Goal: Task Accomplishment & Management: Manage account settings

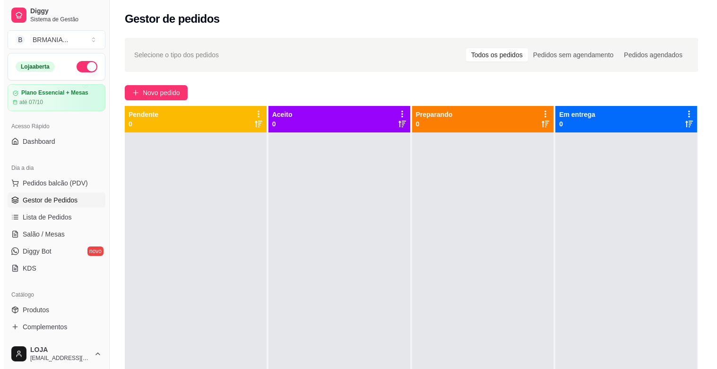
scroll to position [26, 0]
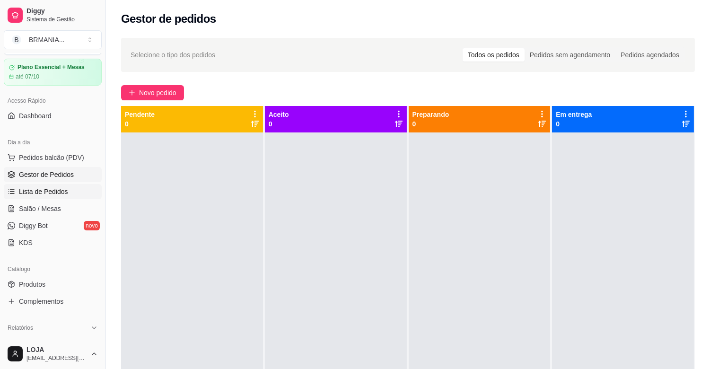
click at [63, 199] on link "Lista de Pedidos" at bounding box center [53, 191] width 98 height 15
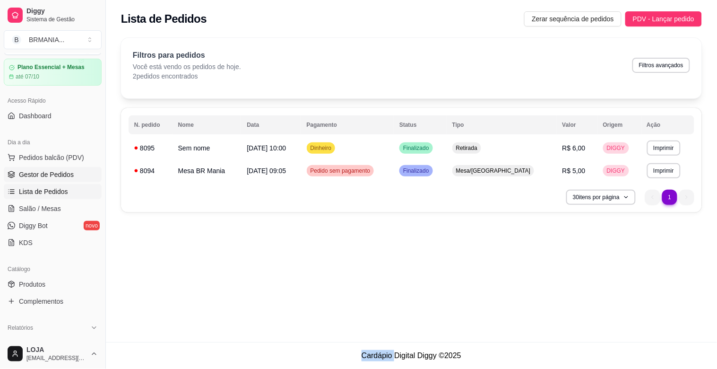
click at [30, 173] on span "Gestor de Pedidos" at bounding box center [46, 174] width 55 height 9
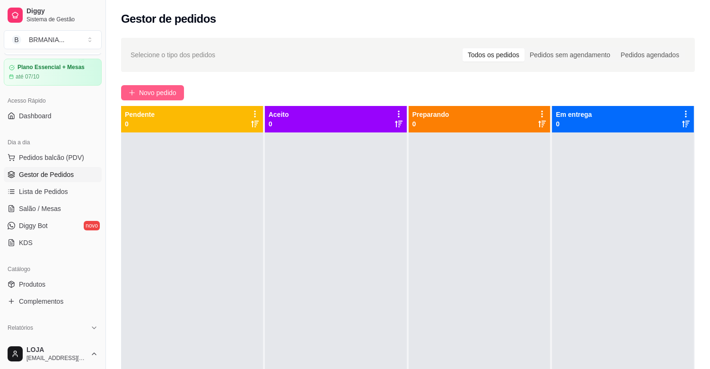
drag, startPoint x: 120, startPoint y: 101, endPoint x: 130, endPoint y: 98, distance: 10.3
click at [122, 100] on div "Selecione o tipo dos pedidos Todos os pedidos Pedidos sem agendamento Pedidos a…" at bounding box center [408, 259] width 604 height 454
click at [161, 97] on span "Novo pedido" at bounding box center [157, 92] width 37 height 10
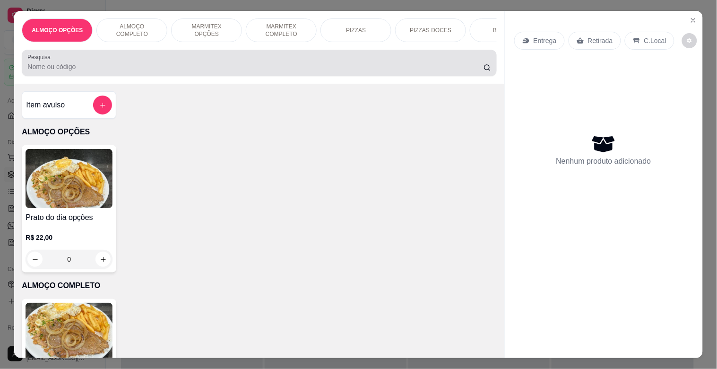
click at [92, 67] on input "Pesquisa" at bounding box center [255, 66] width 456 height 9
click at [91, 67] on input "Pesquisa" at bounding box center [255, 66] width 456 height 9
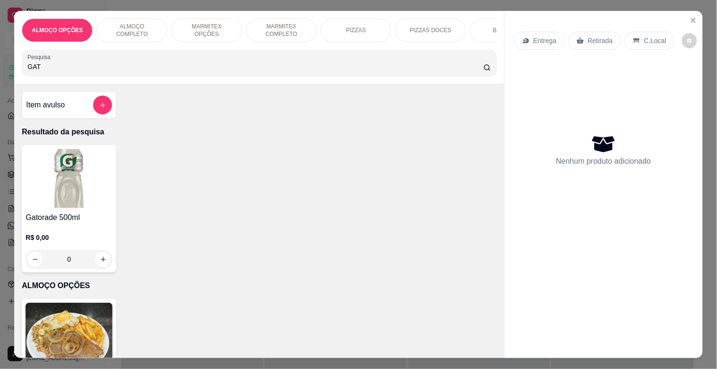
type input "GAT"
click at [105, 188] on img at bounding box center [69, 178] width 87 height 59
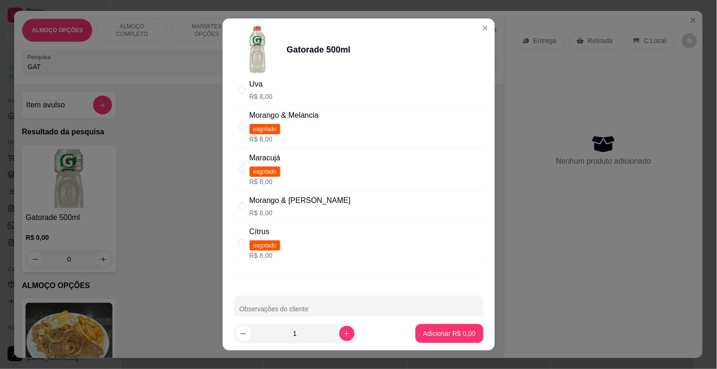
scroll to position [110, 0]
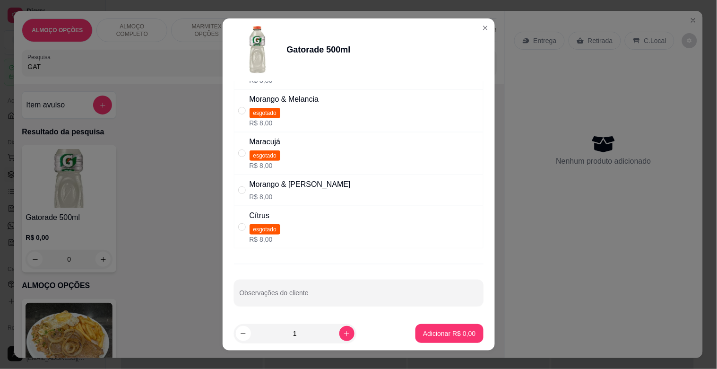
click at [273, 188] on div "Morango & [PERSON_NAME]" at bounding box center [300, 184] width 101 height 11
radio input "true"
click at [459, 341] on button "Adicionar R$ 8,00" at bounding box center [450, 333] width 68 height 19
type input "1"
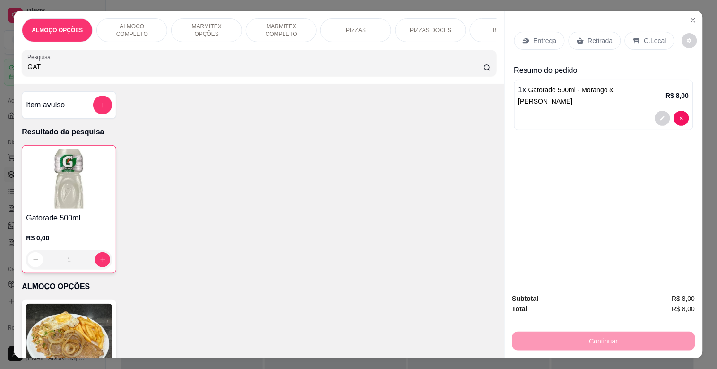
click at [588, 36] on p "Retirada" at bounding box center [600, 40] width 25 height 9
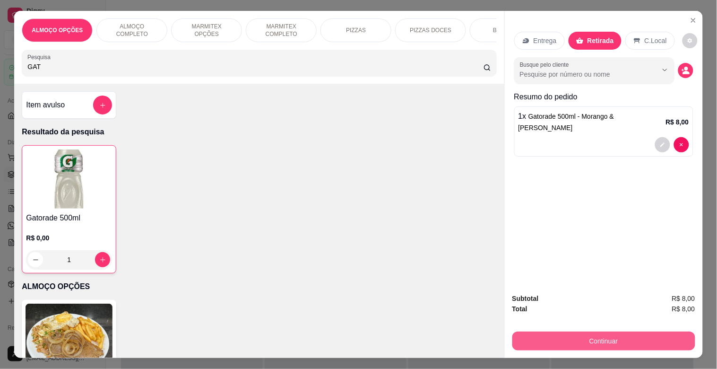
click at [609, 335] on button "Continuar" at bounding box center [604, 341] width 183 height 19
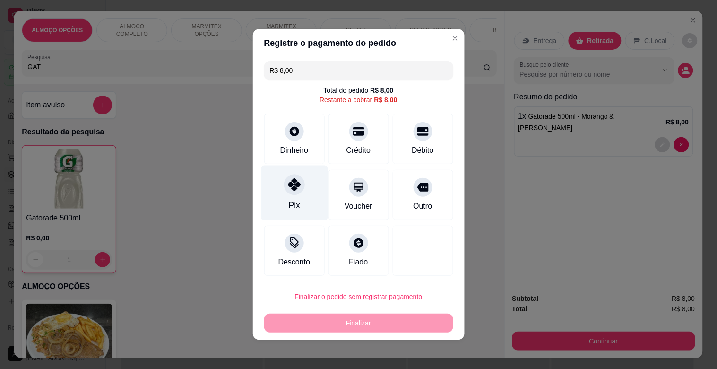
click at [287, 195] on div "Pix" at bounding box center [294, 193] width 67 height 55
type input "R$ 0,00"
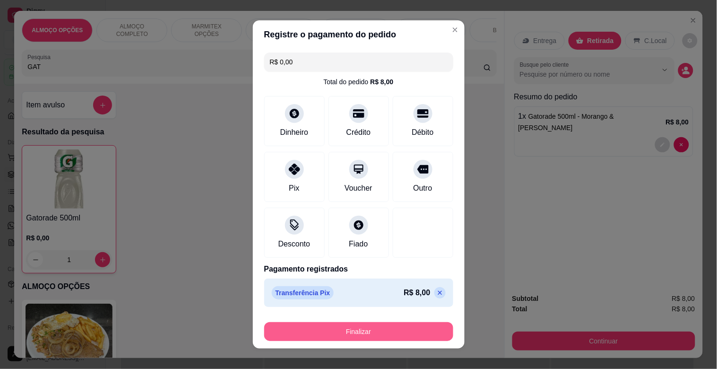
click at [388, 334] on button "Finalizar" at bounding box center [358, 331] width 189 height 19
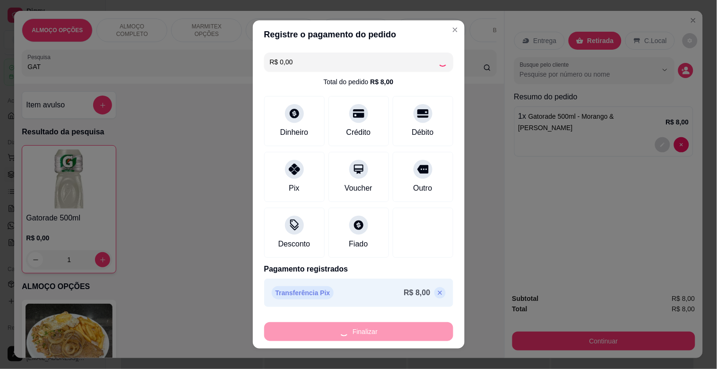
type input "0"
type input "-R$ 8,00"
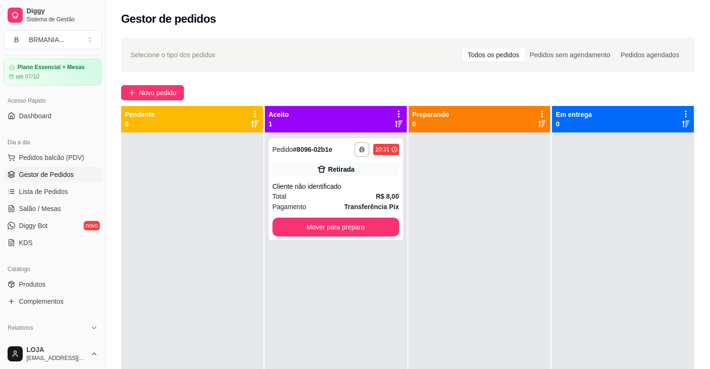
click at [234, 62] on div "Selecione o tipo dos pedidos Todos os pedidos Pedidos sem agendamento Pedidos a…" at bounding box center [408, 55] width 574 height 34
click at [160, 92] on span "Novo pedido" at bounding box center [157, 92] width 37 height 10
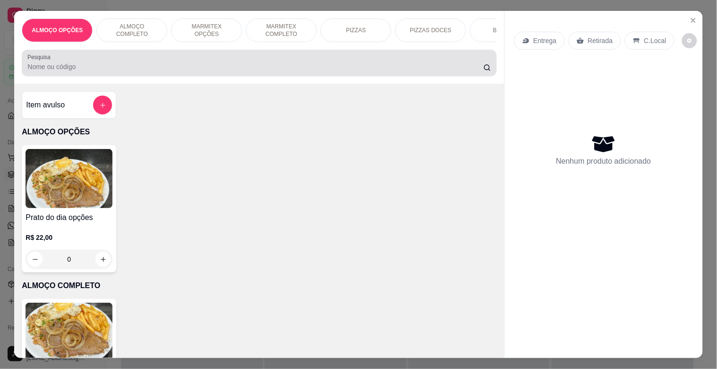
click at [251, 59] on div at bounding box center [258, 62] width 463 height 19
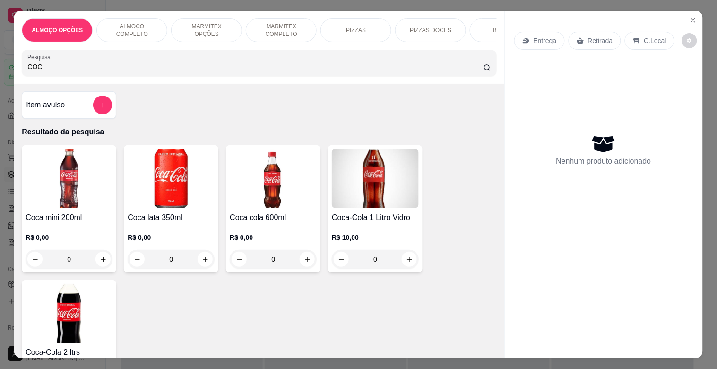
type input "COC"
click at [83, 306] on img at bounding box center [69, 313] width 87 height 59
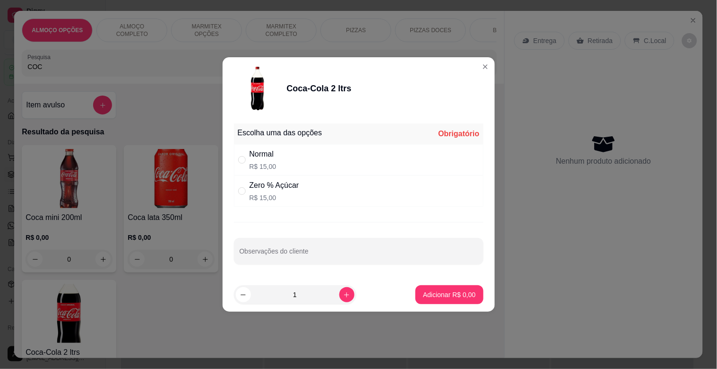
click at [276, 162] on div "Normal R$ 15,00" at bounding box center [359, 159] width 250 height 31
radio input "true"
click at [434, 299] on button "Adicionar R$ 15,00" at bounding box center [448, 295] width 70 height 18
type input "1"
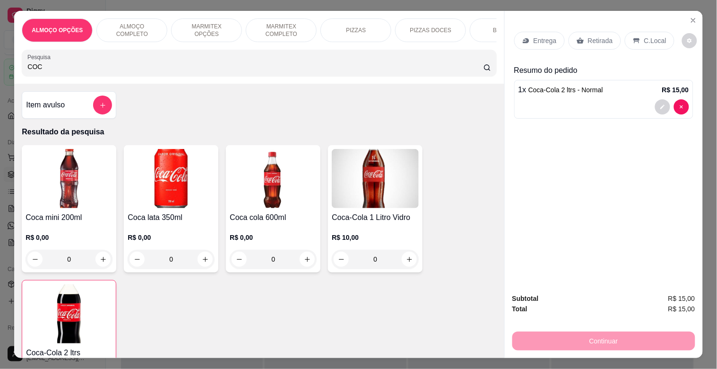
click at [588, 39] on p "Retirada" at bounding box center [600, 40] width 25 height 9
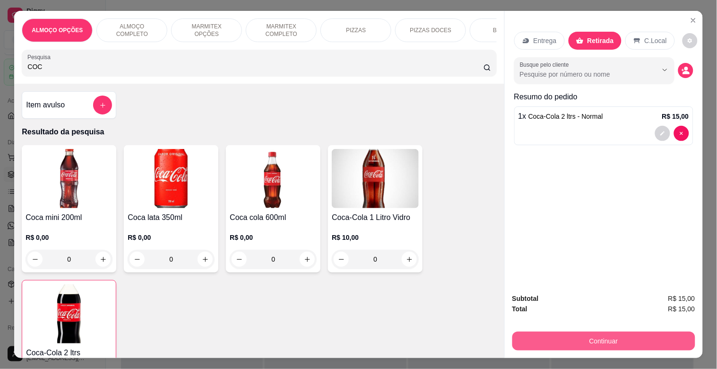
click at [592, 343] on button "Continuar" at bounding box center [604, 341] width 183 height 19
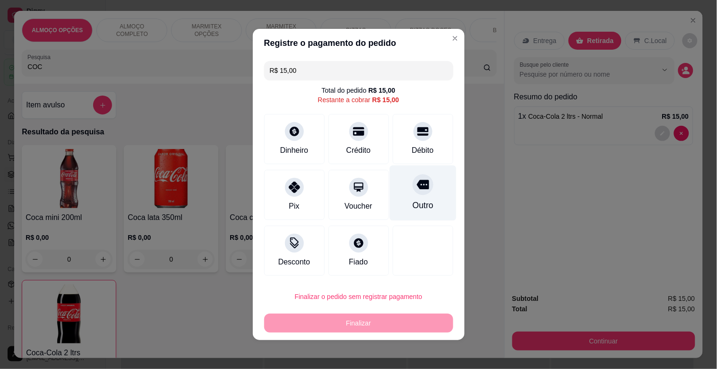
click at [412, 199] on div "Outro" at bounding box center [422, 205] width 21 height 12
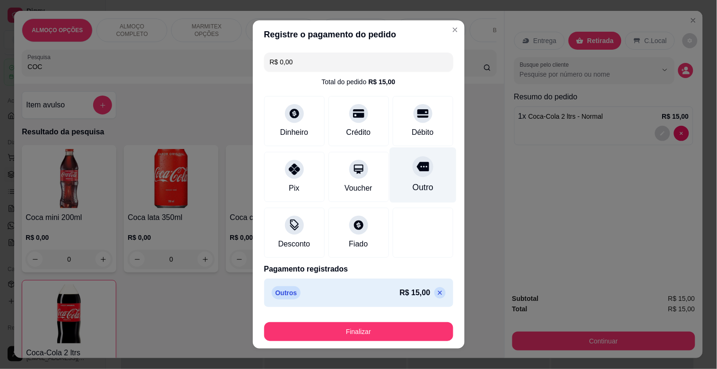
type input "R$ 0,00"
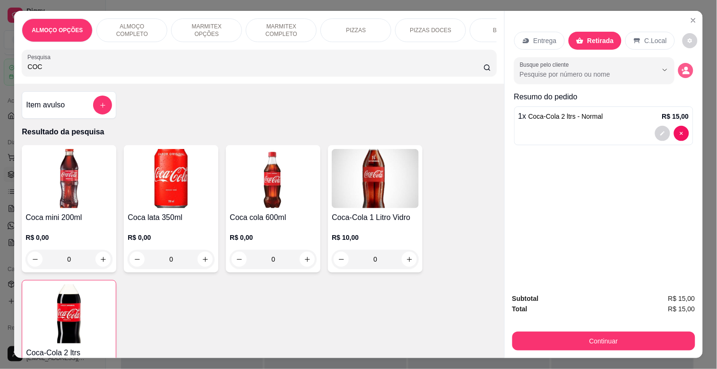
click at [683, 71] on icon "decrease-product-quantity" at bounding box center [686, 72] width 7 height 3
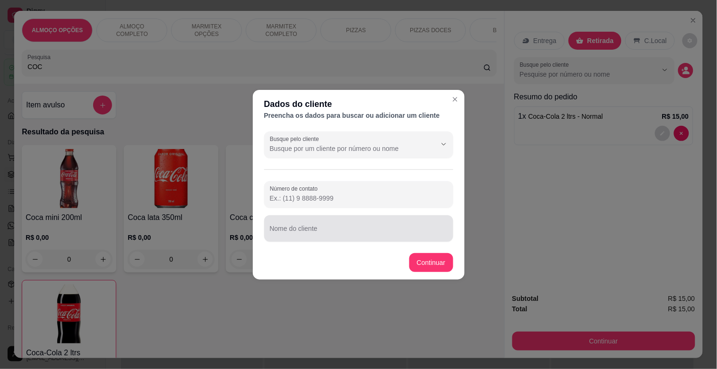
click at [315, 227] on div "Nome do cliente" at bounding box center [358, 228] width 189 height 26
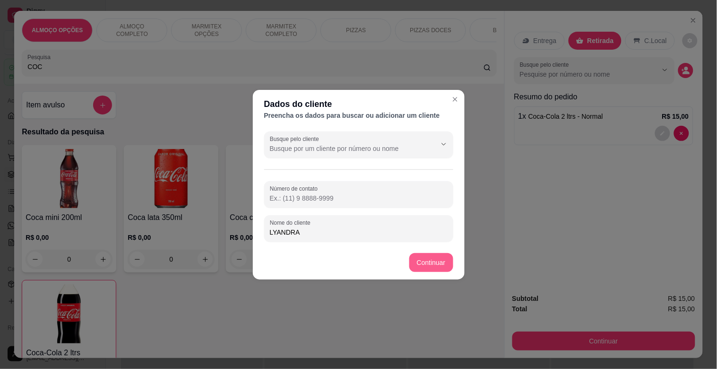
type input "LYANDRA"
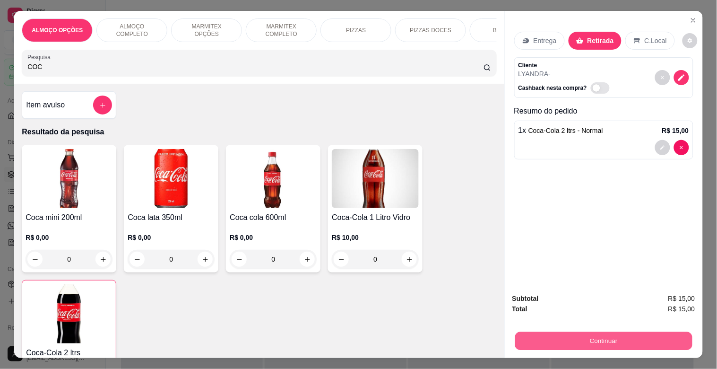
click at [603, 332] on button "Continuar" at bounding box center [603, 341] width 177 height 18
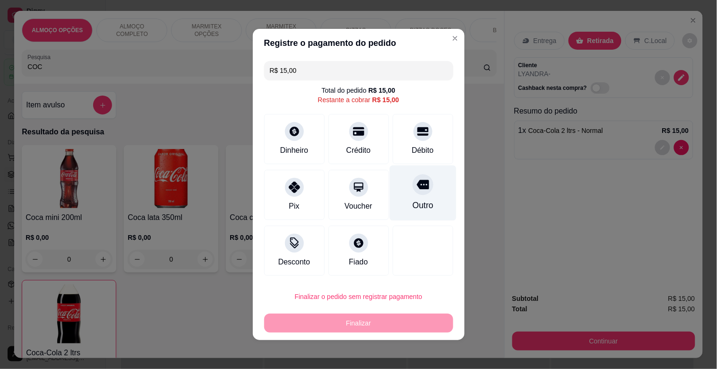
click at [400, 192] on div "Outro" at bounding box center [423, 193] width 67 height 55
type input "R$ 0,00"
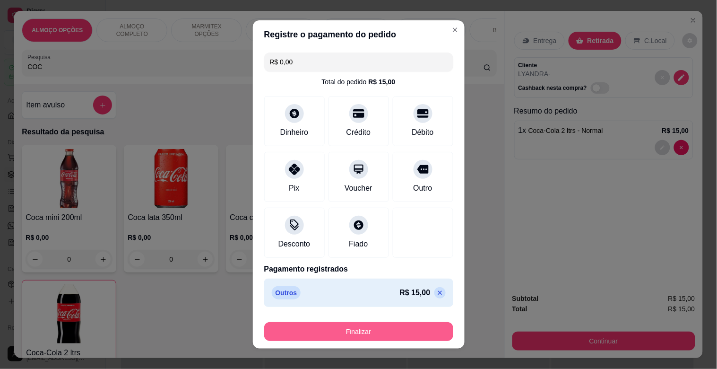
click at [382, 323] on button "Finalizar" at bounding box center [358, 331] width 189 height 19
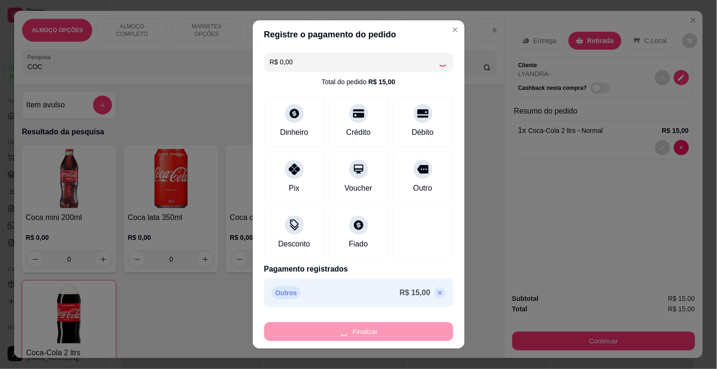
type input "0"
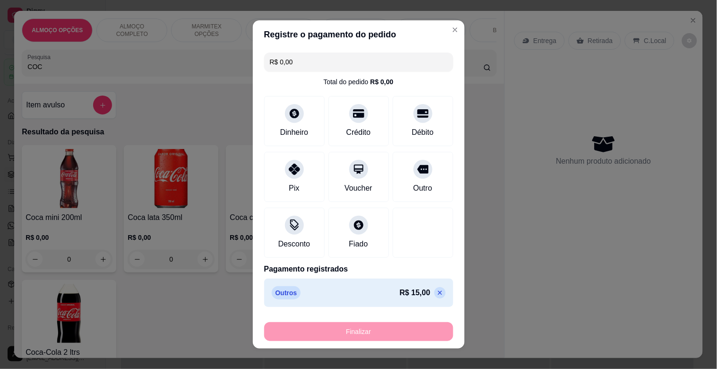
type input "-R$ 15,00"
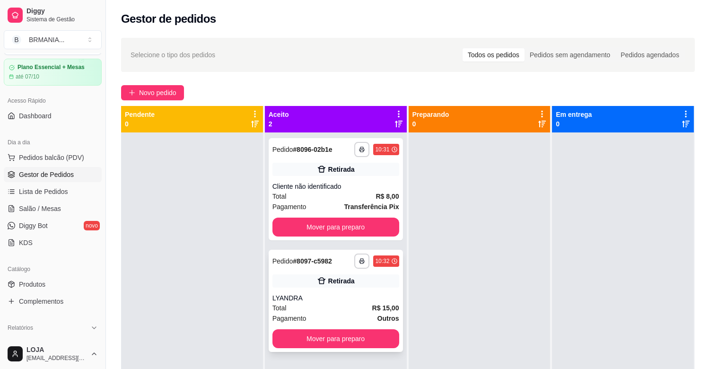
click at [376, 312] on span "R$ 15,00" at bounding box center [385, 308] width 27 height 10
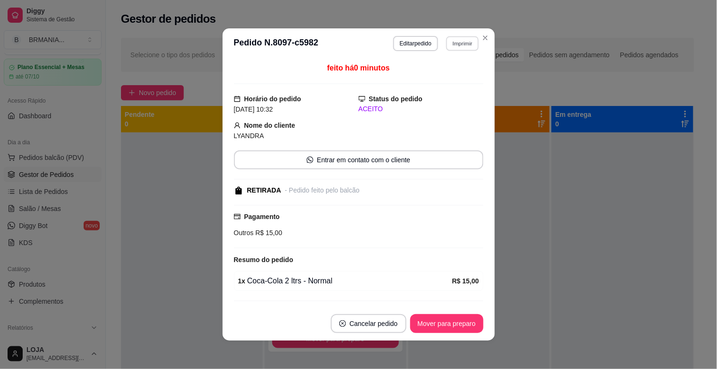
click at [462, 44] on button "Imprimir" at bounding box center [462, 43] width 33 height 15
click at [437, 79] on button "IMPRESSORA" at bounding box center [443, 77] width 66 height 15
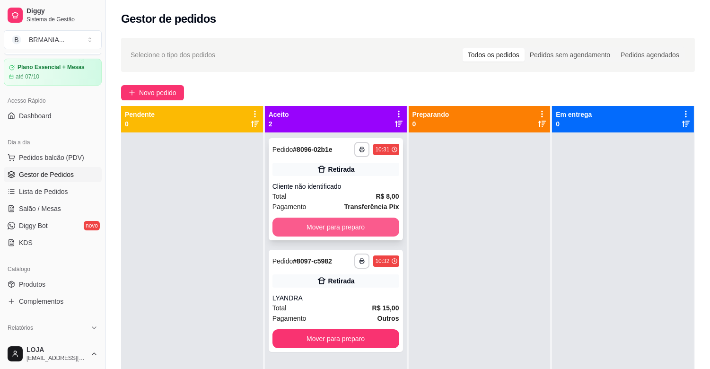
click at [329, 227] on button "Mover para preparo" at bounding box center [335, 227] width 127 height 19
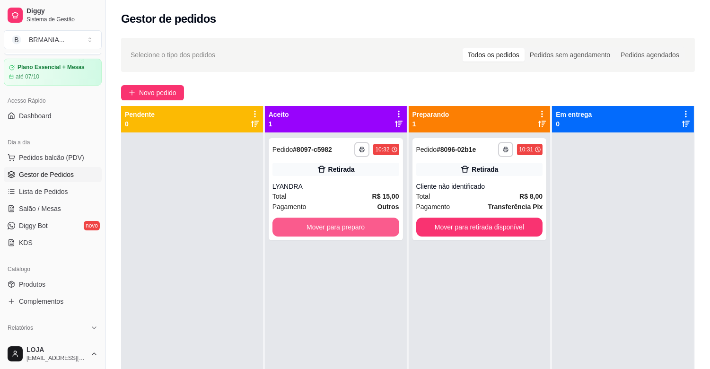
click at [329, 226] on button "Mover para preparo" at bounding box center [335, 227] width 127 height 19
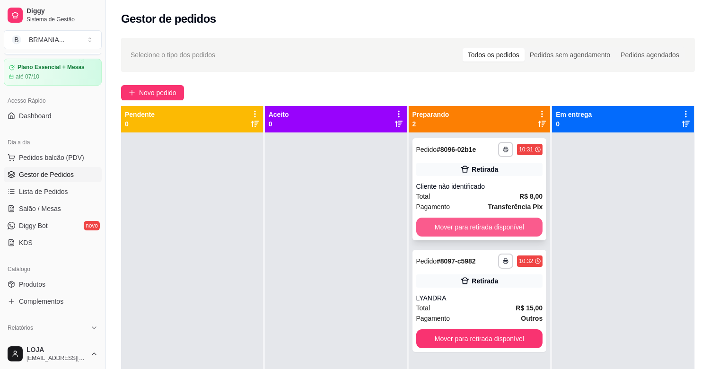
click at [446, 220] on button "Mover para retirada disponível" at bounding box center [479, 227] width 127 height 19
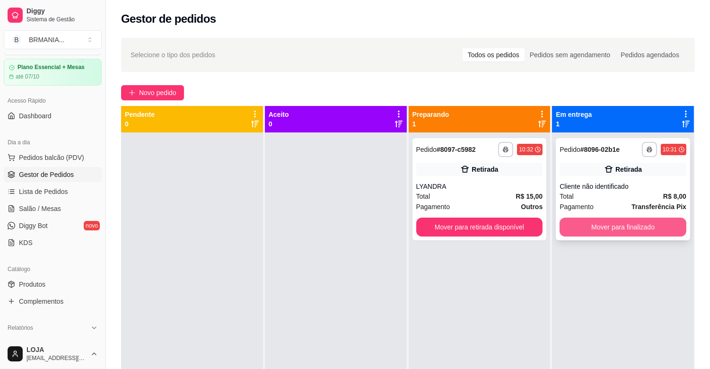
click at [641, 228] on button "Mover para finalizado" at bounding box center [622, 227] width 127 height 19
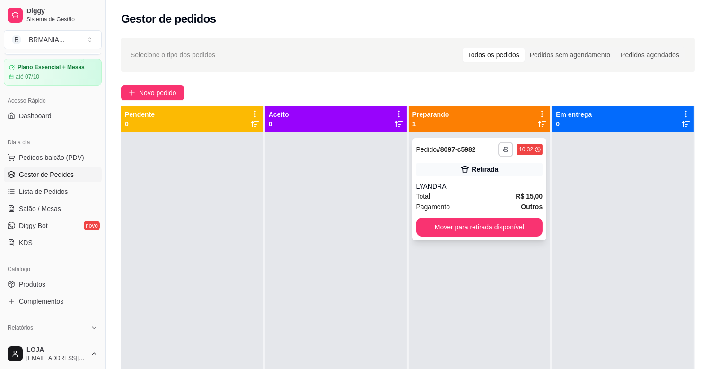
click at [483, 234] on button "Mover para retirada disponível" at bounding box center [479, 227] width 127 height 19
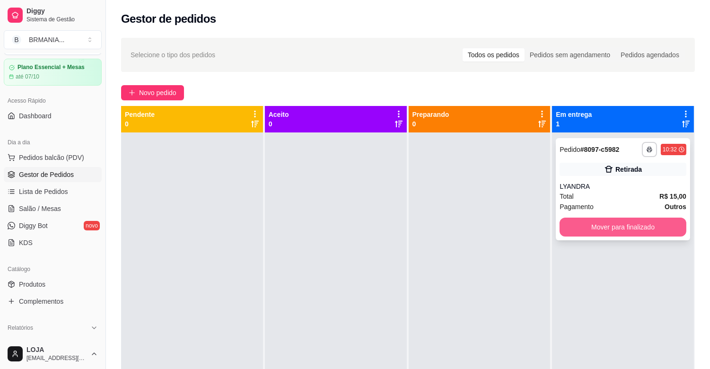
click at [639, 223] on button "Mover para finalizado" at bounding box center [622, 227] width 127 height 19
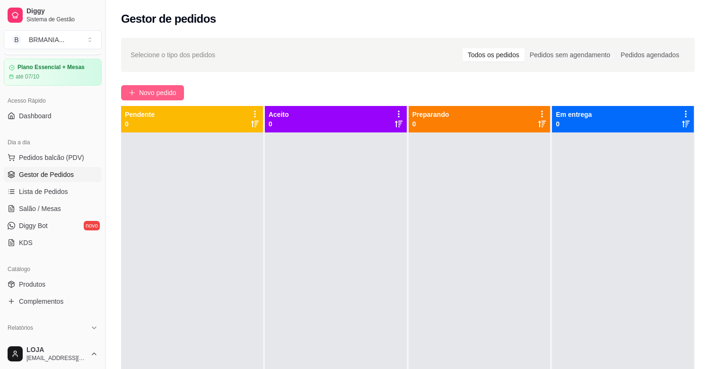
click at [153, 88] on span "Novo pedido" at bounding box center [157, 92] width 37 height 10
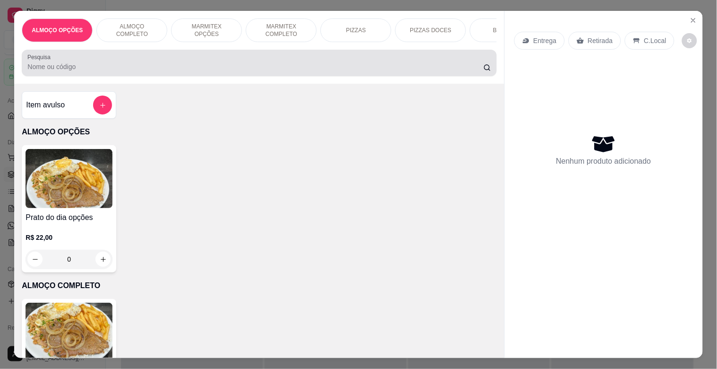
click at [166, 65] on div at bounding box center [258, 62] width 463 height 19
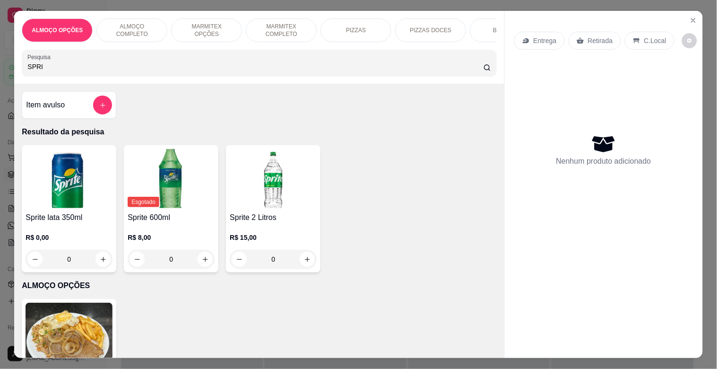
type input "SPRI"
click at [82, 219] on h4 "Sprite lata 350ml" at bounding box center [69, 217] width 87 height 11
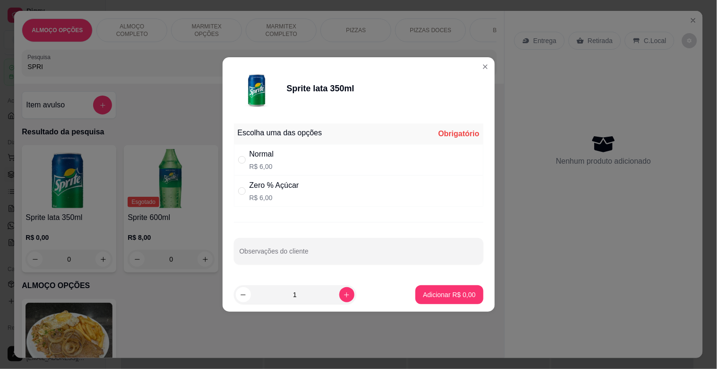
click at [276, 161] on div "Normal R$ 6,00" at bounding box center [359, 159] width 250 height 31
radio input "true"
click at [434, 297] on p "Adicionar R$ 6,00" at bounding box center [449, 294] width 51 height 9
type input "1"
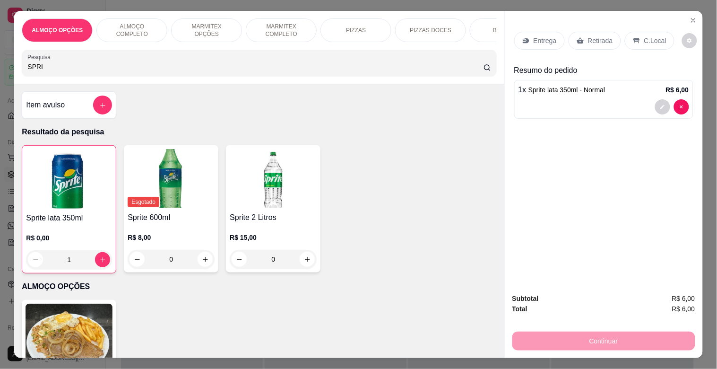
click at [611, 36] on div "Retirada" at bounding box center [595, 41] width 52 height 18
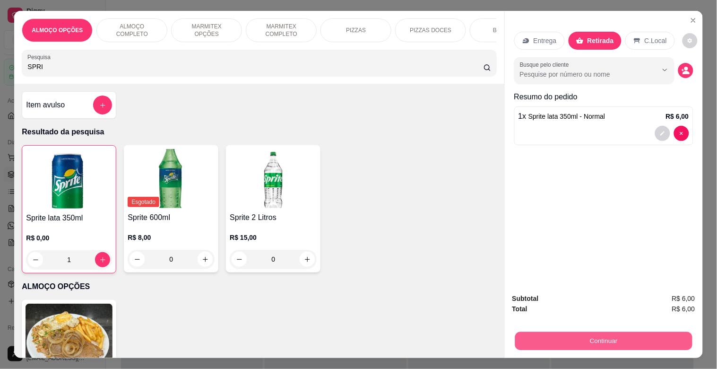
click at [585, 339] on button "Continuar" at bounding box center [603, 341] width 177 height 18
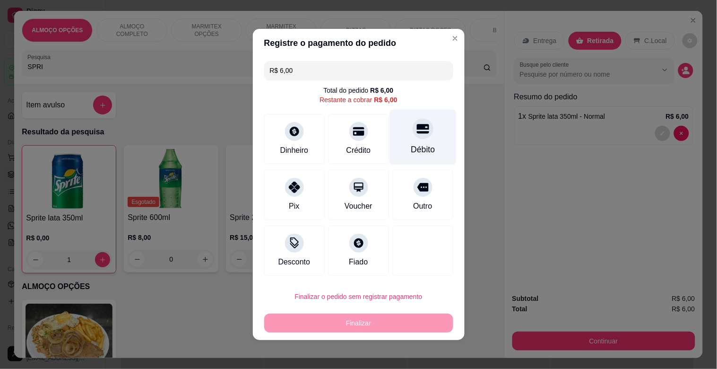
click at [413, 135] on div at bounding box center [423, 128] width 21 height 21
type input "R$ 0,00"
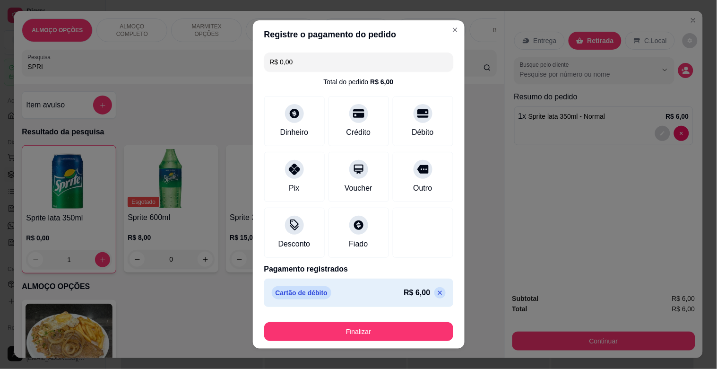
click at [398, 328] on button "Finalizar" at bounding box center [358, 331] width 189 height 19
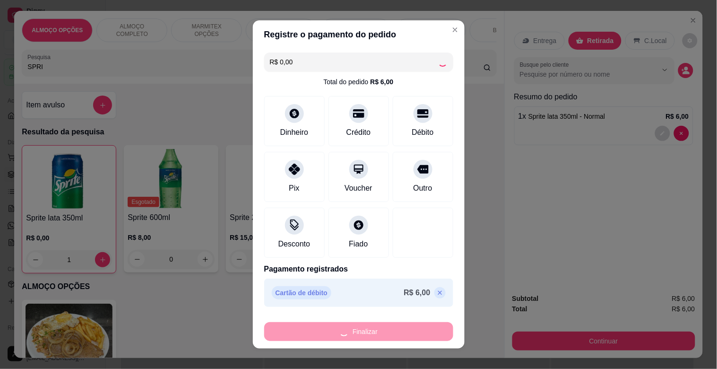
type input "0"
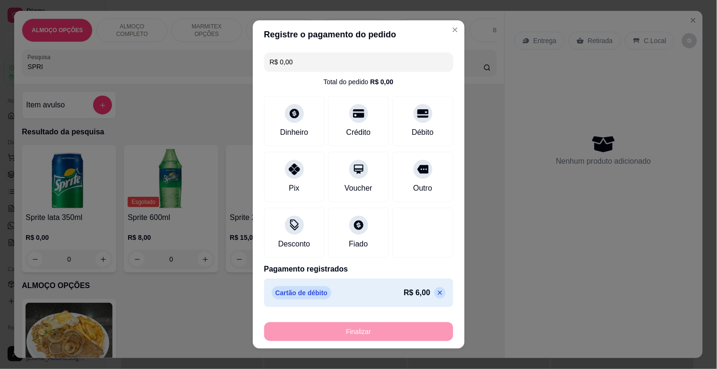
type input "-R$ 6,00"
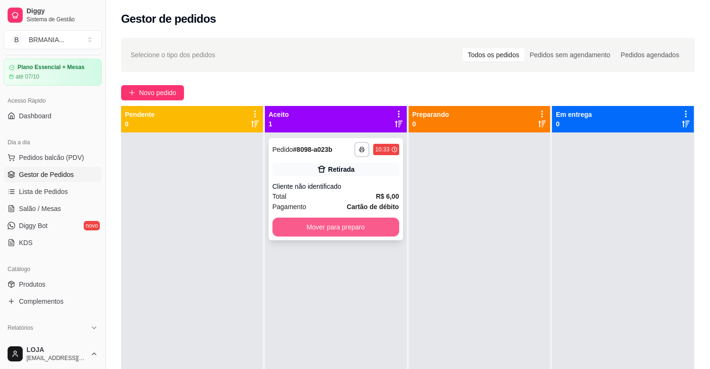
click at [361, 227] on button "Mover para preparo" at bounding box center [335, 227] width 127 height 19
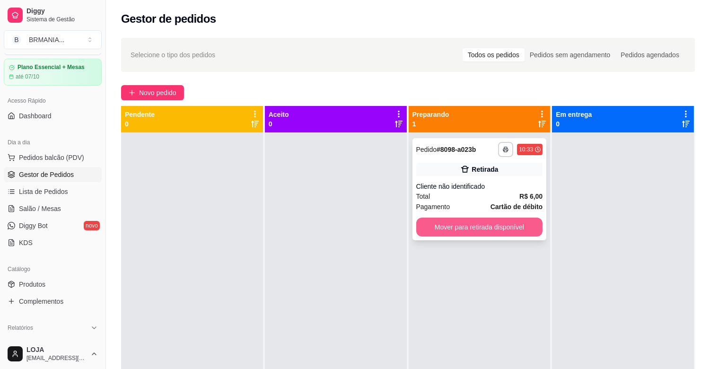
click at [493, 224] on button "Mover para retirada disponível" at bounding box center [479, 227] width 127 height 19
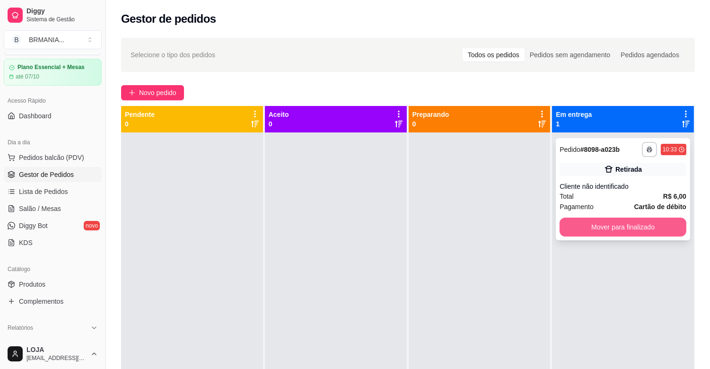
click at [610, 228] on button "Mover para finalizado" at bounding box center [622, 227] width 127 height 19
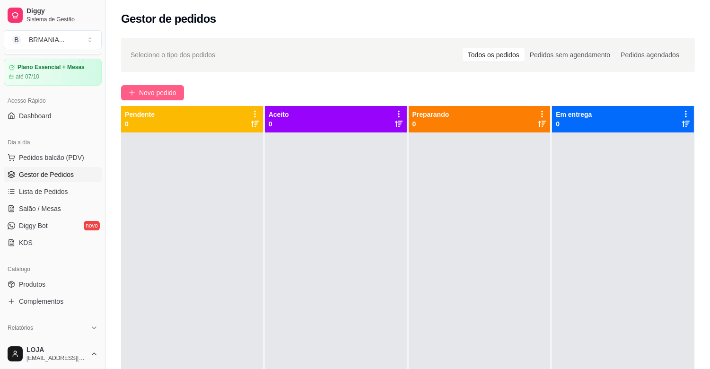
click at [162, 86] on button "Novo pedido" at bounding box center [152, 92] width 63 height 15
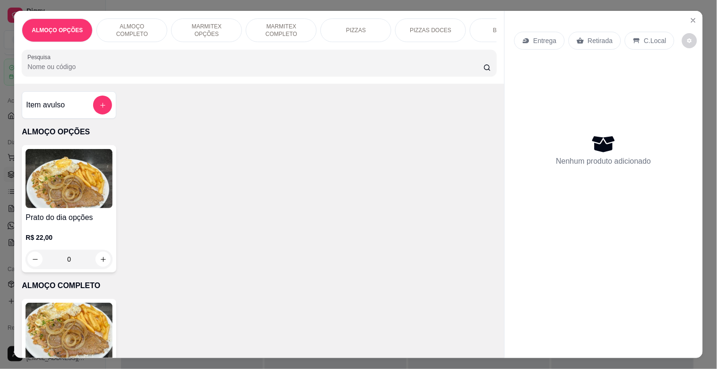
click at [262, 63] on div at bounding box center [258, 62] width 463 height 19
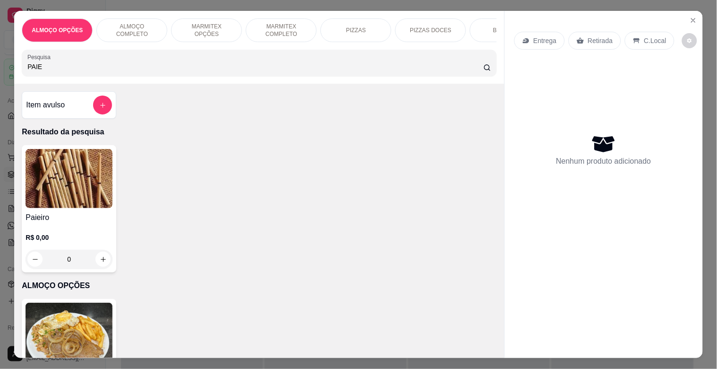
type input "PAIE"
click at [98, 183] on img at bounding box center [69, 178] width 87 height 59
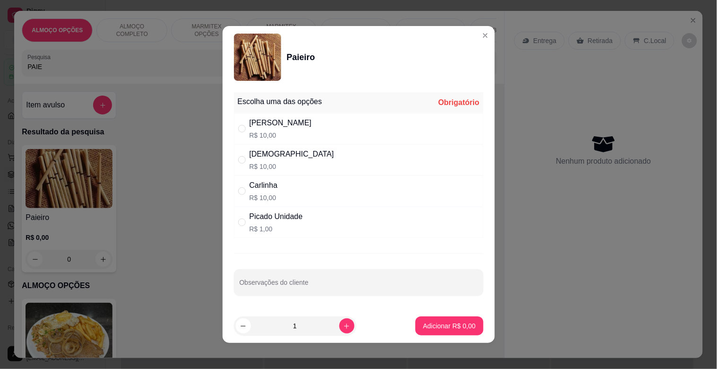
click at [306, 160] on div "Dinha R$ 10,00" at bounding box center [359, 159] width 250 height 31
radio input "true"
click at [450, 324] on p "Adicionar R$ 10,00" at bounding box center [447, 325] width 56 height 9
type input "1"
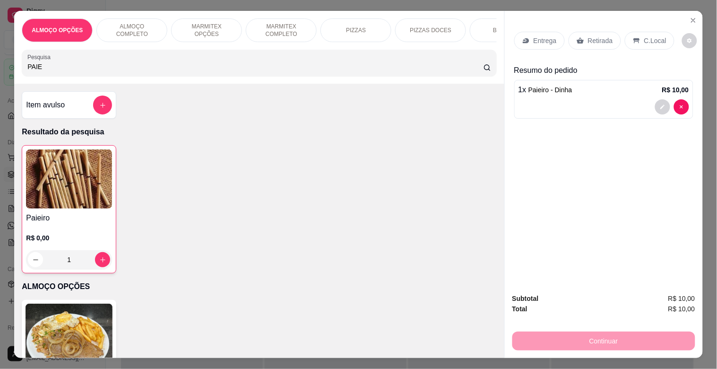
click at [600, 40] on p "Retirada" at bounding box center [600, 40] width 25 height 9
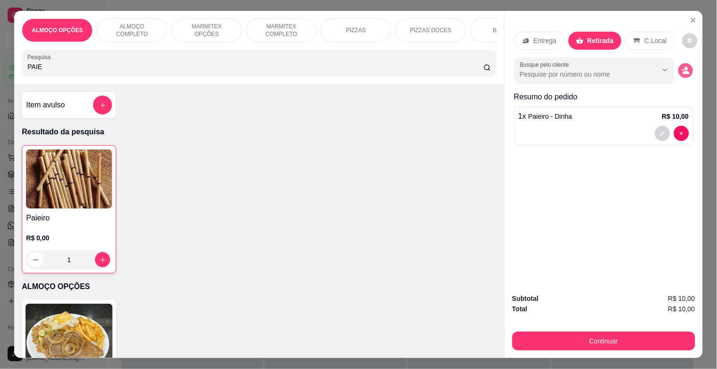
click at [688, 68] on button "decrease-product-quantity" at bounding box center [686, 70] width 15 height 15
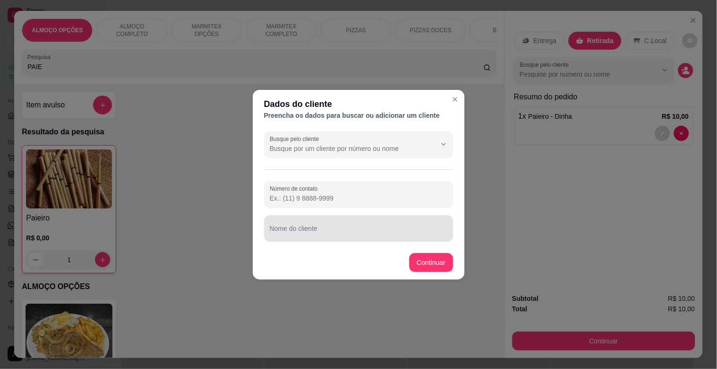
drag, startPoint x: 280, startPoint y: 219, endPoint x: 281, endPoint y: 225, distance: 5.3
click at [280, 221] on div at bounding box center [359, 228] width 178 height 19
type input "OTAVIO"
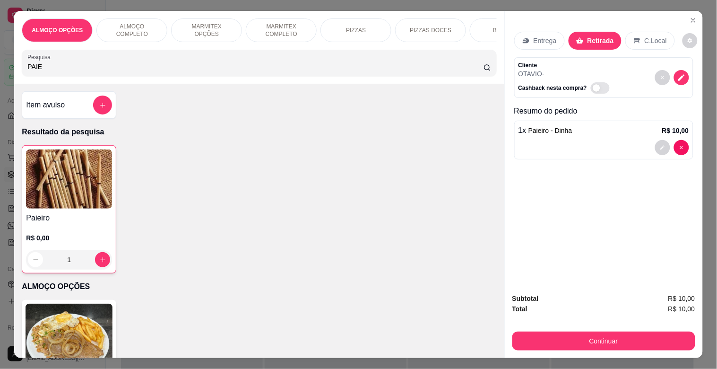
click at [582, 332] on button "Continuar" at bounding box center [604, 341] width 183 height 19
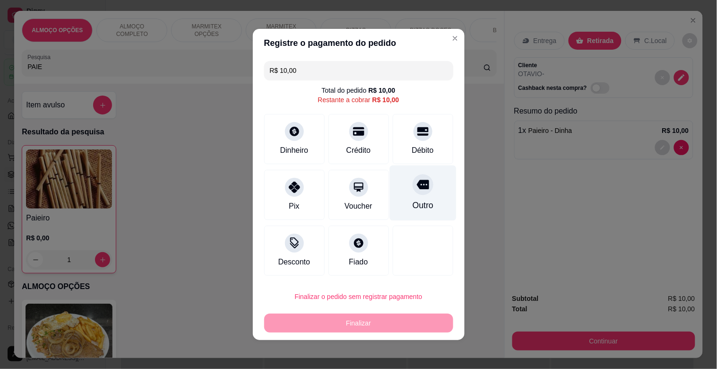
click at [417, 178] on icon at bounding box center [423, 184] width 12 height 12
type input "R$ 0,00"
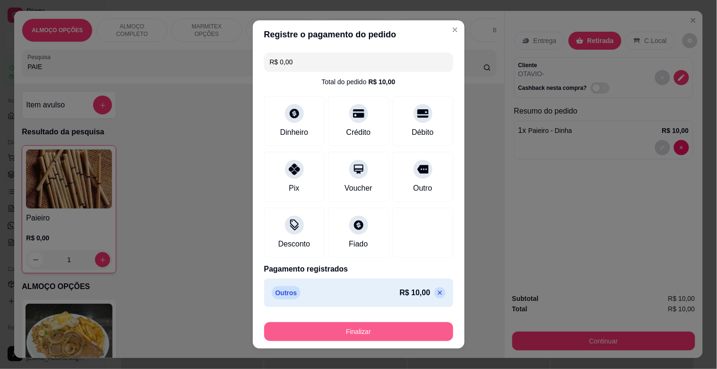
click at [356, 328] on button "Finalizar" at bounding box center [358, 331] width 189 height 19
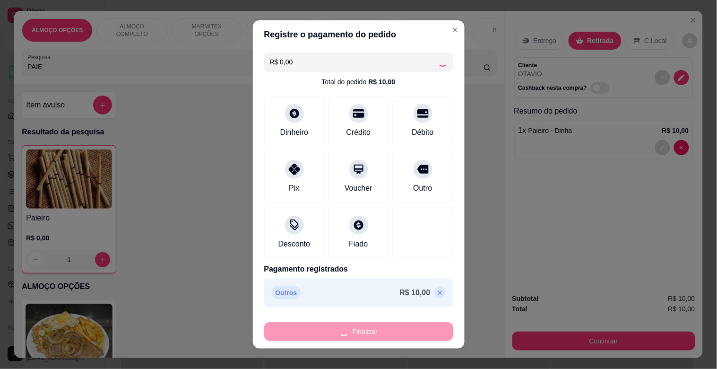
type input "0"
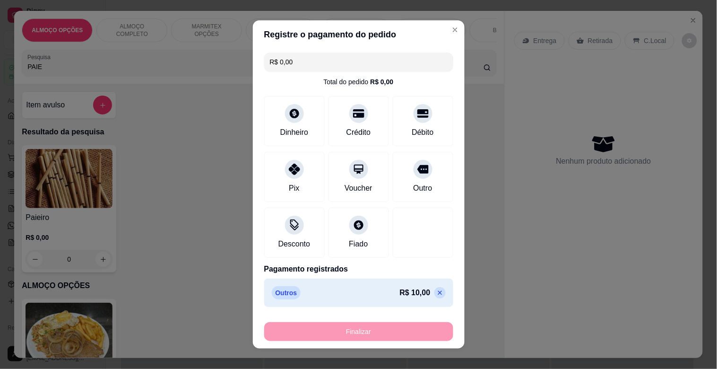
type input "-R$ 10,00"
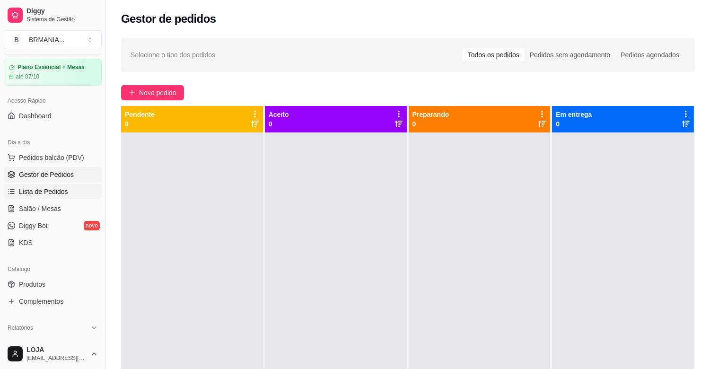
click at [65, 192] on span "Lista de Pedidos" at bounding box center [43, 191] width 49 height 9
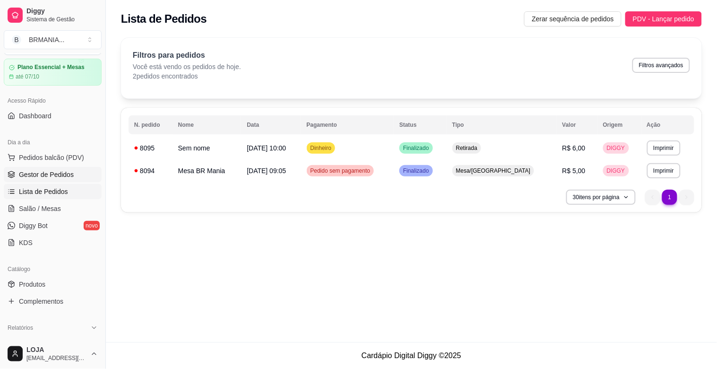
click at [64, 178] on span "Gestor de Pedidos" at bounding box center [46, 174] width 55 height 9
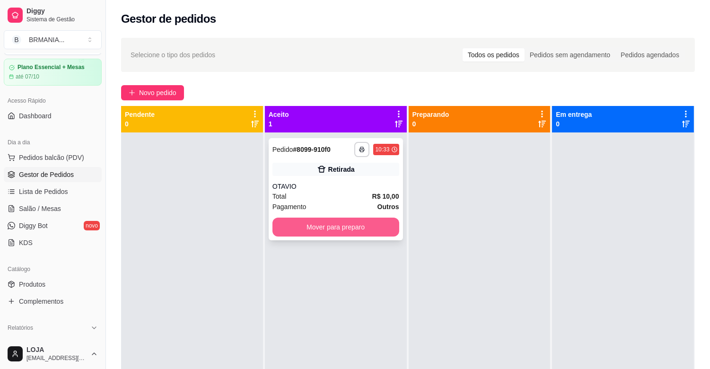
click at [358, 225] on button "Mover para preparo" at bounding box center [335, 227] width 127 height 19
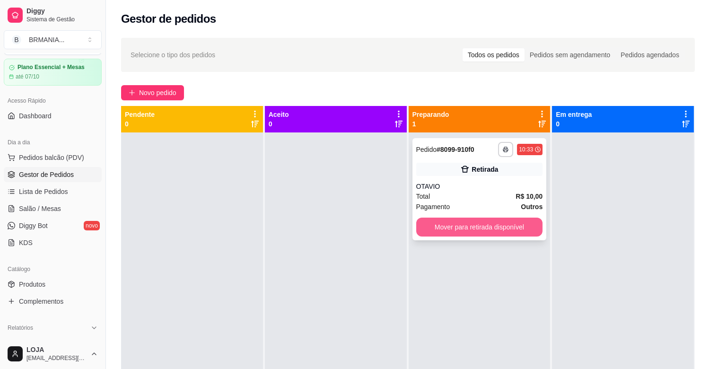
click at [470, 229] on button "Mover para retirada disponível" at bounding box center [479, 227] width 127 height 19
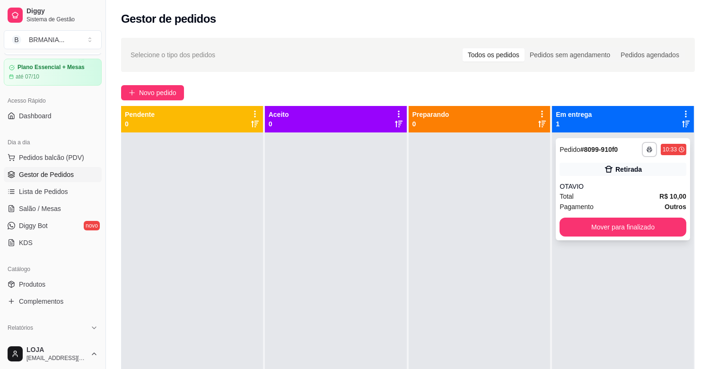
click at [616, 181] on div "**********" at bounding box center [623, 189] width 134 height 102
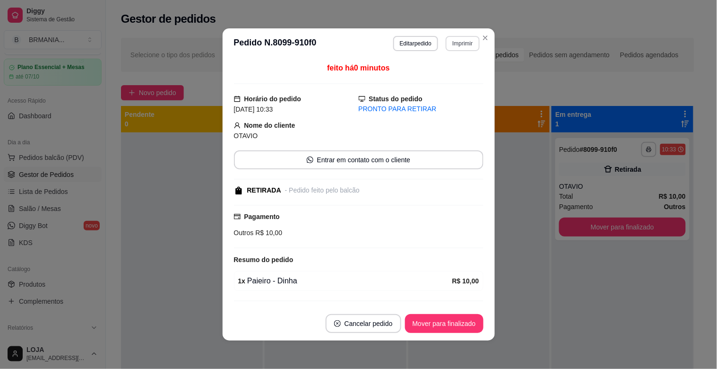
click at [462, 44] on button "Imprimir" at bounding box center [463, 43] width 34 height 15
click at [447, 75] on button "IMPRESSORA" at bounding box center [442, 77] width 69 height 15
click at [439, 319] on button "Mover para finalizado" at bounding box center [444, 323] width 79 height 19
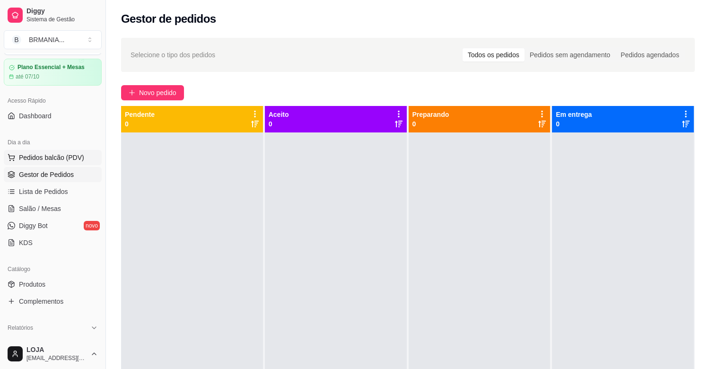
click at [62, 161] on span "Pedidos balcão (PDV)" at bounding box center [51, 157] width 65 height 9
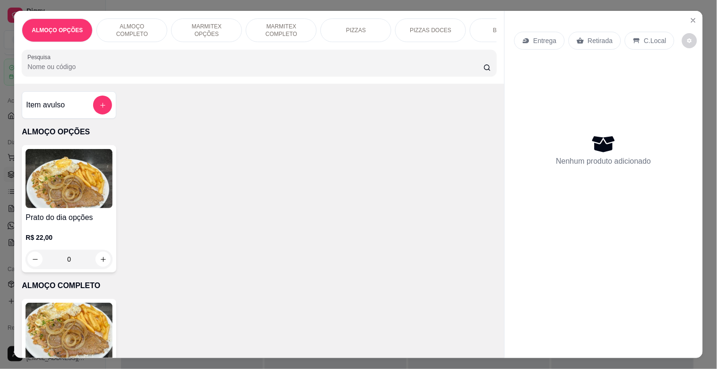
click at [193, 35] on div "MARMITEX OPÇÕES" at bounding box center [206, 30] width 71 height 24
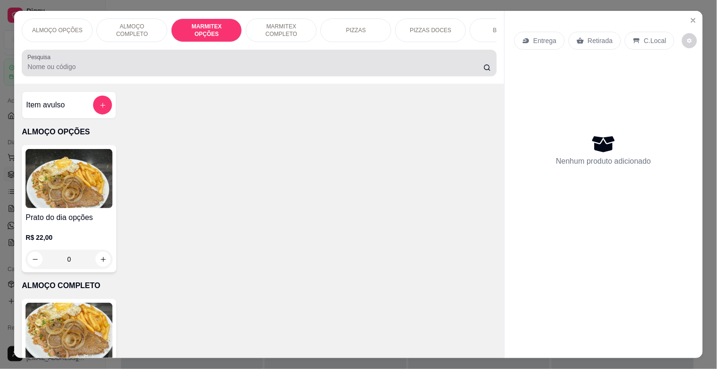
scroll to position [23, 0]
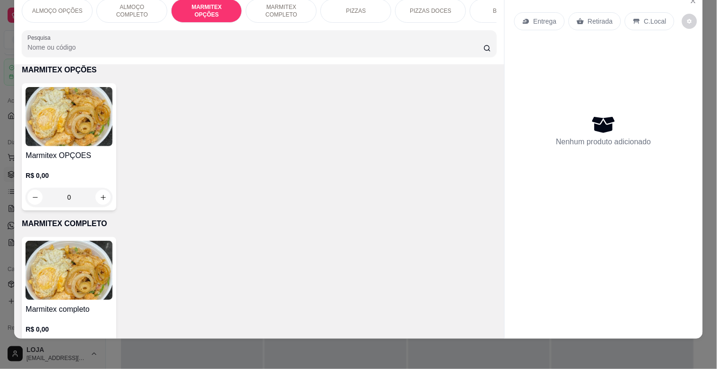
click at [88, 127] on img at bounding box center [69, 116] width 87 height 59
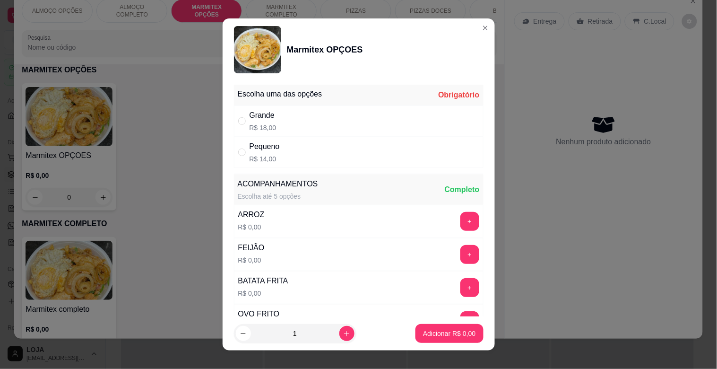
click at [305, 114] on div "Grande R$ 18,00" at bounding box center [359, 120] width 250 height 31
radio input "true"
click at [343, 335] on icon "increase-product-quantity" at bounding box center [346, 333] width 7 height 7
click at [236, 333] on button "decrease-product-quantity" at bounding box center [243, 333] width 15 height 15
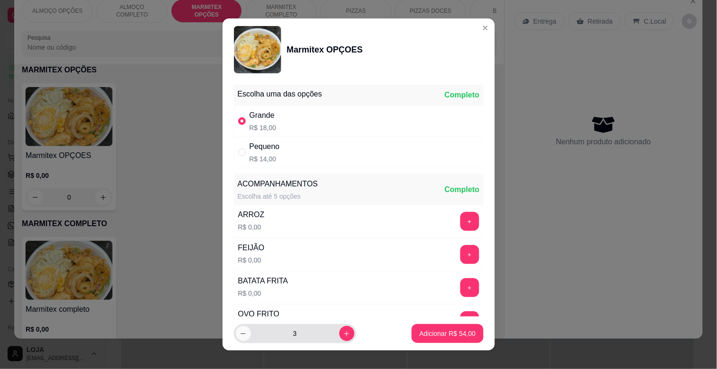
type input "2"
click at [449, 335] on p "Adicionar R$ 36,00" at bounding box center [447, 333] width 56 height 9
click at [449, 335] on div "ALMOÇO OPÇÕES ALMOÇO COMPLETO MARMITEX OPÇÕES MARMITEX COMPLETO PIZZAS PIZZAS D…" at bounding box center [358, 184] width 717 height 369
type input "2"
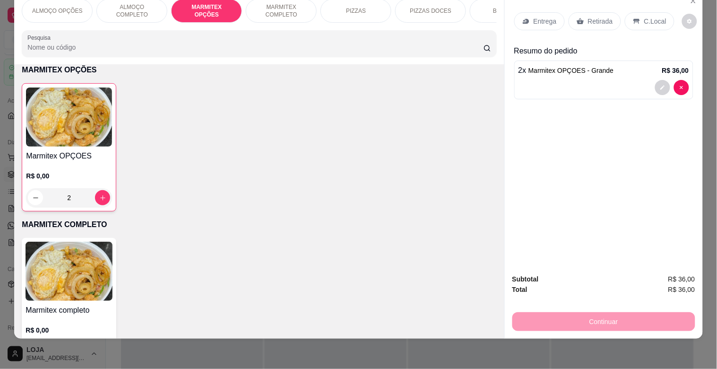
click at [594, 17] on p "Retirada" at bounding box center [600, 21] width 25 height 9
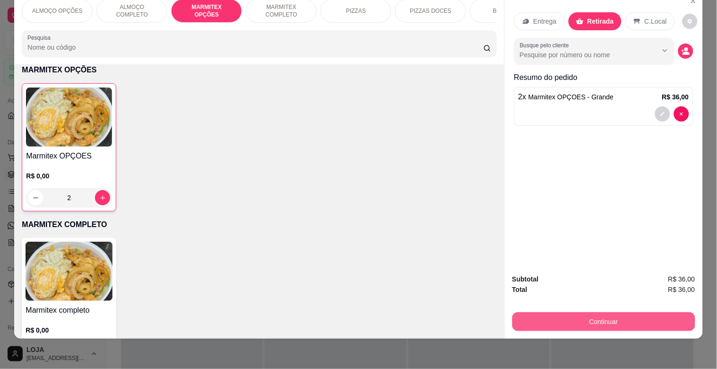
click at [641, 312] on button "Continuar" at bounding box center [604, 321] width 183 height 19
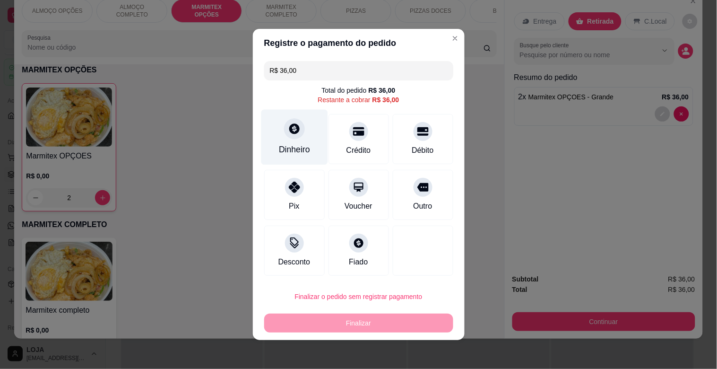
click at [307, 126] on div "Dinheiro" at bounding box center [294, 137] width 67 height 55
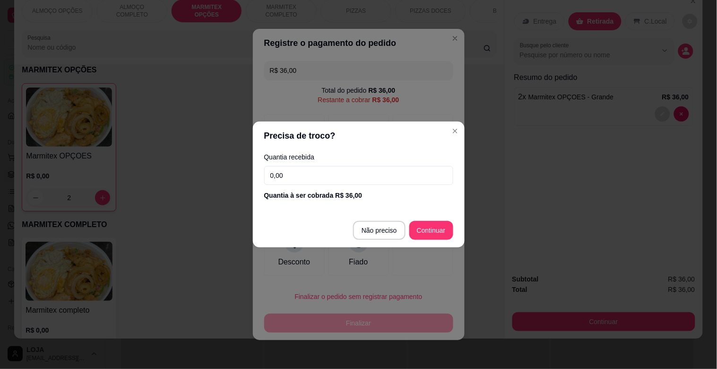
click at [432, 241] on footer "Não preciso Continuar" at bounding box center [359, 230] width 212 height 34
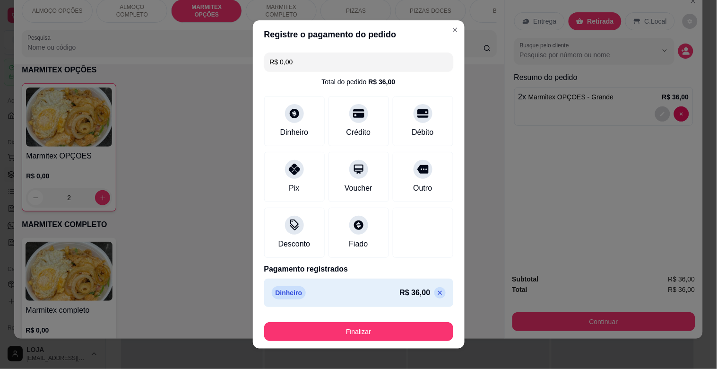
type input "R$ 0,00"
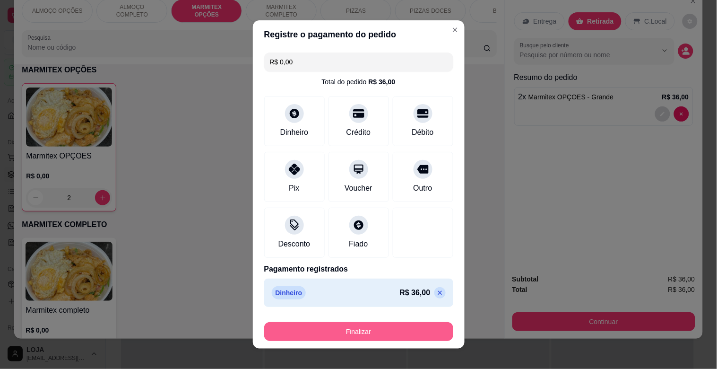
click at [395, 328] on button "Finalizar" at bounding box center [358, 331] width 189 height 19
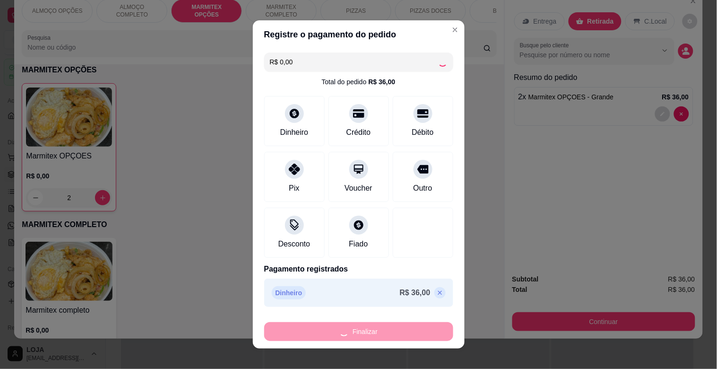
type input "0"
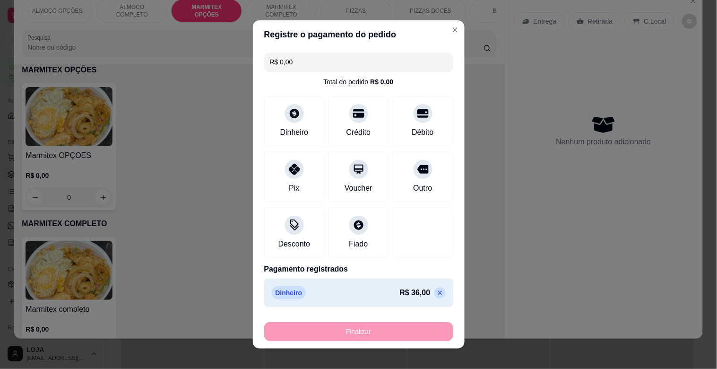
type input "-R$ 36,00"
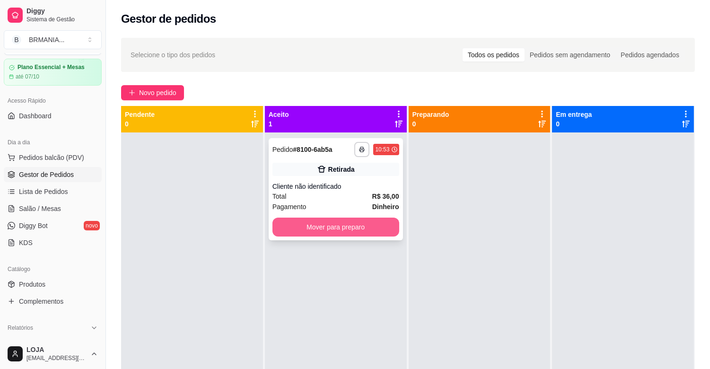
click at [338, 232] on button "Mover para preparo" at bounding box center [335, 227] width 127 height 19
click at [338, 232] on div "Mover para preparo" at bounding box center [335, 227] width 127 height 19
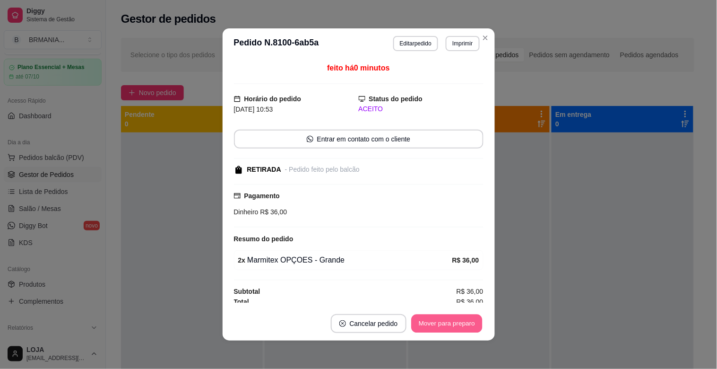
click at [441, 330] on button "Mover para preparo" at bounding box center [446, 324] width 71 height 18
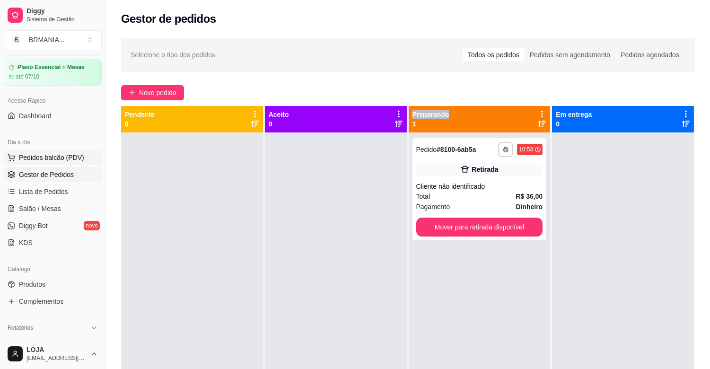
click at [61, 155] on span "Pedidos balcão (PDV)" at bounding box center [51, 157] width 65 height 9
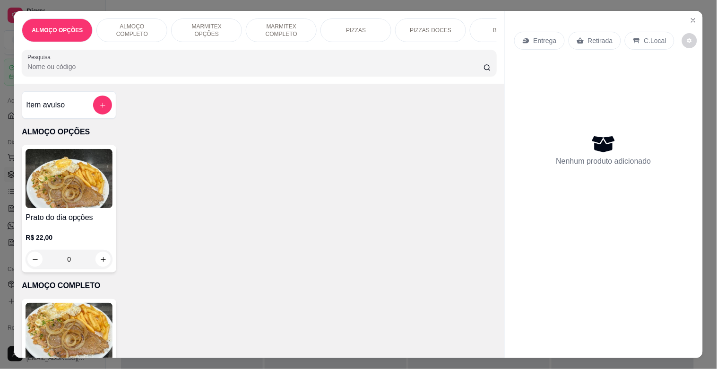
click at [199, 24] on p "MARMITEX OPÇÕES" at bounding box center [206, 30] width 55 height 15
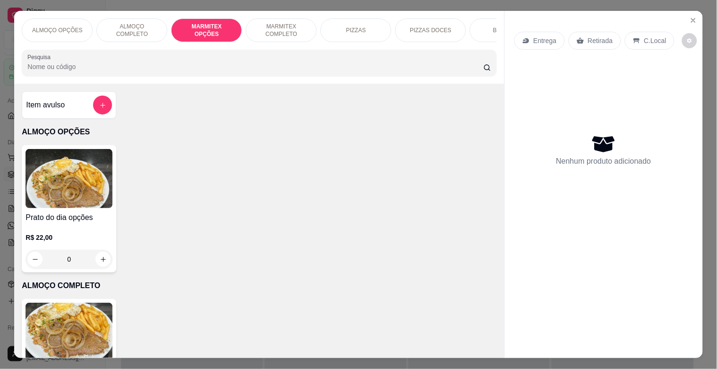
scroll to position [23, 0]
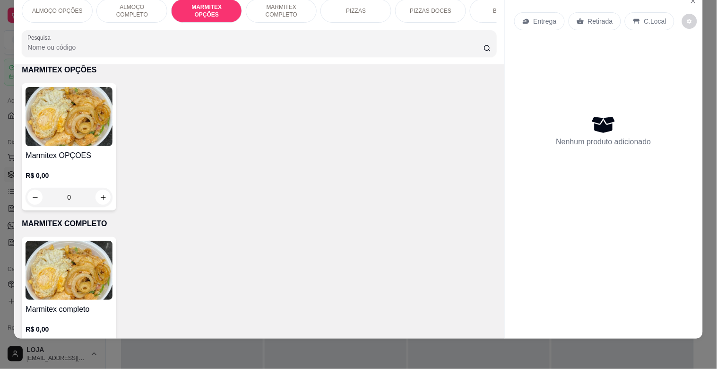
click at [36, 105] on img at bounding box center [69, 116] width 87 height 59
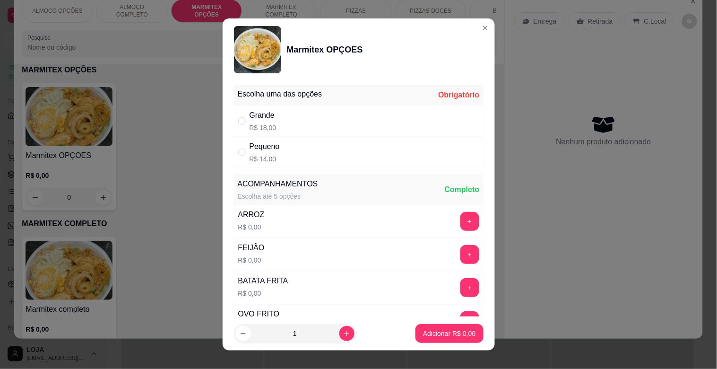
click at [339, 150] on div "Pequeno R$ 14,00" at bounding box center [359, 152] width 250 height 31
radio input "true"
click at [344, 333] on button "increase-product-quantity" at bounding box center [347, 333] width 15 height 15
type input "2"
click at [456, 340] on button "Adicionar R$ 28,00" at bounding box center [447, 333] width 71 height 19
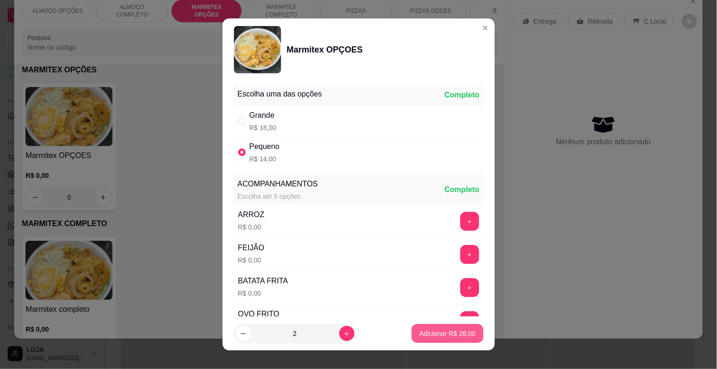
type input "2"
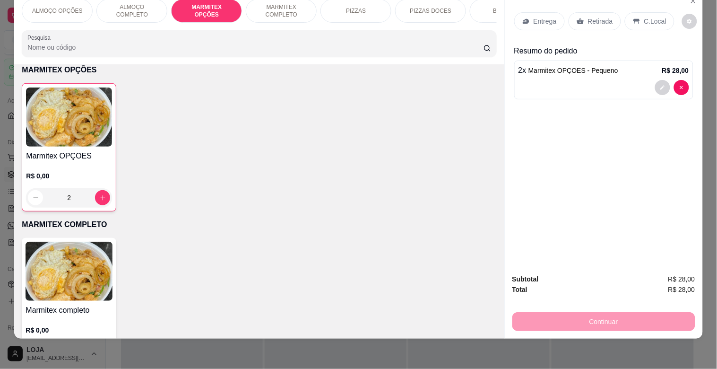
click at [602, 12] on div "Retirada" at bounding box center [595, 21] width 52 height 18
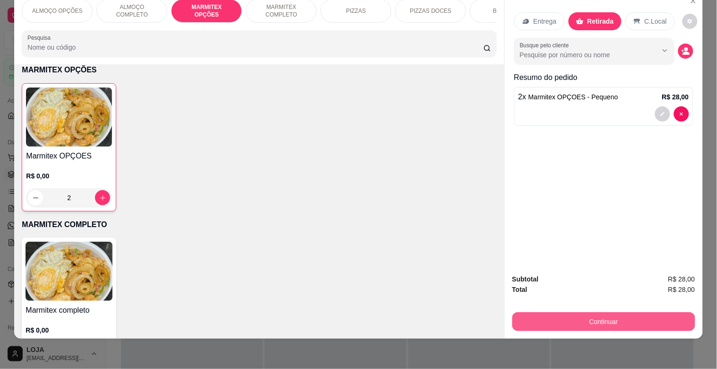
click at [674, 312] on button "Continuar" at bounding box center [604, 321] width 183 height 19
click at [575, 312] on button "Continuar" at bounding box center [604, 321] width 183 height 19
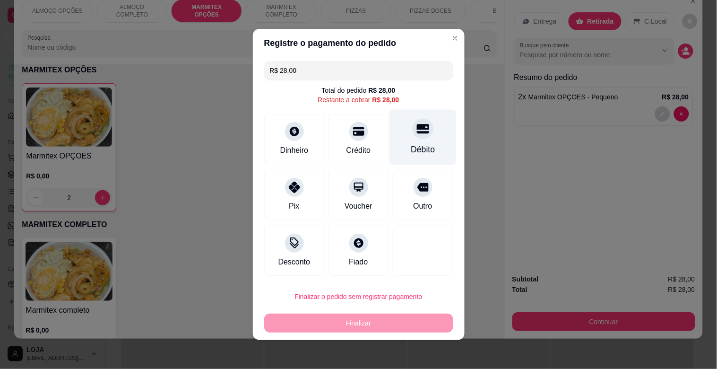
click at [403, 140] on div "Débito" at bounding box center [423, 137] width 67 height 55
type input "R$ 0,00"
click at [403, 140] on div "Débito" at bounding box center [423, 137] width 67 height 55
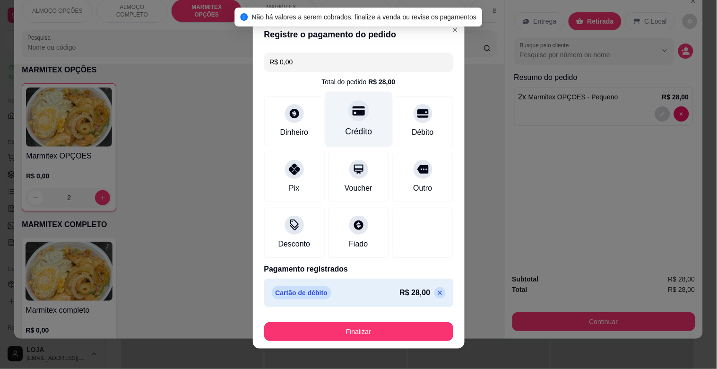
click at [345, 131] on div "Crédito" at bounding box center [358, 131] width 27 height 12
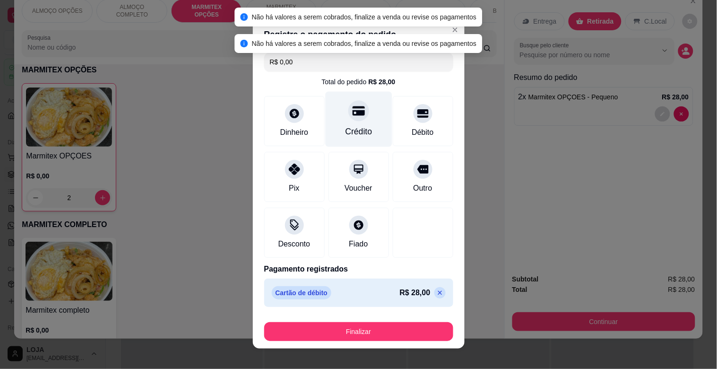
click at [362, 108] on div "Crédito" at bounding box center [358, 119] width 67 height 55
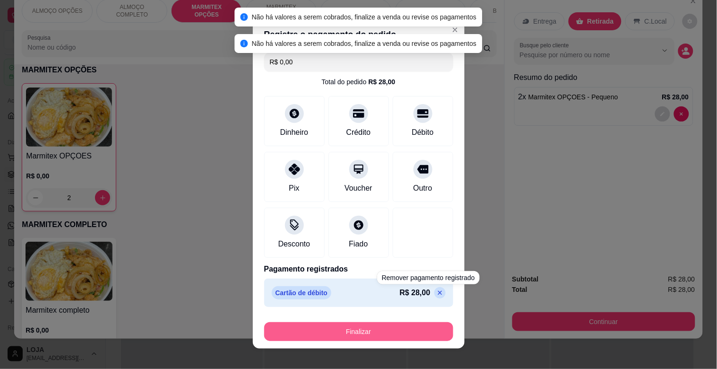
click at [428, 326] on button "Finalizar" at bounding box center [358, 331] width 189 height 19
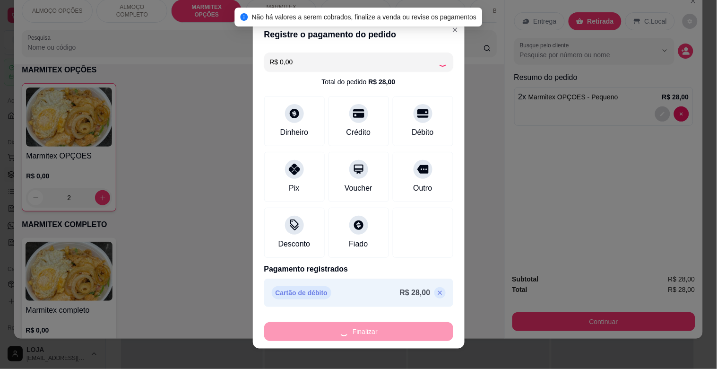
type input "0"
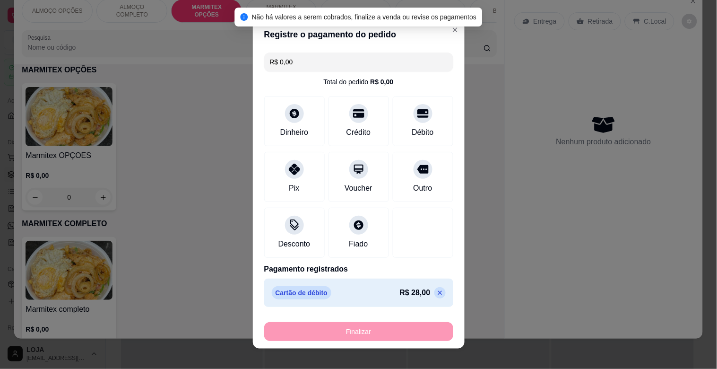
type input "-R$ 28,00"
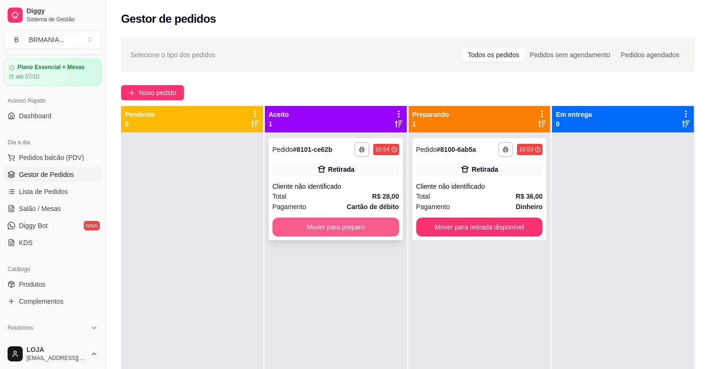
click at [336, 231] on button "Mover para preparo" at bounding box center [335, 227] width 127 height 19
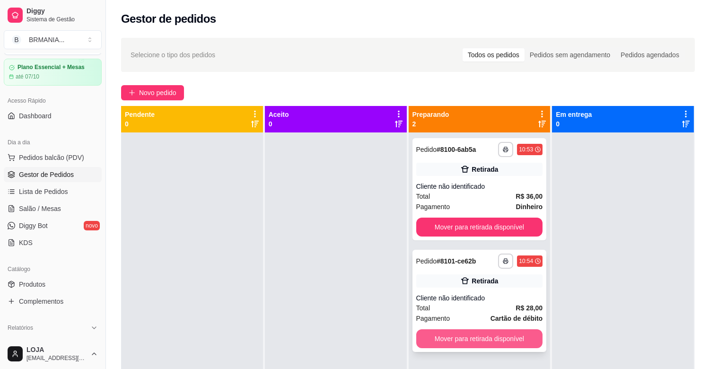
click at [501, 341] on button "Mover para retirada disponível" at bounding box center [479, 338] width 127 height 19
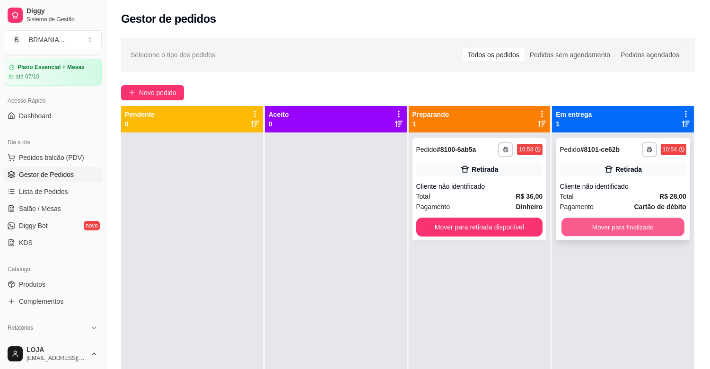
click at [577, 226] on button "Mover para finalizado" at bounding box center [622, 227] width 123 height 18
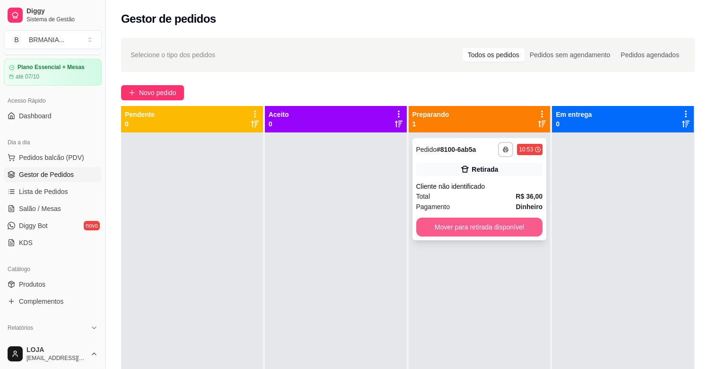
click at [524, 234] on button "Mover para retirada disponível" at bounding box center [479, 227] width 127 height 19
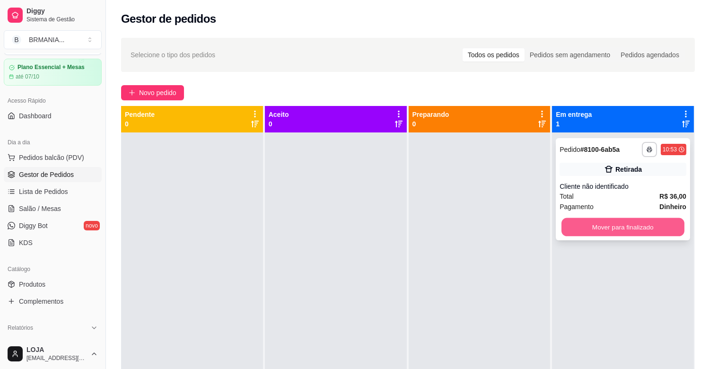
click at [583, 225] on button "Mover para finalizado" at bounding box center [622, 227] width 123 height 18
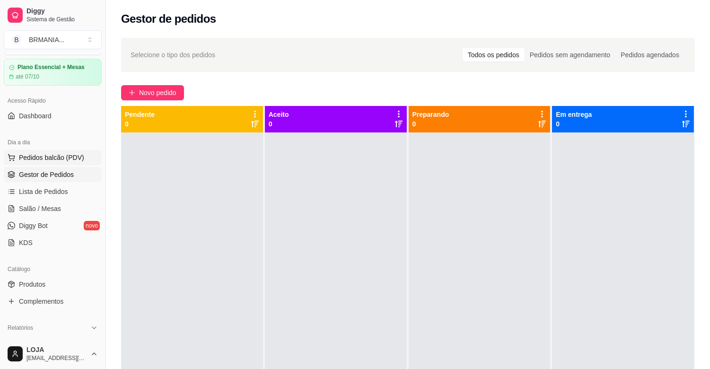
click at [65, 158] on span "Pedidos balcão (PDV)" at bounding box center [51, 157] width 65 height 9
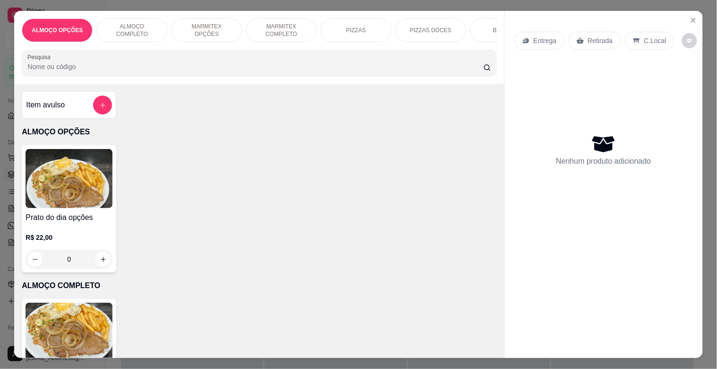
click at [192, 23] on p "MARMITEX OPÇÕES" at bounding box center [206, 30] width 55 height 15
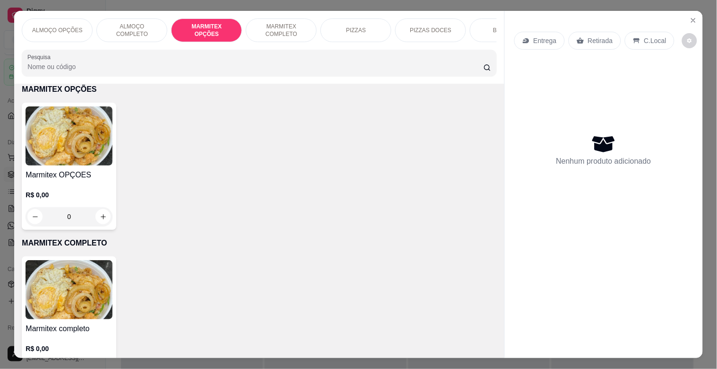
scroll to position [23, 0]
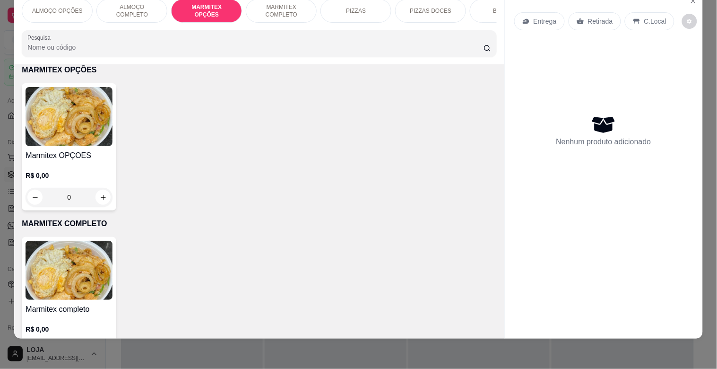
click at [39, 162] on div "R$ 0,00 0" at bounding box center [69, 183] width 87 height 45
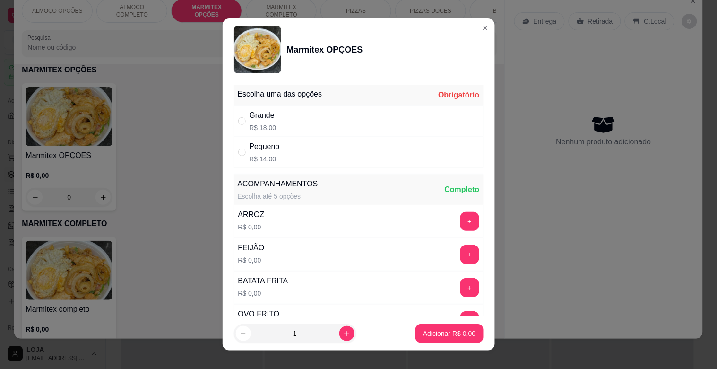
click at [339, 114] on div "Grande R$ 18,00" at bounding box center [359, 120] width 250 height 31
radio input "true"
click at [462, 333] on p "Adicionar R$ 18,00" at bounding box center [447, 333] width 56 height 9
type input "1"
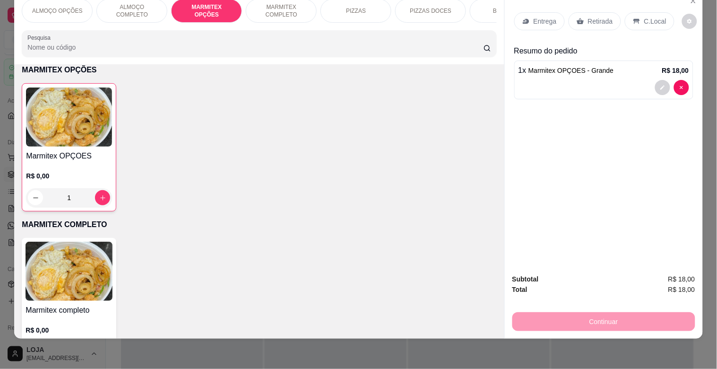
click at [599, 17] on p "Retirada" at bounding box center [600, 21] width 25 height 9
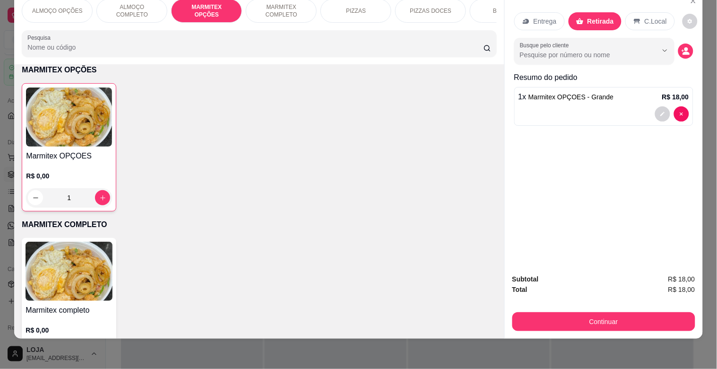
click at [592, 324] on div "Subtotal R$ 18,00 Total R$ 18,00 Continuar" at bounding box center [604, 302] width 198 height 72
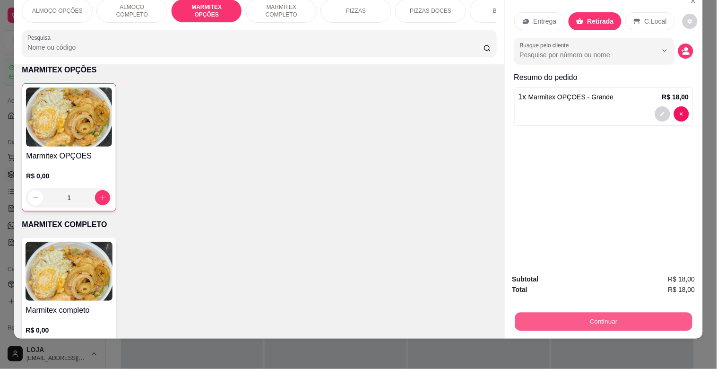
click at [589, 319] on button "Continuar" at bounding box center [603, 321] width 177 height 18
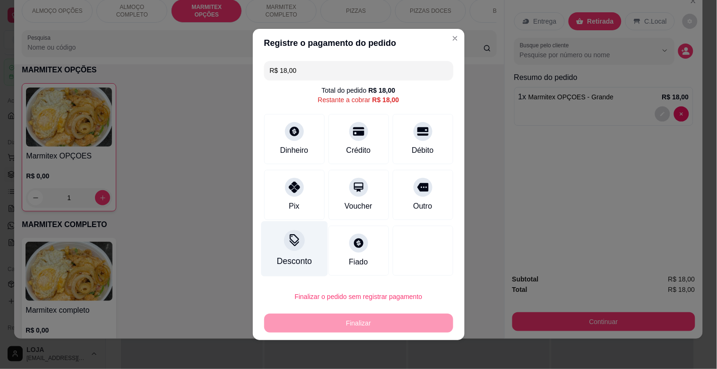
click at [268, 243] on div "Desconto" at bounding box center [294, 248] width 67 height 55
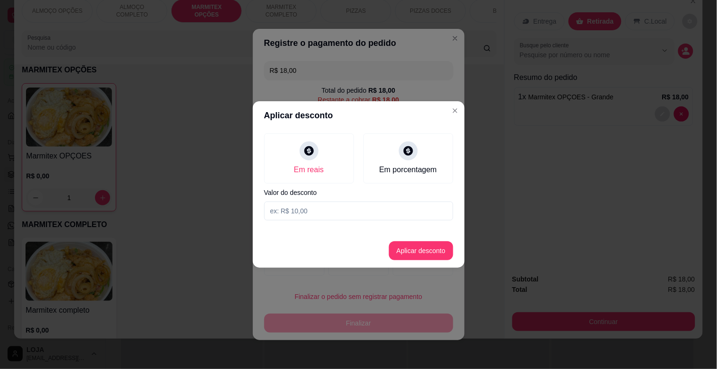
click at [329, 208] on input at bounding box center [358, 210] width 189 height 19
type input "1,00"
click at [427, 243] on button "Aplicar desconto" at bounding box center [421, 250] width 64 height 19
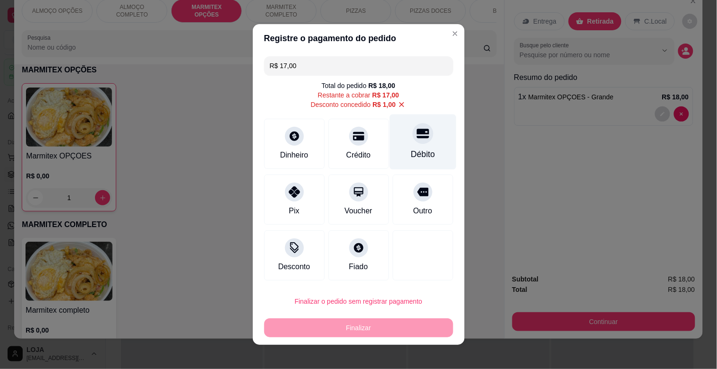
click at [411, 149] on div "Débito" at bounding box center [423, 154] width 24 height 12
type input "R$ 0,00"
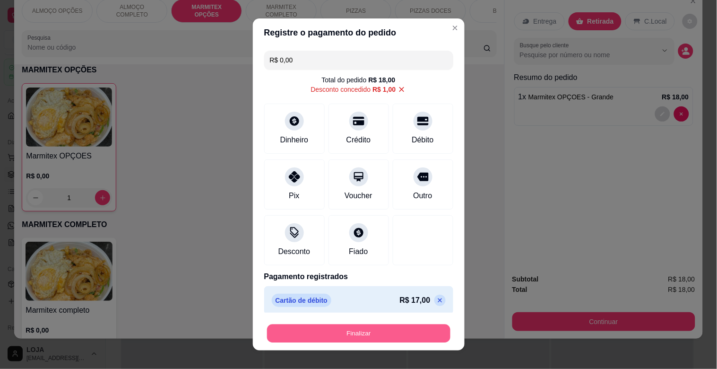
click at [399, 336] on button "Finalizar" at bounding box center [358, 333] width 183 height 18
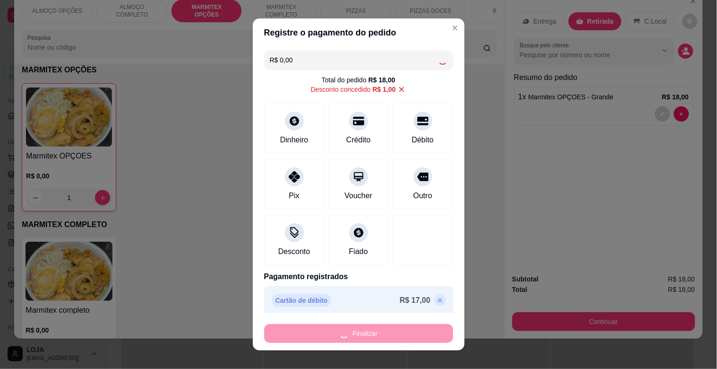
type input "0"
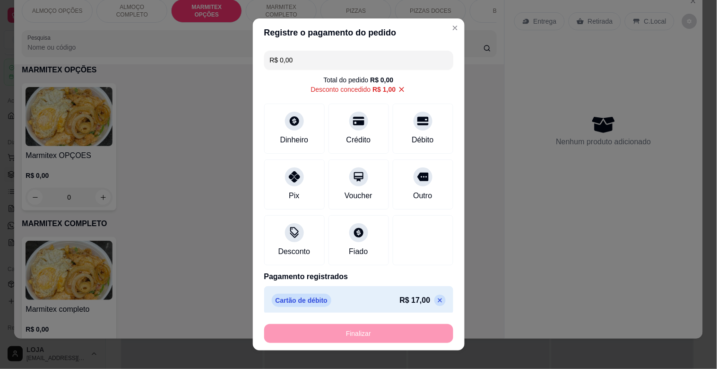
type input "-R$ 18,00"
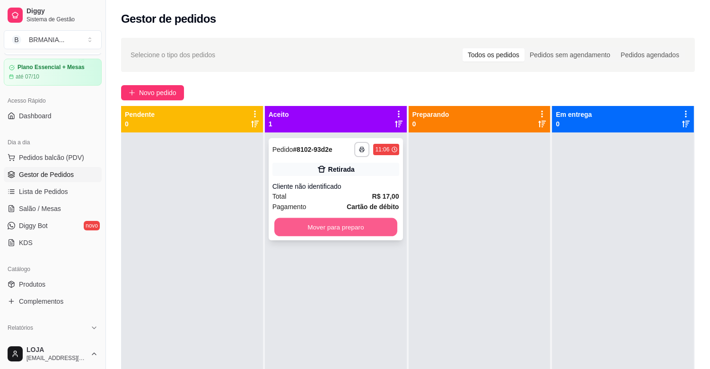
click at [364, 231] on button "Mover para preparo" at bounding box center [335, 227] width 123 height 18
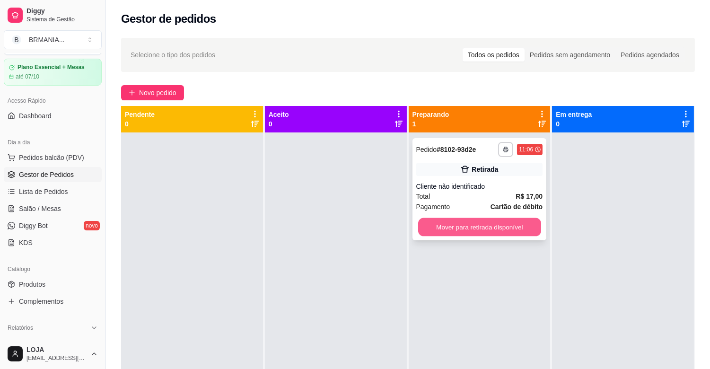
click at [431, 221] on button "Mover para retirada disponível" at bounding box center [479, 227] width 123 height 18
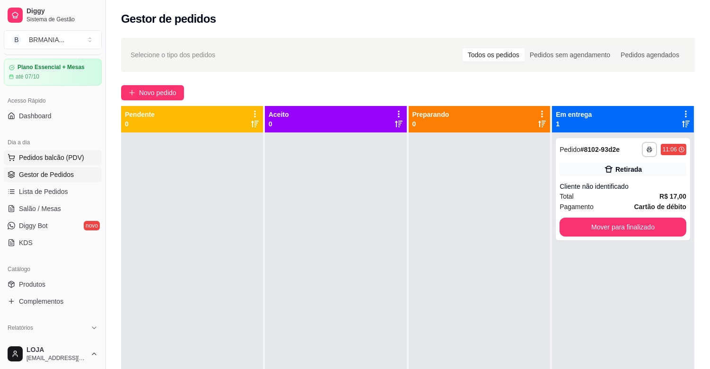
click at [58, 164] on button "Pedidos balcão (PDV)" at bounding box center [53, 157] width 98 height 15
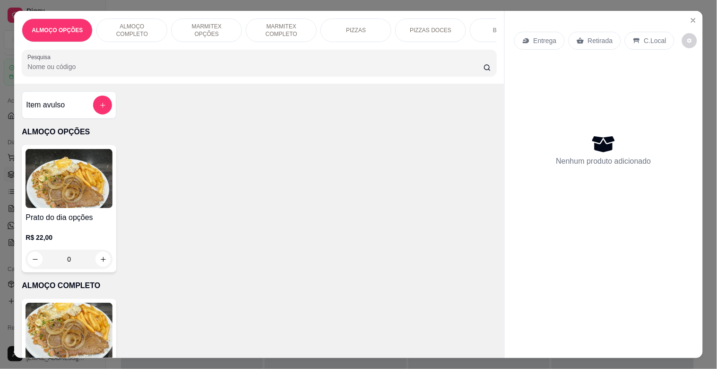
drag, startPoint x: 202, startPoint y: 26, endPoint x: 198, endPoint y: 29, distance: 5.4
click at [202, 26] on p "MARMITEX OPÇÕES" at bounding box center [206, 30] width 55 height 15
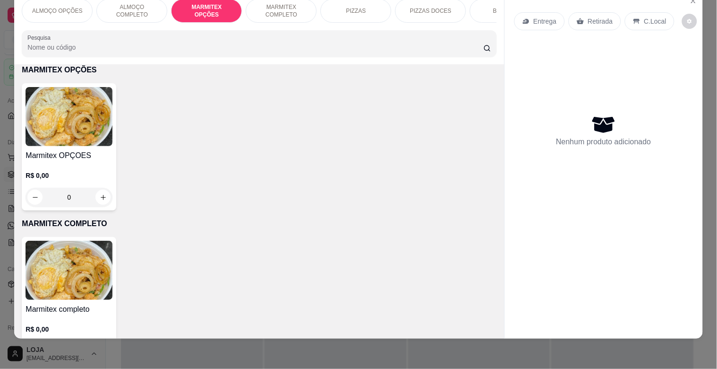
click at [79, 131] on img at bounding box center [69, 116] width 87 height 59
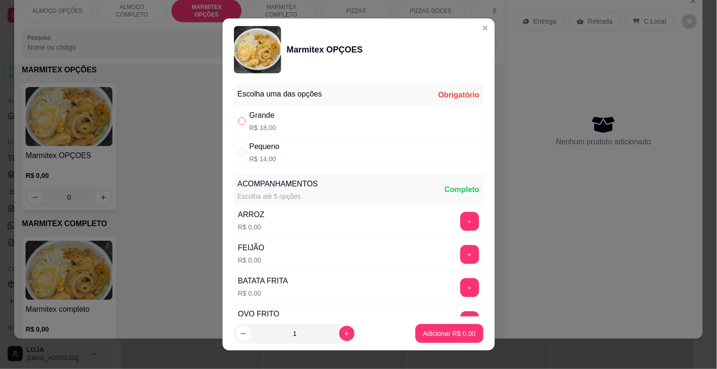
click at [239, 124] on input "" at bounding box center [242, 121] width 8 height 8
radio input "true"
click at [465, 327] on button "Adicionar R$ 18,00" at bounding box center [447, 333] width 71 height 19
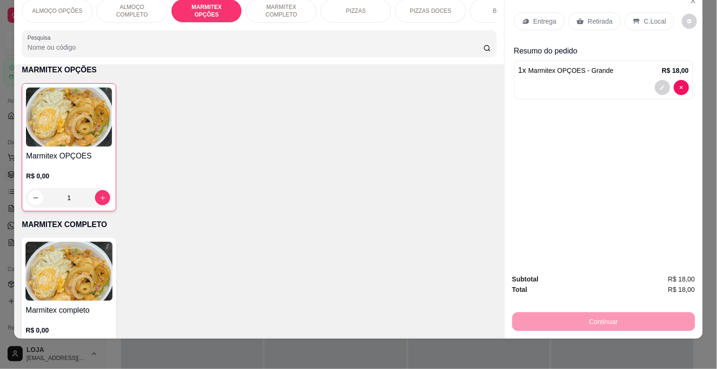
type input "1"
click at [22, 114] on div "Marmitex OPÇOES R$ 0,00 1" at bounding box center [69, 147] width 95 height 128
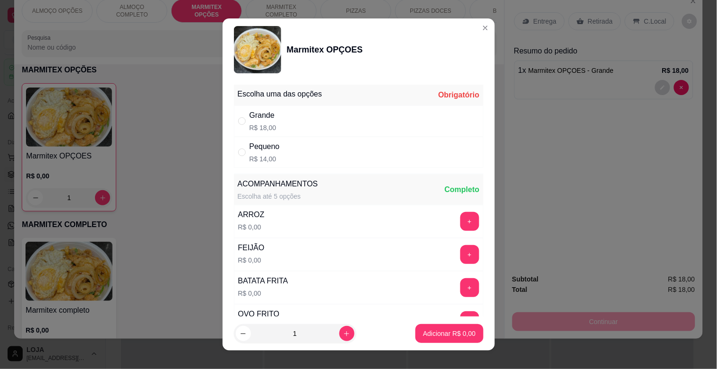
click at [259, 154] on p "R$ 14,00" at bounding box center [265, 158] width 30 height 9
radio input "true"
click at [340, 338] on button "increase-product-quantity" at bounding box center [347, 333] width 15 height 15
type input "2"
click at [446, 339] on button "Adicionar R$ 28,00" at bounding box center [448, 333] width 70 height 18
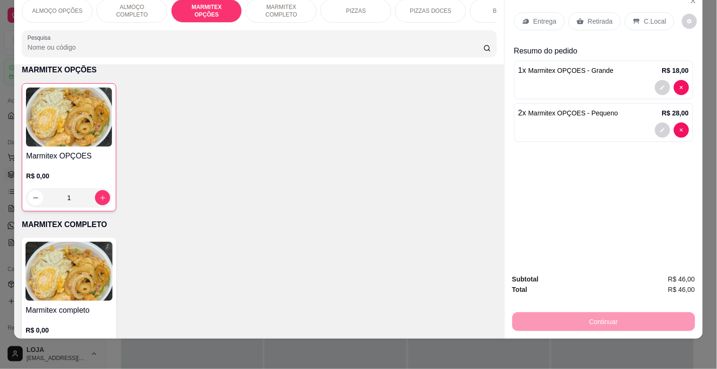
click at [593, 17] on p "Retirada" at bounding box center [600, 21] width 25 height 9
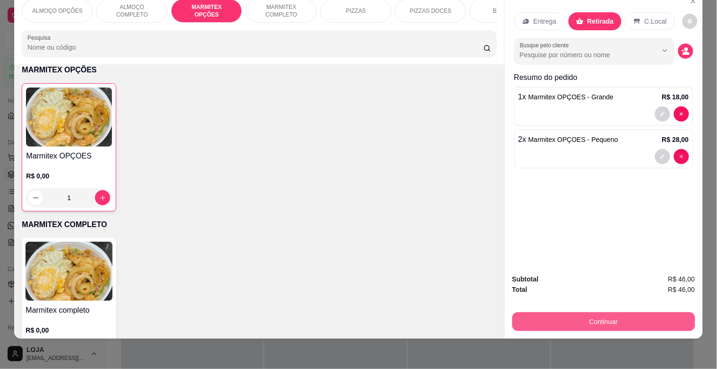
click at [630, 320] on button "Continuar" at bounding box center [604, 321] width 183 height 19
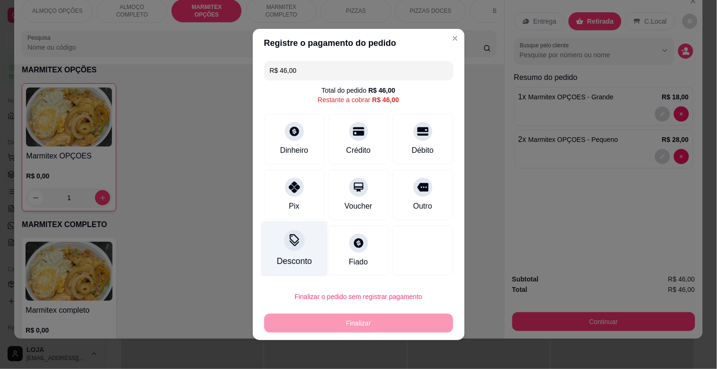
click at [296, 270] on div "Desconto" at bounding box center [294, 248] width 67 height 55
click at [271, 281] on footer "Finalizar o pedido sem registrar pagamento Finalizar" at bounding box center [359, 310] width 212 height 61
click at [297, 233] on div at bounding box center [294, 240] width 21 height 21
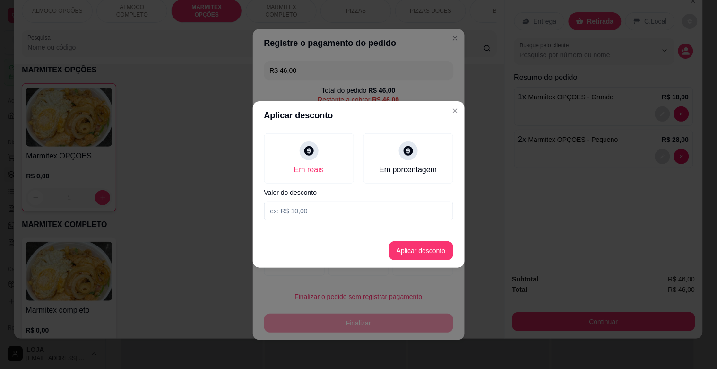
click at [349, 211] on input at bounding box center [358, 210] width 189 height 19
type input "5,00"
click at [433, 261] on footer "Aplicar desconto" at bounding box center [359, 251] width 212 height 34
click at [428, 250] on button "Aplicar desconto" at bounding box center [421, 251] width 62 height 18
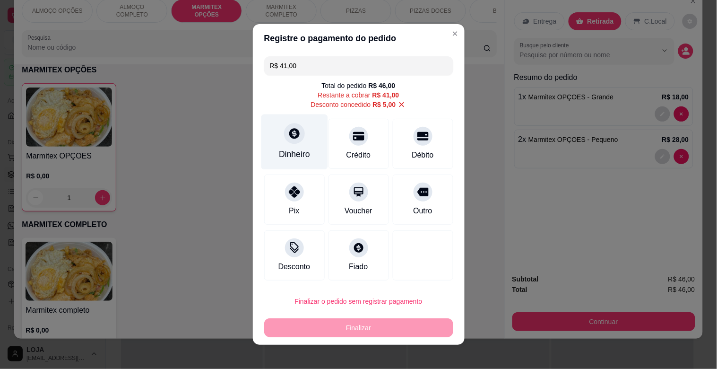
click at [298, 165] on div "Dinheiro" at bounding box center [294, 141] width 67 height 55
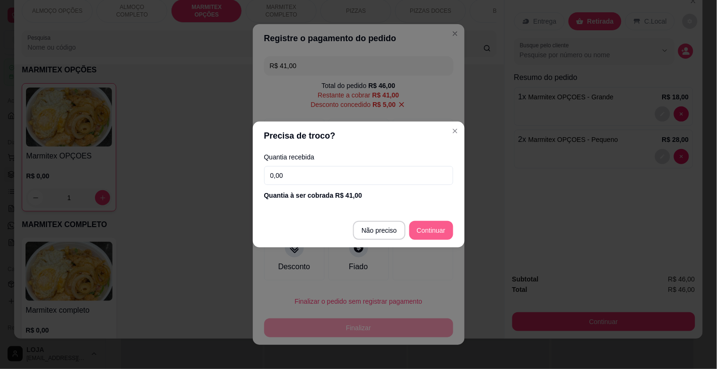
type input "R$ 0,00"
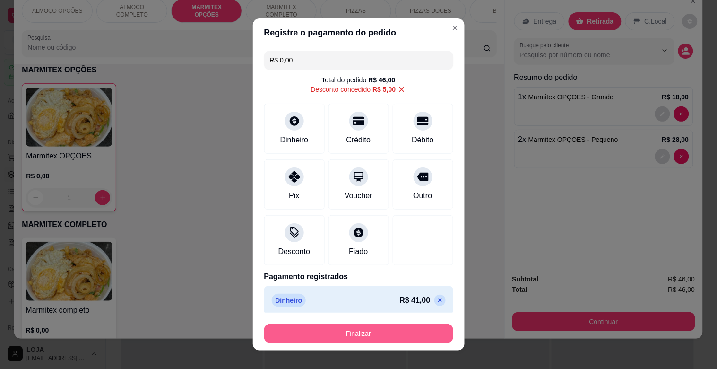
click at [400, 338] on button "Finalizar" at bounding box center [358, 333] width 189 height 19
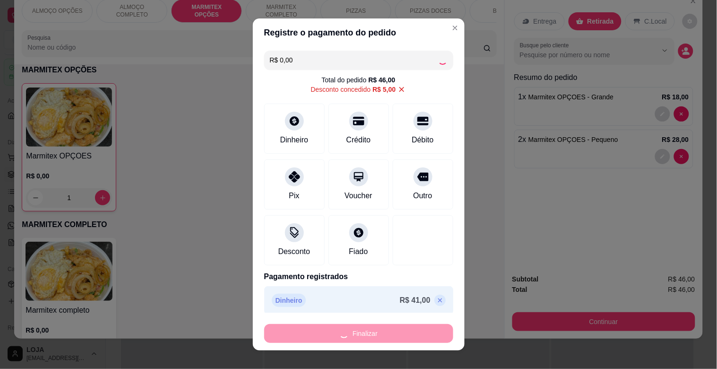
type input "0"
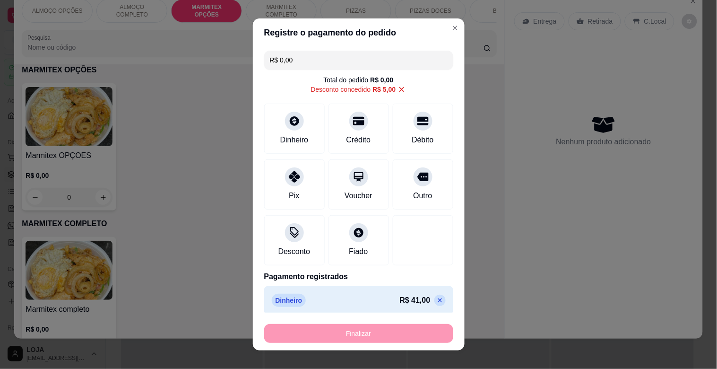
type input "-R$ 46,00"
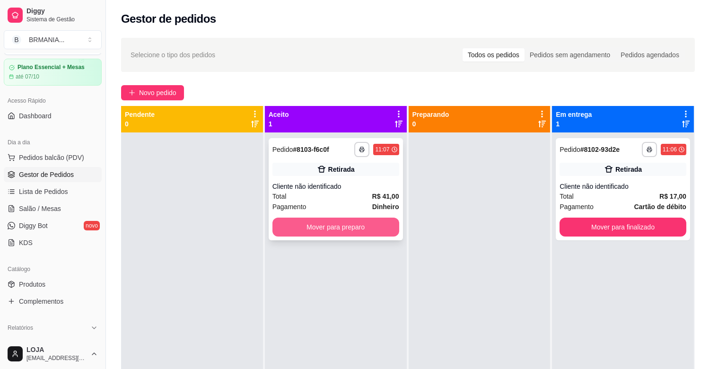
click at [352, 225] on button "Mover para preparo" at bounding box center [335, 227] width 127 height 19
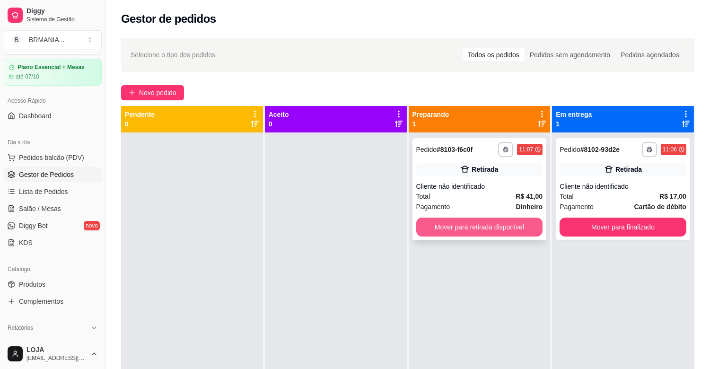
click at [493, 230] on button "Mover para retirada disponível" at bounding box center [479, 227] width 127 height 19
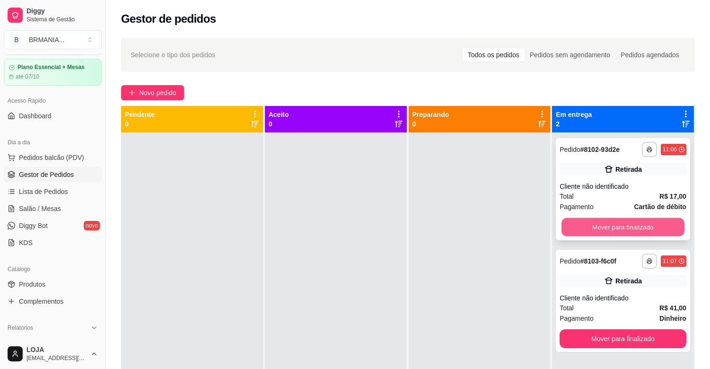
click at [631, 229] on button "Mover para finalizado" at bounding box center [622, 227] width 123 height 18
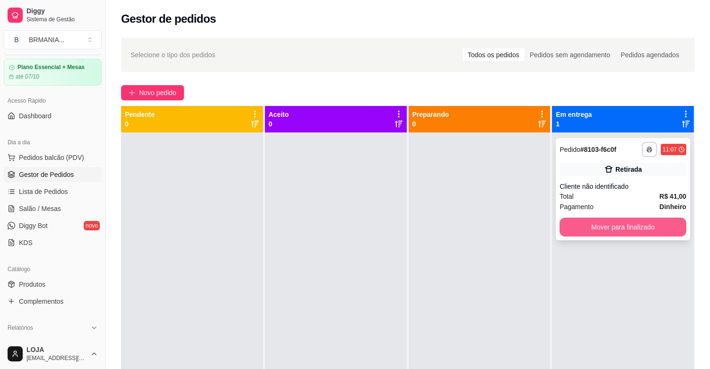
click at [626, 234] on button "Mover para finalizado" at bounding box center [622, 227] width 127 height 19
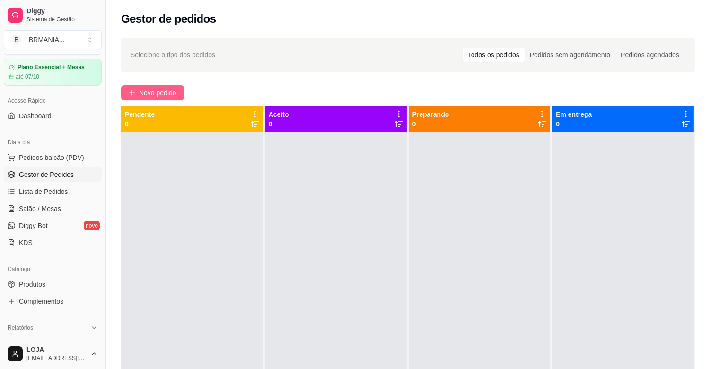
click at [134, 90] on icon "plus" at bounding box center [132, 92] width 7 height 7
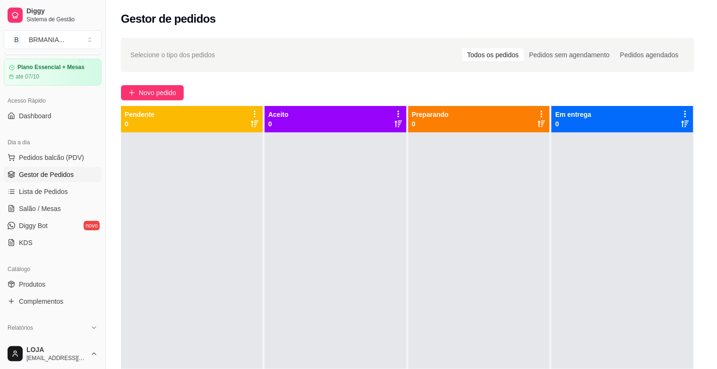
click at [212, 58] on div at bounding box center [258, 62] width 463 height 19
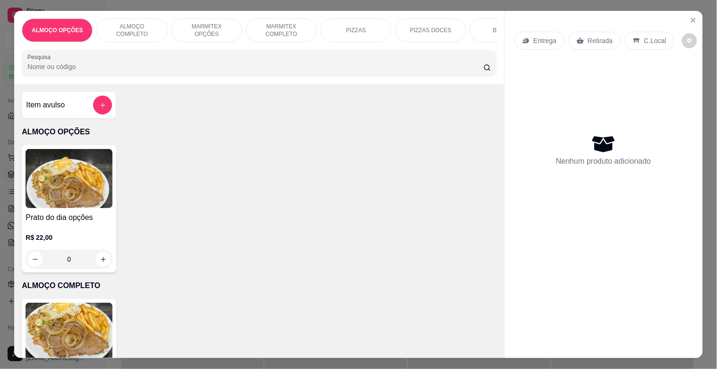
type input "M"
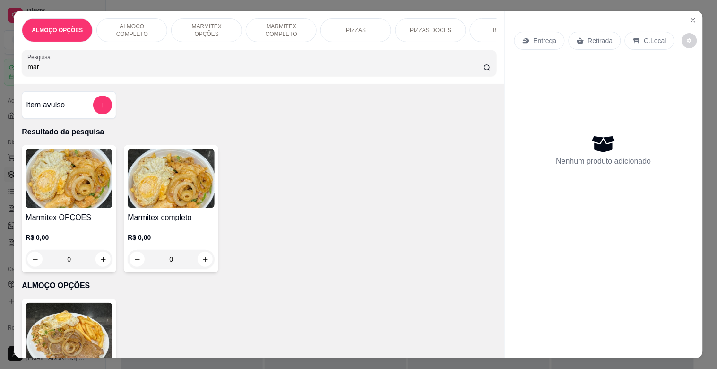
type input "mar"
click at [176, 199] on img at bounding box center [171, 178] width 87 height 59
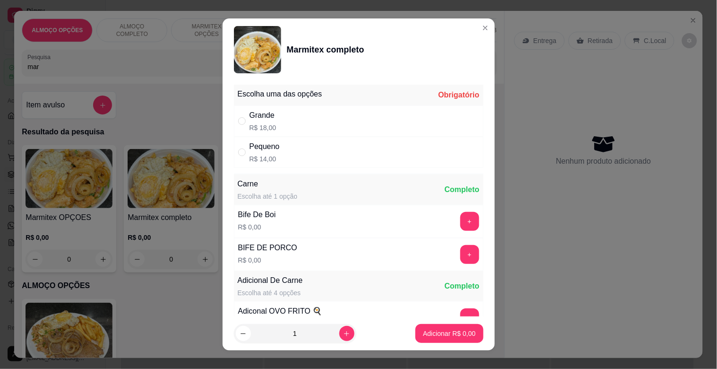
click at [251, 155] on p "R$ 14,00" at bounding box center [265, 158] width 30 height 9
radio input "true"
click at [442, 332] on p "Adicionar R$ 14,00" at bounding box center [447, 333] width 55 height 9
type input "1"
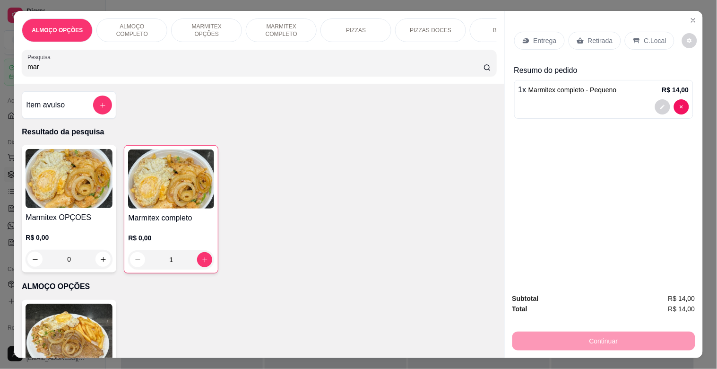
click at [596, 36] on p "Retirada" at bounding box center [600, 40] width 25 height 9
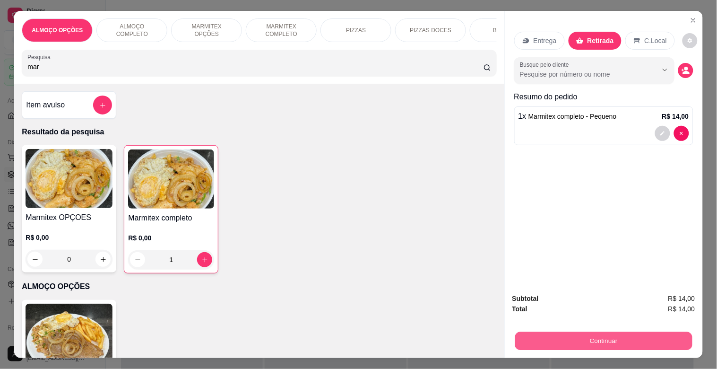
click at [625, 334] on button "Continuar" at bounding box center [603, 341] width 177 height 18
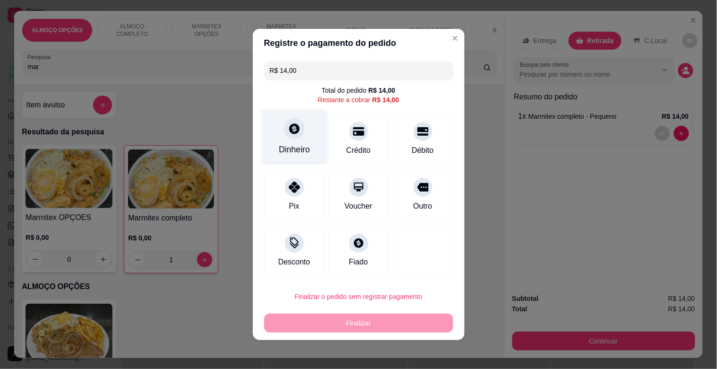
click at [296, 143] on div "Dinheiro" at bounding box center [294, 149] width 31 height 12
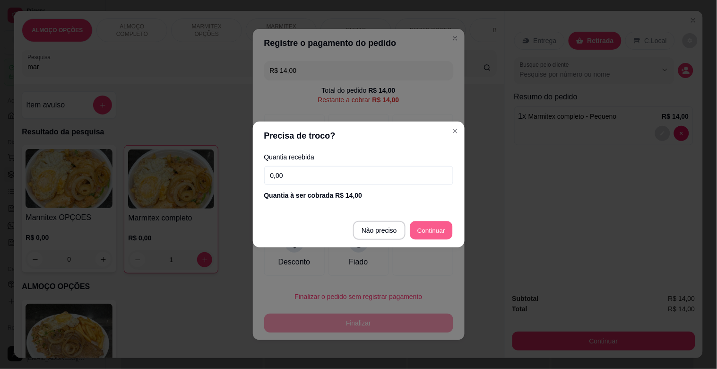
type input "R$ 0,00"
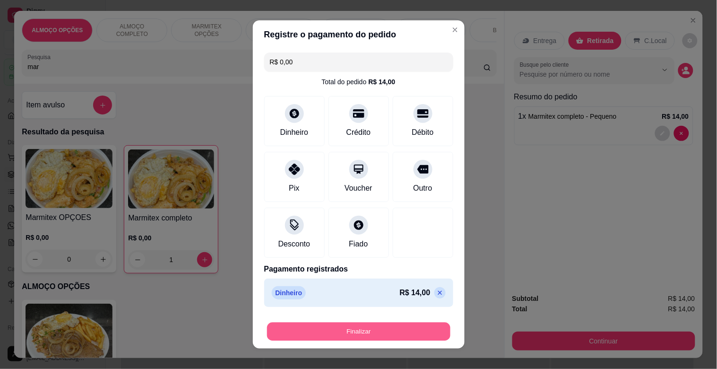
click at [417, 327] on button "Finalizar" at bounding box center [358, 332] width 183 height 18
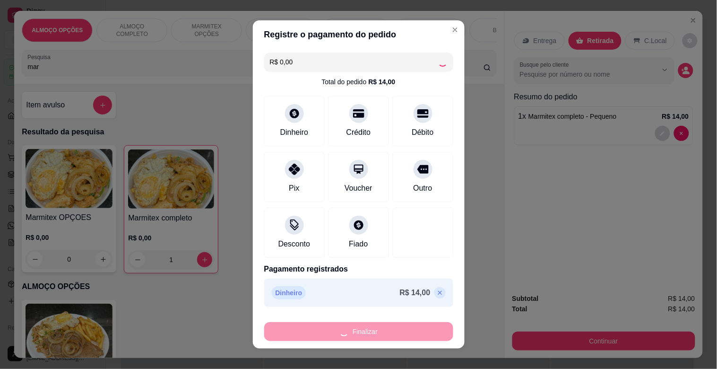
type input "0"
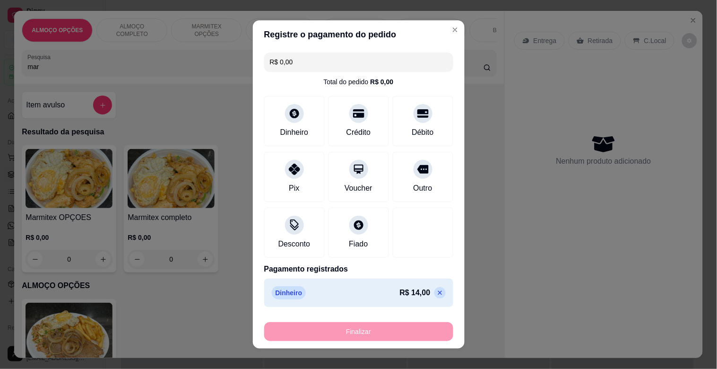
type input "-R$ 14,00"
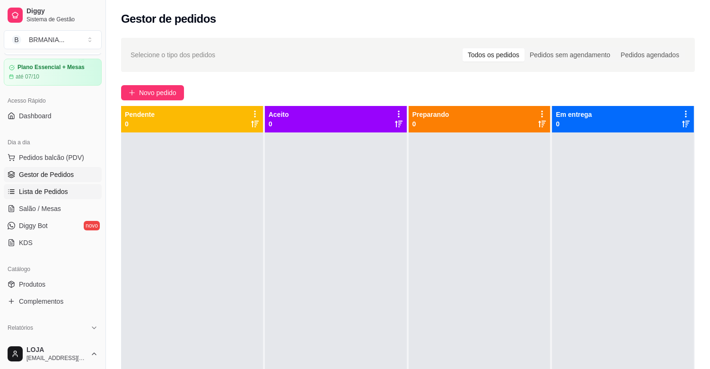
click at [74, 193] on link "Lista de Pedidos" at bounding box center [53, 191] width 98 height 15
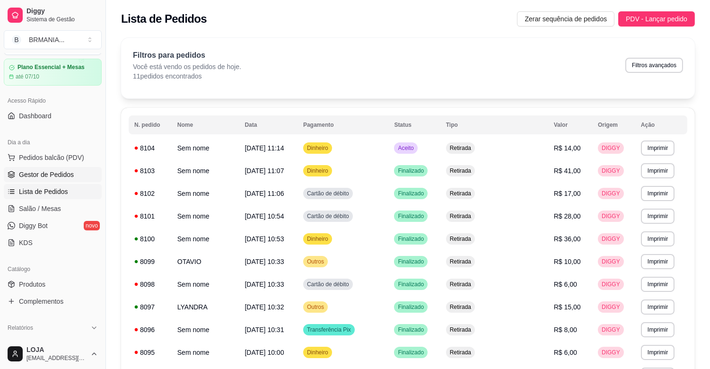
click at [43, 175] on span "Gestor de Pedidos" at bounding box center [46, 174] width 55 height 9
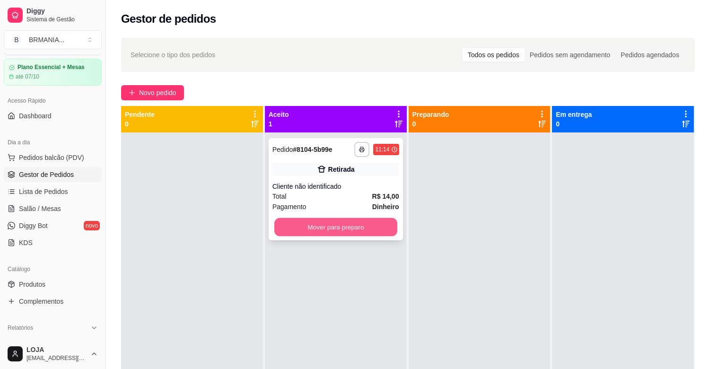
click at [323, 225] on button "Mover para preparo" at bounding box center [335, 227] width 123 height 18
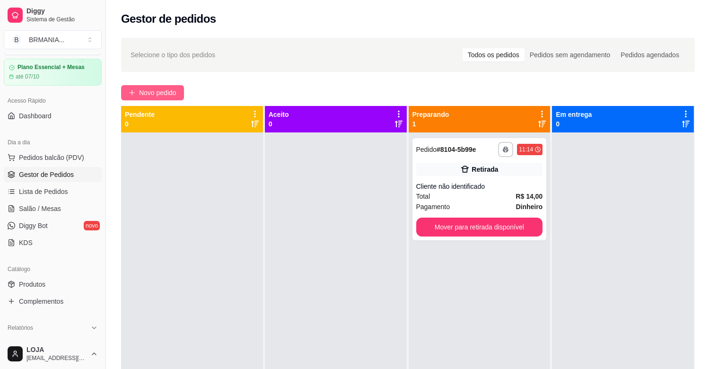
click at [136, 86] on button "Novo pedido" at bounding box center [152, 92] width 63 height 15
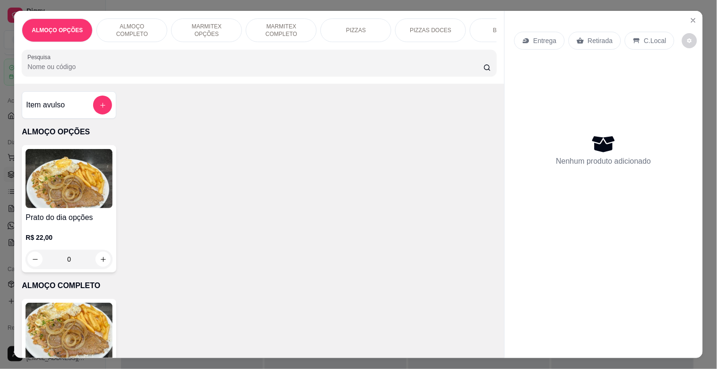
click at [197, 31] on div "MARMITEX OPÇÕES" at bounding box center [206, 30] width 71 height 24
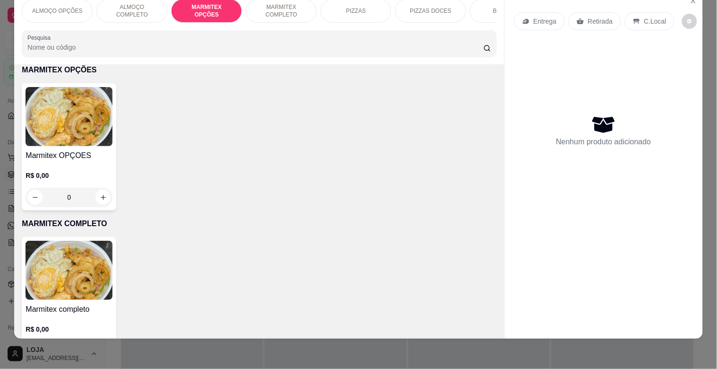
click at [80, 112] on img at bounding box center [69, 116] width 87 height 59
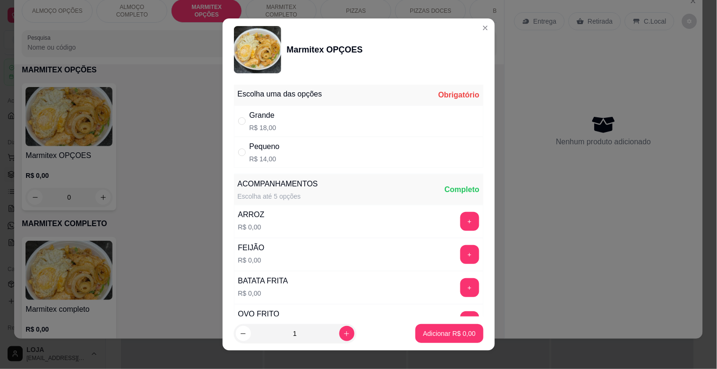
click at [280, 147] on div "Pequeno R$ 14,00" at bounding box center [359, 152] width 250 height 31
radio input "true"
click at [441, 330] on p "Adicionar R$ 14,00" at bounding box center [447, 333] width 55 height 9
type input "1"
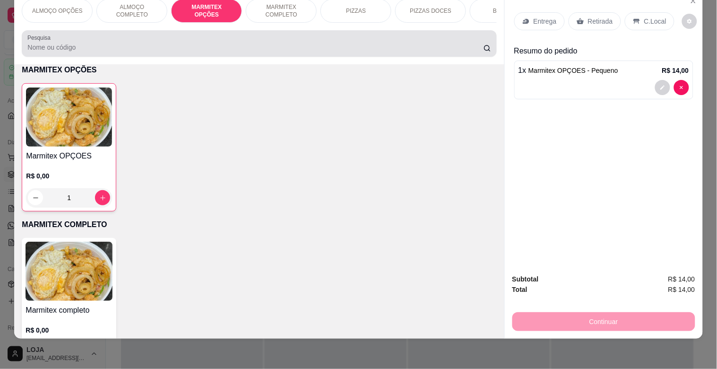
click at [57, 49] on input "Pesquisa" at bounding box center [255, 47] width 456 height 9
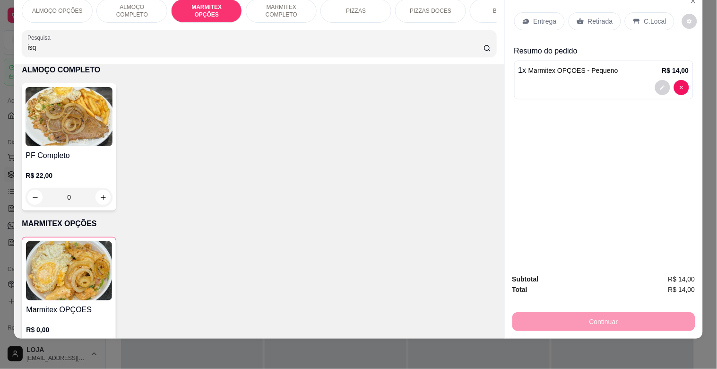
scroll to position [503, 0]
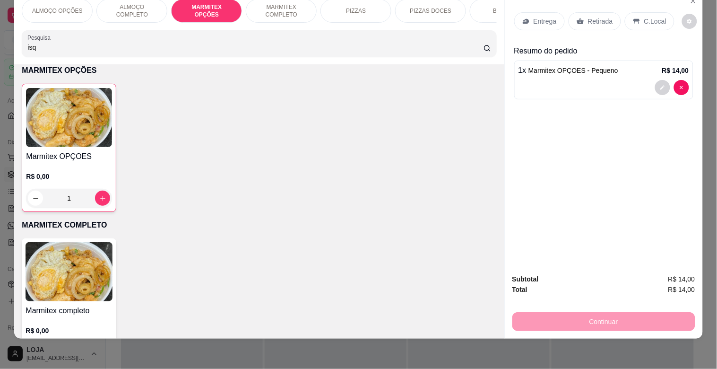
type input "isq"
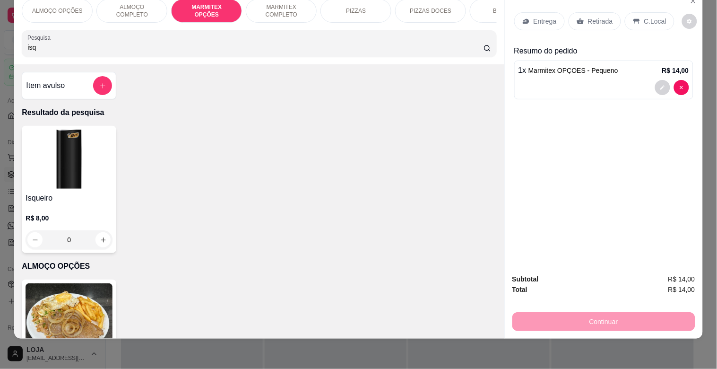
click at [51, 192] on div "Isqueiro R$ 8,00 0" at bounding box center [69, 189] width 95 height 127
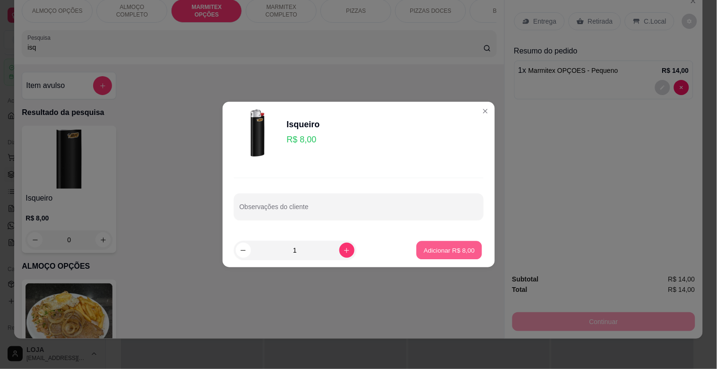
click at [433, 246] on p "Adicionar R$ 8,00" at bounding box center [449, 249] width 51 height 9
type input "1"
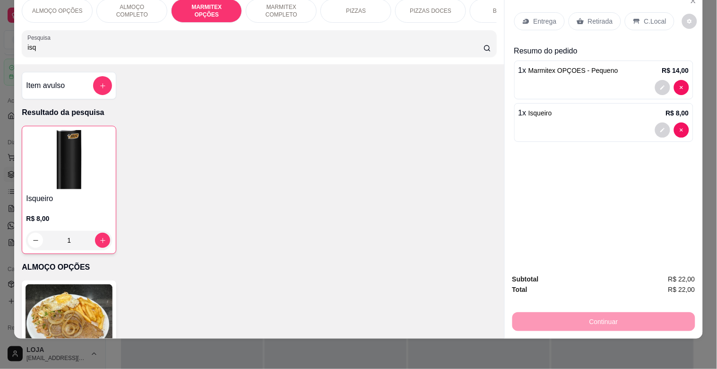
click at [588, 17] on p "Retirada" at bounding box center [600, 21] width 25 height 9
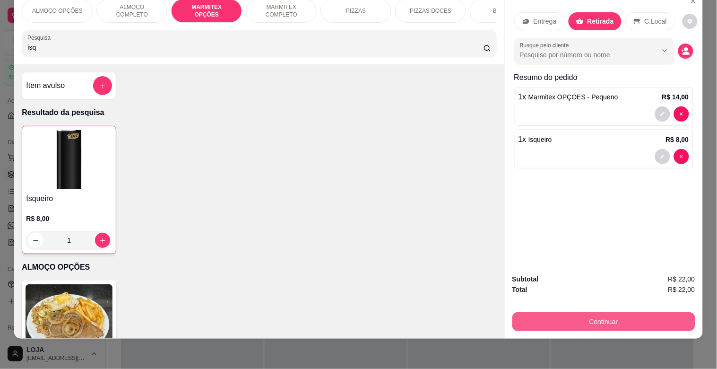
click at [639, 312] on button "Continuar" at bounding box center [604, 321] width 183 height 19
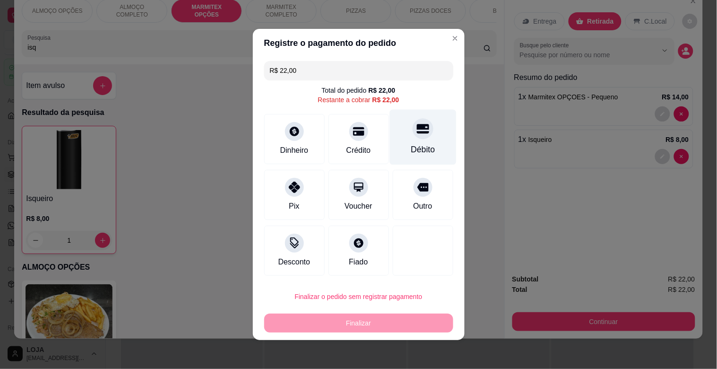
click at [415, 140] on div "Débito" at bounding box center [423, 137] width 67 height 55
type input "R$ 0,00"
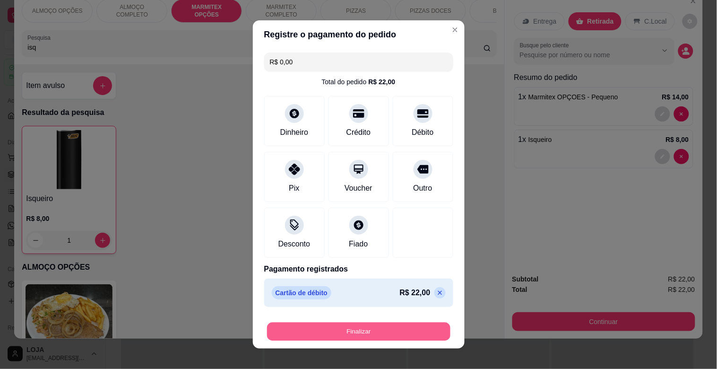
click at [361, 334] on button "Finalizar" at bounding box center [358, 332] width 183 height 18
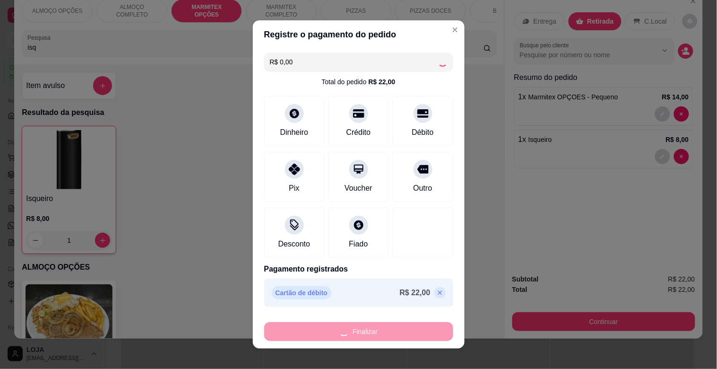
type input "0"
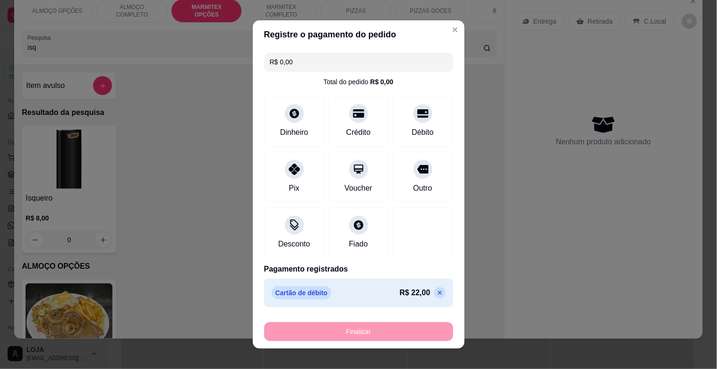
type input "-R$ 22,00"
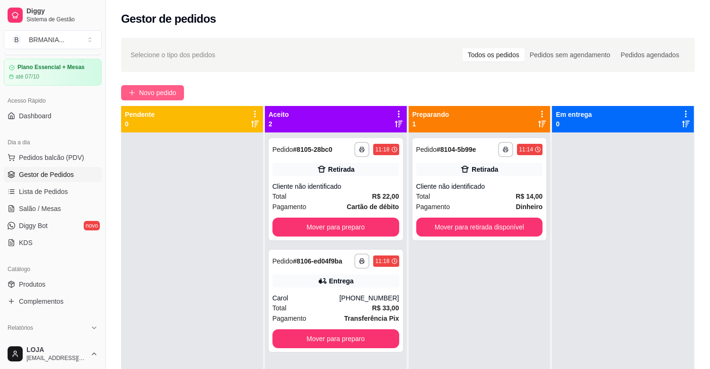
click at [183, 87] on button "Novo pedido" at bounding box center [152, 92] width 63 height 15
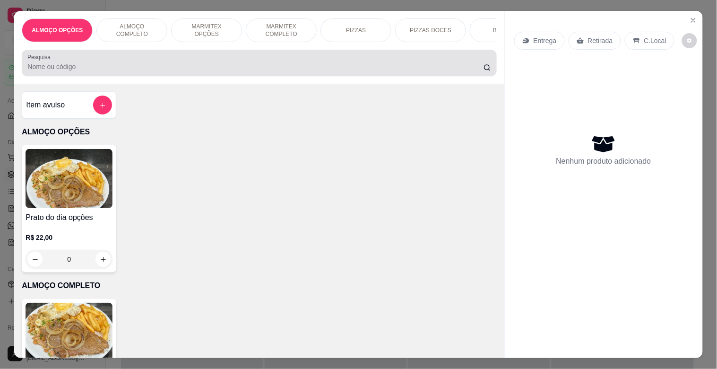
click at [201, 67] on input "Pesquisa" at bounding box center [255, 66] width 456 height 9
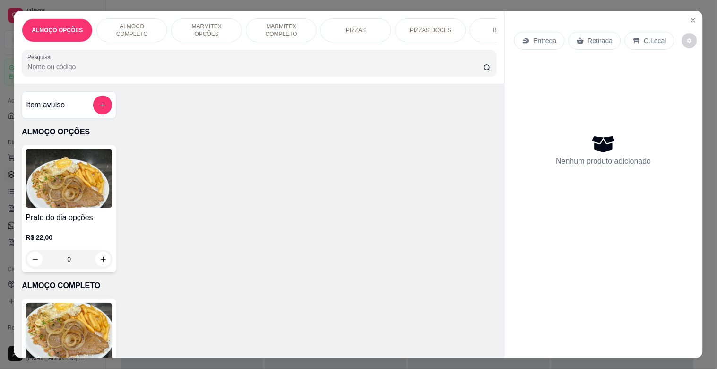
click at [197, 30] on div "MARMITEX OPÇÕES" at bounding box center [206, 30] width 71 height 24
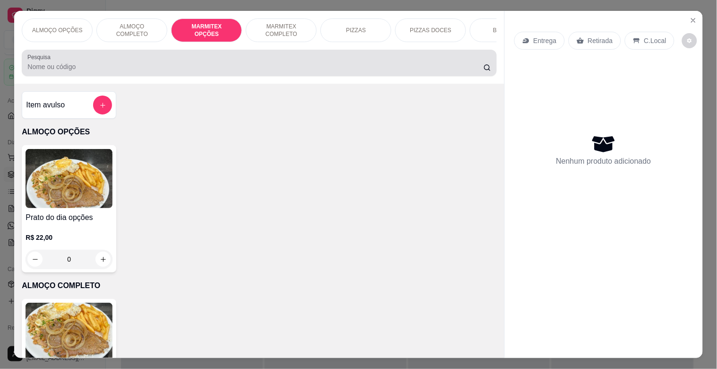
scroll to position [23, 0]
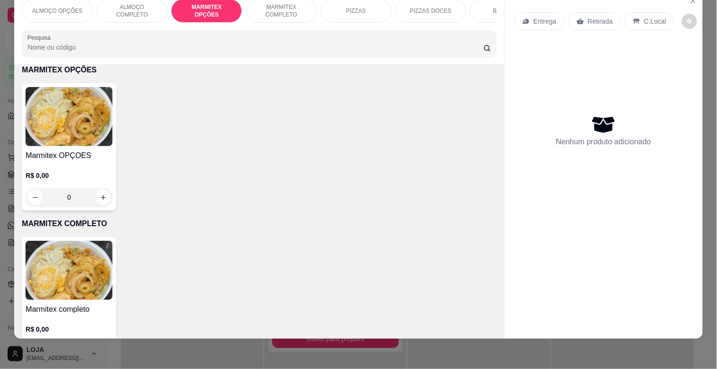
click at [30, 118] on img at bounding box center [69, 116] width 87 height 59
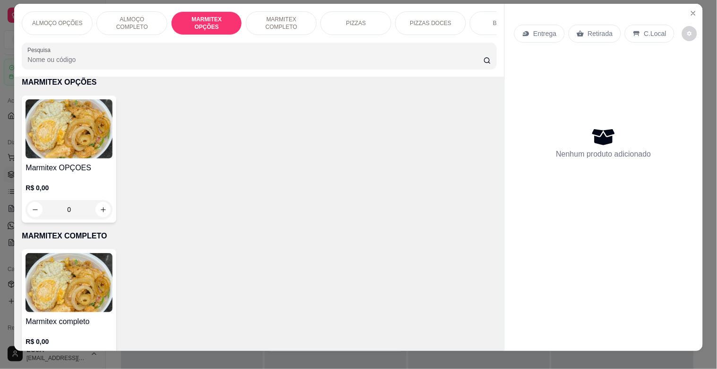
click at [61, 147] on img at bounding box center [69, 128] width 87 height 59
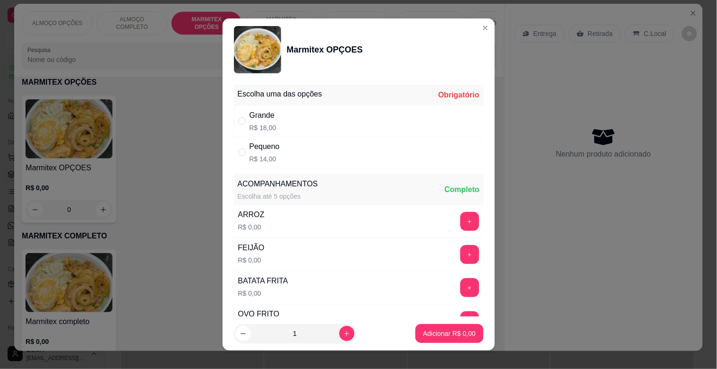
click at [270, 147] on div "Pequeno" at bounding box center [265, 146] width 30 height 11
radio input "true"
click at [426, 332] on p "Adicionar R$ 14,00" at bounding box center [447, 333] width 56 height 9
click at [426, 332] on div "Marmitex completo R$ 0,00 0" at bounding box center [259, 312] width 475 height 127
type input "1"
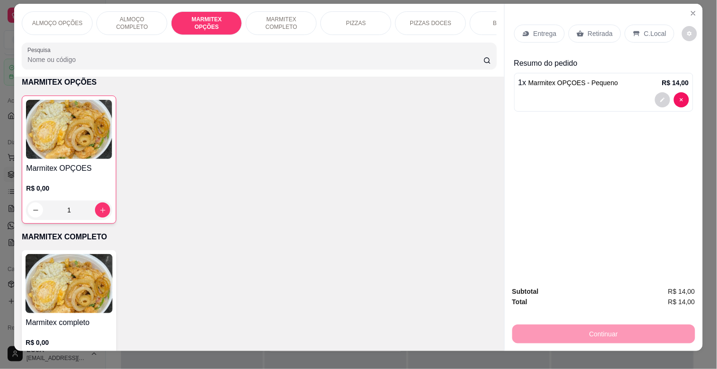
click at [589, 29] on p "Retirada" at bounding box center [600, 33] width 25 height 9
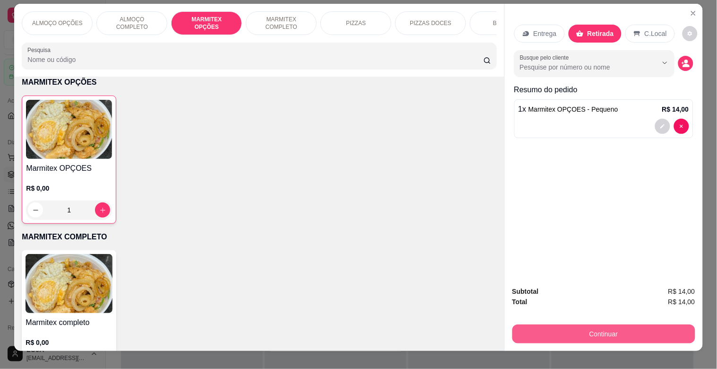
click at [597, 328] on button "Continuar" at bounding box center [604, 333] width 183 height 19
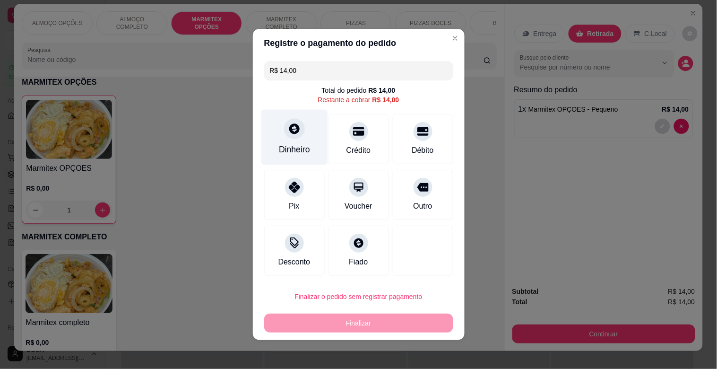
click at [281, 136] on div "Dinheiro" at bounding box center [294, 137] width 67 height 55
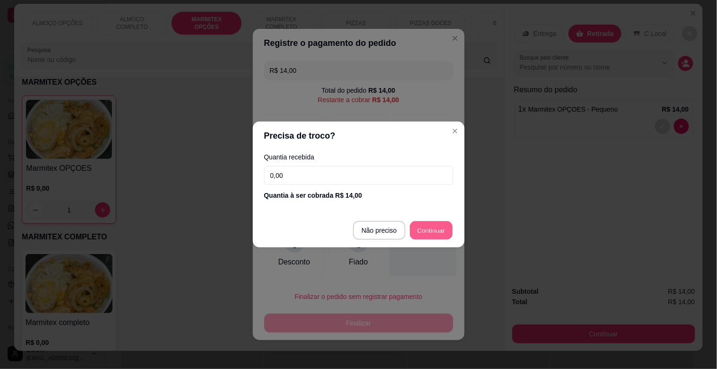
type input "R$ 0,00"
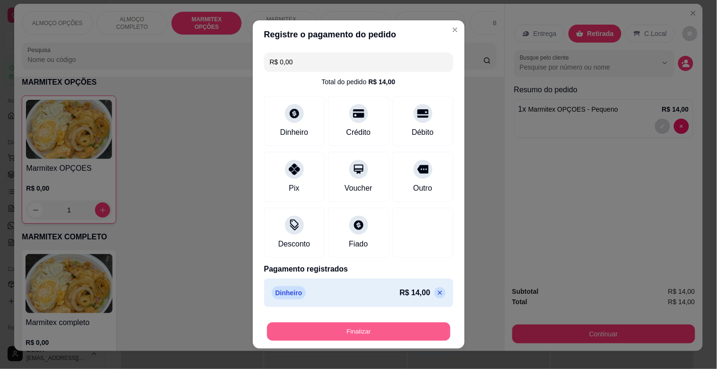
click at [394, 326] on button "Finalizar" at bounding box center [358, 332] width 183 height 18
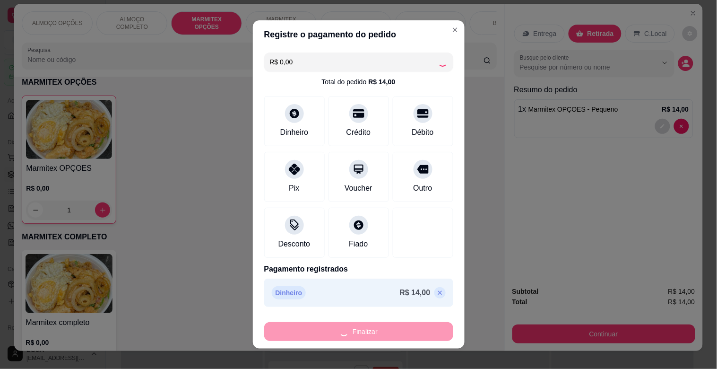
type input "0"
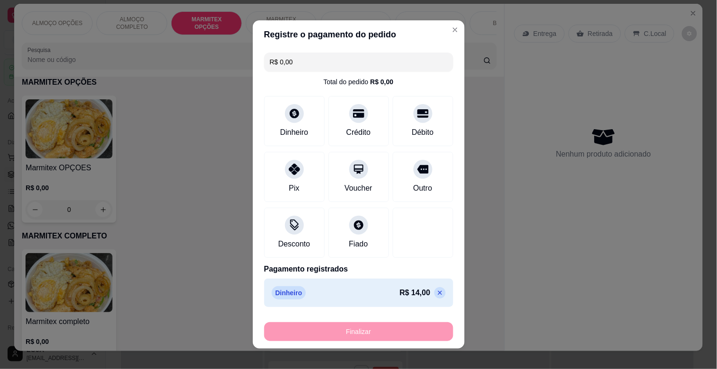
type input "-R$ 14,00"
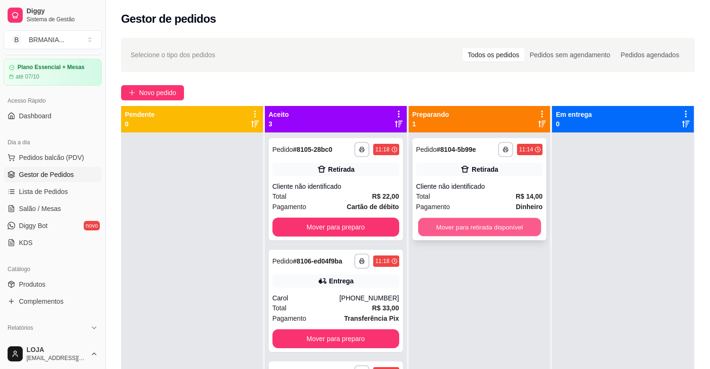
click at [485, 223] on button "Mover para retirada disponível" at bounding box center [479, 227] width 123 height 18
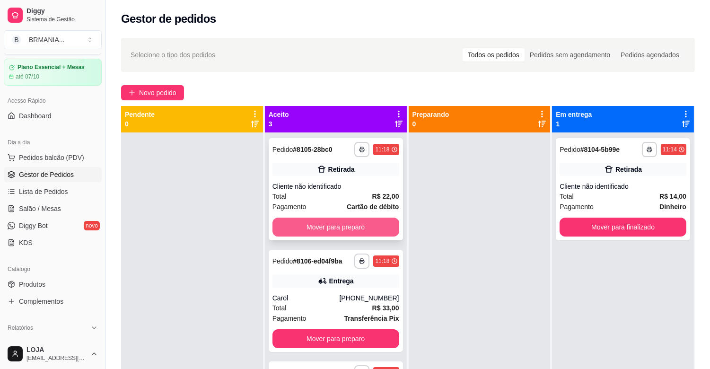
click at [363, 221] on button "Mover para preparo" at bounding box center [335, 227] width 127 height 19
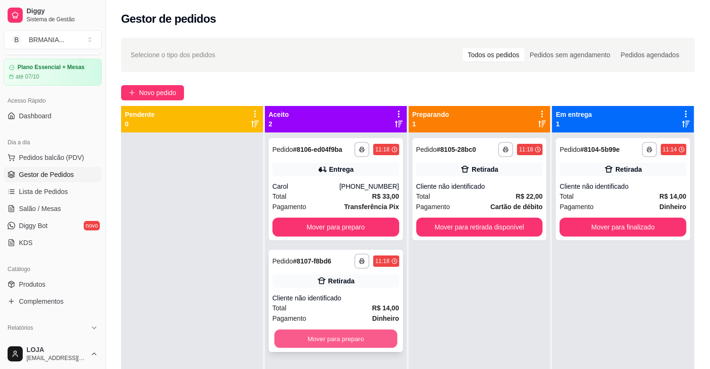
click at [375, 337] on button "Mover para preparo" at bounding box center [335, 339] width 123 height 18
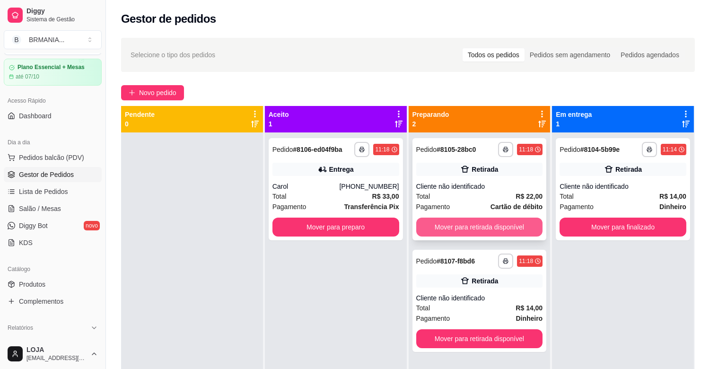
click at [484, 233] on button "Mover para retirada disponível" at bounding box center [479, 227] width 127 height 19
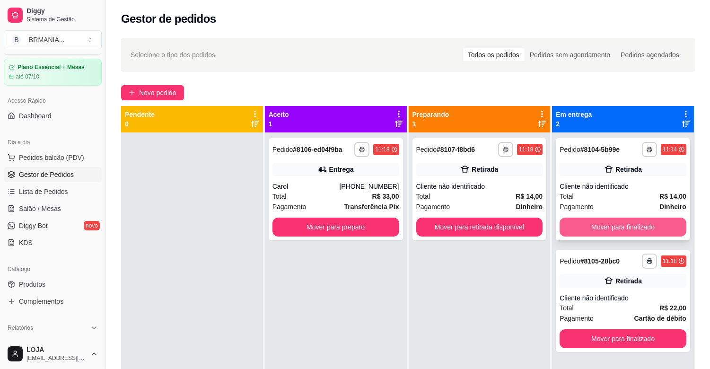
click at [594, 224] on button "Mover para finalizado" at bounding box center [622, 227] width 127 height 19
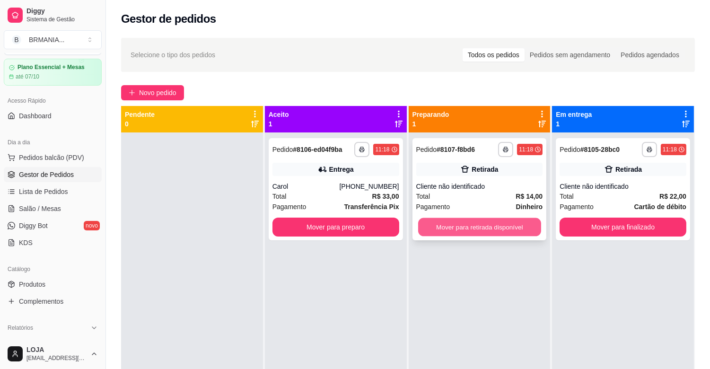
click at [466, 226] on button "Mover para retirada disponível" at bounding box center [479, 227] width 123 height 18
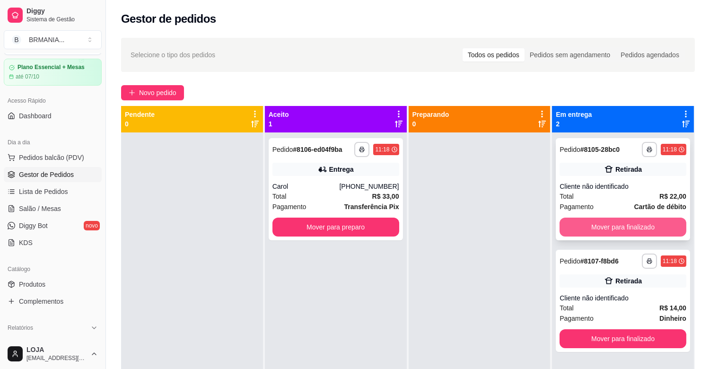
click at [635, 232] on button "Mover para finalizado" at bounding box center [622, 227] width 127 height 19
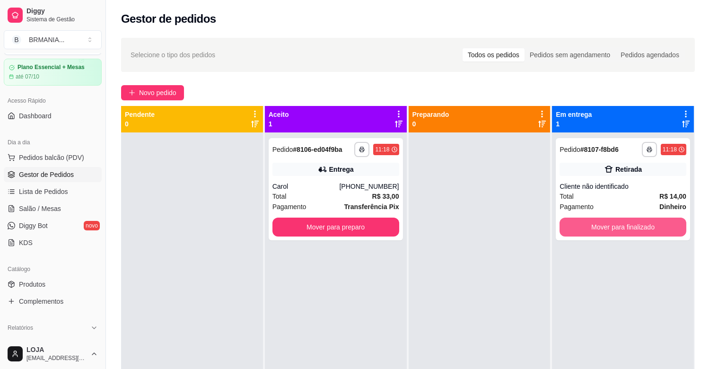
click at [635, 232] on button "Mover para finalizado" at bounding box center [622, 227] width 127 height 19
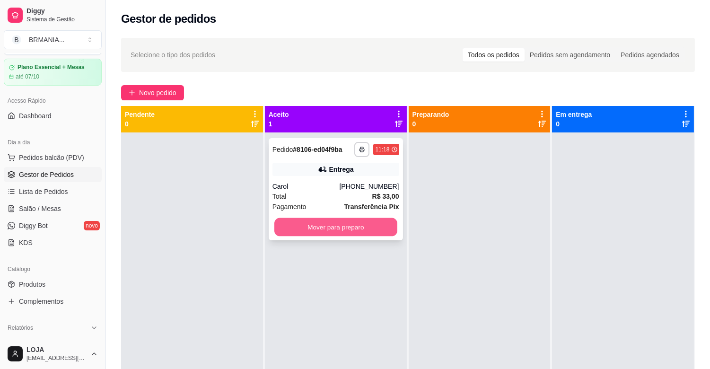
click at [305, 228] on button "Mover para preparo" at bounding box center [335, 227] width 123 height 18
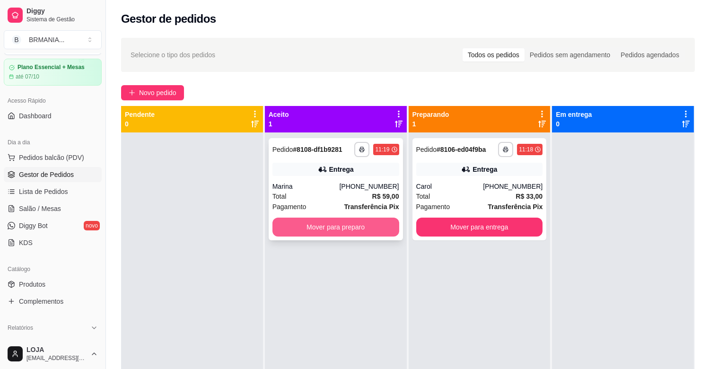
click at [308, 228] on button "Mover para preparo" at bounding box center [335, 227] width 127 height 19
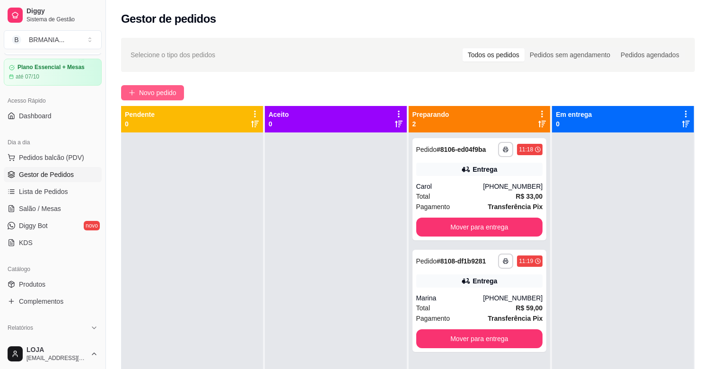
click at [134, 95] on icon "plus" at bounding box center [132, 92] width 7 height 7
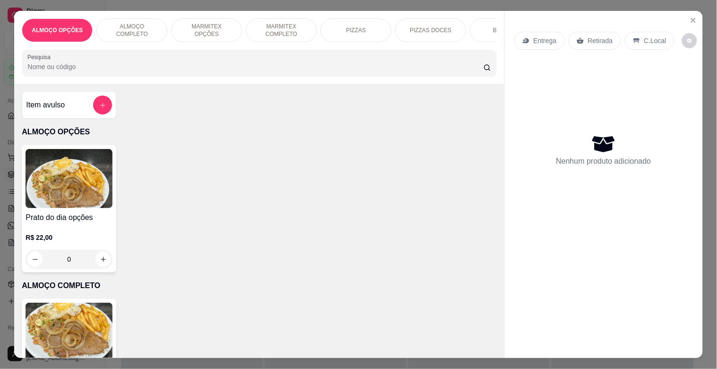
click at [112, 24] on p "ALMOÇO COMPLETO" at bounding box center [132, 30] width 55 height 15
click at [112, 24] on div "ALMOÇO OPÇÕES ALMOÇO COMPLETO MARMITEX OPÇÕES MARMITEX COMPLETO PIZZAS PIZZAS D…" at bounding box center [259, 47] width 490 height 73
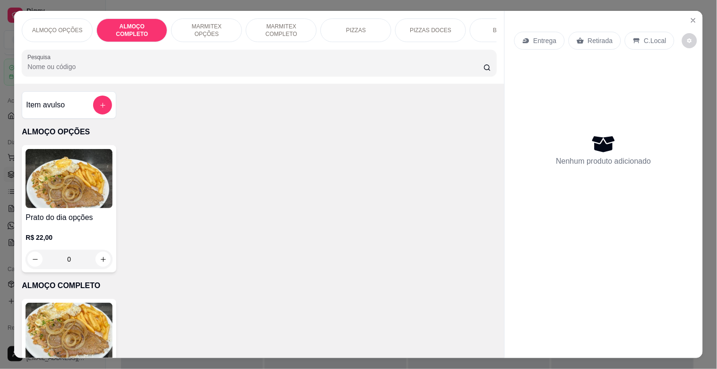
scroll to position [23, 0]
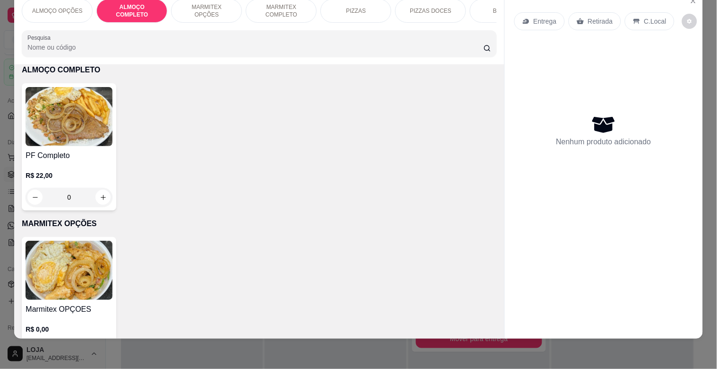
click at [35, 133] on img at bounding box center [69, 116] width 87 height 59
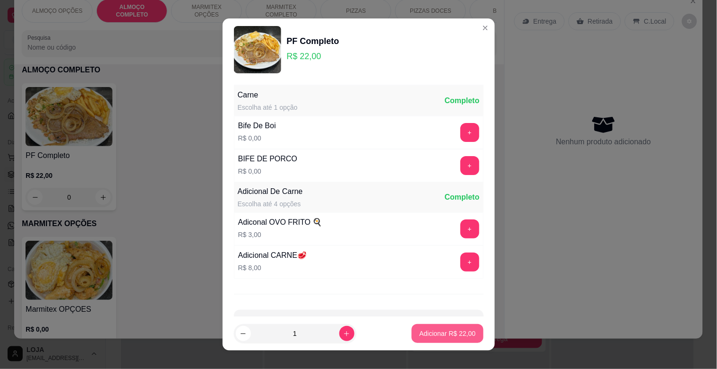
click at [438, 340] on button "Adicionar R$ 22,00" at bounding box center [447, 333] width 71 height 19
type input "1"
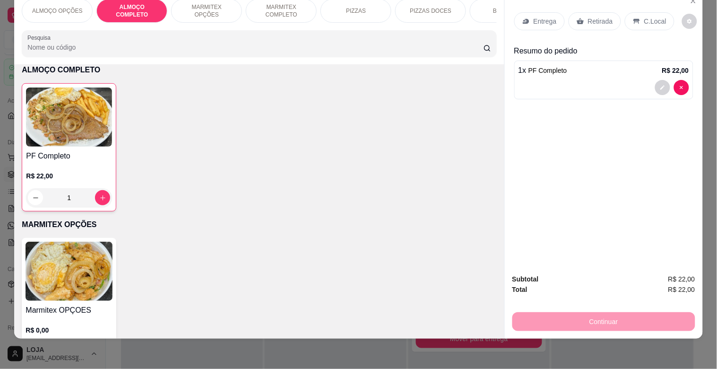
click at [213, 5] on p "MARMITEX OPÇÕES" at bounding box center [206, 10] width 55 height 15
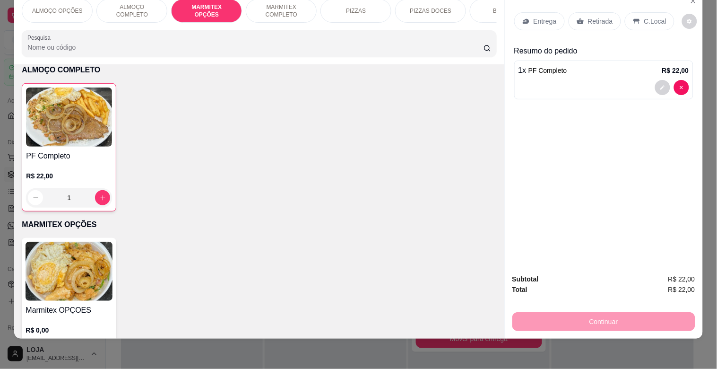
scroll to position [351, 0]
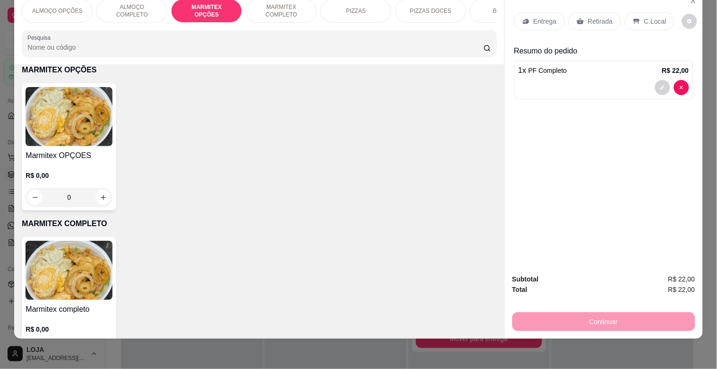
click at [143, 3] on p "ALMOÇO COMPLETO" at bounding box center [132, 10] width 55 height 15
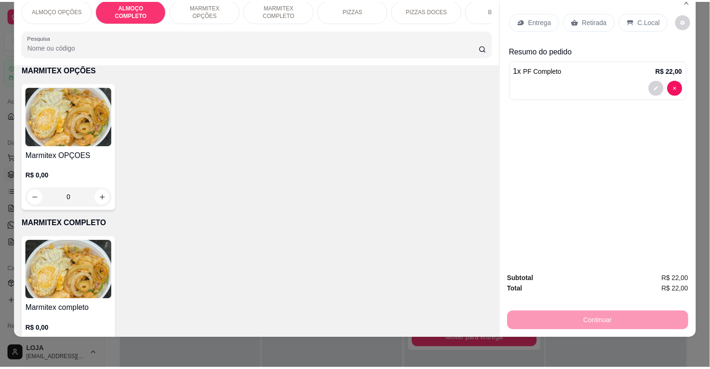
scroll to position [196, 0]
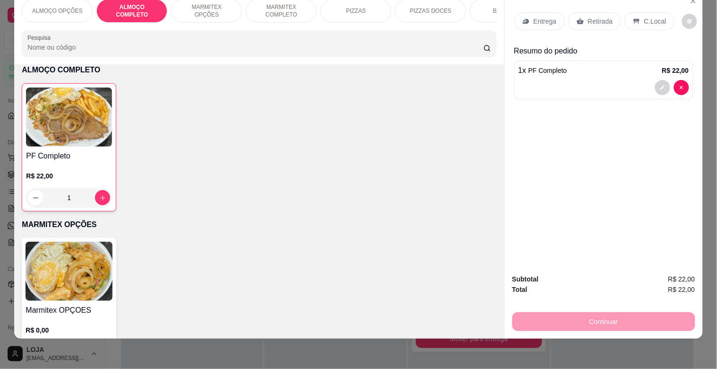
click at [651, 17] on p "C.Local" at bounding box center [656, 21] width 22 height 9
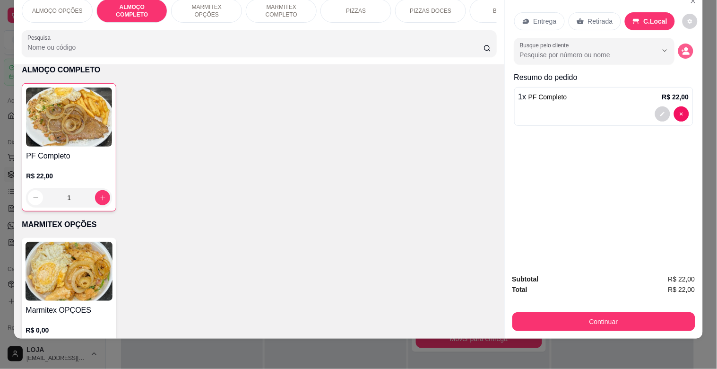
click at [683, 52] on icon "decrease-product-quantity" at bounding box center [686, 53] width 7 height 3
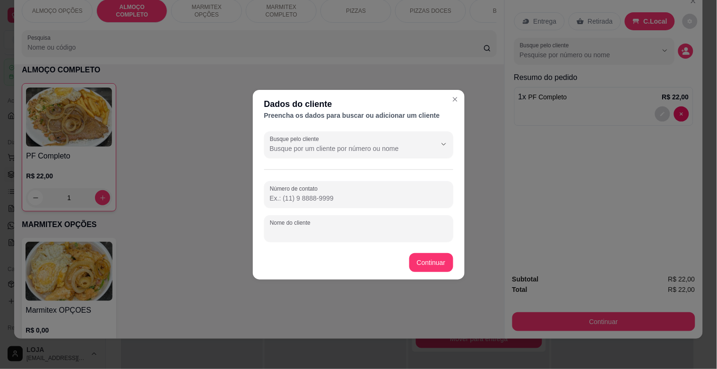
click at [325, 227] on input "Nome do cliente" at bounding box center [359, 231] width 178 height 9
type input "[PERSON_NAME]"
click at [429, 260] on div "Marmitex OPÇOES R$ 0,00 0" at bounding box center [259, 301] width 475 height 127
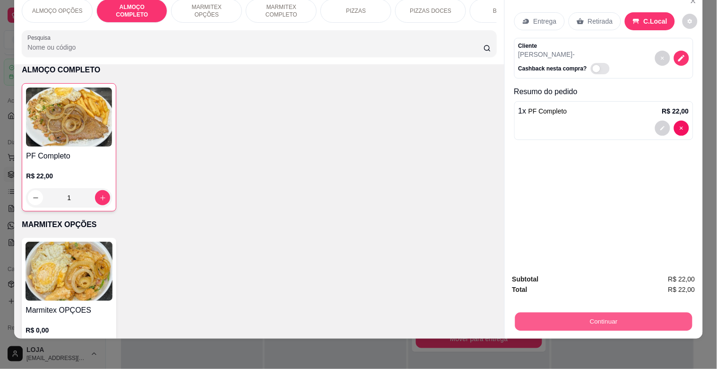
click at [647, 312] on button "Continuar" at bounding box center [603, 321] width 177 height 18
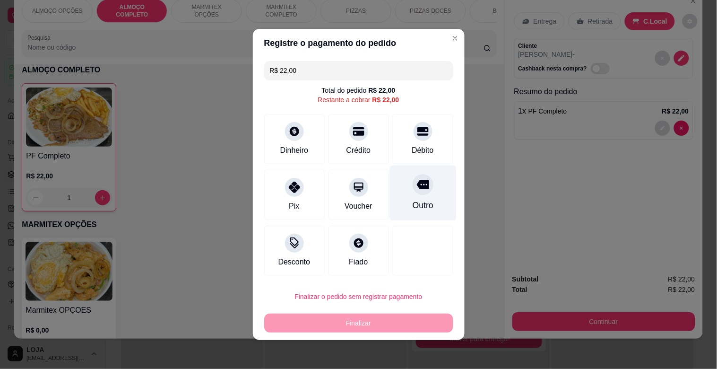
click at [413, 192] on div at bounding box center [423, 184] width 21 height 21
type input "R$ 0,00"
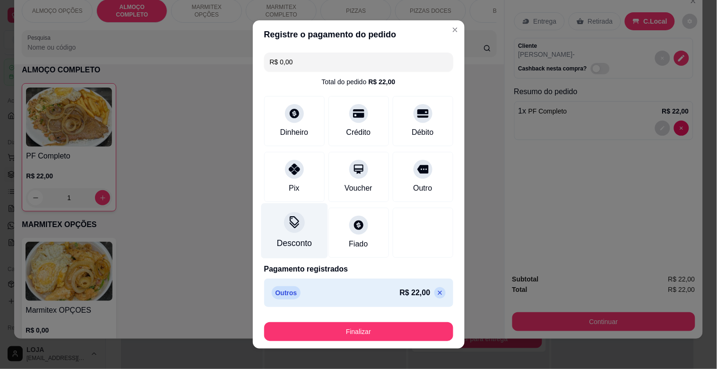
click at [277, 239] on div "Desconto" at bounding box center [294, 243] width 35 height 12
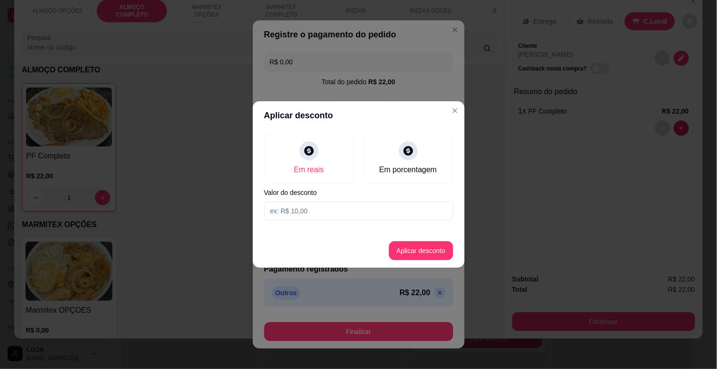
click at [308, 209] on input at bounding box center [358, 210] width 189 height 19
type input "2,00"
click at [404, 249] on button "Aplicar desconto" at bounding box center [421, 251] width 62 height 18
type input "-R$ 2,00"
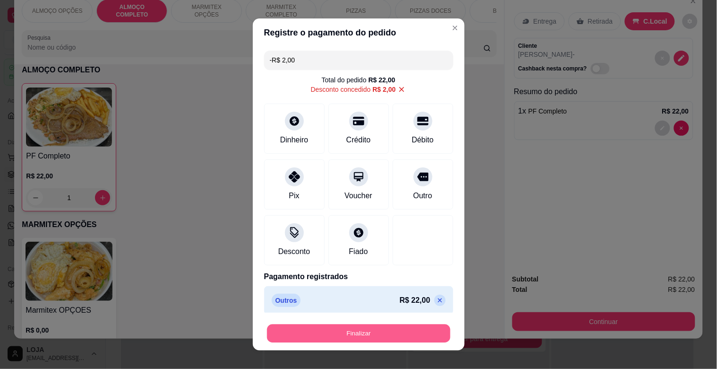
click at [409, 324] on button "Finalizar" at bounding box center [358, 333] width 183 height 18
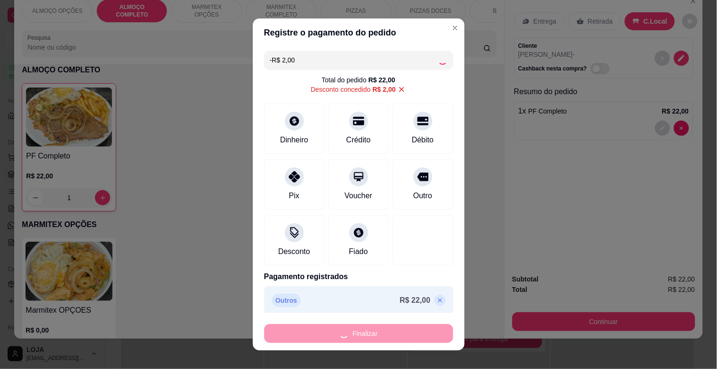
type input "0"
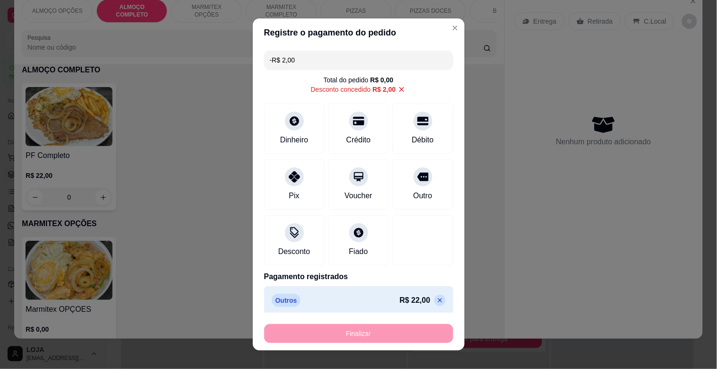
type input "-R$ 24,00"
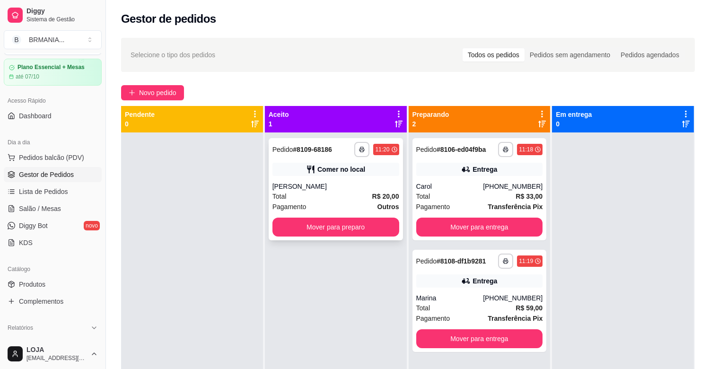
click at [327, 186] on div "[PERSON_NAME]" at bounding box center [335, 186] width 127 height 9
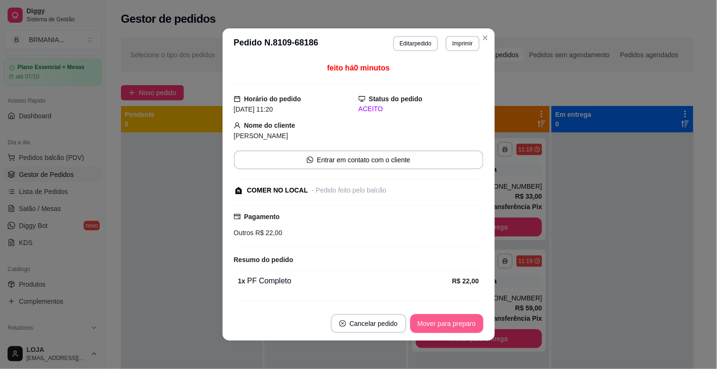
click at [434, 324] on button "Mover para preparo" at bounding box center [447, 323] width 73 height 19
click at [435, 324] on button "Mover para retirada disponível" at bounding box center [431, 323] width 105 height 19
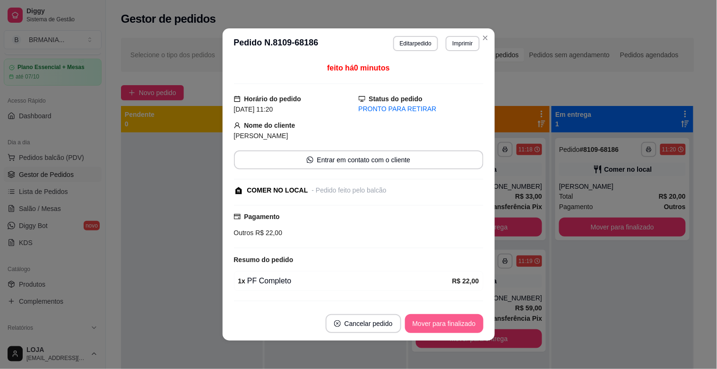
click at [435, 323] on button "Mover para finalizado" at bounding box center [444, 323] width 79 height 19
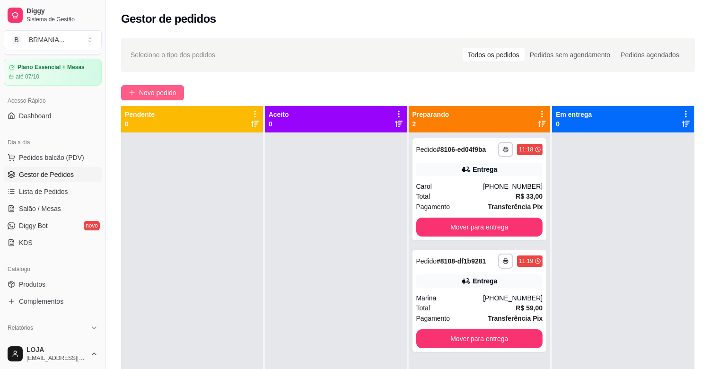
click at [167, 93] on span "Novo pedido" at bounding box center [157, 92] width 37 height 10
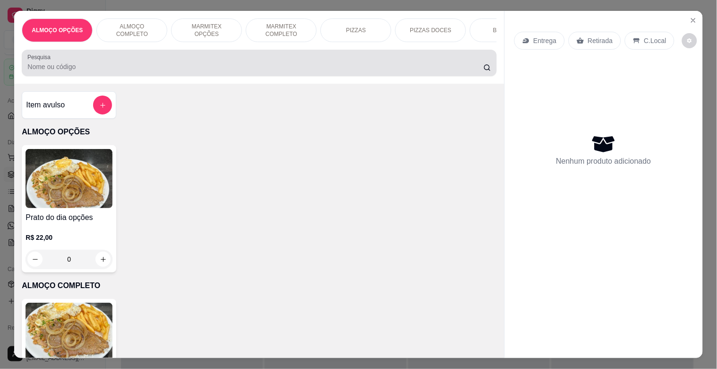
click at [175, 71] on input "Pesquisa" at bounding box center [255, 66] width 456 height 9
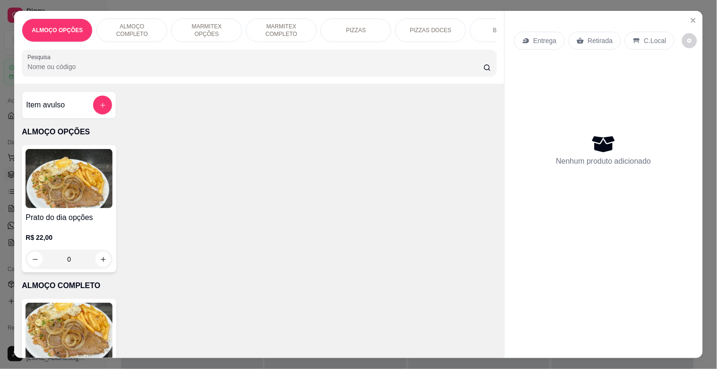
click at [47, 171] on img at bounding box center [69, 178] width 87 height 59
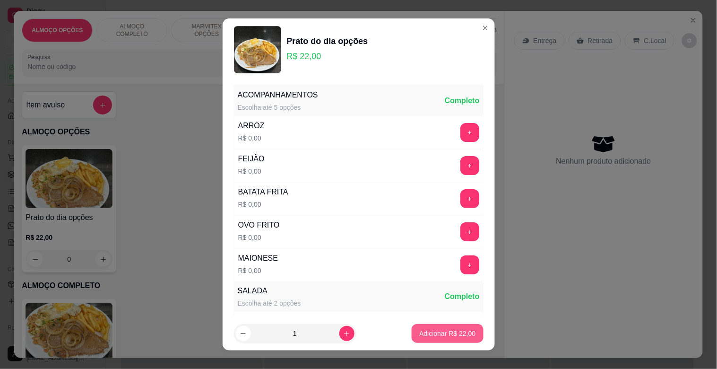
click at [440, 336] on p "Adicionar R$ 22,00" at bounding box center [447, 333] width 56 height 9
type input "1"
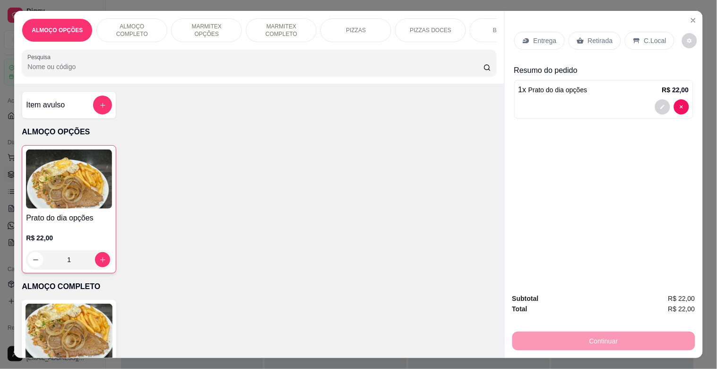
click at [592, 40] on p "Retirada" at bounding box center [600, 40] width 25 height 9
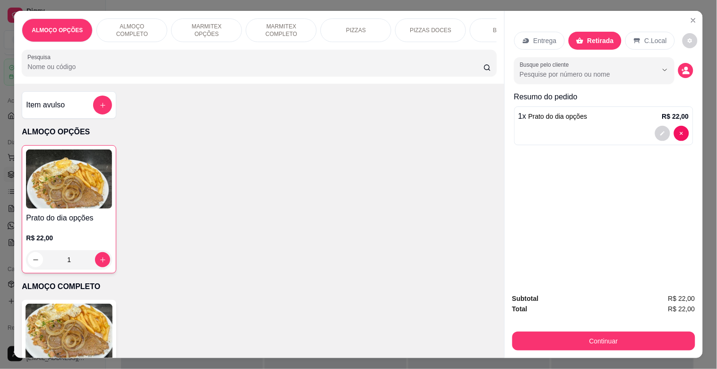
click at [647, 36] on p "C.Local" at bounding box center [656, 40] width 22 height 9
click at [683, 63] on button "decrease-product-quantity" at bounding box center [686, 70] width 15 height 15
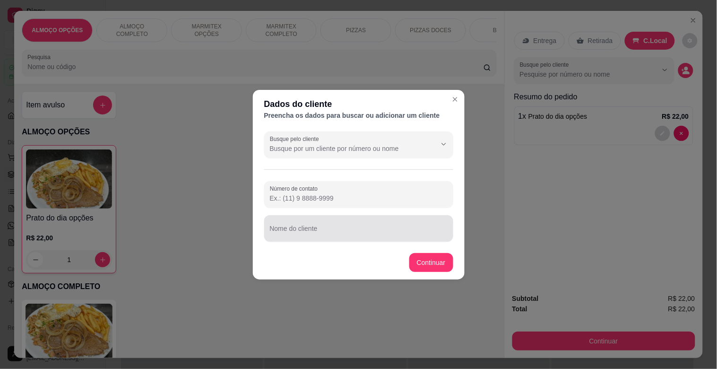
click at [281, 228] on div "Nome do cliente" at bounding box center [358, 228] width 189 height 26
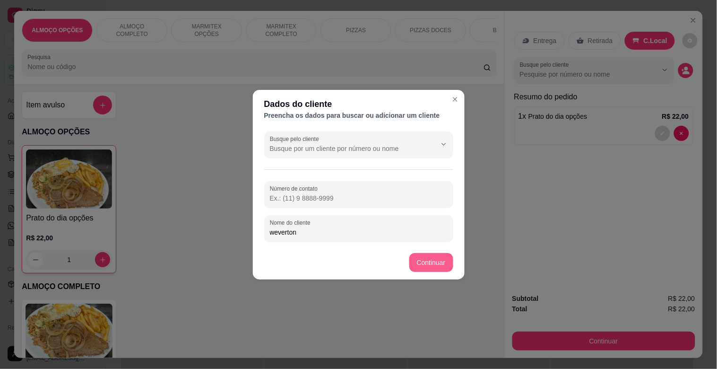
type input "weverton"
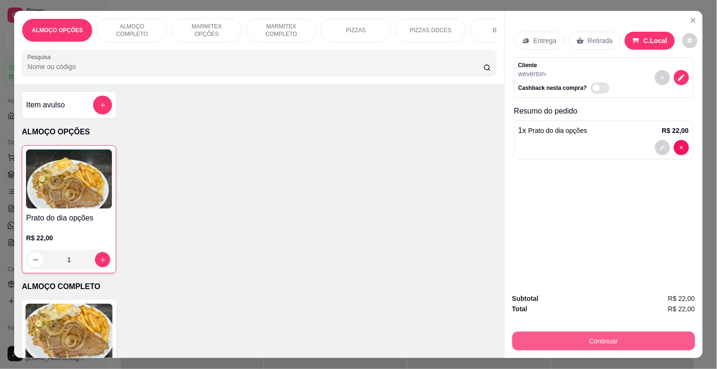
click at [624, 332] on button "Continuar" at bounding box center [604, 341] width 183 height 19
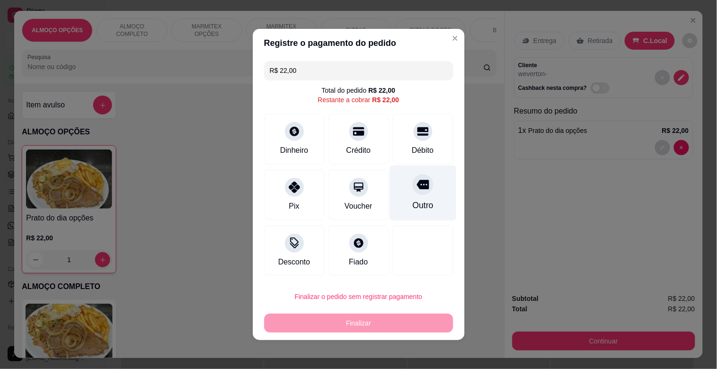
click at [417, 188] on icon at bounding box center [423, 184] width 12 height 9
type input "R$ 0,00"
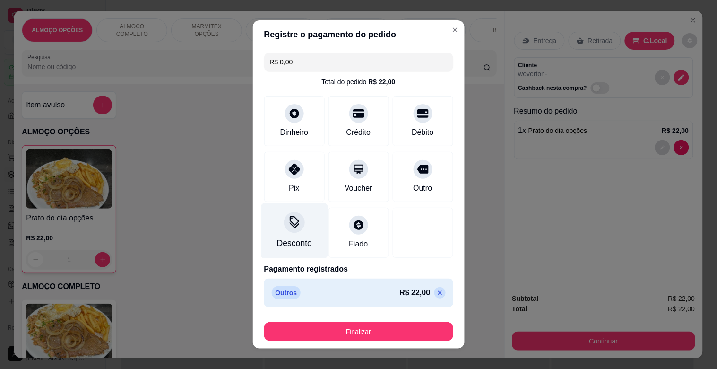
click at [278, 228] on div "Desconto" at bounding box center [294, 230] width 67 height 55
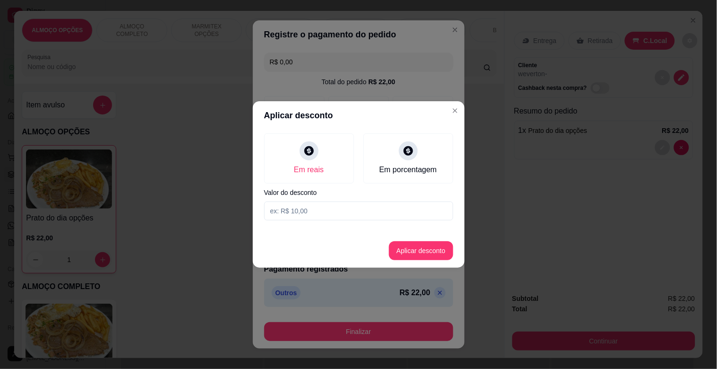
click at [295, 214] on input at bounding box center [358, 210] width 189 height 19
type input "2,00"
click at [412, 251] on button "Aplicar desconto" at bounding box center [421, 250] width 64 height 19
type input "-R$ 2,00"
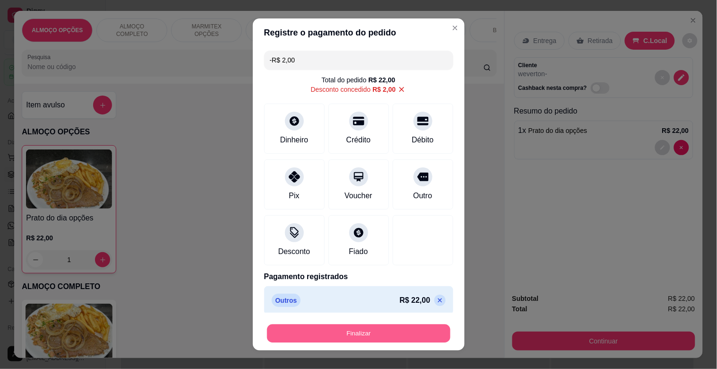
click at [368, 329] on button "Finalizar" at bounding box center [358, 333] width 183 height 18
click at [368, 329] on div "Finalizar" at bounding box center [358, 333] width 189 height 19
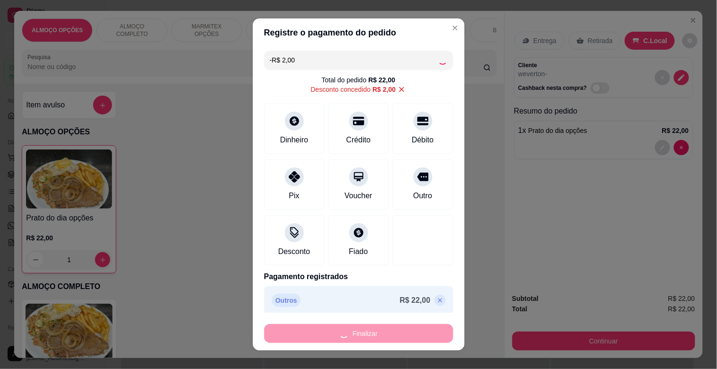
type input "0"
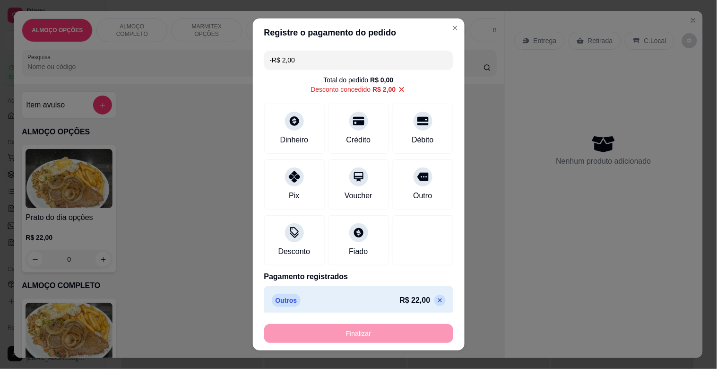
type input "-R$ 24,00"
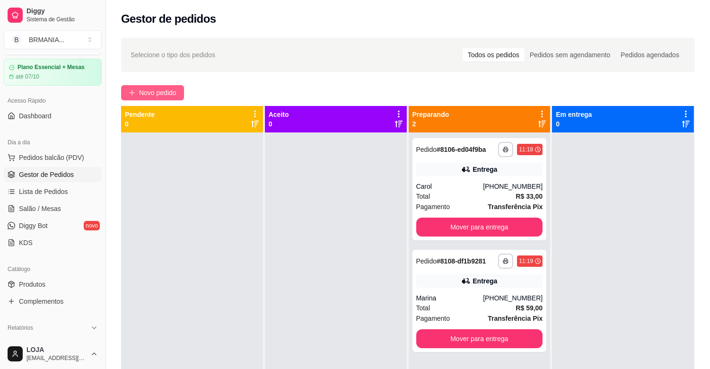
click at [176, 96] on span "Novo pedido" at bounding box center [157, 92] width 37 height 10
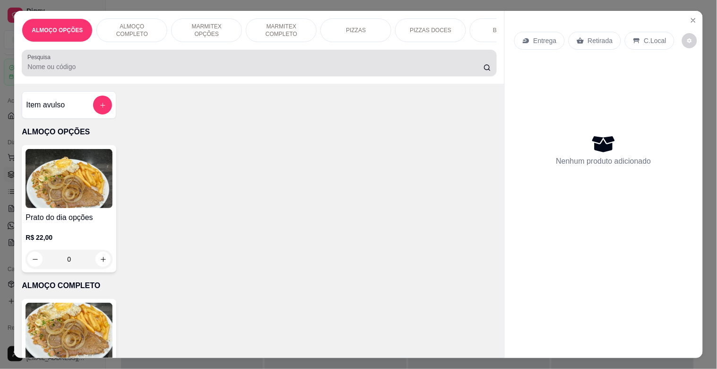
click at [116, 67] on input "Pesquisa" at bounding box center [255, 66] width 456 height 9
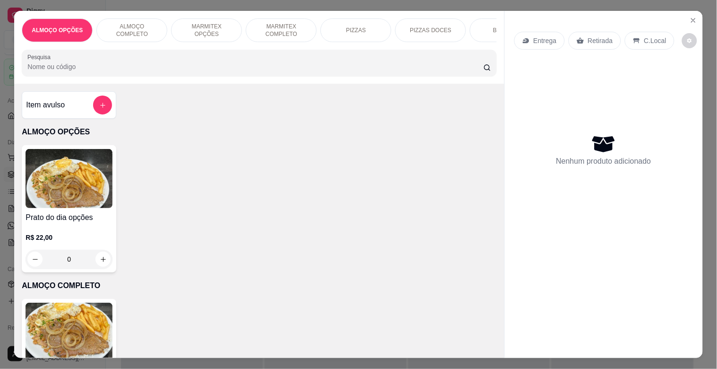
click at [66, 168] on img at bounding box center [69, 178] width 87 height 59
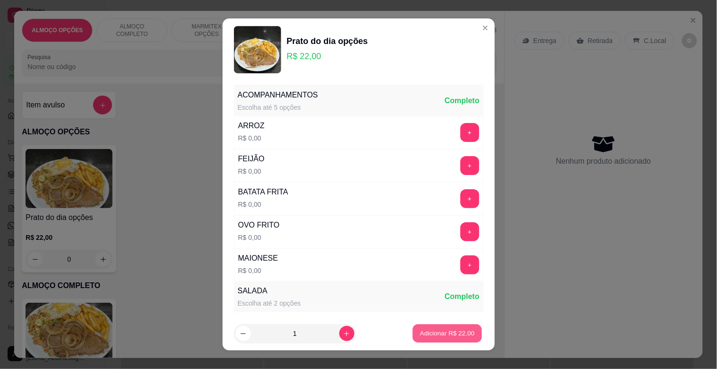
click at [456, 333] on p "Adicionar R$ 22,00" at bounding box center [447, 333] width 55 height 9
type input "1"
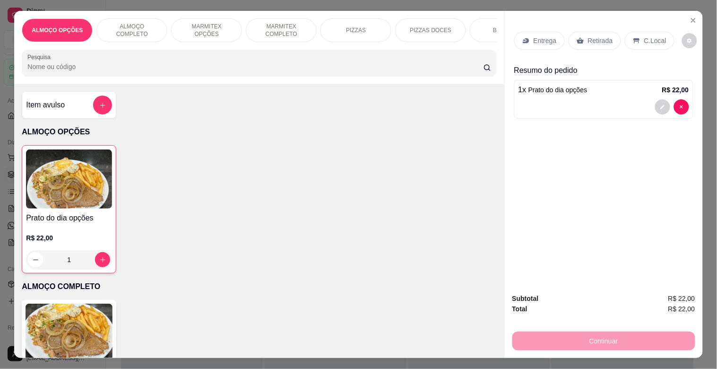
click at [596, 36] on p "Retirada" at bounding box center [600, 40] width 25 height 9
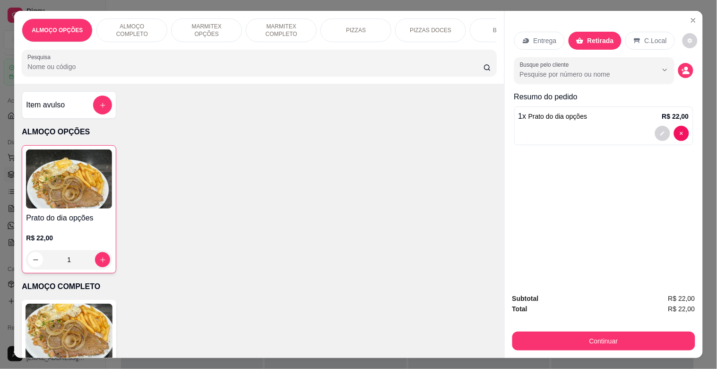
click at [645, 36] on p "C.Local" at bounding box center [656, 40] width 22 height 9
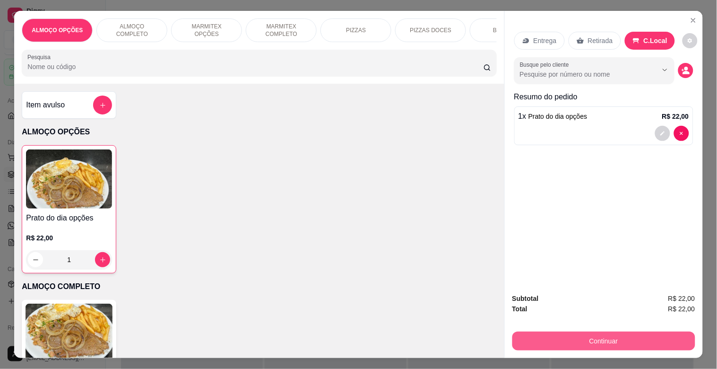
click at [590, 335] on button "Continuar" at bounding box center [604, 341] width 183 height 19
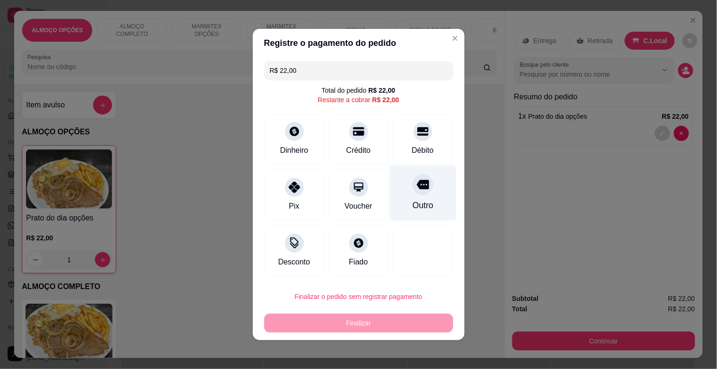
click at [414, 201] on div "Outro" at bounding box center [422, 205] width 21 height 12
type input "R$ 0,00"
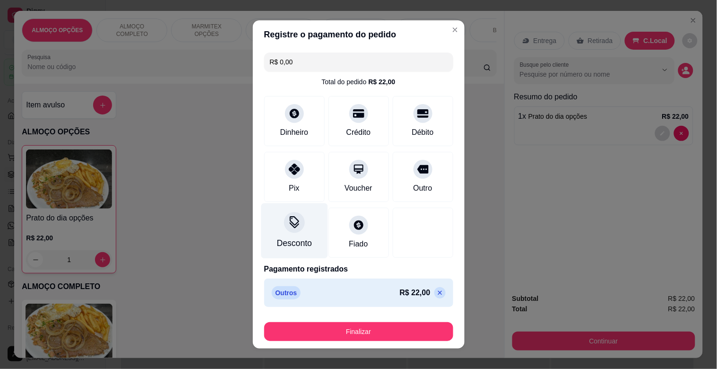
click at [295, 229] on div at bounding box center [294, 222] width 21 height 21
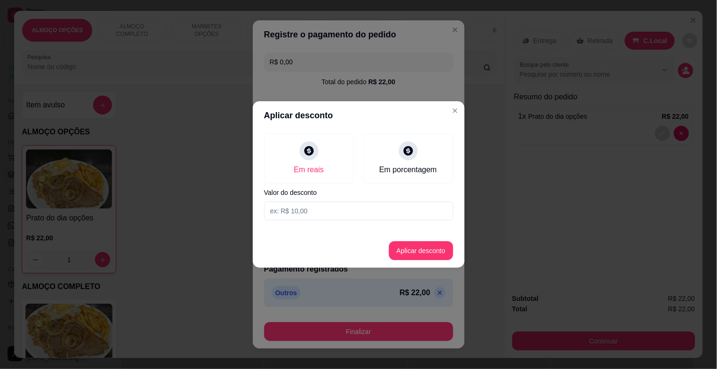
click at [278, 209] on input at bounding box center [358, 210] width 189 height 19
click at [278, 210] on input at bounding box center [358, 210] width 189 height 19
type input "2,00"
click at [403, 249] on button "Aplicar desconto" at bounding box center [421, 250] width 64 height 19
type input "-R$ 2,00"
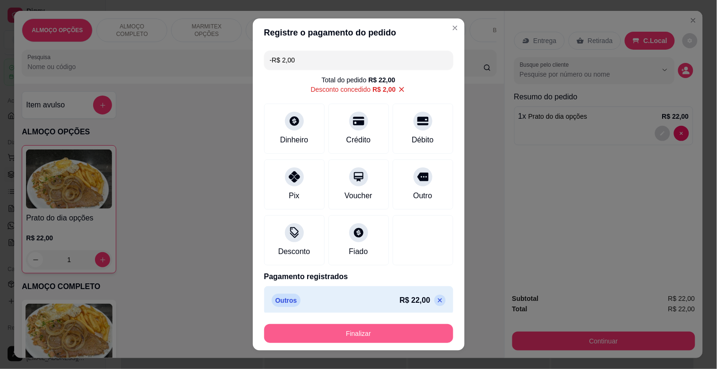
click at [412, 330] on button "Finalizar" at bounding box center [358, 333] width 189 height 19
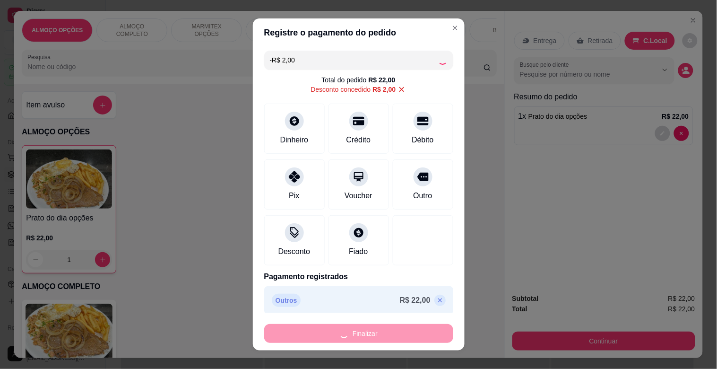
type input "0"
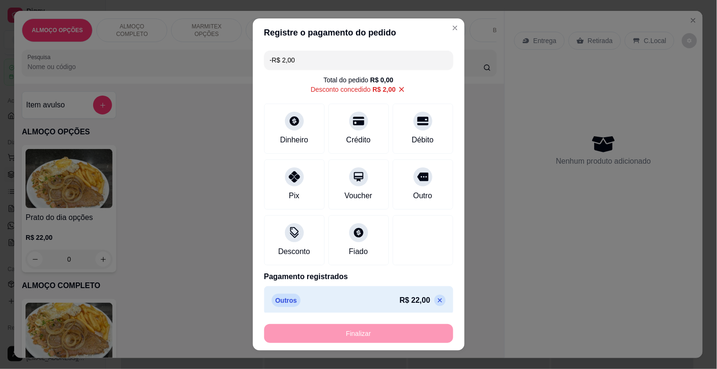
type input "-R$ 24,00"
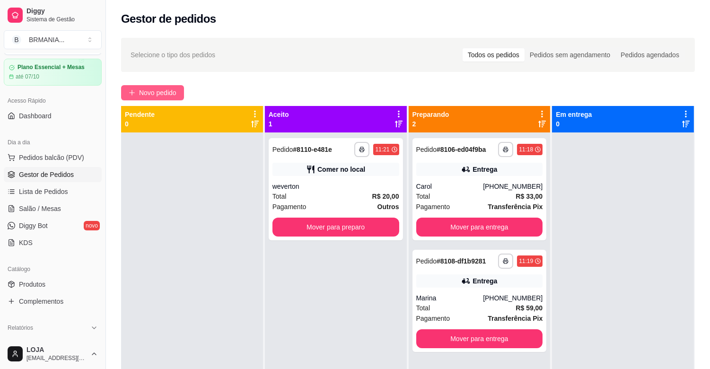
click at [154, 88] on span "Novo pedido" at bounding box center [157, 92] width 37 height 10
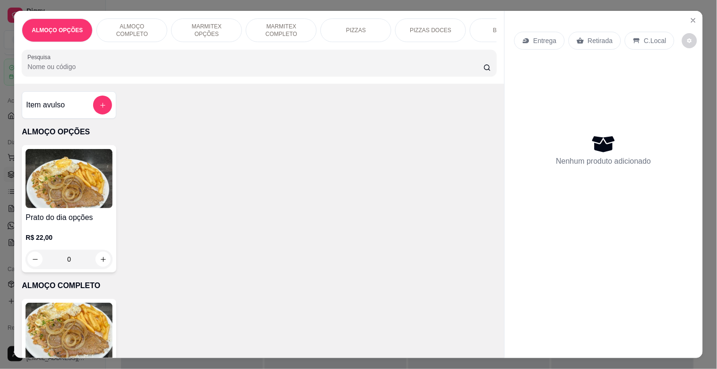
click at [189, 82] on div "ALMOÇO OPÇÕES ALMOÇO COMPLETO MARMITEX OPÇÕES MARMITEX COMPLETO PIZZAS PIZZAS D…" at bounding box center [259, 47] width 490 height 73
click at [185, 51] on div "ALMOÇO OPÇÕES ALMOÇO COMPLETO MARMITEX OPÇÕES MARMITEX COMPLETO PIZZAS PIZZAS D…" at bounding box center [259, 47] width 490 height 73
click at [185, 69] on input "Pesquisa" at bounding box center [255, 66] width 456 height 9
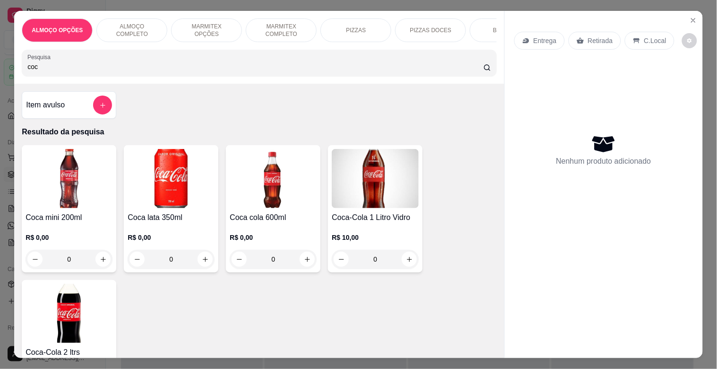
type input "coc"
click at [50, 320] on img at bounding box center [69, 313] width 87 height 59
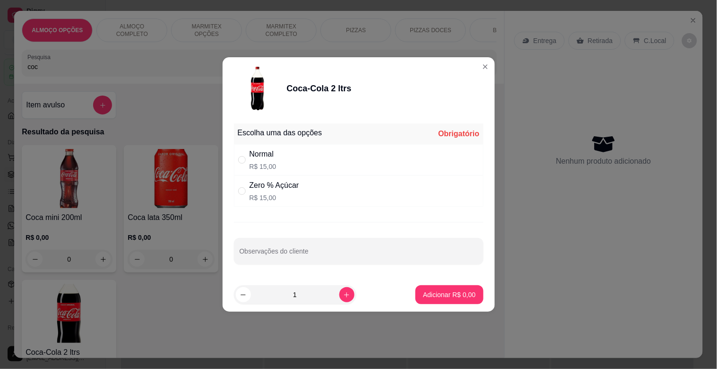
drag, startPoint x: 262, startPoint y: 157, endPoint x: 367, endPoint y: 200, distance: 112.6
click at [263, 157] on div "Normal" at bounding box center [263, 154] width 27 height 11
radio input "true"
click at [458, 299] on button "Adicionar R$ 15,00" at bounding box center [447, 294] width 71 height 19
type input "1"
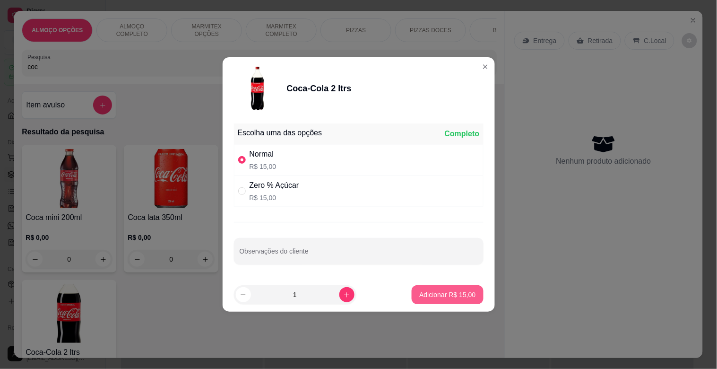
type input "1"
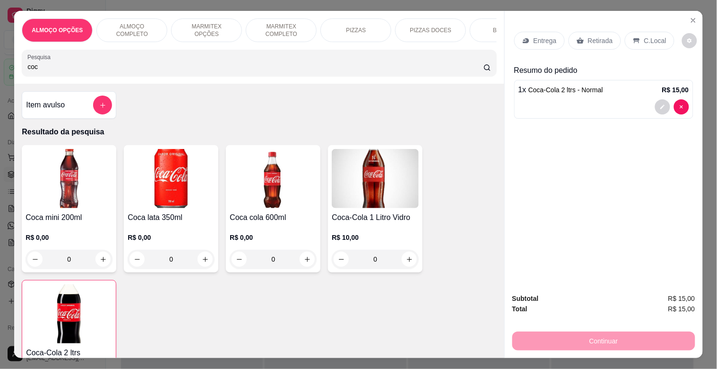
click at [582, 39] on div "Retirada" at bounding box center [595, 41] width 52 height 18
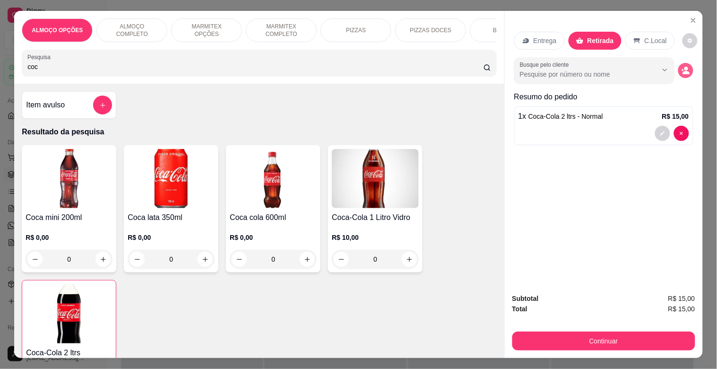
click at [682, 70] on icon "decrease-product-quantity" at bounding box center [686, 70] width 9 height 9
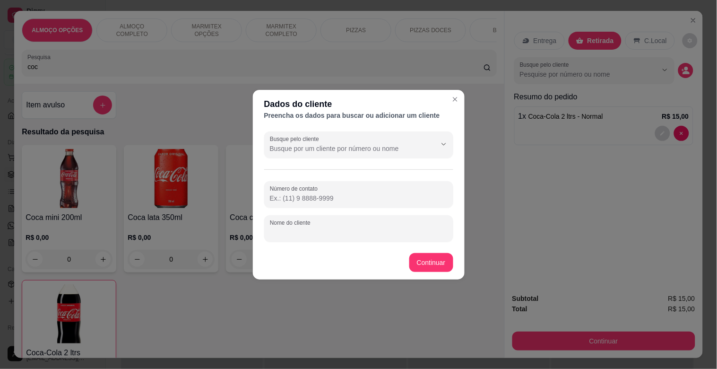
click at [317, 228] on input "Nome do cliente" at bounding box center [359, 231] width 178 height 9
type input "[PERSON_NAME]"
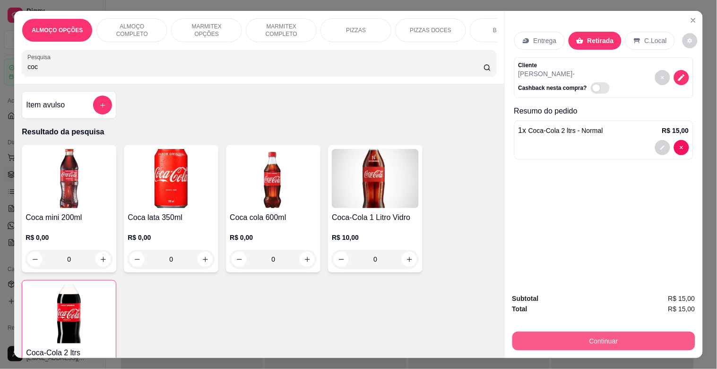
click at [573, 334] on button "Continuar" at bounding box center [604, 341] width 183 height 19
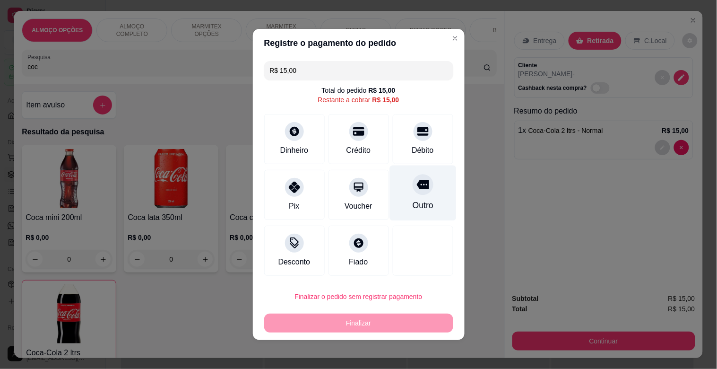
click at [412, 196] on div "Outro" at bounding box center [423, 193] width 67 height 55
type input "R$ 0,00"
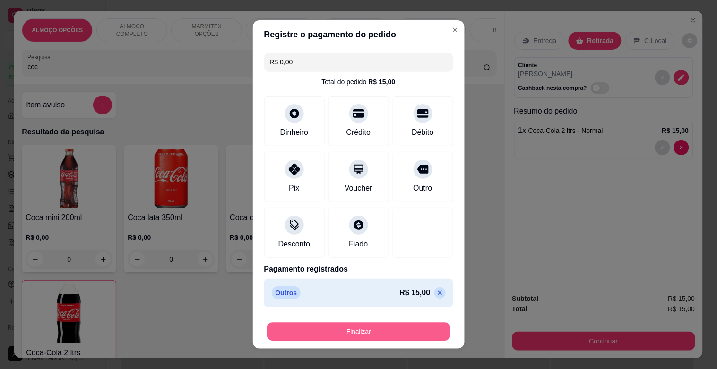
click at [410, 330] on button "Finalizar" at bounding box center [358, 332] width 183 height 18
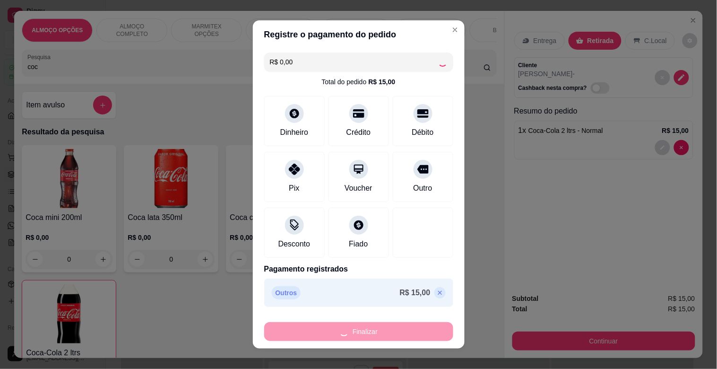
type input "0"
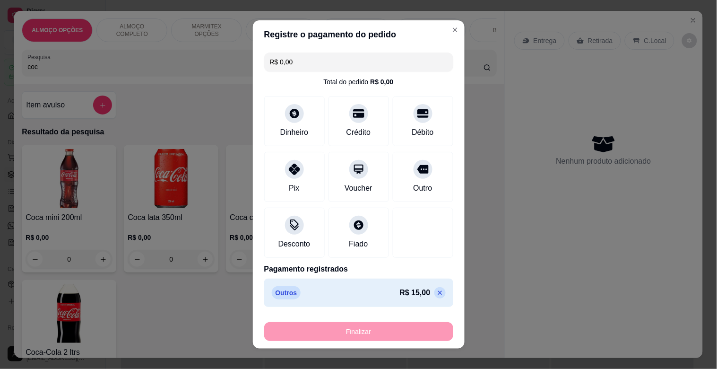
type input "-R$ 15,00"
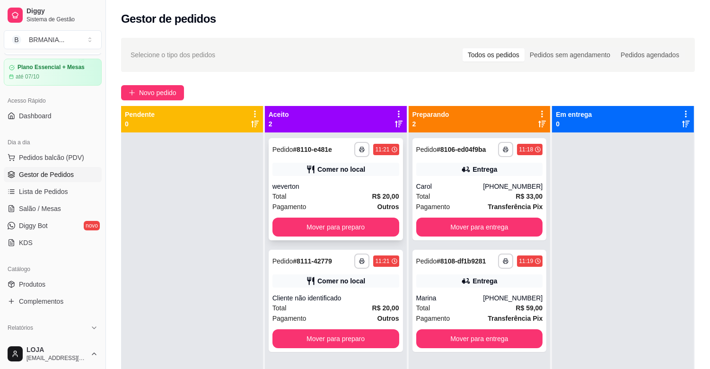
click at [346, 193] on div "Total R$ 20,00" at bounding box center [335, 196] width 127 height 10
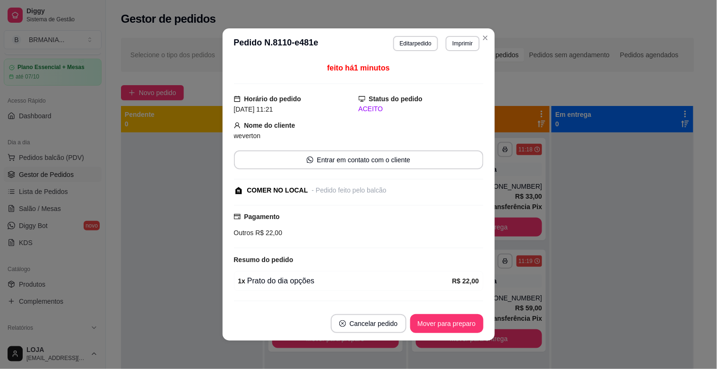
click at [459, 333] on footer "Cancelar pedido Mover para preparo" at bounding box center [359, 323] width 272 height 34
click at [459, 328] on button "Mover para preparo" at bounding box center [446, 324] width 71 height 18
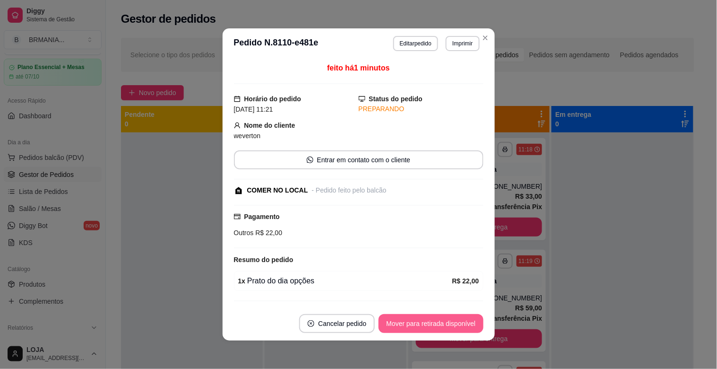
click at [459, 328] on button "Mover para retirada disponível" at bounding box center [431, 323] width 105 height 19
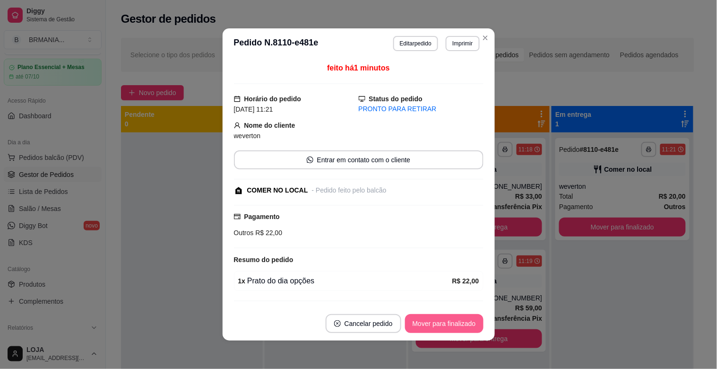
click at [459, 328] on button "Mover para finalizado" at bounding box center [444, 323] width 79 height 19
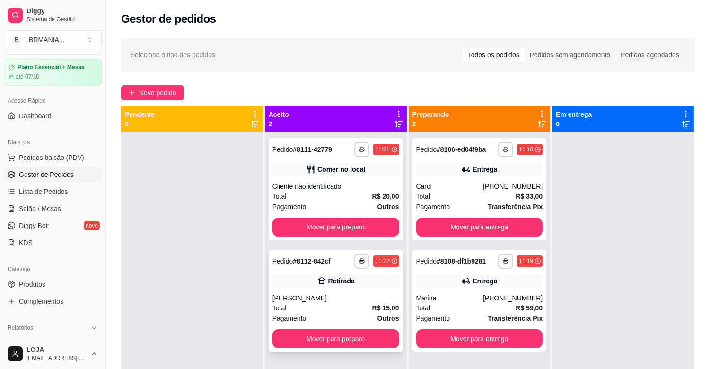
click at [309, 284] on div "Retirada" at bounding box center [335, 280] width 127 height 13
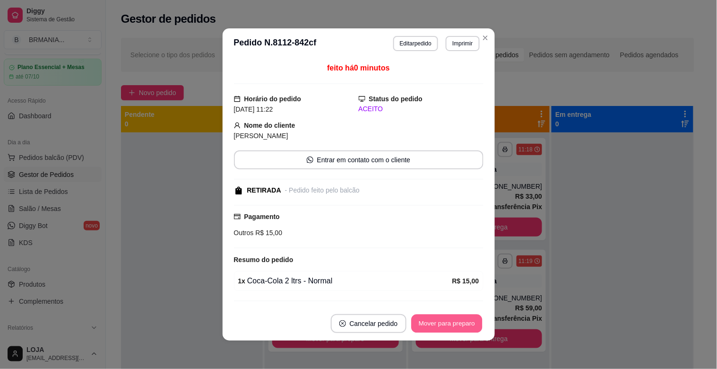
click at [461, 325] on button "Mover para preparo" at bounding box center [446, 324] width 71 height 18
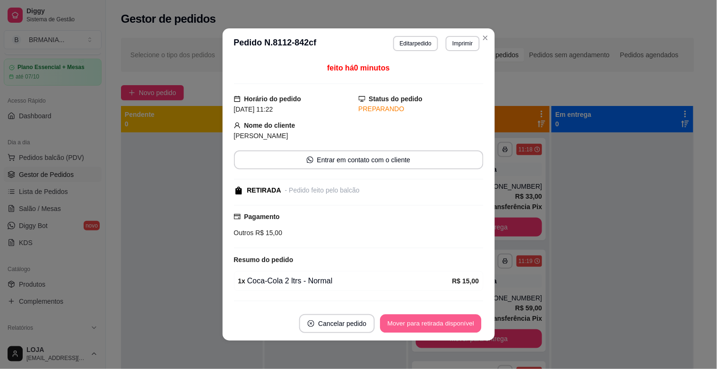
click at [460, 325] on button "Mover para retirada disponível" at bounding box center [431, 324] width 101 height 18
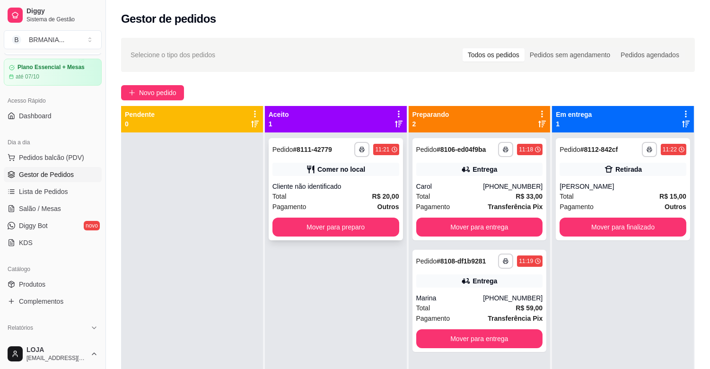
click at [343, 191] on div "Cliente não identificado" at bounding box center [335, 186] width 127 height 9
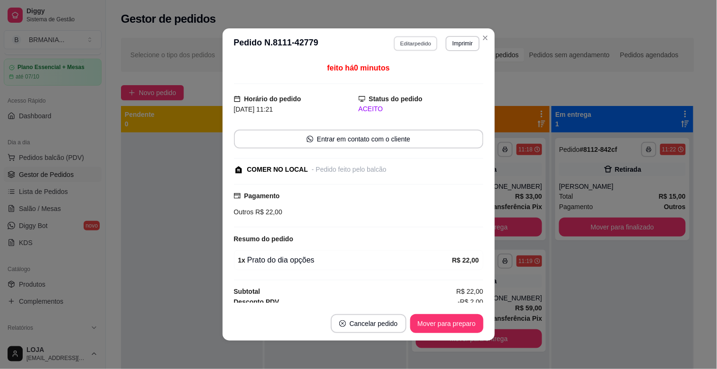
click at [408, 41] on button "Editar pedido" at bounding box center [416, 43] width 44 height 15
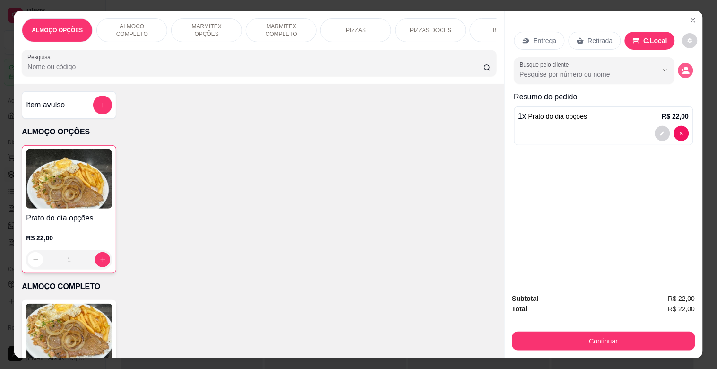
click at [683, 67] on icon "decrease-product-quantity" at bounding box center [686, 70] width 9 height 9
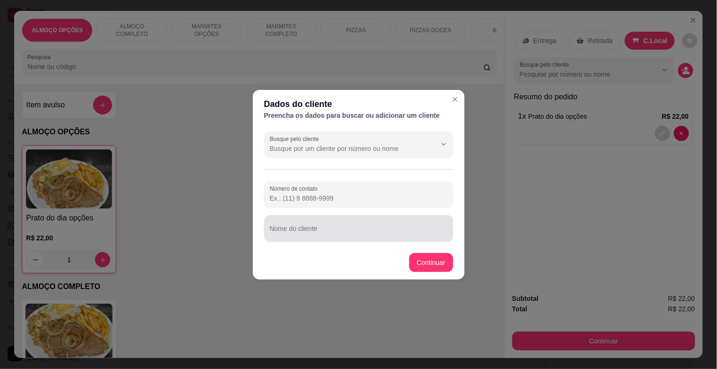
click at [347, 239] on div "Nome do cliente" at bounding box center [358, 228] width 189 height 26
click at [348, 239] on div "Nome do cliente" at bounding box center [358, 228] width 189 height 26
type input "[PERSON_NAME]"
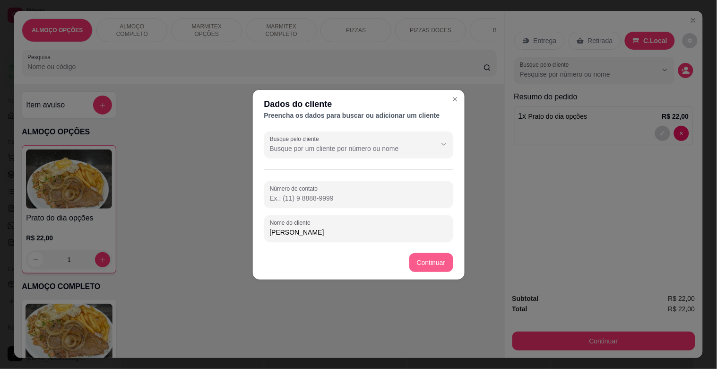
click at [434, 259] on div "Prato do dia opções R$ 22,00 1" at bounding box center [259, 209] width 475 height 128
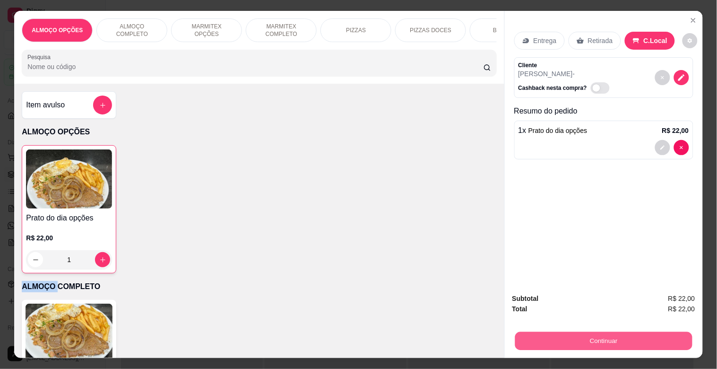
click at [667, 346] on div "Continuar" at bounding box center [604, 339] width 183 height 21
click at [665, 343] on button "Continuar" at bounding box center [604, 341] width 183 height 19
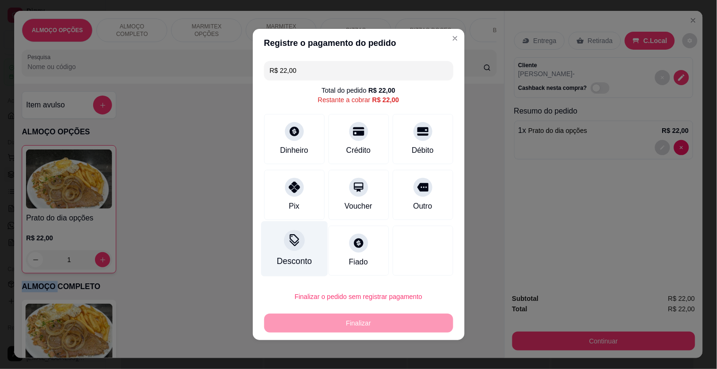
click at [292, 252] on div "Desconto" at bounding box center [294, 248] width 67 height 55
click at [305, 195] on label "Valor do desconto" at bounding box center [358, 192] width 189 height 7
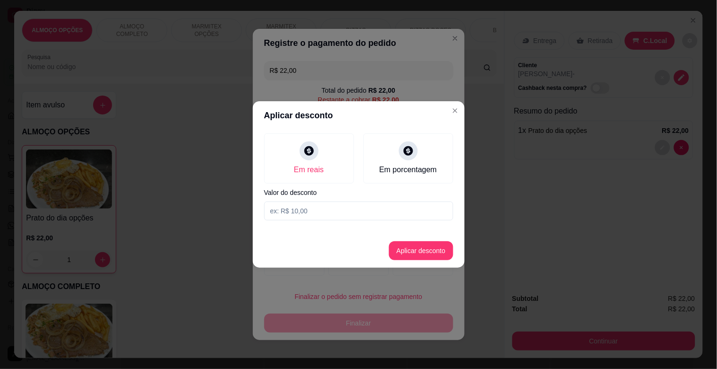
drag, startPoint x: 305, startPoint y: 195, endPoint x: 305, endPoint y: 206, distance: 10.9
click at [305, 200] on div "Em reais Em porcentagem Valor do desconto" at bounding box center [359, 177] width 212 height 95
click at [306, 207] on input at bounding box center [358, 210] width 189 height 19
type input "2,00"
click at [418, 251] on button "Aplicar desconto" at bounding box center [421, 251] width 62 height 18
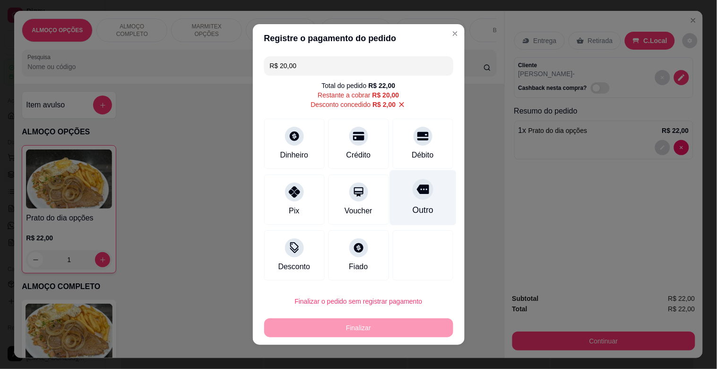
click at [420, 201] on div "Outro" at bounding box center [423, 197] width 67 height 55
type input "R$ 0,00"
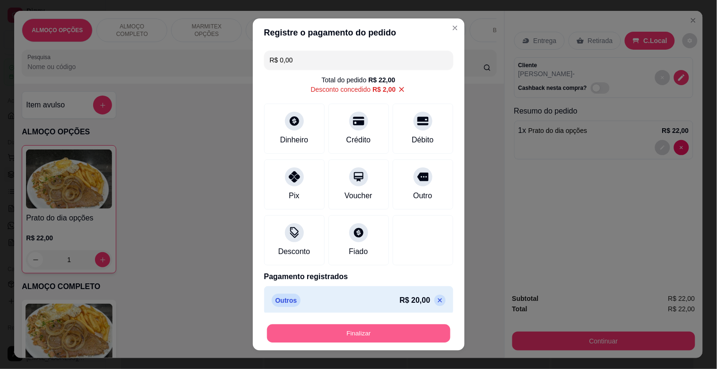
click at [424, 332] on button "Finalizar" at bounding box center [358, 333] width 183 height 18
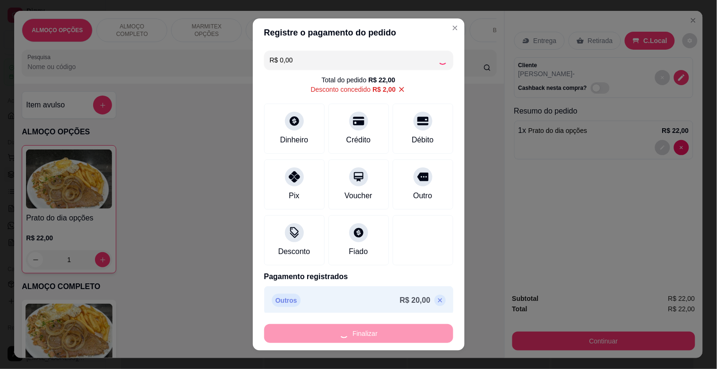
type input "0"
type input "-R$ 22,00"
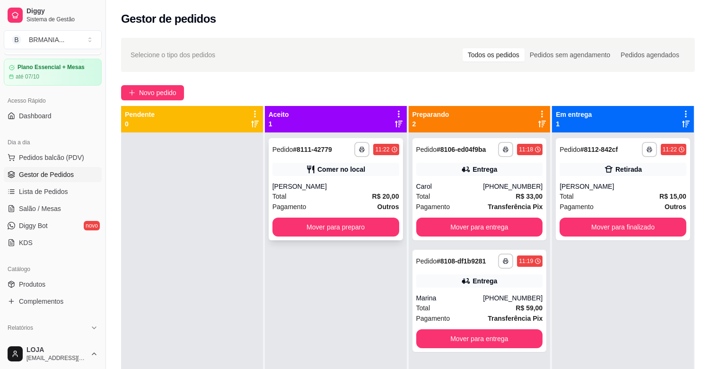
click at [329, 196] on div "Total R$ 20,00" at bounding box center [335, 196] width 127 height 10
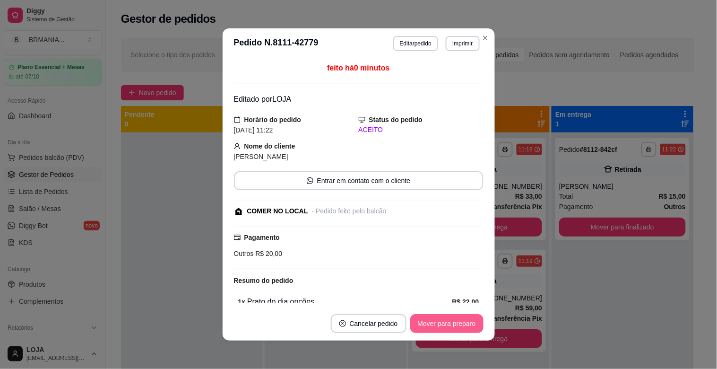
click at [417, 322] on button "Mover para preparo" at bounding box center [447, 323] width 73 height 19
click at [417, 324] on button "Mover para retirada disponível" at bounding box center [431, 323] width 105 height 19
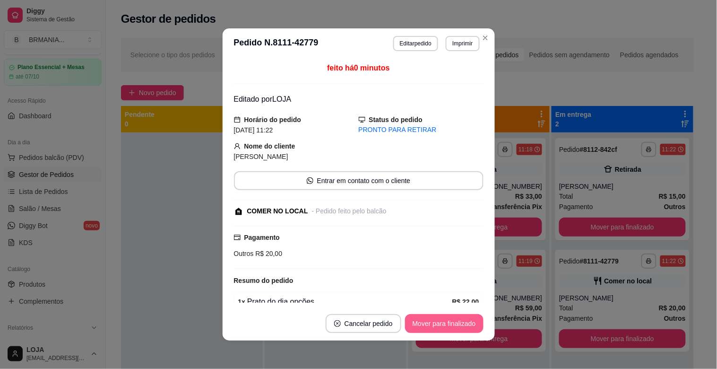
click at [417, 328] on button "Mover para finalizado" at bounding box center [444, 323] width 79 height 19
click at [417, 328] on div "Mover para finalizado" at bounding box center [444, 323] width 79 height 19
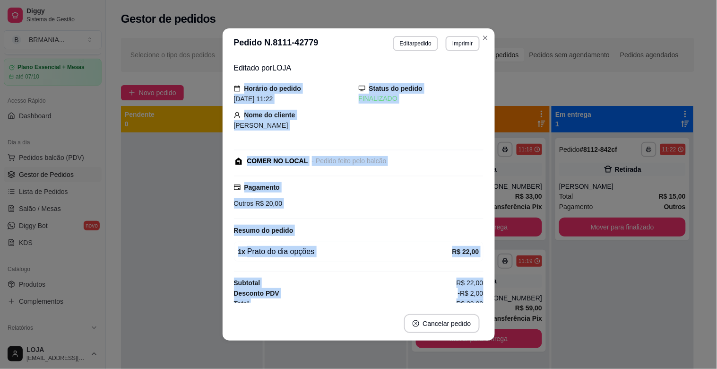
drag, startPoint x: 417, startPoint y: 328, endPoint x: 485, endPoint y: 63, distance: 273.6
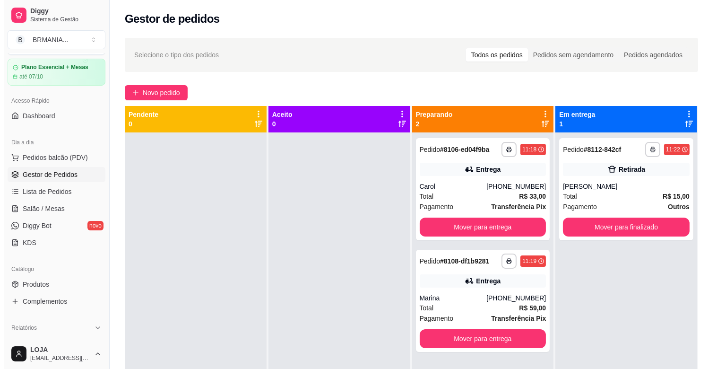
scroll to position [26, 0]
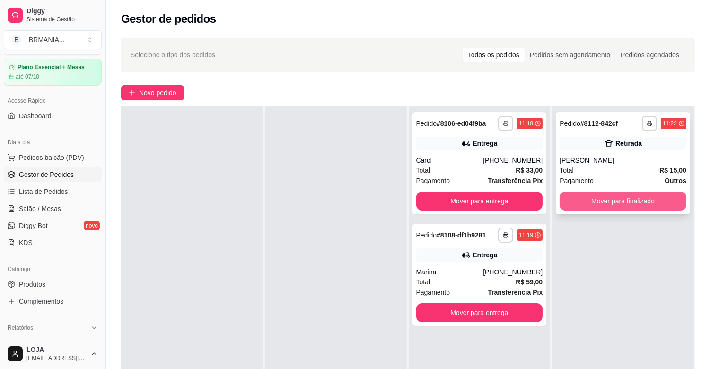
click at [651, 203] on button "Mover para finalizado" at bounding box center [622, 201] width 127 height 19
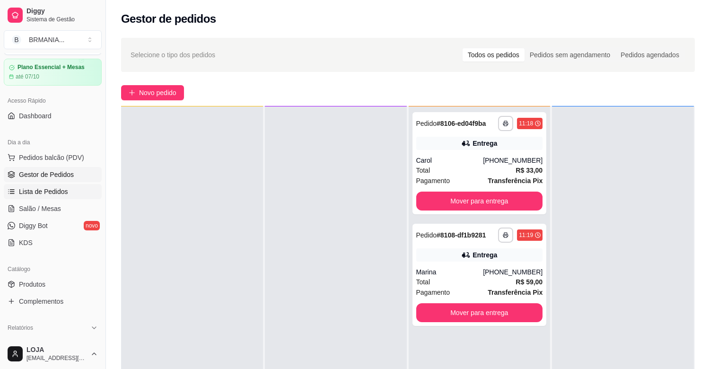
click at [59, 192] on span "Lista de Pedidos" at bounding box center [43, 191] width 49 height 9
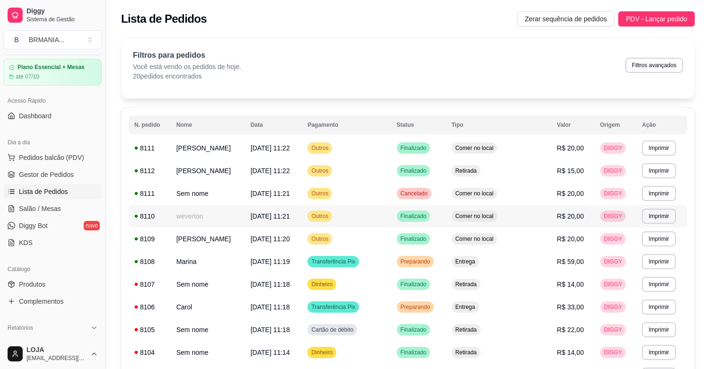
click at [219, 219] on td "weverton" at bounding box center [208, 216] width 74 height 23
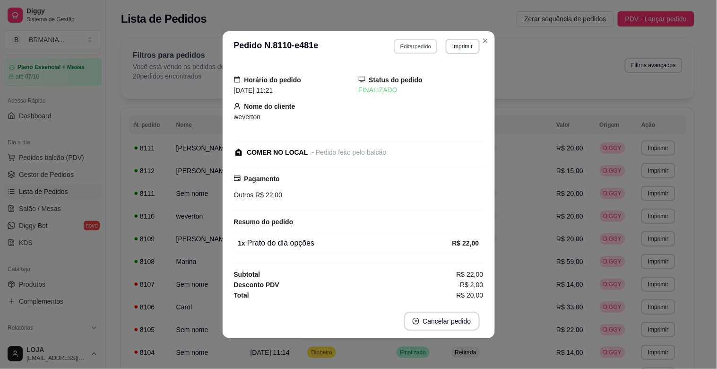
click at [431, 45] on button "Editar pedido" at bounding box center [416, 46] width 44 height 15
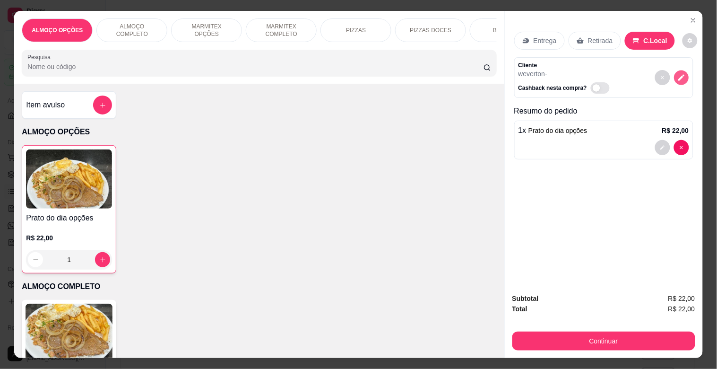
click at [682, 70] on button "decrease-product-quantity" at bounding box center [681, 77] width 15 height 15
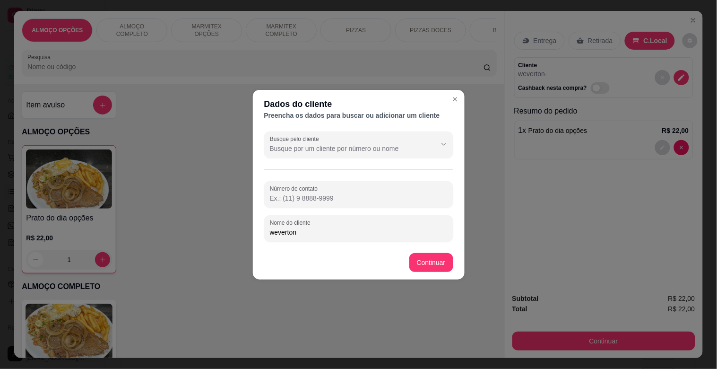
click at [314, 230] on input "weverton" at bounding box center [359, 231] width 178 height 9
type input "weverton tracserv"
click at [437, 264] on div "Prato do dia opções R$ 22,00 1" at bounding box center [259, 209] width 475 height 128
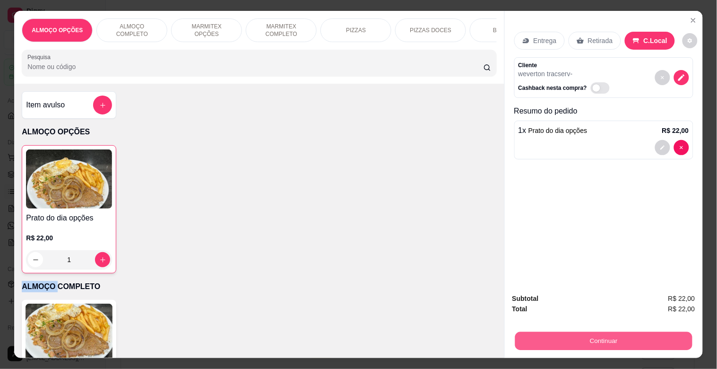
click at [624, 333] on button "Continuar" at bounding box center [603, 341] width 177 height 18
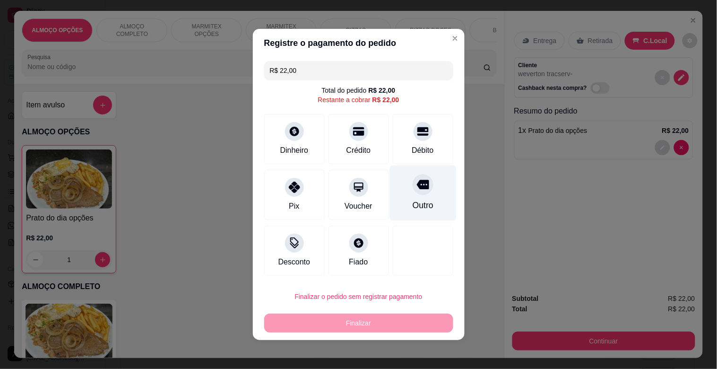
click at [417, 186] on icon at bounding box center [423, 184] width 12 height 9
type input "R$ 0,00"
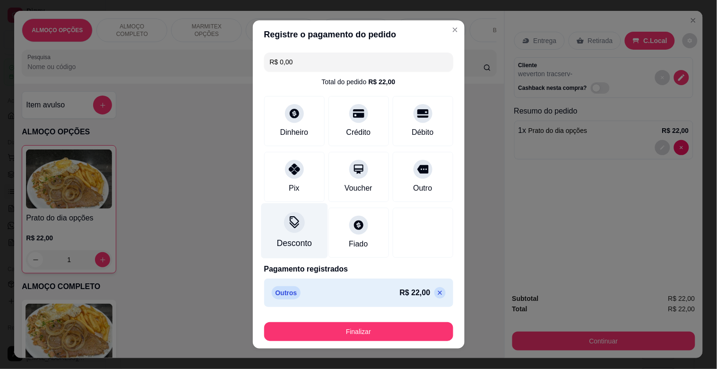
click at [292, 227] on icon at bounding box center [294, 222] width 12 height 12
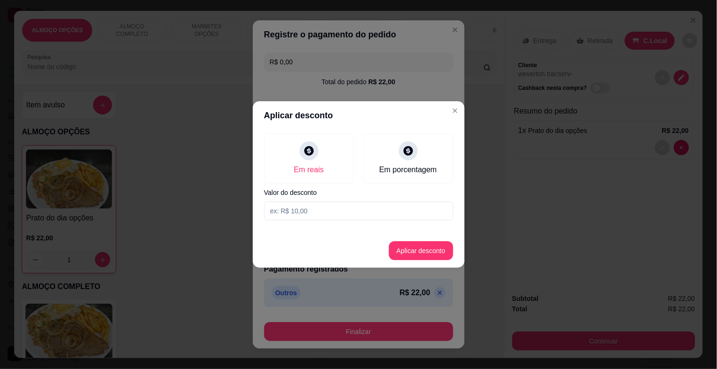
click at [326, 209] on input at bounding box center [358, 210] width 189 height 19
type input "2,00"
click at [418, 254] on button "Aplicar desconto" at bounding box center [421, 250] width 64 height 19
type input "-R$ 2,00"
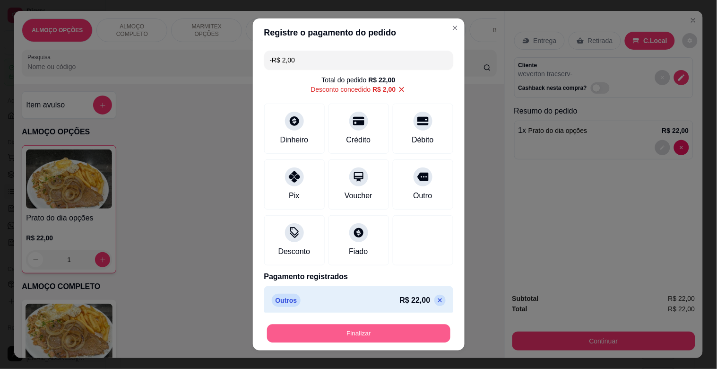
click at [388, 326] on button "Finalizar" at bounding box center [358, 333] width 183 height 18
click at [385, 326] on div "Finalizar" at bounding box center [358, 333] width 189 height 19
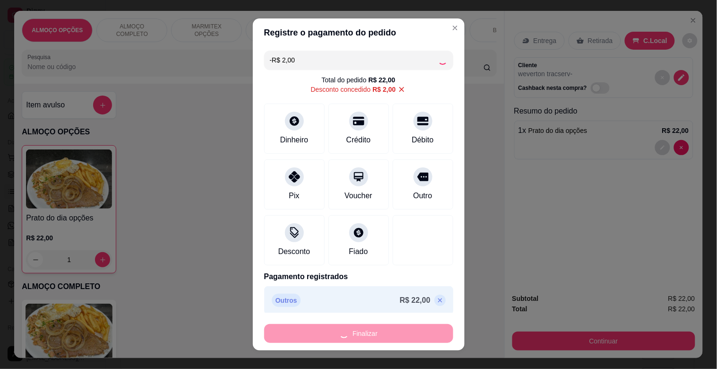
type input "0"
type input "-R$ 24,00"
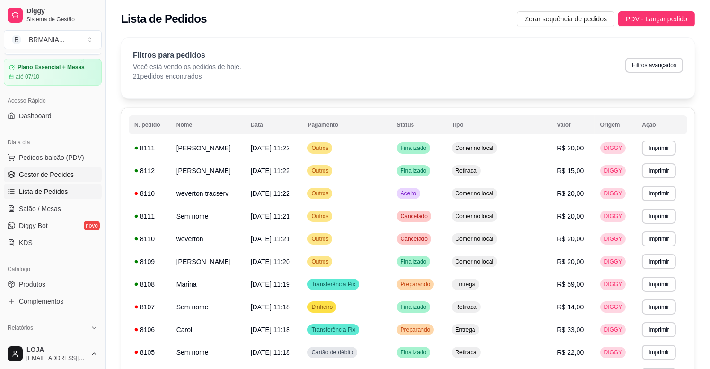
click at [36, 181] on link "Gestor de Pedidos" at bounding box center [53, 174] width 98 height 15
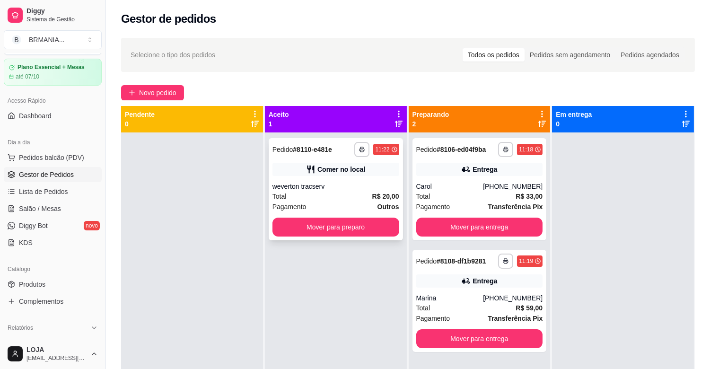
click at [359, 190] on div "weverton tracserv" at bounding box center [335, 186] width 127 height 9
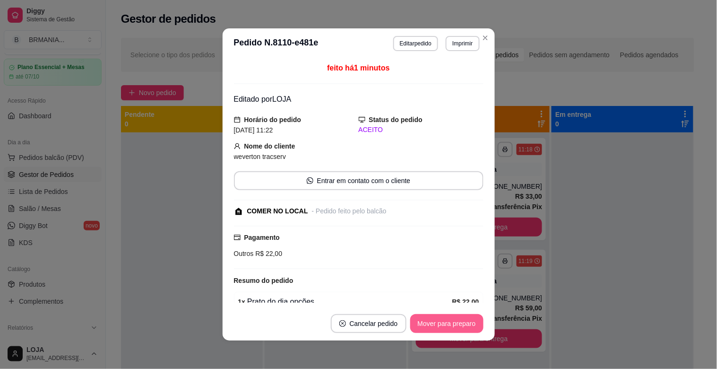
click at [444, 327] on button "Mover para preparo" at bounding box center [447, 323] width 73 height 19
click at [445, 324] on button "Mover para retirada disponível" at bounding box center [431, 323] width 105 height 19
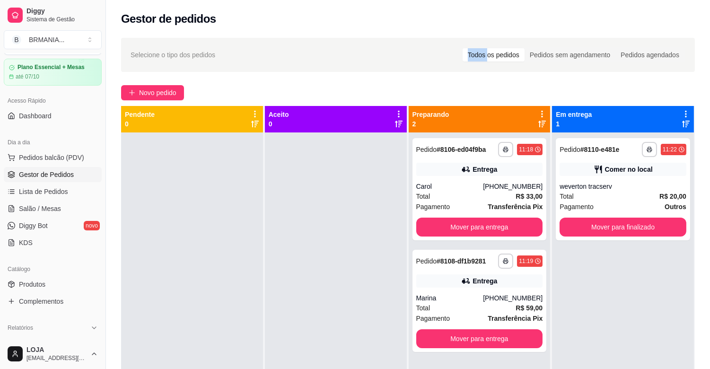
click at [482, 38] on div "Selecione o tipo dos pedidos Todos os pedidos Pedidos sem agendamento Pedidos a…" at bounding box center [408, 55] width 574 height 34
click at [585, 223] on button "Mover para finalizado" at bounding box center [622, 227] width 123 height 18
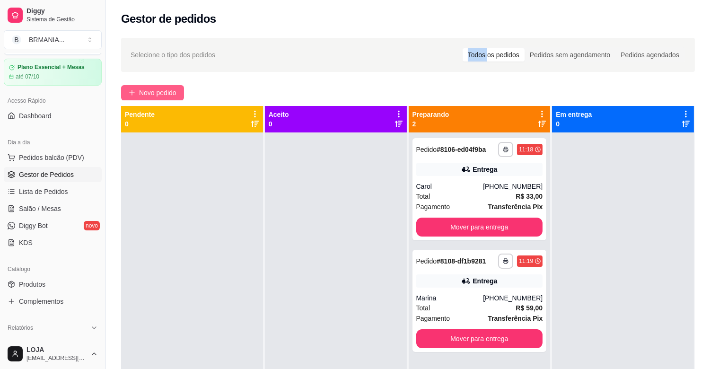
click at [154, 95] on span "Novo pedido" at bounding box center [157, 92] width 37 height 10
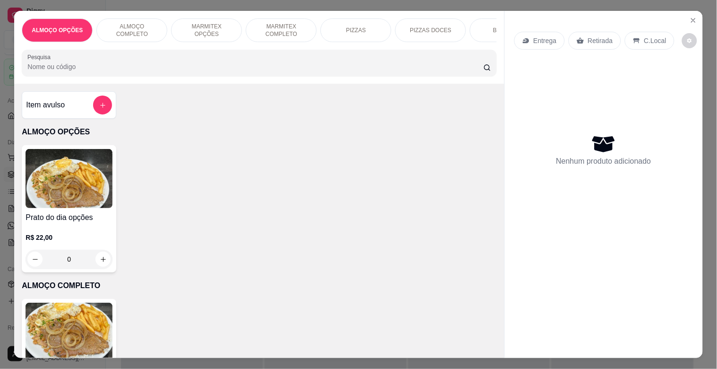
click at [128, 29] on p "ALMOÇO COMPLETO" at bounding box center [132, 30] width 55 height 15
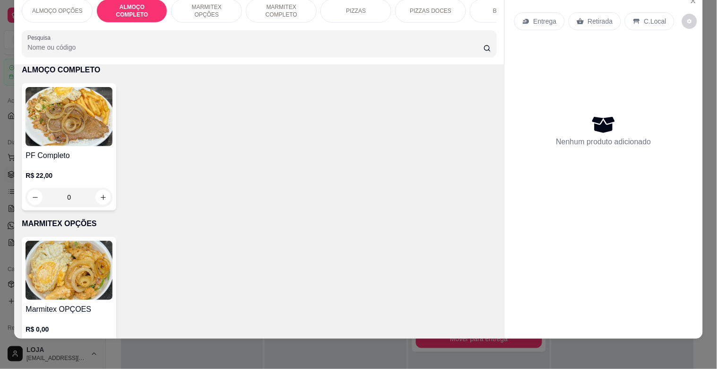
click at [214, 10] on div "MARMITEX OPÇÕES" at bounding box center [206, 11] width 71 height 24
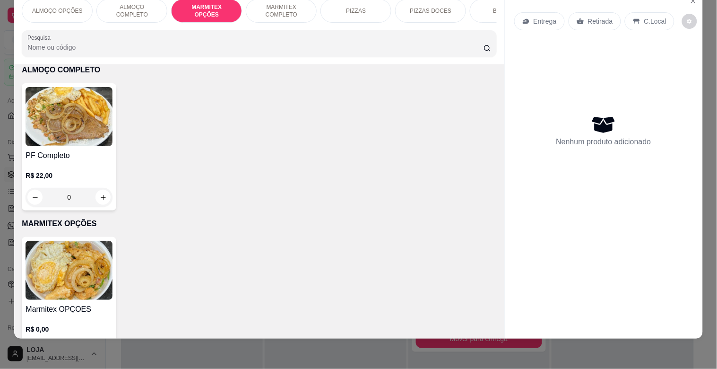
scroll to position [350, 0]
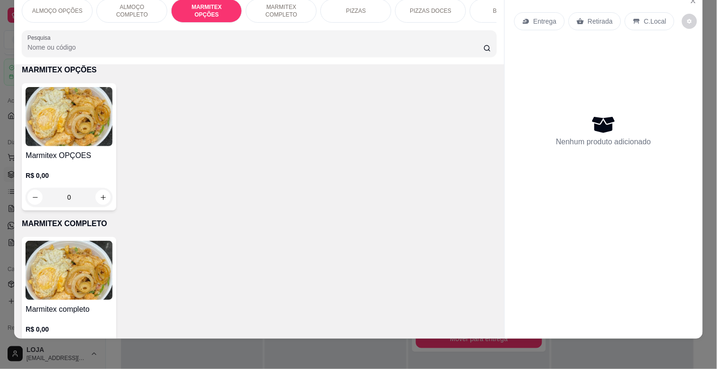
click at [57, 163] on div "R$ 0,00 0" at bounding box center [69, 183] width 87 height 45
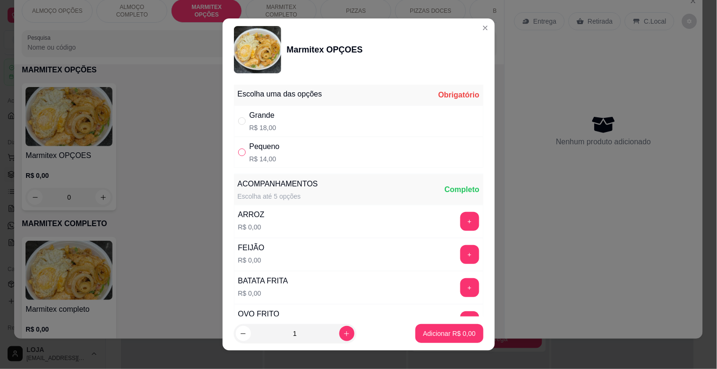
click at [242, 155] on input "" at bounding box center [242, 153] width 8 height 8
radio input "true"
click at [419, 332] on p "Adicionar R$ 14,00" at bounding box center [447, 333] width 56 height 9
type input "1"
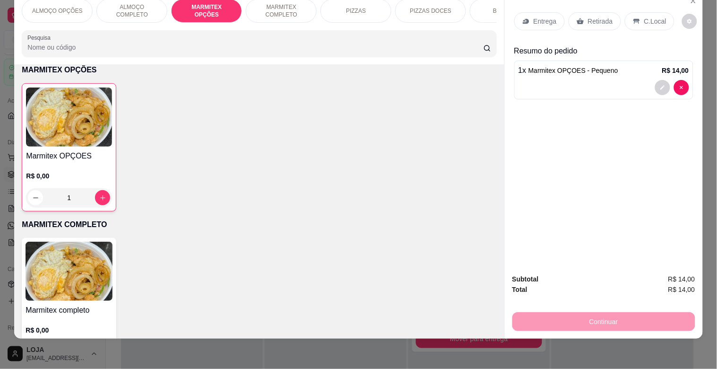
click at [585, 21] on div "Retirada" at bounding box center [595, 21] width 52 height 18
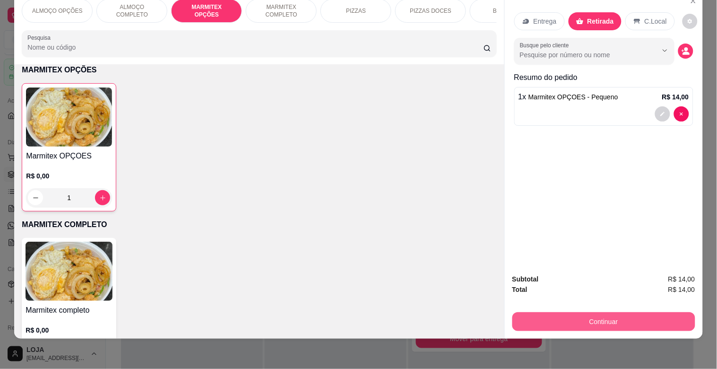
click at [586, 312] on button "Continuar" at bounding box center [604, 321] width 183 height 19
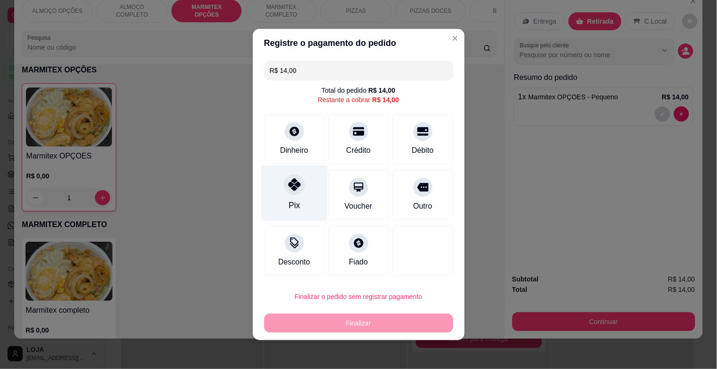
click at [314, 187] on div "Pix" at bounding box center [294, 193] width 67 height 55
type input "R$ 0,00"
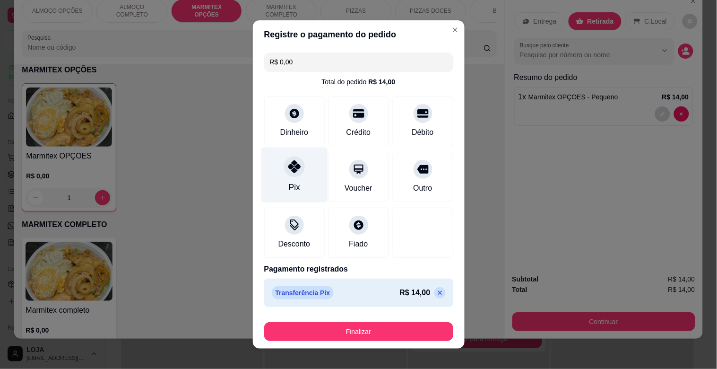
click at [303, 181] on div "Pix" at bounding box center [294, 175] width 67 height 55
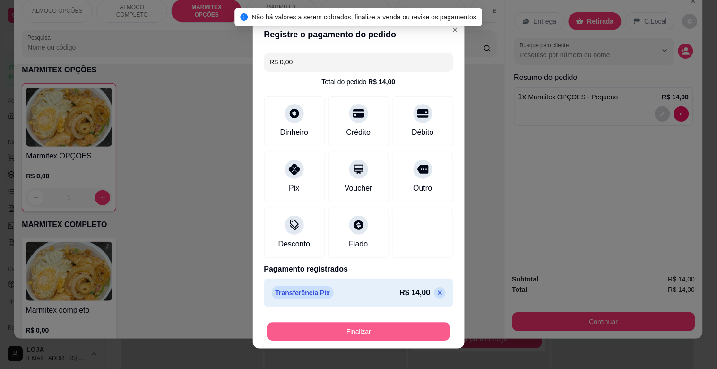
click at [406, 326] on button "Finalizar" at bounding box center [358, 332] width 183 height 18
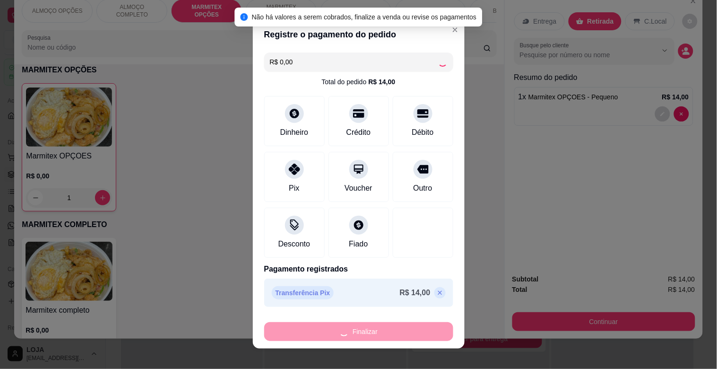
type input "0"
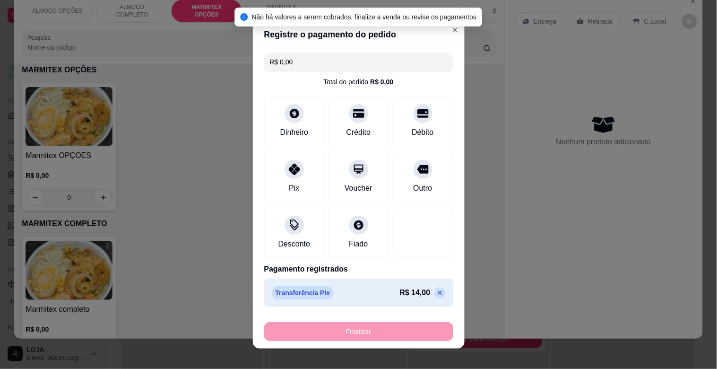
type input "-R$ 14,00"
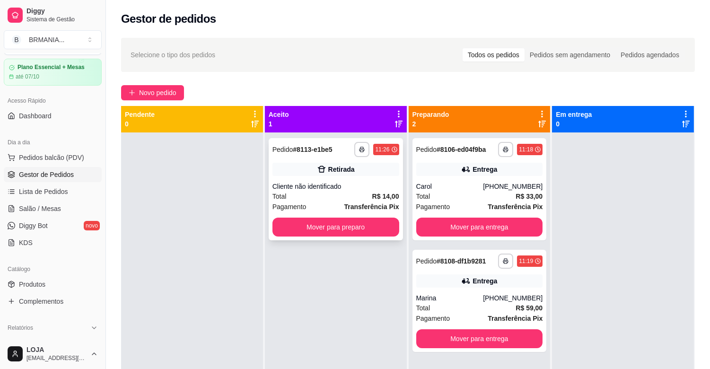
click at [344, 190] on div "Cliente não identificado" at bounding box center [335, 186] width 127 height 9
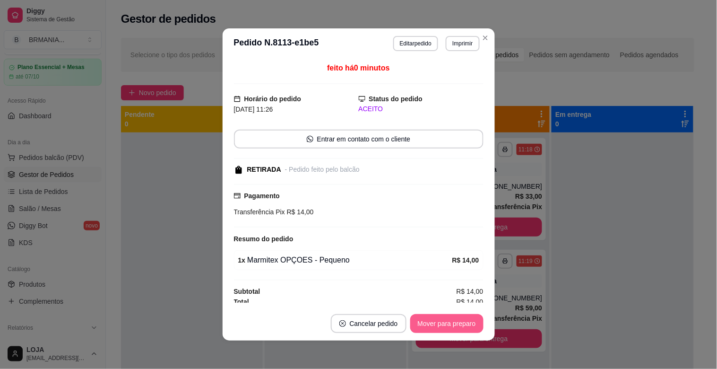
click at [450, 318] on button "Mover para preparo" at bounding box center [447, 323] width 73 height 19
click at [450, 318] on button "Mover para retirada disponível" at bounding box center [431, 324] width 101 height 18
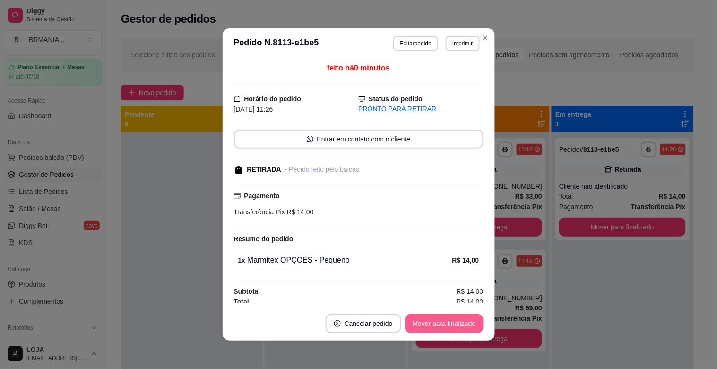
click at [447, 330] on button "Mover para finalizado" at bounding box center [444, 323] width 79 height 19
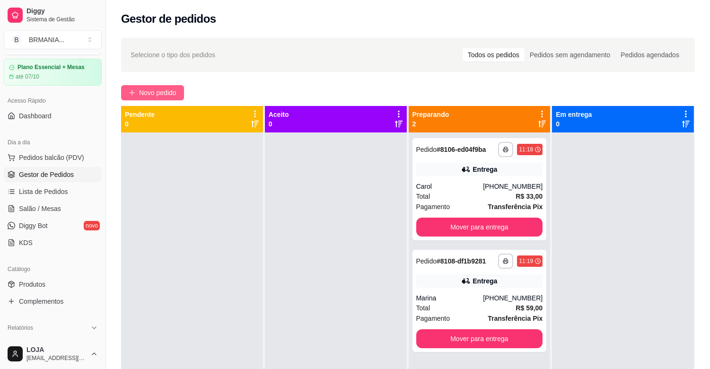
click at [181, 88] on button "Novo pedido" at bounding box center [152, 92] width 63 height 15
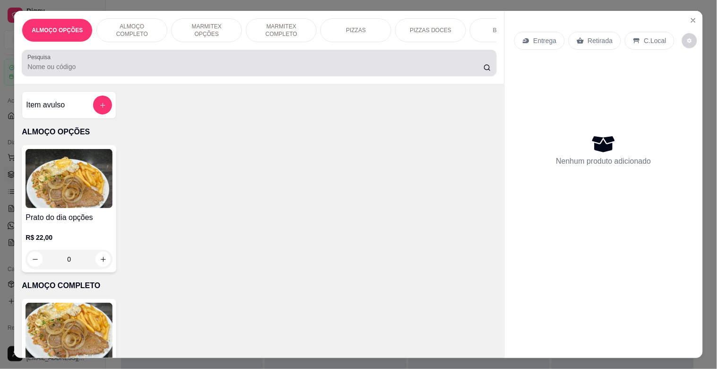
click at [131, 58] on div at bounding box center [258, 62] width 463 height 19
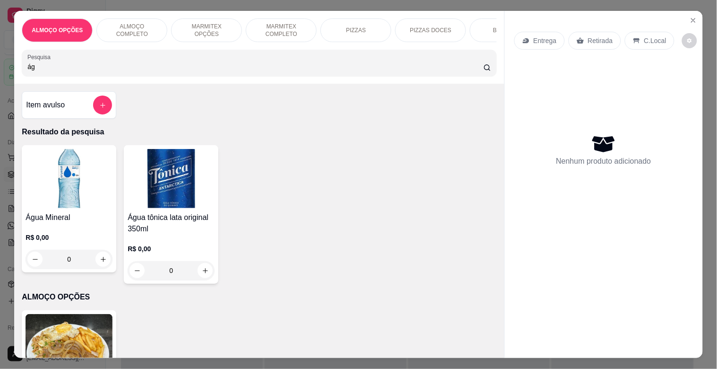
type input "ág"
click at [62, 204] on img at bounding box center [69, 178] width 87 height 59
click at [690, 17] on icon "Close" at bounding box center [694, 21] width 8 height 8
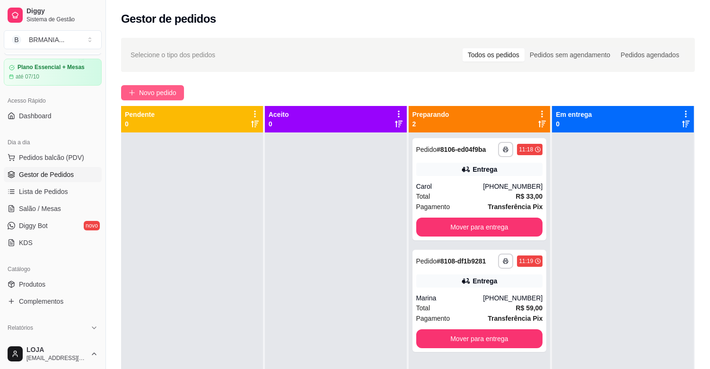
click at [136, 94] on button "Novo pedido" at bounding box center [152, 92] width 63 height 15
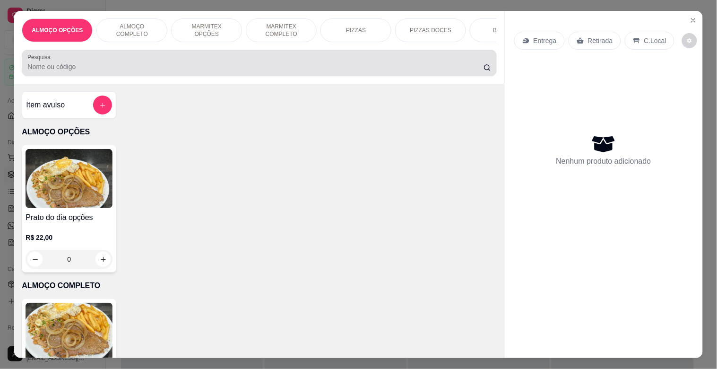
click at [161, 68] on input "Pesquisa" at bounding box center [255, 66] width 456 height 9
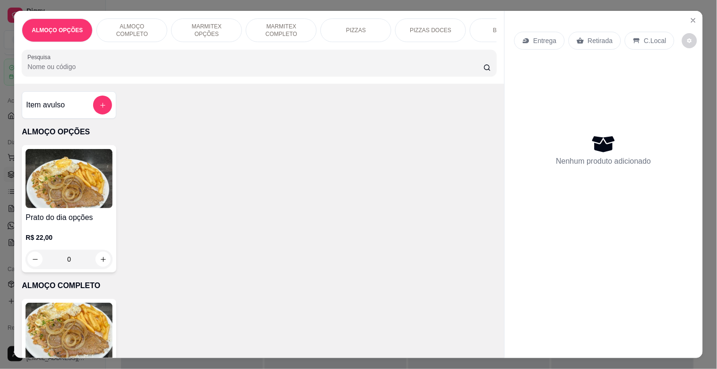
click at [46, 183] on img at bounding box center [69, 178] width 87 height 59
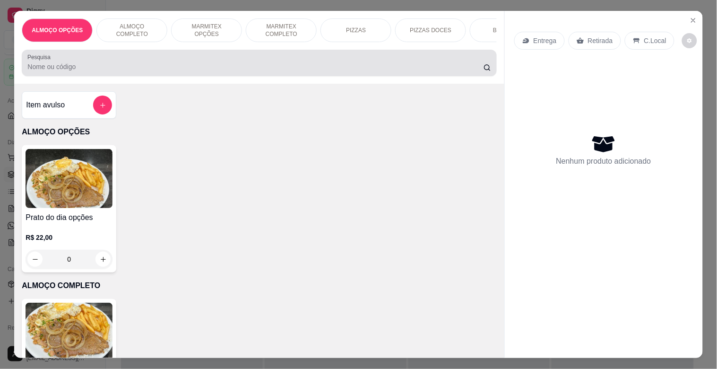
click at [162, 64] on div at bounding box center [258, 62] width 463 height 19
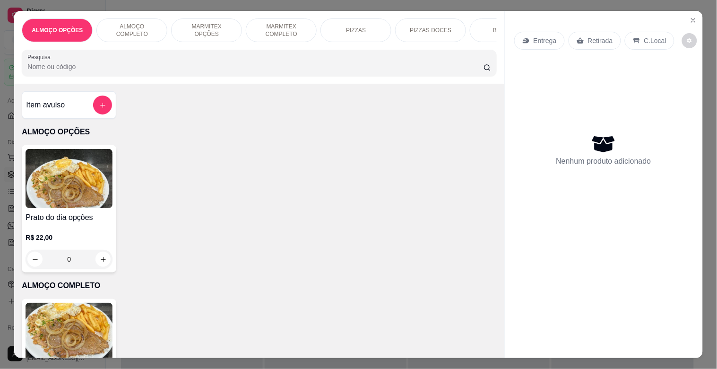
click at [61, 71] on input "Pesquisa" at bounding box center [255, 66] width 456 height 9
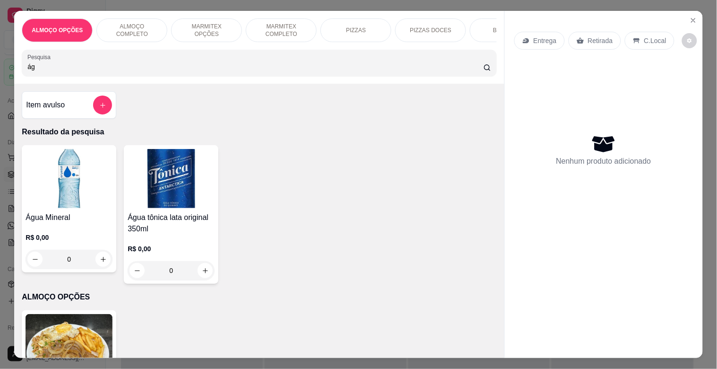
type input "ág"
click at [59, 172] on img at bounding box center [69, 178] width 87 height 59
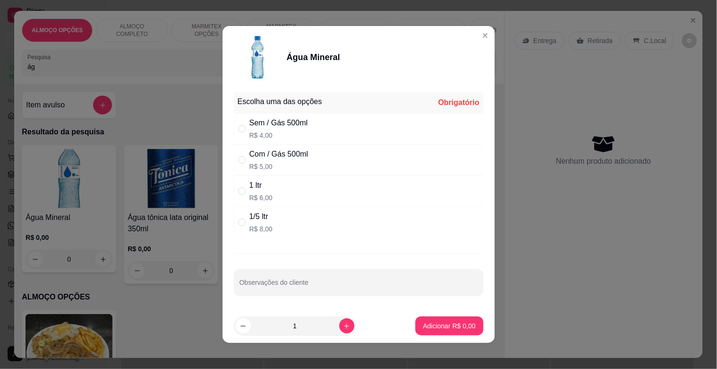
click at [257, 130] on div "Sem / Gás 500ml R$ 4,00" at bounding box center [279, 128] width 59 height 23
radio input "true"
click at [461, 324] on p "Adicionar R$ 4,00" at bounding box center [449, 325] width 52 height 9
type input "1"
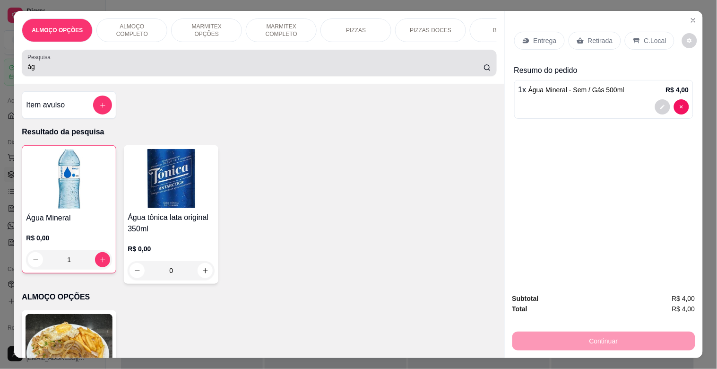
click at [128, 76] on div "Pesquisa ág" at bounding box center [259, 63] width 475 height 26
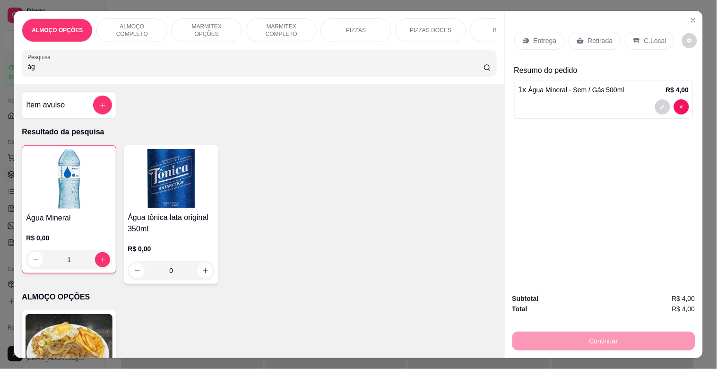
type input "á"
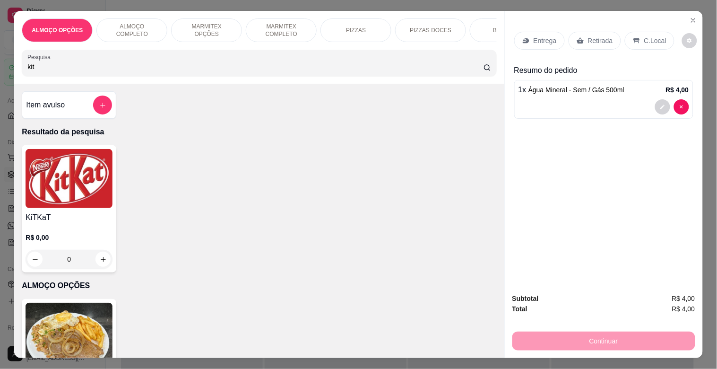
type input "kit"
click at [79, 179] on img at bounding box center [69, 178] width 87 height 59
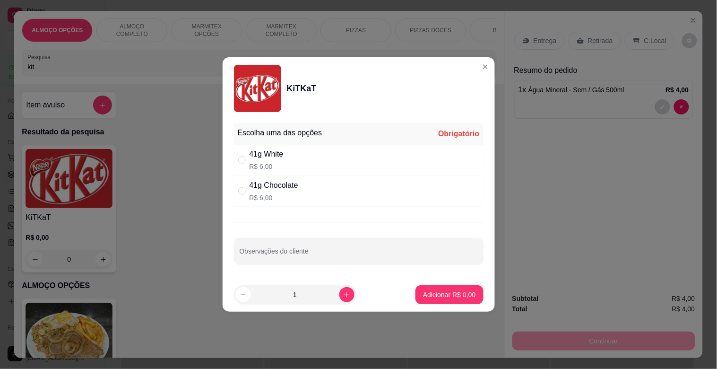
click at [295, 193] on p "R$ 6,00" at bounding box center [274, 197] width 49 height 9
radio input "true"
click at [435, 289] on button "Adicionar R$ 6,00" at bounding box center [450, 295] width 66 height 18
type input "1"
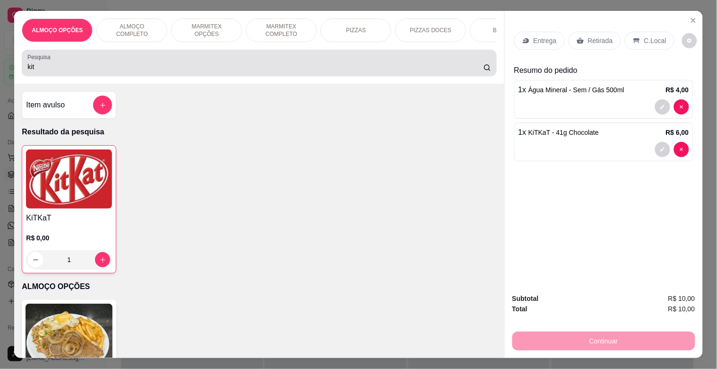
click at [73, 67] on input "kit" at bounding box center [255, 66] width 456 height 9
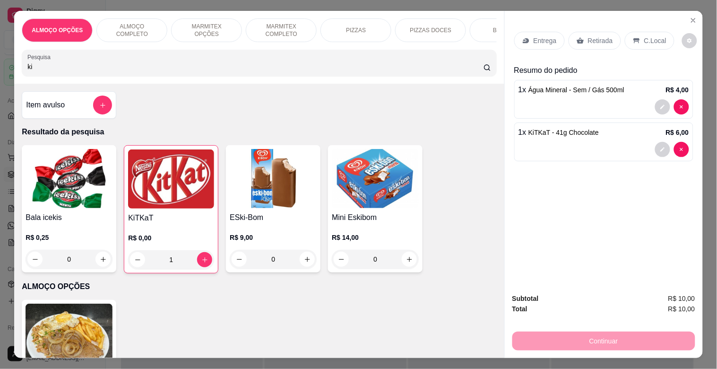
type input "k"
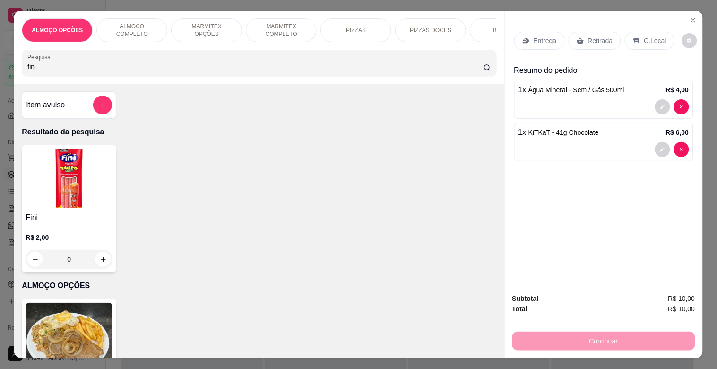
type input "fin"
click at [76, 185] on img at bounding box center [69, 178] width 87 height 59
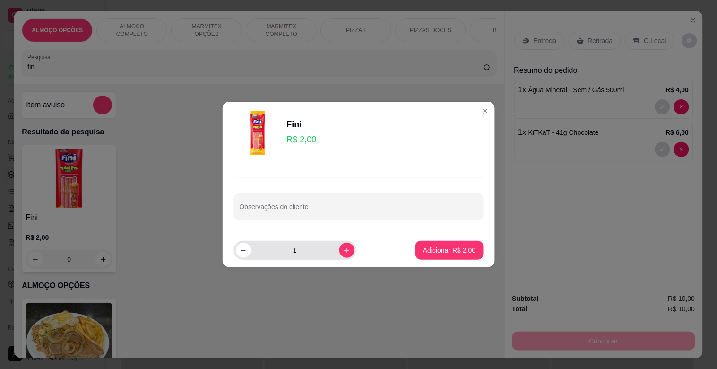
click at [348, 254] on div "1" at bounding box center [295, 250] width 119 height 19
click at [344, 252] on button "increase-product-quantity" at bounding box center [347, 250] width 15 height 15
type input "3"
click at [464, 245] on button "Adicionar R$ 6,00" at bounding box center [450, 250] width 66 height 18
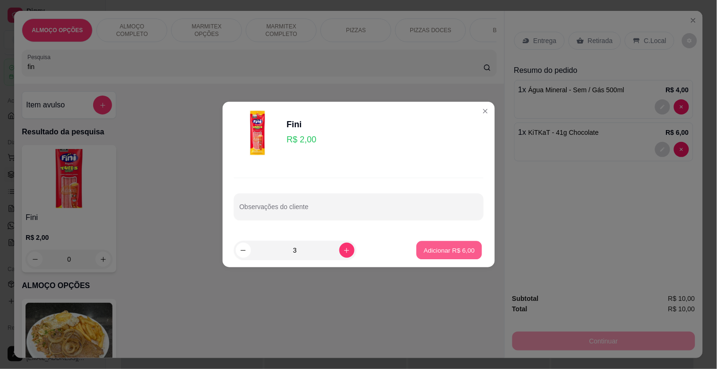
type input "3"
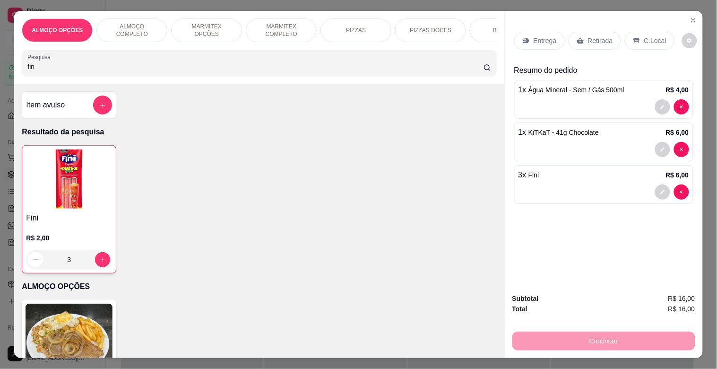
click at [591, 43] on div "Retirada" at bounding box center [595, 41] width 52 height 18
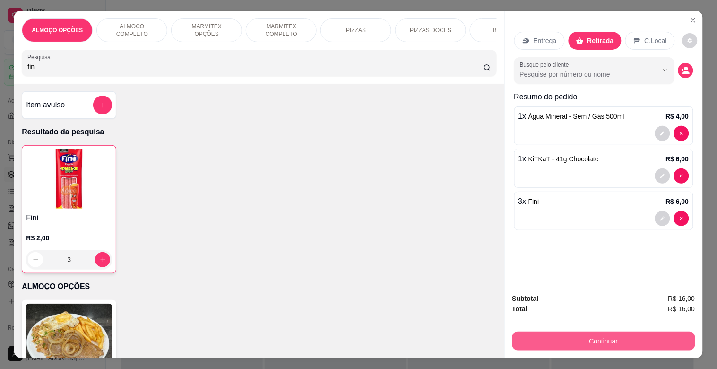
click at [598, 336] on button "Continuar" at bounding box center [604, 341] width 183 height 19
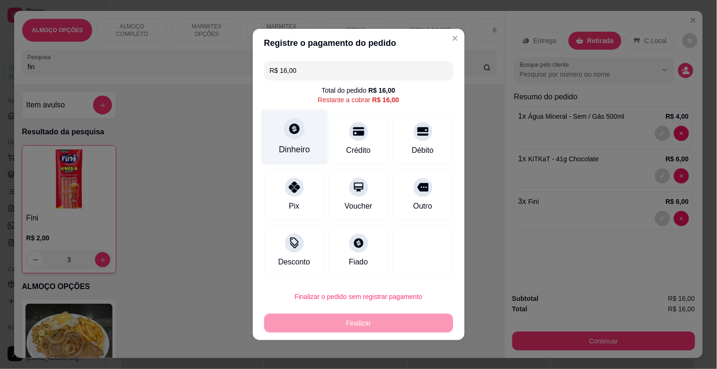
click at [289, 125] on icon at bounding box center [294, 128] width 10 height 10
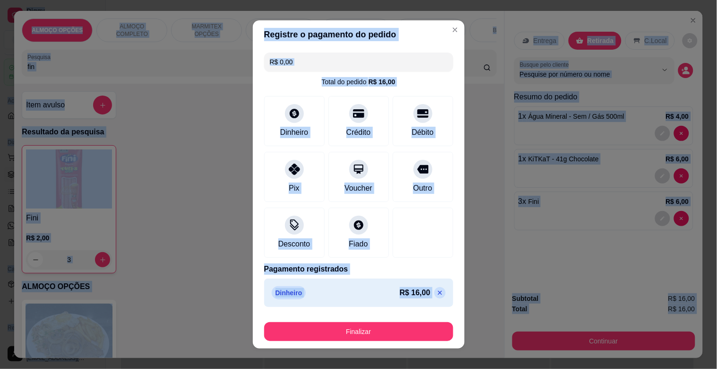
type input "R$ 0,00"
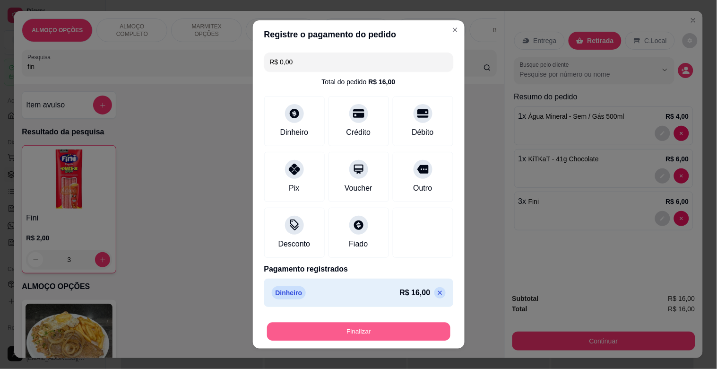
click at [402, 335] on button "Finalizar" at bounding box center [358, 332] width 183 height 18
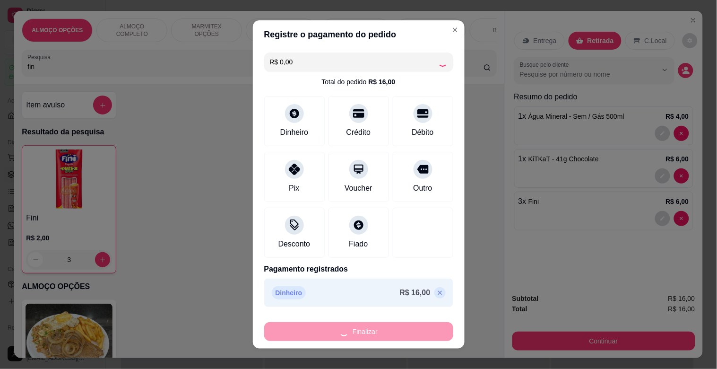
type input "0"
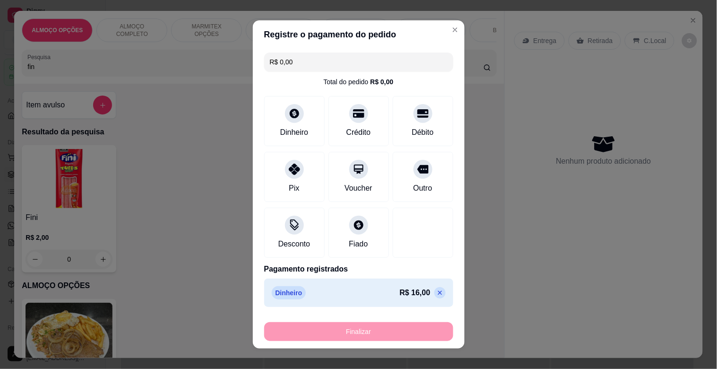
type input "-R$ 16,00"
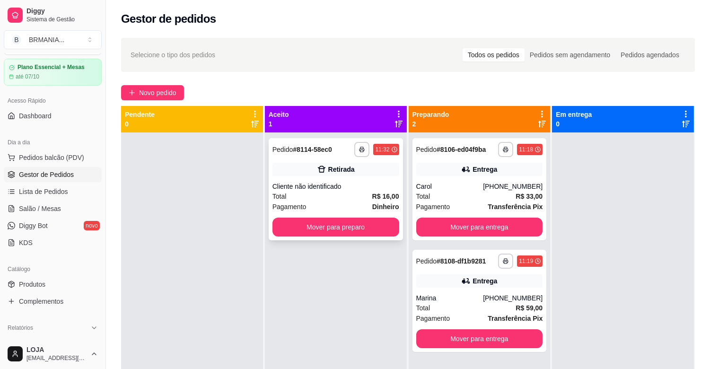
click at [345, 193] on div "Total R$ 16,00" at bounding box center [335, 196] width 127 height 10
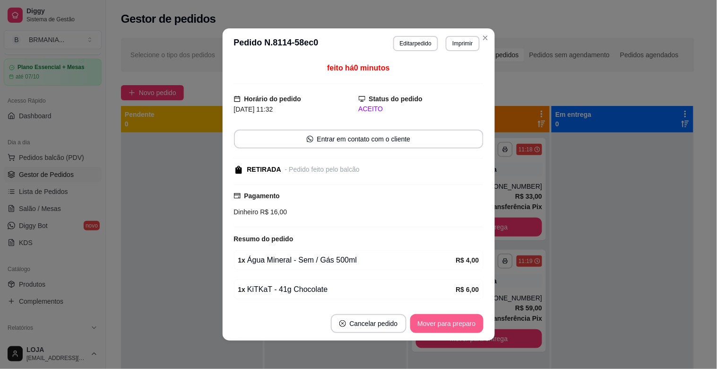
click at [430, 328] on button "Mover para preparo" at bounding box center [447, 323] width 73 height 19
click at [430, 327] on button "Mover para retirada disponível" at bounding box center [431, 323] width 105 height 19
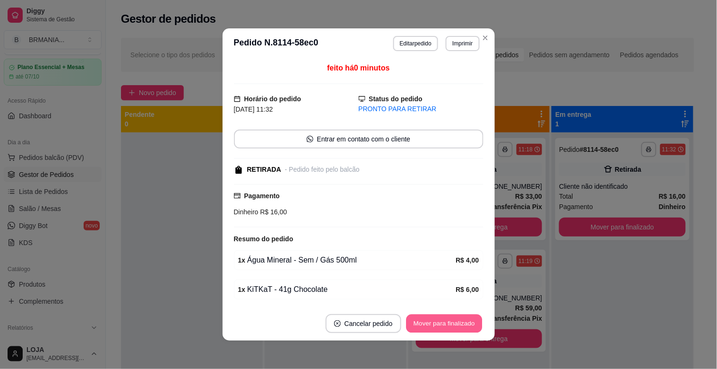
click at [430, 324] on button "Mover para finalizado" at bounding box center [444, 324] width 76 height 18
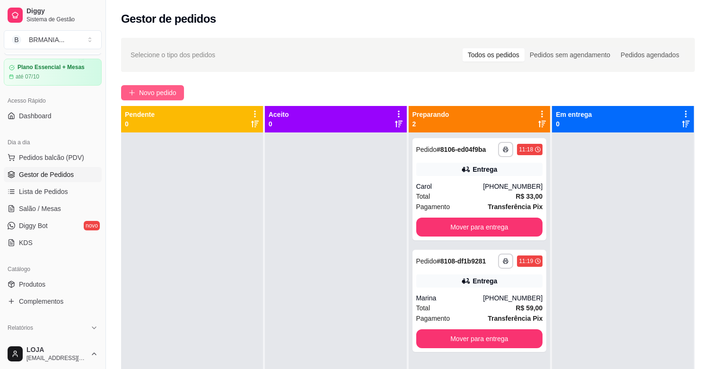
click at [150, 95] on span "Novo pedido" at bounding box center [157, 92] width 37 height 10
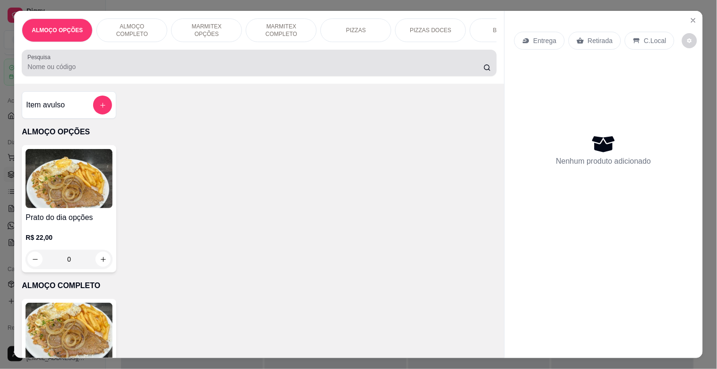
click at [149, 71] on input "Pesquisa" at bounding box center [255, 66] width 456 height 9
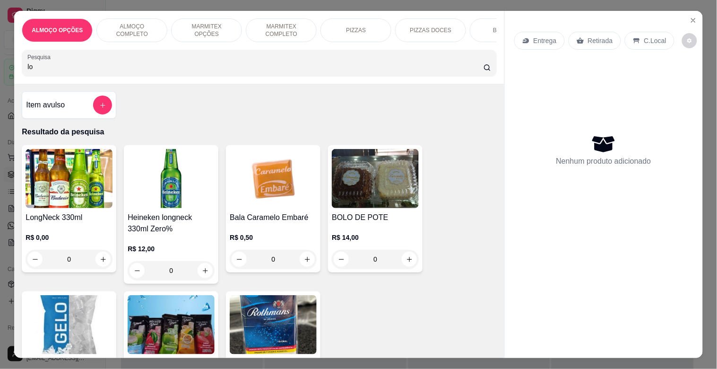
type input "lo"
click at [166, 181] on img at bounding box center [171, 178] width 87 height 59
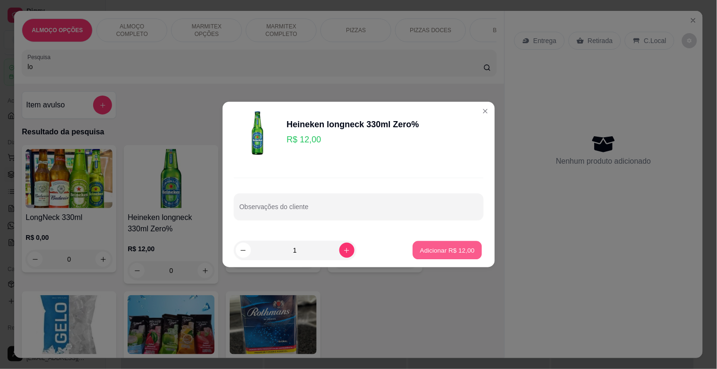
click at [436, 247] on p "Adicionar R$ 12,00" at bounding box center [447, 249] width 55 height 9
type input "1"
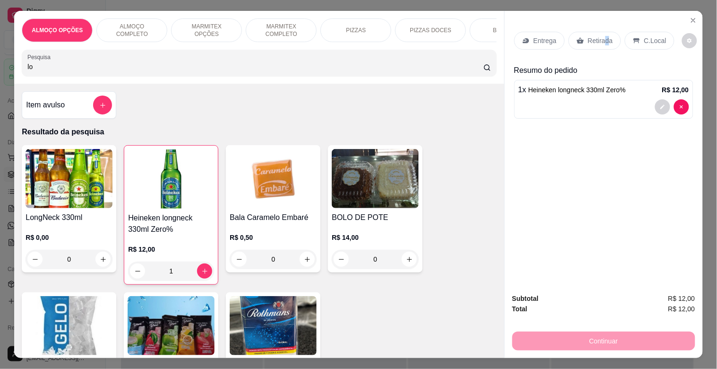
click at [602, 36] on p "Retirada" at bounding box center [600, 40] width 25 height 9
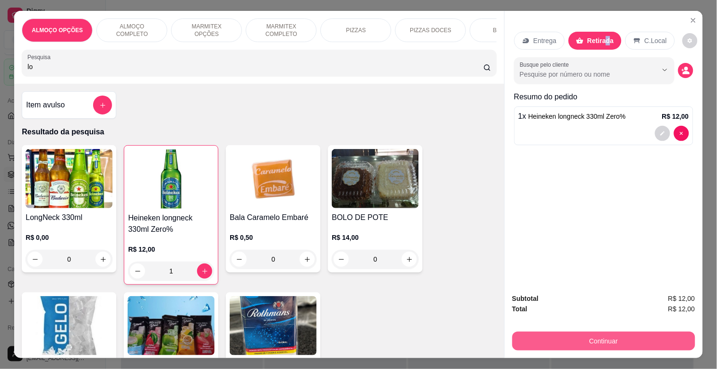
click at [636, 338] on button "Continuar" at bounding box center [604, 341] width 183 height 19
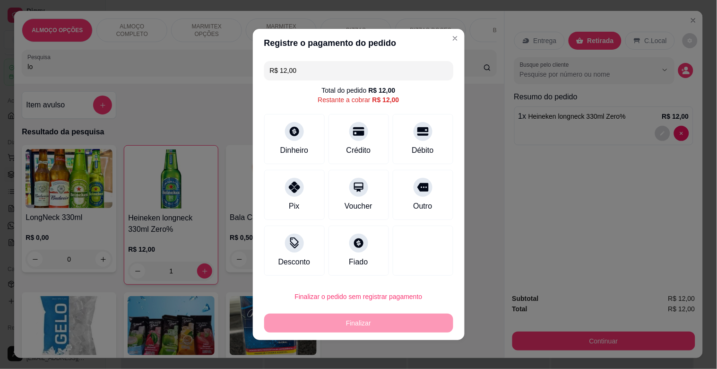
click at [281, 202] on div "Pix" at bounding box center [294, 195] width 61 height 50
type input "R$ 0,00"
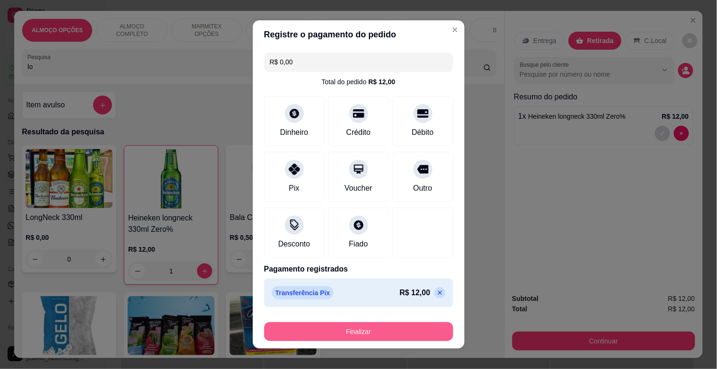
click at [404, 323] on button "Finalizar" at bounding box center [358, 331] width 189 height 19
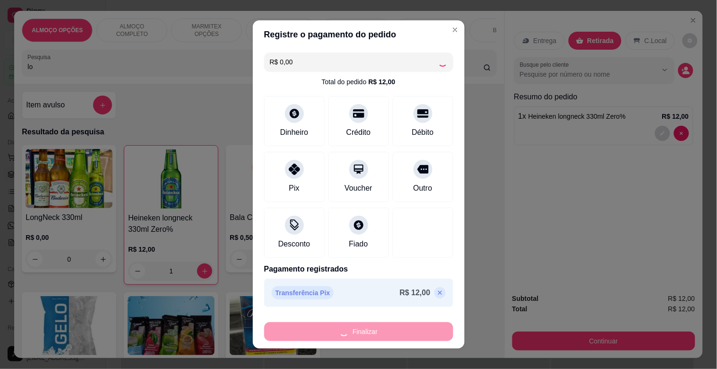
type input "0"
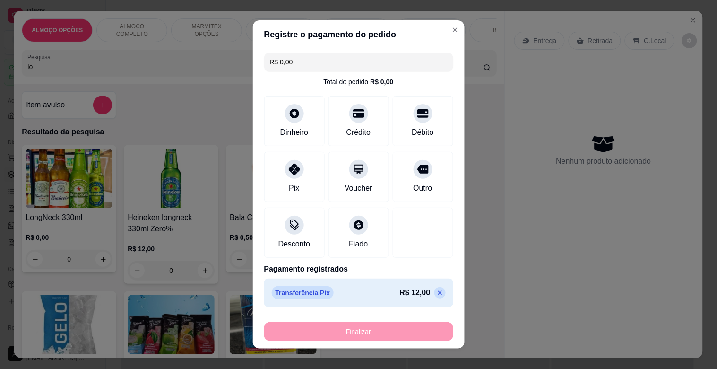
type input "-R$ 12,00"
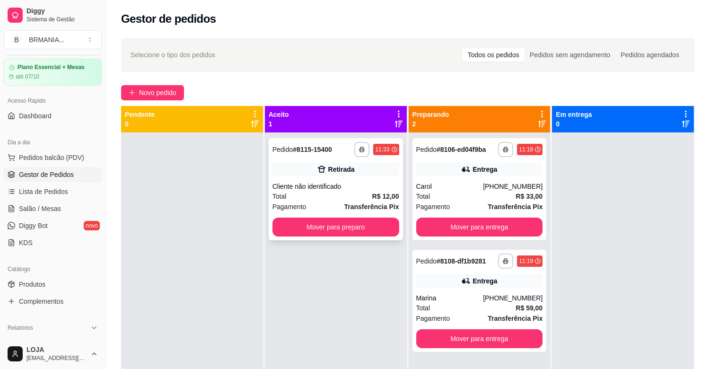
click at [352, 208] on strong "Transferência Pix" at bounding box center [371, 207] width 55 height 8
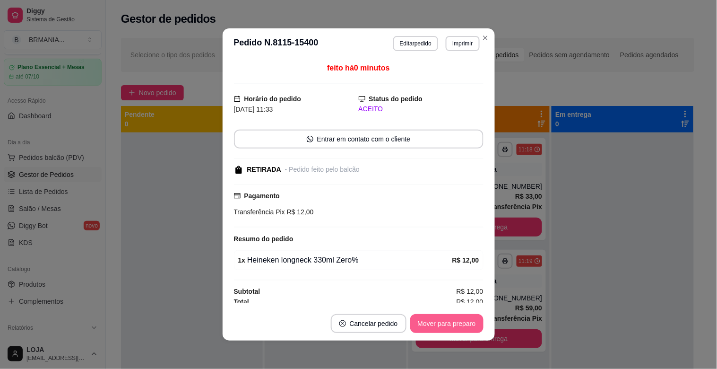
click at [439, 318] on button "Mover para preparo" at bounding box center [447, 323] width 73 height 19
click at [439, 318] on button "Mover para retirada disponível" at bounding box center [431, 323] width 105 height 19
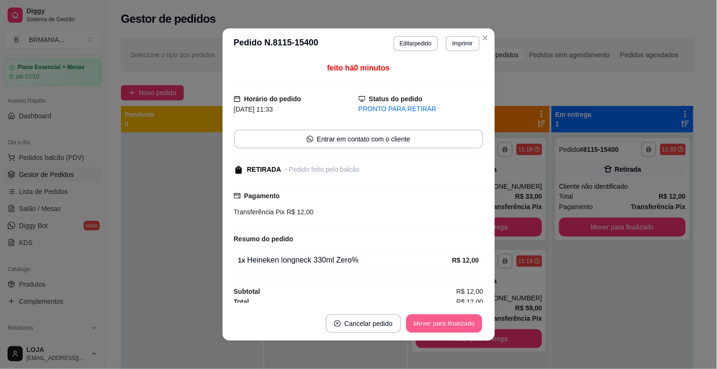
click at [440, 318] on button "Mover para finalizado" at bounding box center [444, 324] width 76 height 18
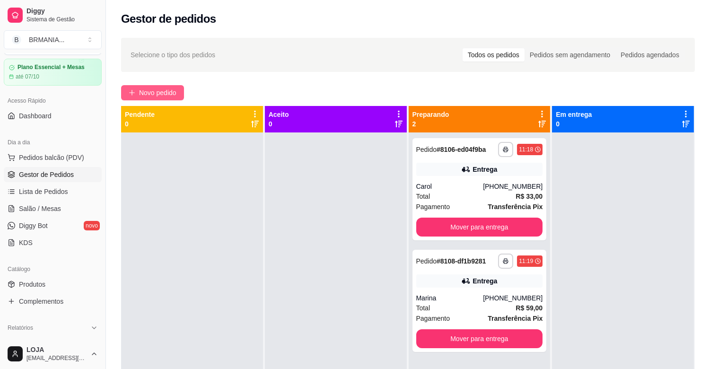
click at [165, 91] on span "Novo pedido" at bounding box center [157, 92] width 37 height 10
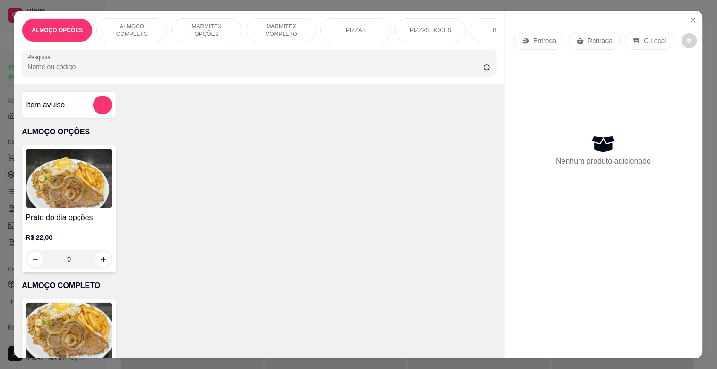
click at [175, 71] on input "Pesquisa" at bounding box center [255, 66] width 456 height 9
click at [201, 27] on p "MARMITEX OPÇÕES" at bounding box center [206, 30] width 55 height 15
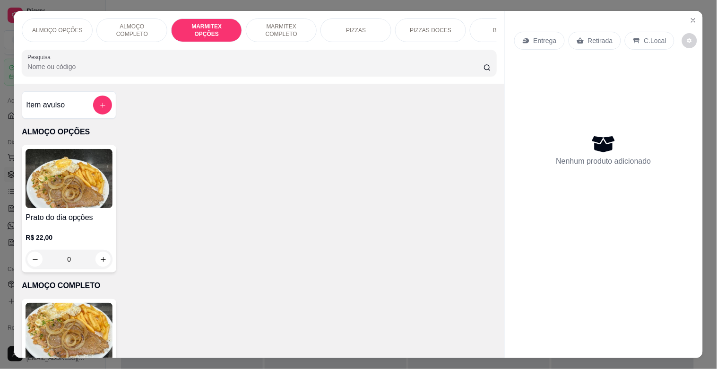
scroll to position [23, 0]
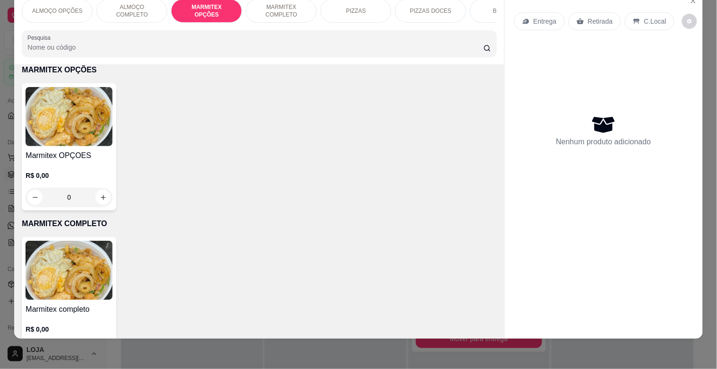
click at [88, 143] on img at bounding box center [69, 116] width 87 height 59
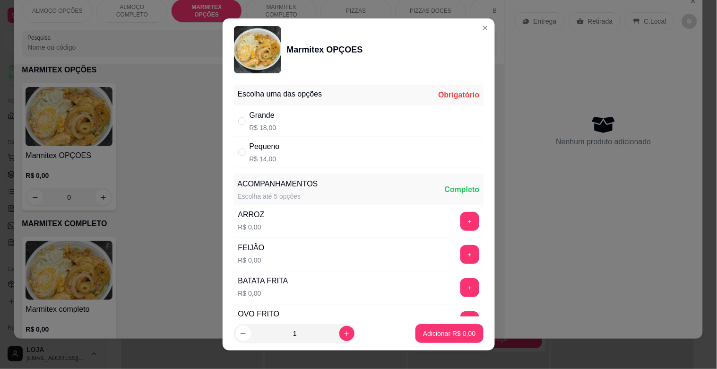
click at [297, 125] on div "Grande R$ 18,00" at bounding box center [359, 120] width 250 height 31
radio input "true"
click at [426, 330] on p "Adicionar R$ 18,00" at bounding box center [447, 333] width 55 height 9
type input "1"
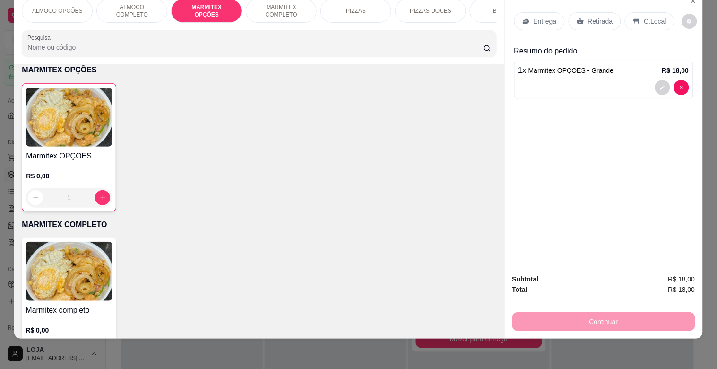
click at [608, 13] on div "Retirada" at bounding box center [595, 21] width 52 height 18
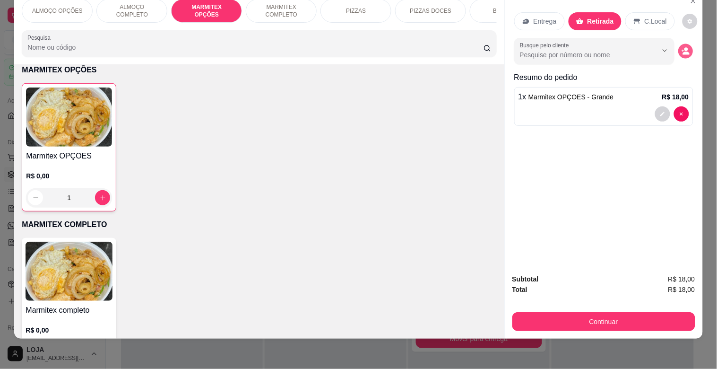
click at [682, 47] on icon "decrease-product-quantity" at bounding box center [686, 51] width 8 height 8
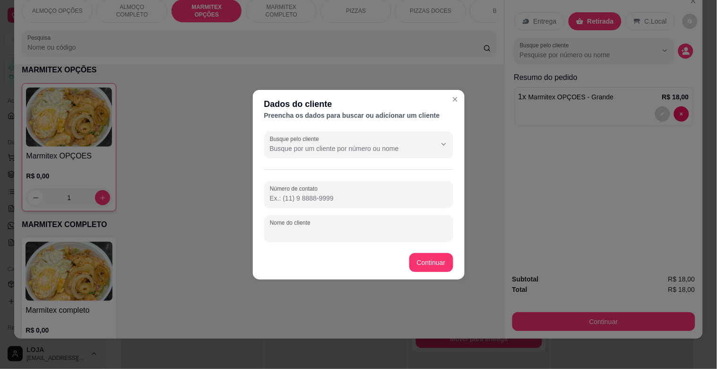
click at [312, 231] on input "Nome do cliente" at bounding box center [359, 231] width 178 height 9
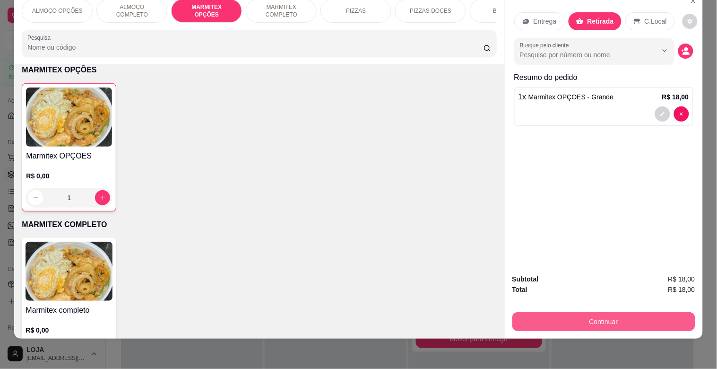
click at [593, 312] on button "Continuar" at bounding box center [604, 321] width 183 height 19
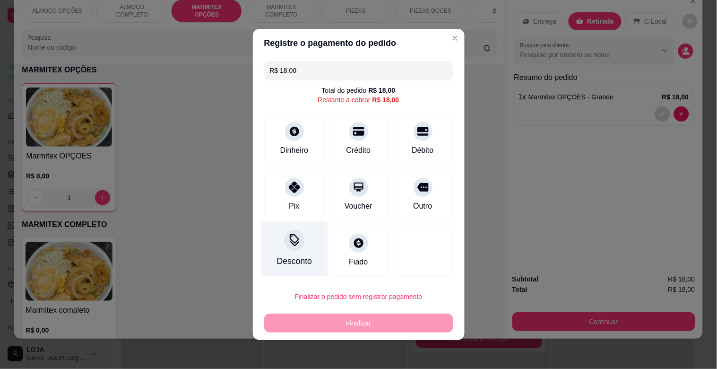
click at [292, 246] on icon at bounding box center [294, 240] width 12 height 12
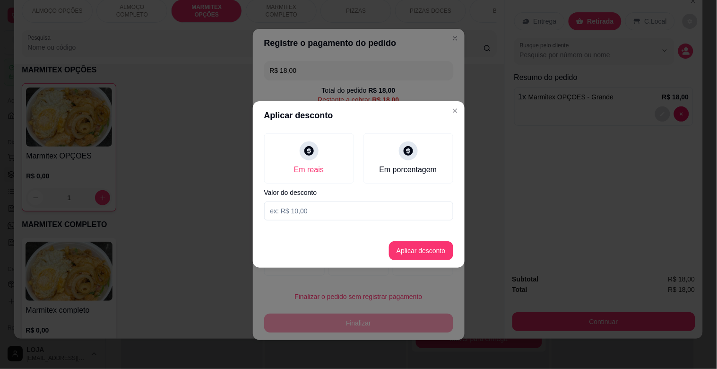
click at [295, 209] on input at bounding box center [358, 210] width 189 height 19
type input "1,00"
click at [400, 250] on button "Aplicar desconto" at bounding box center [421, 251] width 62 height 18
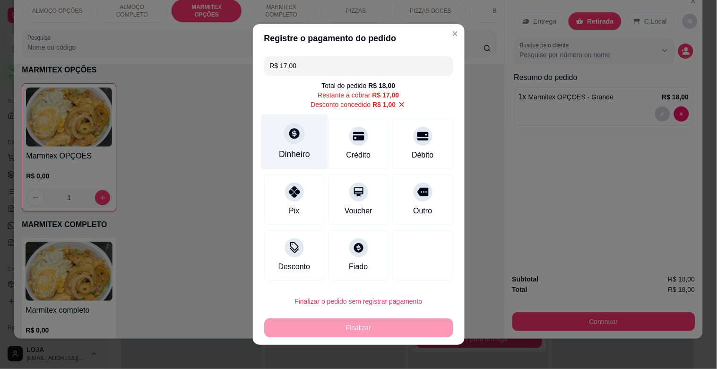
click at [288, 142] on div at bounding box center [294, 133] width 21 height 21
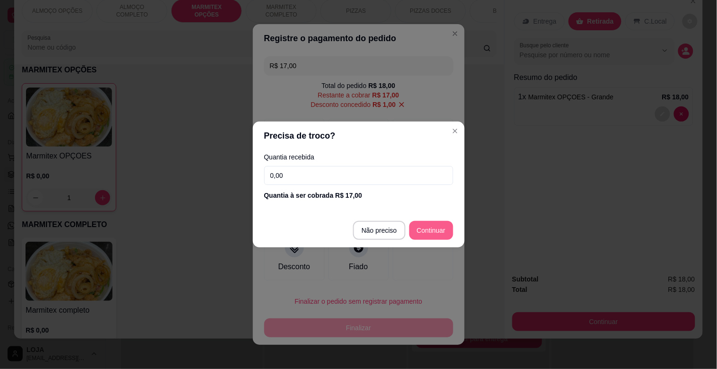
type input "R$ 0,00"
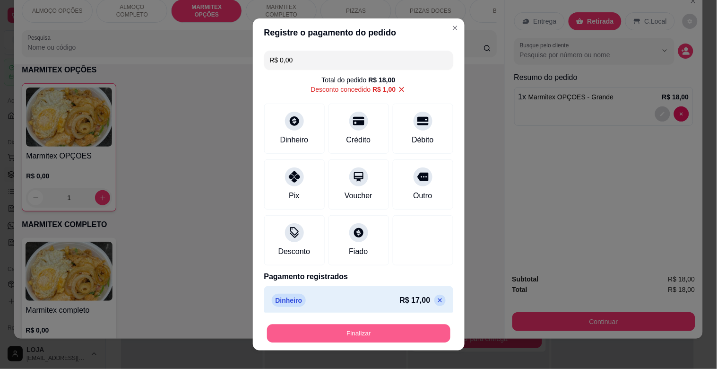
click at [385, 327] on button "Finalizar" at bounding box center [358, 333] width 183 height 18
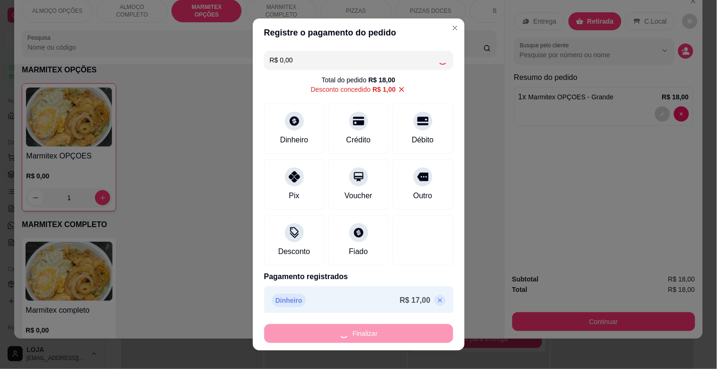
type input "0"
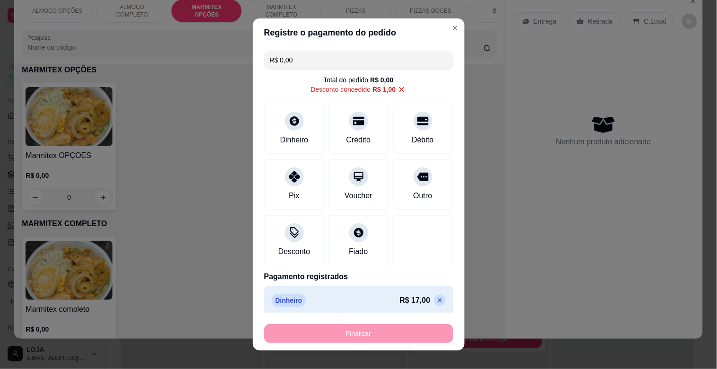
type input "-R$ 18,00"
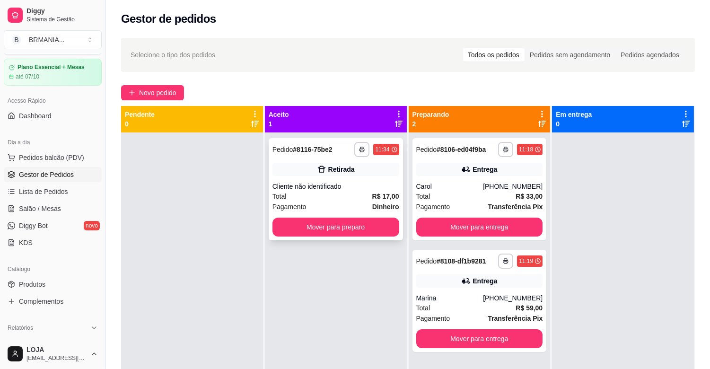
click at [367, 196] on div "Total R$ 17,00" at bounding box center [335, 196] width 127 height 10
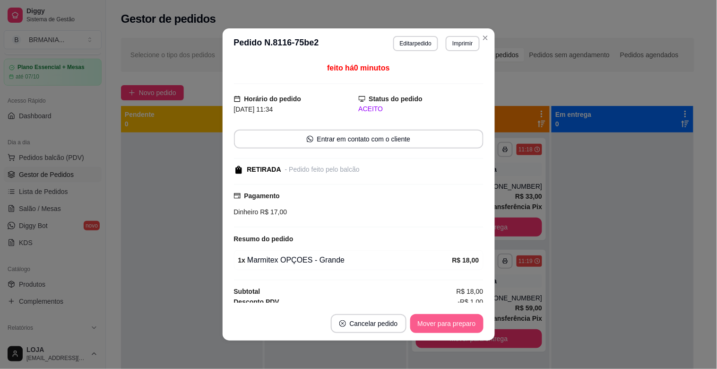
click at [460, 320] on button "Mover para preparo" at bounding box center [447, 323] width 73 height 19
click at [470, 318] on button "Mover para retirada disponível" at bounding box center [431, 323] width 105 height 19
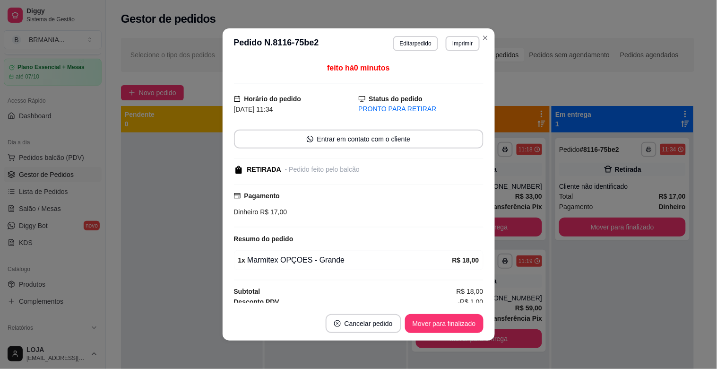
click at [462, 333] on footer "Cancelar pedido Mover para finalizado" at bounding box center [359, 323] width 272 height 34
click at [462, 322] on button "Mover para finalizado" at bounding box center [444, 323] width 79 height 19
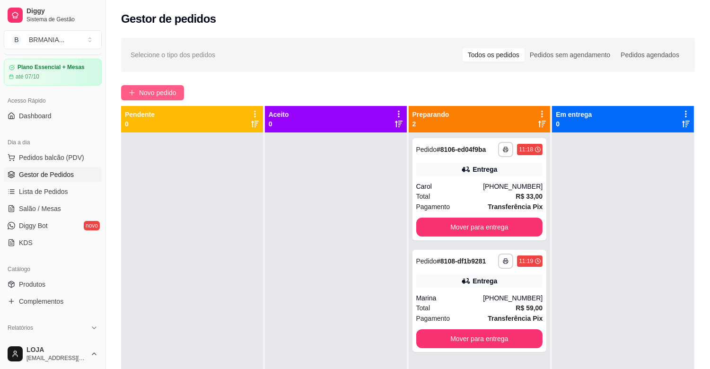
click at [147, 93] on span "Novo pedido" at bounding box center [157, 92] width 37 height 10
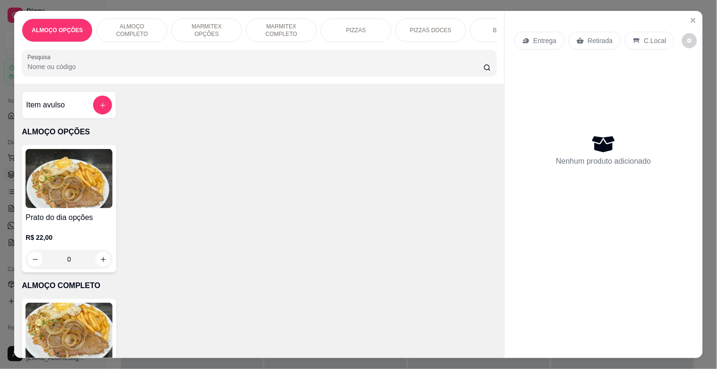
click at [242, 49] on div "ALMOÇO OPÇÕES ALMOÇO COMPLETO MARMITEX OPÇÕES MARMITEX COMPLETO PIZZAS PIZZAS D…" at bounding box center [259, 47] width 490 height 73
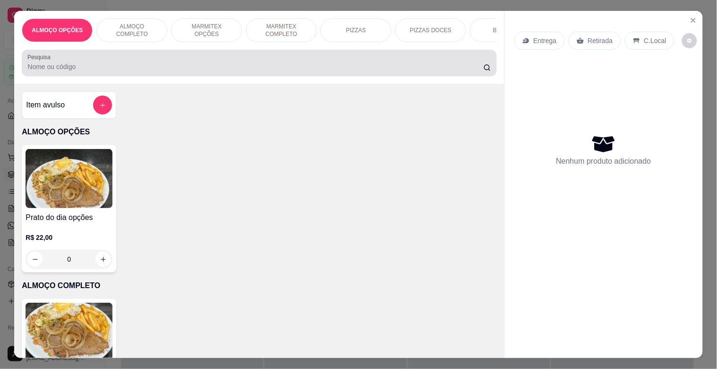
click at [241, 59] on div at bounding box center [258, 62] width 463 height 19
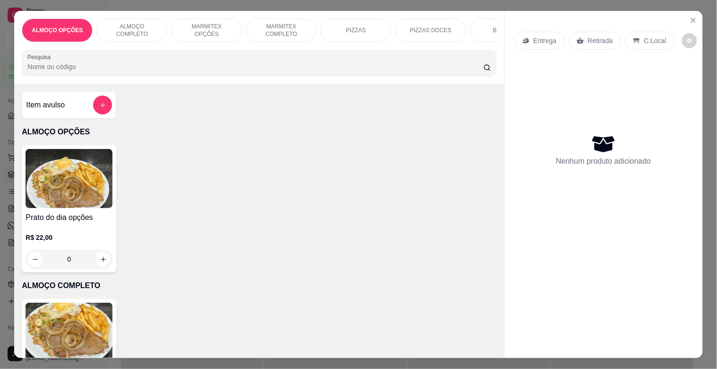
click at [219, 26] on p "MARMITEX OPÇÕES" at bounding box center [206, 30] width 55 height 15
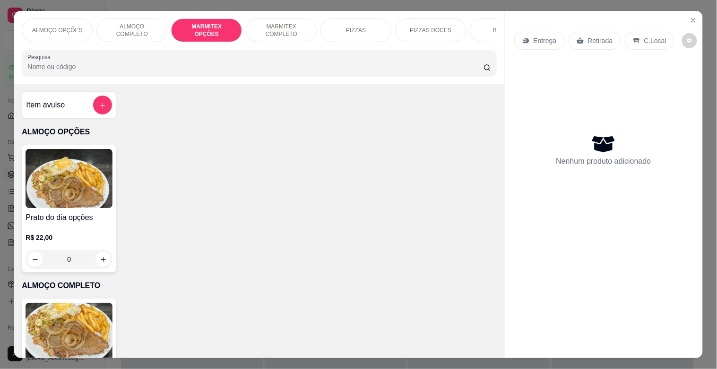
scroll to position [23, 0]
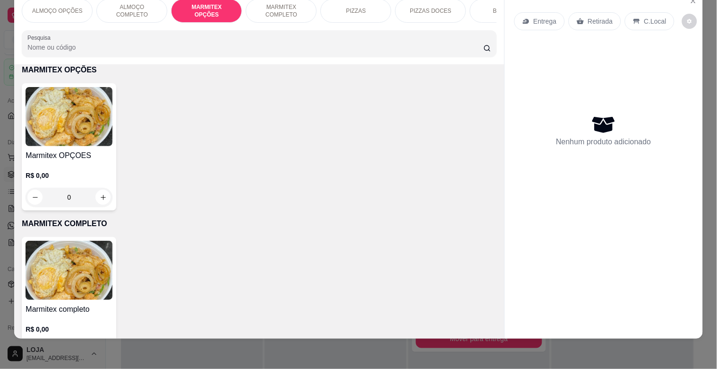
click at [42, 149] on div "Marmitex OPÇOES R$ 0,00 0" at bounding box center [69, 146] width 95 height 127
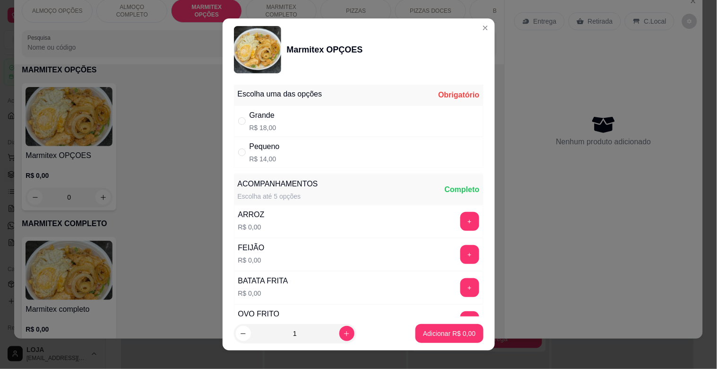
click at [273, 119] on div "Grande R$ 18,00" at bounding box center [359, 120] width 250 height 31
radio input "true"
click at [450, 331] on p "Adicionar R$ 18,00" at bounding box center [447, 333] width 55 height 9
type input "1"
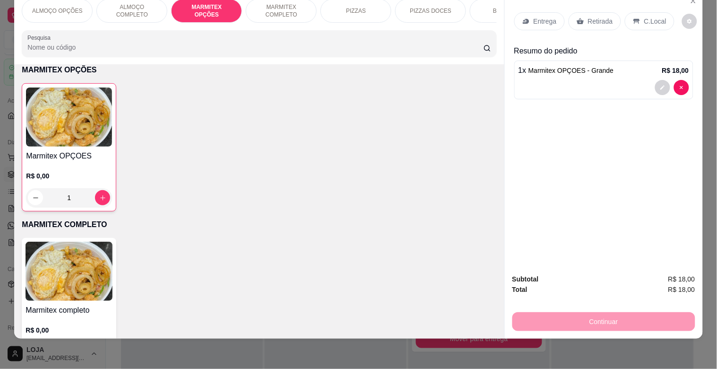
click at [650, 17] on p "C.Local" at bounding box center [656, 21] width 22 height 9
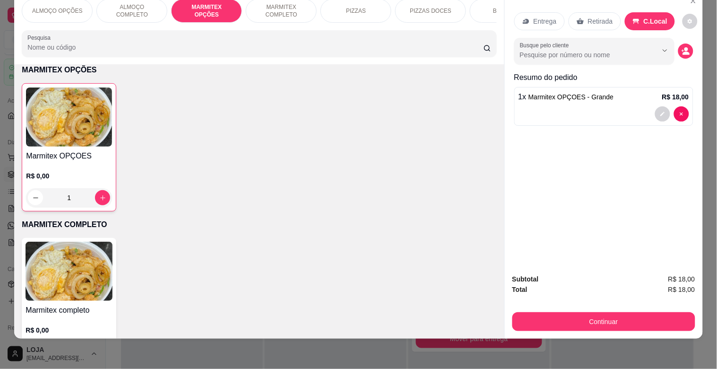
click at [602, 17] on p "Retirada" at bounding box center [600, 21] width 25 height 9
click at [684, 52] on icon "decrease-product-quantity" at bounding box center [686, 53] width 7 height 3
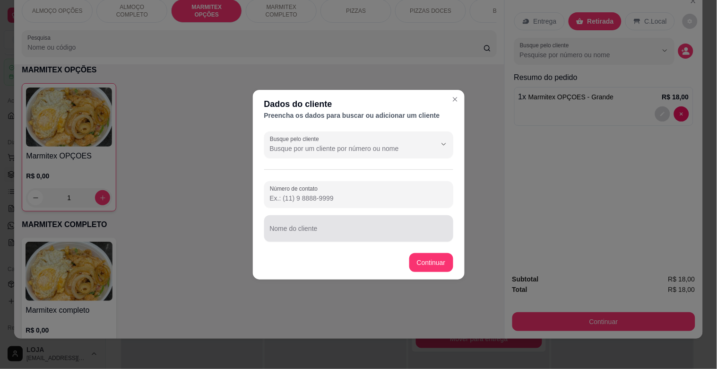
click at [285, 230] on input "Nome do cliente" at bounding box center [359, 231] width 178 height 9
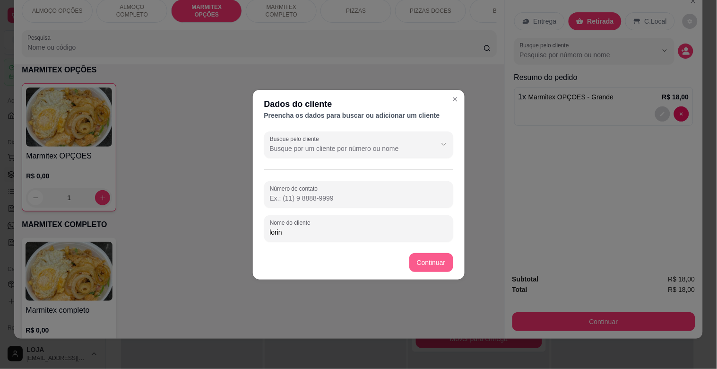
type input "lorin"
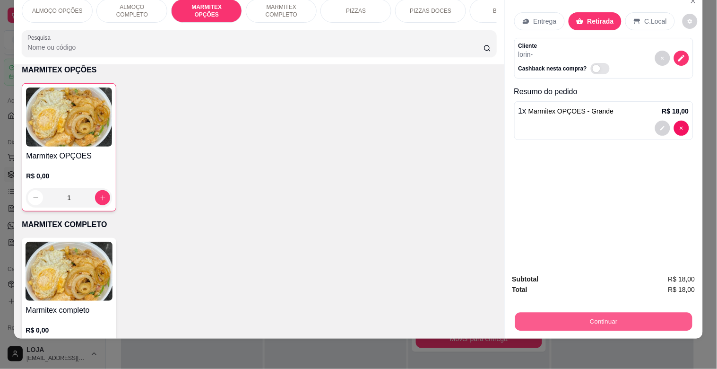
click at [577, 312] on button "Continuar" at bounding box center [603, 321] width 177 height 18
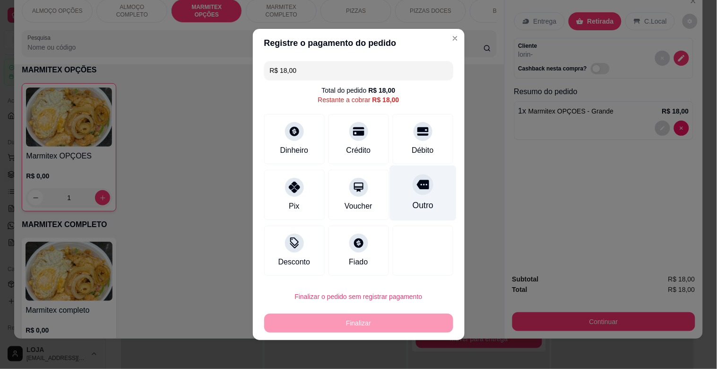
click at [421, 195] on div "Outro" at bounding box center [423, 193] width 67 height 55
type input "R$ 0,00"
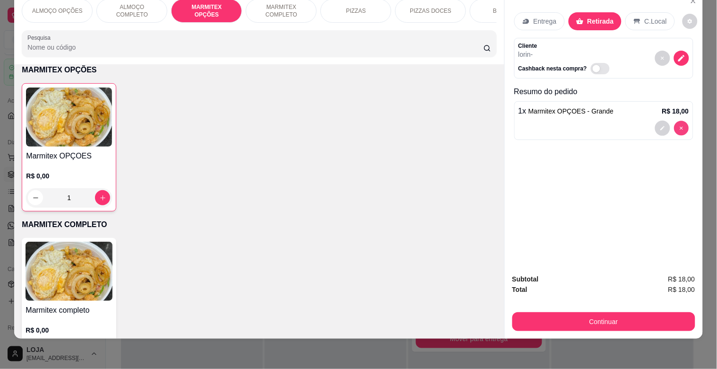
type input "0"
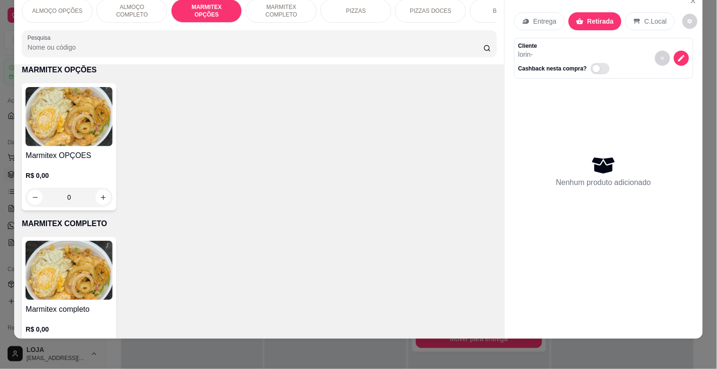
click at [147, 3] on p "ALMOÇO COMPLETO" at bounding box center [132, 10] width 55 height 15
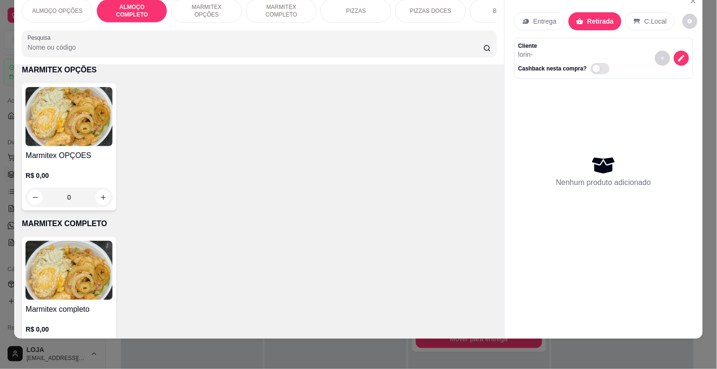
scroll to position [196, 0]
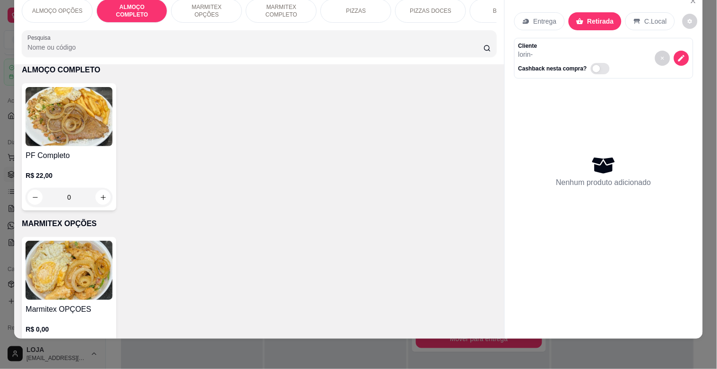
click at [94, 103] on img at bounding box center [69, 116] width 87 height 59
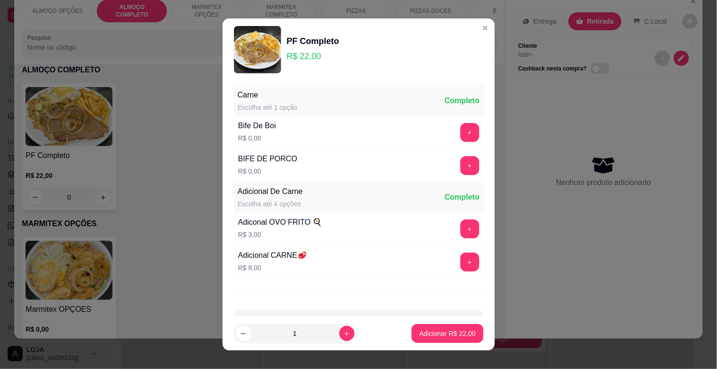
click at [455, 341] on footer "1 Adicionar R$ 22,00" at bounding box center [359, 333] width 272 height 34
click at [455, 336] on p "Adicionar R$ 22,00" at bounding box center [447, 333] width 56 height 9
type input "1"
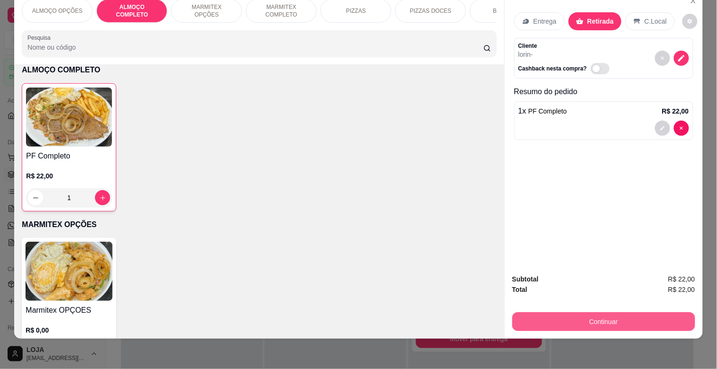
click at [623, 320] on button "Continuar" at bounding box center [604, 321] width 183 height 19
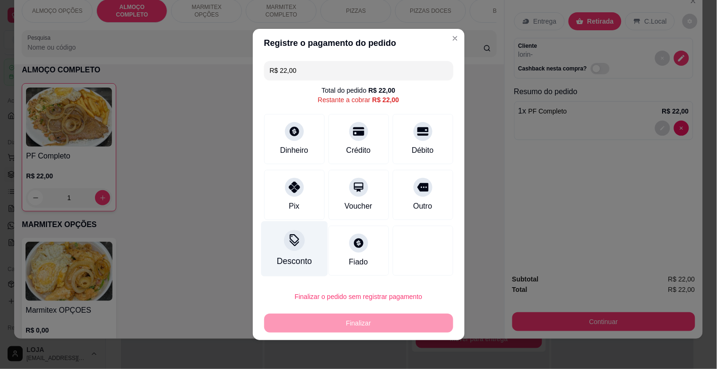
click at [303, 247] on div "Desconto" at bounding box center [294, 248] width 67 height 55
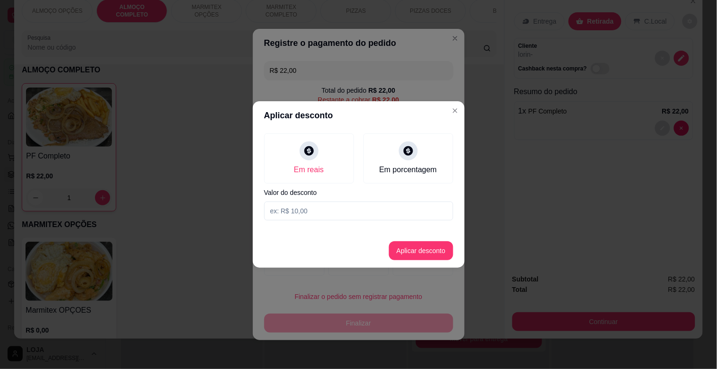
drag, startPoint x: 292, startPoint y: 210, endPoint x: 296, endPoint y: 217, distance: 7.2
click at [292, 210] on input at bounding box center [358, 210] width 189 height 19
type input "2,00"
click at [428, 257] on button "Aplicar desconto" at bounding box center [421, 251] width 62 height 18
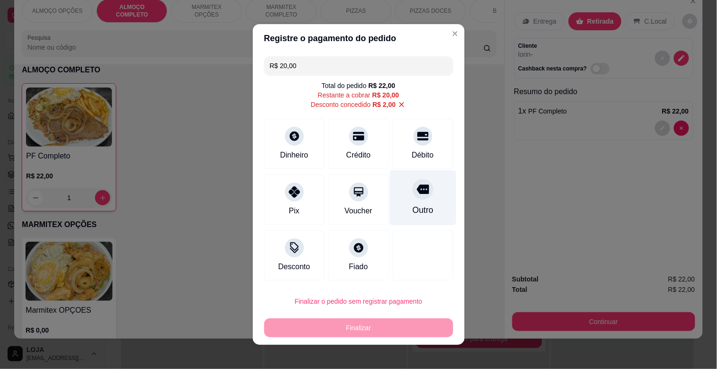
click at [419, 190] on div at bounding box center [423, 189] width 21 height 21
type input "R$ 0,00"
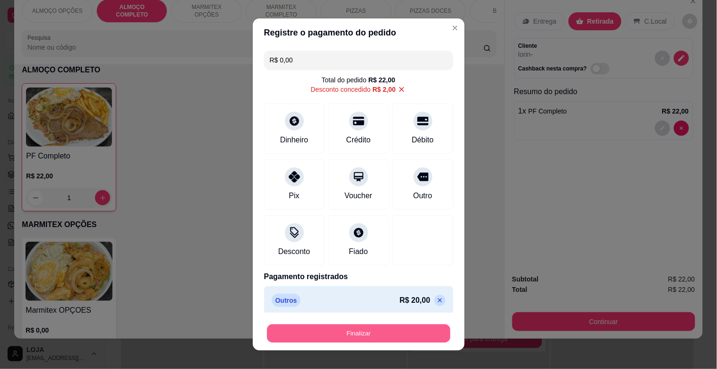
click at [406, 334] on button "Finalizar" at bounding box center [358, 333] width 183 height 18
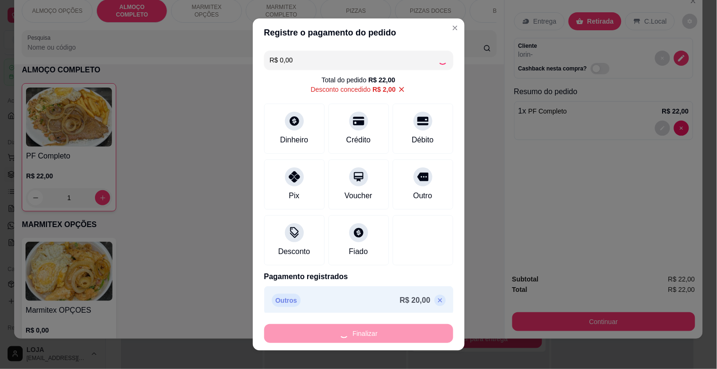
type input "0"
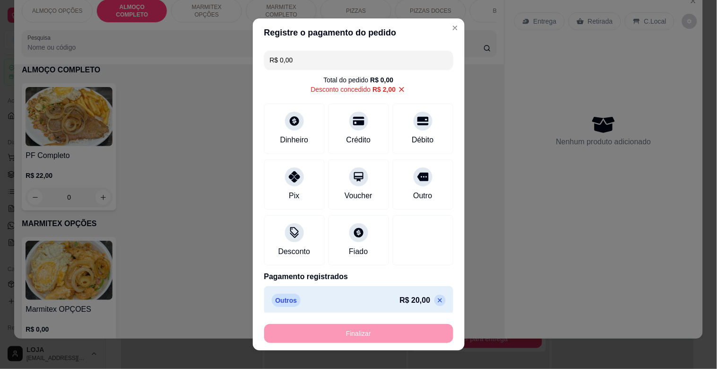
type input "-R$ 22,00"
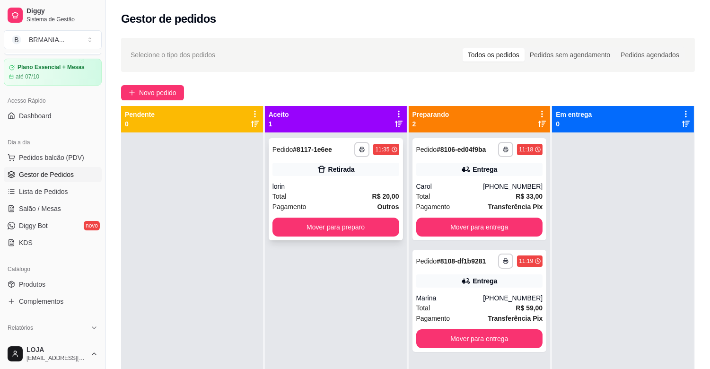
click at [342, 175] on div "Retirada" at bounding box center [335, 169] width 127 height 13
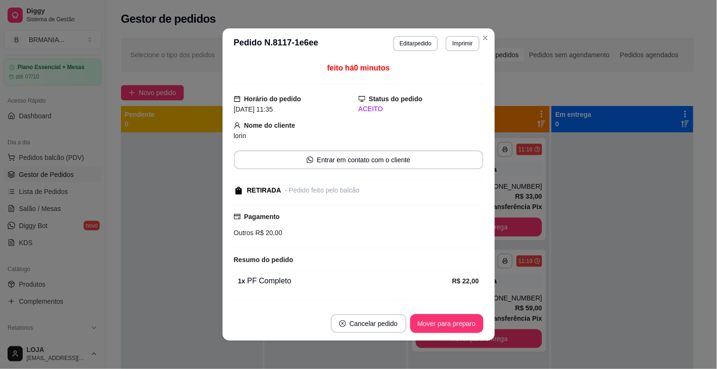
click at [449, 332] on button "Mover para preparo" at bounding box center [447, 323] width 73 height 19
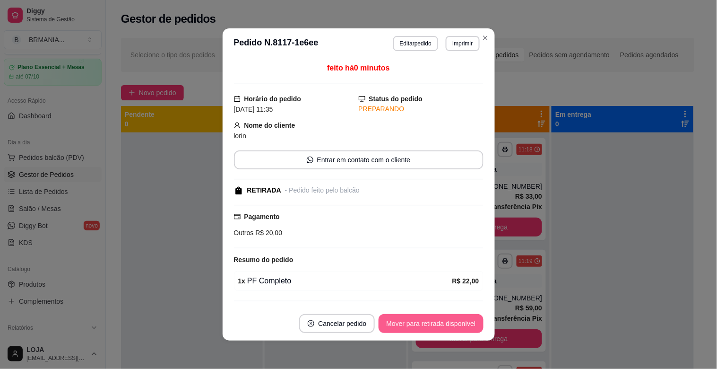
click at [450, 332] on button "Mover para retirada disponível" at bounding box center [431, 323] width 105 height 19
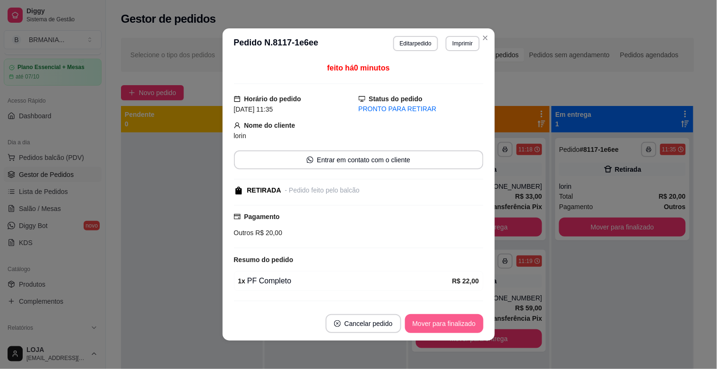
click at [450, 332] on button "Mover para finalizado" at bounding box center [444, 323] width 79 height 19
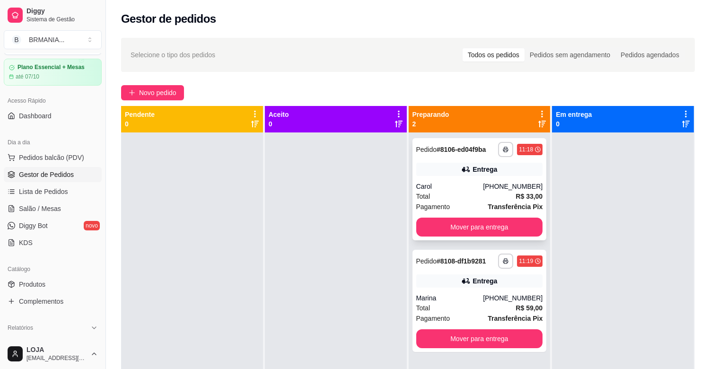
click at [492, 200] on div "Total R$ 33,00" at bounding box center [479, 196] width 127 height 10
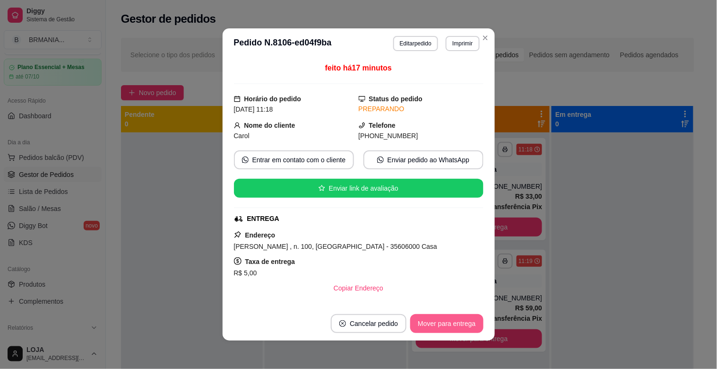
click at [457, 322] on button "Mover para entrega" at bounding box center [447, 323] width 73 height 19
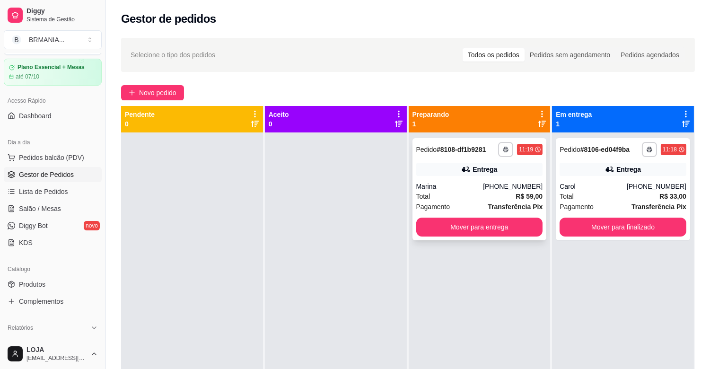
click at [493, 189] on div "[PHONE_NUMBER]" at bounding box center [513, 186] width 60 height 9
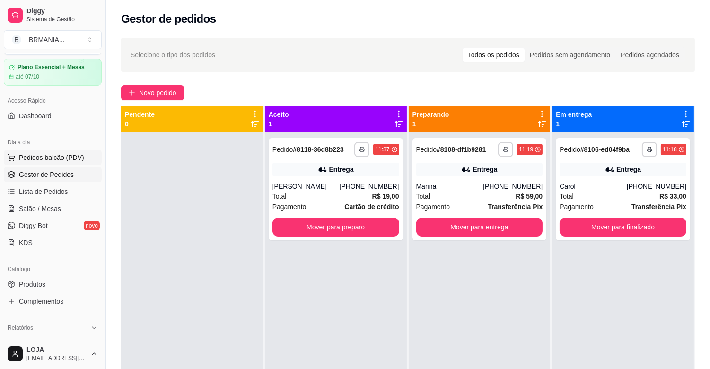
click at [63, 153] on span "Pedidos balcão (PDV)" at bounding box center [51, 157] width 65 height 9
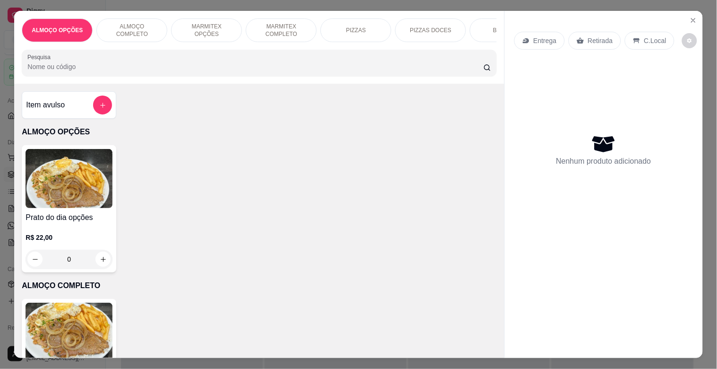
click at [186, 29] on p "MARMITEX OPÇÕES" at bounding box center [206, 30] width 55 height 15
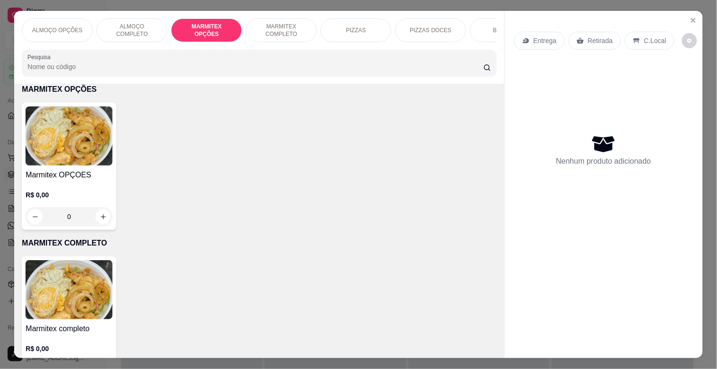
scroll to position [23, 0]
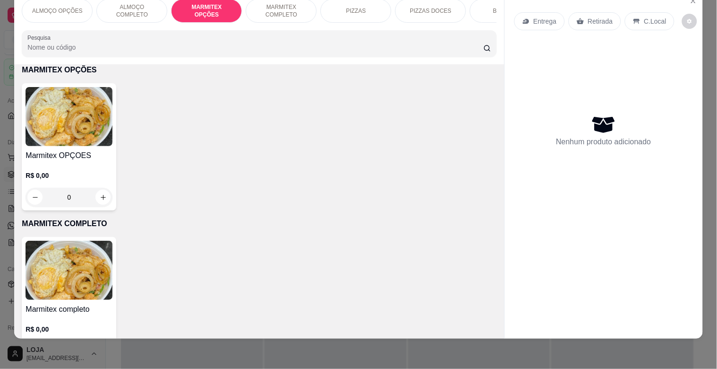
click at [31, 111] on img at bounding box center [69, 116] width 87 height 59
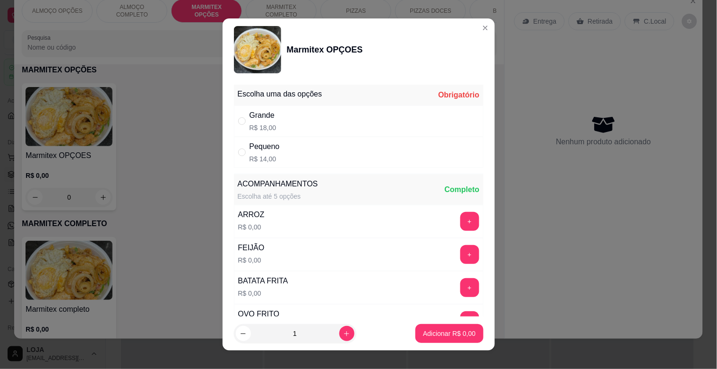
click at [349, 117] on div "Grande R$ 18,00" at bounding box center [359, 120] width 250 height 31
radio input "true"
click at [340, 339] on button "increase-product-quantity" at bounding box center [347, 333] width 15 height 15
click at [340, 338] on button "increase-product-quantity" at bounding box center [347, 333] width 15 height 15
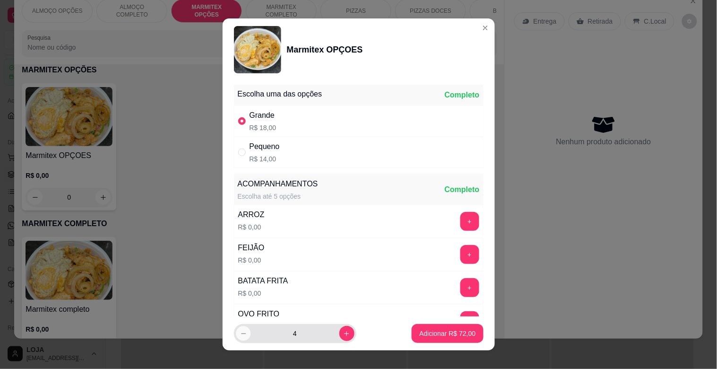
click at [240, 332] on icon "decrease-product-quantity" at bounding box center [243, 333] width 7 height 7
type input "3"
click at [460, 338] on button "Adicionar R$ 54,00" at bounding box center [448, 333] width 70 height 18
type input "3"
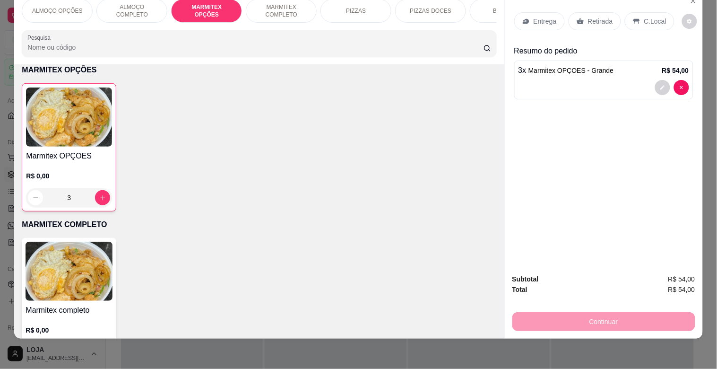
click at [588, 17] on p "Retirada" at bounding box center [600, 21] width 25 height 9
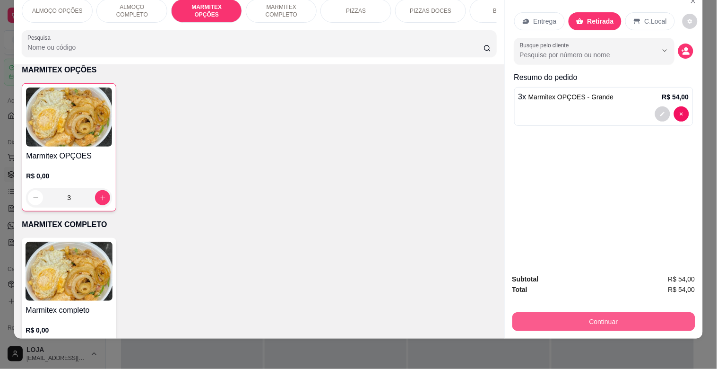
click at [559, 323] on button "Continuar" at bounding box center [604, 321] width 183 height 19
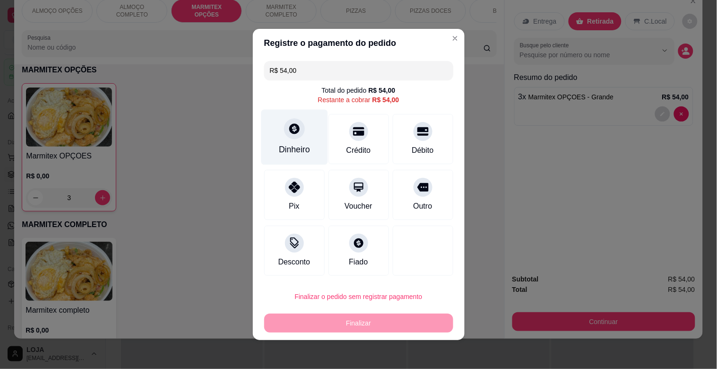
click at [301, 142] on div "Dinheiro" at bounding box center [294, 137] width 67 height 55
click at [299, 136] on div "Dinheiro" at bounding box center [294, 137] width 67 height 55
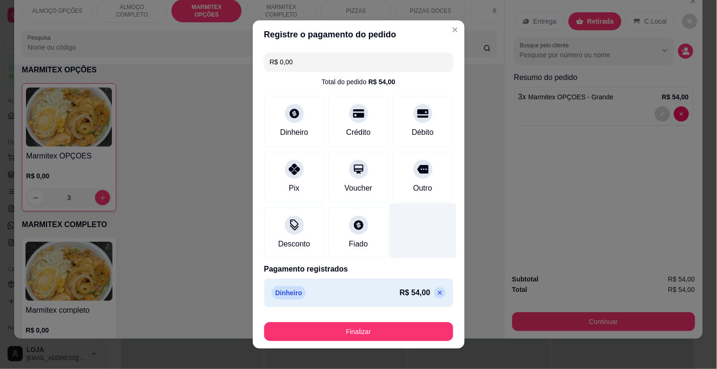
type input "R$ 0,00"
click at [429, 320] on div "Finalizar" at bounding box center [358, 329] width 189 height 23
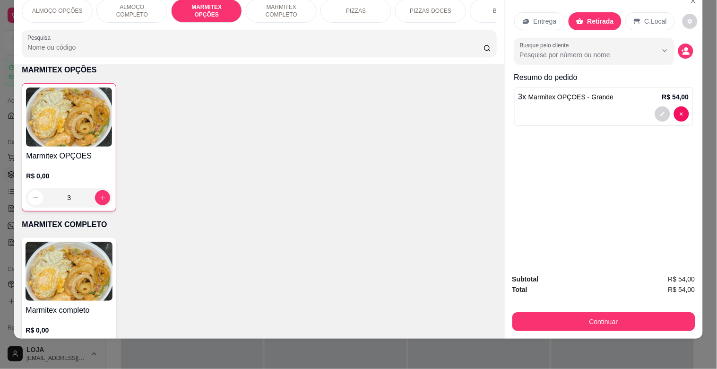
click at [561, 93] on span "Marmitex OPÇOES - Grande" at bounding box center [572, 97] width 86 height 8
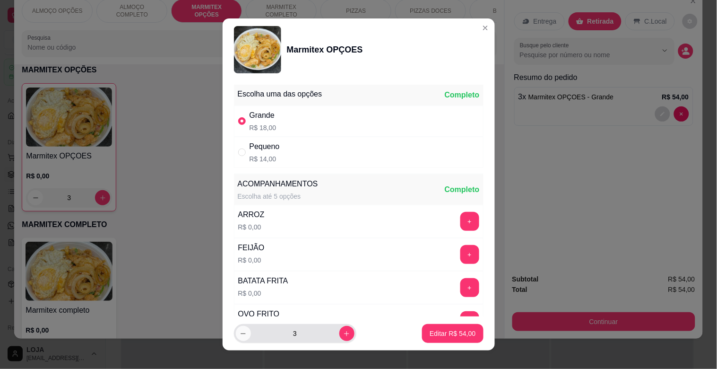
click at [236, 334] on button "decrease-product-quantity" at bounding box center [243, 333] width 15 height 15
type input "2"
click at [423, 327] on button "Editar R$ 36,00" at bounding box center [452, 333] width 59 height 18
type input "2"
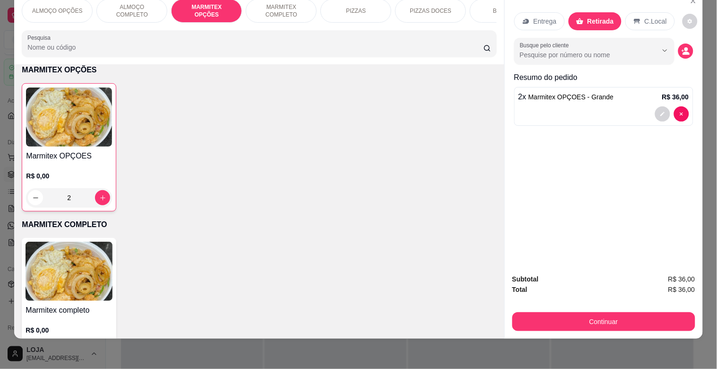
click at [46, 114] on img at bounding box center [69, 116] width 86 height 59
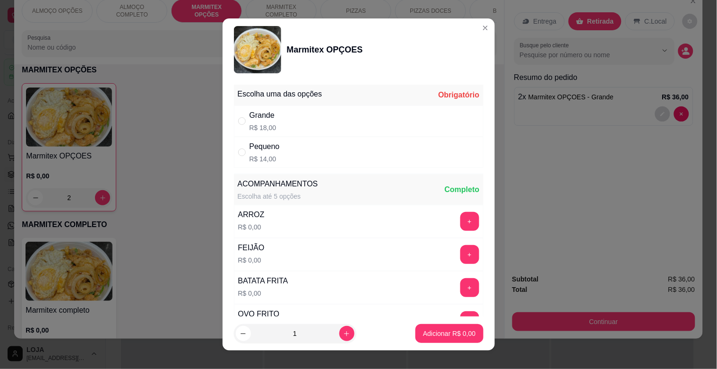
click at [308, 150] on div "Pequeno R$ 14,00" at bounding box center [359, 152] width 250 height 31
radio input "true"
click at [422, 332] on p "Adicionar R$ 14,00" at bounding box center [447, 333] width 56 height 9
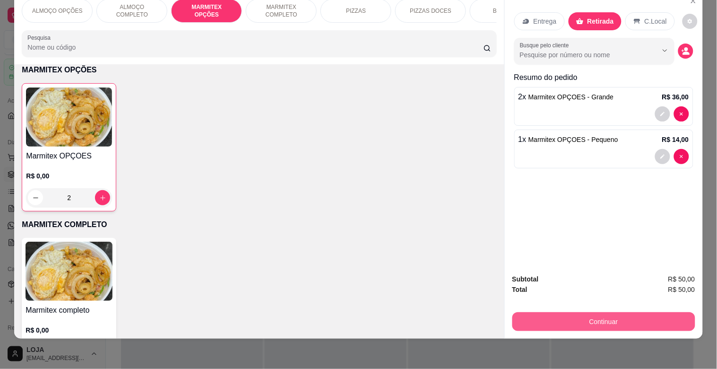
click at [513, 311] on div "Continuar" at bounding box center [604, 320] width 183 height 21
click at [617, 317] on button "Continuar" at bounding box center [603, 321] width 177 height 18
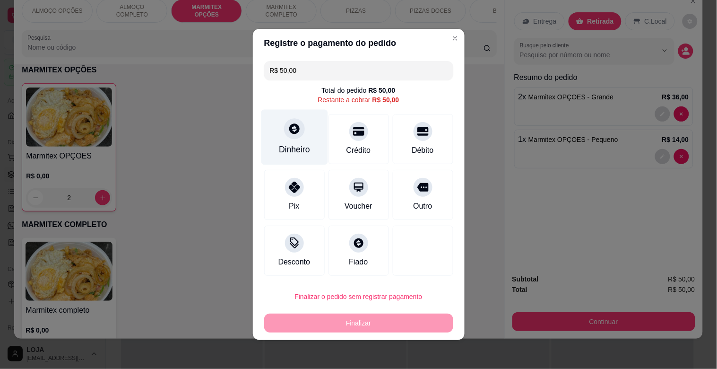
click at [299, 129] on div at bounding box center [294, 128] width 21 height 21
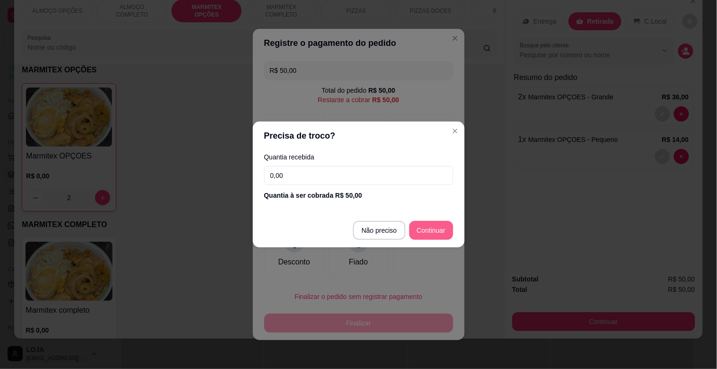
type input "R$ 0,00"
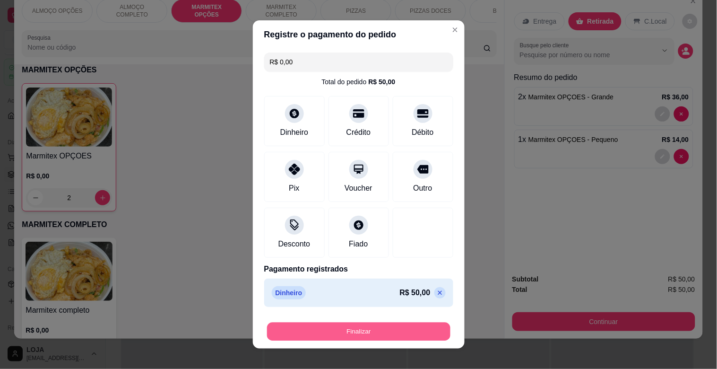
click at [344, 329] on button "Finalizar" at bounding box center [358, 332] width 183 height 18
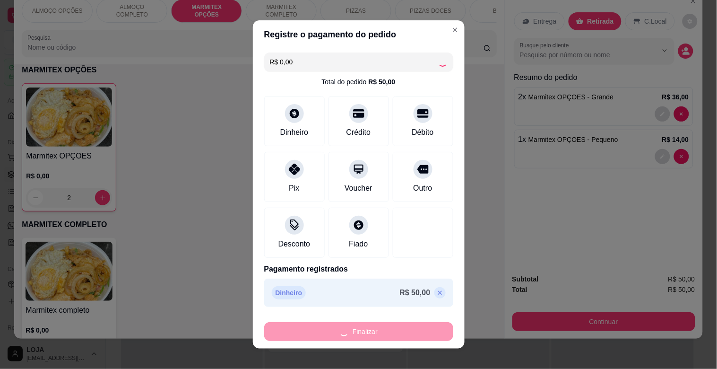
type input "0"
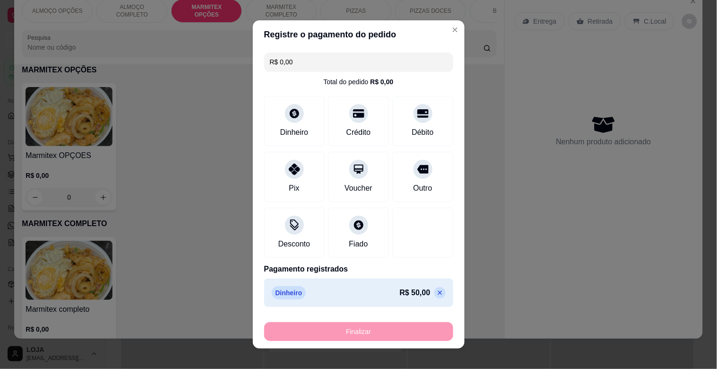
type input "-R$ 50,00"
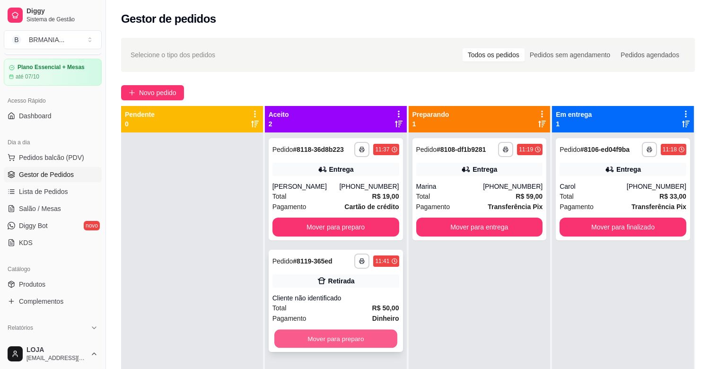
click at [367, 337] on button "Mover para preparo" at bounding box center [335, 339] width 123 height 18
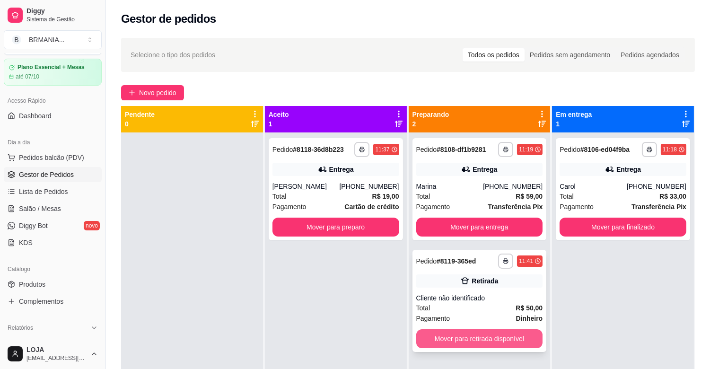
click at [439, 344] on button "Mover para retirada disponível" at bounding box center [479, 338] width 127 height 19
click at [440, 344] on div "Mover para retirada disponível" at bounding box center [479, 338] width 127 height 19
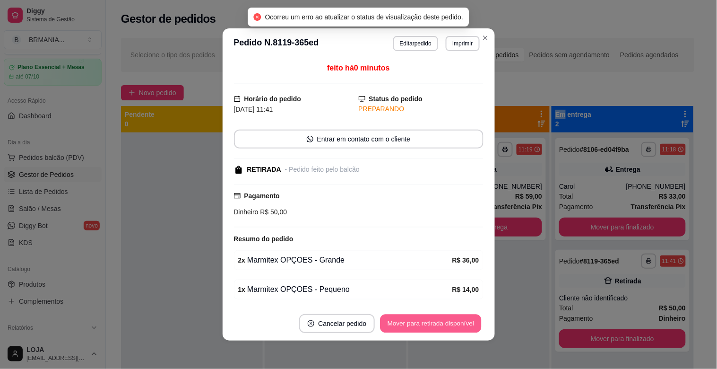
click at [462, 328] on button "Mover para retirada disponível" at bounding box center [431, 324] width 101 height 18
click at [463, 327] on button "Mover para finalizado" at bounding box center [444, 323] width 79 height 19
click at [463, 327] on div "Mover para finalizado" at bounding box center [444, 323] width 79 height 19
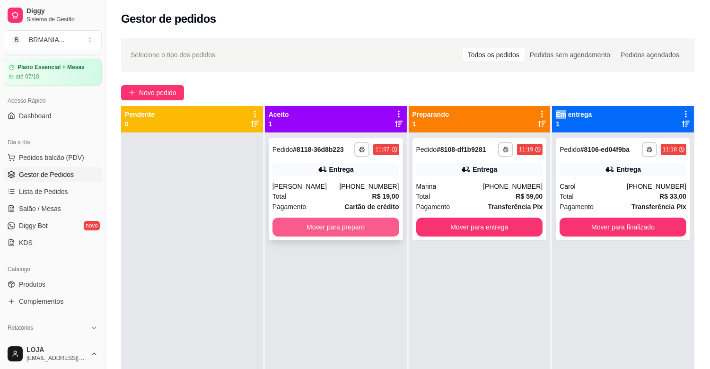
click at [368, 221] on button "Mover para preparo" at bounding box center [335, 227] width 127 height 19
click at [368, 221] on div "Mover para preparo" at bounding box center [335, 227] width 127 height 19
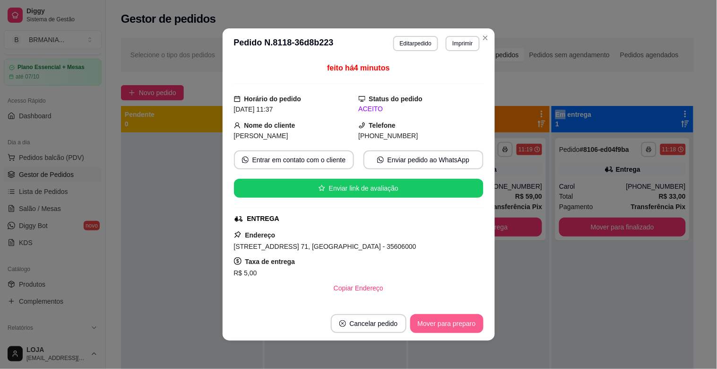
click at [417, 324] on button "Mover para preparo" at bounding box center [447, 323] width 73 height 19
click at [417, 324] on div "Mover para preparo" at bounding box center [447, 323] width 73 height 19
click at [461, 314] on footer "Cancelar pedido Mover para preparo" at bounding box center [359, 323] width 272 height 34
click at [459, 318] on button "Mover para preparo" at bounding box center [447, 323] width 73 height 19
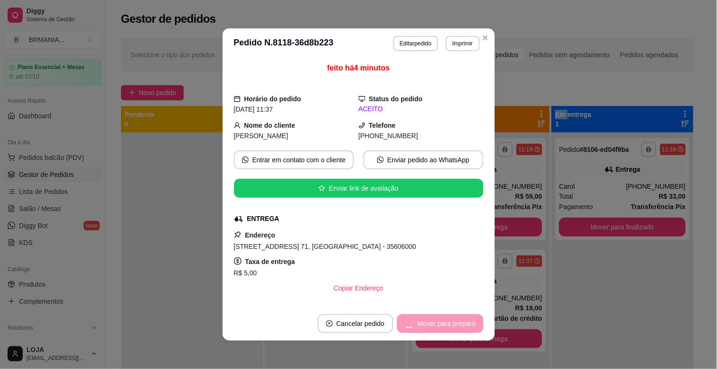
click at [542, 324] on div "**********" at bounding box center [480, 316] width 142 height 369
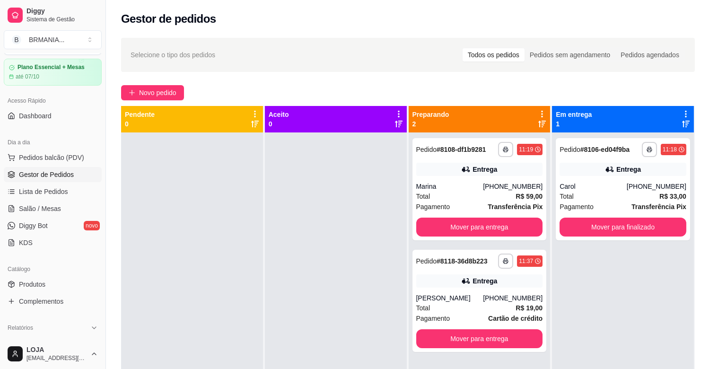
click at [77, 165] on ul "Pedidos balcão (PDV) Gestor de Pedidos Lista de Pedidos Salão / Mesas Diggy Bot…" at bounding box center [53, 200] width 98 height 100
click at [77, 164] on button "Pedidos balcão (PDV)" at bounding box center [53, 157] width 98 height 15
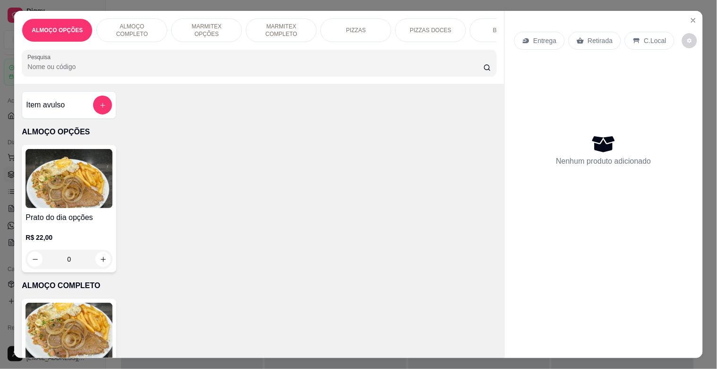
click at [203, 24] on p "MARMITEX OPÇÕES" at bounding box center [206, 30] width 55 height 15
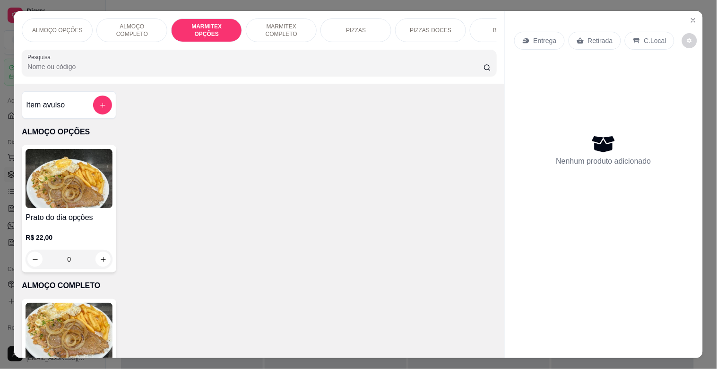
scroll to position [23, 0]
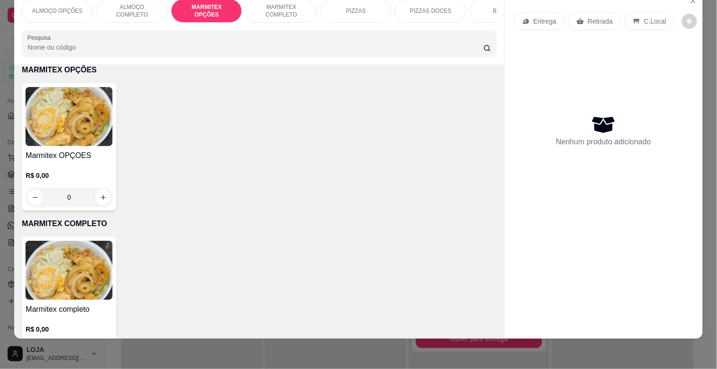
click at [72, 114] on img at bounding box center [69, 116] width 87 height 59
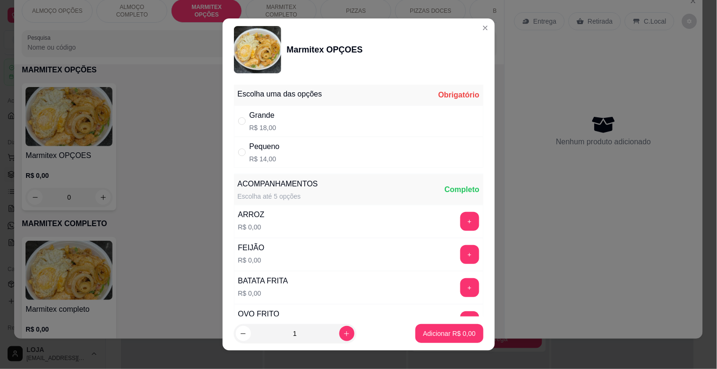
click at [227, 114] on div "Escolha uma das opções Obrigatório Grande R$ 18,00 Pequeno R$ 14,00 ACOMPANHAME…" at bounding box center [359, 199] width 272 height 236
click at [275, 125] on div "Grande R$ 18,00" at bounding box center [359, 120] width 250 height 31
radio input "true"
click at [427, 340] on button "Adicionar R$ 18,00" at bounding box center [447, 333] width 71 height 19
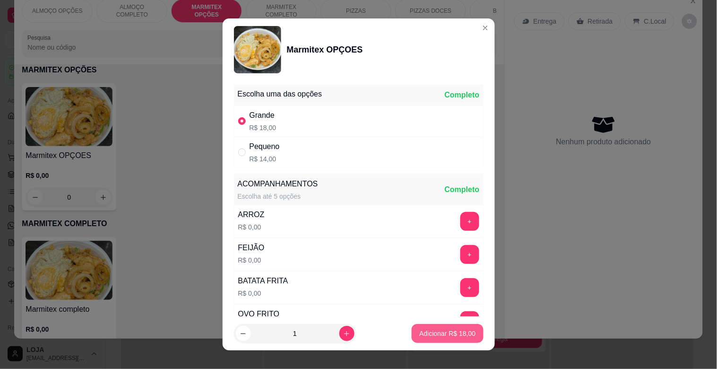
type input "1"
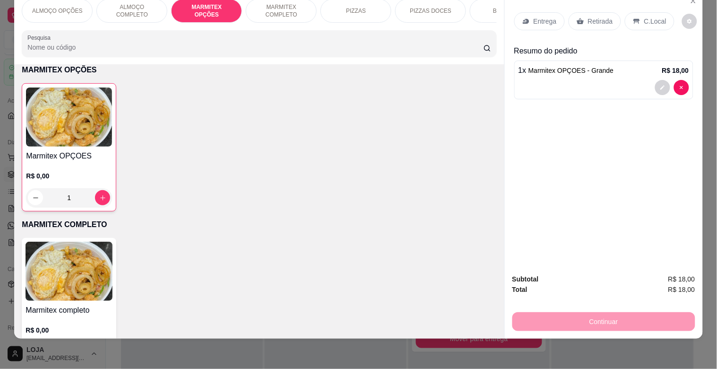
click at [106, 99] on img at bounding box center [69, 116] width 86 height 59
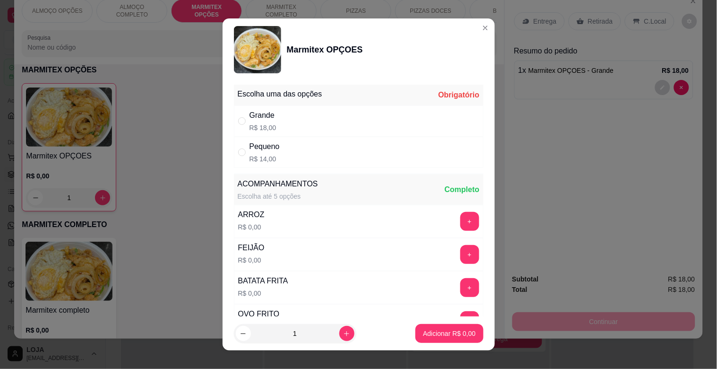
click at [294, 163] on div "Pequeno R$ 14,00" at bounding box center [359, 152] width 250 height 31
radio input "true"
click at [422, 330] on p "Adicionar R$ 14,00" at bounding box center [447, 333] width 55 height 9
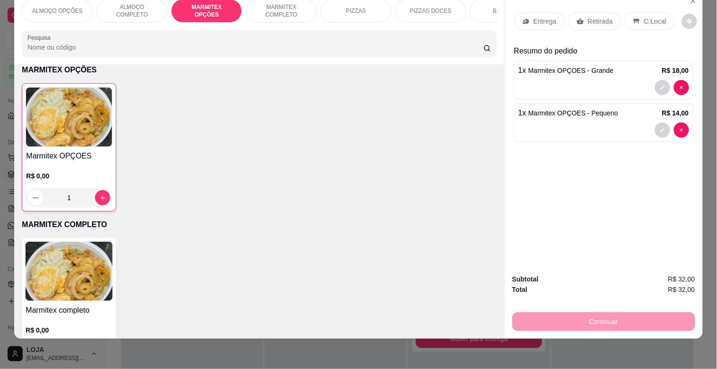
click at [594, 18] on p "Retirada" at bounding box center [600, 21] width 25 height 9
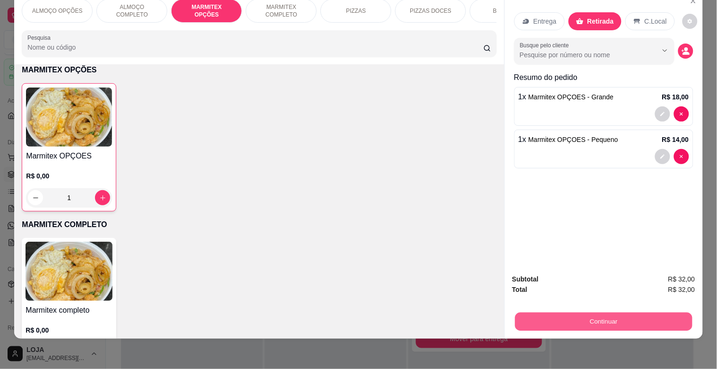
click at [659, 319] on button "Continuar" at bounding box center [603, 321] width 177 height 18
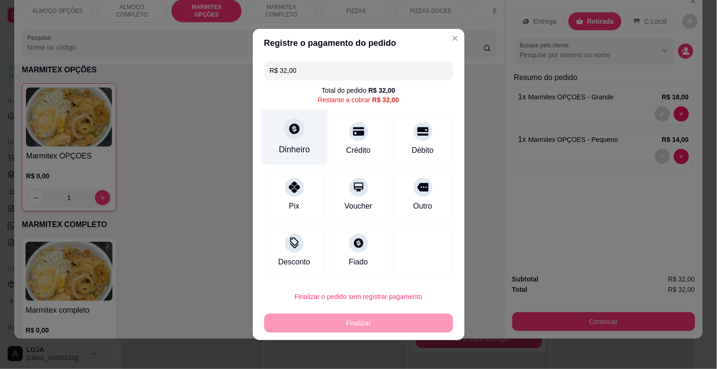
click at [311, 132] on div "Dinheiro" at bounding box center [294, 137] width 67 height 55
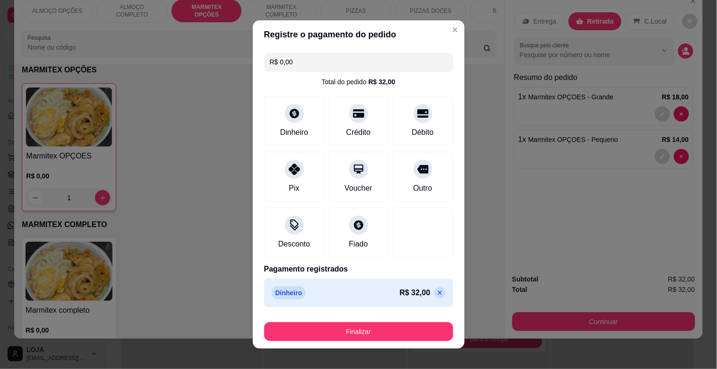
type input "R$ 0,00"
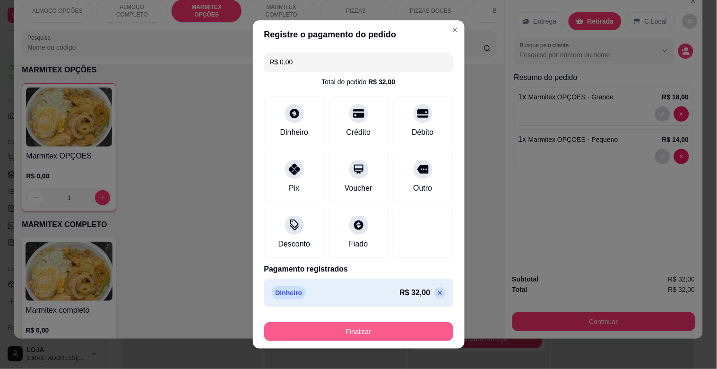
click at [415, 334] on button "Finalizar" at bounding box center [358, 331] width 189 height 19
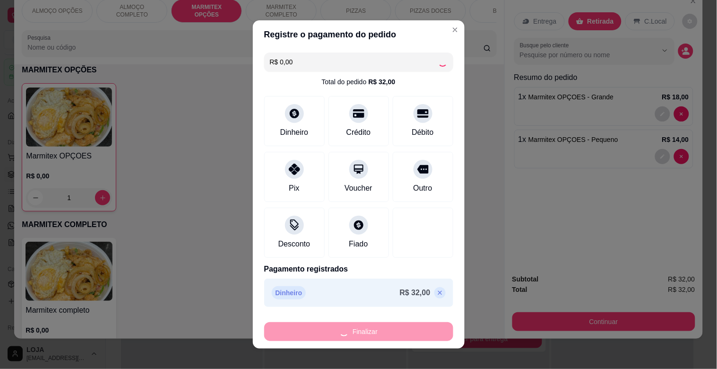
type input "0"
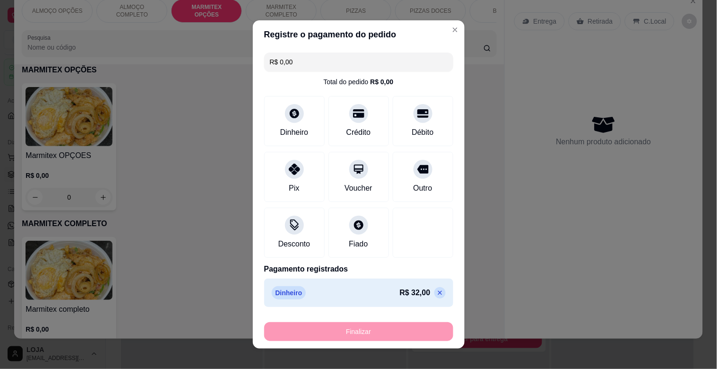
type input "-R$ 32,00"
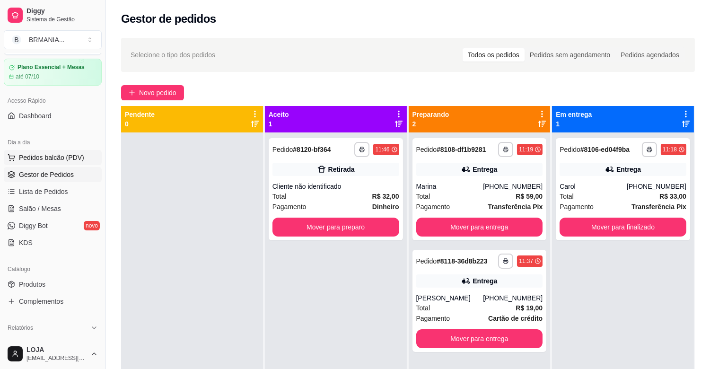
click at [70, 159] on span "Pedidos balcão (PDV)" at bounding box center [51, 157] width 65 height 9
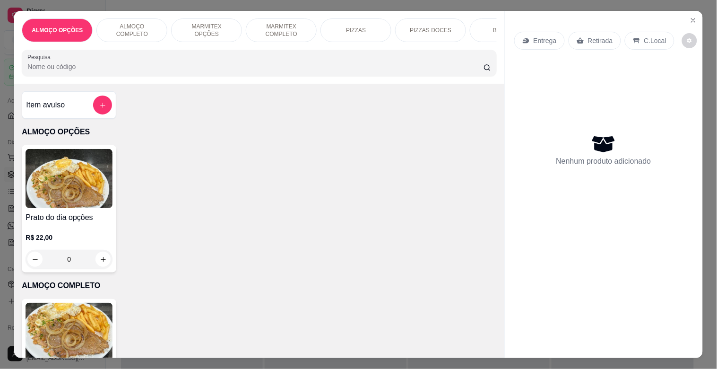
drag, startPoint x: 149, startPoint y: 31, endPoint x: 127, endPoint y: 39, distance: 24.1
click at [149, 31] on div "ALMOÇO COMPLETO" at bounding box center [131, 30] width 71 height 24
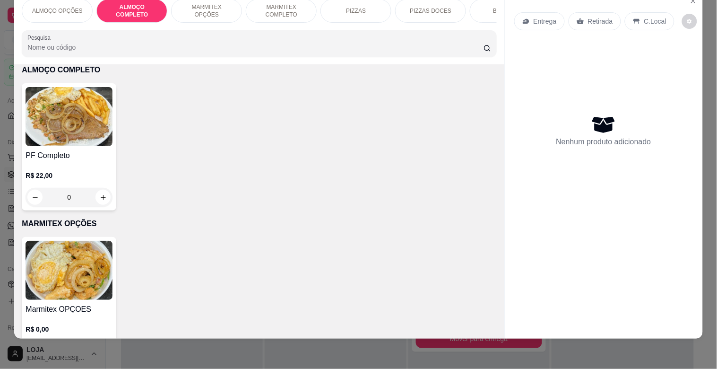
click at [72, 104] on img at bounding box center [69, 116] width 87 height 59
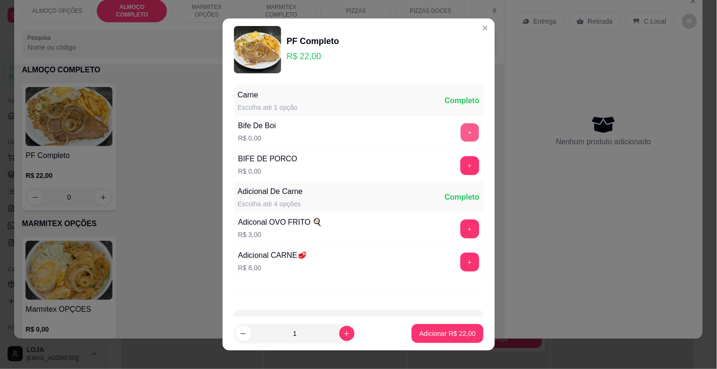
click at [461, 134] on button "+" at bounding box center [470, 132] width 18 height 18
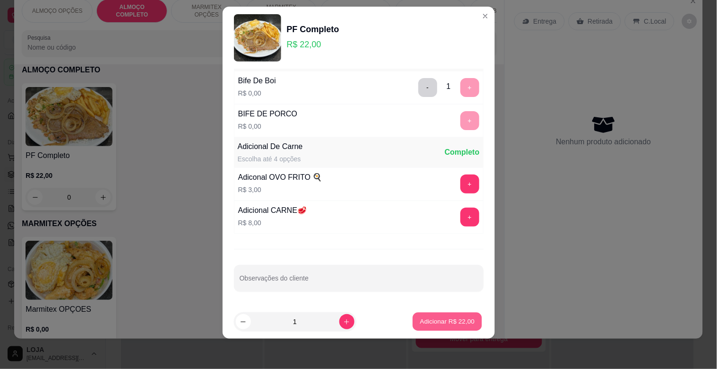
click at [452, 315] on button "Adicionar R$ 22,00" at bounding box center [448, 322] width 70 height 18
click at [452, 315] on div "Marmitex OPÇOES R$ 0,00 0" at bounding box center [259, 300] width 475 height 127
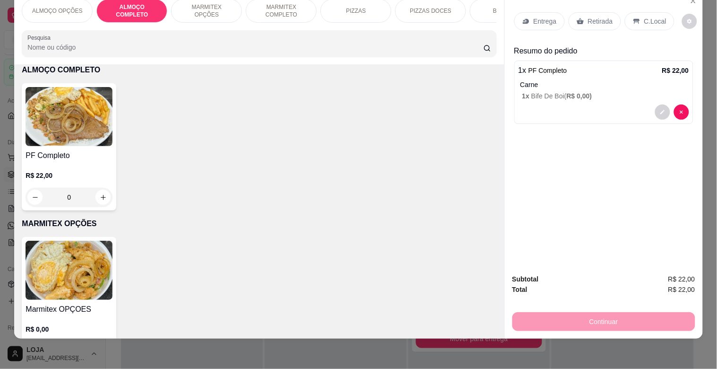
click at [77, 117] on img at bounding box center [69, 116] width 87 height 59
click at [197, 3] on p "MARMITEX OPÇÕES" at bounding box center [206, 10] width 55 height 15
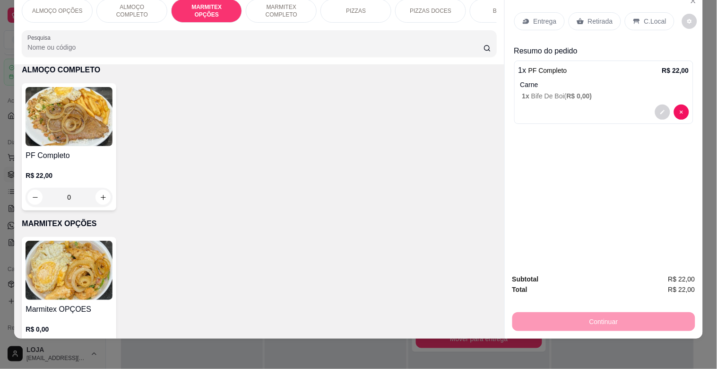
scroll to position [350, 0]
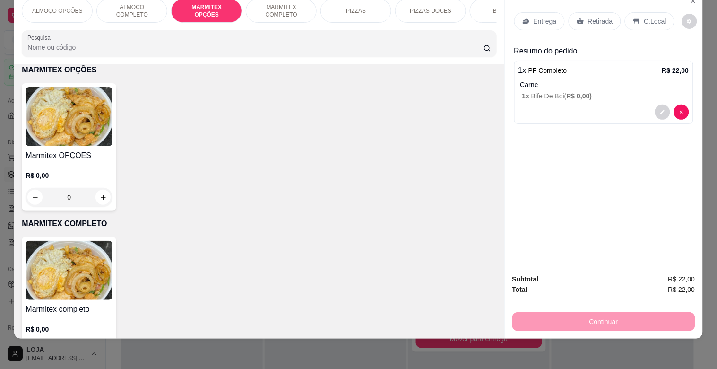
click at [76, 119] on img at bounding box center [69, 116] width 87 height 59
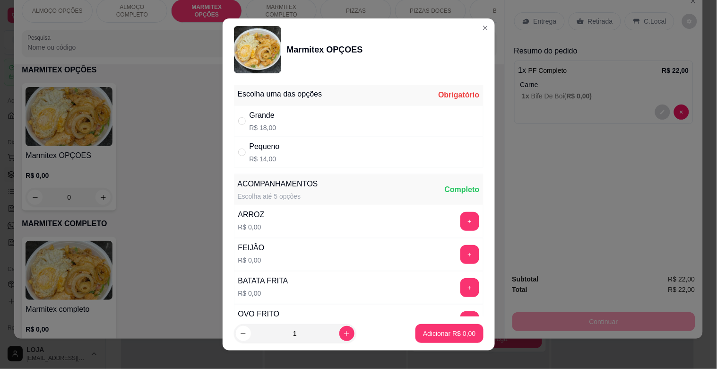
click at [382, 129] on div "Grande R$ 18,00" at bounding box center [359, 120] width 250 height 31
radio input "true"
click at [457, 333] on p "Adicionar R$ 18,00" at bounding box center [447, 333] width 55 height 9
type input "1"
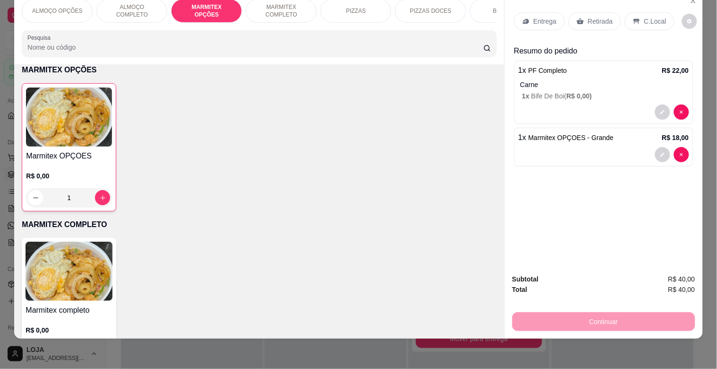
click at [92, 123] on img at bounding box center [69, 116] width 86 height 59
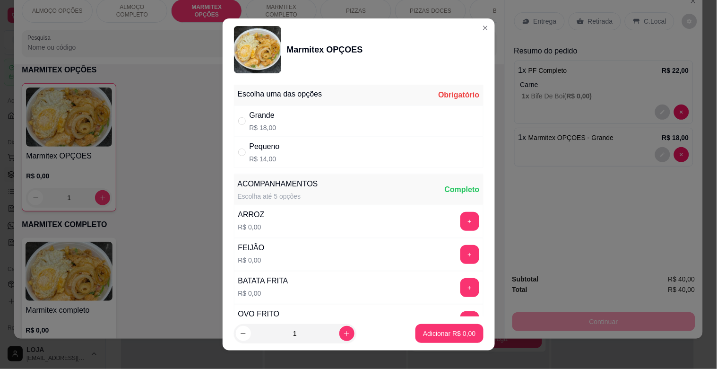
click at [304, 143] on div "Pequeno R$ 14,00" at bounding box center [359, 152] width 250 height 31
radio input "true"
click at [429, 332] on p "Adicionar R$ 14,00" at bounding box center [447, 333] width 56 height 9
drag, startPoint x: 429, startPoint y: 332, endPoint x: 425, endPoint y: 328, distance: 6.1
click at [429, 332] on div "ALMOÇO OPÇÕES ALMOÇO COMPLETO MARMITEX OPÇÕES MARMITEX COMPLETO PIZZAS PIZZAS D…" at bounding box center [358, 184] width 717 height 369
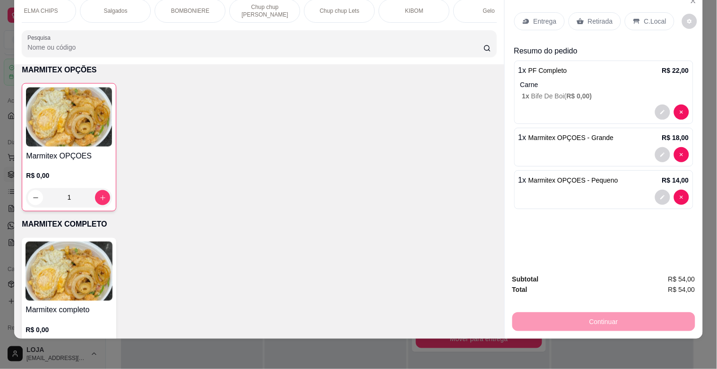
scroll to position [0, 762]
click at [264, 9] on p "Chup chup [PERSON_NAME]" at bounding box center [266, 10] width 55 height 15
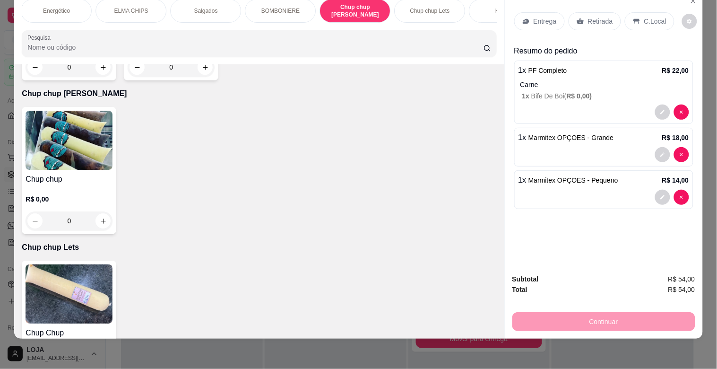
scroll to position [0, 648]
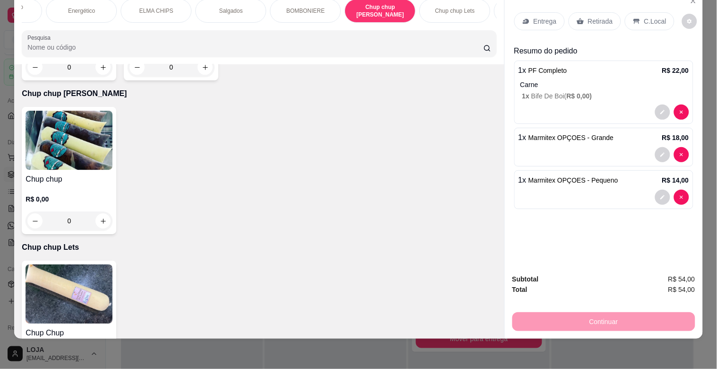
click at [226, 28] on div "ALMOÇO OPÇÕES ALMOÇO COMPLETO MARMITEX OPÇÕES MARMITEX COMPLETO PIZZAS PIZZAS D…" at bounding box center [259, 27] width 490 height 73
click at [222, 27] on div "ALMOÇO OPÇÕES ALMOÇO COMPLETO MARMITEX OPÇÕES MARMITEX COMPLETO PIZZAS PIZZAS D…" at bounding box center [259, 27] width 490 height 73
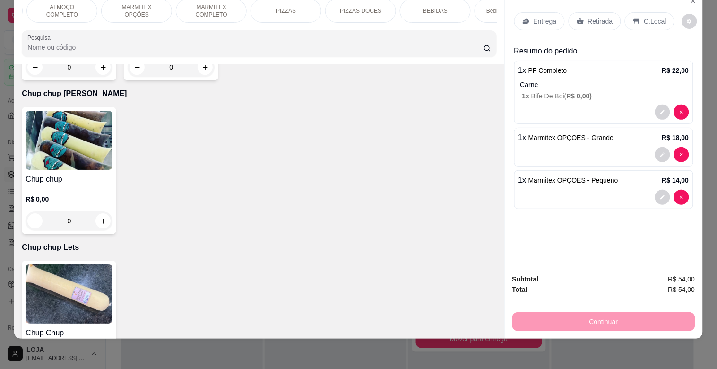
scroll to position [0, 0]
click at [109, 9] on div "ALMOÇO COMPLETO" at bounding box center [131, 11] width 71 height 24
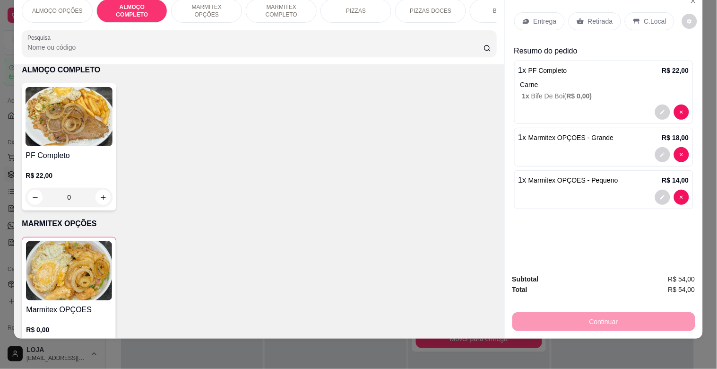
click at [475, 5] on div "BEBIDAS" at bounding box center [505, 11] width 71 height 24
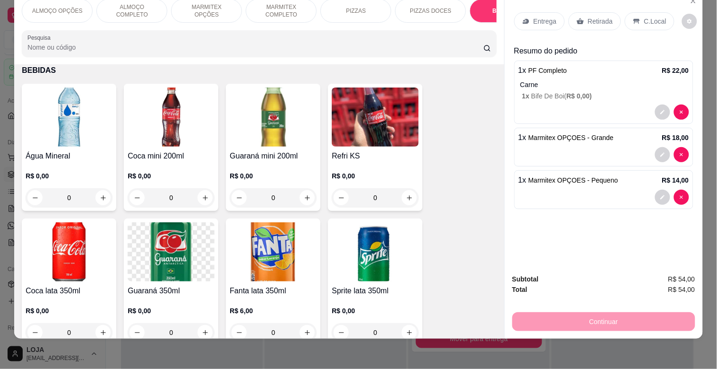
click at [187, 112] on img at bounding box center [171, 116] width 87 height 59
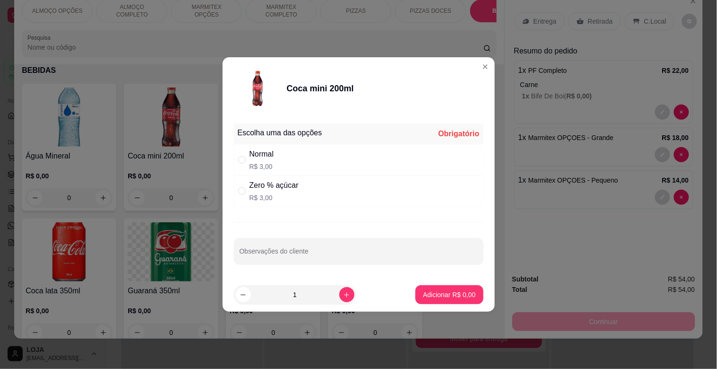
click at [319, 164] on div "Normal R$ 3,00" at bounding box center [359, 159] width 250 height 31
radio input "true"
click at [424, 294] on p "Adicionar R$ 3,00" at bounding box center [449, 294] width 51 height 9
type input "1"
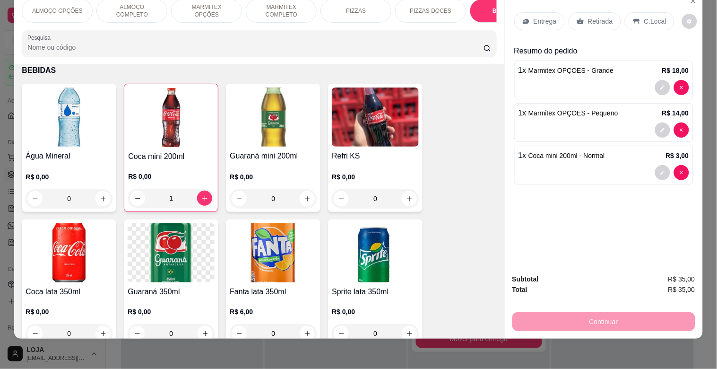
click at [52, 223] on div "Coca lata 350ml R$ 0,00 0" at bounding box center [69, 282] width 95 height 127
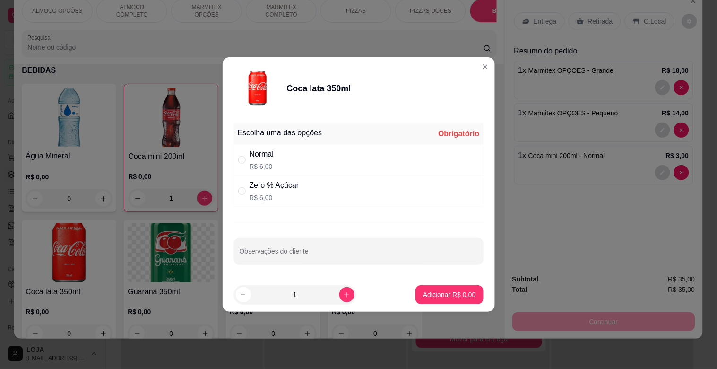
click at [344, 173] on div "Normal R$ 6,00" at bounding box center [359, 159] width 250 height 31
radio input "true"
click at [461, 303] on button "Adicionar R$ 6,00" at bounding box center [450, 295] width 66 height 18
type input "1"
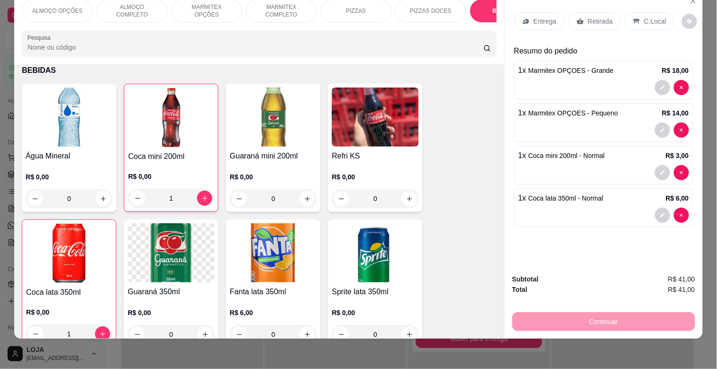
drag, startPoint x: 580, startPoint y: 11, endPoint x: 584, endPoint y: 17, distance: 7.2
click at [580, 12] on div "Retirada" at bounding box center [595, 21] width 52 height 18
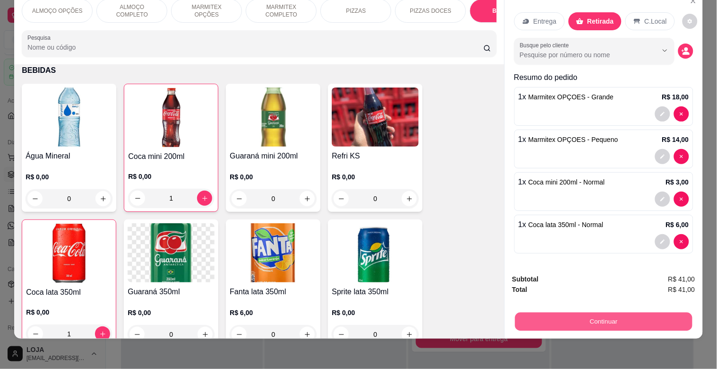
click at [634, 314] on button "Continuar" at bounding box center [603, 321] width 177 height 18
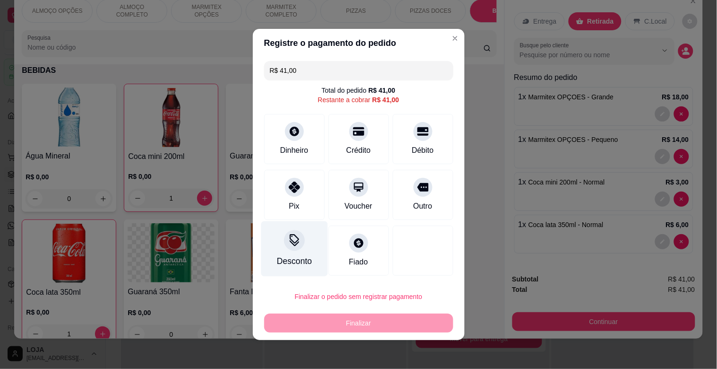
click at [277, 259] on div "Desconto" at bounding box center [294, 261] width 35 height 12
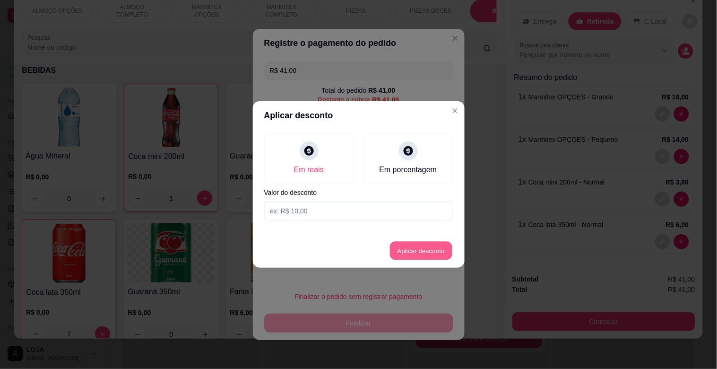
click at [433, 242] on button "Aplicar desconto" at bounding box center [421, 251] width 62 height 18
type input "41,00"
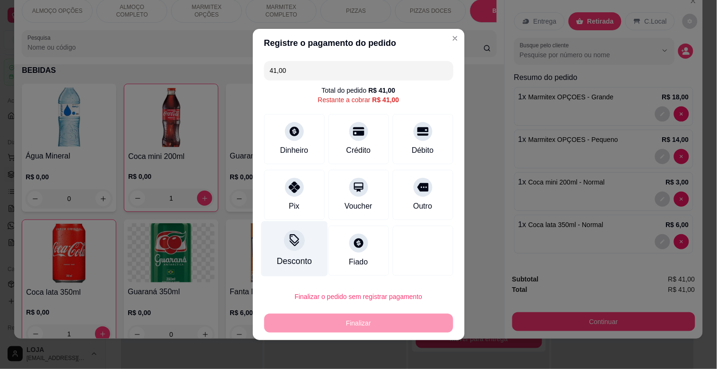
click at [272, 262] on div "Desconto" at bounding box center [294, 248] width 67 height 55
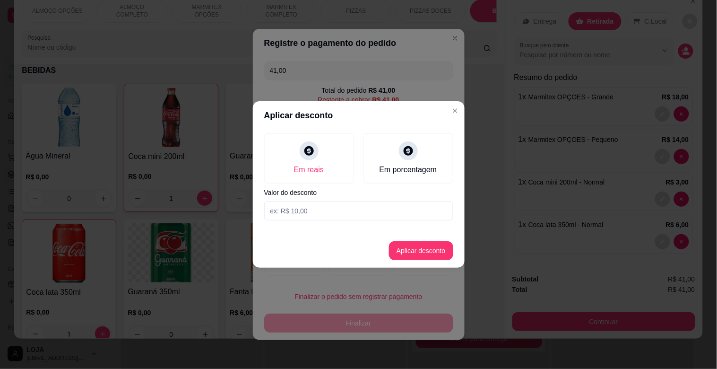
click at [331, 207] on input at bounding box center [358, 210] width 189 height 19
type input "3,00"
click at [429, 244] on button "Aplicar desconto" at bounding box center [421, 251] width 62 height 18
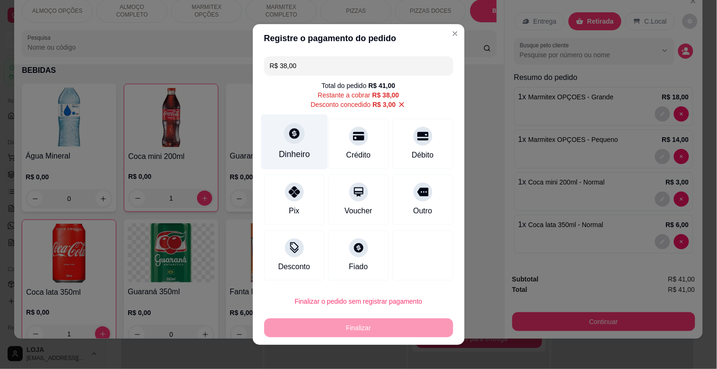
click at [283, 143] on div "Dinheiro" at bounding box center [294, 141] width 67 height 55
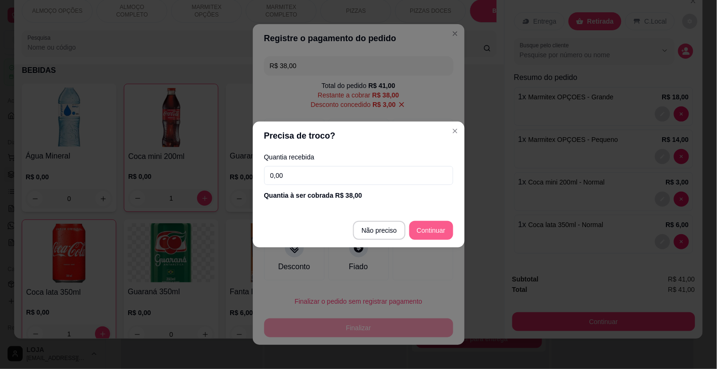
click at [417, 234] on div at bounding box center [423, 255] width 61 height 50
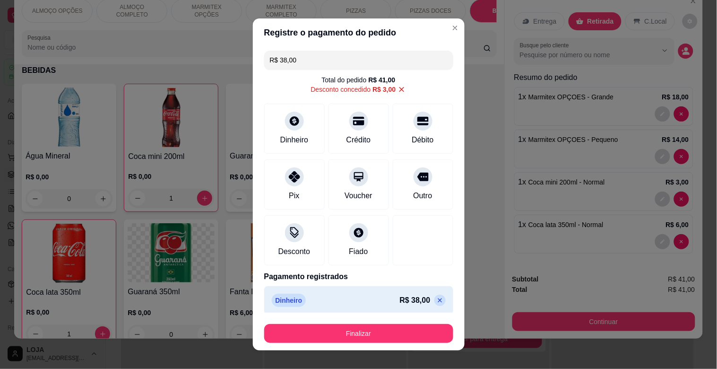
type input "R$ 0,00"
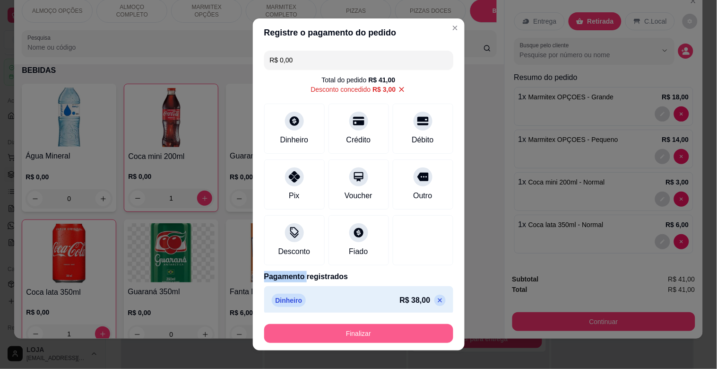
click at [407, 331] on button "Finalizar" at bounding box center [358, 333] width 189 height 19
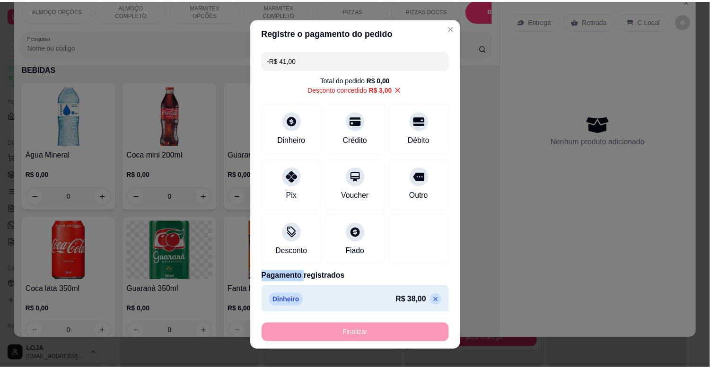
scroll to position [953, 0]
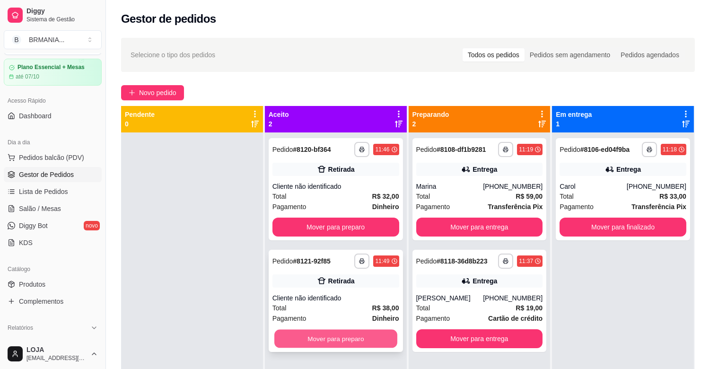
click at [361, 345] on button "Mover para preparo" at bounding box center [335, 339] width 123 height 18
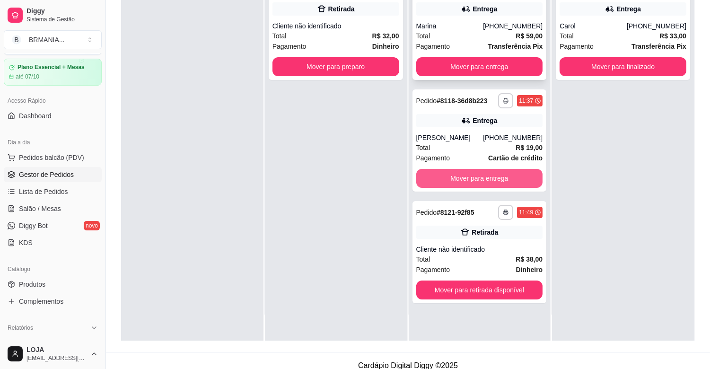
scroll to position [144, 0]
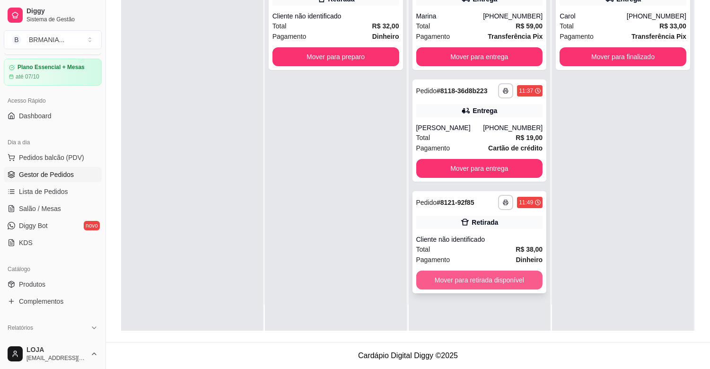
click at [516, 287] on button "Mover para retirada disponível" at bounding box center [479, 280] width 127 height 19
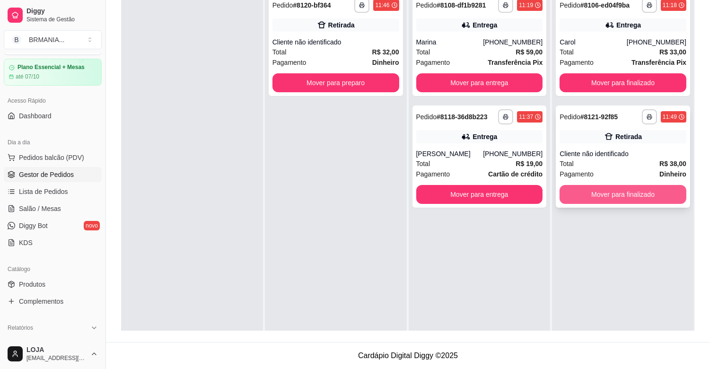
click at [613, 200] on button "Mover para finalizado" at bounding box center [622, 194] width 127 height 19
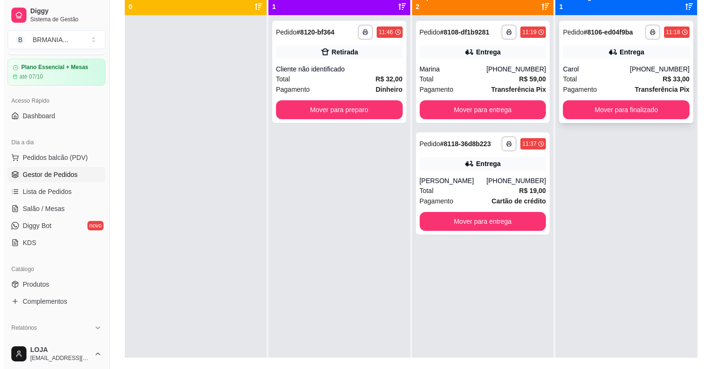
scroll to position [102, 0]
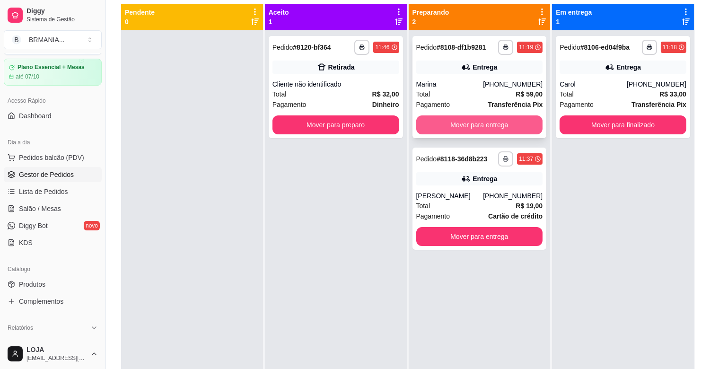
click at [519, 127] on button "Mover para entrega" at bounding box center [479, 124] width 127 height 19
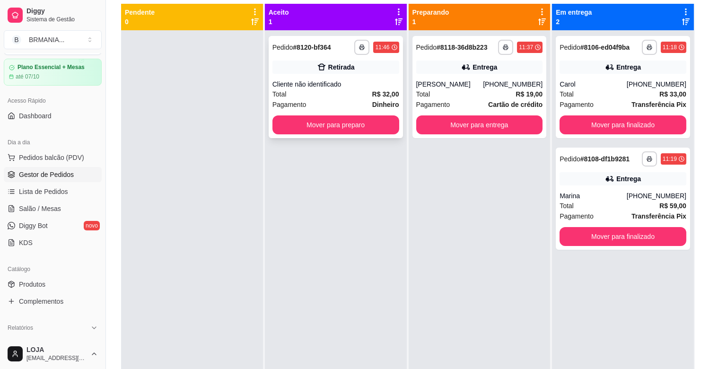
click at [348, 106] on div "Pagamento Dinheiro" at bounding box center [335, 104] width 127 height 10
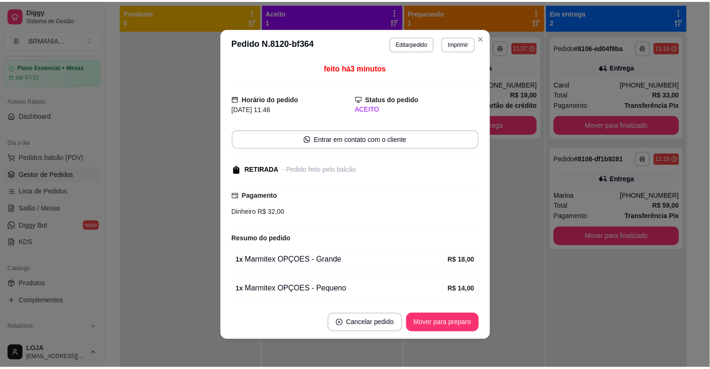
scroll to position [2, 0]
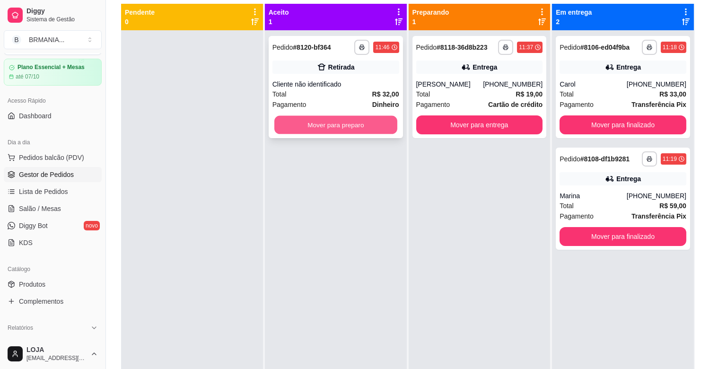
click at [312, 121] on button "Mover para preparo" at bounding box center [335, 125] width 123 height 18
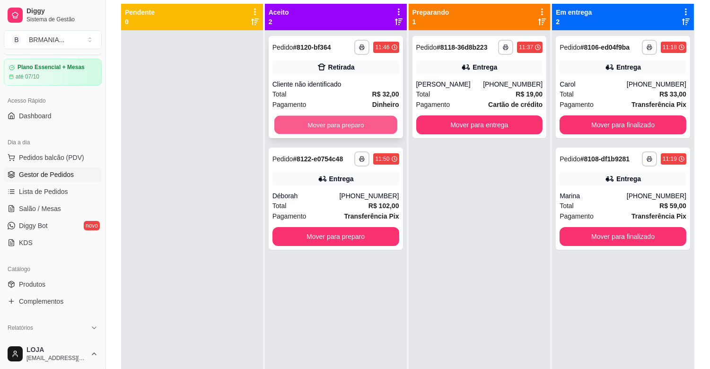
click at [380, 131] on button "Mover para preparo" at bounding box center [335, 125] width 123 height 18
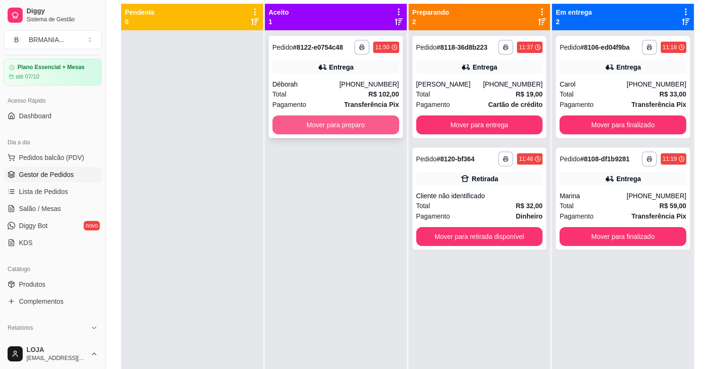
click at [347, 126] on button "Mover para preparo" at bounding box center [335, 124] width 127 height 19
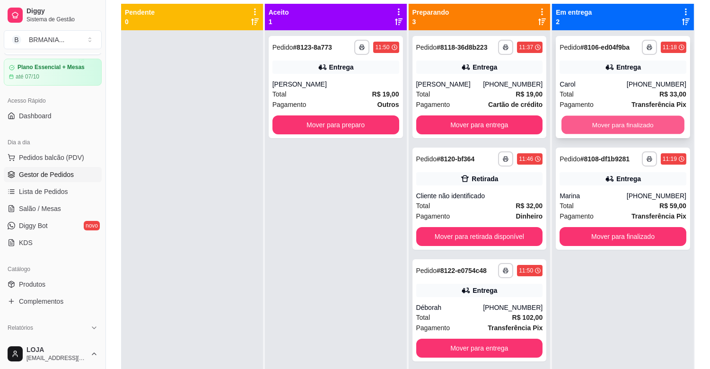
click at [662, 130] on button "Mover para finalizado" at bounding box center [622, 125] width 123 height 18
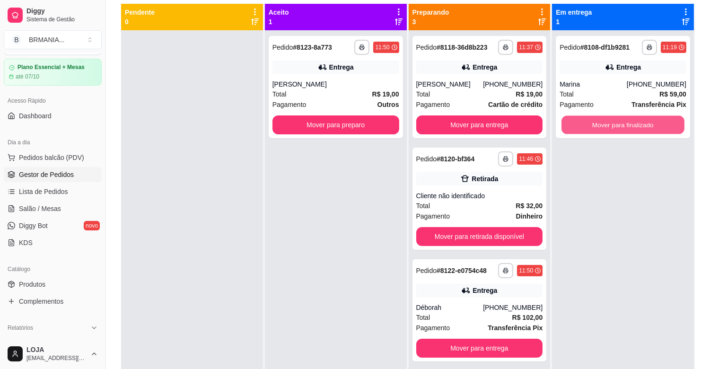
click at [662, 130] on button "Mover para finalizado" at bounding box center [622, 125] width 123 height 18
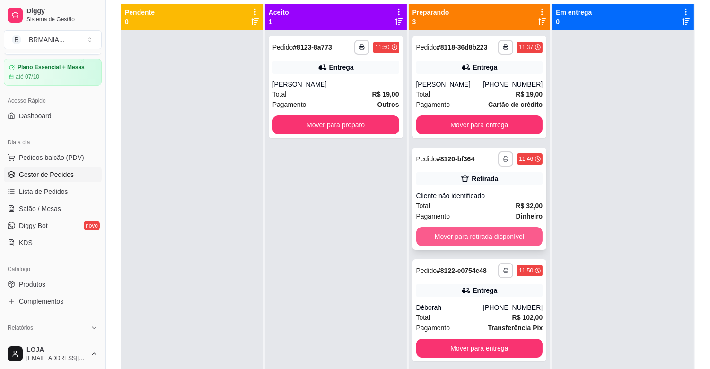
click at [521, 235] on button "Mover para retirada disponível" at bounding box center [479, 236] width 127 height 19
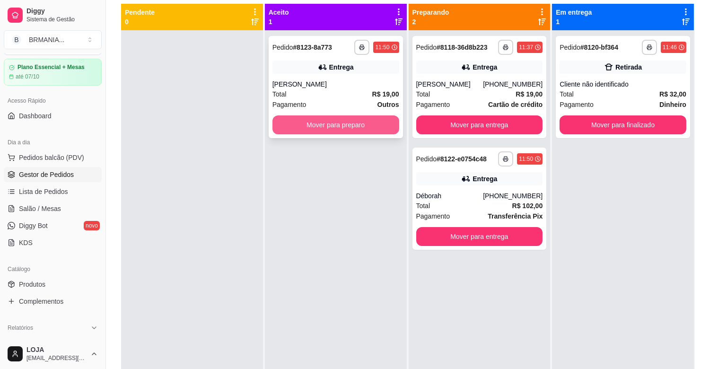
click at [365, 128] on button "Mover para preparo" at bounding box center [335, 124] width 127 height 19
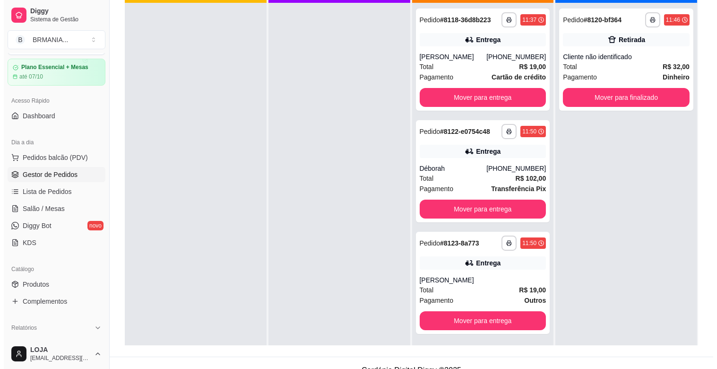
scroll to position [144, 0]
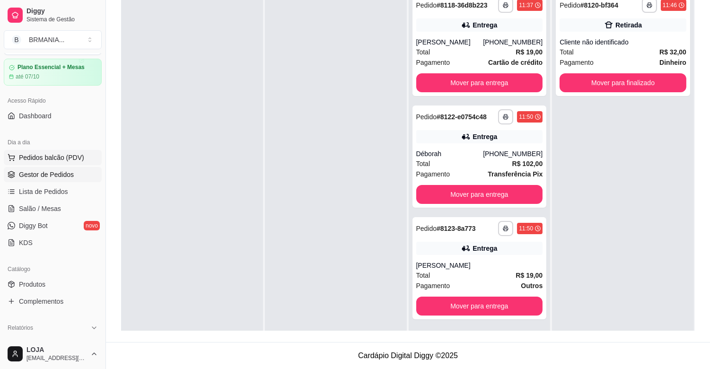
click at [65, 161] on span "Pedidos balcão (PDV)" at bounding box center [51, 157] width 65 height 9
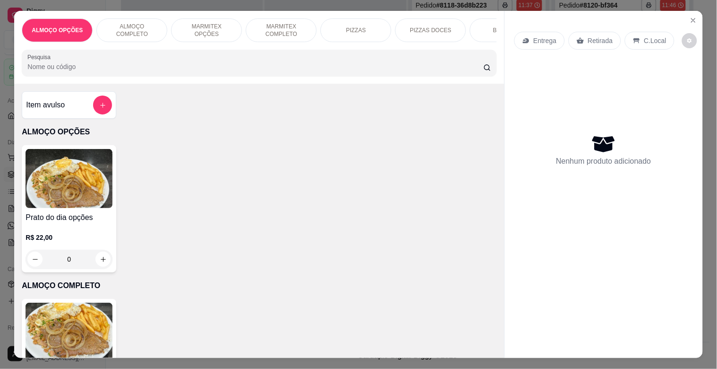
click at [201, 27] on p "MARMITEX OPÇÕES" at bounding box center [206, 30] width 55 height 15
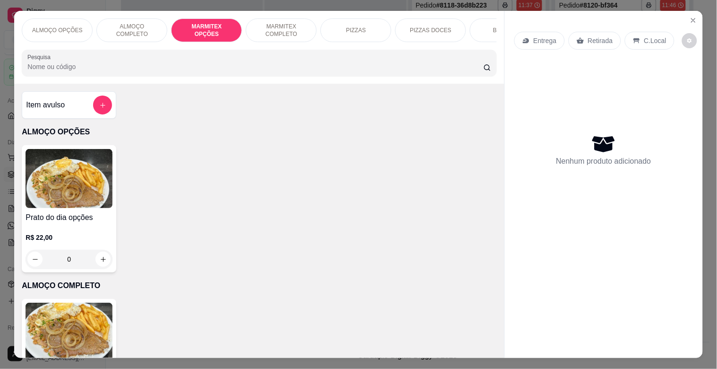
scroll to position [23, 0]
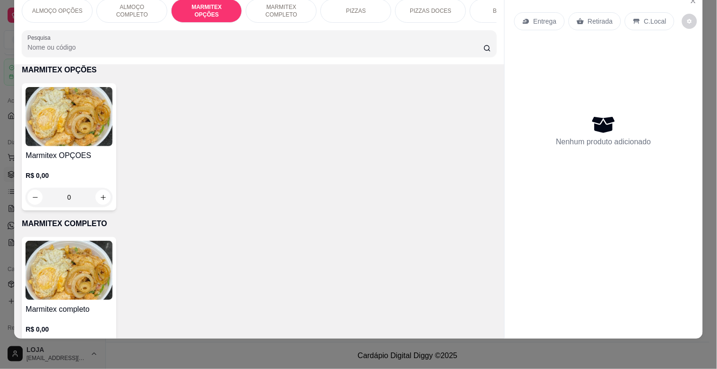
click at [82, 119] on img at bounding box center [69, 116] width 87 height 59
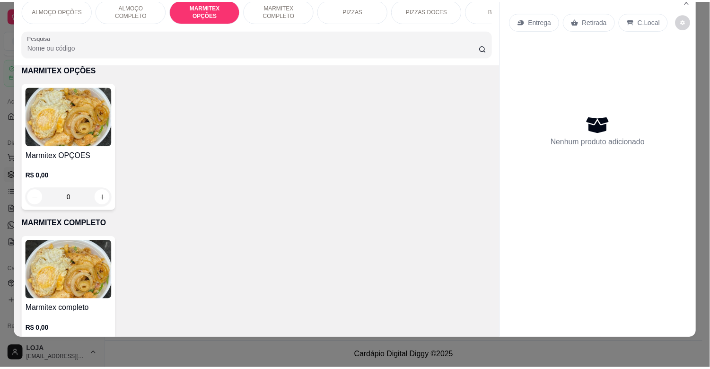
scroll to position [0, 0]
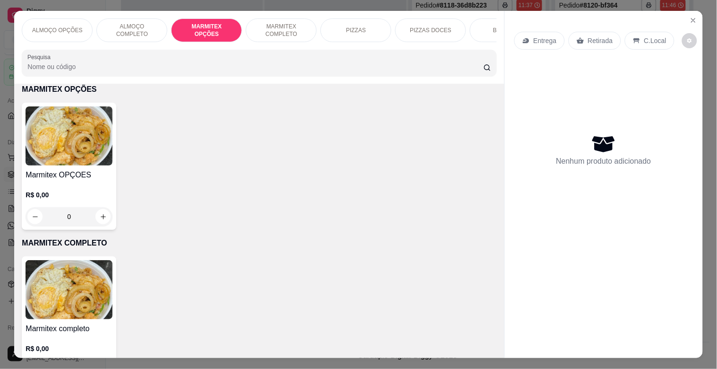
click at [73, 140] on img at bounding box center [69, 135] width 87 height 59
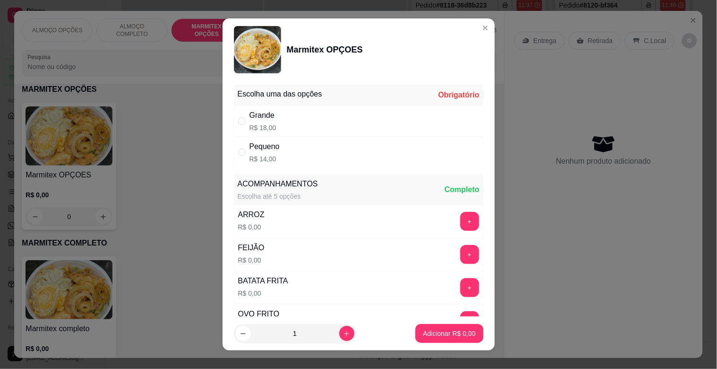
click at [310, 147] on div "Pequeno R$ 14,00" at bounding box center [359, 152] width 250 height 31
click at [457, 337] on p "Adicionar R$ 14,00" at bounding box center [447, 333] width 56 height 9
click at [457, 337] on div "Marmitex completo R$ 0,00 0" at bounding box center [259, 319] width 475 height 127
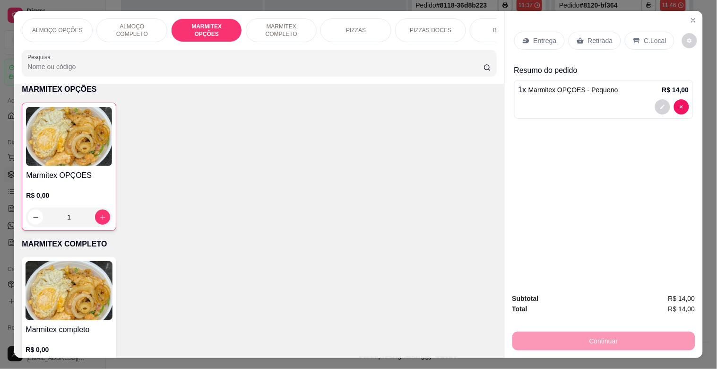
click at [597, 32] on div "Retirada" at bounding box center [595, 41] width 52 height 18
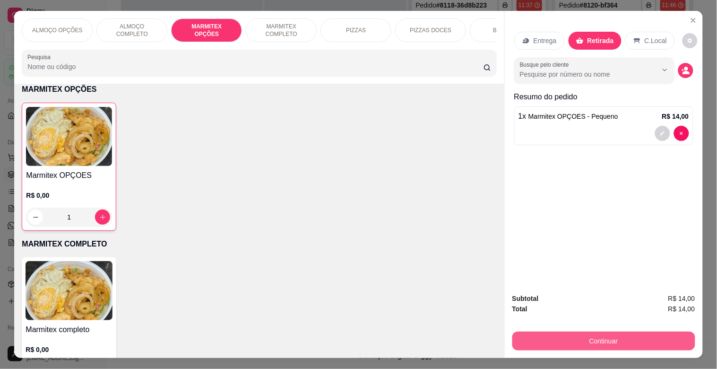
click at [587, 336] on button "Continuar" at bounding box center [604, 341] width 183 height 19
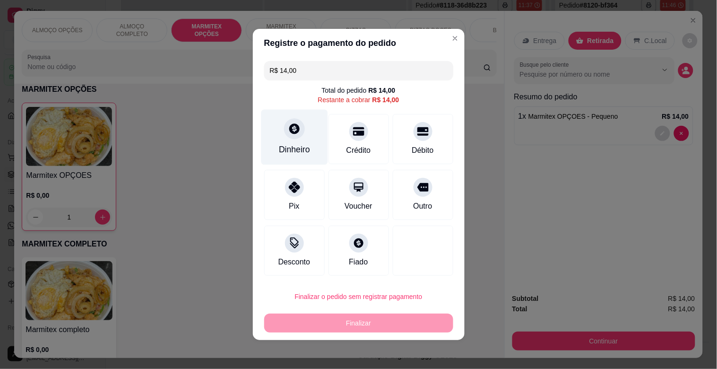
click at [284, 125] on div at bounding box center [294, 128] width 21 height 21
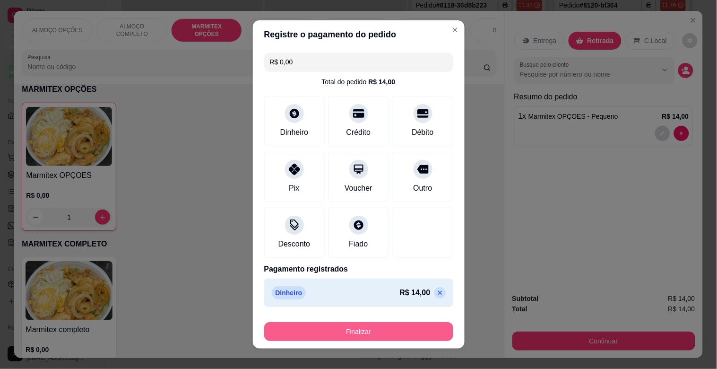
click at [395, 327] on button "Finalizar" at bounding box center [358, 331] width 189 height 19
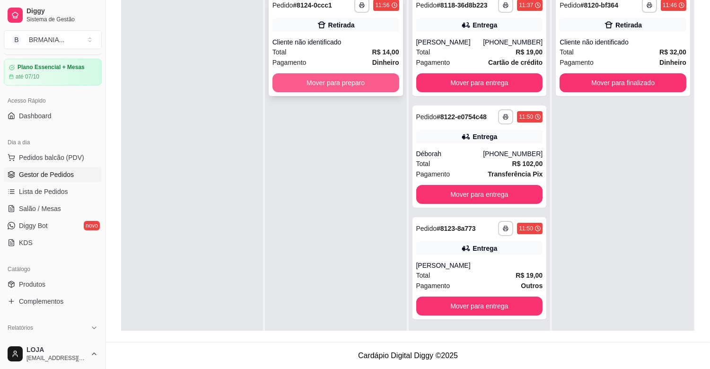
click at [382, 86] on button "Mover para preparo" at bounding box center [335, 82] width 127 height 19
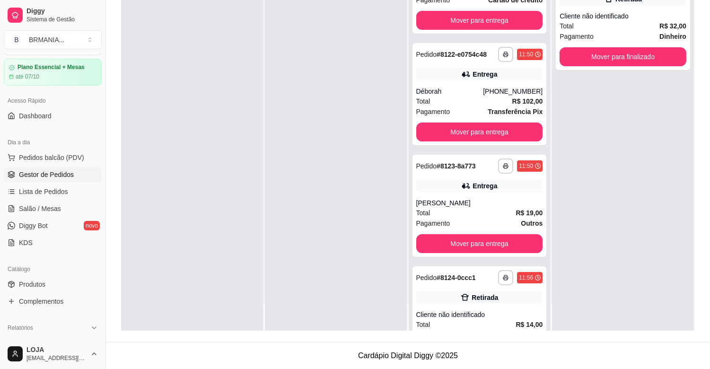
scroll to position [39, 0]
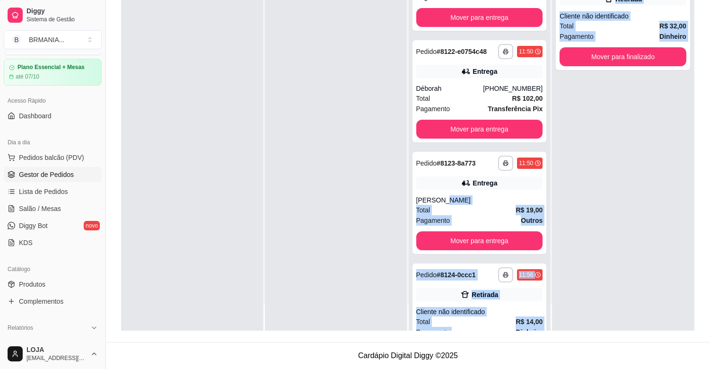
drag, startPoint x: 545, startPoint y: 198, endPoint x: 553, endPoint y: 250, distance: 52.7
click at [553, 250] on div "**********" at bounding box center [408, 146] width 574 height 369
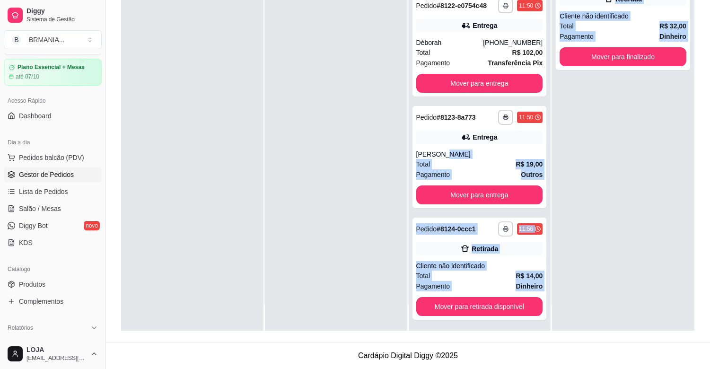
scroll to position [87, 0]
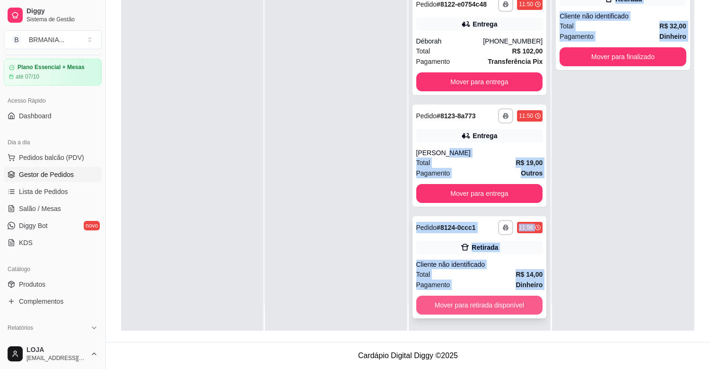
click at [512, 306] on button "Mover para retirada disponível" at bounding box center [479, 305] width 127 height 19
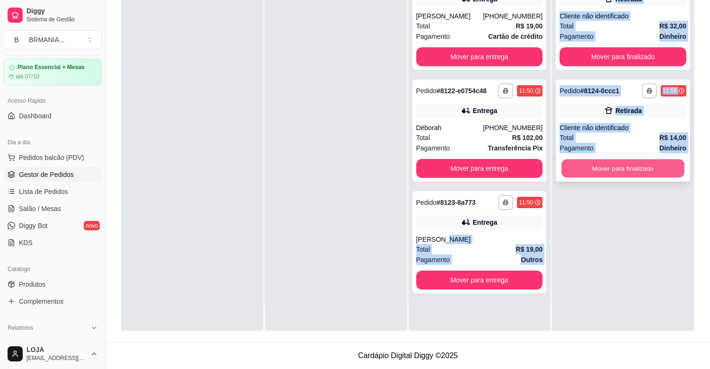
click at [617, 173] on button "Mover para finalizado" at bounding box center [622, 168] width 123 height 18
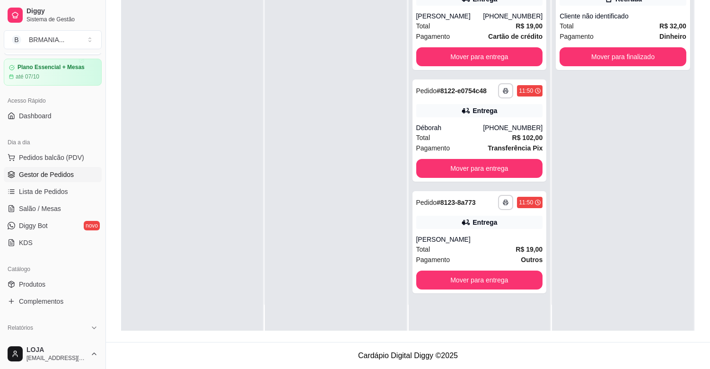
click at [266, 264] on div at bounding box center [336, 146] width 142 height 369
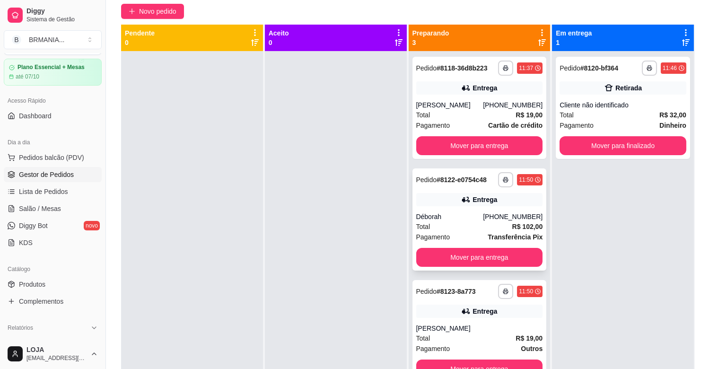
scroll to position [60, 0]
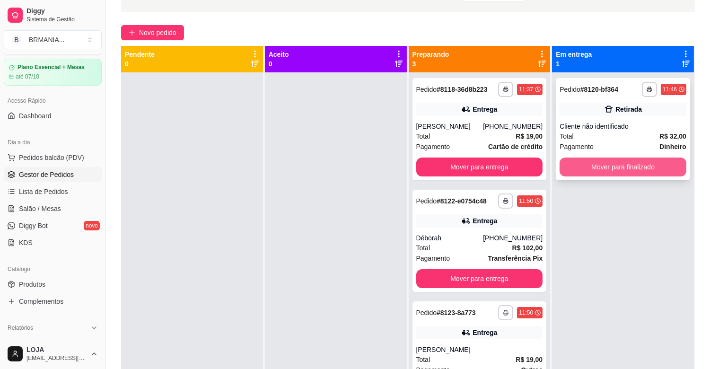
click at [633, 160] on button "Mover para finalizado" at bounding box center [622, 166] width 127 height 19
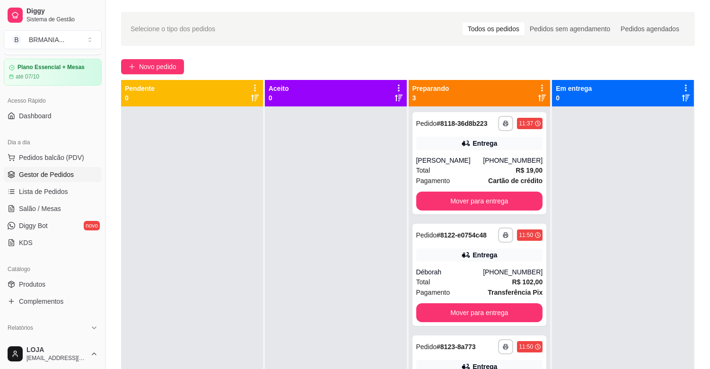
scroll to position [8, 0]
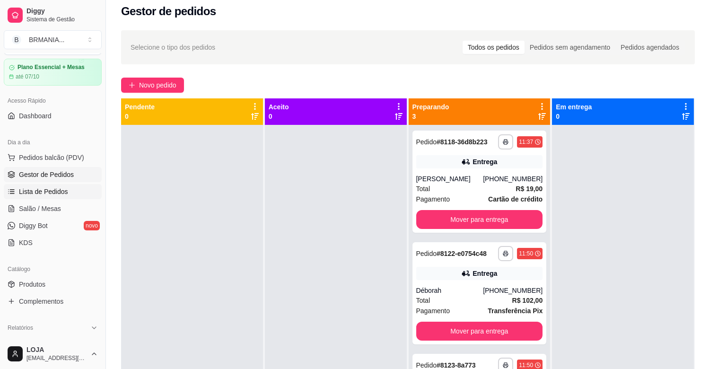
click at [27, 196] on span "Lista de Pedidos" at bounding box center [43, 191] width 49 height 9
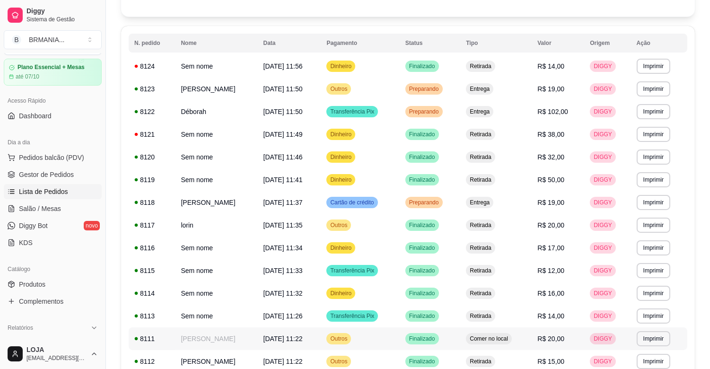
scroll to position [105, 0]
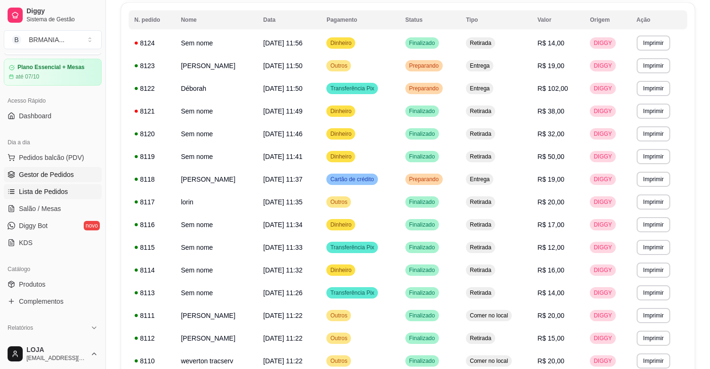
click at [40, 167] on link "Gestor de Pedidos" at bounding box center [53, 174] width 98 height 15
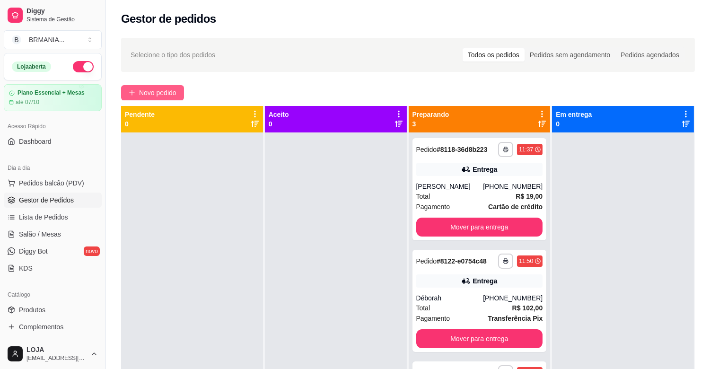
click at [151, 96] on span "Novo pedido" at bounding box center [157, 92] width 37 height 10
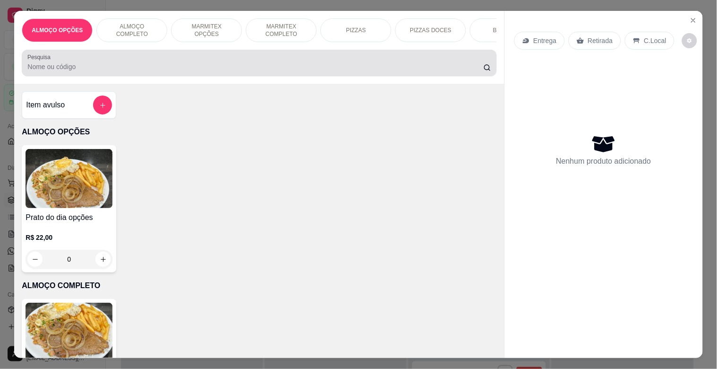
click at [280, 71] on input "Pesquisa" at bounding box center [255, 66] width 456 height 9
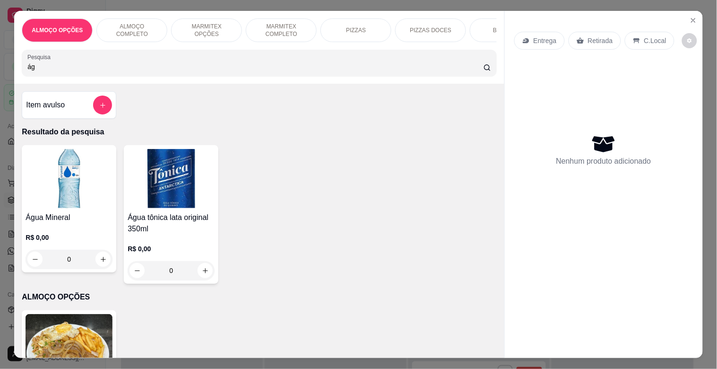
click at [77, 185] on img at bounding box center [69, 178] width 87 height 59
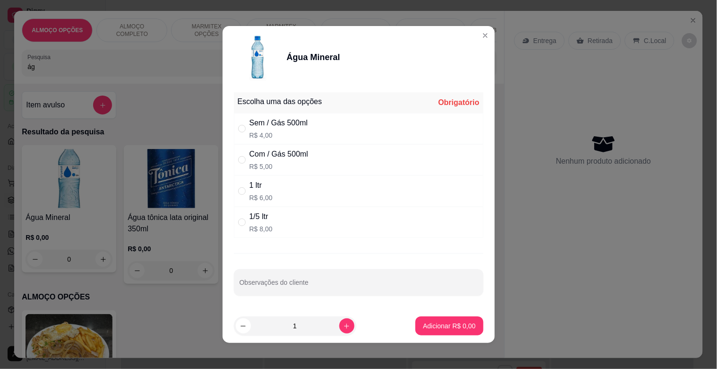
click at [276, 223] on div "1/5 ltr R$ 8,00" at bounding box center [359, 222] width 250 height 31
click at [262, 189] on div "1 ltr" at bounding box center [261, 185] width 23 height 11
click at [253, 230] on p "R$ 8,00" at bounding box center [261, 228] width 23 height 9
click at [423, 326] on p "Adicionar R$ 8,00" at bounding box center [449, 325] width 52 height 9
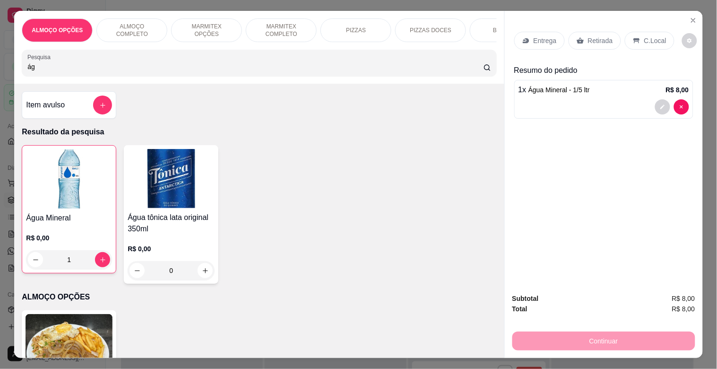
click at [133, 71] on input "ág" at bounding box center [255, 66] width 456 height 9
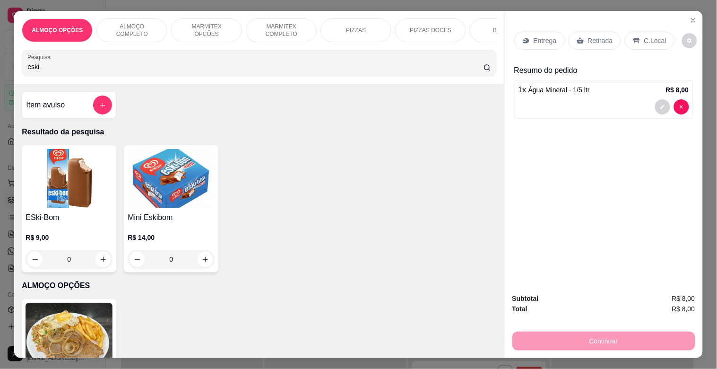
click at [148, 199] on img at bounding box center [171, 178] width 87 height 59
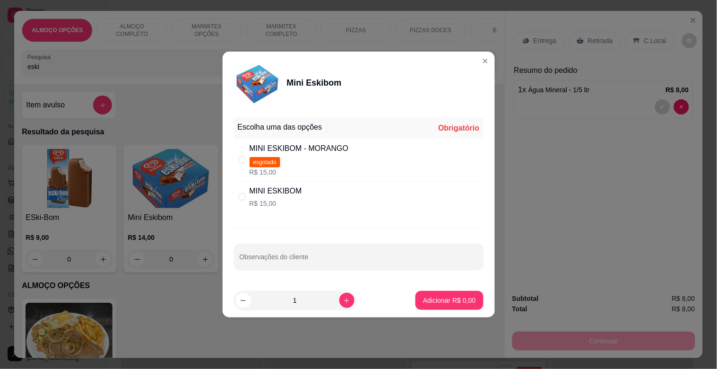
click at [316, 195] on div "MINI ESKIBOM R$ 15,00" at bounding box center [359, 196] width 250 height 31
click at [451, 304] on button "Adicionar R$ 15,00" at bounding box center [448, 300] width 70 height 18
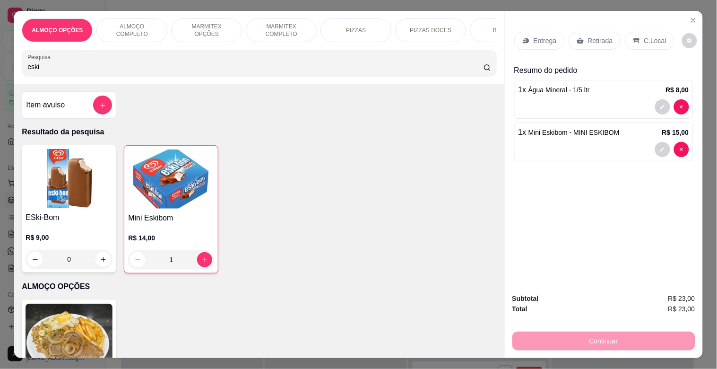
click at [190, 70] on input "eski" at bounding box center [255, 66] width 456 height 9
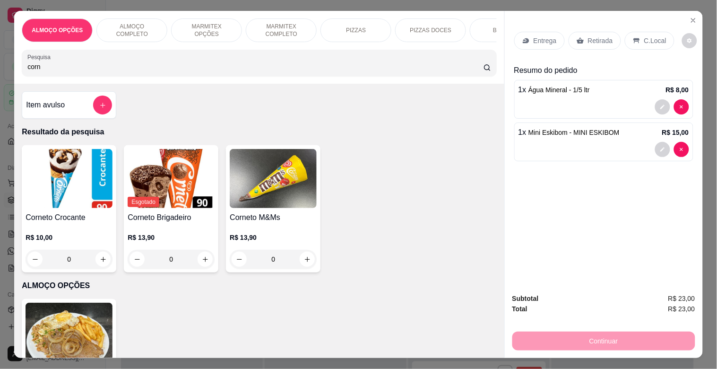
click at [78, 168] on img at bounding box center [69, 178] width 87 height 59
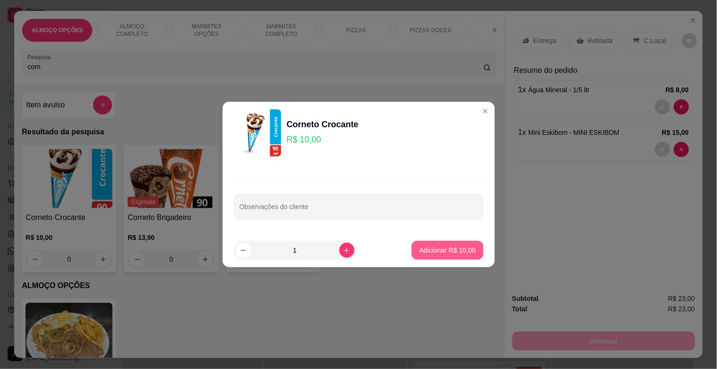
click at [438, 243] on button "Adicionar R$ 10,00" at bounding box center [447, 250] width 71 height 19
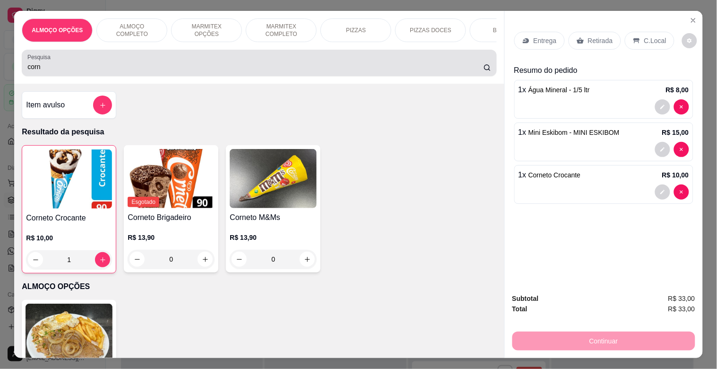
click at [176, 76] on div "Pesquisa corn" at bounding box center [259, 63] width 475 height 26
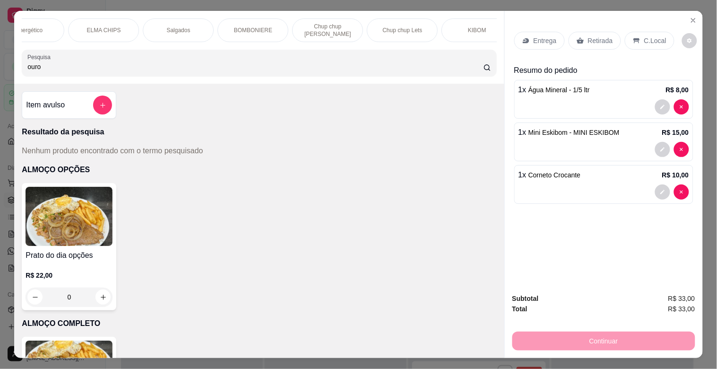
scroll to position [0, 704]
click at [237, 30] on div "BOMBONIERE" at bounding box center [250, 30] width 71 height 24
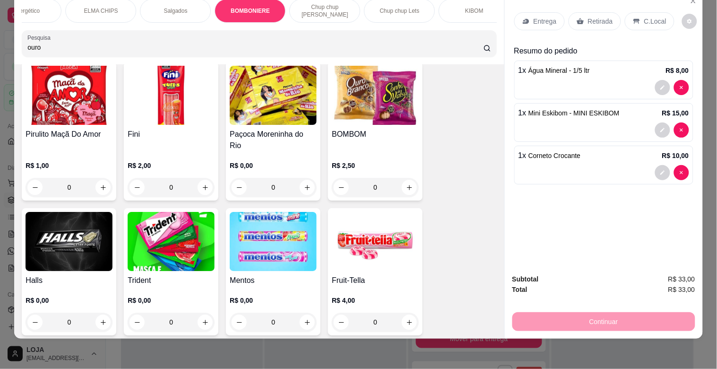
scroll to position [3505, 0]
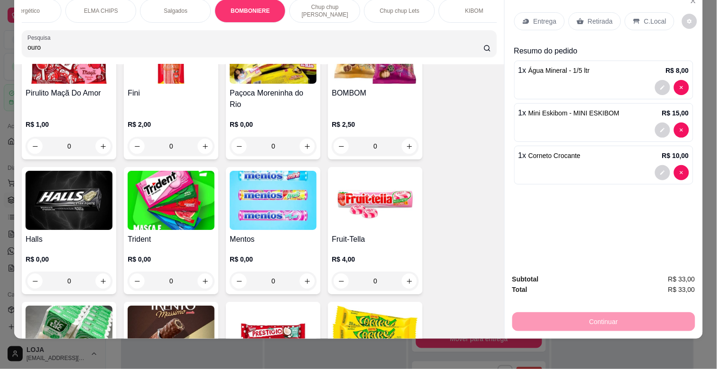
click at [370, 110] on div "R$ 2,50 0" at bounding box center [375, 132] width 87 height 45
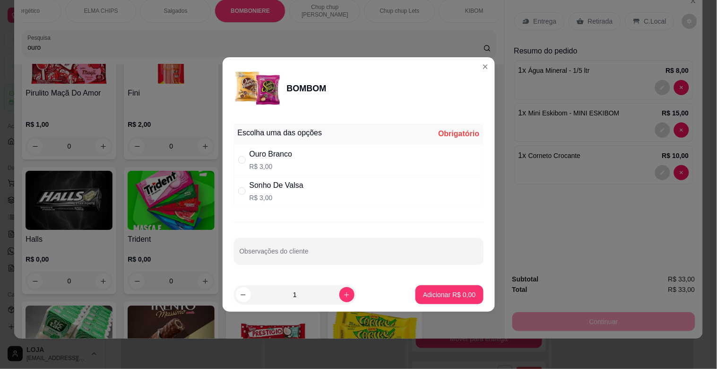
click at [292, 157] on div "Ouro Branco" at bounding box center [271, 154] width 43 height 11
click at [434, 295] on p "Adicionar R$ 3,00" at bounding box center [449, 294] width 52 height 9
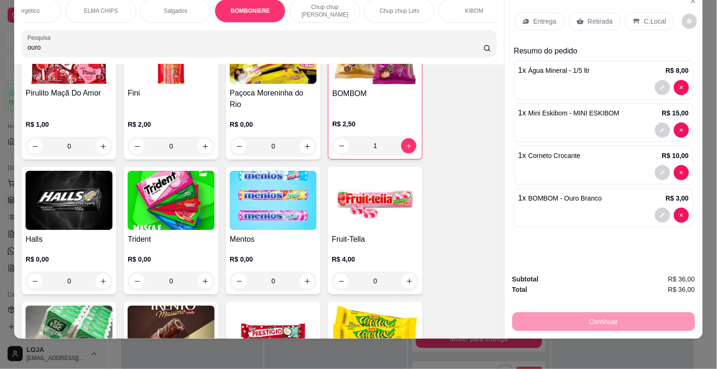
click at [91, 44] on input "ouro" at bounding box center [255, 47] width 456 height 9
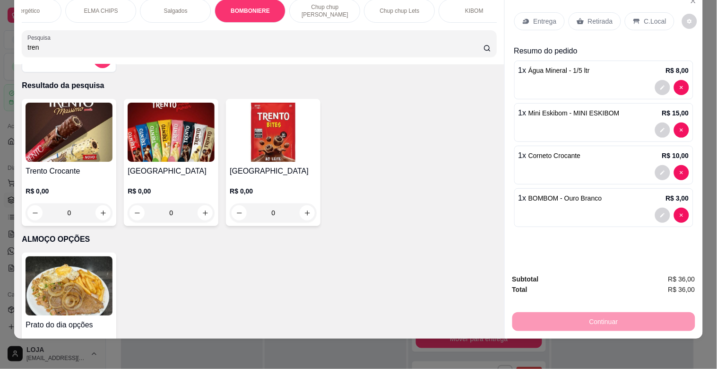
scroll to position [0, 0]
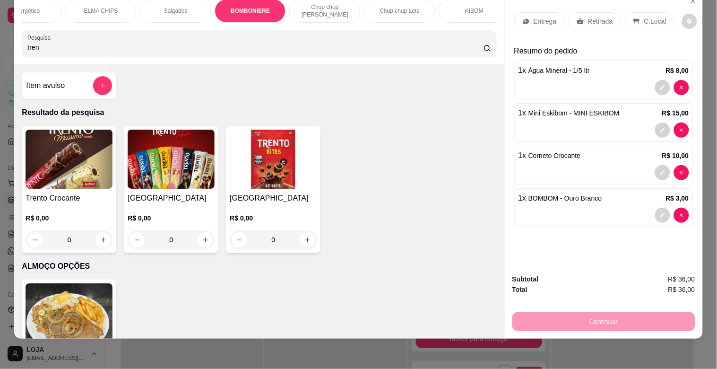
click at [43, 177] on img at bounding box center [69, 159] width 87 height 59
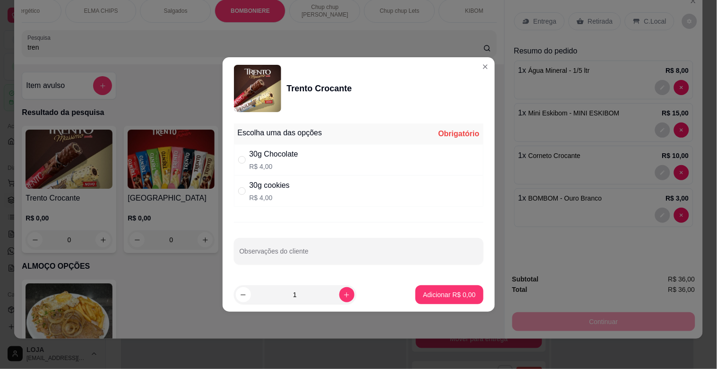
click at [309, 162] on div "30g Chocolate R$ 4,00" at bounding box center [359, 159] width 250 height 31
click at [453, 292] on p "Adicionar R$ 4,00" at bounding box center [449, 294] width 52 height 9
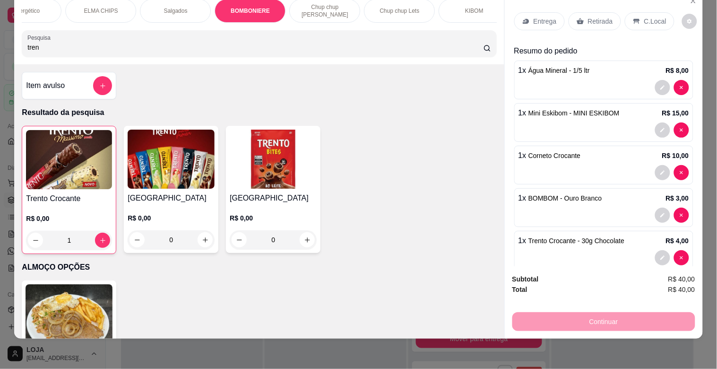
click at [85, 45] on input "tren" at bounding box center [255, 47] width 456 height 9
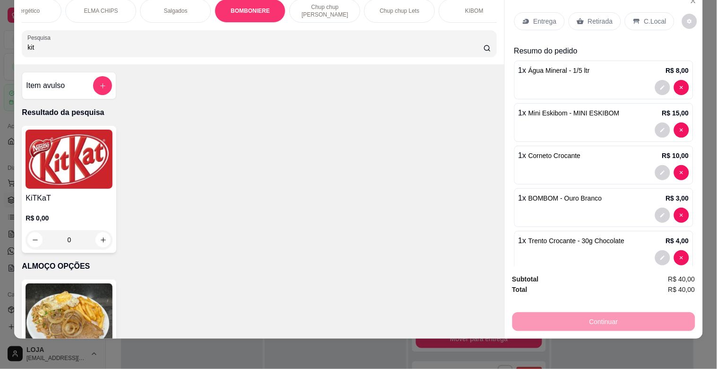
click at [61, 146] on img at bounding box center [69, 159] width 87 height 59
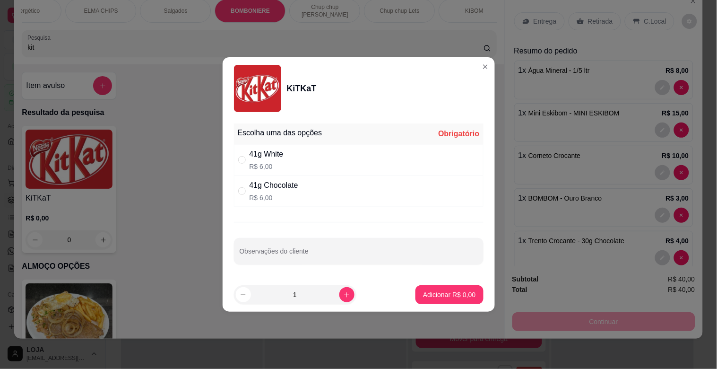
click at [276, 160] on div "41g White R$ 6,00" at bounding box center [267, 160] width 34 height 23
drag, startPoint x: 284, startPoint y: 188, endPoint x: 305, endPoint y: 197, distance: 22.0
click at [286, 189] on div "41g Chocolate" at bounding box center [274, 185] width 49 height 11
click at [442, 289] on button "Adicionar R$ 6,00" at bounding box center [450, 294] width 68 height 19
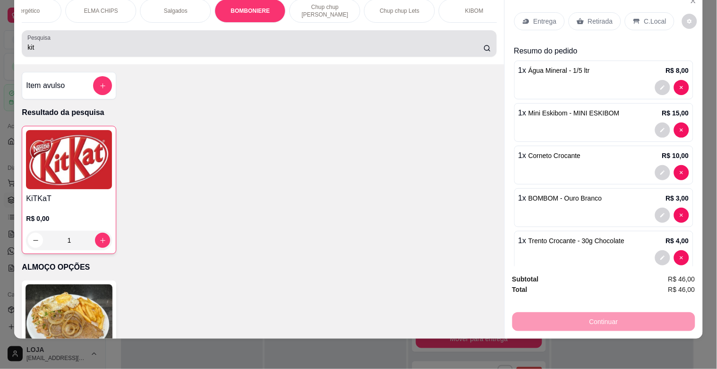
click at [63, 39] on div "kit" at bounding box center [258, 43] width 463 height 19
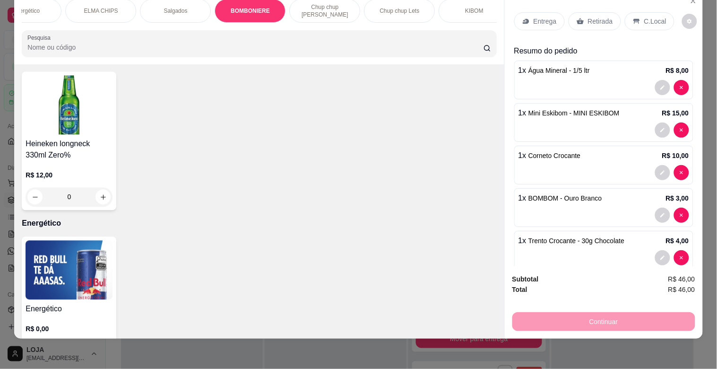
scroll to position [2399, 0]
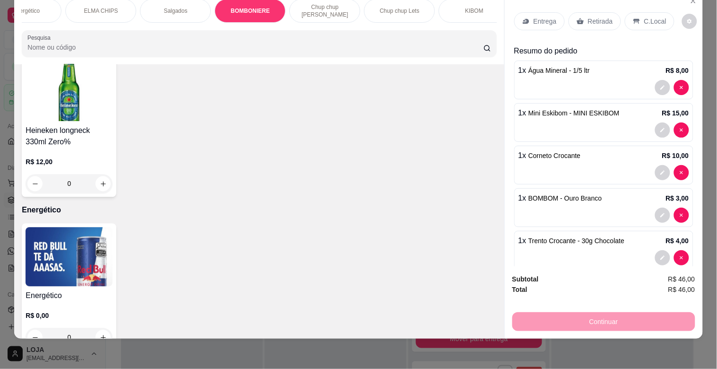
click at [247, 7] on p "BOMBONIERE" at bounding box center [250, 11] width 39 height 8
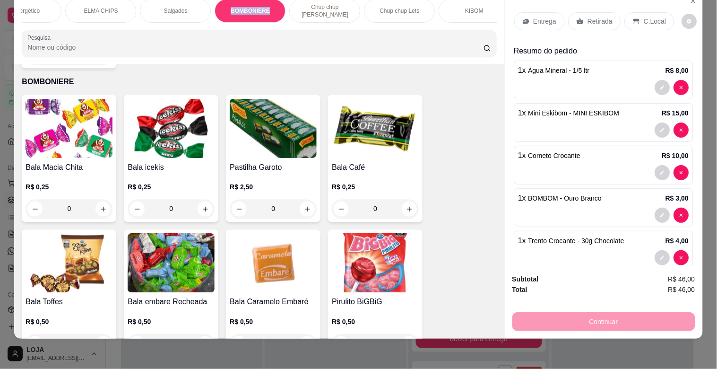
click at [247, 7] on p "BOMBONIERE" at bounding box center [250, 11] width 39 height 8
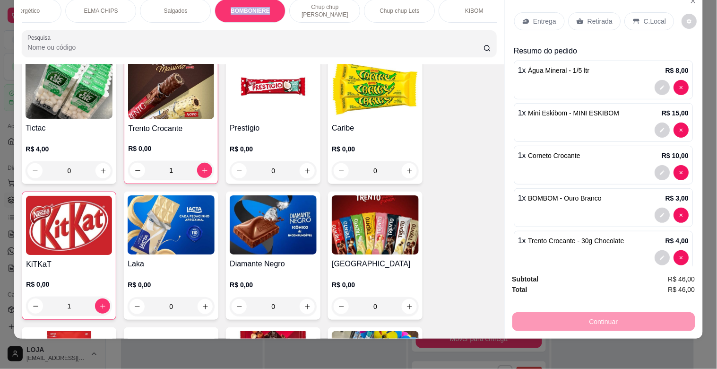
scroll to position [3699, 0]
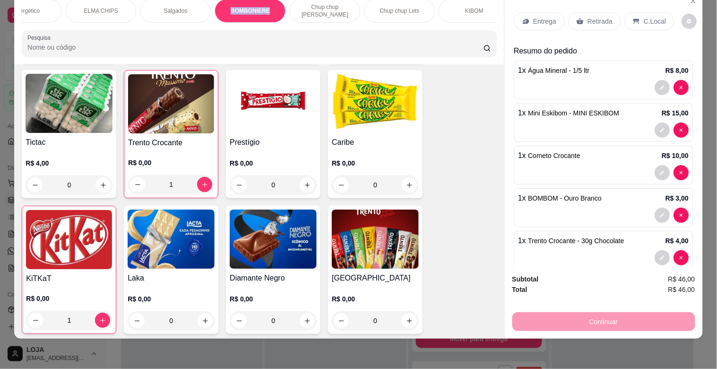
click at [161, 230] on img at bounding box center [171, 239] width 87 height 59
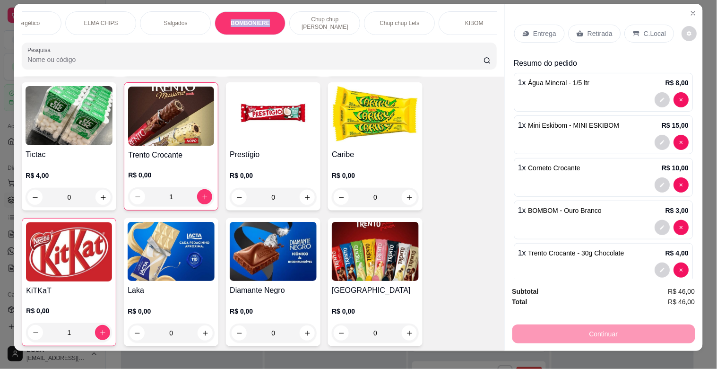
click at [254, 230] on img at bounding box center [273, 251] width 87 height 59
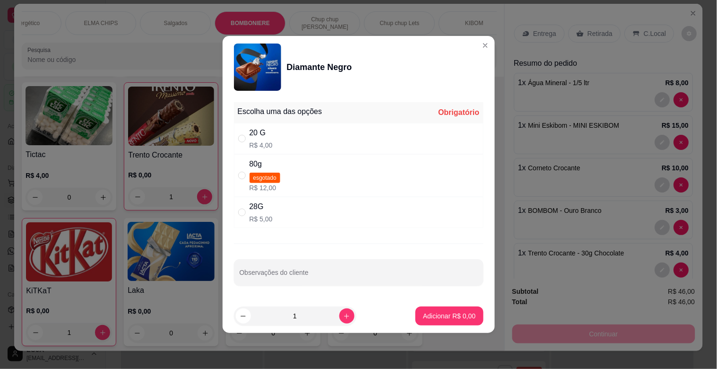
click at [271, 205] on div "28G" at bounding box center [261, 206] width 23 height 11
click at [261, 145] on p "R$ 4,00" at bounding box center [261, 144] width 23 height 9
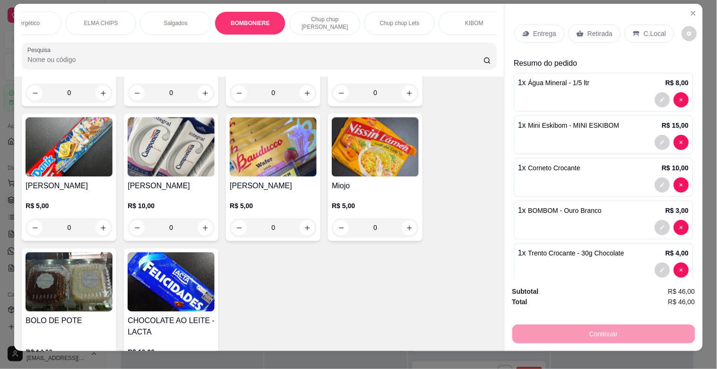
scroll to position [4276, 0]
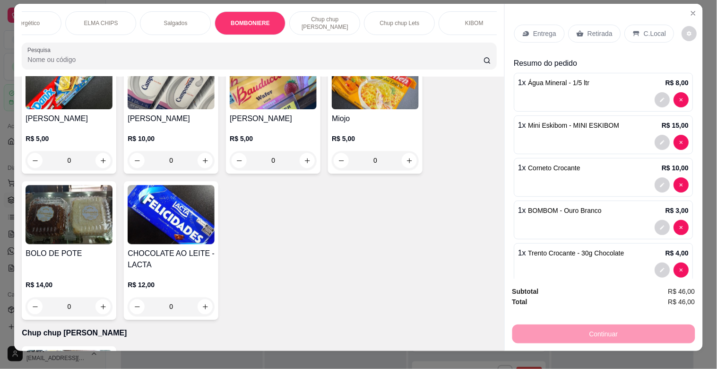
click at [153, 185] on img at bounding box center [171, 214] width 87 height 59
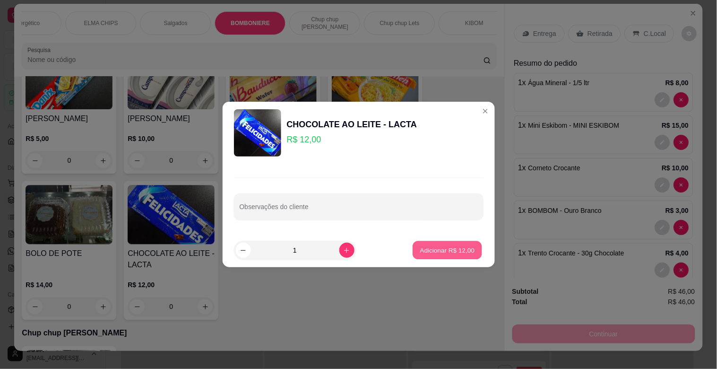
click at [451, 248] on p "Adicionar R$ 12,00" at bounding box center [447, 249] width 55 height 9
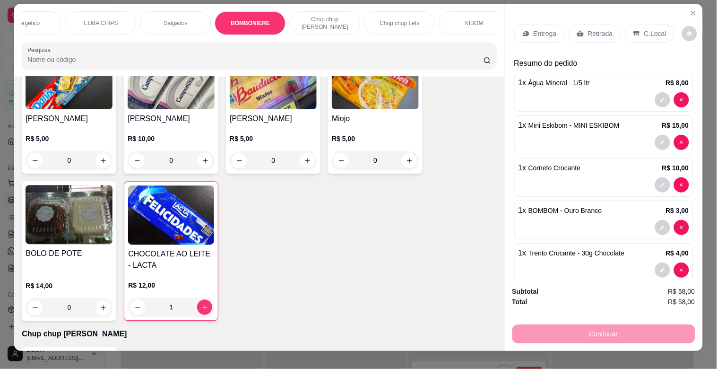
click at [582, 26] on div "Retirada" at bounding box center [595, 34] width 52 height 18
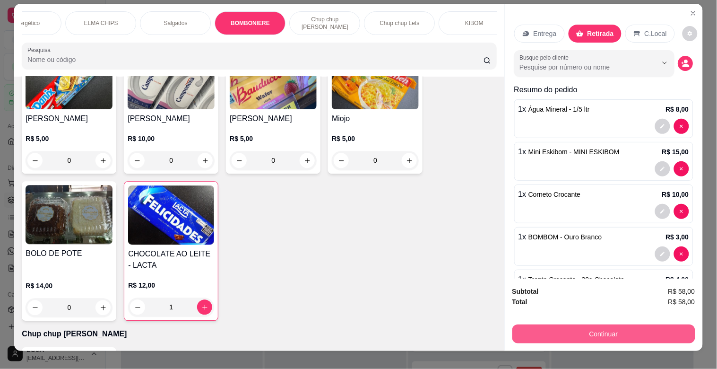
click at [592, 336] on button "Continuar" at bounding box center [604, 333] width 183 height 19
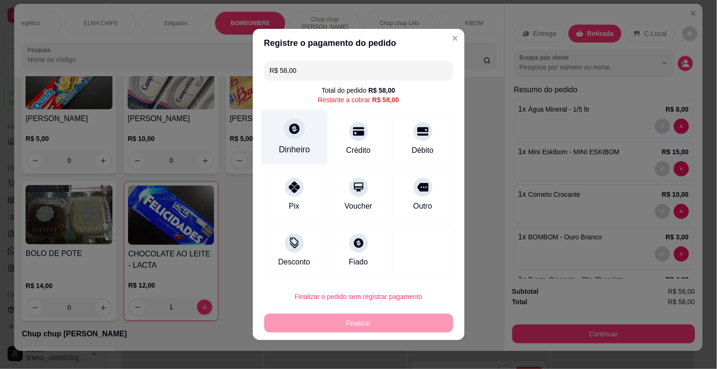
click at [289, 131] on icon at bounding box center [294, 128] width 10 height 10
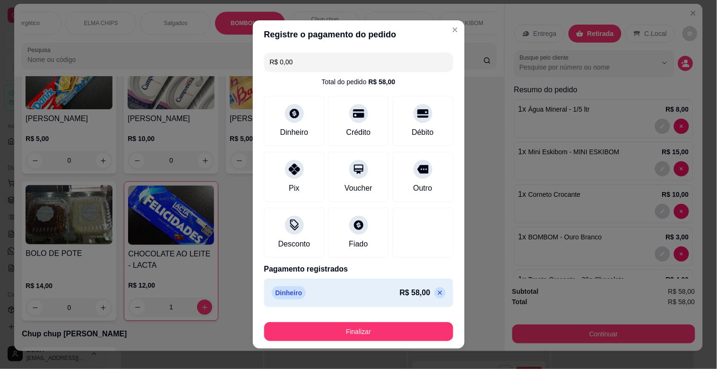
click at [375, 341] on footer "Finalizar" at bounding box center [359, 330] width 212 height 38
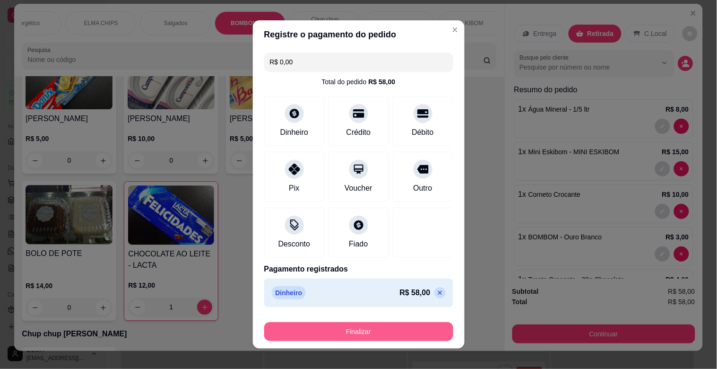
click at [375, 335] on button "Finalizar" at bounding box center [358, 331] width 189 height 19
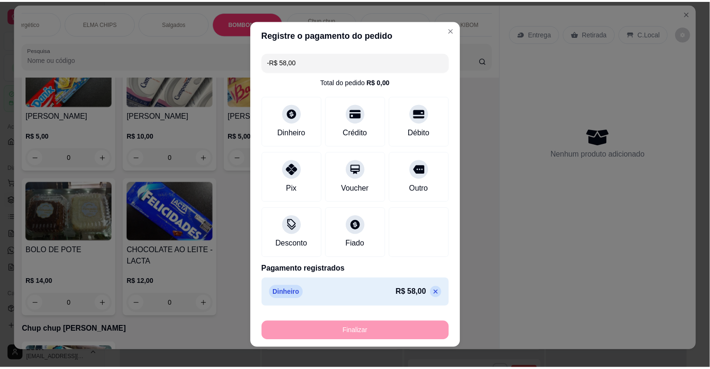
scroll to position [4272, 0]
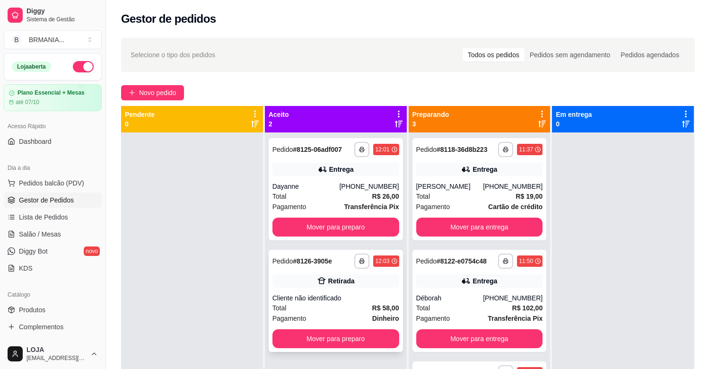
click at [364, 301] on div "Cliente não identificado" at bounding box center [335, 297] width 127 height 9
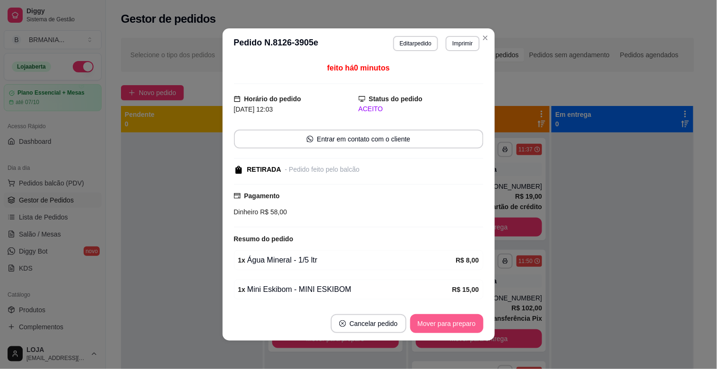
click at [465, 327] on button "Mover para preparo" at bounding box center [447, 323] width 73 height 19
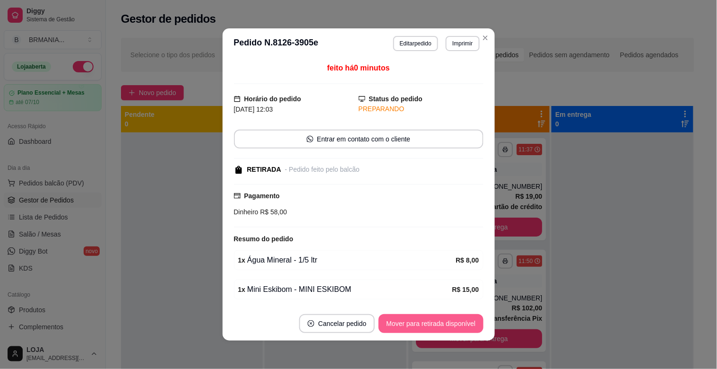
click at [464, 325] on button "Mover para retirada disponível" at bounding box center [431, 323] width 105 height 19
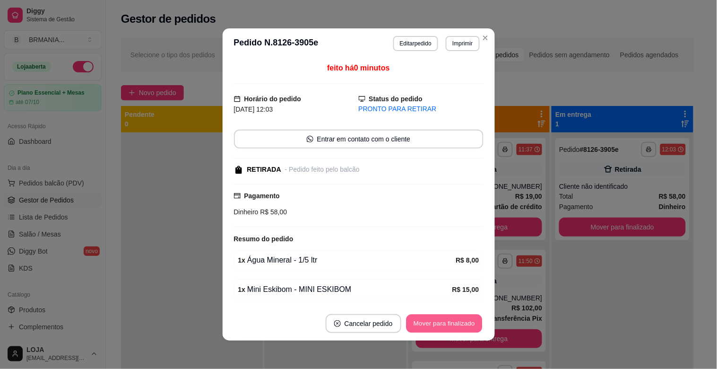
click at [466, 323] on button "Mover para finalizado" at bounding box center [444, 324] width 76 height 18
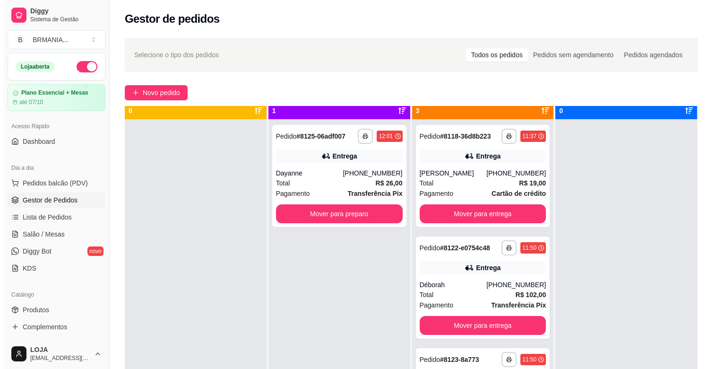
scroll to position [26, 0]
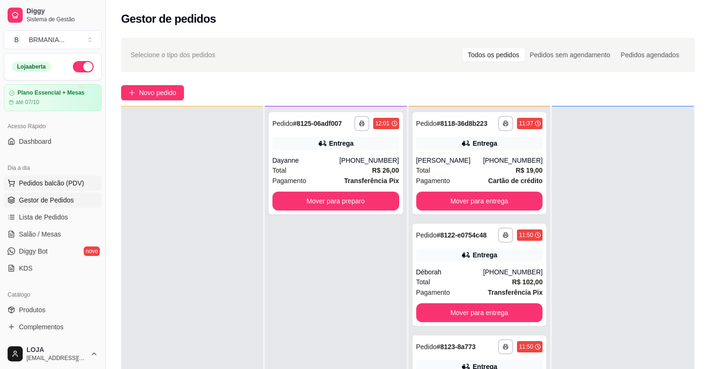
click at [60, 184] on span "Pedidos balcão (PDV)" at bounding box center [51, 182] width 65 height 9
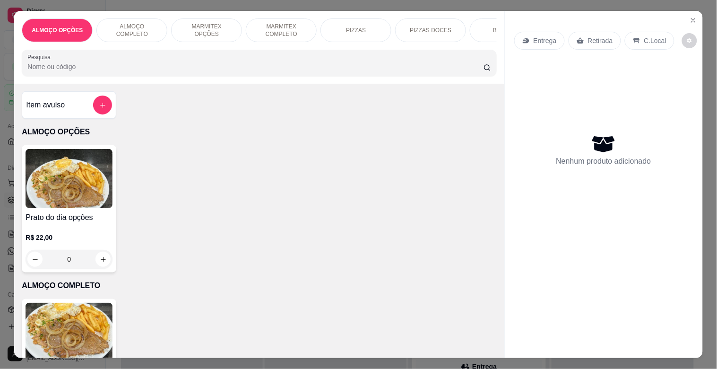
click at [208, 12] on div "ALMOÇO OPÇÕES ALMOÇO COMPLETO MARMITEX OPÇÕES MARMITEX COMPLETO PIZZAS PIZZAS D…" at bounding box center [259, 47] width 490 height 73
click at [207, 18] on div "MARMITEX OPÇÕES" at bounding box center [206, 30] width 71 height 24
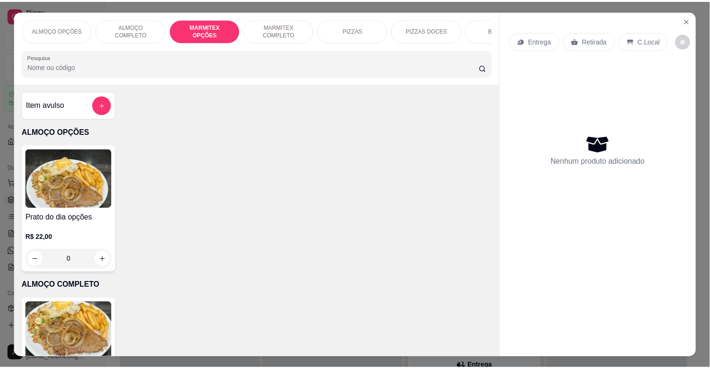
scroll to position [23, 0]
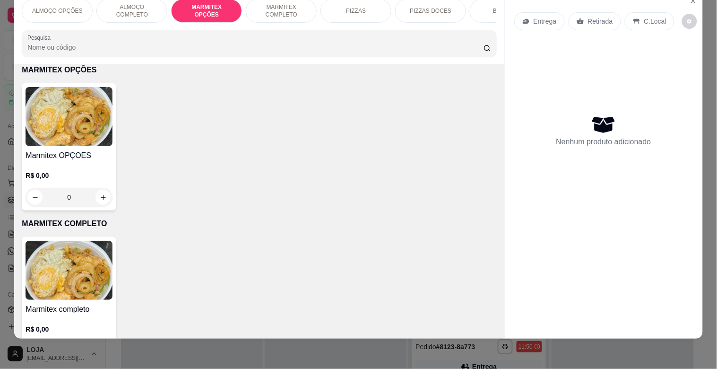
click at [62, 143] on img at bounding box center [69, 116] width 87 height 59
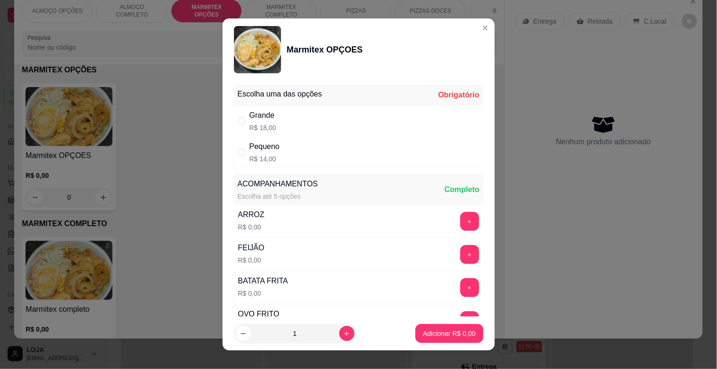
click at [393, 102] on div "Escolha uma das opções Obrigatório" at bounding box center [359, 95] width 250 height 21
click at [372, 126] on div "Grande R$ 18,00" at bounding box center [359, 120] width 250 height 31
click at [424, 341] on button "Adicionar R$ 18,00" at bounding box center [447, 333] width 71 height 19
click at [424, 341] on div "ALMOÇO OPÇÕES ALMOÇO COMPLETO MARMITEX OPÇÕES MARMITEX COMPLETO PIZZAS PIZZAS D…" at bounding box center [358, 184] width 717 height 369
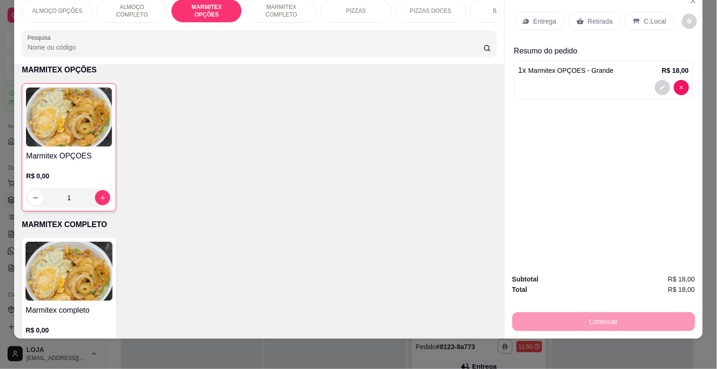
click at [595, 18] on p "Retirada" at bounding box center [600, 21] width 25 height 9
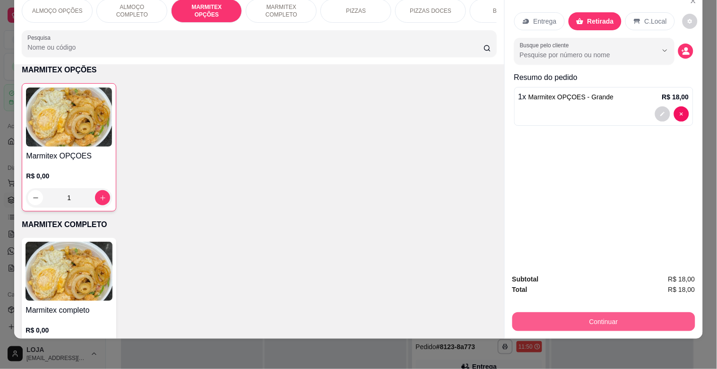
click at [651, 317] on button "Continuar" at bounding box center [604, 321] width 183 height 19
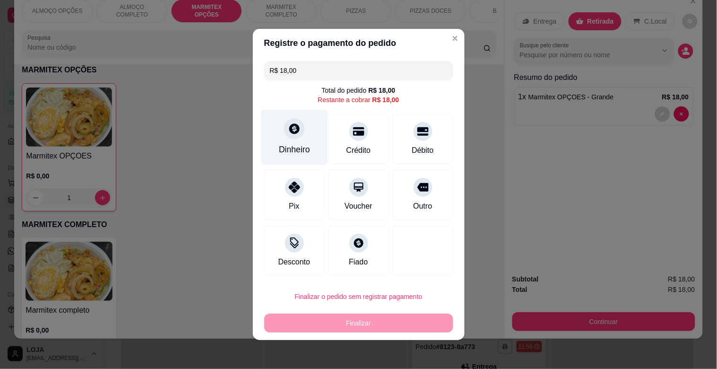
click at [281, 140] on div "Dinheiro" at bounding box center [294, 137] width 67 height 55
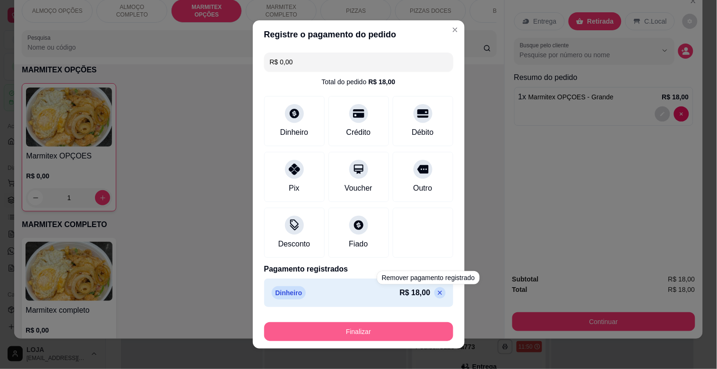
click at [393, 334] on button "Finalizar" at bounding box center [358, 331] width 189 height 19
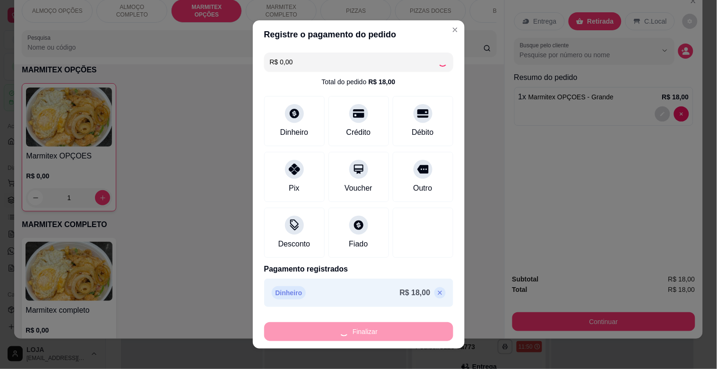
click at [393, 335] on div "Finalizar" at bounding box center [358, 331] width 189 height 19
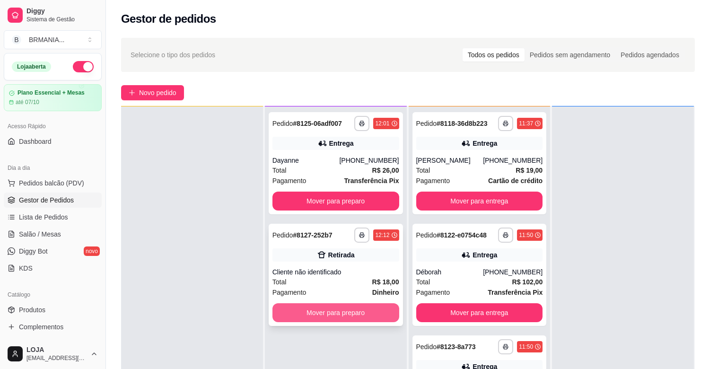
click at [356, 318] on button "Mover para preparo" at bounding box center [335, 312] width 127 height 19
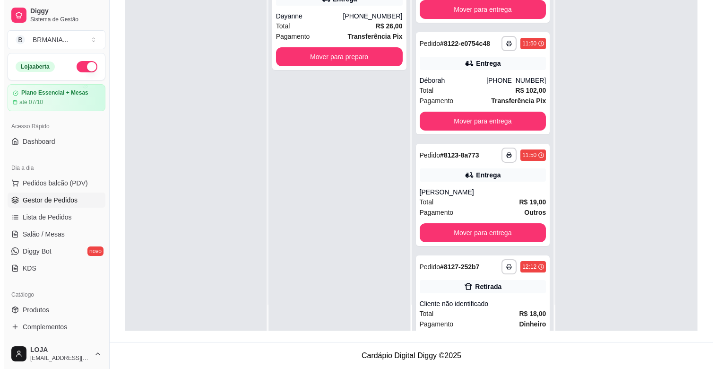
scroll to position [87, 0]
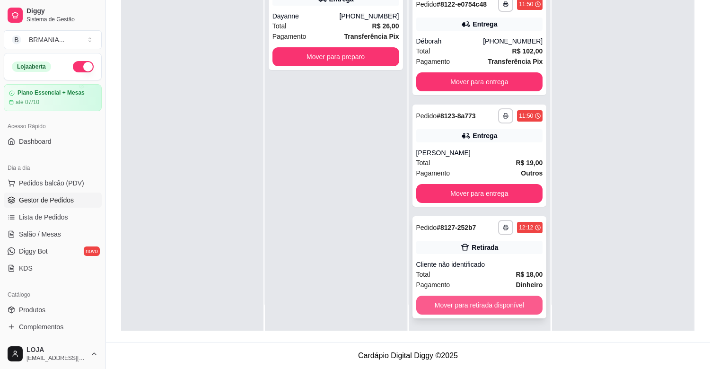
click at [474, 297] on button "Mover para retirada disponível" at bounding box center [479, 305] width 127 height 19
click at [474, 297] on div "Mover para retirada disponível" at bounding box center [479, 305] width 127 height 19
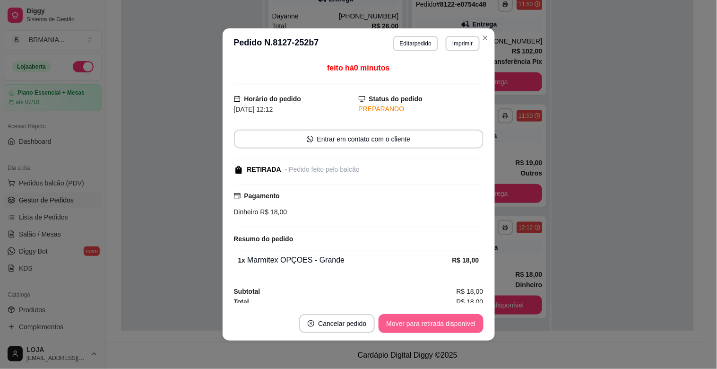
click at [446, 319] on button "Mover para retirada disponível" at bounding box center [431, 323] width 105 height 19
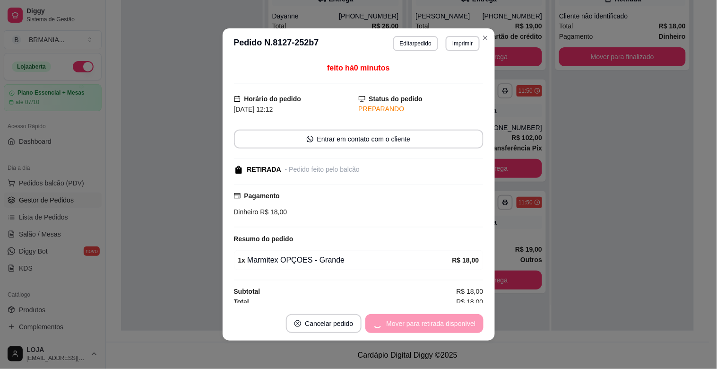
scroll to position [0, 0]
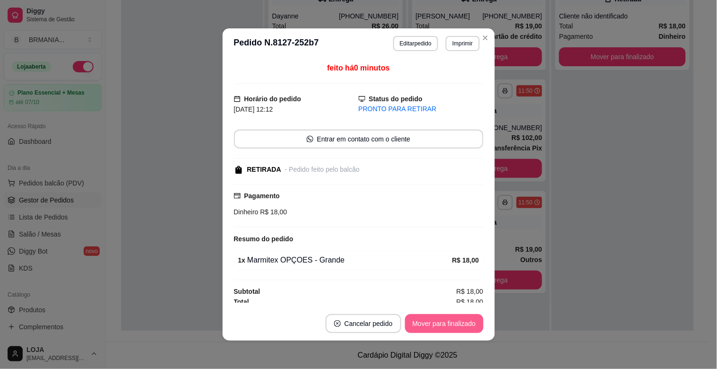
click at [428, 319] on button "Mover para finalizado" at bounding box center [444, 323] width 79 height 19
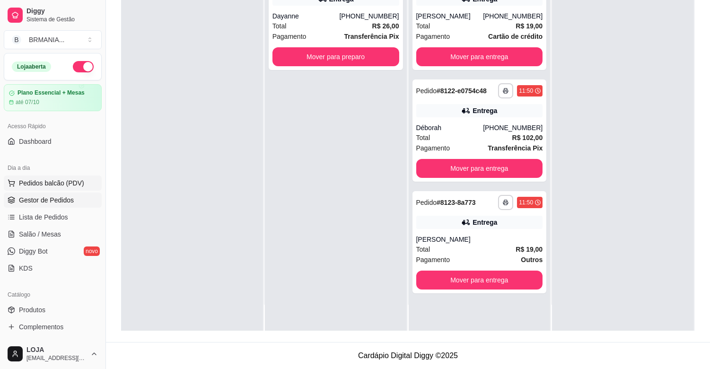
click at [77, 187] on span "Pedidos balcão (PDV)" at bounding box center [51, 182] width 65 height 9
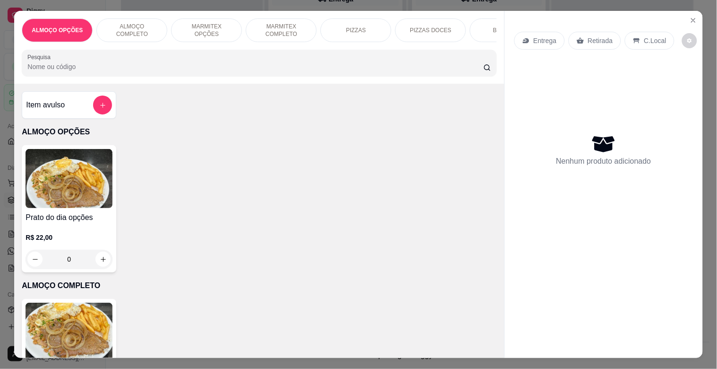
click at [211, 27] on p "MARMITEX OPÇÕES" at bounding box center [206, 30] width 55 height 15
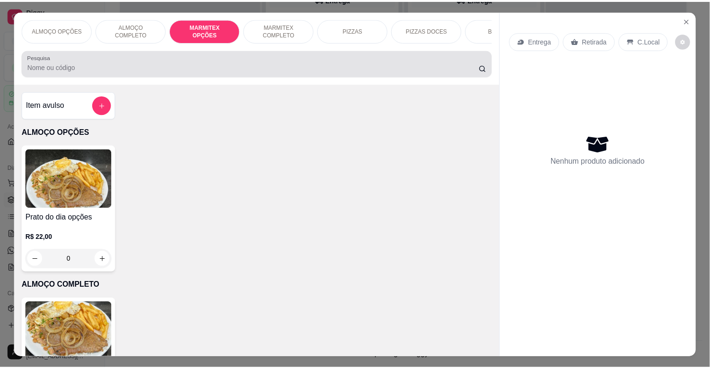
scroll to position [23, 0]
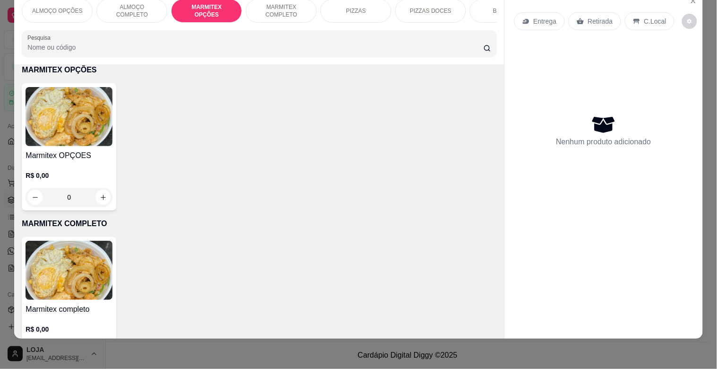
click at [90, 134] on img at bounding box center [69, 116] width 87 height 59
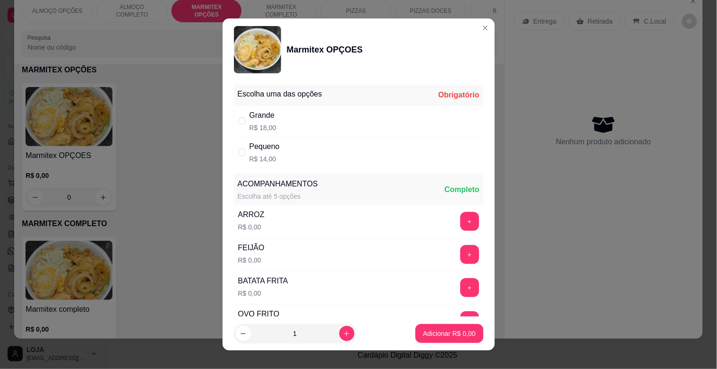
click at [390, 122] on div "Grande R$ 18,00" at bounding box center [359, 120] width 250 height 31
click at [343, 336] on icon "increase-product-quantity" at bounding box center [346, 333] width 7 height 7
click at [463, 334] on p "Adicionar R$ 36,00" at bounding box center [447, 333] width 56 height 9
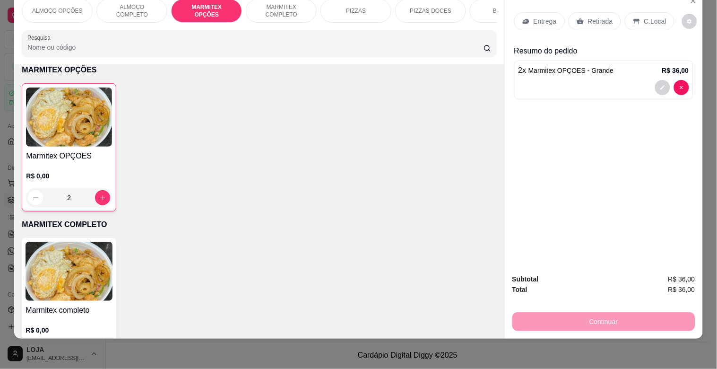
click at [597, 19] on div "Retirada" at bounding box center [595, 21] width 52 height 18
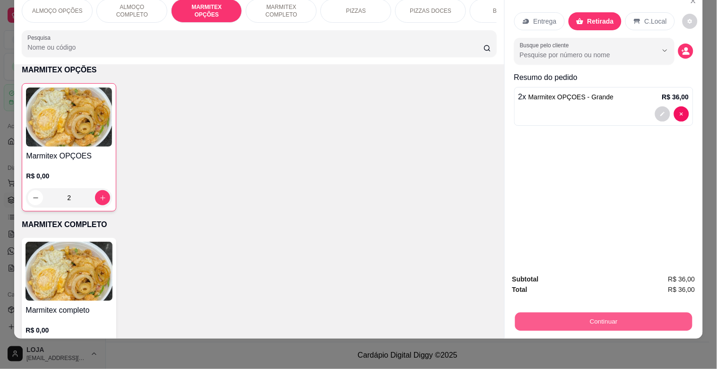
click at [668, 317] on button "Continuar" at bounding box center [603, 321] width 177 height 18
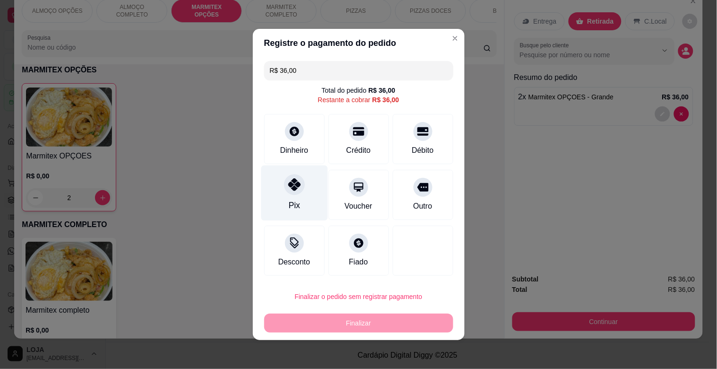
click at [284, 195] on div "Pix" at bounding box center [294, 193] width 67 height 55
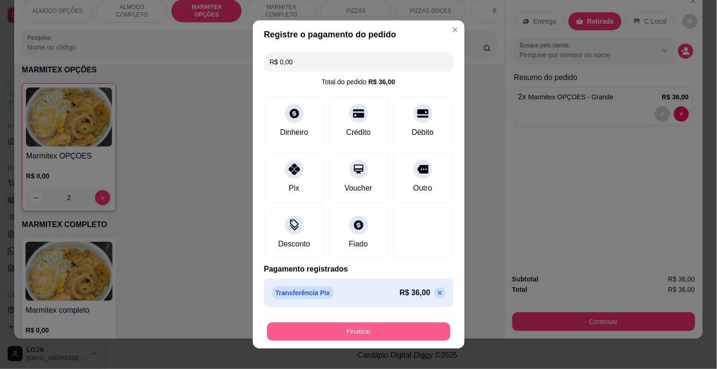
click at [375, 331] on button "Finalizar" at bounding box center [358, 332] width 183 height 18
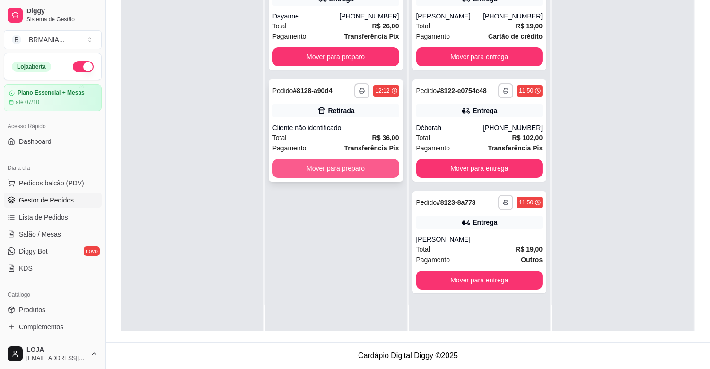
click at [333, 168] on button "Mover para preparo" at bounding box center [335, 168] width 127 height 19
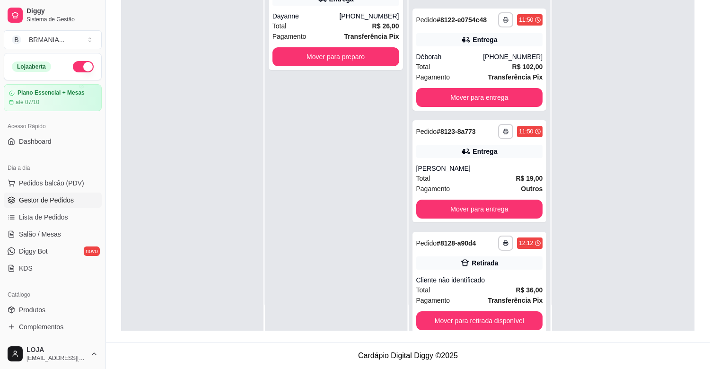
scroll to position [79, 0]
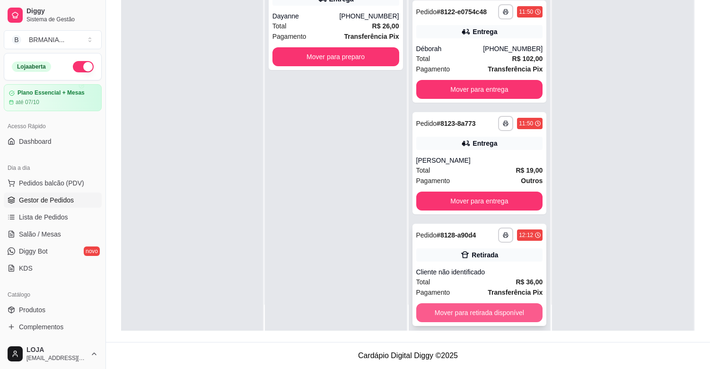
click at [507, 305] on button "Mover para retirada disponível" at bounding box center [479, 312] width 127 height 19
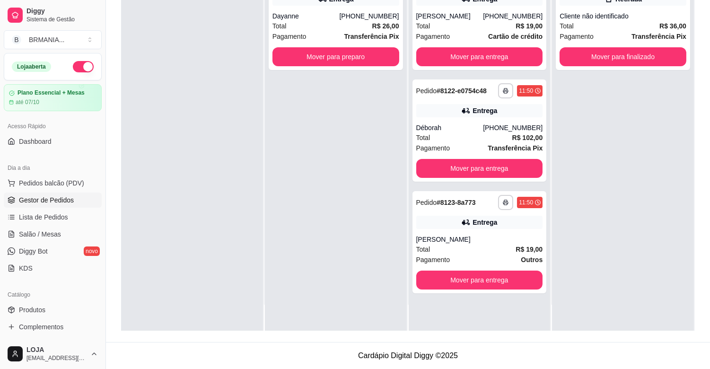
scroll to position [0, 0]
click at [666, 50] on button "Mover para finalizado" at bounding box center [622, 56] width 127 height 19
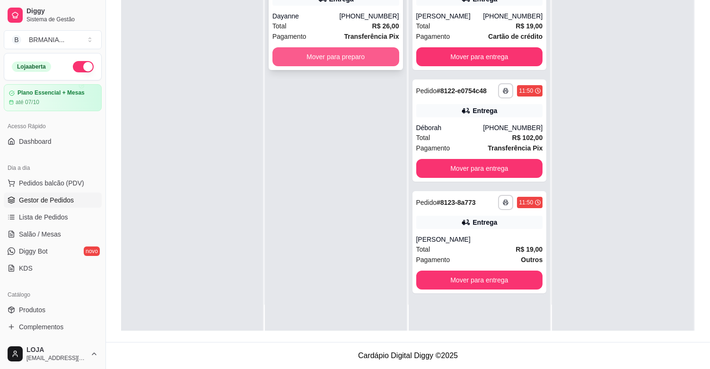
click at [366, 60] on button "Mover para preparo" at bounding box center [335, 56] width 127 height 19
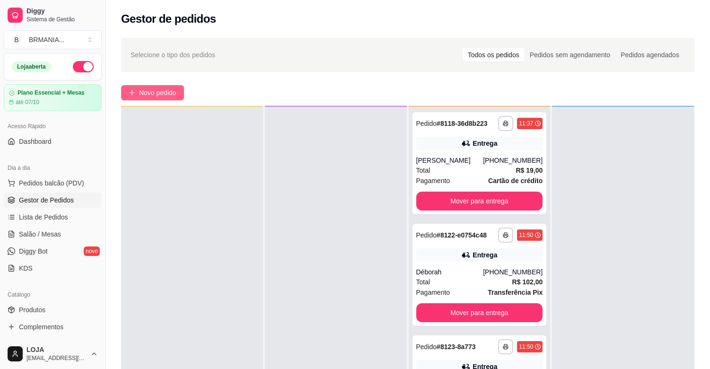
click at [160, 87] on span "Novo pedido" at bounding box center [157, 92] width 37 height 10
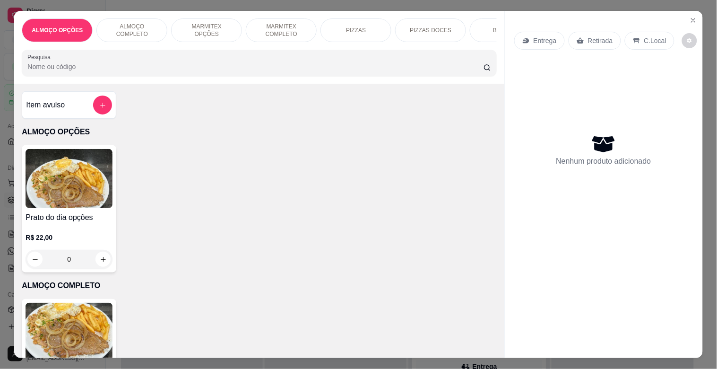
click at [178, 30] on div "MARMITEX OPÇÕES" at bounding box center [206, 30] width 71 height 24
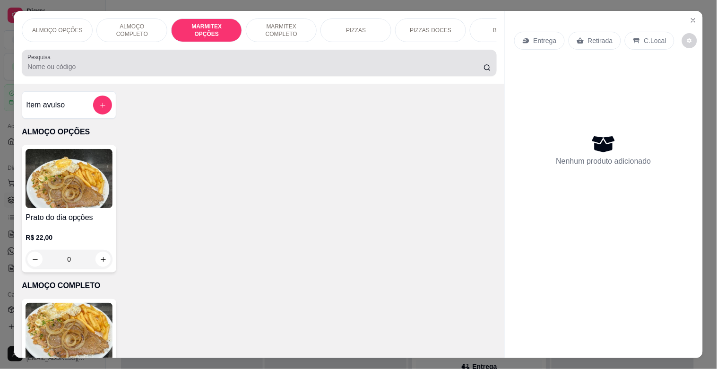
scroll to position [23, 0]
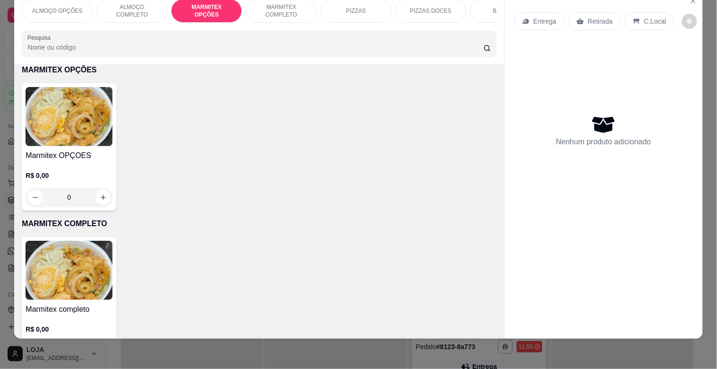
click at [59, 138] on img at bounding box center [69, 116] width 87 height 59
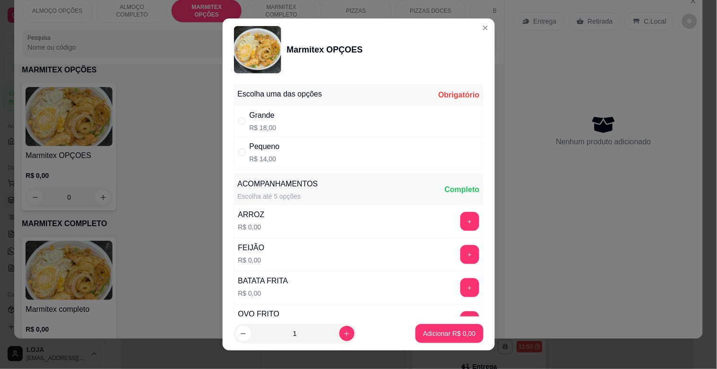
click at [265, 153] on div "Pequeno R$ 14,00" at bounding box center [265, 152] width 30 height 23
click at [343, 333] on icon "increase-product-quantity" at bounding box center [346, 333] width 7 height 7
click at [446, 330] on p "Adicionar R$ 28,00" at bounding box center [447, 333] width 55 height 9
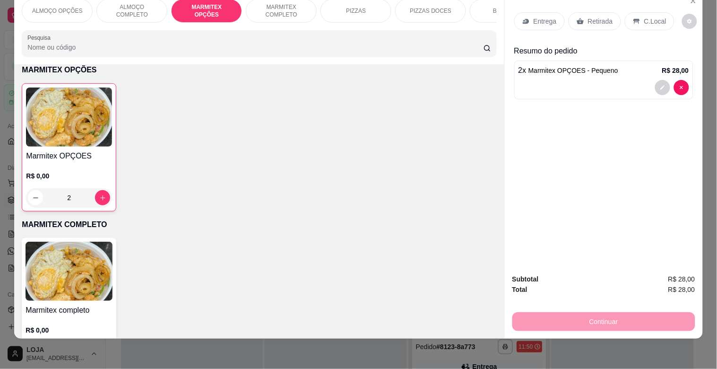
click at [602, 17] on p "Retirada" at bounding box center [600, 21] width 25 height 9
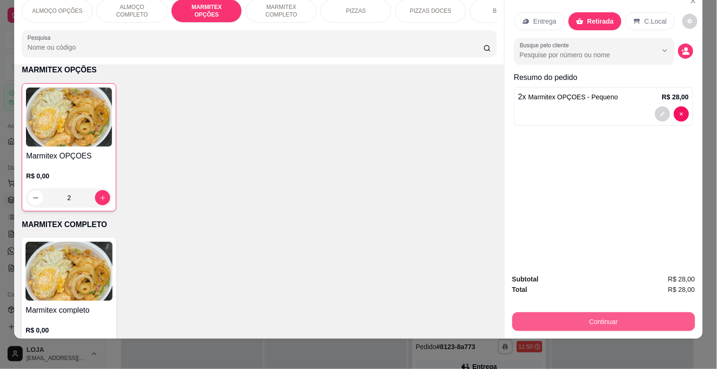
click at [664, 314] on button "Continuar" at bounding box center [604, 321] width 183 height 19
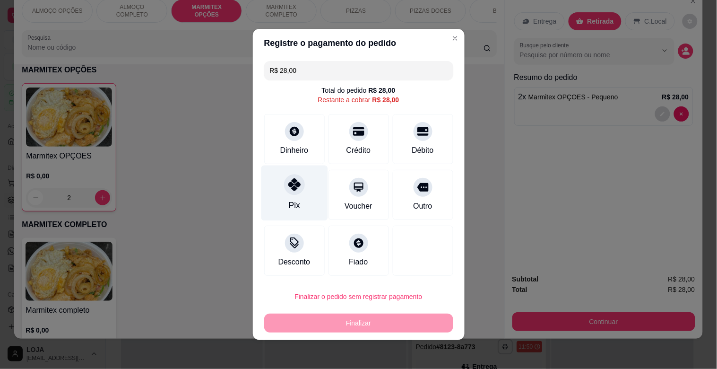
click at [296, 185] on div at bounding box center [294, 184] width 21 height 21
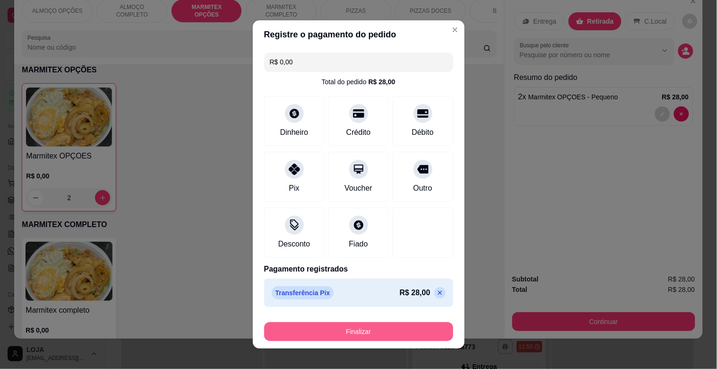
click at [378, 325] on button "Finalizar" at bounding box center [358, 331] width 189 height 19
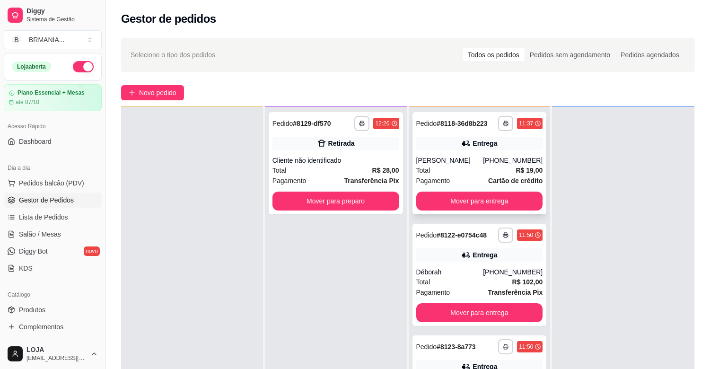
click at [466, 186] on div "**********" at bounding box center [479, 163] width 134 height 102
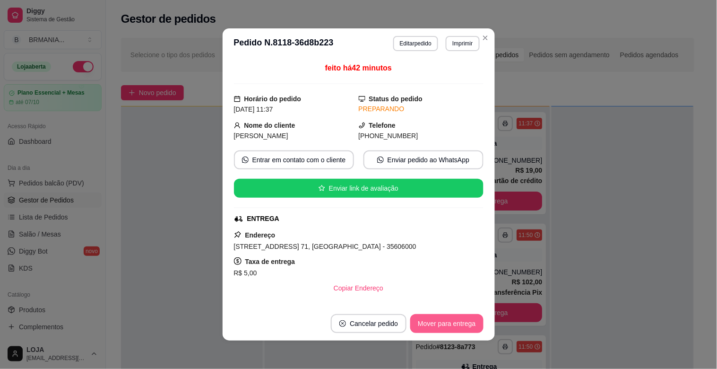
click at [467, 324] on button "Mover para entrega" at bounding box center [447, 323] width 73 height 19
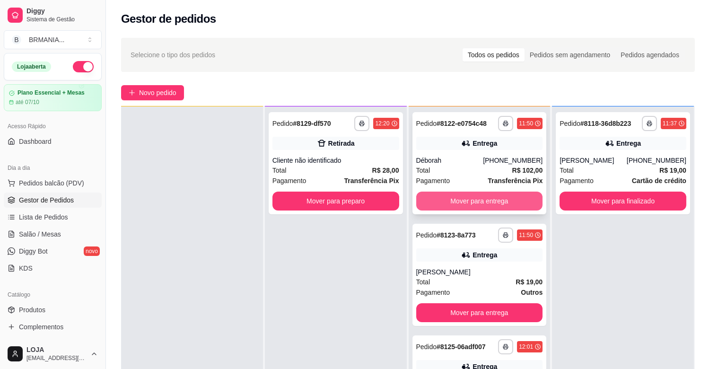
click at [509, 206] on button "Mover para entrega" at bounding box center [479, 201] width 127 height 19
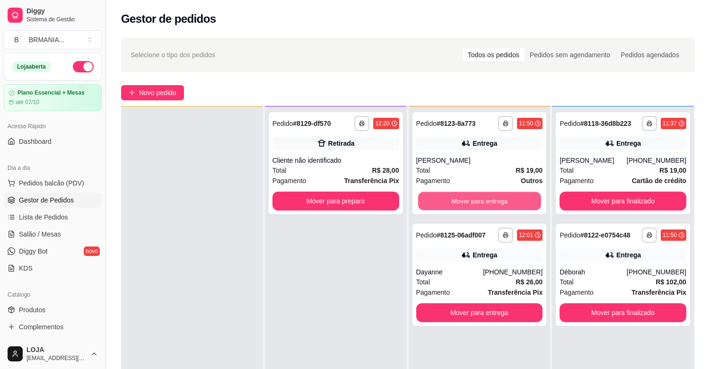
click at [509, 206] on button "Mover para entrega" at bounding box center [479, 201] width 123 height 18
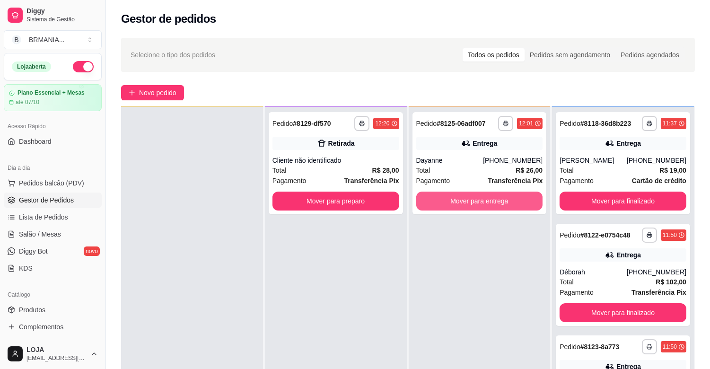
click at [509, 206] on button "Mover para entrega" at bounding box center [479, 201] width 127 height 19
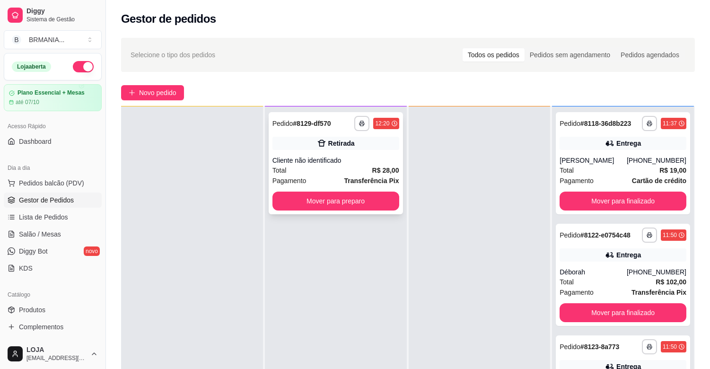
click at [357, 175] on span "Transferência Pix" at bounding box center [371, 180] width 55 height 10
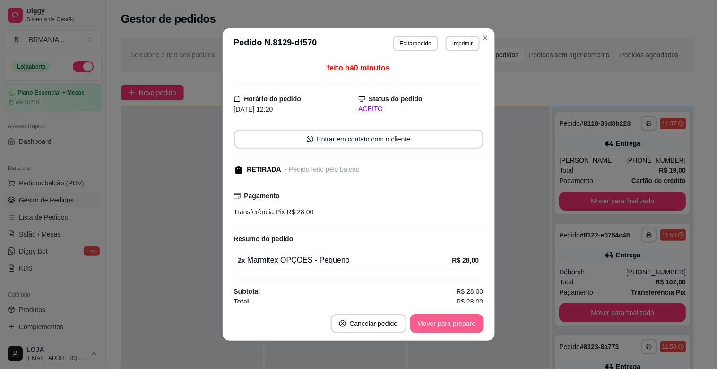
click at [452, 317] on button "Mover para preparo" at bounding box center [447, 323] width 73 height 19
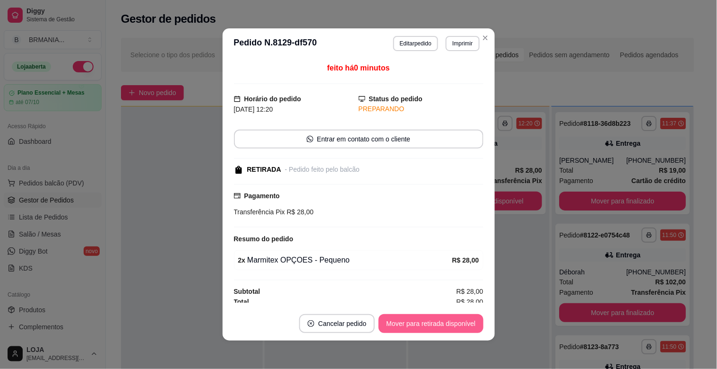
click at [453, 320] on button "Mover para retirada disponível" at bounding box center [431, 323] width 105 height 19
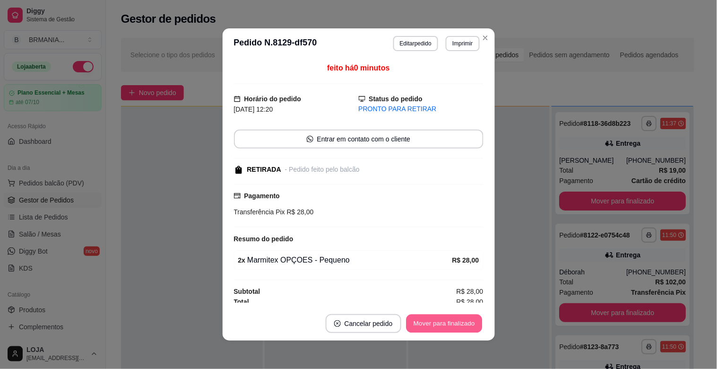
click at [452, 321] on button "Mover para finalizado" at bounding box center [444, 324] width 76 height 18
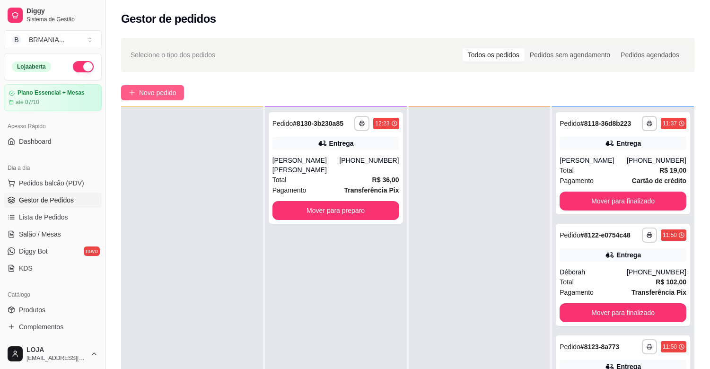
click at [138, 92] on button "Novo pedido" at bounding box center [152, 92] width 63 height 15
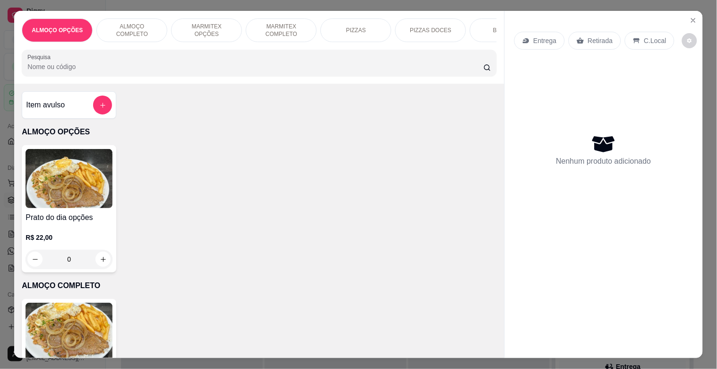
click at [123, 32] on div "ALMOÇO COMPLETO" at bounding box center [131, 30] width 71 height 24
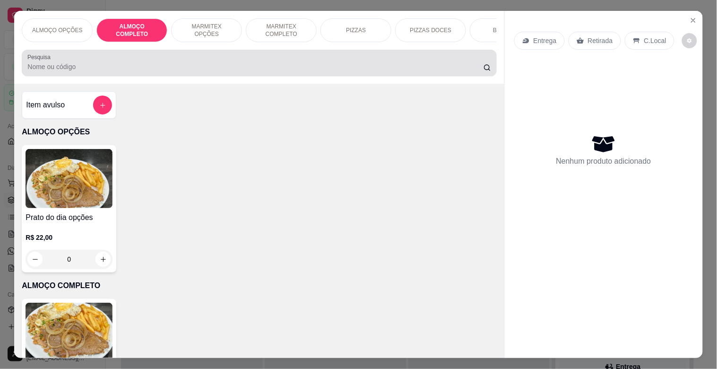
scroll to position [23, 0]
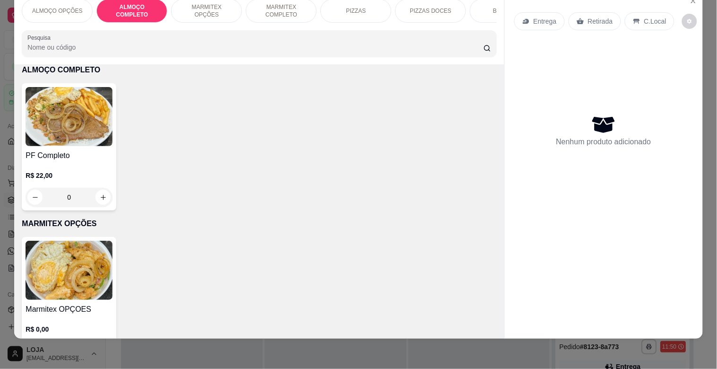
click at [38, 139] on img at bounding box center [69, 116] width 87 height 59
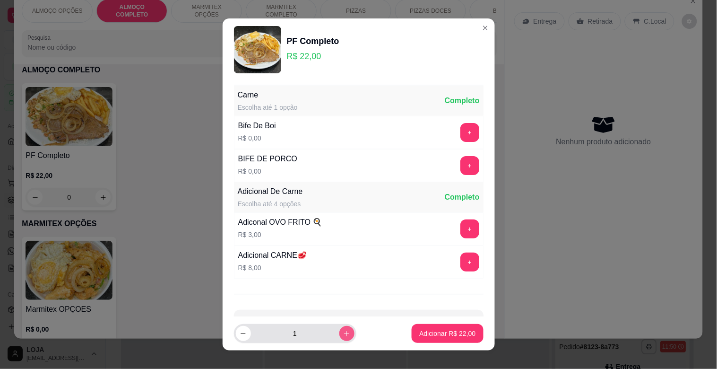
click at [340, 328] on button "increase-product-quantity" at bounding box center [347, 333] width 15 height 15
click at [463, 333] on p "Adicionar R$ 44,00" at bounding box center [447, 333] width 55 height 9
click at [463, 333] on div "ALMOÇO OPÇÕES ALMOÇO COMPLETO MARMITEX OPÇÕES MARMITEX COMPLETO PIZZAS PIZZAS D…" at bounding box center [358, 184] width 717 height 369
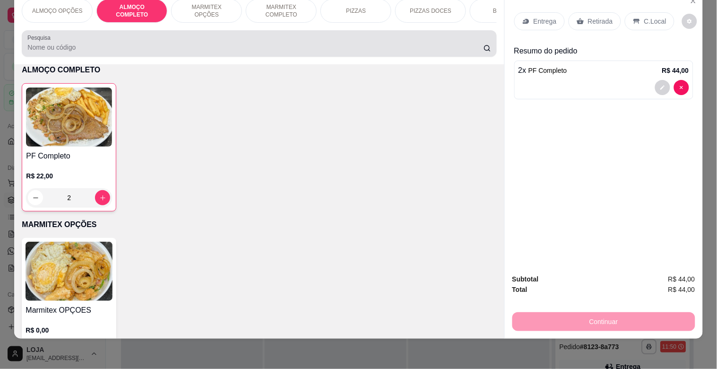
click at [161, 45] on input "Pesquisa" at bounding box center [255, 47] width 456 height 9
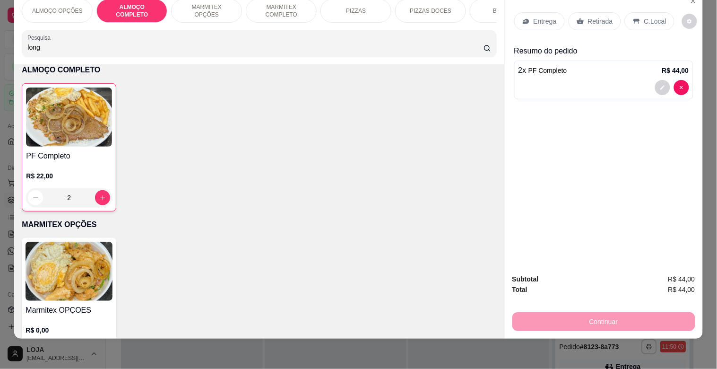
scroll to position [0, 0]
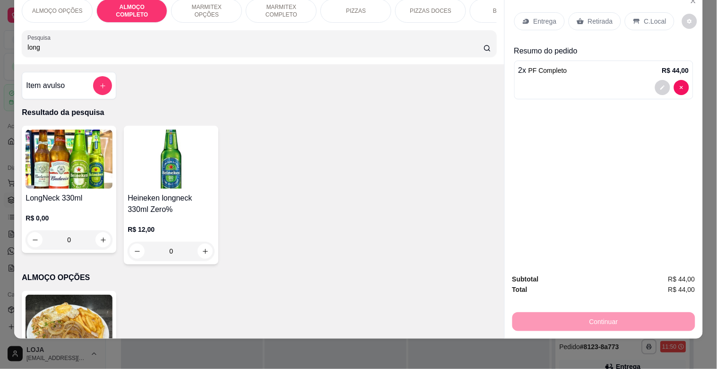
click at [168, 166] on img at bounding box center [171, 159] width 87 height 59
click at [62, 159] on img at bounding box center [69, 159] width 87 height 59
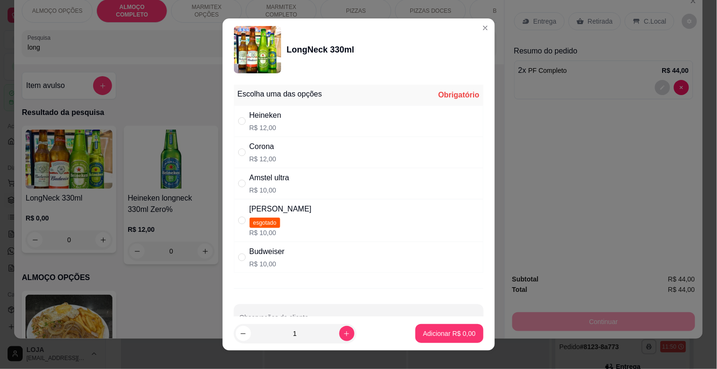
drag, startPoint x: 223, startPoint y: 111, endPoint x: 226, endPoint y: 116, distance: 6.6
click at [226, 116] on div "Escolha uma das opções Obrigatório Heineken R$ 12,00 Corona R$ 12,00 Amstel ult…" at bounding box center [359, 199] width 272 height 236
drag, startPoint x: 243, startPoint y: 119, endPoint x: 284, endPoint y: 129, distance: 41.8
click at [245, 119] on div "" at bounding box center [243, 121] width 11 height 10
click at [419, 334] on p "Adicionar R$ 12,00" at bounding box center [447, 333] width 56 height 9
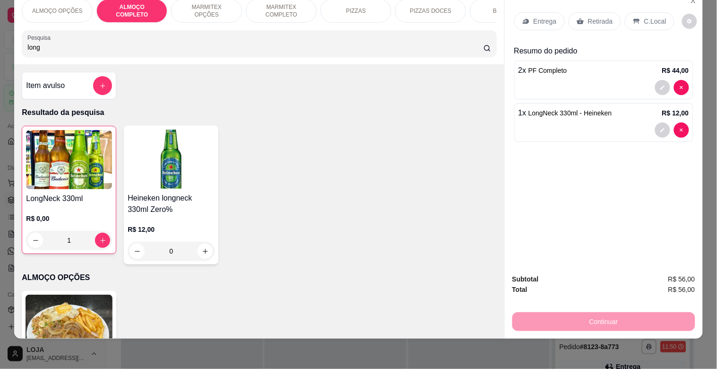
click at [645, 17] on p "C.Local" at bounding box center [656, 21] width 22 height 9
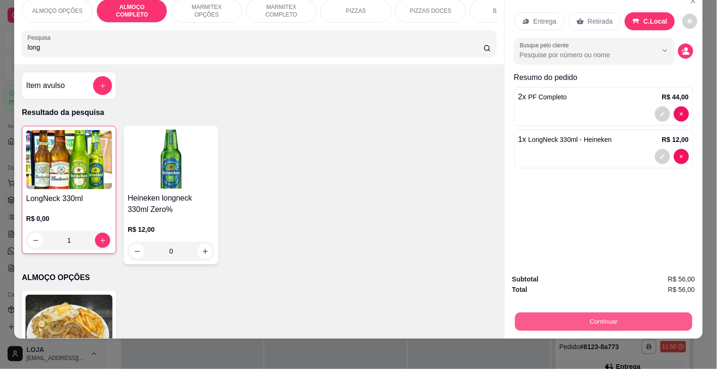
click at [601, 312] on button "Continuar" at bounding box center [603, 321] width 177 height 18
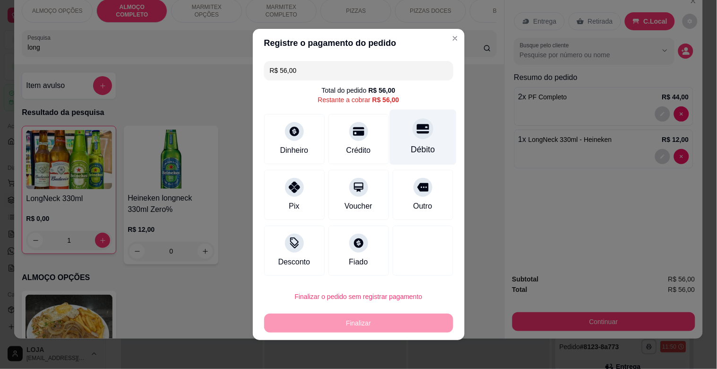
click at [421, 141] on div "Débito" at bounding box center [423, 137] width 67 height 55
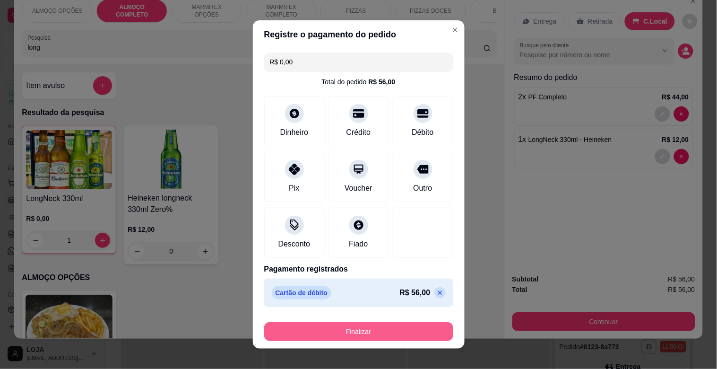
click at [343, 334] on button "Finalizar" at bounding box center [358, 331] width 189 height 19
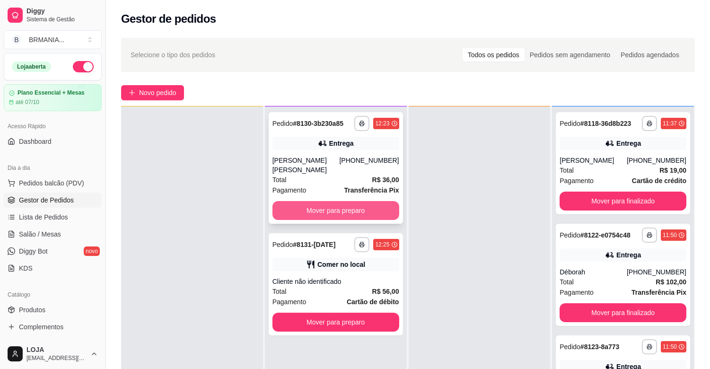
click at [314, 207] on button "Mover para preparo" at bounding box center [335, 210] width 127 height 19
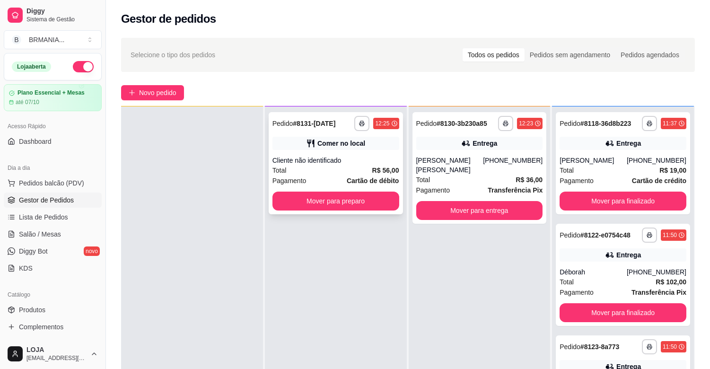
click at [357, 159] on div "Cliente não identificado" at bounding box center [335, 160] width 127 height 9
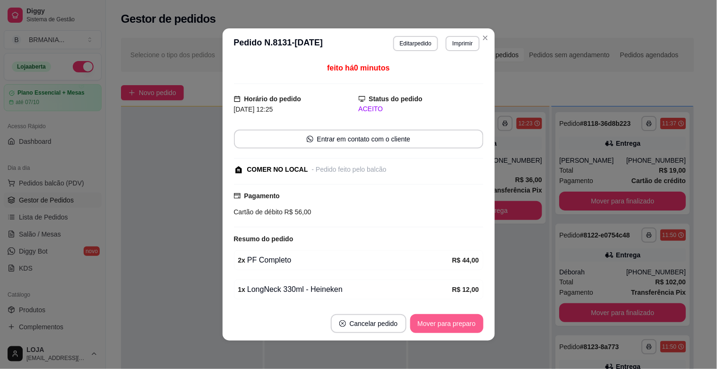
click at [471, 327] on button "Mover para preparo" at bounding box center [447, 323] width 73 height 19
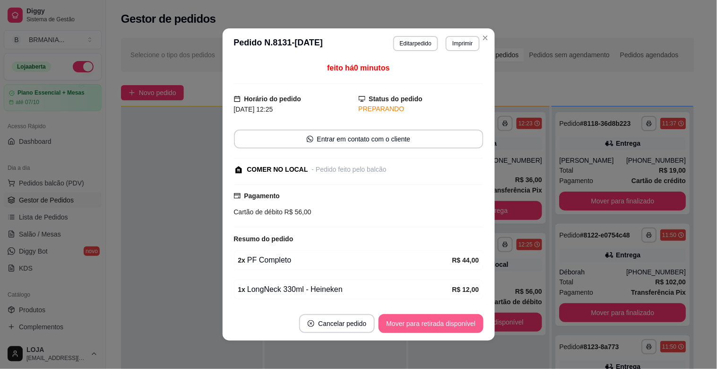
click at [466, 325] on button "Mover para retirada disponível" at bounding box center [431, 323] width 105 height 19
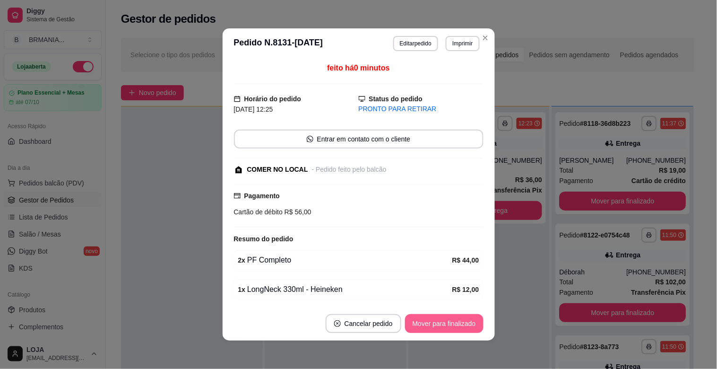
click at [465, 324] on button "Mover para finalizado" at bounding box center [444, 323] width 79 height 19
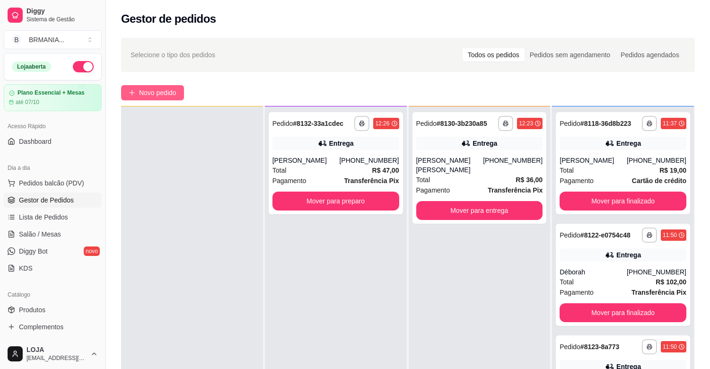
click at [181, 95] on button "Novo pedido" at bounding box center [152, 92] width 63 height 15
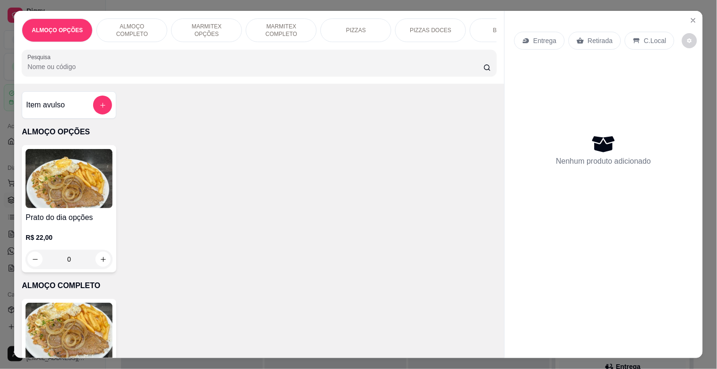
click at [204, 28] on p "MARMITEX OPÇÕES" at bounding box center [206, 30] width 55 height 15
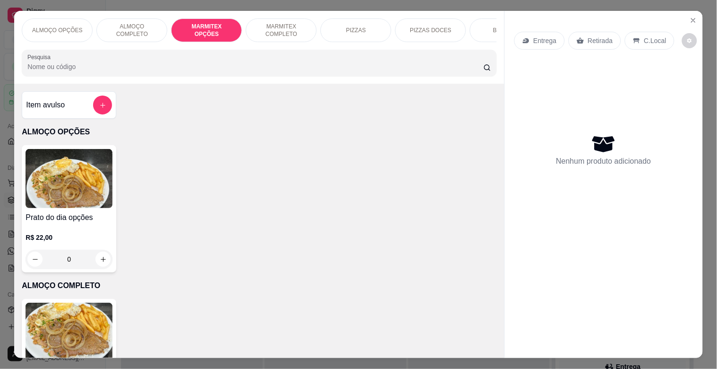
scroll to position [23, 0]
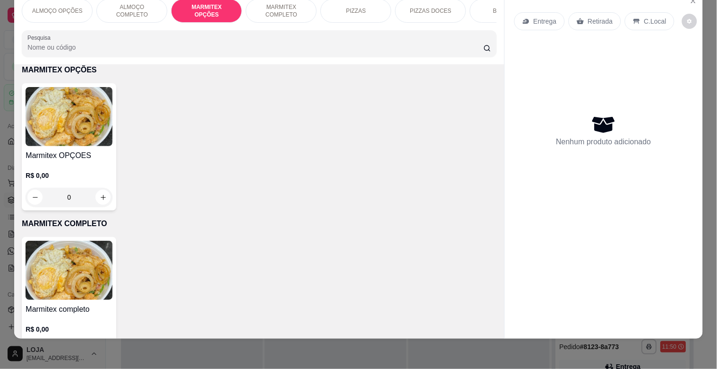
click at [69, 147] on div "Marmitex OPÇOES R$ 0,00 0" at bounding box center [69, 146] width 95 height 127
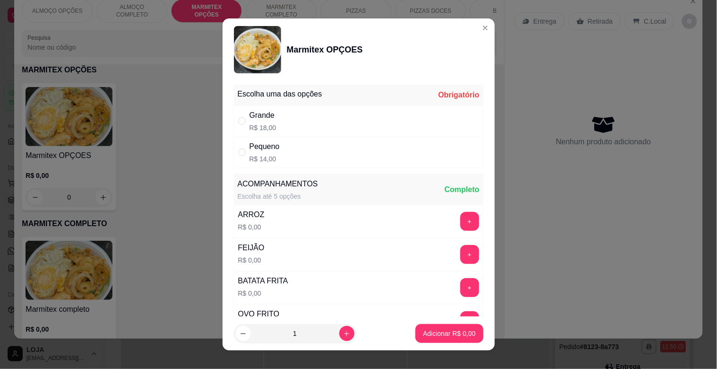
click at [277, 118] on div "Grande R$ 18,00" at bounding box center [359, 120] width 250 height 31
click at [424, 341] on button "Adicionar R$ 18,00" at bounding box center [448, 333] width 70 height 18
click at [426, 341] on div "ALMOÇO OPÇÕES ALMOÇO COMPLETO MARMITEX OPÇÕES MARMITEX COMPLETO PIZZAS PIZZAS D…" at bounding box center [358, 184] width 717 height 369
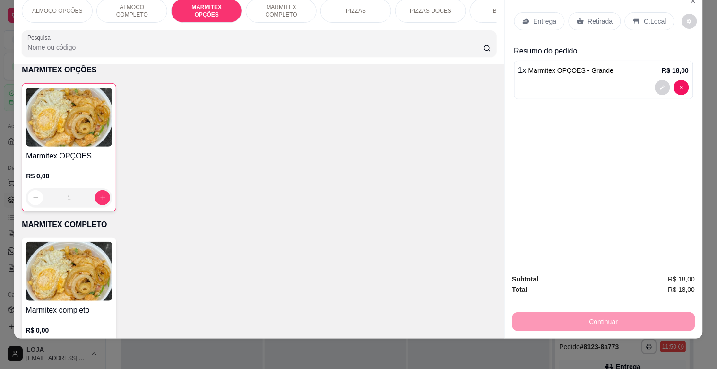
click at [88, 134] on img at bounding box center [69, 116] width 86 height 59
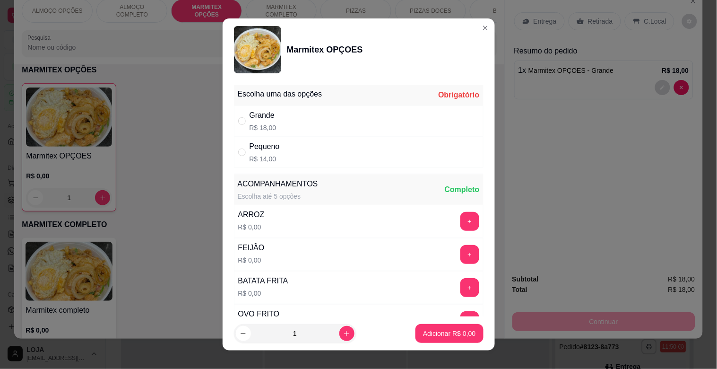
click at [276, 149] on div "Pequeno R$ 14,00" at bounding box center [359, 152] width 250 height 31
click at [429, 337] on p "Adicionar R$ 14,00" at bounding box center [447, 333] width 56 height 9
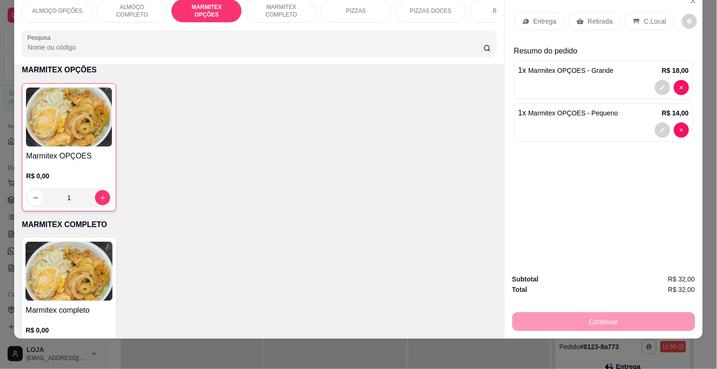
click at [171, 50] on input "Pesquisa" at bounding box center [255, 47] width 456 height 9
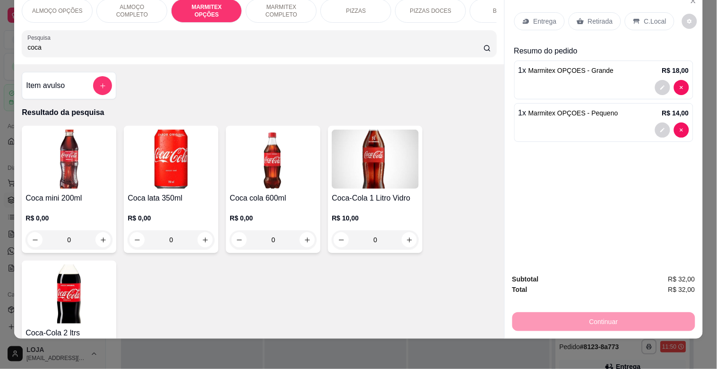
click at [90, 301] on img at bounding box center [69, 293] width 87 height 59
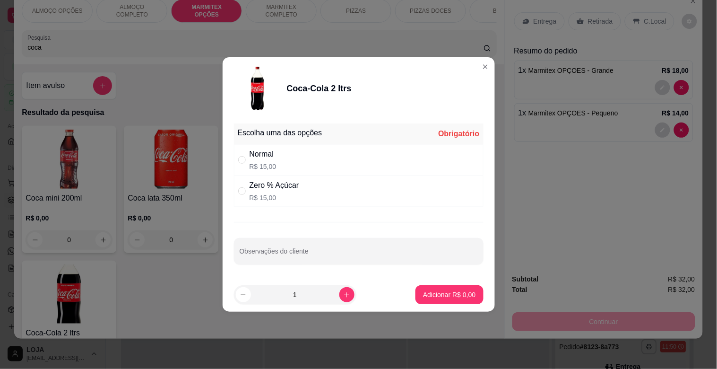
click at [266, 155] on div "Normal" at bounding box center [263, 154] width 27 height 11
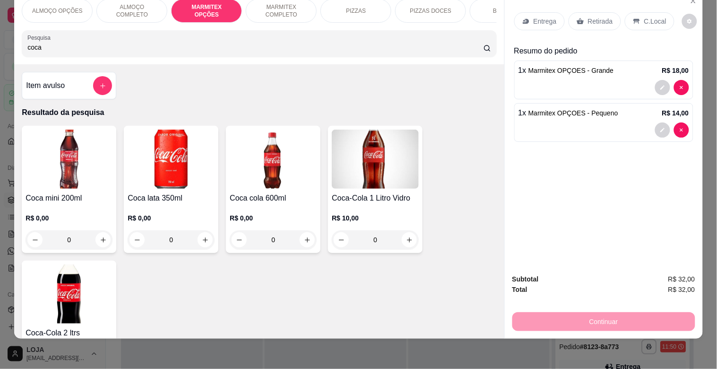
click at [114, 49] on input "coca" at bounding box center [255, 47] width 456 height 9
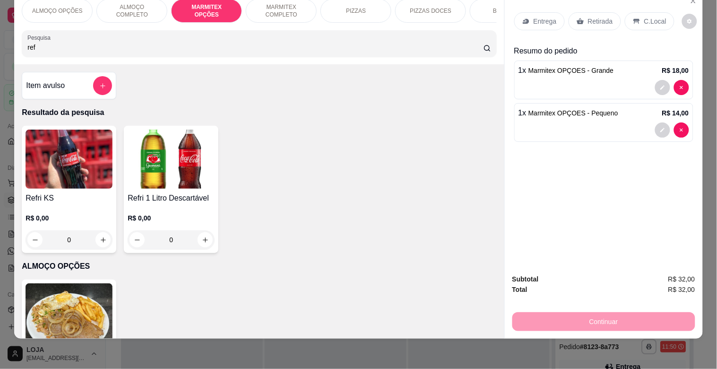
click at [167, 151] on img at bounding box center [171, 159] width 87 height 59
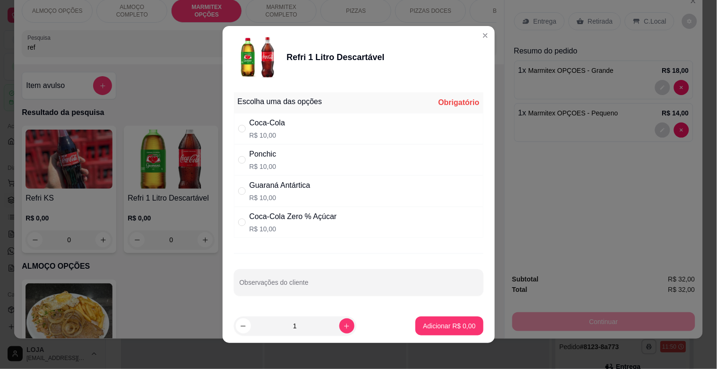
click at [283, 125] on div "Coca-Cola R$ 10,00" at bounding box center [359, 128] width 250 height 31
click at [441, 334] on button "Adicionar R$ 10,00" at bounding box center [447, 325] width 71 height 19
click at [441, 334] on div "ALMOÇO OPÇÕES ALMOÇO COMPLETO MARMITEX OPÇÕES MARMITEX COMPLETO PIZZAS PIZZAS D…" at bounding box center [358, 184] width 717 height 369
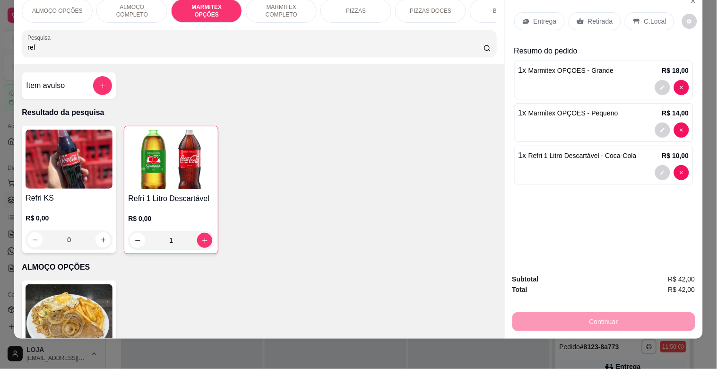
click at [524, 17] on icon at bounding box center [527, 21] width 8 height 8
click at [538, 12] on div "Entrega" at bounding box center [540, 21] width 51 height 18
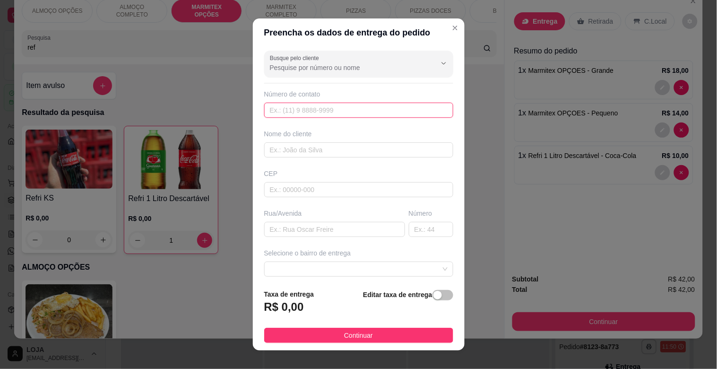
click at [311, 114] on input "text" at bounding box center [358, 110] width 189 height 15
click at [300, 148] on input "text" at bounding box center [358, 149] width 189 height 15
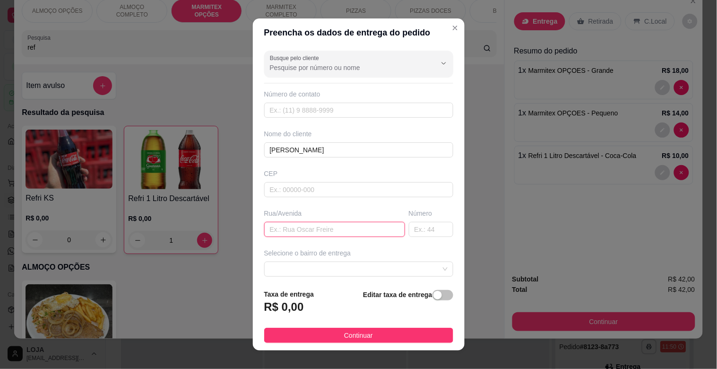
click at [286, 223] on input "text" at bounding box center [334, 229] width 141 height 15
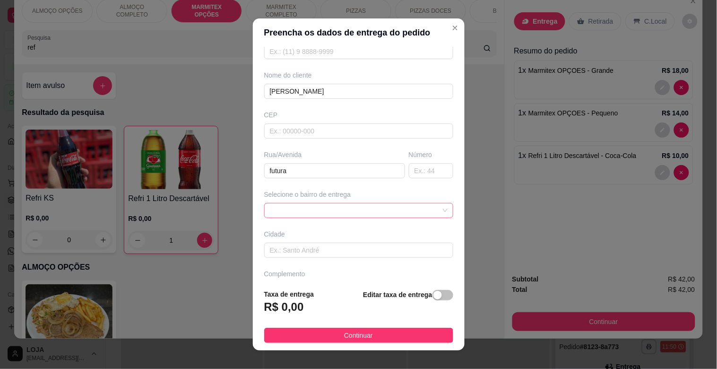
scroll to position [60, 0]
click at [319, 210] on span at bounding box center [359, 209] width 178 height 14
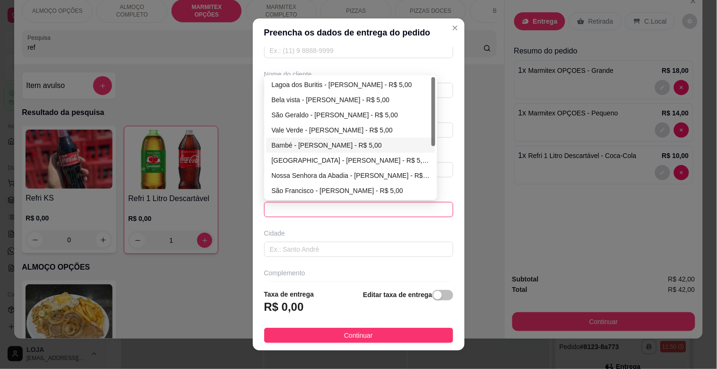
click at [432, 131] on div "Busque pelo cliente Número de contato Nome do cliente [PERSON_NAME] Rua/[GEOGRA…" at bounding box center [359, 164] width 212 height 235
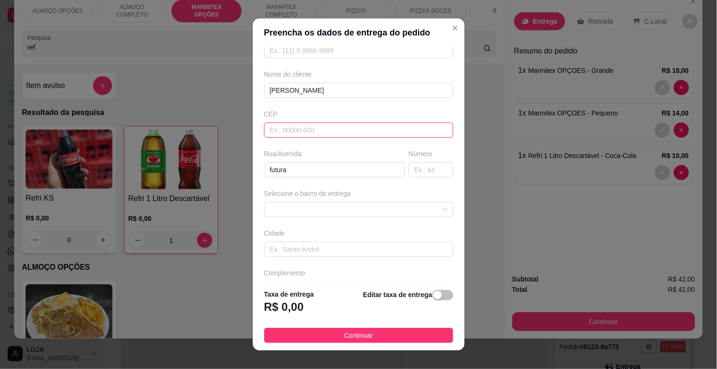
drag, startPoint x: 432, startPoint y: 131, endPoint x: 431, endPoint y: 141, distance: 10.4
click at [431, 141] on div "Busque pelo cliente Número de contato Nome do cliente [PERSON_NAME] Rua/[GEOGRA…" at bounding box center [359, 164] width 212 height 235
click at [304, 205] on span at bounding box center [359, 209] width 178 height 14
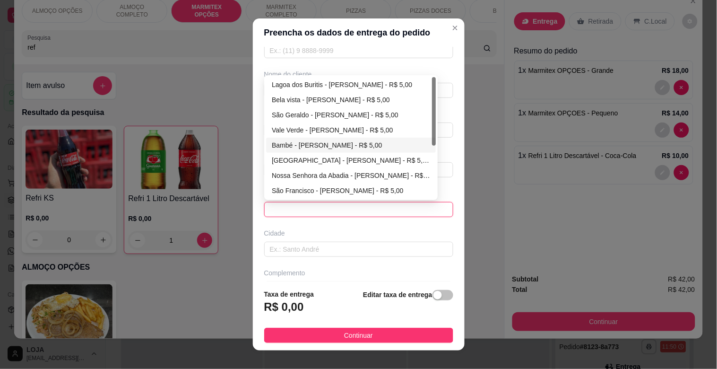
click at [427, 210] on span at bounding box center [359, 209] width 178 height 14
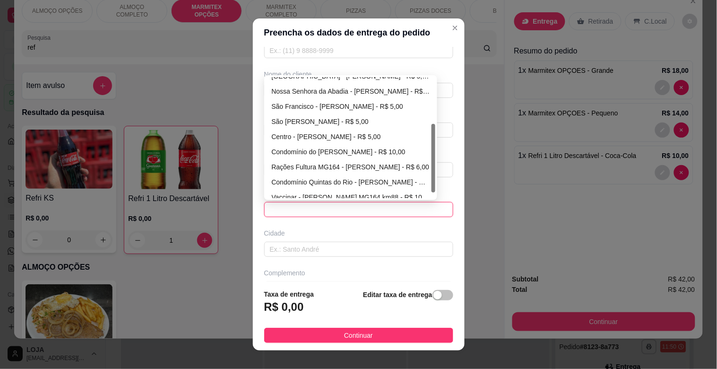
scroll to position [91, 0]
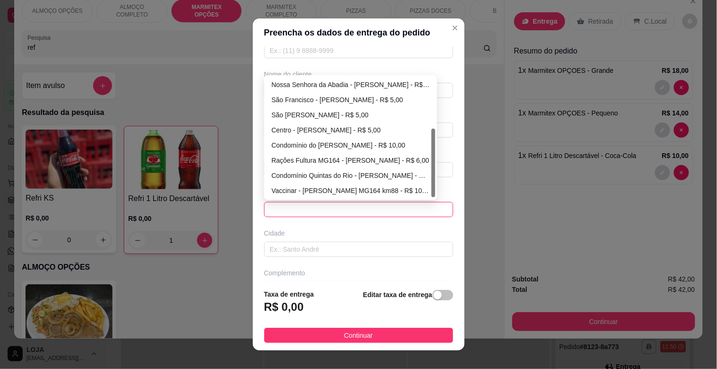
drag, startPoint x: 430, startPoint y: 140, endPoint x: 433, endPoint y: 194, distance: 54.0
click at [433, 194] on div "688d6d447da91a043bd5cd48 688d6d6f7da91a043bd5cd4b 688d6d9f7da91a043bd5cd4e [GEO…" at bounding box center [351, 137] width 174 height 125
click at [333, 157] on div "Rações Fultura MG164 - [PERSON_NAME] - R$ 6,00" at bounding box center [351, 160] width 158 height 10
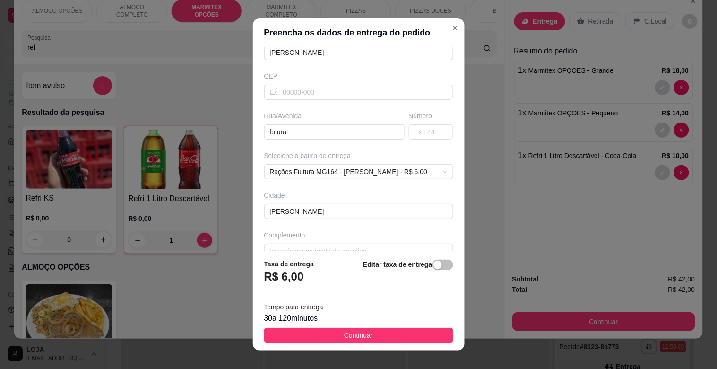
scroll to position [115, 0]
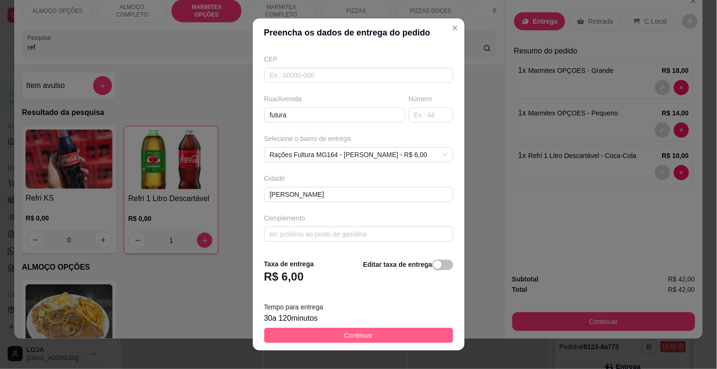
click at [370, 339] on button "Continuar" at bounding box center [358, 335] width 189 height 15
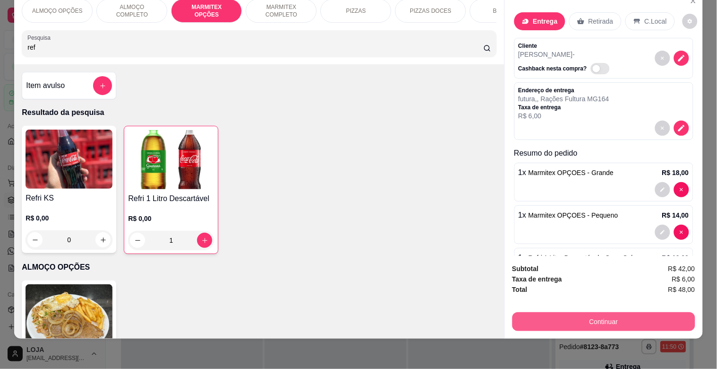
click at [609, 317] on button "Continuar" at bounding box center [604, 321] width 183 height 19
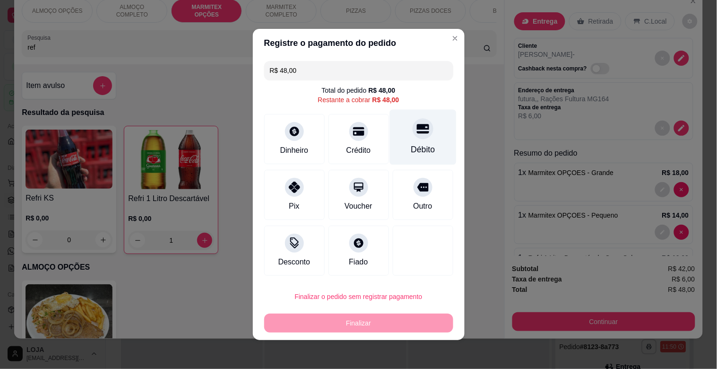
click at [419, 134] on div at bounding box center [423, 128] width 21 height 21
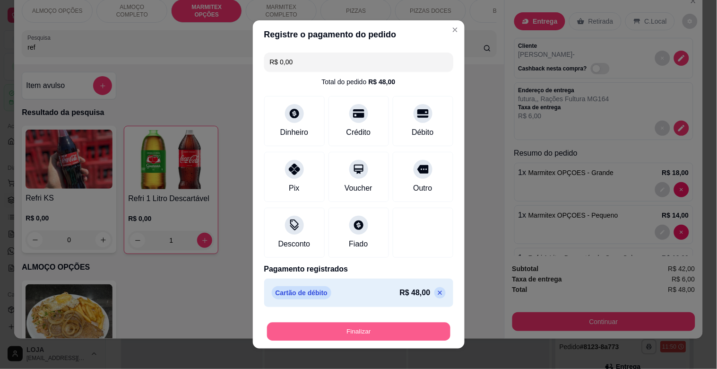
click at [416, 327] on button "Finalizar" at bounding box center [358, 332] width 183 height 18
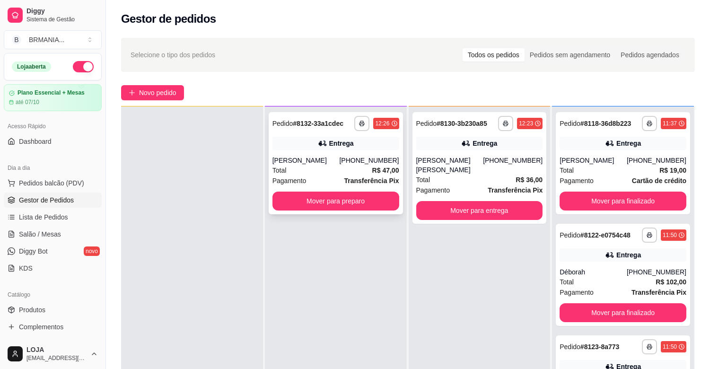
click at [338, 168] on div "Total R$ 47,00" at bounding box center [335, 170] width 127 height 10
click at [70, 216] on link "Lista de Pedidos" at bounding box center [53, 217] width 98 height 15
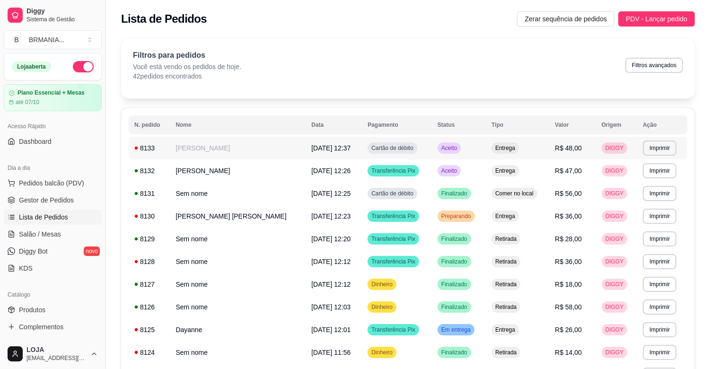
click at [481, 144] on td "Aceito" at bounding box center [459, 148] width 54 height 23
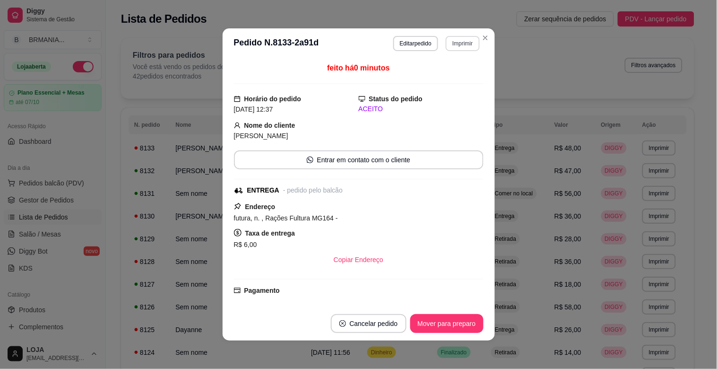
click at [454, 45] on button "Imprimir" at bounding box center [463, 43] width 34 height 15
click at [456, 74] on button "IMPRESSORA" at bounding box center [443, 77] width 66 height 15
click at [489, 38] on header "**********" at bounding box center [359, 43] width 272 height 30
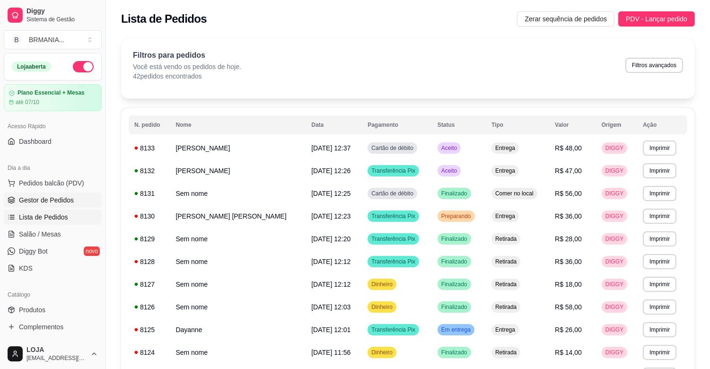
click at [64, 201] on span "Gestor de Pedidos" at bounding box center [46, 199] width 55 height 9
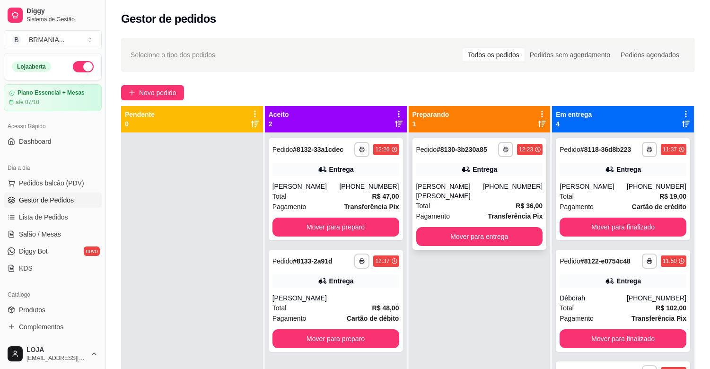
click at [475, 193] on div "[PERSON_NAME] [PERSON_NAME]" at bounding box center [449, 191] width 67 height 19
click at [332, 223] on button "Mover para preparo" at bounding box center [335, 227] width 127 height 19
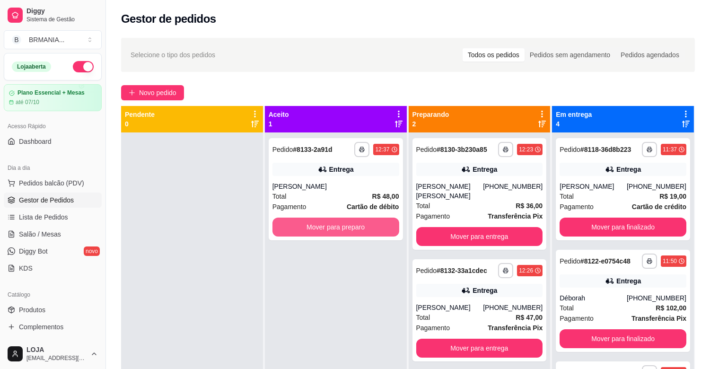
click at [332, 223] on button "Mover para preparo" at bounding box center [335, 227] width 127 height 19
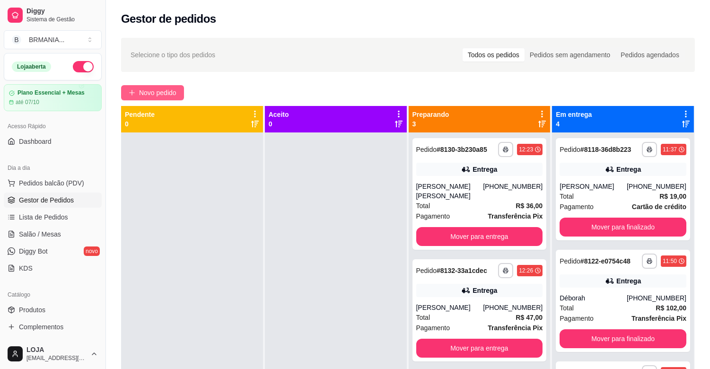
click at [139, 91] on span "Novo pedido" at bounding box center [157, 92] width 37 height 10
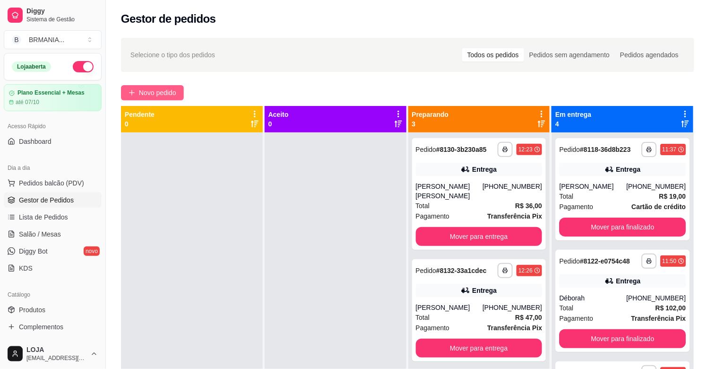
click at [206, 59] on div at bounding box center [258, 62] width 463 height 19
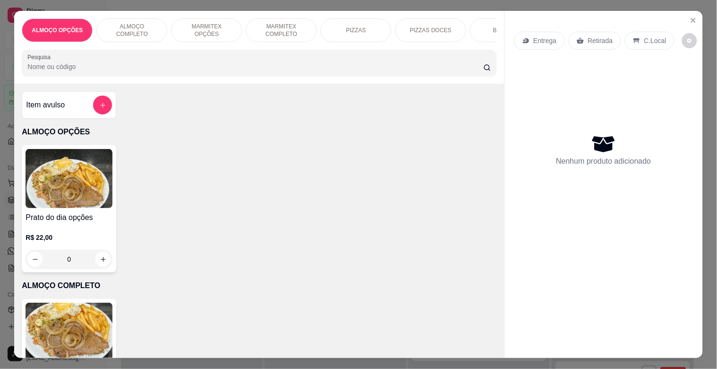
click at [218, 25] on p "MARMITEX OPÇÕES" at bounding box center [206, 30] width 55 height 15
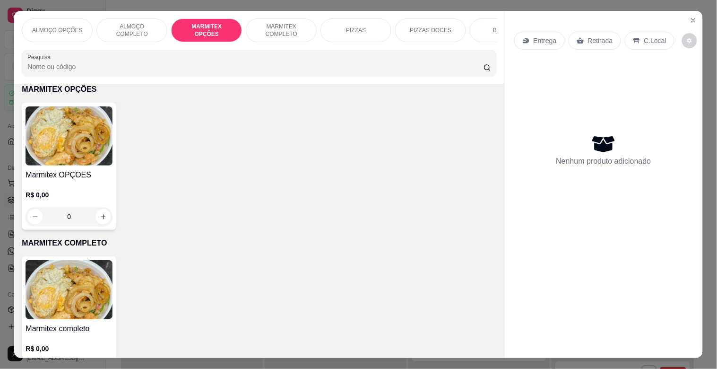
scroll to position [23, 0]
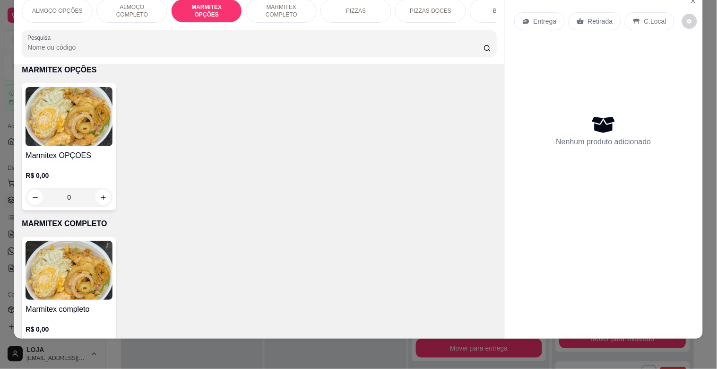
click at [65, 119] on img at bounding box center [69, 116] width 87 height 59
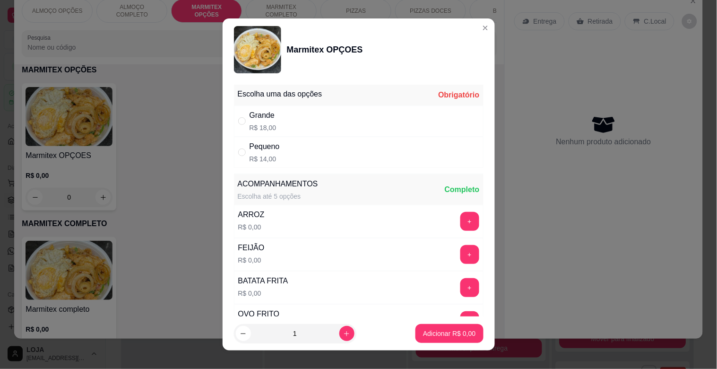
click at [287, 114] on div "Grande R$ 18,00" at bounding box center [359, 120] width 250 height 31
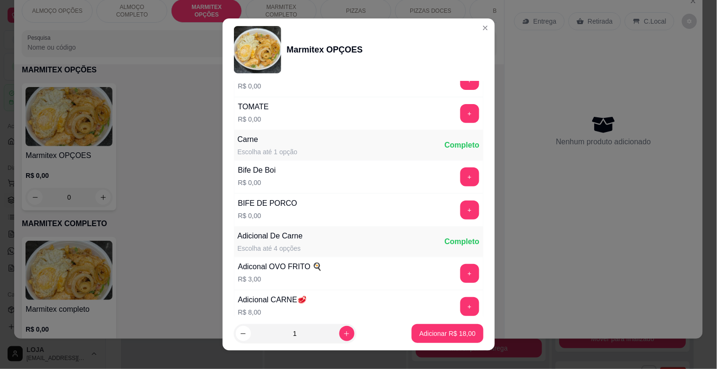
scroll to position [393, 0]
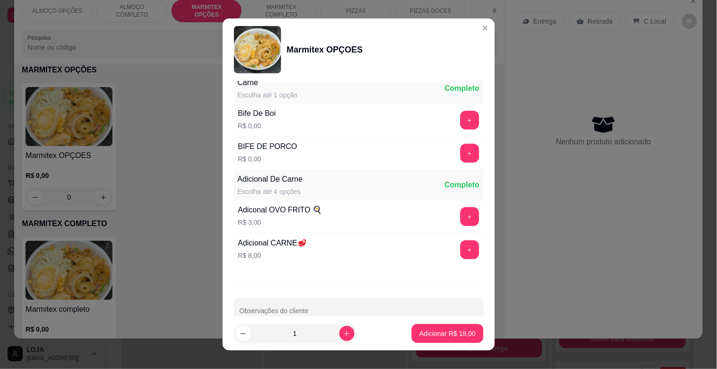
click at [287, 186] on div "Adicional De Carne Escolha até 4 opções" at bounding box center [270, 185] width 65 height 23
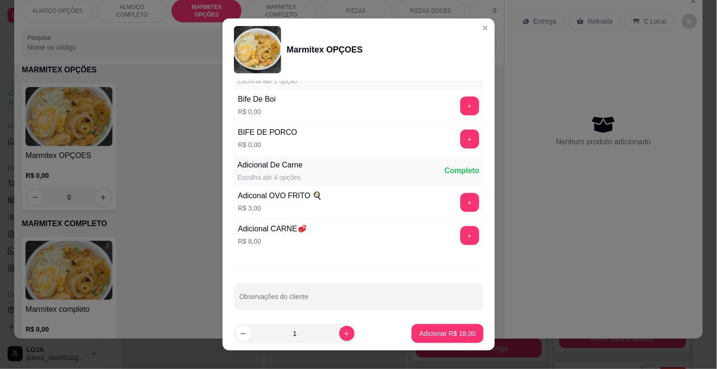
scroll to position [415, 0]
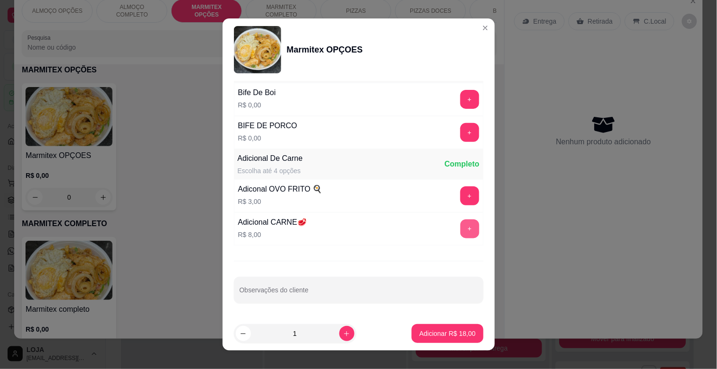
click at [461, 229] on button "+" at bounding box center [470, 228] width 19 height 19
click at [437, 332] on p "Adicionar R$ 26,00" at bounding box center [447, 333] width 56 height 9
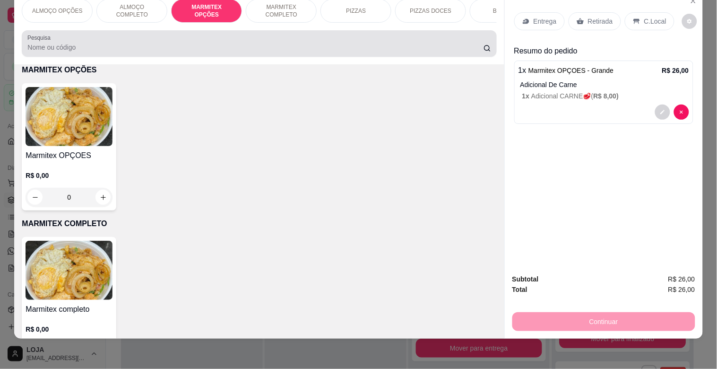
click at [131, 40] on div at bounding box center [258, 43] width 463 height 19
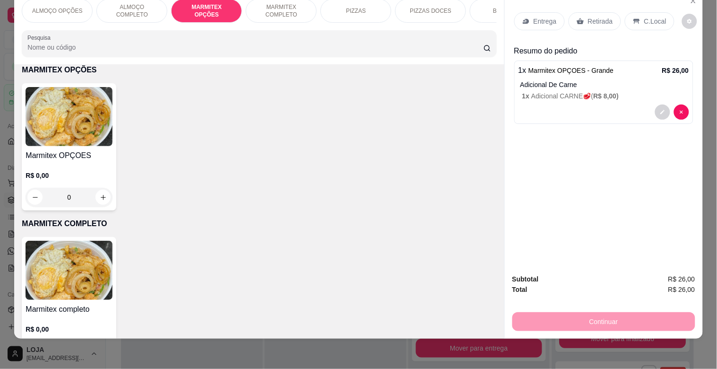
click at [77, 107] on img at bounding box center [69, 116] width 87 height 59
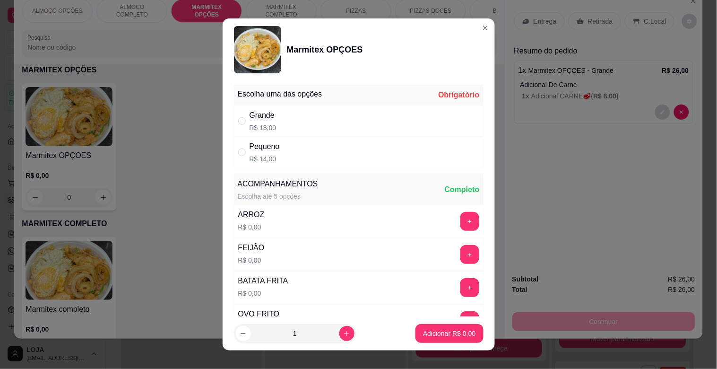
click at [294, 149] on div "Pequeno R$ 14,00" at bounding box center [359, 152] width 250 height 31
click at [431, 330] on p "Adicionar R$ 14,00" at bounding box center [447, 333] width 56 height 9
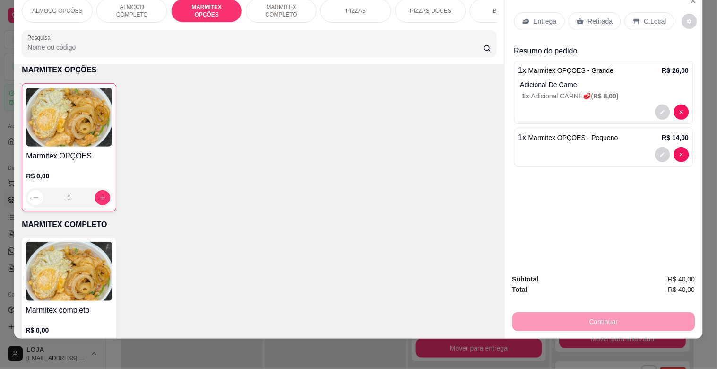
click at [376, 190] on div "Marmitex OPÇOES R$ 0,00 1" at bounding box center [259, 147] width 475 height 128
click at [593, 17] on p "Retirada" at bounding box center [600, 21] width 25 height 9
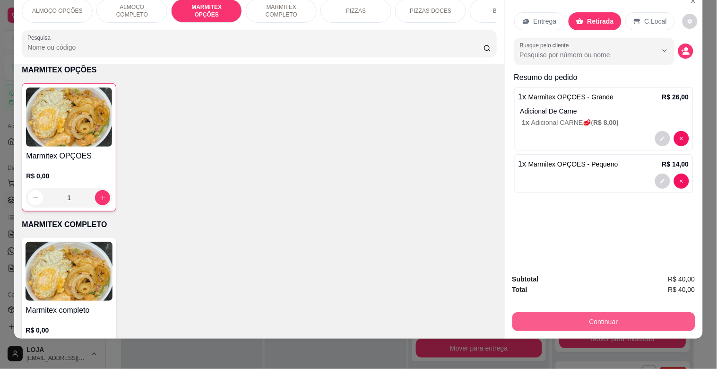
click at [627, 312] on button "Continuar" at bounding box center [604, 321] width 183 height 19
click at [568, 313] on button "Continuar" at bounding box center [603, 321] width 177 height 18
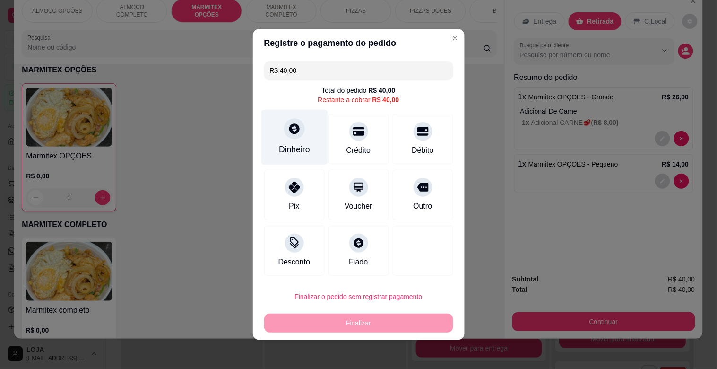
click at [301, 131] on div "Dinheiro" at bounding box center [294, 137] width 67 height 55
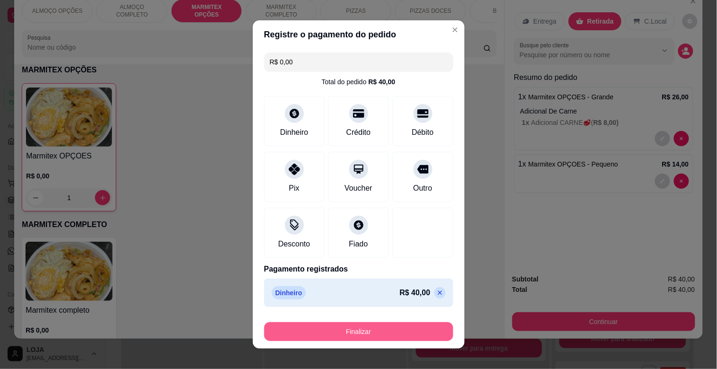
click at [388, 329] on button "Finalizar" at bounding box center [358, 331] width 189 height 19
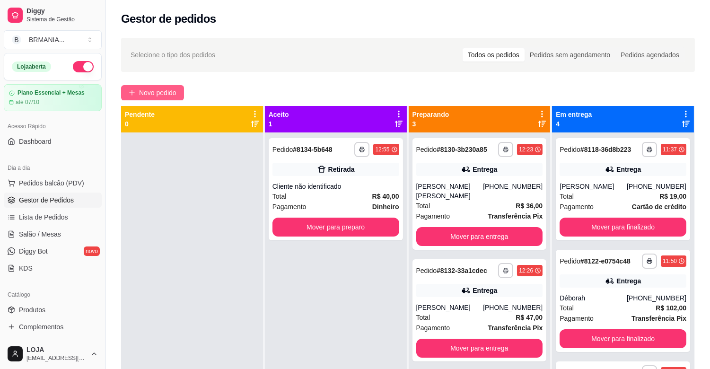
click at [130, 86] on button "Novo pedido" at bounding box center [152, 92] width 63 height 15
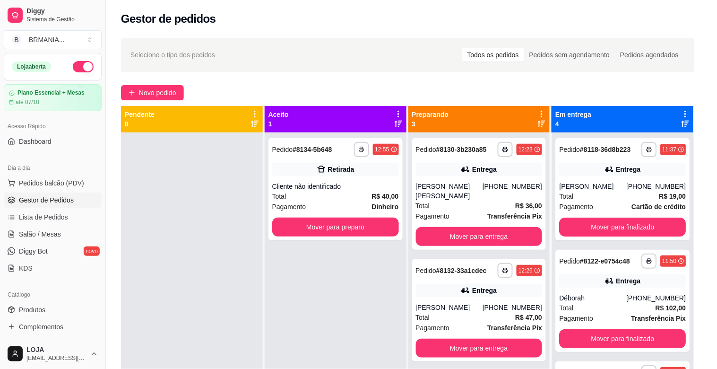
click at [144, 71] on input "Pesquisa" at bounding box center [255, 66] width 456 height 9
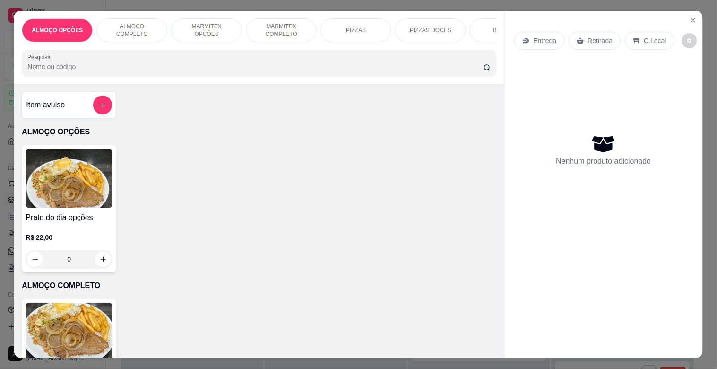
click at [59, 195] on img at bounding box center [69, 178] width 87 height 59
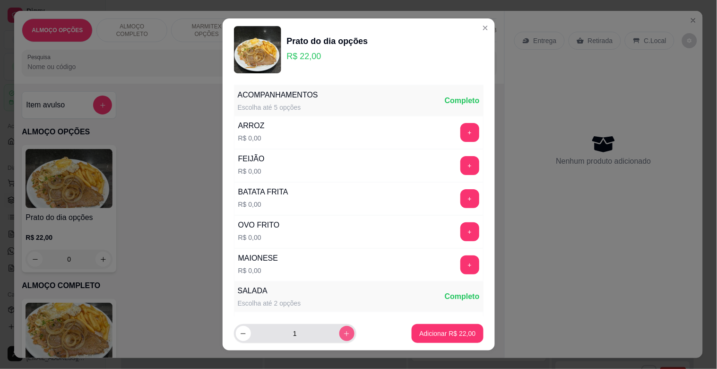
click at [343, 333] on icon "increase-product-quantity" at bounding box center [346, 333] width 7 height 7
click at [422, 333] on p "Adicionar R$ 44,00" at bounding box center [447, 333] width 56 height 9
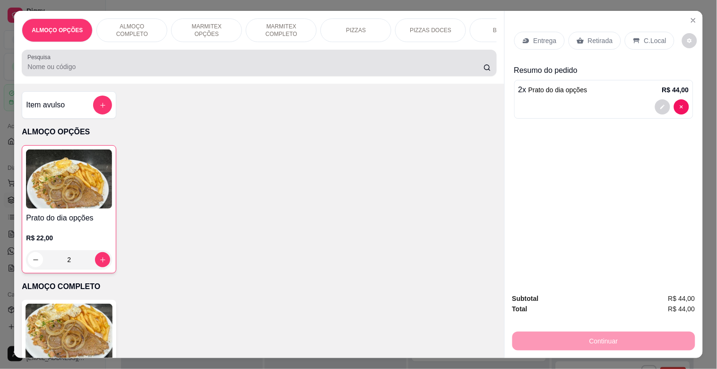
click at [150, 62] on div at bounding box center [258, 62] width 463 height 19
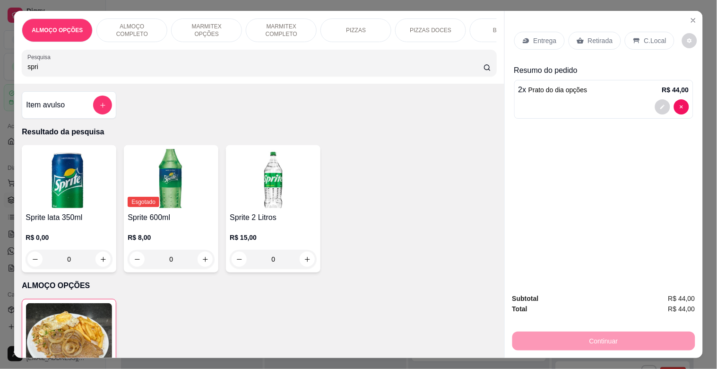
click at [258, 200] on img at bounding box center [273, 178] width 87 height 59
click at [158, 206] on img at bounding box center [171, 178] width 87 height 59
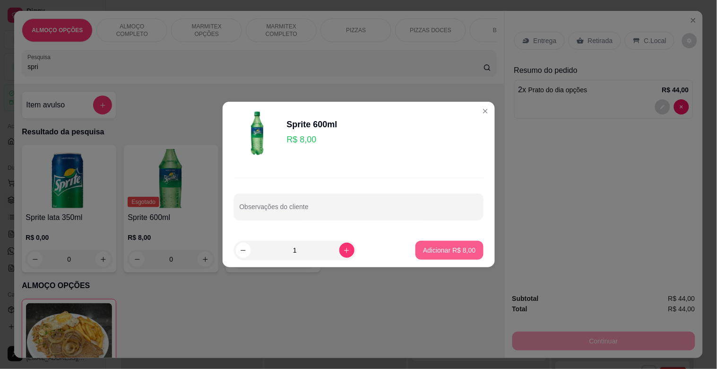
click at [452, 245] on button "Adicionar R$ 8,00" at bounding box center [450, 250] width 68 height 19
click at [433, 257] on button "Adicionar R$ 8,00" at bounding box center [450, 250] width 68 height 19
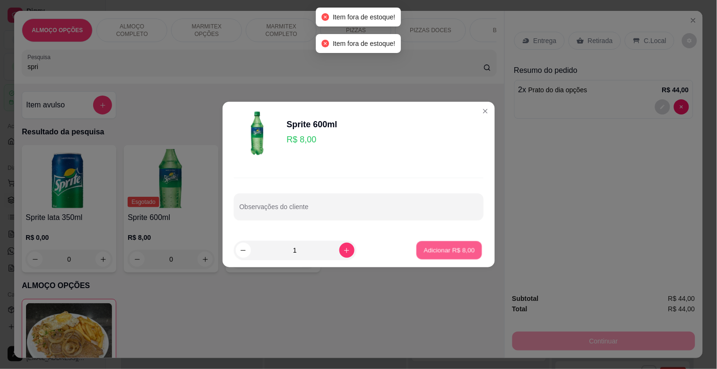
click at [434, 257] on button "Adicionar R$ 8,00" at bounding box center [450, 250] width 66 height 18
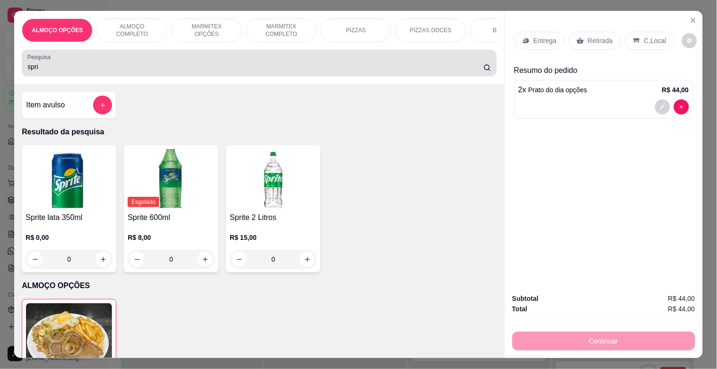
click at [103, 72] on div "spri" at bounding box center [258, 62] width 463 height 19
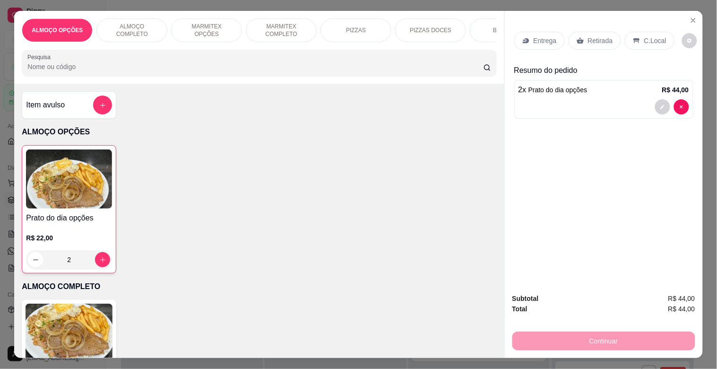
click at [109, 71] on input "Pesquisa" at bounding box center [255, 66] width 456 height 9
click at [91, 70] on input "Pesquisa" at bounding box center [255, 66] width 456 height 9
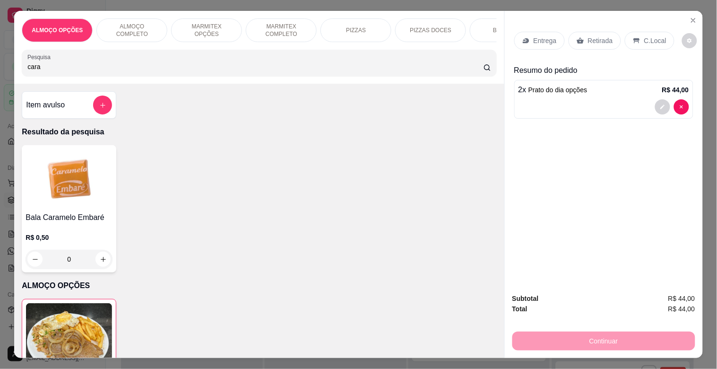
click at [87, 196] on img at bounding box center [69, 178] width 87 height 59
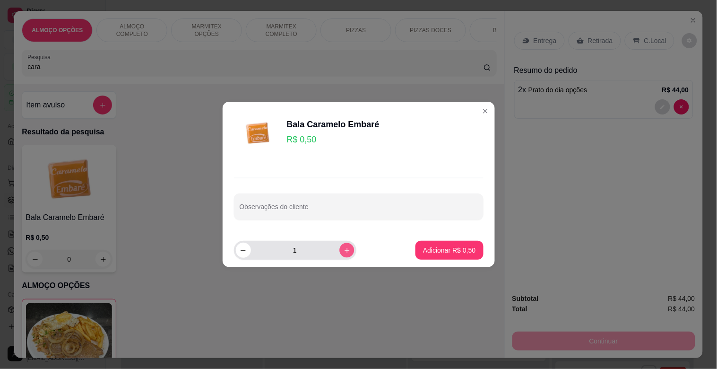
click at [343, 253] on icon "increase-product-quantity" at bounding box center [346, 250] width 7 height 7
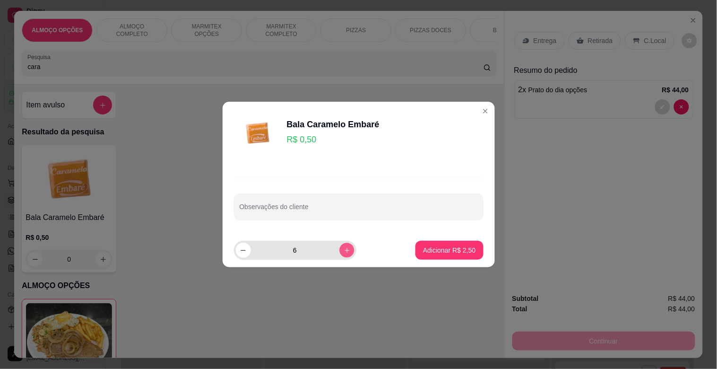
click at [343, 253] on icon "increase-product-quantity" at bounding box center [346, 250] width 7 height 7
click at [343, 252] on icon "increase-product-quantity" at bounding box center [346, 250] width 7 height 7
click at [457, 248] on p "Adicionar R$ 5,00" at bounding box center [449, 249] width 51 height 9
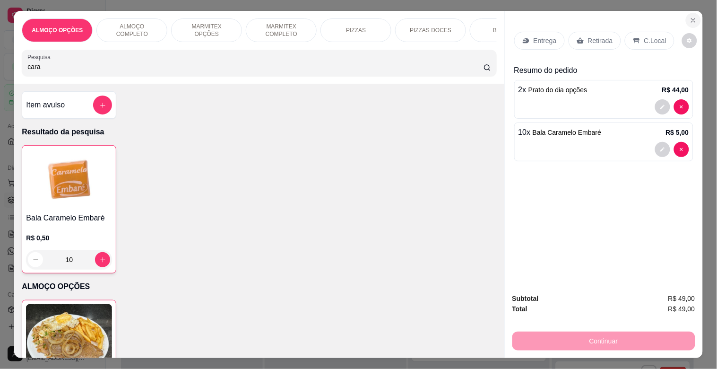
click at [690, 19] on icon "Close" at bounding box center [694, 21] width 8 height 8
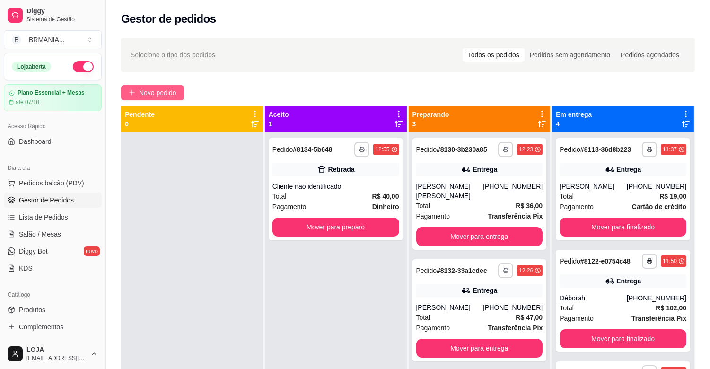
click at [139, 93] on span "Novo pedido" at bounding box center [157, 92] width 37 height 10
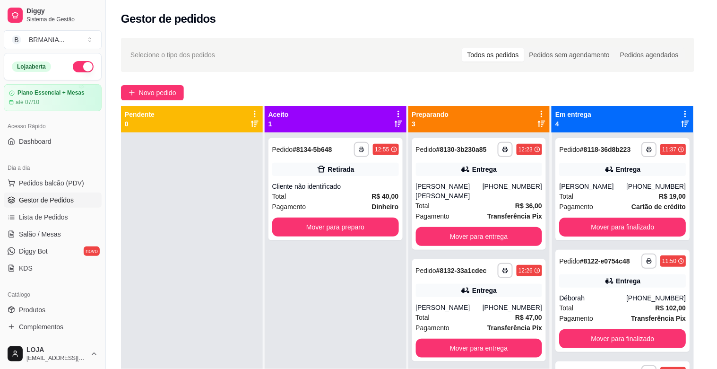
click at [201, 62] on div at bounding box center [258, 62] width 463 height 19
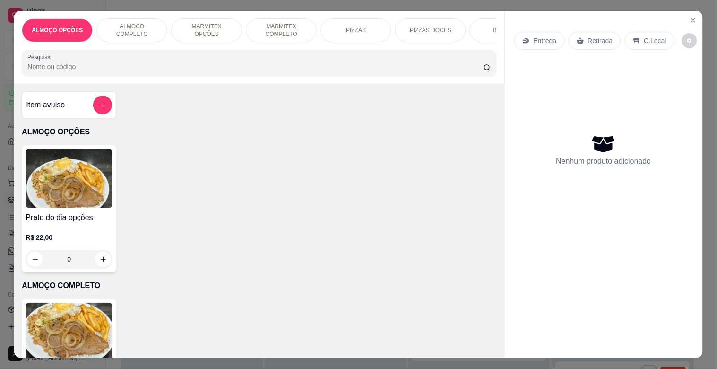
click at [190, 26] on p "MARMITEX OPÇÕES" at bounding box center [206, 30] width 55 height 15
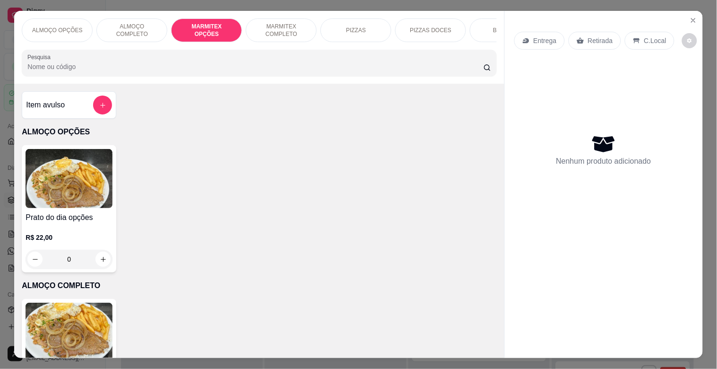
scroll to position [23, 0]
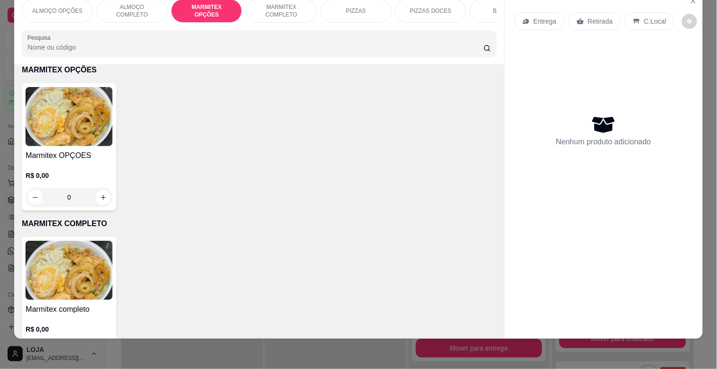
click at [87, 116] on img at bounding box center [69, 116] width 87 height 59
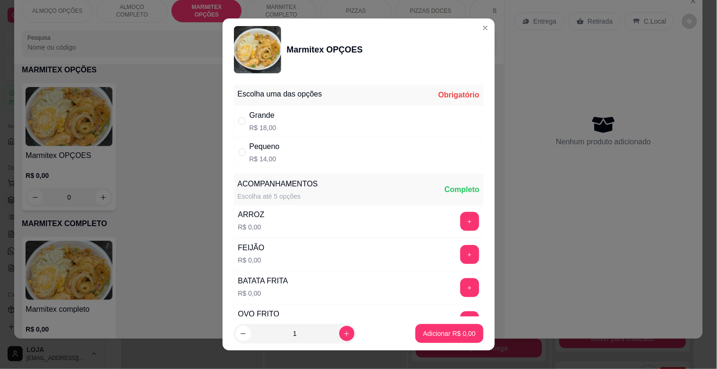
click at [297, 129] on div "Grande R$ 18,00" at bounding box center [359, 120] width 250 height 31
click at [433, 335] on p "Adicionar R$ 18,00" at bounding box center [447, 333] width 56 height 9
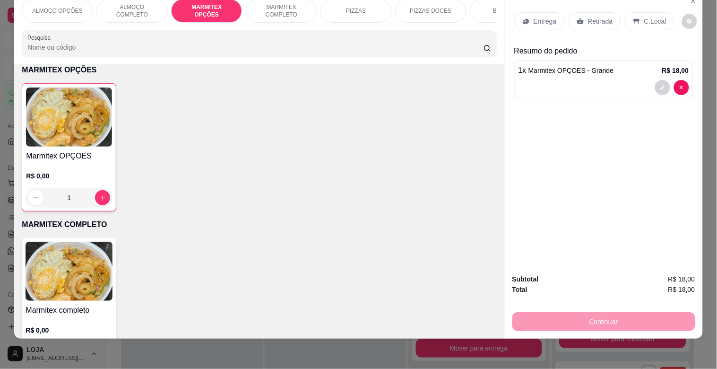
click at [81, 131] on img at bounding box center [69, 116] width 86 height 59
click at [293, 154] on div "Pequeno R$ 14,00" at bounding box center [359, 152] width 250 height 31
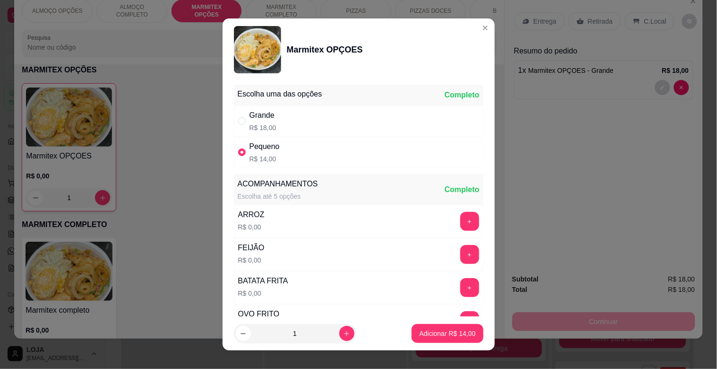
click at [293, 154] on div "Pequeno R$ 14,00" at bounding box center [359, 152] width 250 height 31
click at [288, 160] on div "Pequeno R$ 14,00" at bounding box center [359, 152] width 250 height 31
click at [343, 334] on icon "increase-product-quantity" at bounding box center [346, 333] width 7 height 7
click at [420, 334] on p "Adicionar R$ 28,00" at bounding box center [447, 333] width 55 height 9
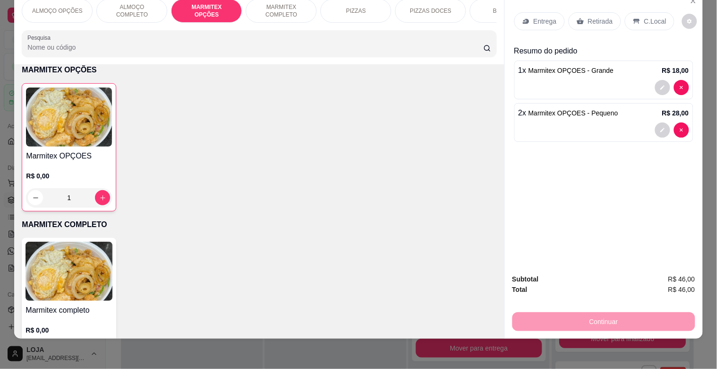
click at [592, 17] on p "Retirada" at bounding box center [600, 21] width 25 height 9
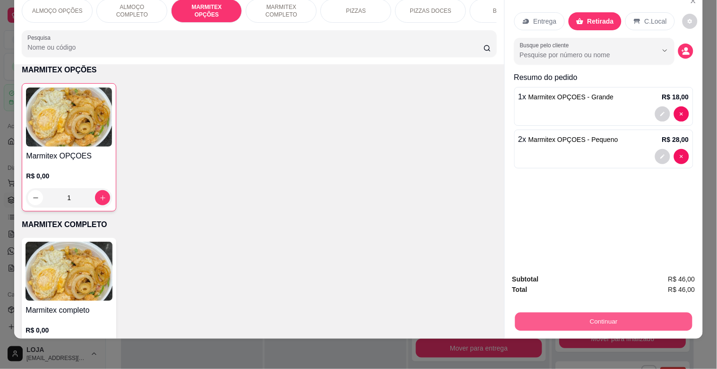
click at [593, 314] on button "Continuar" at bounding box center [603, 321] width 177 height 18
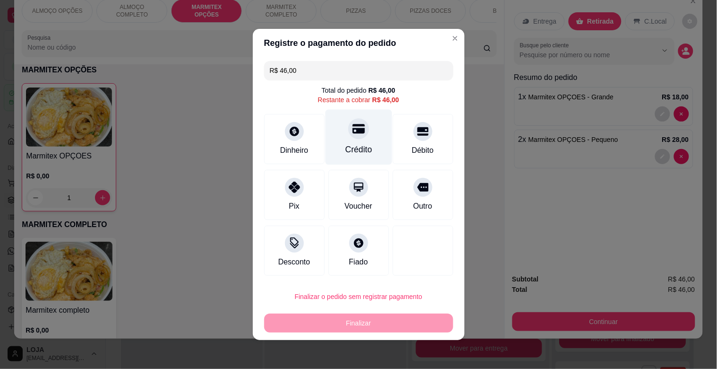
click at [357, 131] on div at bounding box center [359, 128] width 21 height 21
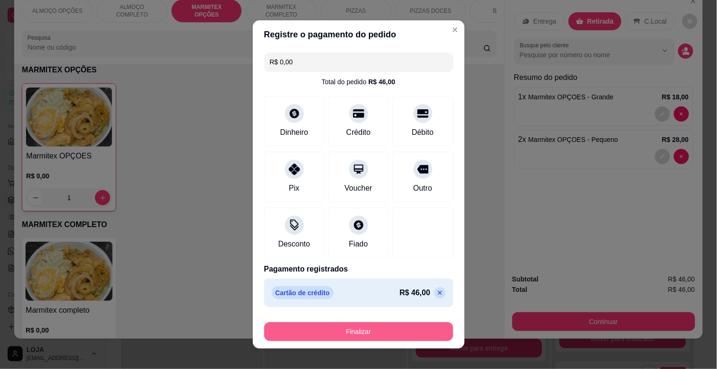
click at [370, 332] on button "Finalizar" at bounding box center [358, 331] width 189 height 19
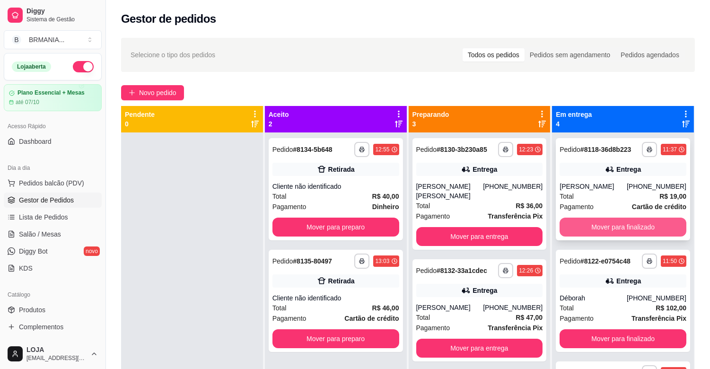
click at [615, 226] on button "Mover para finalizado" at bounding box center [622, 227] width 127 height 19
click at [616, 226] on button "Mover para finalizado" at bounding box center [622, 227] width 127 height 19
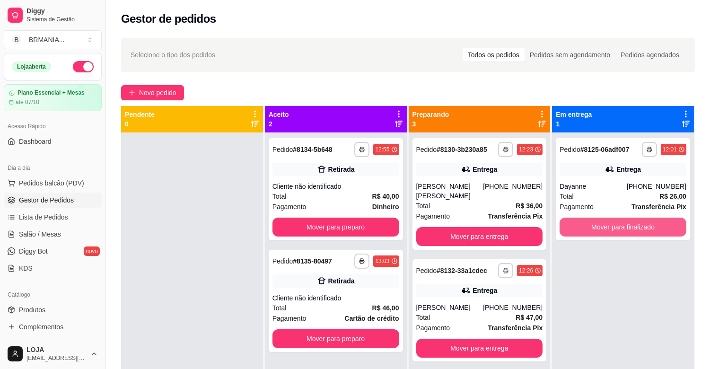
click at [616, 226] on button "Mover para finalizado" at bounding box center [622, 227] width 127 height 19
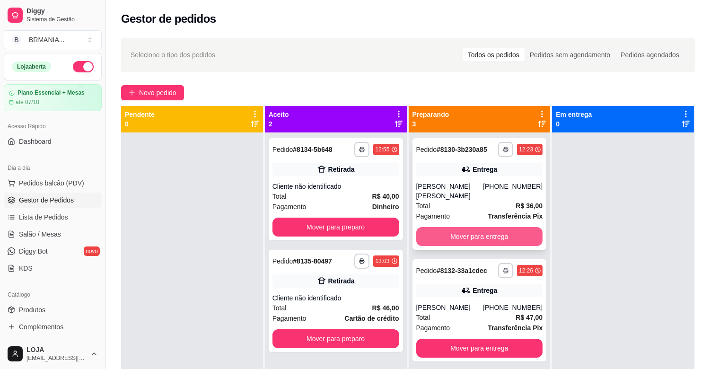
click at [485, 236] on button "Mover para entrega" at bounding box center [479, 236] width 127 height 19
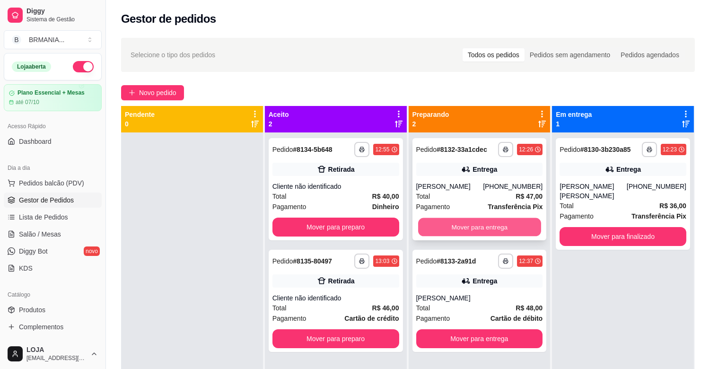
click at [502, 226] on button "Mover para entrega" at bounding box center [479, 227] width 123 height 18
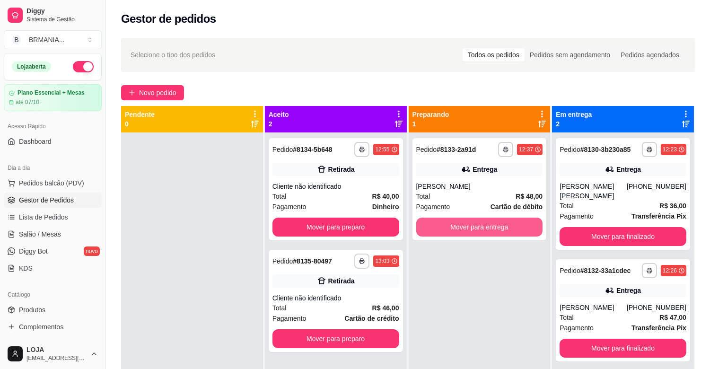
click at [502, 226] on button "Mover para entrega" at bounding box center [479, 227] width 127 height 19
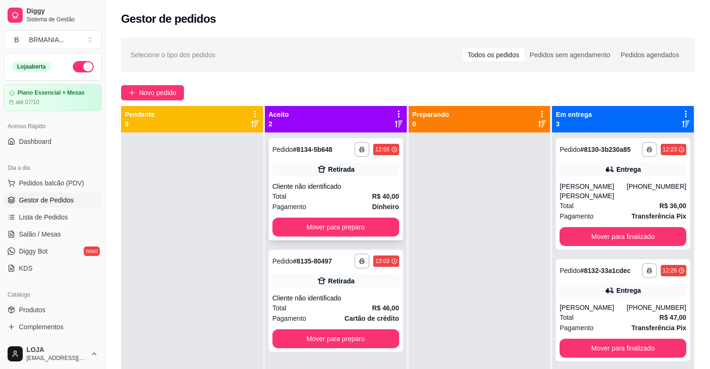
click at [361, 195] on div "Total R$ 40,00" at bounding box center [335, 196] width 127 height 10
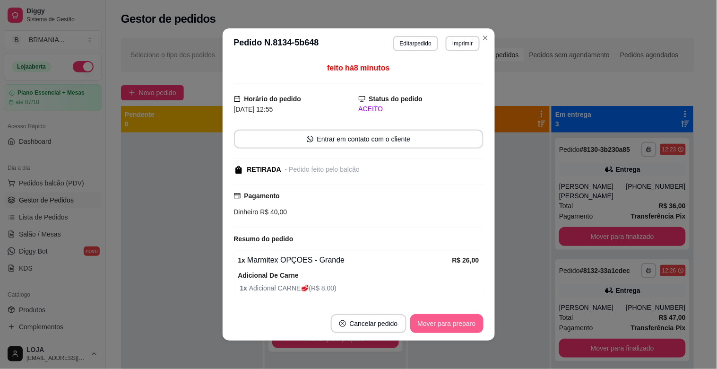
click at [432, 322] on button "Mover para preparo" at bounding box center [447, 323] width 73 height 19
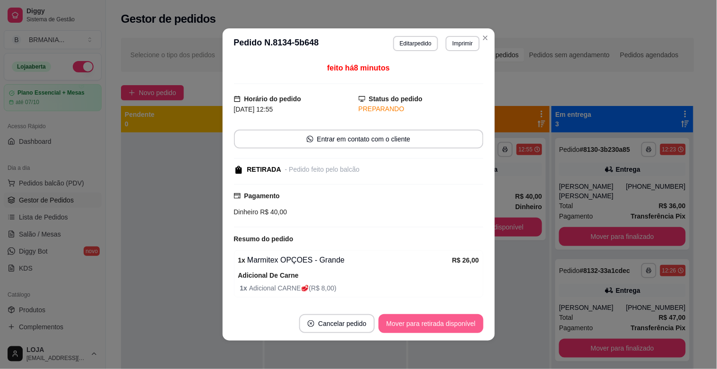
click at [436, 324] on button "Mover para retirada disponível" at bounding box center [431, 323] width 105 height 19
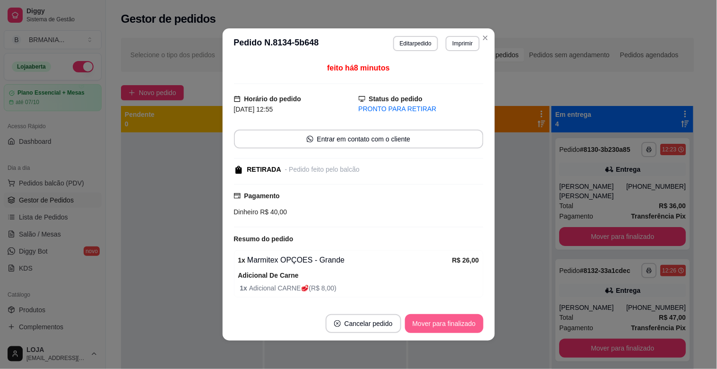
click at [436, 323] on button "Mover para finalizado" at bounding box center [444, 323] width 79 height 19
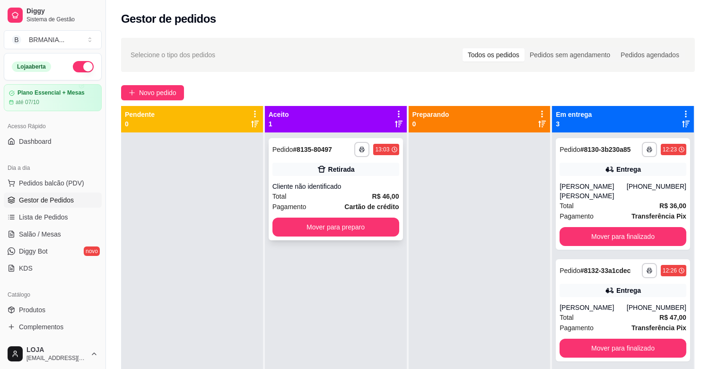
click at [372, 190] on div "Cliente não identificado" at bounding box center [335, 186] width 127 height 9
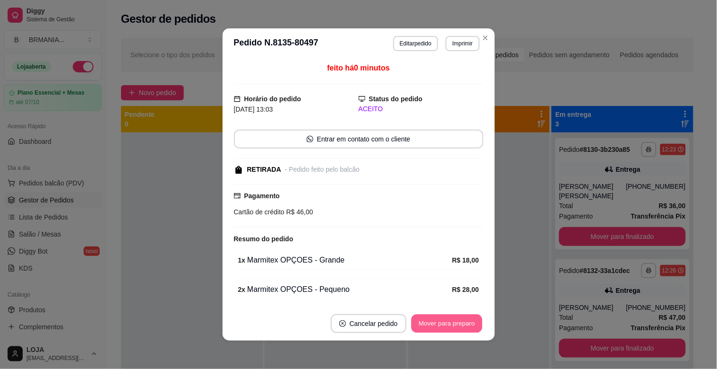
click at [446, 321] on button "Mover para preparo" at bounding box center [446, 324] width 71 height 18
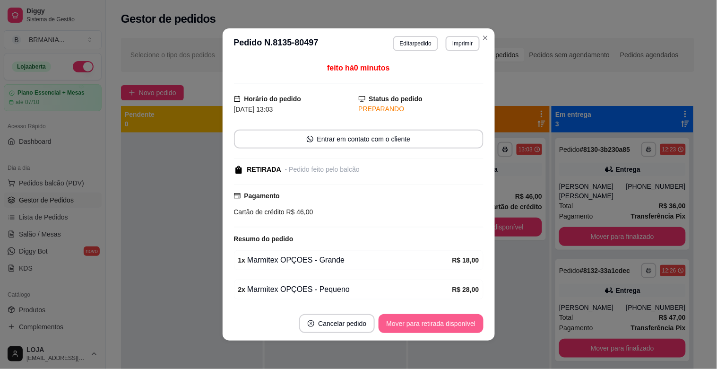
click at [447, 319] on button "Mover para retirada disponível" at bounding box center [431, 323] width 105 height 19
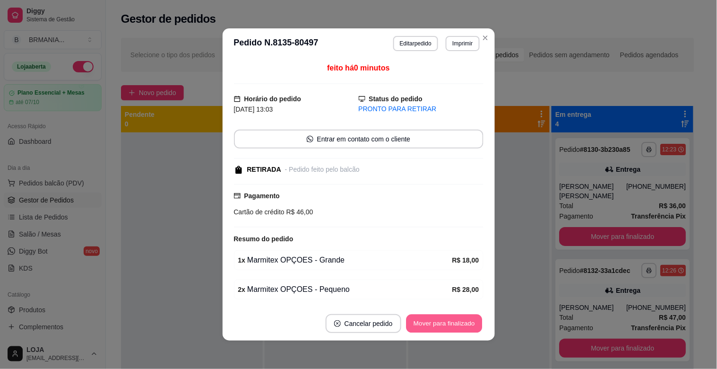
click at [447, 319] on button "Mover para finalizado" at bounding box center [444, 324] width 76 height 18
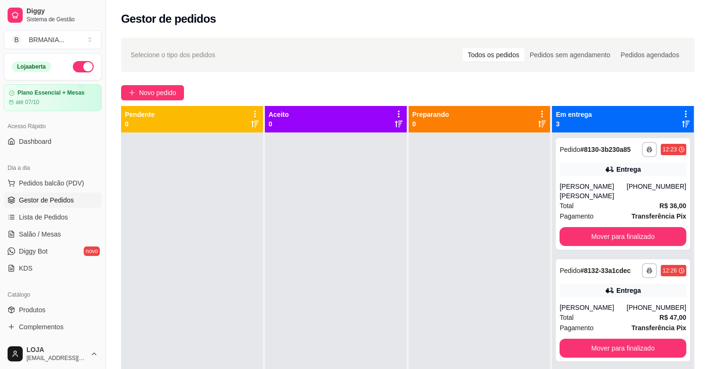
click at [126, 100] on div "**********" at bounding box center [408, 259] width 604 height 454
click at [168, 87] on div "**********" at bounding box center [408, 259] width 604 height 454
click at [168, 87] on span "Novo pedido" at bounding box center [157, 92] width 37 height 10
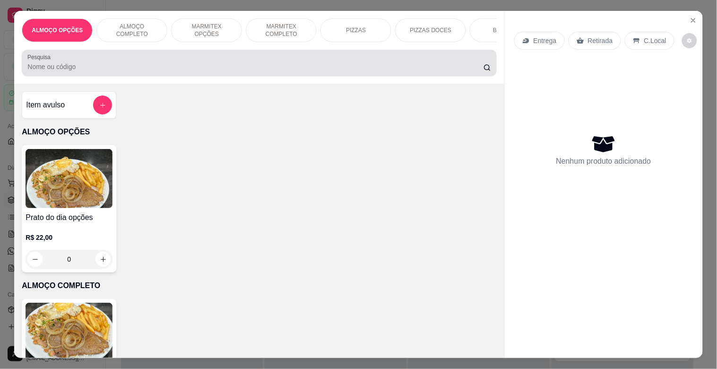
click at [145, 64] on div at bounding box center [258, 62] width 463 height 19
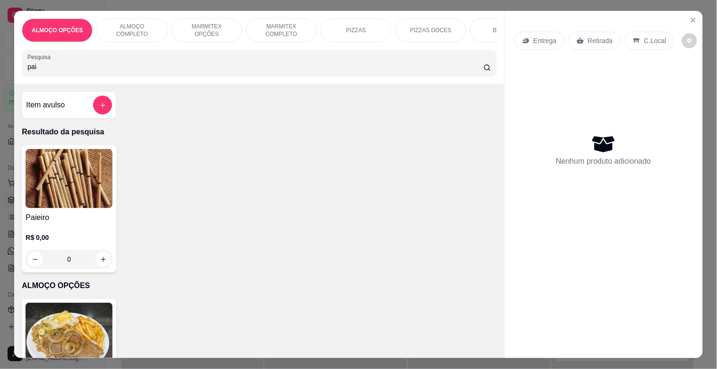
click at [55, 169] on img at bounding box center [69, 178] width 87 height 59
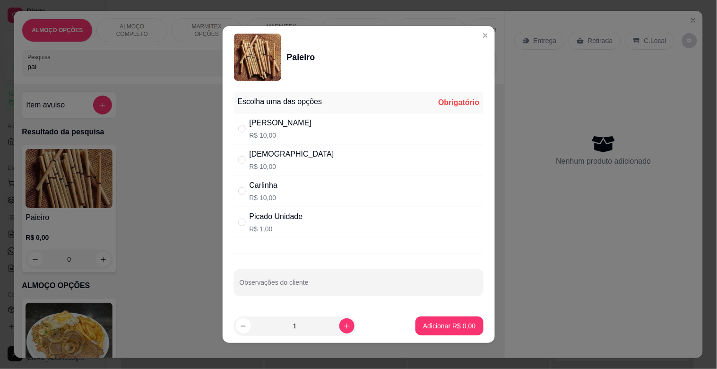
click at [284, 220] on div "Picado Unidade" at bounding box center [276, 216] width 53 height 11
click at [453, 328] on p "Adicionar R$ 1,00" at bounding box center [449, 325] width 52 height 9
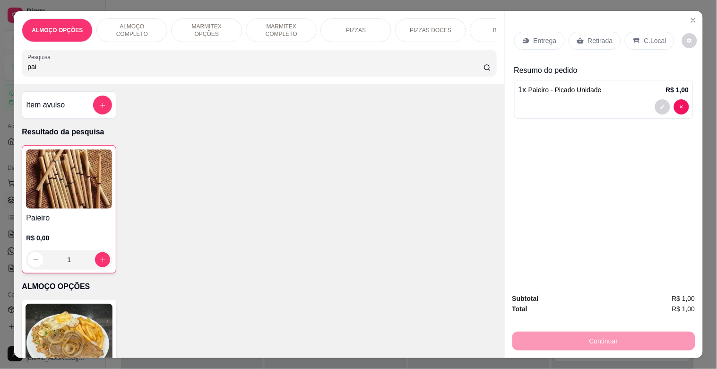
click at [577, 39] on icon at bounding box center [581, 41] width 8 height 8
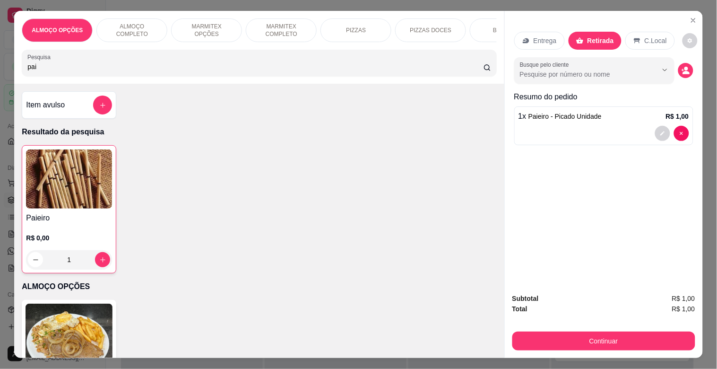
click at [620, 347] on div "Subtotal R$ 1,00 Total R$ 1,00 Continuar" at bounding box center [604, 322] width 198 height 72
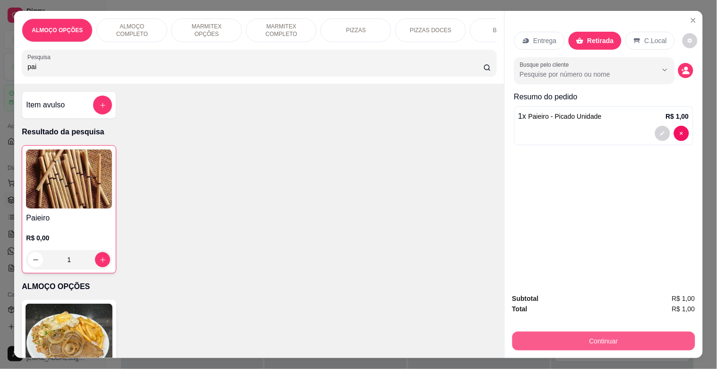
click at [620, 341] on button "Continuar" at bounding box center [604, 341] width 183 height 19
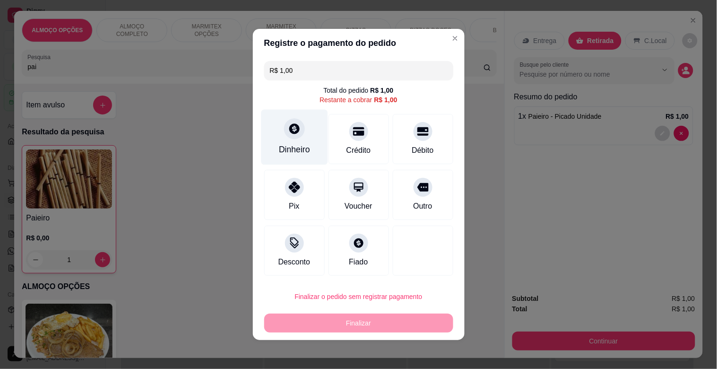
click at [290, 138] on div at bounding box center [294, 128] width 21 height 21
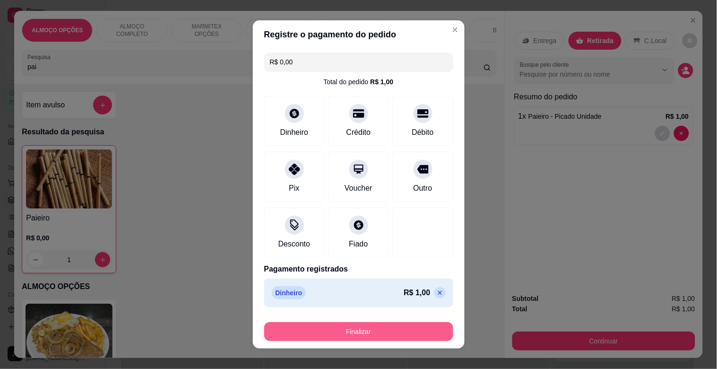
click at [352, 325] on button "Finalizar" at bounding box center [358, 331] width 189 height 19
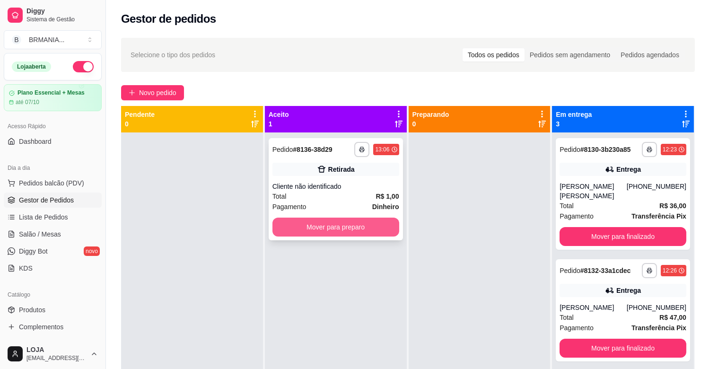
click at [323, 223] on button "Mover para preparo" at bounding box center [335, 227] width 127 height 19
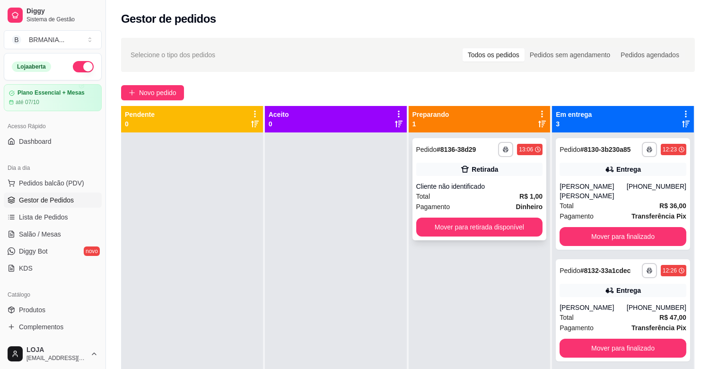
click at [483, 200] on div "Total R$ 1,00" at bounding box center [479, 196] width 127 height 10
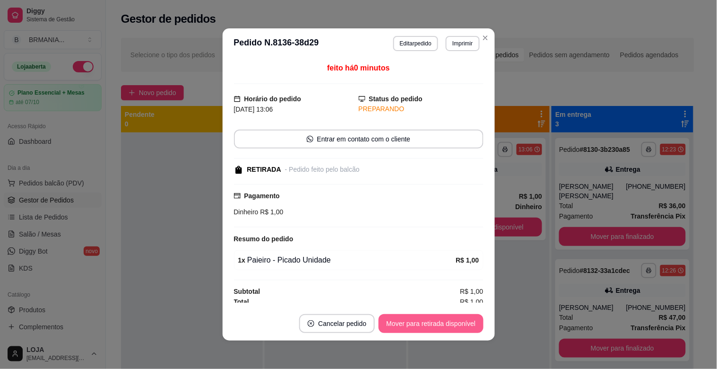
click at [467, 320] on button "Mover para retirada disponível" at bounding box center [431, 323] width 105 height 19
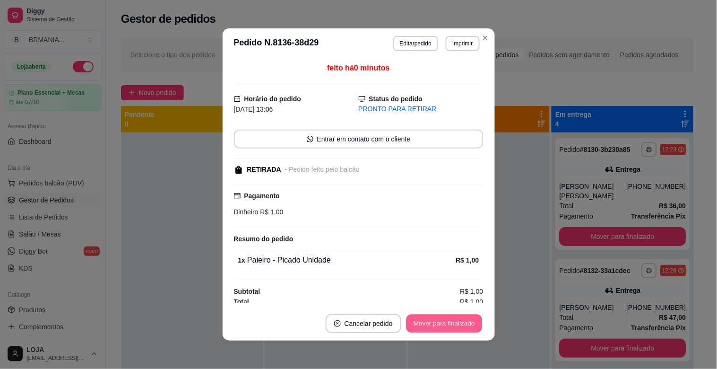
click at [471, 320] on button "Mover para finalizado" at bounding box center [444, 324] width 76 height 18
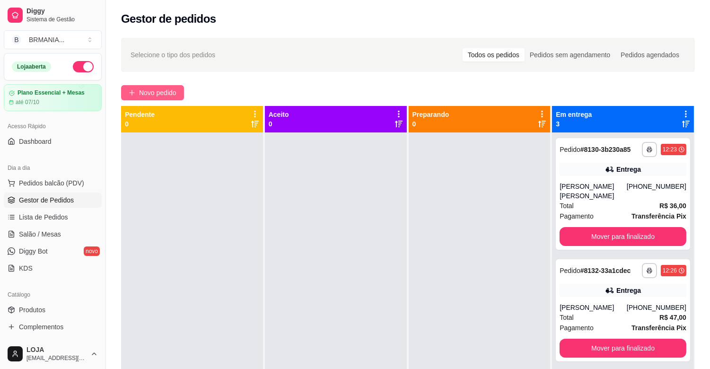
click at [157, 91] on span "Novo pedido" at bounding box center [157, 92] width 37 height 10
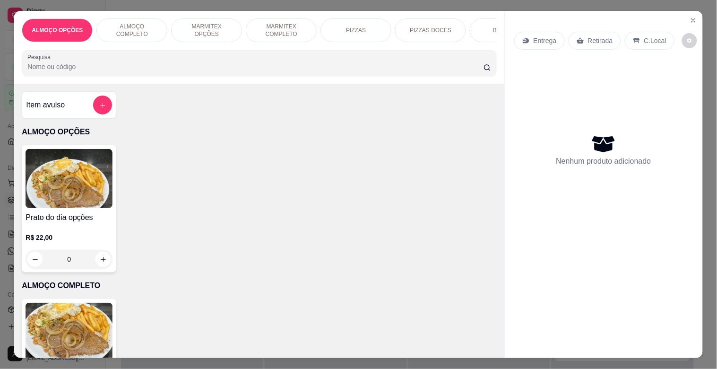
click at [50, 177] on img at bounding box center [69, 178] width 87 height 59
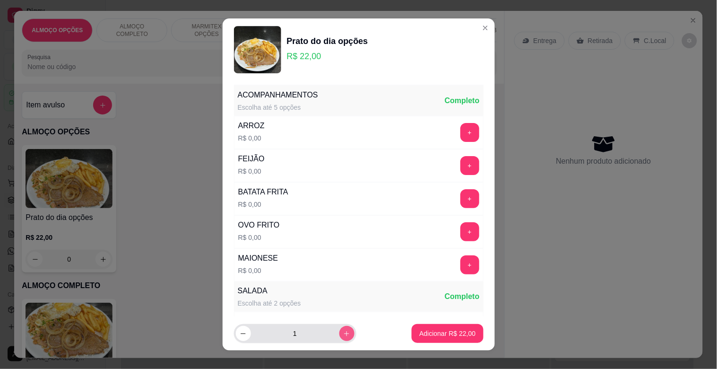
click at [341, 332] on button "increase-product-quantity" at bounding box center [347, 333] width 15 height 15
click at [419, 332] on p "Adicionar R$ 44,00" at bounding box center [447, 333] width 56 height 9
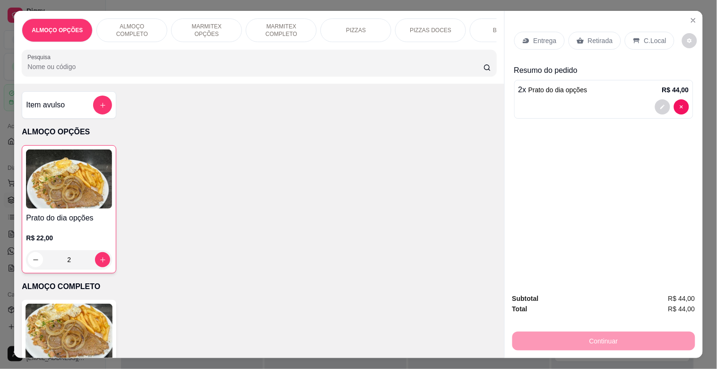
click at [73, 67] on input "Pesquisa" at bounding box center [255, 66] width 456 height 9
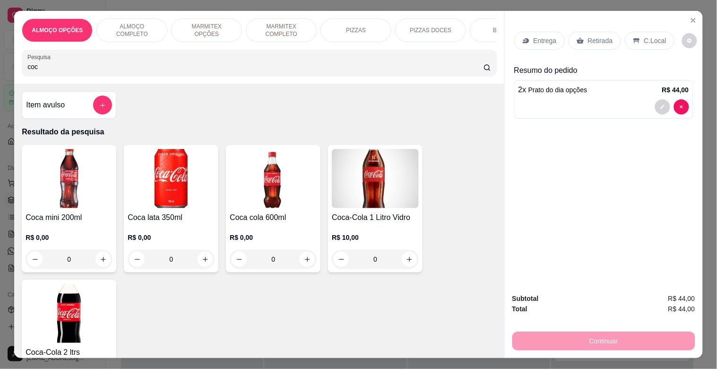
click at [389, 177] on img at bounding box center [375, 178] width 87 height 59
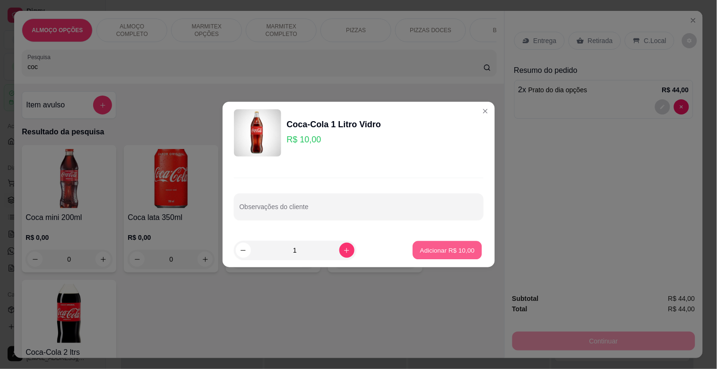
click at [437, 247] on p "Adicionar R$ 10,00" at bounding box center [447, 249] width 55 height 9
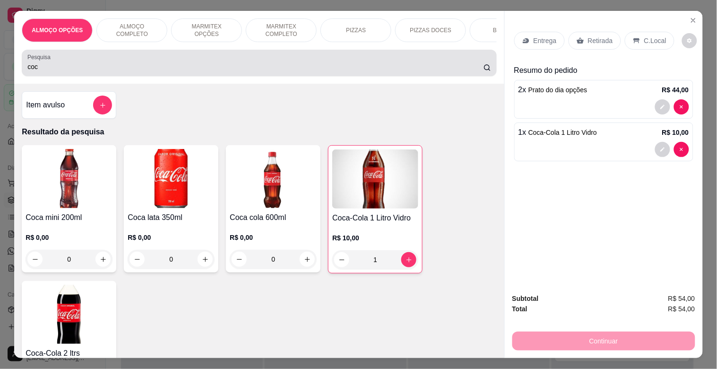
click at [105, 71] on input "coc" at bounding box center [255, 66] width 456 height 9
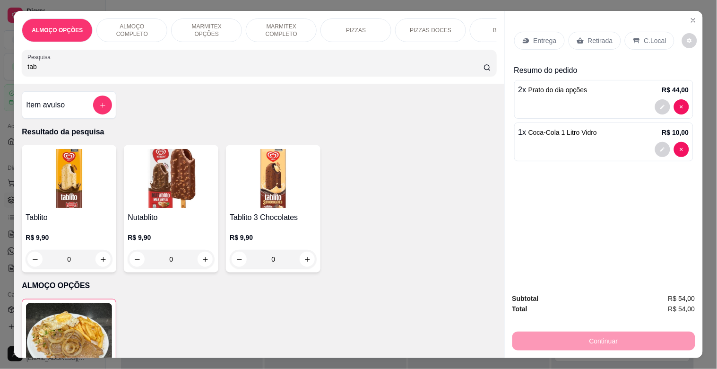
click at [66, 197] on img at bounding box center [69, 178] width 87 height 59
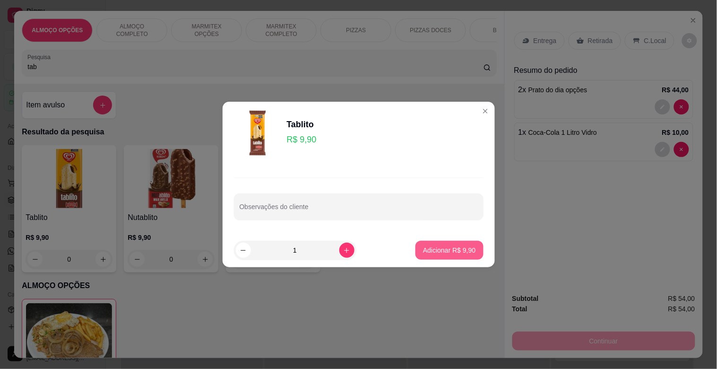
click at [447, 255] on button "Adicionar R$ 9,90" at bounding box center [450, 250] width 68 height 19
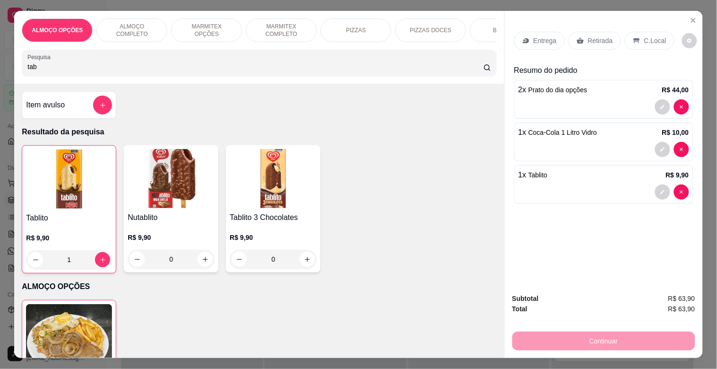
click at [645, 39] on p "C.Local" at bounding box center [656, 40] width 22 height 9
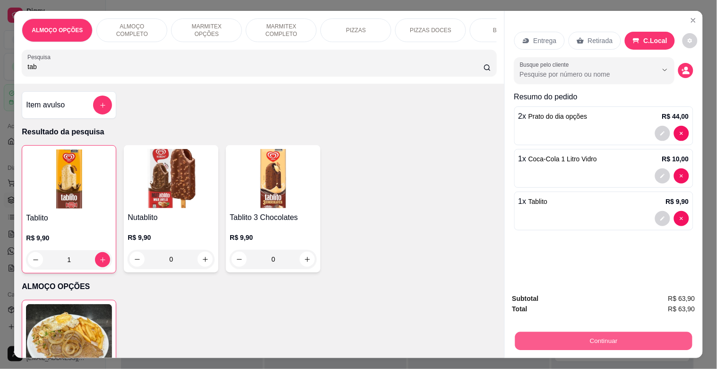
click at [586, 335] on button "Continuar" at bounding box center [603, 341] width 177 height 18
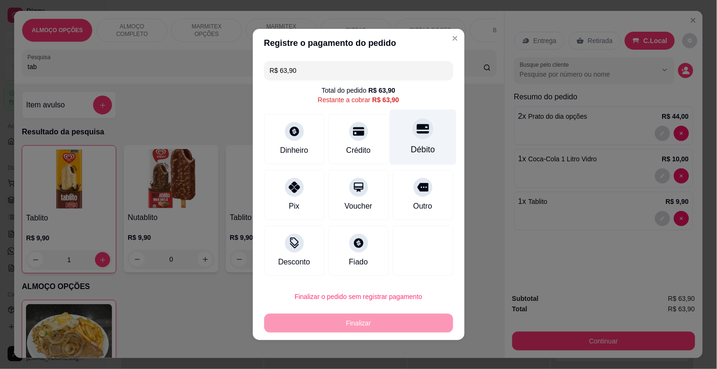
click at [413, 136] on div at bounding box center [423, 128] width 21 height 21
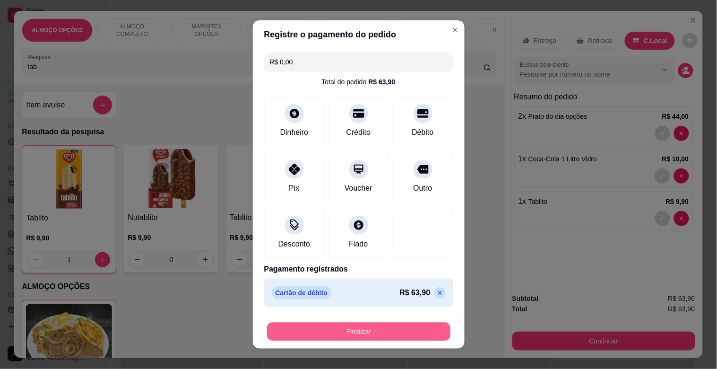
click at [393, 330] on button "Finalizar" at bounding box center [358, 332] width 183 height 18
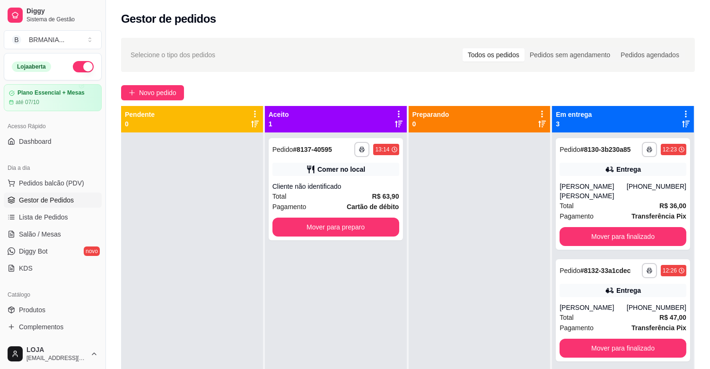
click at [424, 192] on div at bounding box center [480, 316] width 142 height 369
click at [374, 183] on div "Cliente não identificado" at bounding box center [335, 186] width 127 height 9
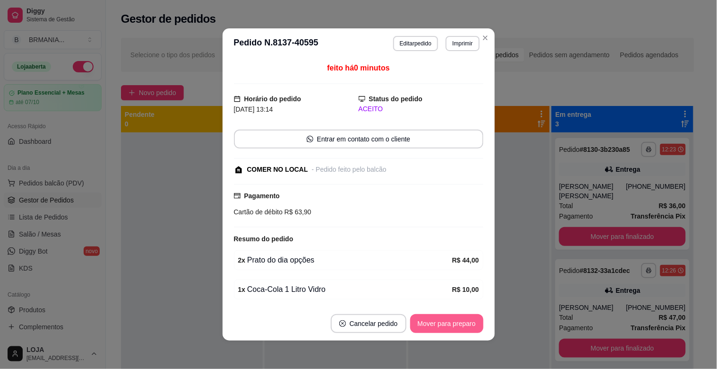
click at [437, 326] on button "Mover para preparo" at bounding box center [447, 323] width 73 height 19
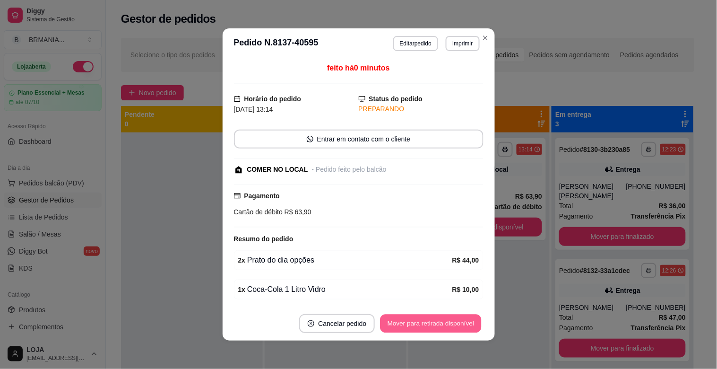
click at [437, 326] on button "Mover para retirada disponível" at bounding box center [431, 324] width 101 height 18
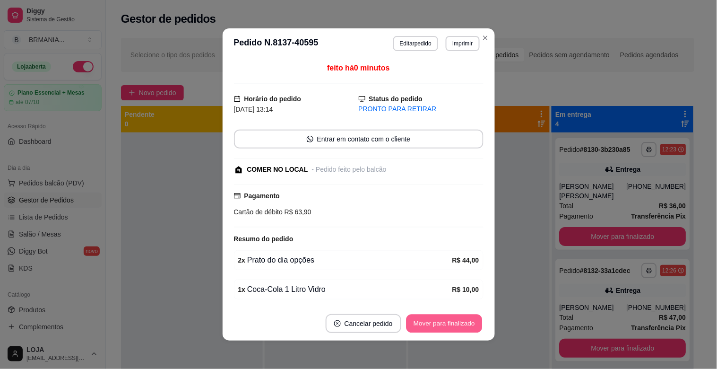
click at [437, 326] on button "Mover para finalizado" at bounding box center [444, 324] width 76 height 18
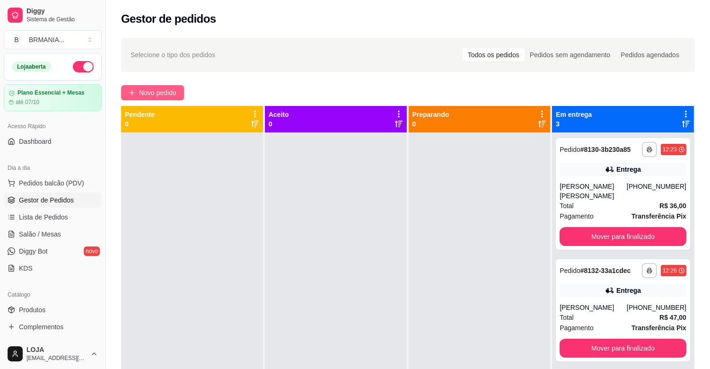
click at [172, 96] on span "Novo pedido" at bounding box center [157, 92] width 37 height 10
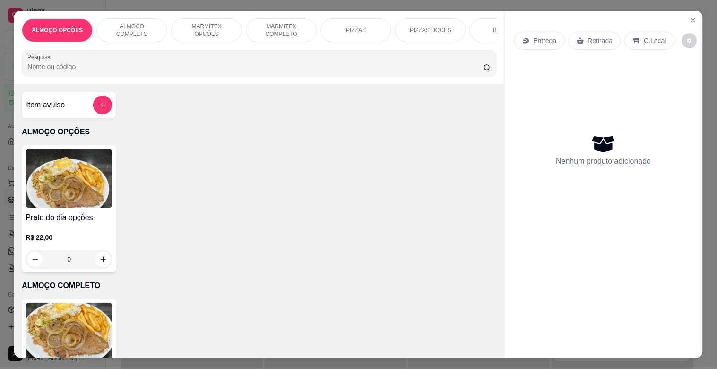
click at [27, 190] on img at bounding box center [69, 178] width 87 height 59
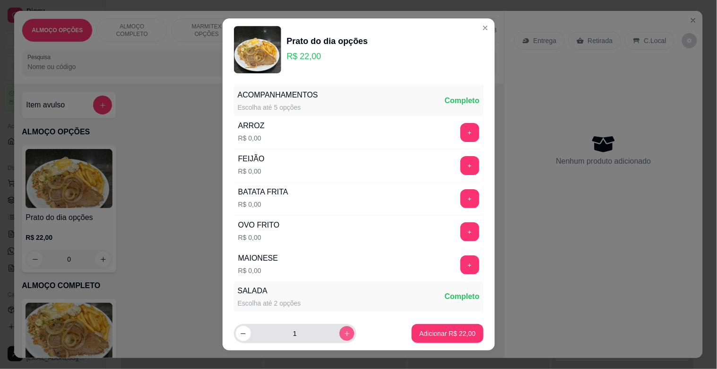
click at [343, 332] on icon "increase-product-quantity" at bounding box center [346, 333] width 7 height 7
click at [413, 329] on button "Adicionar R$ 44,00" at bounding box center [448, 333] width 70 height 18
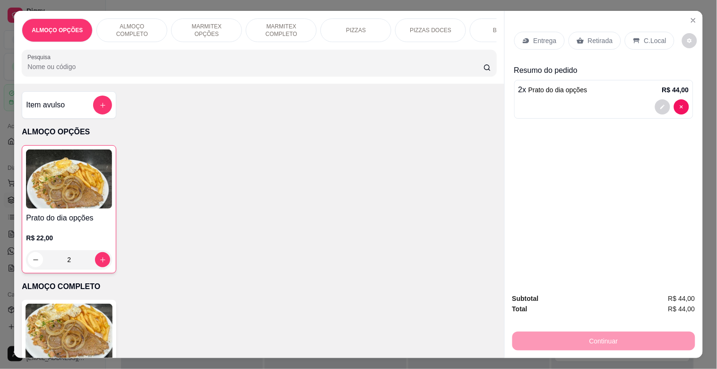
click at [99, 69] on input "Pesquisa" at bounding box center [255, 66] width 456 height 9
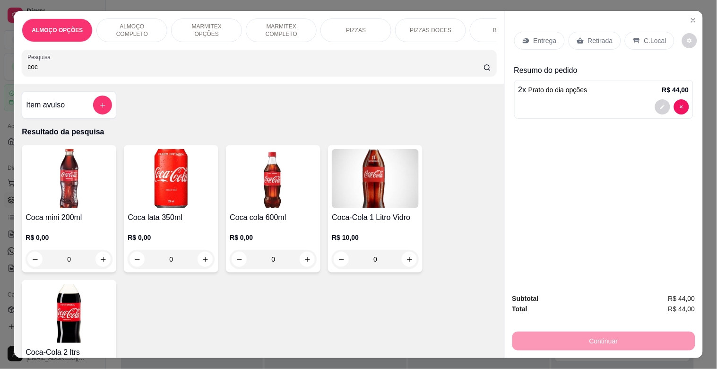
click at [396, 216] on h4 "Coca-Cola 1 Litro Vidro" at bounding box center [375, 217] width 87 height 11
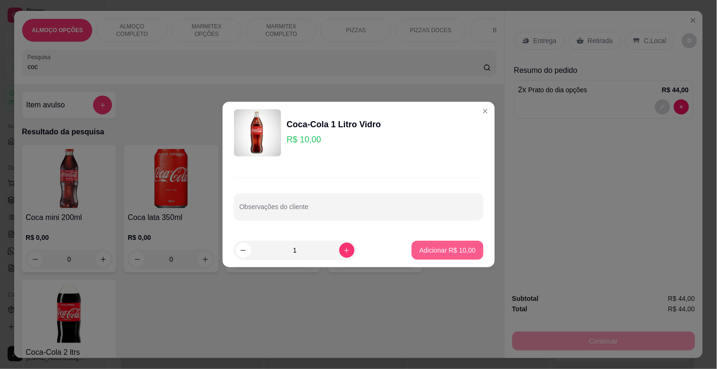
click at [423, 252] on p "Adicionar R$ 10,00" at bounding box center [447, 249] width 56 height 9
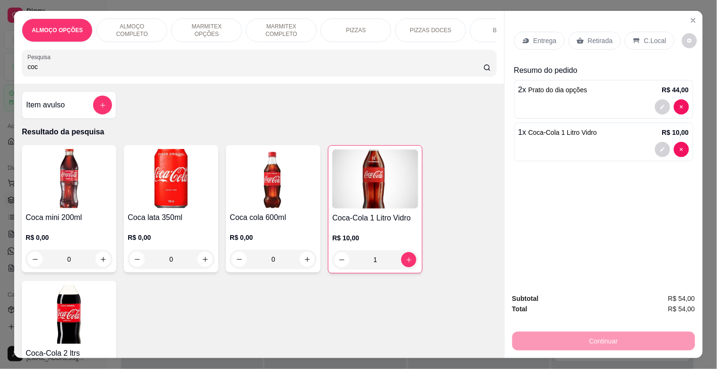
click at [102, 76] on div "Pesquisa coc" at bounding box center [259, 63] width 475 height 26
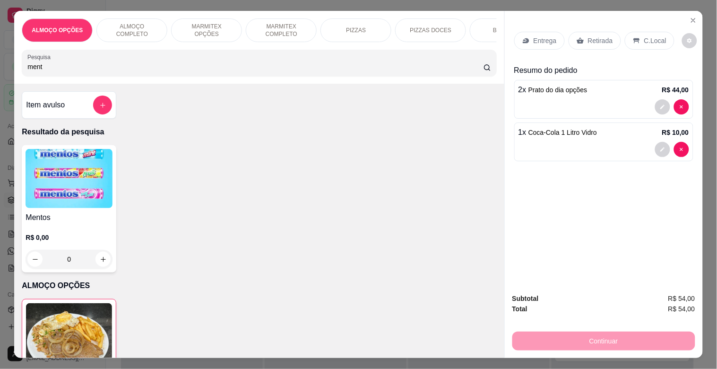
click at [92, 171] on img at bounding box center [69, 178] width 87 height 59
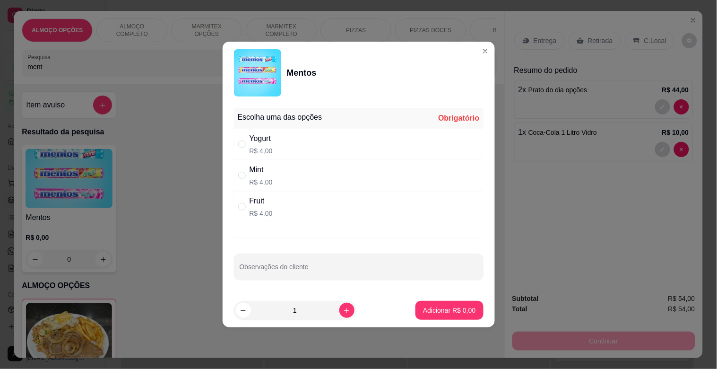
click at [278, 180] on div "Mint R$ 4,00" at bounding box center [359, 175] width 250 height 31
drag, startPoint x: 338, startPoint y: 301, endPoint x: 338, endPoint y: 307, distance: 6.2
click at [338, 302] on div "1" at bounding box center [295, 310] width 119 height 19
click at [343, 307] on icon "increase-product-quantity" at bounding box center [346, 310] width 7 height 7
click at [446, 304] on button "Adicionar R$ 8,00" at bounding box center [450, 310] width 68 height 19
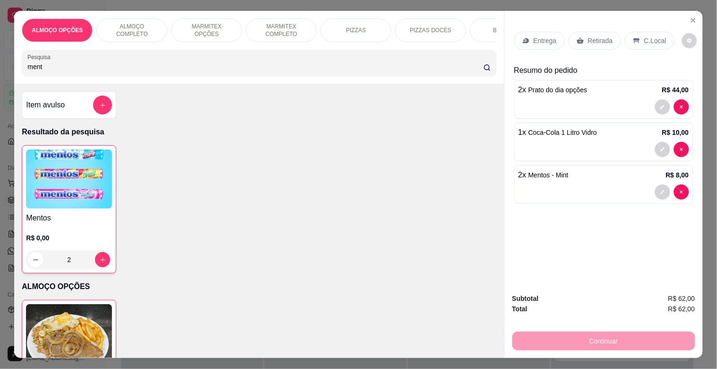
click at [595, 39] on p "Retirada" at bounding box center [600, 40] width 25 height 9
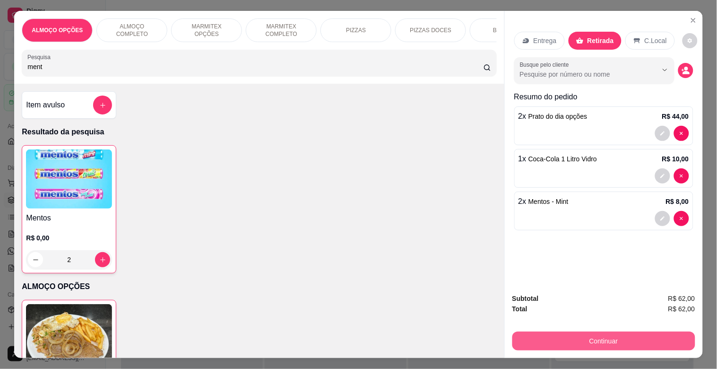
click at [607, 333] on button "Continuar" at bounding box center [604, 341] width 183 height 19
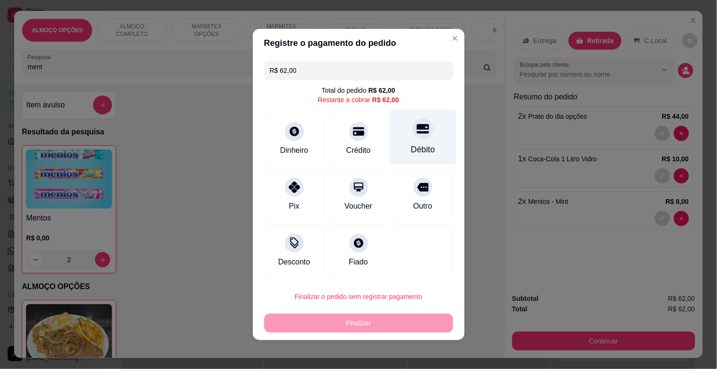
click at [418, 140] on div "Débito" at bounding box center [423, 137] width 67 height 55
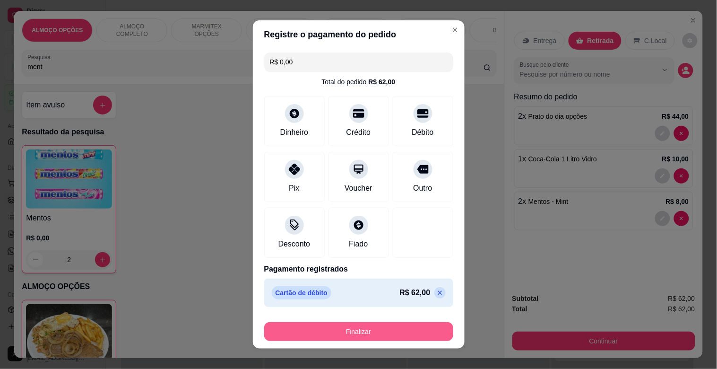
click at [408, 324] on button "Finalizar" at bounding box center [358, 331] width 189 height 19
click at [408, 324] on div "Finalizar" at bounding box center [358, 331] width 189 height 19
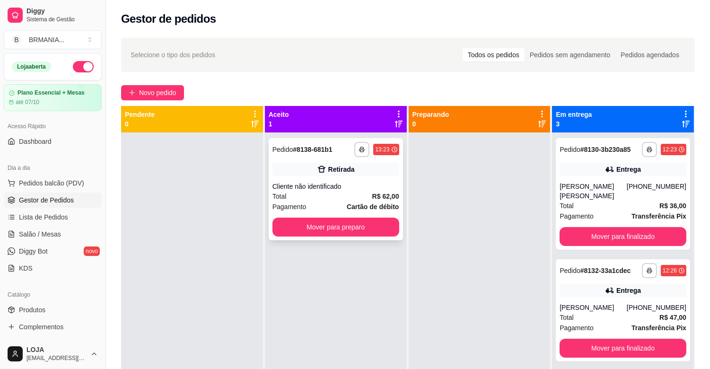
click at [386, 196] on strong "R$ 62,00" at bounding box center [385, 196] width 27 height 8
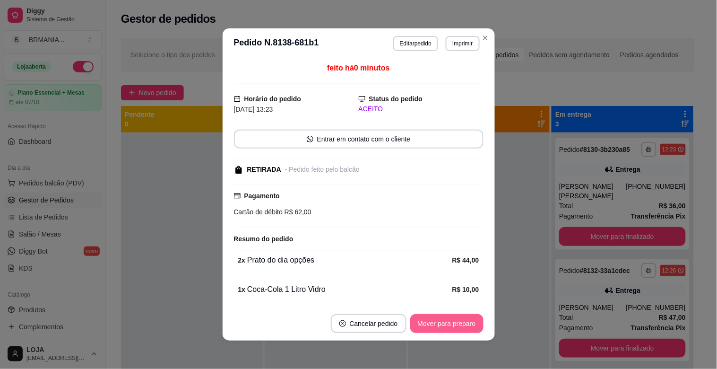
click at [450, 323] on button "Mover para preparo" at bounding box center [447, 323] width 73 height 19
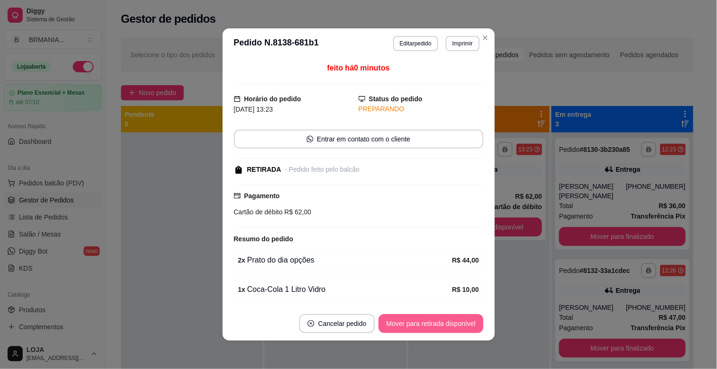
click at [450, 323] on button "Mover para retirada disponível" at bounding box center [431, 323] width 105 height 19
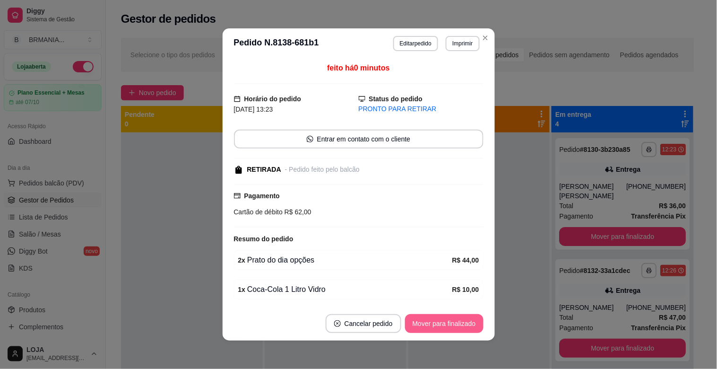
click at [452, 322] on button "Mover para finalizado" at bounding box center [444, 323] width 79 height 19
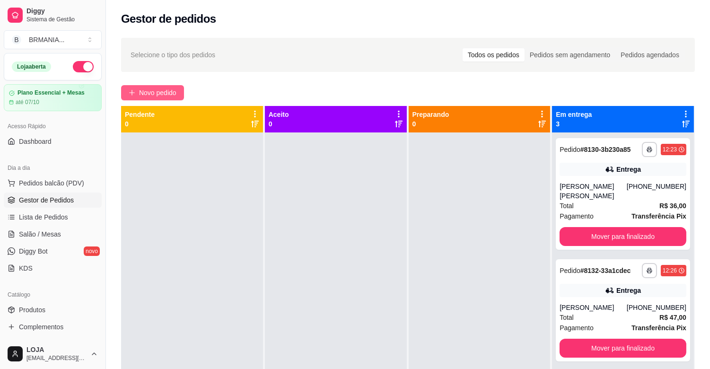
click at [154, 88] on span "Novo pedido" at bounding box center [157, 92] width 37 height 10
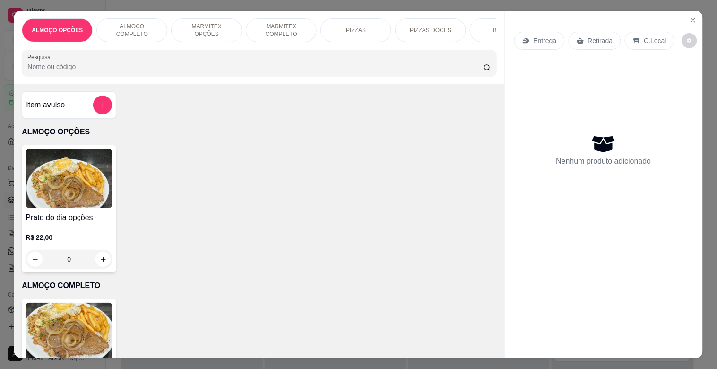
click at [57, 185] on img at bounding box center [69, 178] width 87 height 59
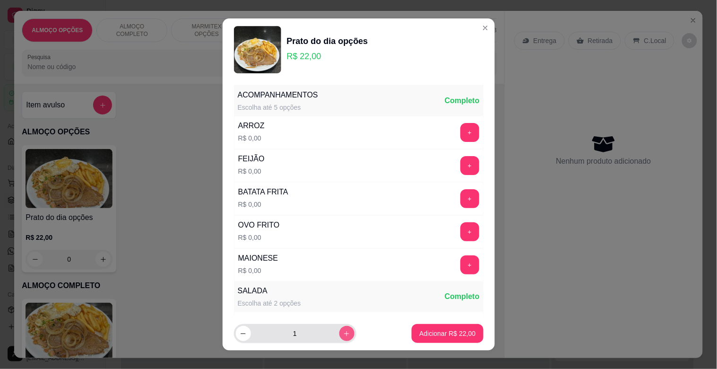
click at [340, 337] on button "increase-product-quantity" at bounding box center [347, 333] width 15 height 15
click at [412, 338] on button "Adicionar R$ 44,00" at bounding box center [447, 333] width 71 height 19
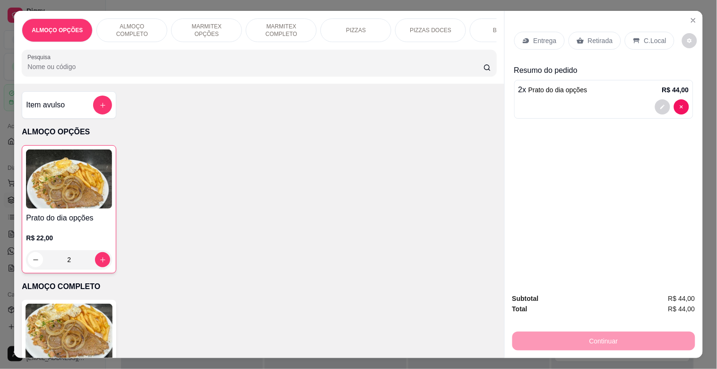
drag, startPoint x: 138, startPoint y: 91, endPoint x: 138, endPoint y: 84, distance: 7.6
click at [138, 88] on div "Item avulso ALMOÇO OPÇÕES Prato do dia opções R$ 22,00 2 ALMOÇO COMPLETO PF Com…" at bounding box center [259, 221] width 490 height 274
click at [138, 76] on div "Pesquisa" at bounding box center [259, 63] width 475 height 26
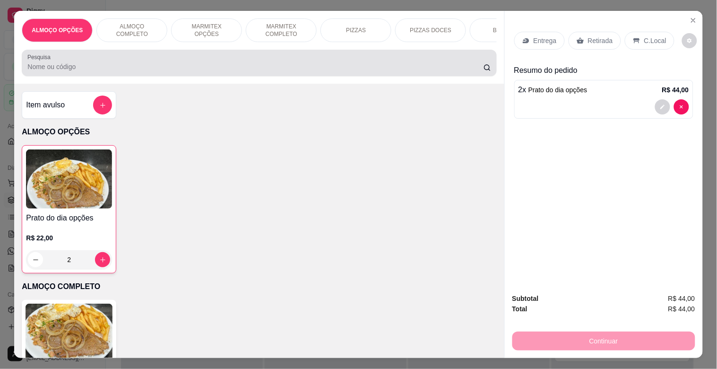
click at [139, 76] on div "Pesquisa" at bounding box center [259, 63] width 475 height 26
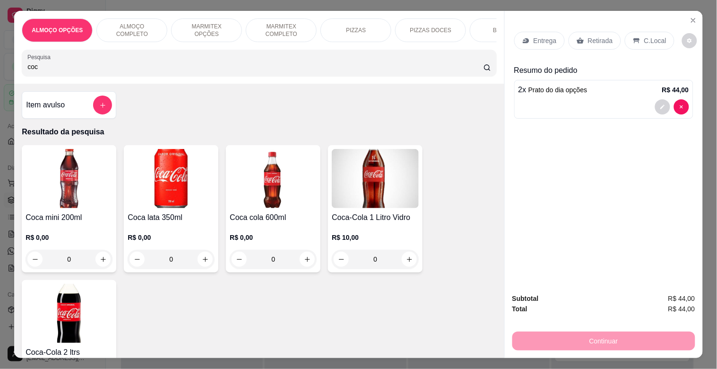
click at [357, 205] on img at bounding box center [375, 178] width 87 height 59
click at [213, 276] on div "Coca-Cola 1 Litro Vidro R$ 10,00 Observações do cliente 1 Adicionar R$ 10,00" at bounding box center [359, 184] width 718 height 369
click at [257, 198] on img at bounding box center [273, 178] width 87 height 59
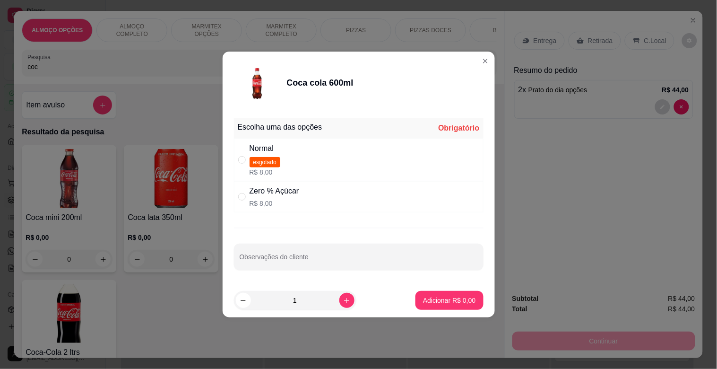
click at [299, 159] on div "Normal esgotado R$ 8,00" at bounding box center [359, 160] width 250 height 43
click at [436, 308] on button "Adicionar R$ 8,00" at bounding box center [450, 300] width 66 height 18
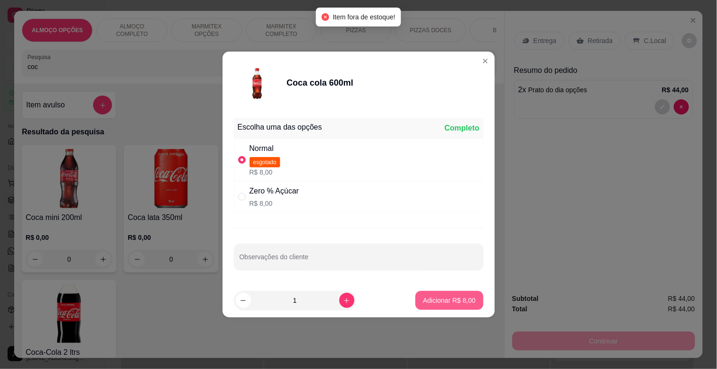
click at [451, 299] on p "Adicionar R$ 8,00" at bounding box center [449, 300] width 52 height 9
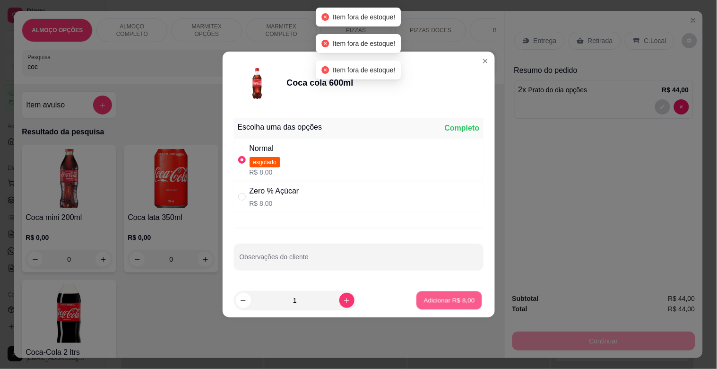
click at [451, 300] on p "Adicionar R$ 8,00" at bounding box center [449, 300] width 51 height 9
click at [451, 298] on p "Adicionar R$ 8,00" at bounding box center [449, 300] width 51 height 9
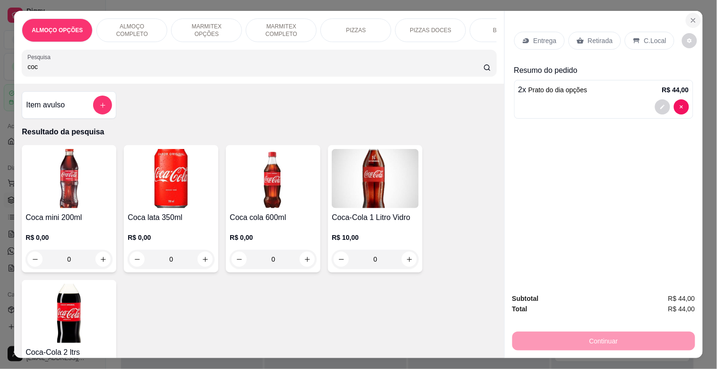
click at [686, 17] on button "Close" at bounding box center [693, 20] width 15 height 15
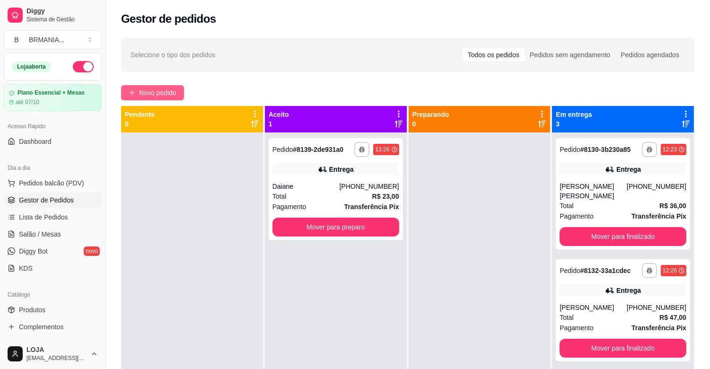
click at [169, 98] on button "Novo pedido" at bounding box center [152, 92] width 63 height 15
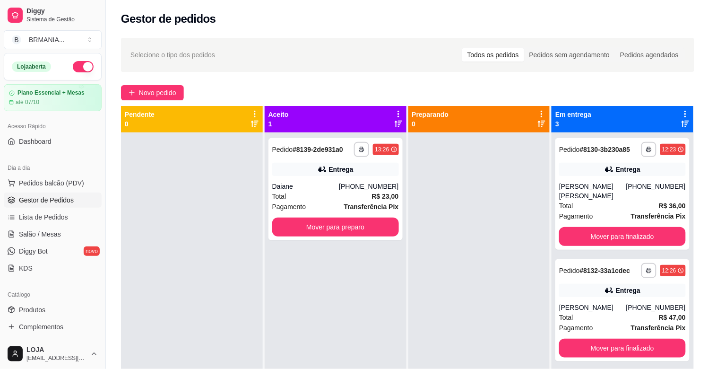
click at [178, 65] on div at bounding box center [258, 62] width 463 height 19
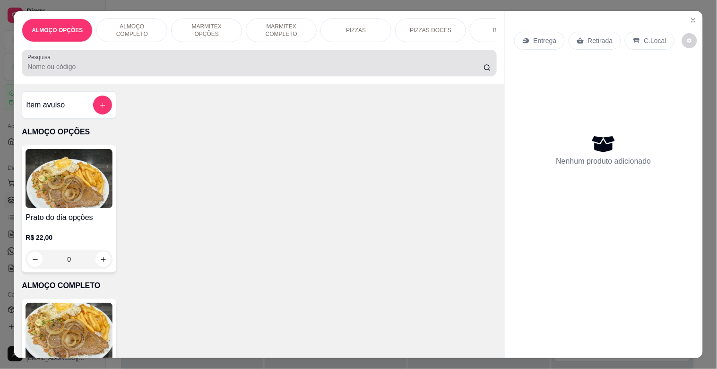
click at [178, 65] on div at bounding box center [258, 62] width 463 height 19
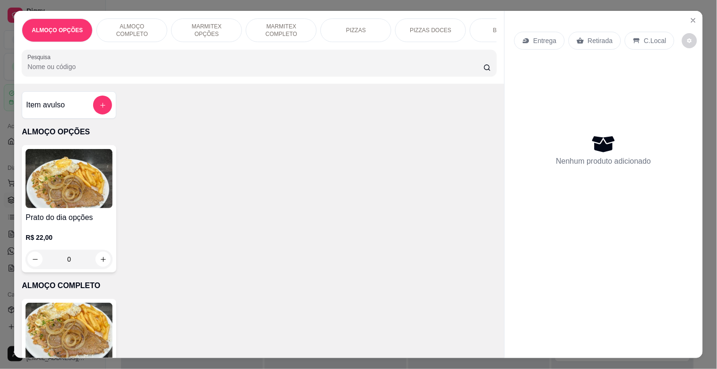
click at [63, 187] on img at bounding box center [69, 178] width 87 height 59
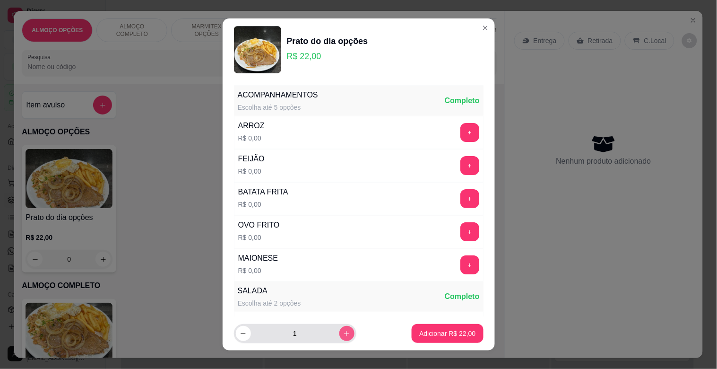
click at [343, 333] on icon "increase-product-quantity" at bounding box center [346, 333] width 7 height 7
click at [456, 336] on p "Adicionar R$ 44,00" at bounding box center [447, 333] width 56 height 9
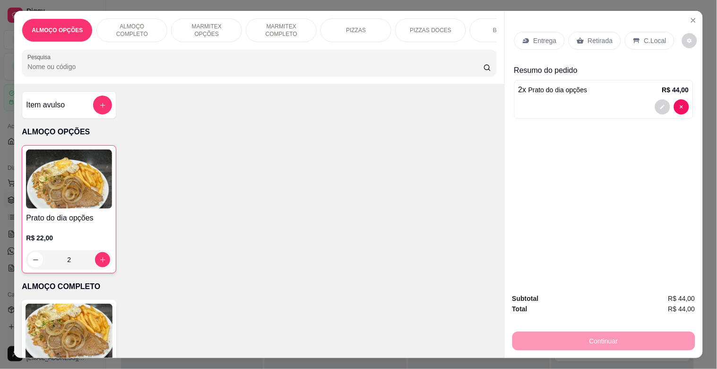
click at [198, 26] on p "MARMITEX OPÇÕES" at bounding box center [206, 30] width 55 height 15
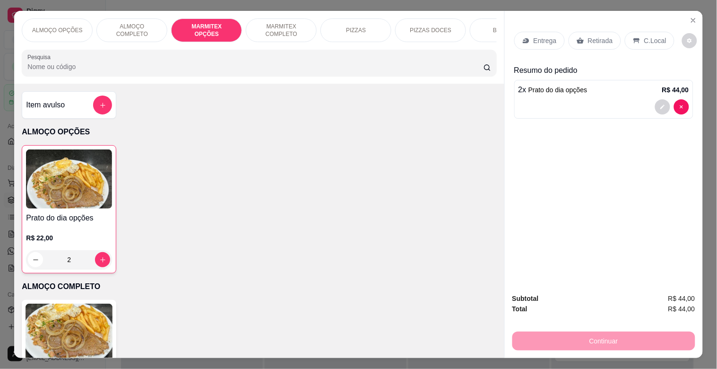
scroll to position [23, 0]
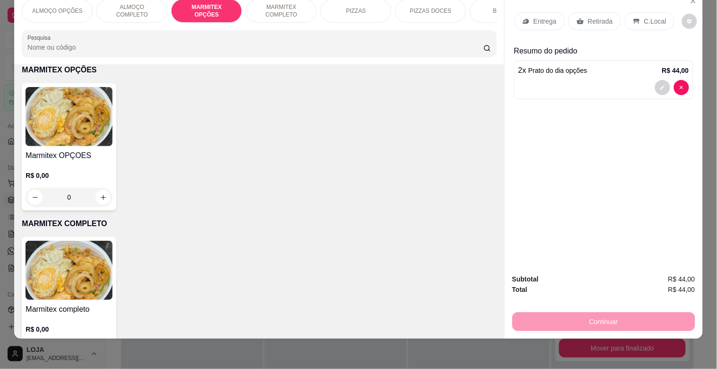
click at [78, 154] on h4 "Marmitex OPÇOES" at bounding box center [69, 155] width 87 height 11
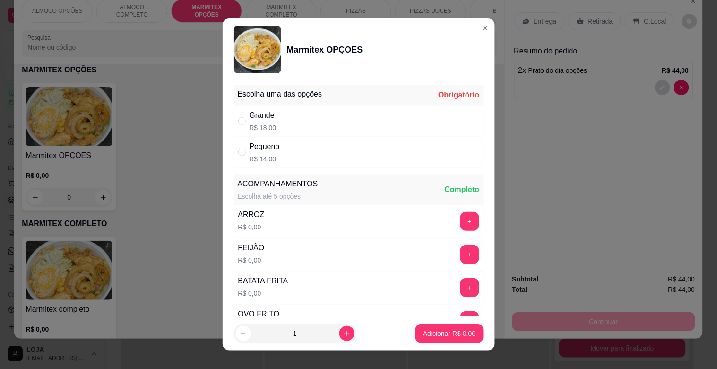
click at [263, 151] on div "Pequeno" at bounding box center [265, 146] width 30 height 11
click at [447, 332] on p "Adicionar R$ 14,00" at bounding box center [447, 333] width 56 height 9
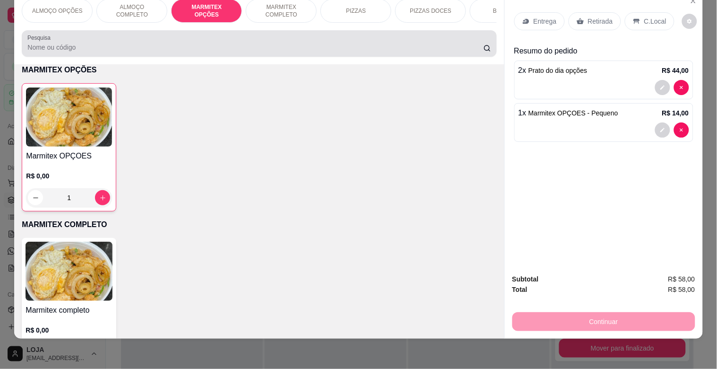
click at [38, 49] on input "Pesquisa" at bounding box center [255, 47] width 456 height 9
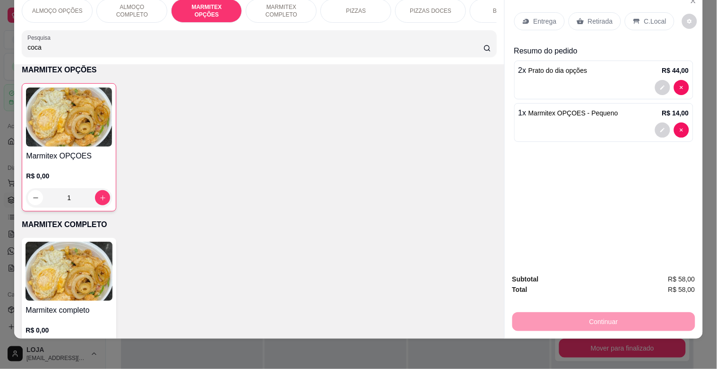
scroll to position [0, 0]
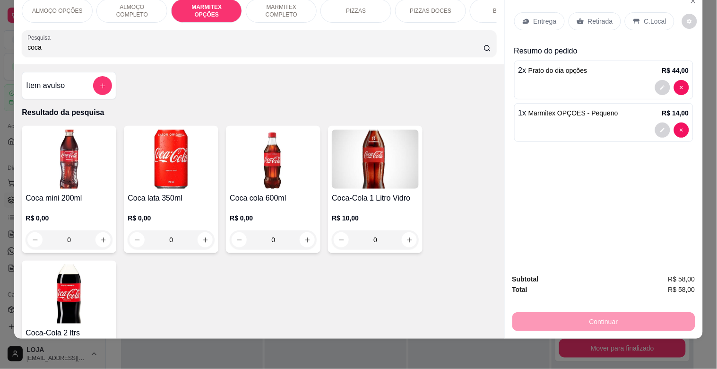
click at [184, 172] on img at bounding box center [171, 159] width 87 height 59
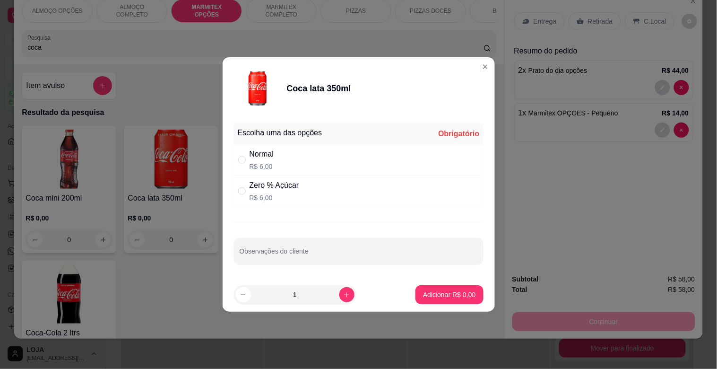
click at [284, 190] on div "Zero % Açúcar" at bounding box center [275, 185] width 50 height 11
click at [441, 296] on p "Adicionar R$ 6,00" at bounding box center [449, 294] width 52 height 9
click at [441, 296] on div "Coca mini 200ml R$ 0,00 0 Coca lata 350ml R$ 0,00 0 Coca cola 600ml R$ 0,00 0 C…" at bounding box center [259, 257] width 475 height 262
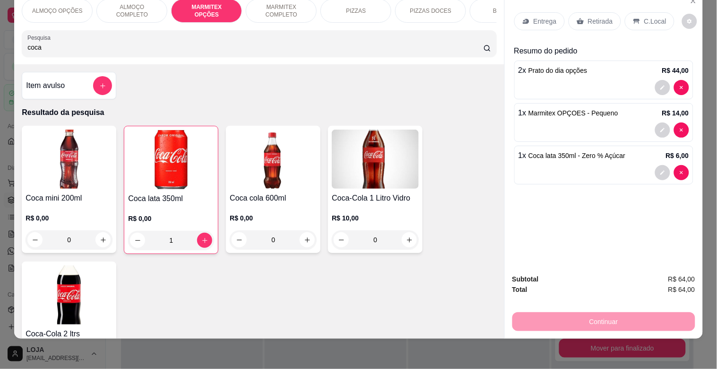
click at [199, 238] on div "1" at bounding box center [171, 240] width 86 height 19
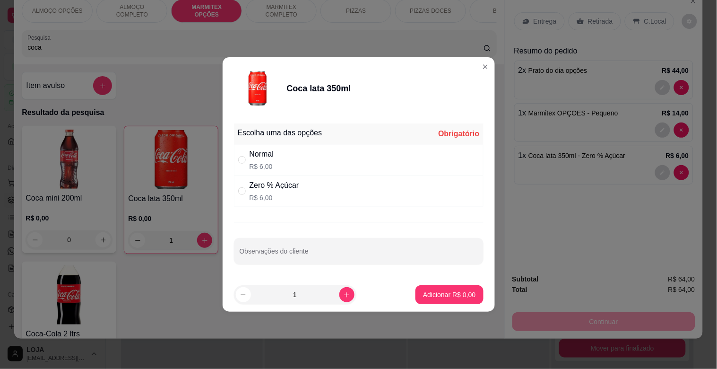
click at [287, 190] on div "Zero % Açúcar" at bounding box center [275, 185] width 50 height 11
click at [433, 297] on p "Adicionar R$ 6,00" at bounding box center [449, 294] width 51 height 9
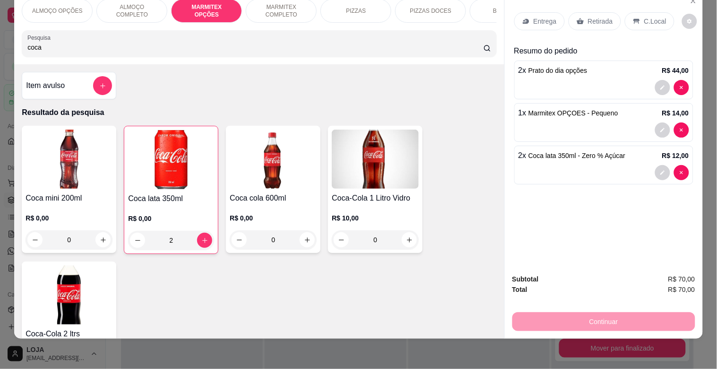
click at [601, 17] on p "Retirada" at bounding box center [600, 21] width 25 height 9
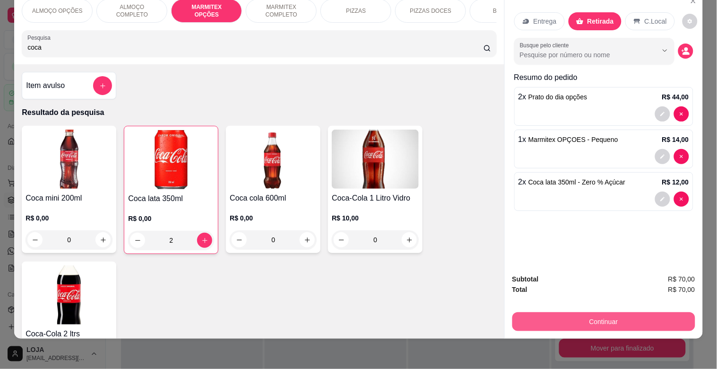
click at [609, 312] on button "Continuar" at bounding box center [604, 321] width 183 height 19
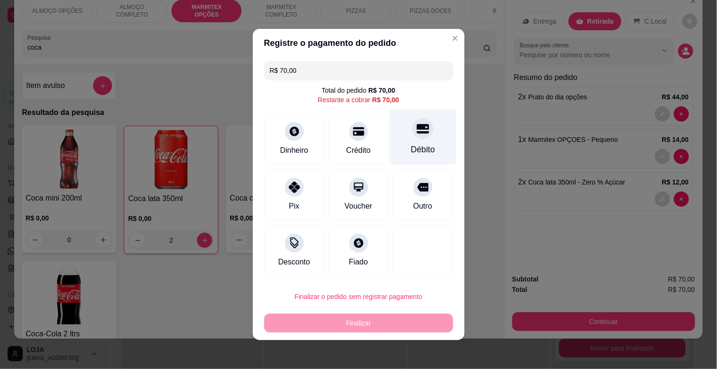
click at [419, 142] on div "Débito" at bounding box center [423, 137] width 67 height 55
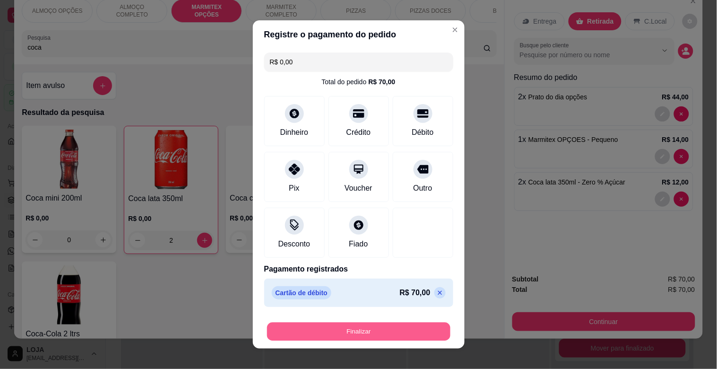
click at [377, 330] on button "Finalizar" at bounding box center [358, 332] width 183 height 18
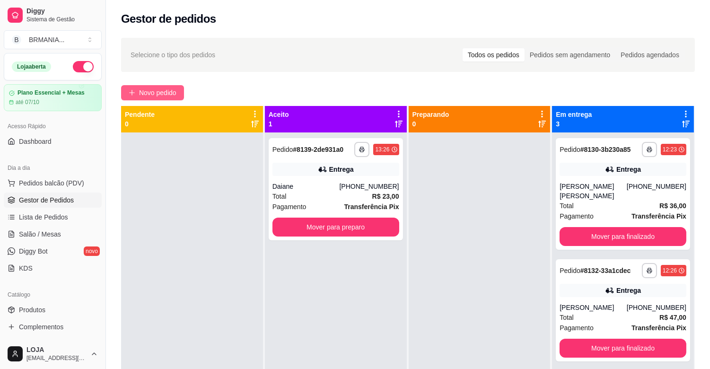
click at [158, 94] on span "Novo pedido" at bounding box center [157, 92] width 37 height 10
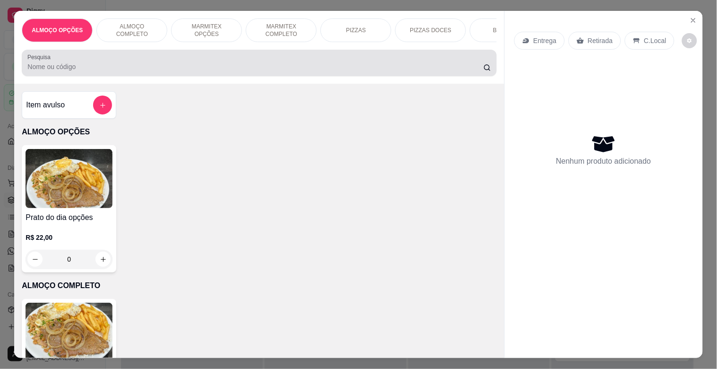
click at [227, 69] on input "Pesquisa" at bounding box center [255, 66] width 456 height 9
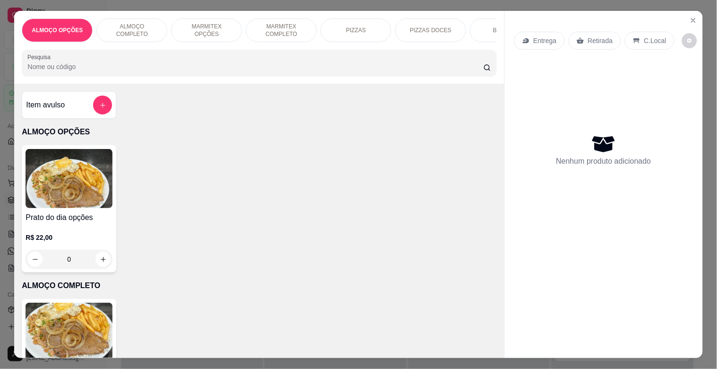
click at [47, 201] on img at bounding box center [69, 178] width 87 height 59
click at [96, 187] on img at bounding box center [69, 178] width 87 height 59
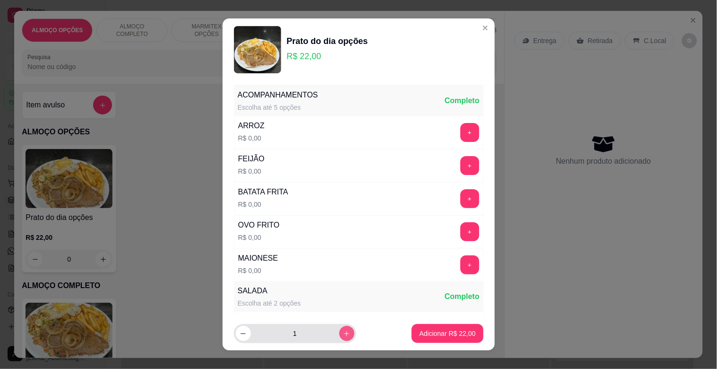
click at [343, 337] on icon "increase-product-quantity" at bounding box center [346, 333] width 7 height 7
click at [459, 332] on p "Adicionar R$ 66,00" at bounding box center [447, 333] width 56 height 9
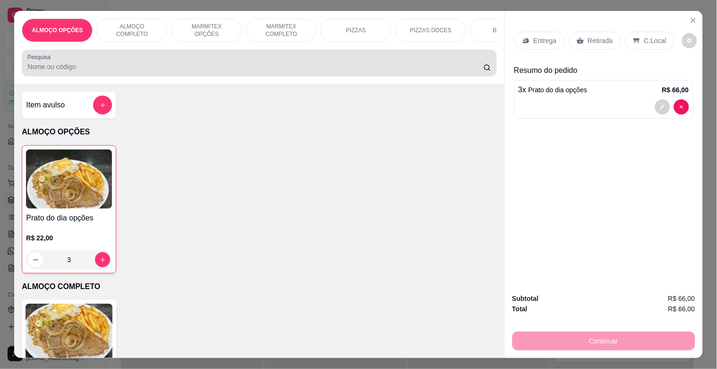
click at [85, 62] on div at bounding box center [258, 62] width 463 height 19
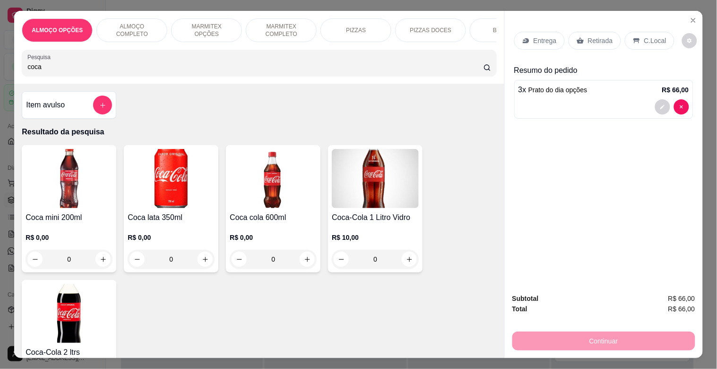
click at [193, 208] on img at bounding box center [171, 178] width 87 height 59
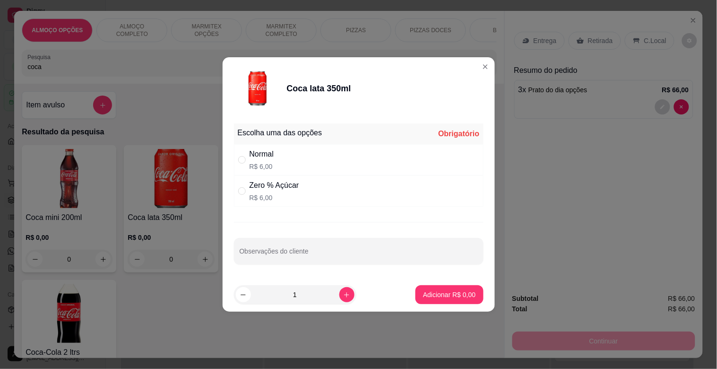
click at [283, 190] on div "Zero % Açúcar" at bounding box center [275, 185] width 50 height 11
click at [453, 299] on p "Adicionar R$ 6,00" at bounding box center [449, 294] width 51 height 9
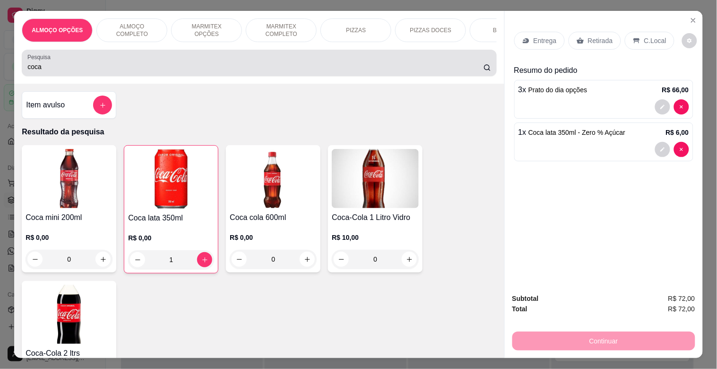
click at [72, 62] on div "coca" at bounding box center [258, 62] width 463 height 19
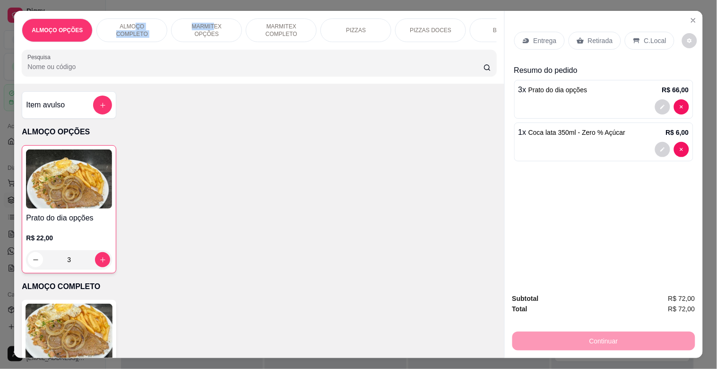
drag, startPoint x: 119, startPoint y: 38, endPoint x: 183, endPoint y: 34, distance: 64.0
click at [192, 34] on div "ALMOÇO OPÇÕES ALMOÇO COMPLETO MARMITEX OPÇÕES MARMITEX COMPLETO PIZZAS PIZZAS D…" at bounding box center [259, 30] width 475 height 24
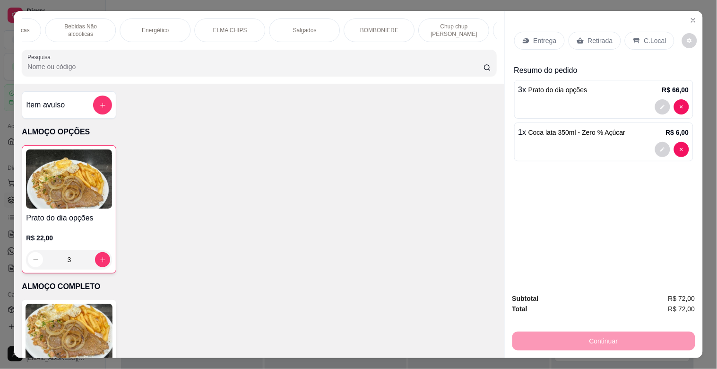
scroll to position [0, 603]
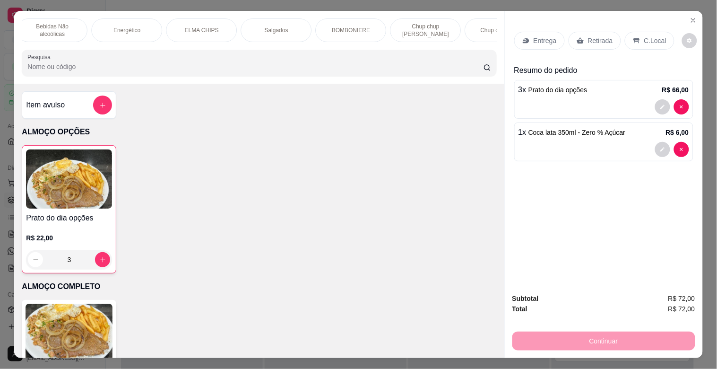
click at [340, 26] on p "BOMBONIERE" at bounding box center [351, 30] width 38 height 8
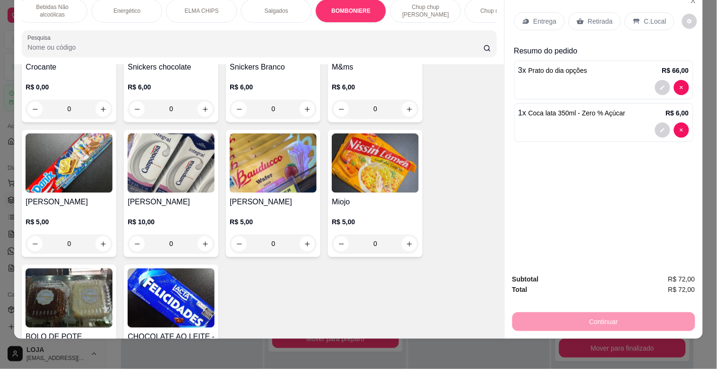
scroll to position [4246, 0]
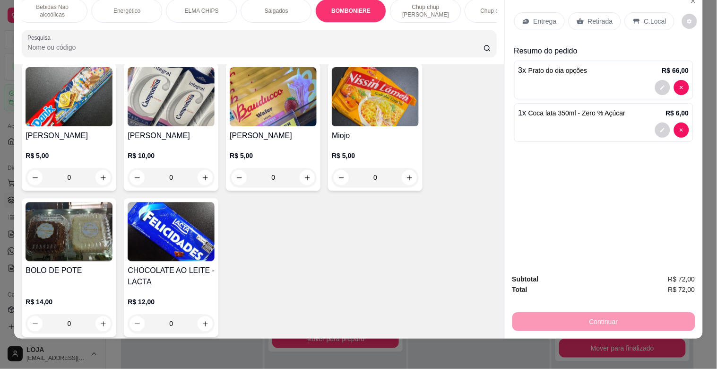
click at [108, 44] on input "Pesquisa" at bounding box center [255, 47] width 456 height 9
click at [106, 44] on input "Pesquisa" at bounding box center [255, 47] width 456 height 9
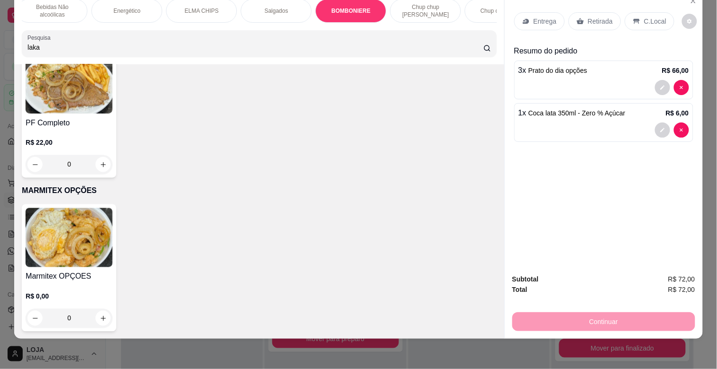
scroll to position [0, 0]
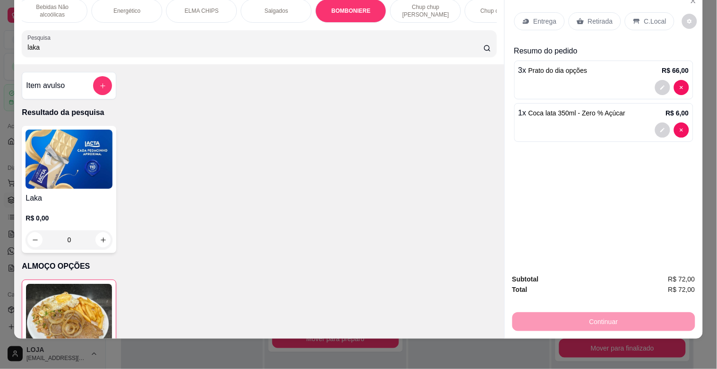
click at [45, 205] on div "R$ 0,00 0" at bounding box center [69, 226] width 87 height 45
drag, startPoint x: 134, startPoint y: 50, endPoint x: 158, endPoint y: 35, distance: 28.4
click at [144, 46] on input "laka" at bounding box center [255, 47] width 456 height 9
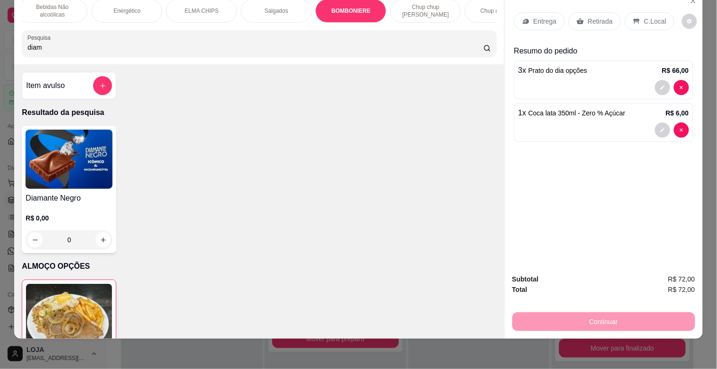
click at [70, 186] on img at bounding box center [69, 159] width 87 height 59
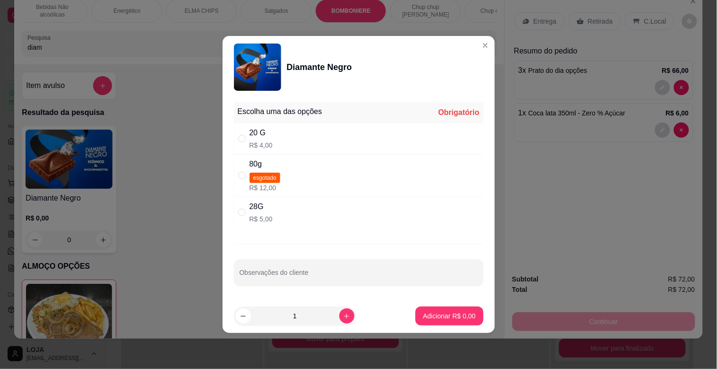
click at [286, 136] on div "20 G R$ 4,00" at bounding box center [359, 138] width 250 height 31
click at [452, 323] on button "Adicionar R$ 4,00" at bounding box center [450, 316] width 66 height 18
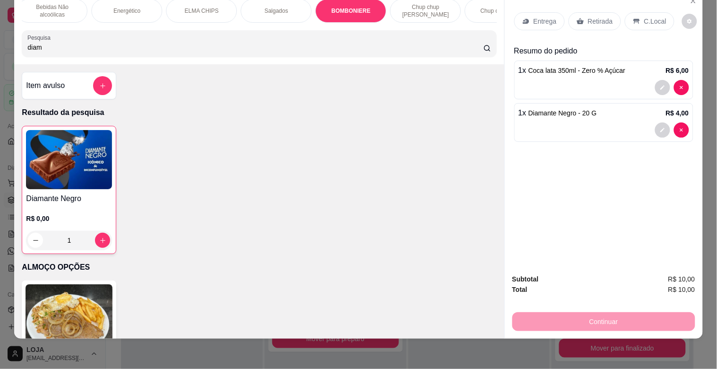
click at [227, 43] on input "diam" at bounding box center [255, 47] width 456 height 9
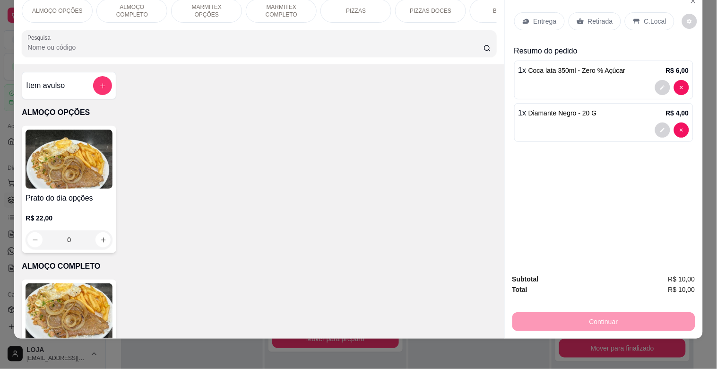
click at [59, 7] on p "ALMOÇO OPÇÕES" at bounding box center [57, 11] width 51 height 8
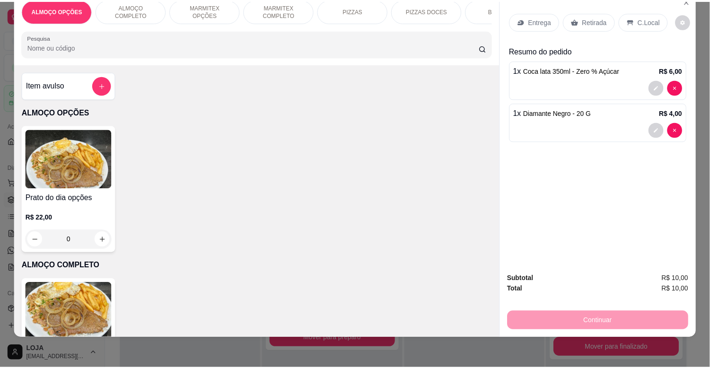
scroll to position [43, 0]
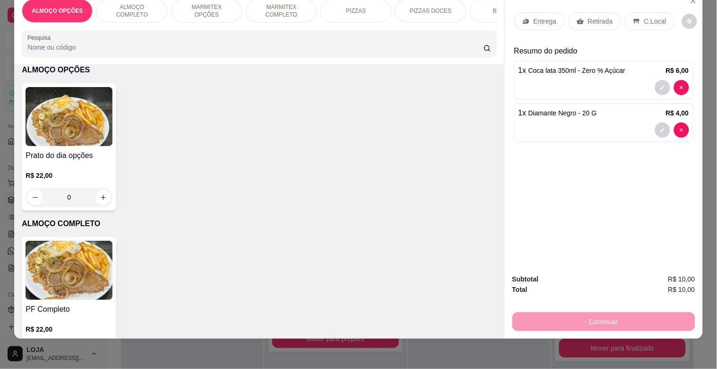
click at [87, 116] on img at bounding box center [69, 116] width 87 height 59
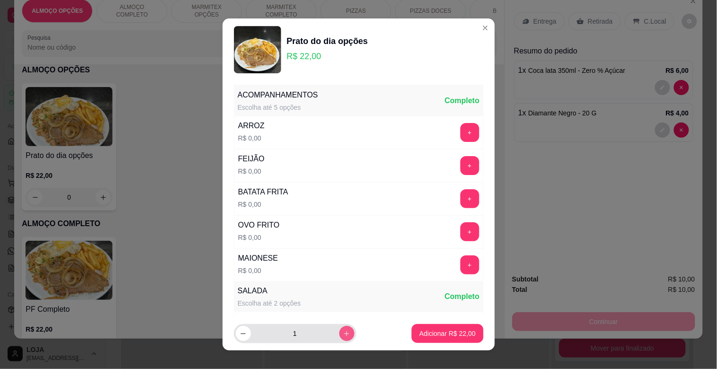
click at [340, 333] on button "increase-product-quantity" at bounding box center [347, 333] width 15 height 15
click at [419, 336] on p "Adicionar R$ 44,00" at bounding box center [447, 333] width 56 height 9
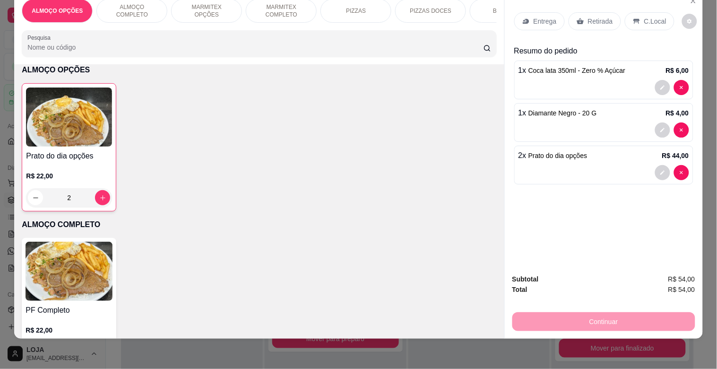
click at [596, 17] on p "Retirada" at bounding box center [600, 21] width 25 height 9
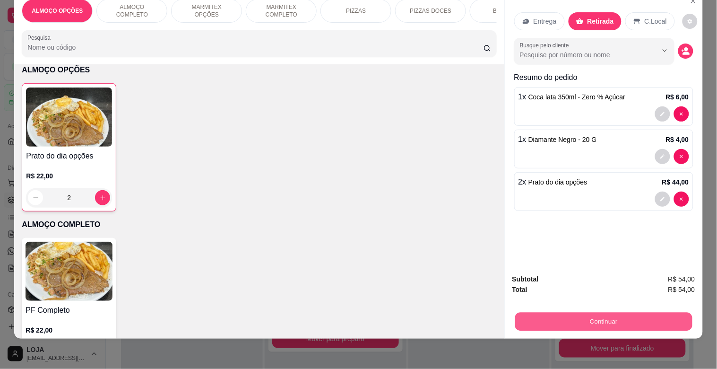
click at [603, 315] on button "Continuar" at bounding box center [603, 321] width 177 height 18
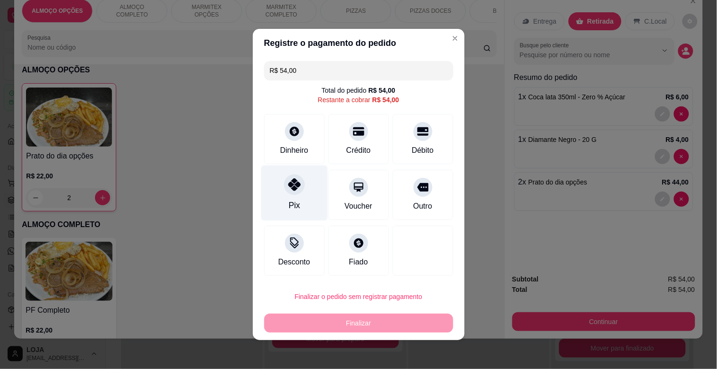
click at [286, 194] on div at bounding box center [294, 184] width 21 height 21
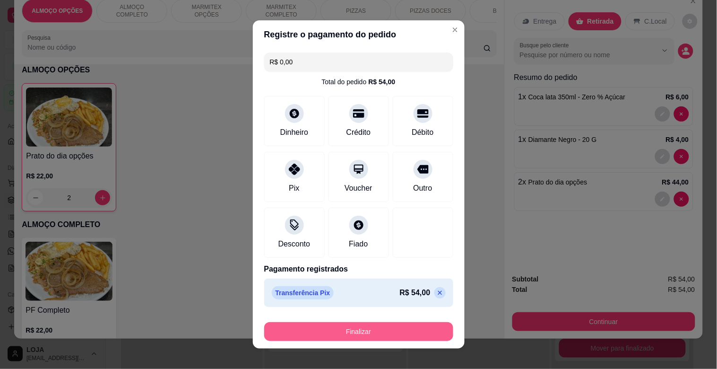
click at [409, 324] on button "Finalizar" at bounding box center [358, 331] width 189 height 19
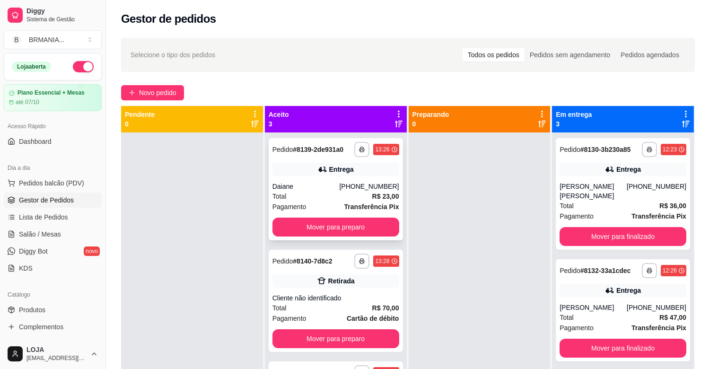
click at [357, 176] on div "**********" at bounding box center [336, 189] width 134 height 102
click at [355, 292] on div "**********" at bounding box center [336, 301] width 134 height 102
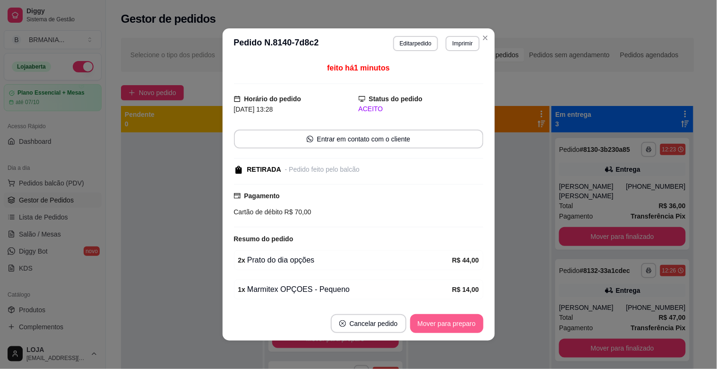
click at [446, 321] on button "Mover para preparo" at bounding box center [447, 323] width 73 height 19
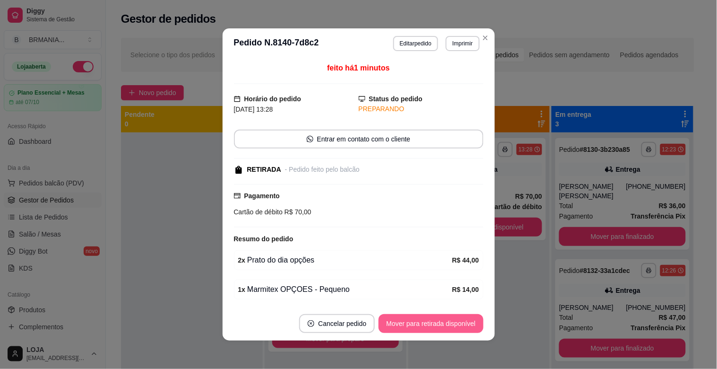
click at [446, 321] on button "Mover para retirada disponível" at bounding box center [431, 323] width 105 height 19
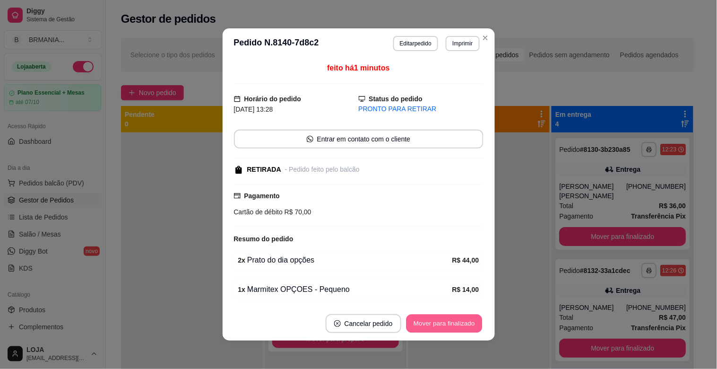
click at [446, 321] on button "Mover para finalizado" at bounding box center [444, 324] width 76 height 18
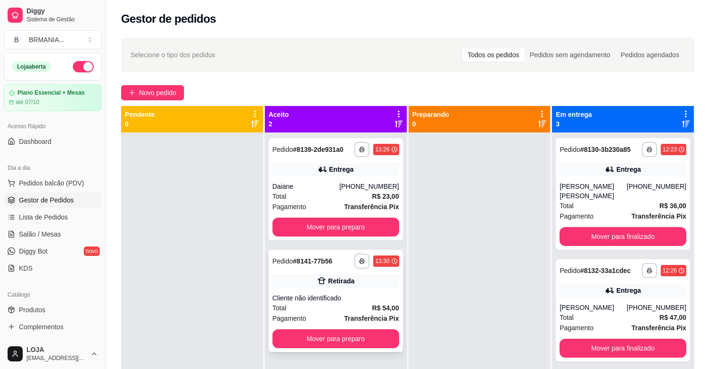
click at [320, 281] on icon at bounding box center [321, 280] width 9 height 9
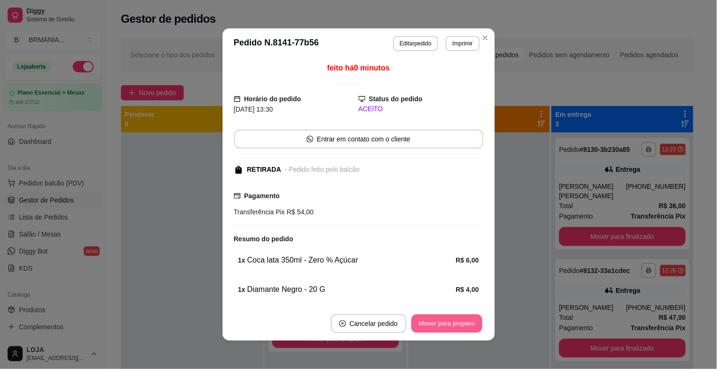
click at [450, 322] on button "Mover para preparo" at bounding box center [446, 324] width 71 height 18
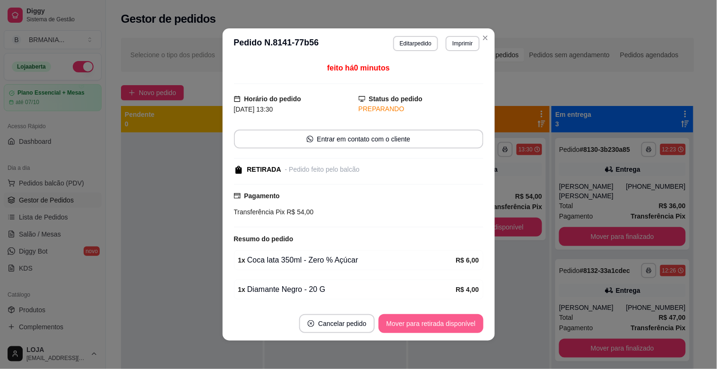
click at [450, 323] on button "Mover para retirada disponível" at bounding box center [431, 323] width 105 height 19
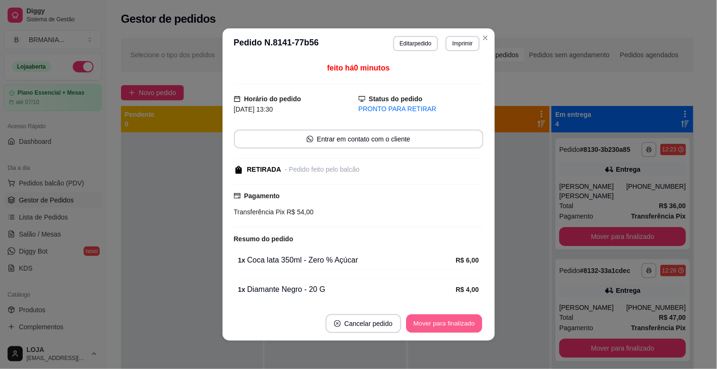
click at [454, 322] on button "Mover para finalizado" at bounding box center [444, 324] width 76 height 18
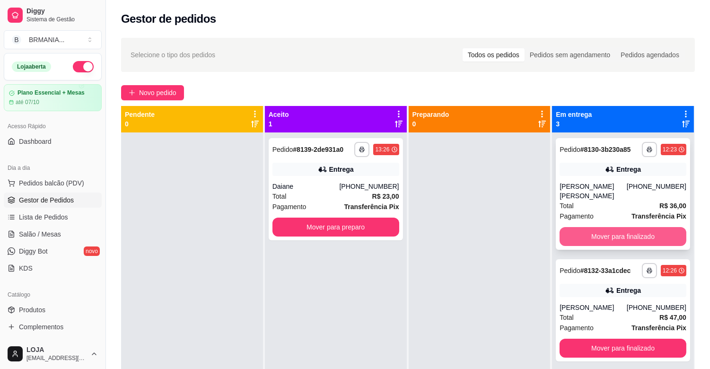
click at [639, 234] on button "Mover para finalizado" at bounding box center [622, 236] width 127 height 19
click at [639, 339] on button "Mover para finalizado" at bounding box center [622, 348] width 127 height 19
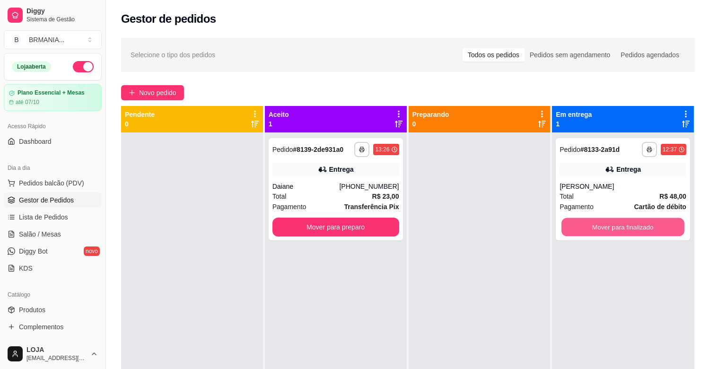
click at [639, 234] on button "Mover para finalizado" at bounding box center [622, 227] width 123 height 18
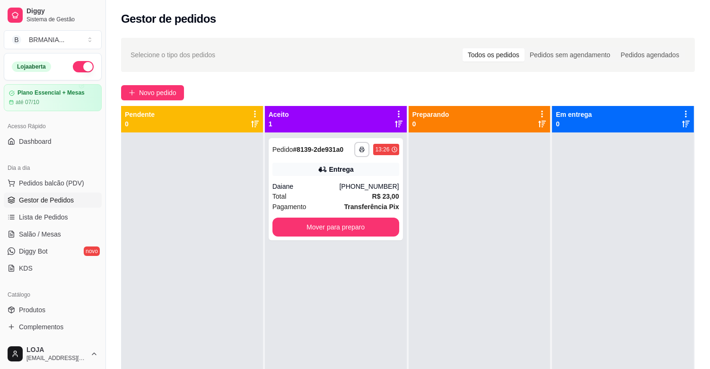
click at [497, 233] on div at bounding box center [480, 316] width 142 height 369
click at [153, 88] on span "Novo pedido" at bounding box center [157, 92] width 37 height 10
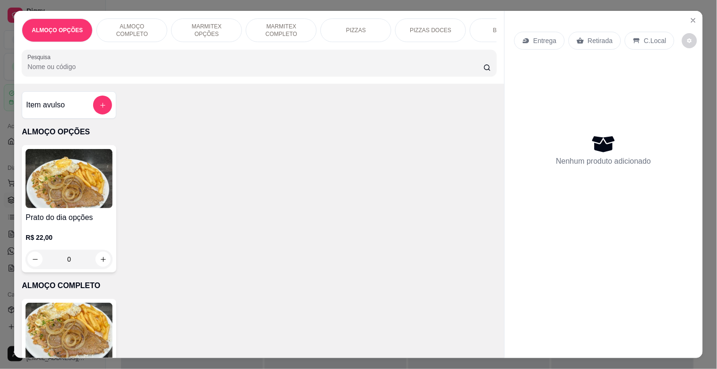
click at [229, 71] on input "Pesquisa" at bounding box center [255, 66] width 456 height 9
click at [43, 205] on img at bounding box center [69, 178] width 87 height 59
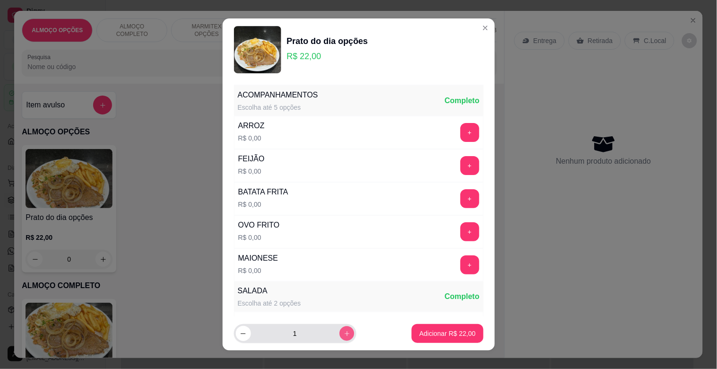
click at [343, 332] on icon "increase-product-quantity" at bounding box center [346, 333] width 7 height 7
click at [433, 334] on p "Adicionar R$ 44,00" at bounding box center [447, 333] width 55 height 9
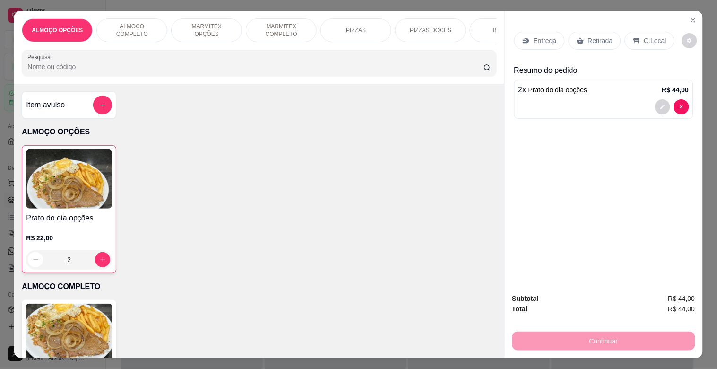
click at [67, 71] on input "Pesquisa" at bounding box center [255, 66] width 456 height 9
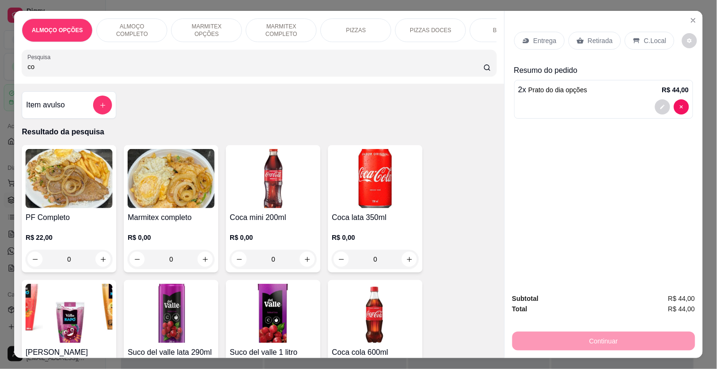
click at [370, 310] on img at bounding box center [375, 313] width 87 height 59
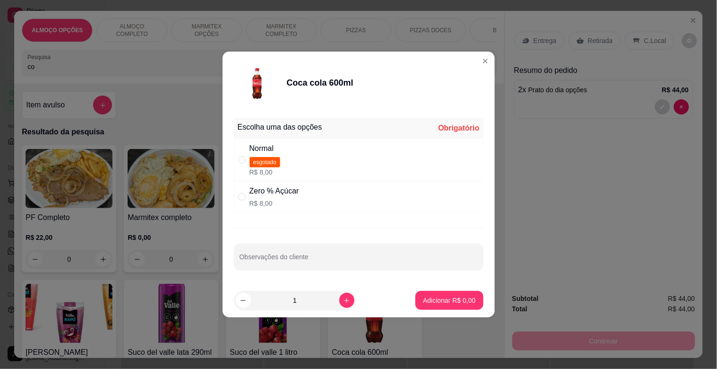
click at [269, 201] on p "R$ 8,00" at bounding box center [275, 203] width 50 height 9
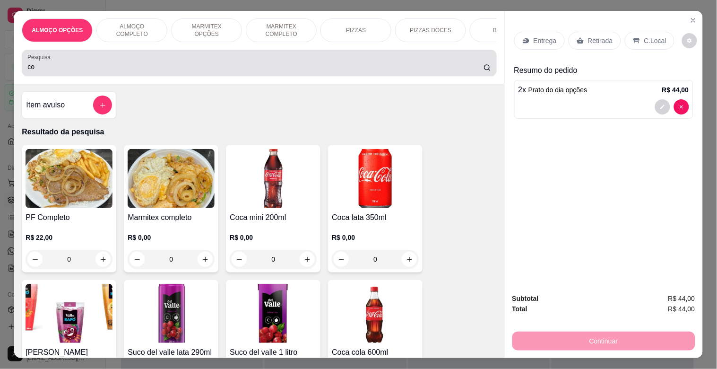
click at [235, 61] on div "co" at bounding box center [258, 62] width 463 height 19
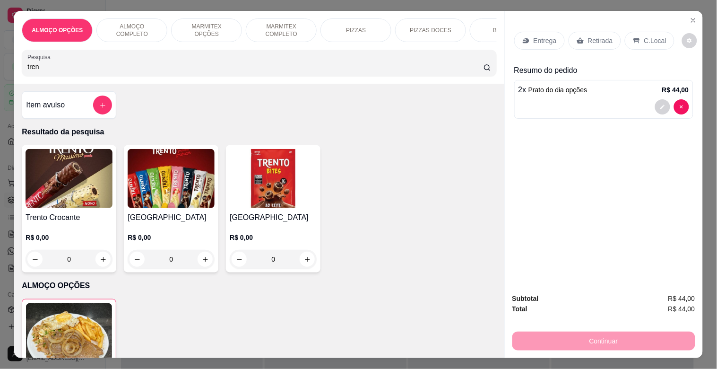
click at [80, 190] on img at bounding box center [69, 178] width 87 height 59
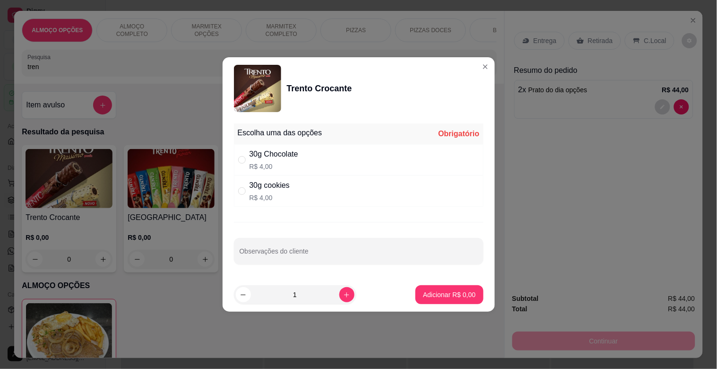
click at [478, 60] on div "tren" at bounding box center [258, 62] width 463 height 19
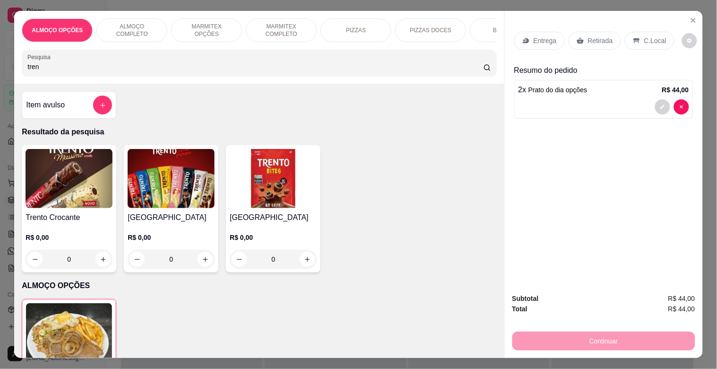
click at [131, 177] on img at bounding box center [171, 178] width 87 height 59
click at [692, 17] on icon "Close" at bounding box center [694, 21] width 8 height 8
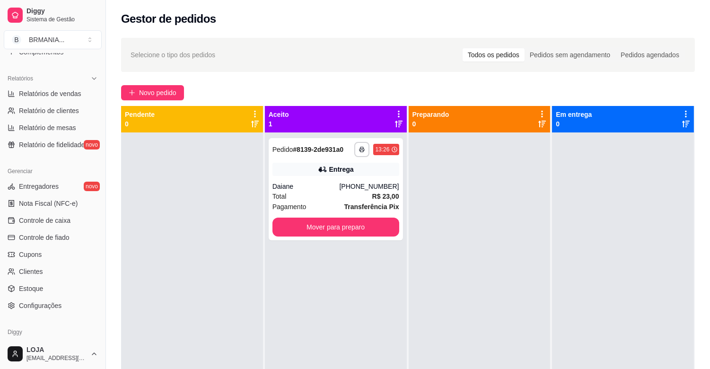
scroll to position [277, 0]
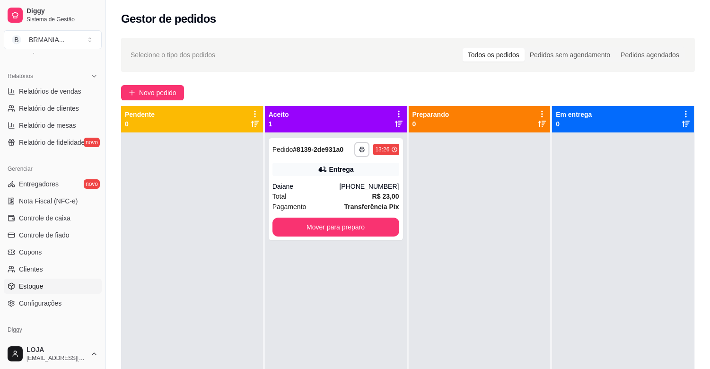
click at [35, 289] on span "Estoque" at bounding box center [31, 285] width 24 height 9
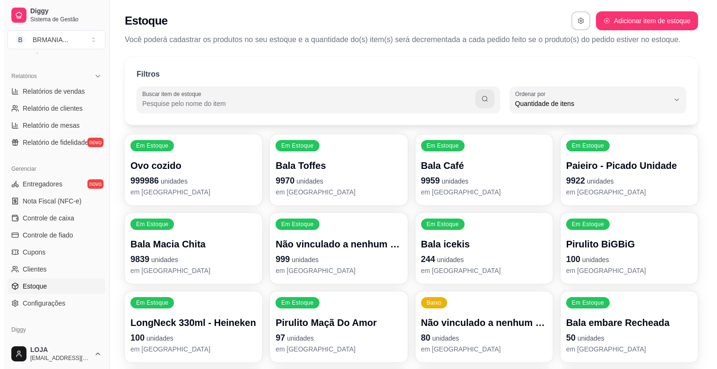
scroll to position [9, 0]
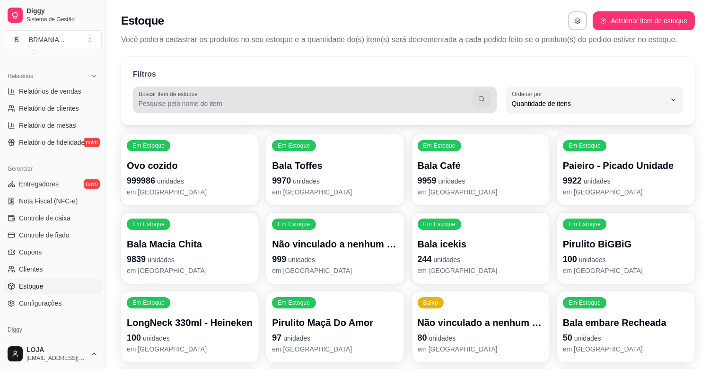
click at [225, 99] on input "Buscar item de estoque" at bounding box center [305, 103] width 333 height 9
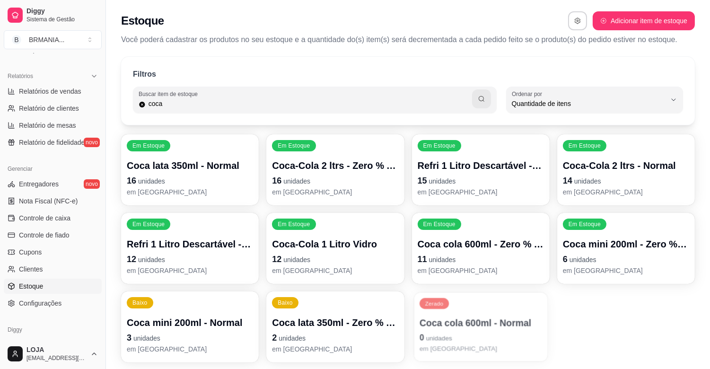
click at [463, 338] on p "0 unidades" at bounding box center [480, 337] width 122 height 13
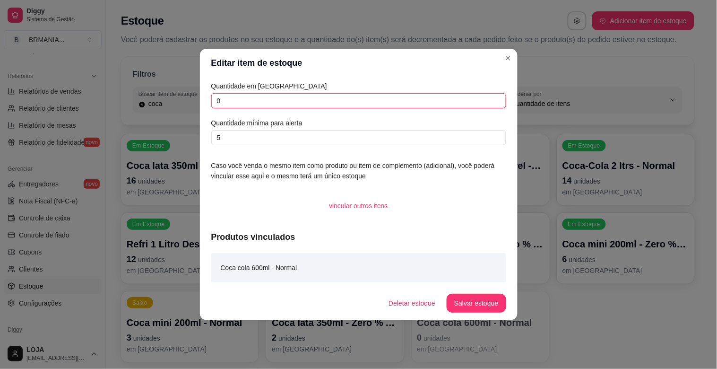
click at [248, 103] on input "0" at bounding box center [358, 100] width 295 height 15
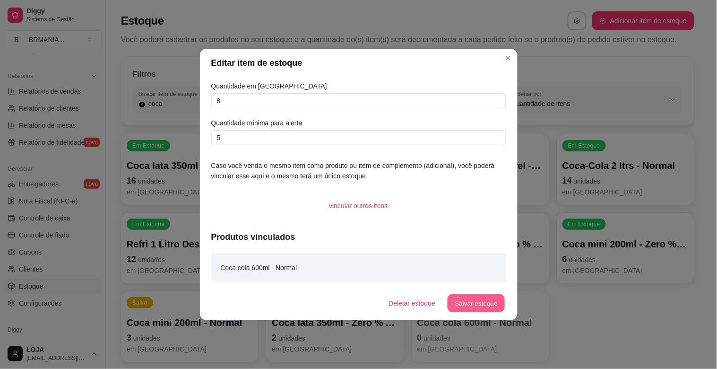
click at [483, 302] on button "Salvar estoque" at bounding box center [477, 303] width 58 height 18
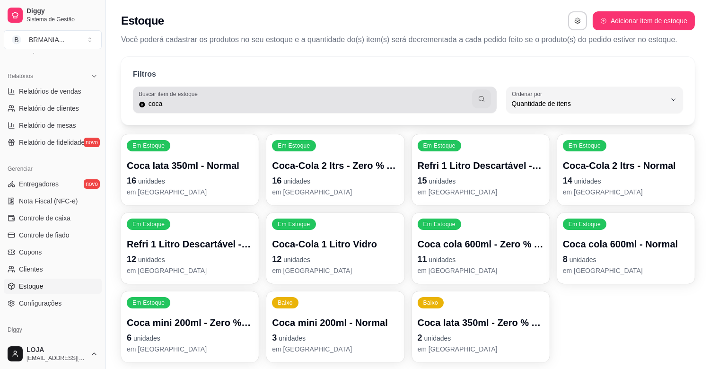
click at [410, 101] on input "coca" at bounding box center [309, 103] width 326 height 9
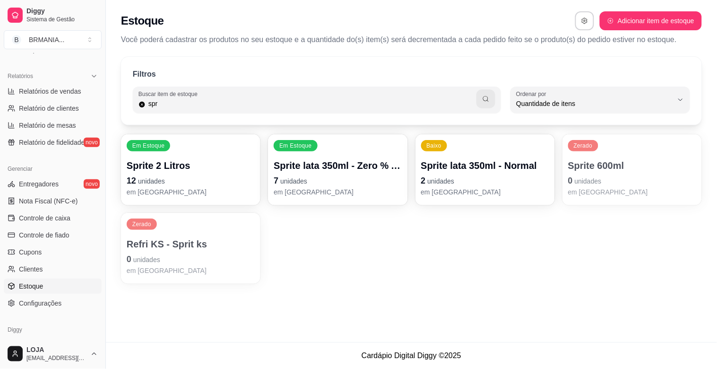
click at [622, 177] on p "0 unidades" at bounding box center [632, 180] width 128 height 13
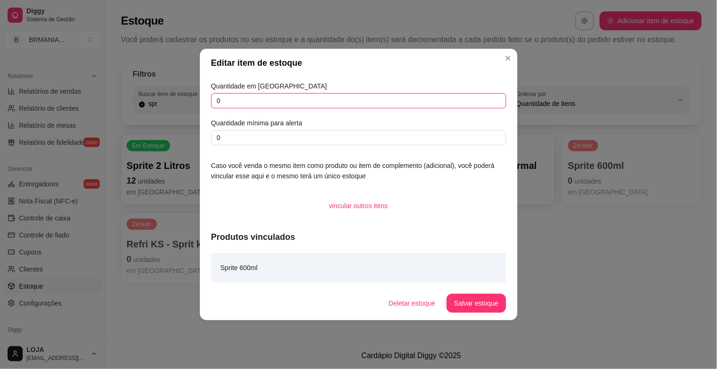
click at [254, 103] on input "0" at bounding box center [358, 100] width 295 height 15
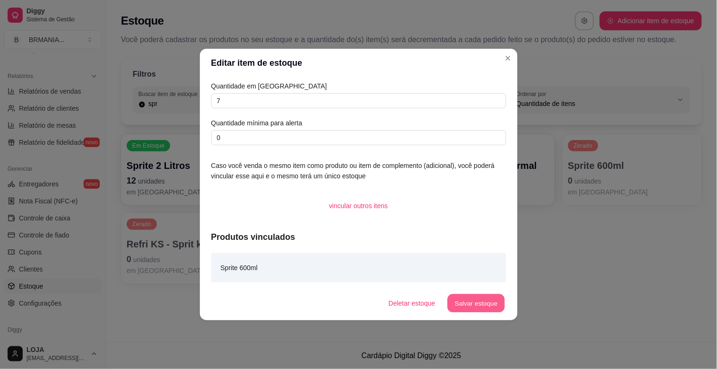
click at [490, 303] on button "Salvar estoque" at bounding box center [477, 303] width 58 height 18
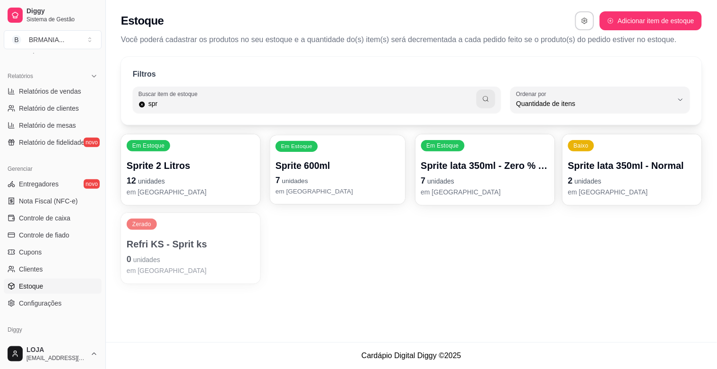
click at [342, 180] on p "7 unidades" at bounding box center [338, 180] width 124 height 13
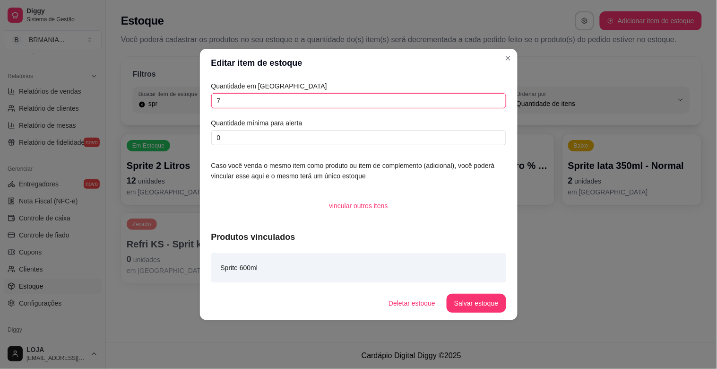
click at [233, 105] on input "7" at bounding box center [358, 100] width 295 height 15
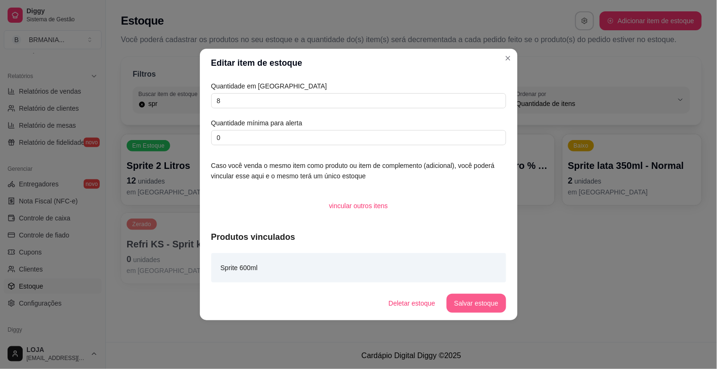
click at [484, 306] on button "Salvar estoque" at bounding box center [476, 303] width 59 height 19
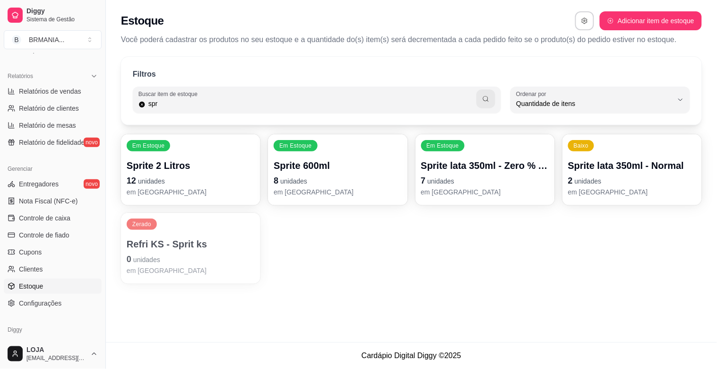
scroll to position [0, 0]
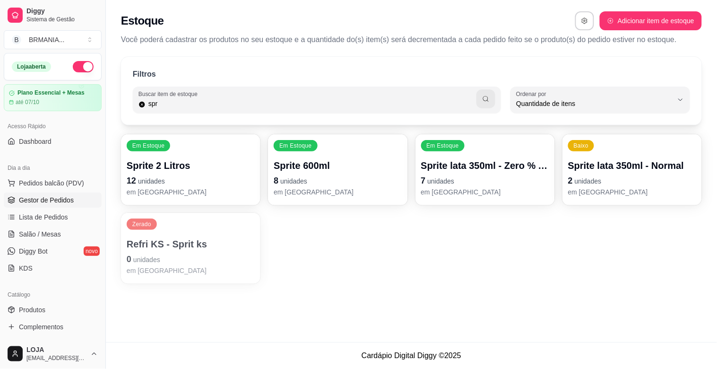
click at [50, 203] on span "Gestor de Pedidos" at bounding box center [46, 199] width 55 height 9
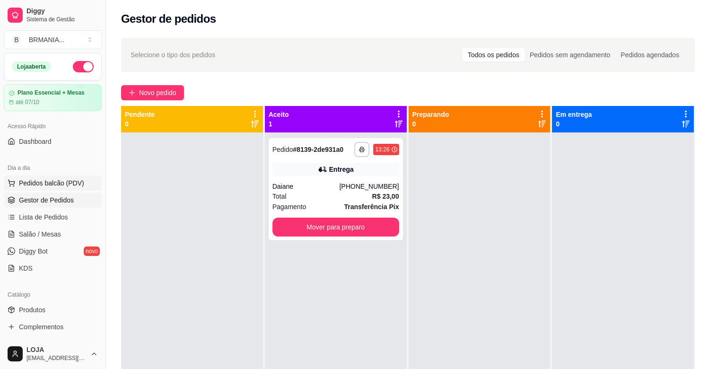
click at [69, 181] on span "Pedidos balcão (PDV)" at bounding box center [51, 182] width 65 height 9
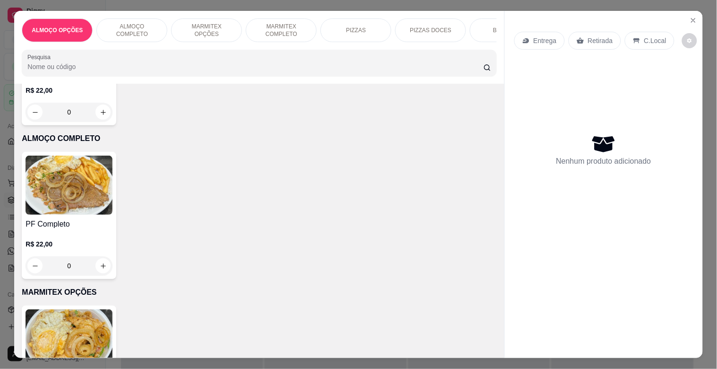
scroll to position [120, 0]
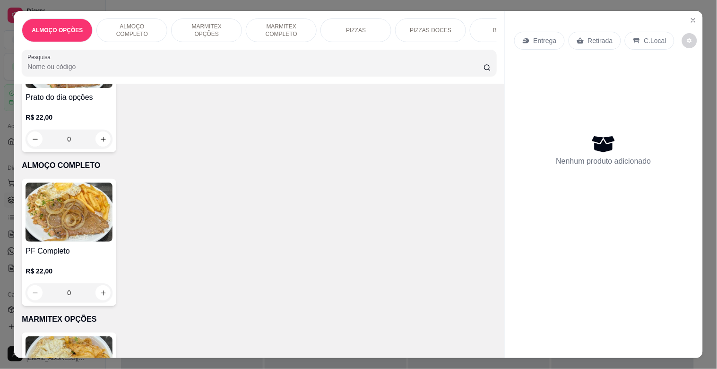
click at [66, 229] on img at bounding box center [69, 212] width 87 height 59
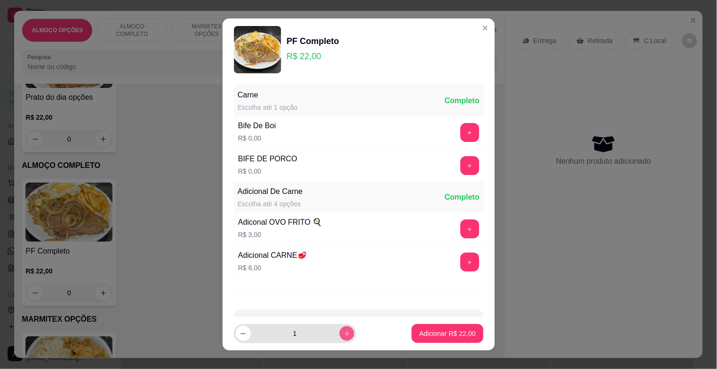
click at [343, 332] on icon "increase-product-quantity" at bounding box center [346, 333] width 7 height 7
click at [460, 328] on button "Adicionar R$ 44,00" at bounding box center [447, 333] width 71 height 19
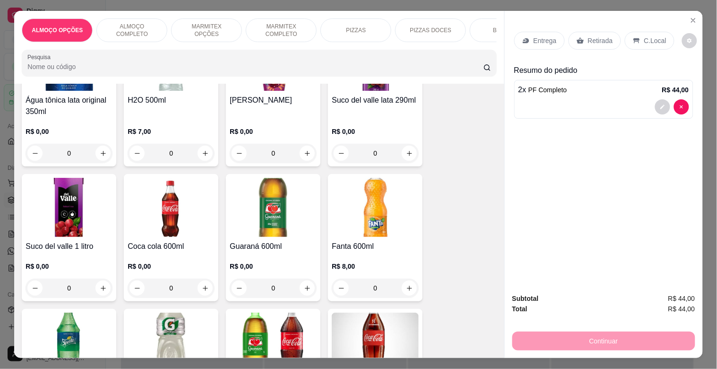
scroll to position [1326, 0]
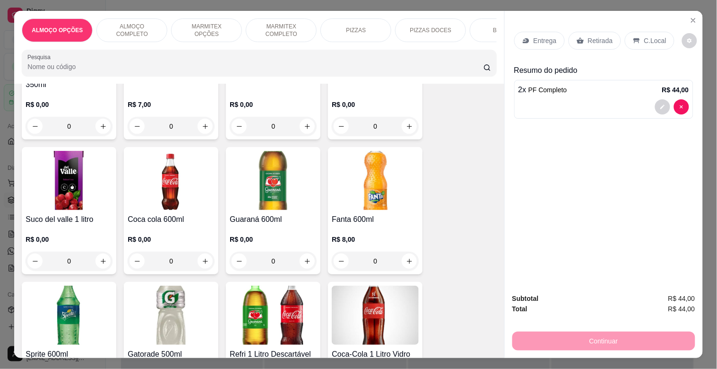
click at [197, 201] on img at bounding box center [171, 180] width 87 height 59
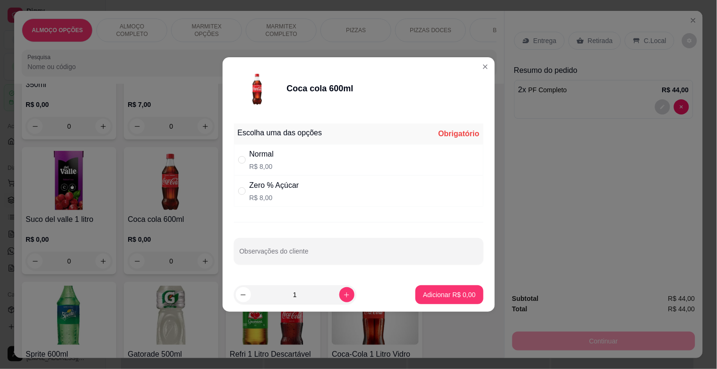
click at [304, 162] on div "Normal R$ 8,00" at bounding box center [359, 159] width 250 height 31
click at [449, 290] on p "Adicionar R$ 8,00" at bounding box center [449, 294] width 51 height 9
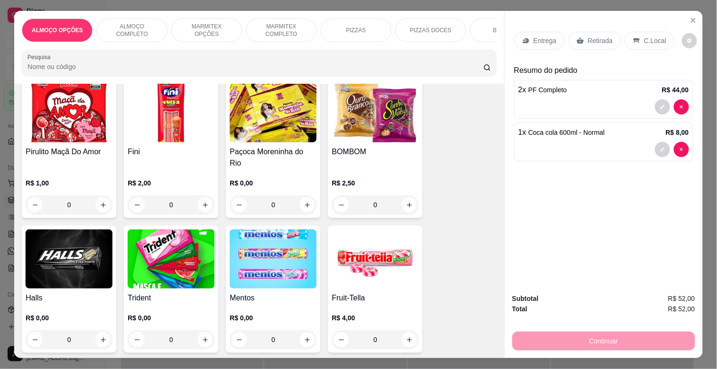
scroll to position [3268, 0]
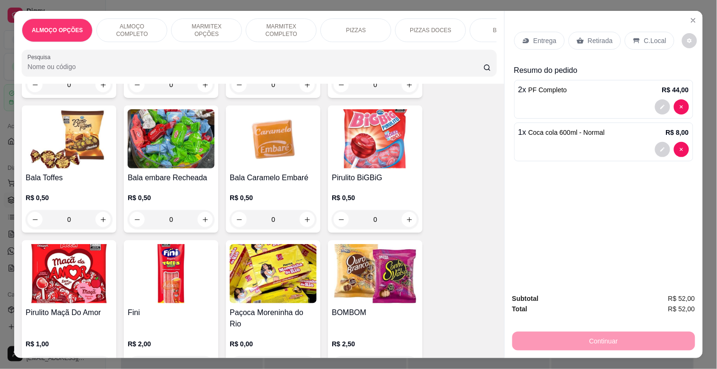
click at [45, 273] on img at bounding box center [69, 273] width 87 height 59
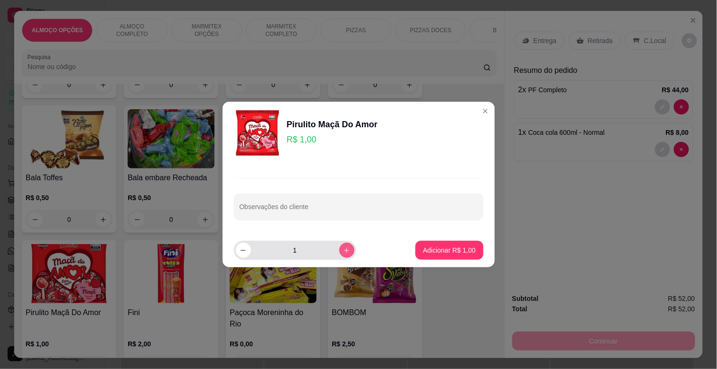
click at [346, 248] on button "increase-product-quantity" at bounding box center [347, 250] width 15 height 15
click at [436, 254] on p "Adicionar R$ 2,00" at bounding box center [449, 249] width 52 height 9
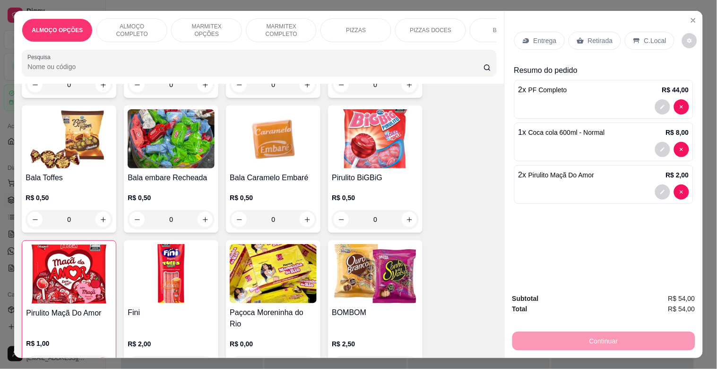
click at [597, 36] on p "Retirada" at bounding box center [600, 40] width 25 height 9
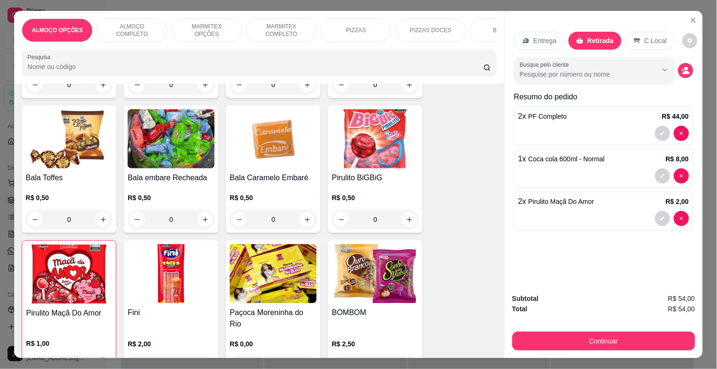
click at [646, 36] on p "C.Local" at bounding box center [656, 40] width 22 height 9
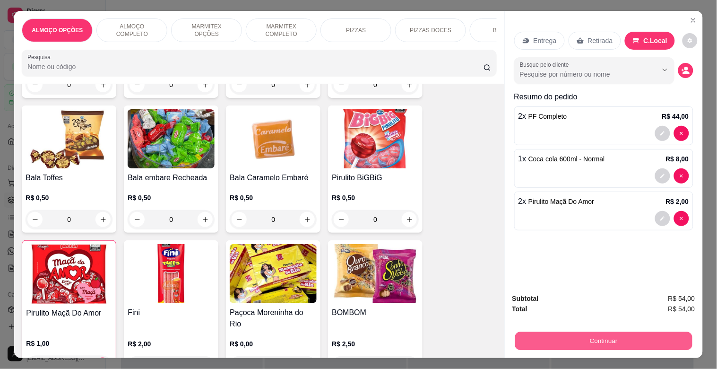
click at [643, 333] on button "Continuar" at bounding box center [603, 341] width 177 height 18
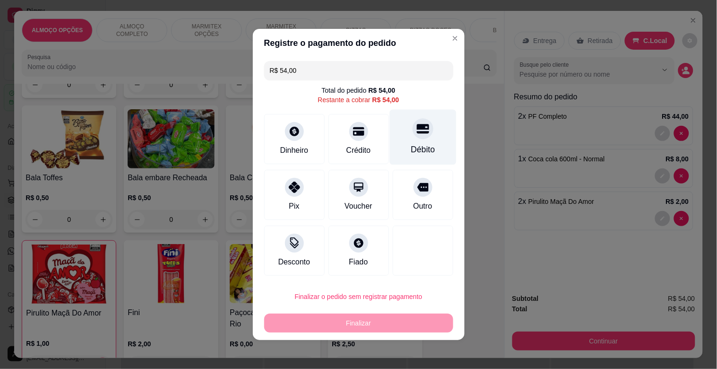
click at [413, 133] on div at bounding box center [423, 128] width 21 height 21
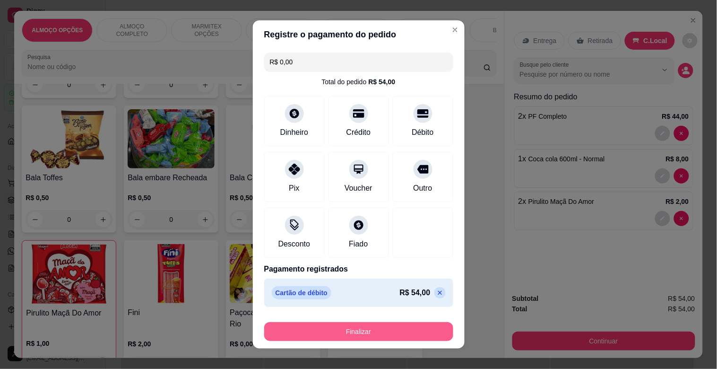
click at [370, 329] on button "Finalizar" at bounding box center [358, 331] width 189 height 19
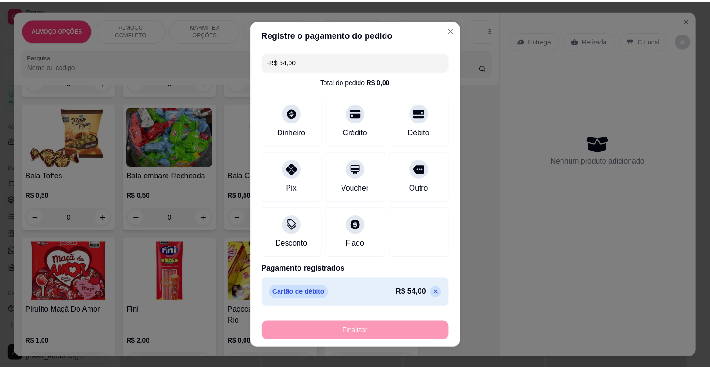
scroll to position [3266, 0]
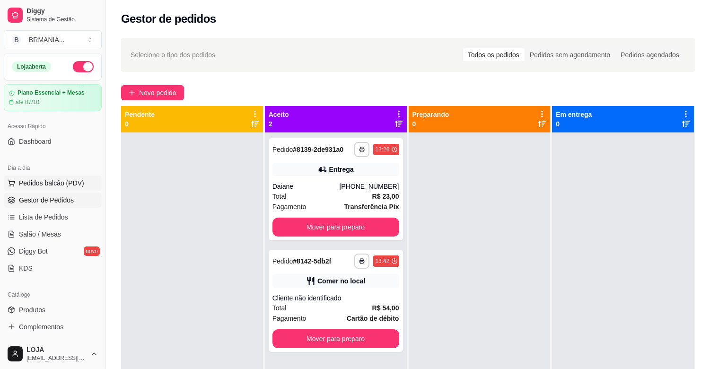
click at [32, 183] on span "Pedidos balcão (PDV)" at bounding box center [51, 182] width 65 height 9
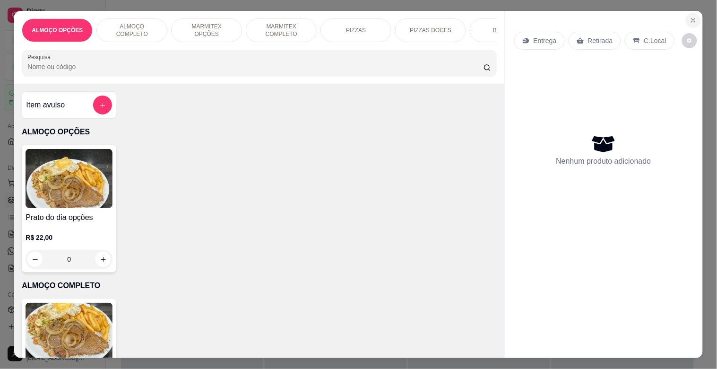
click at [694, 13] on button "Close" at bounding box center [693, 20] width 15 height 15
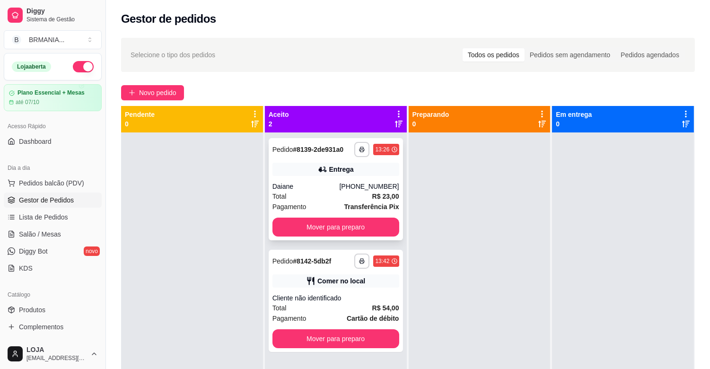
click at [366, 171] on div "Entrega" at bounding box center [335, 169] width 127 height 13
click at [82, 181] on button "Pedidos balcão (PDV)" at bounding box center [53, 182] width 98 height 15
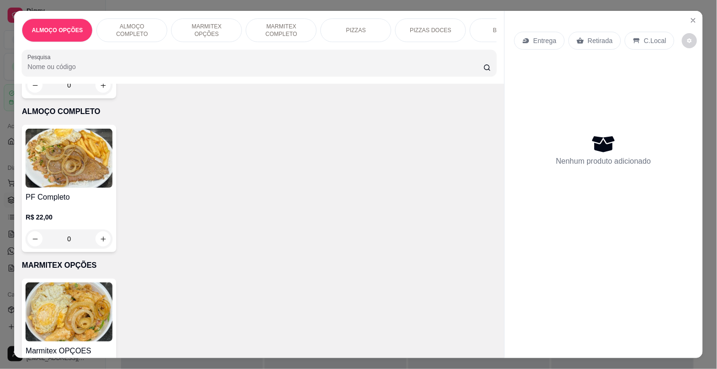
scroll to position [214, 0]
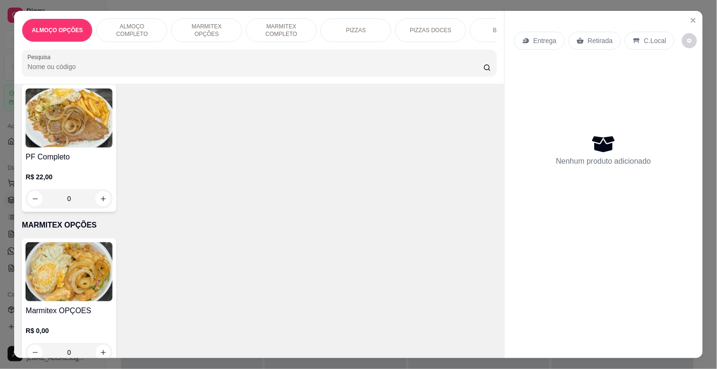
click at [105, 153] on div "PF Completo R$ 22,00 0" at bounding box center [69, 148] width 95 height 127
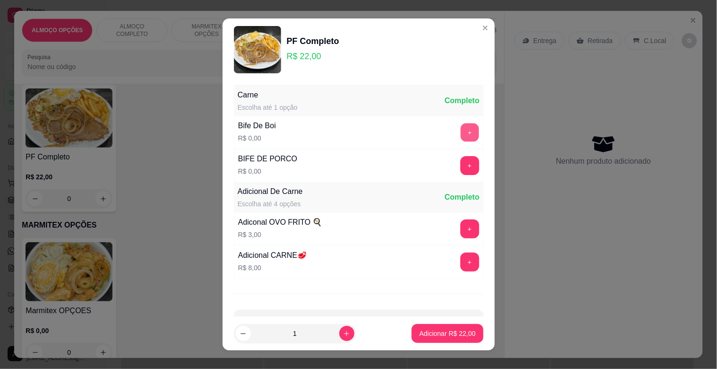
click at [461, 131] on button "+" at bounding box center [470, 132] width 18 height 18
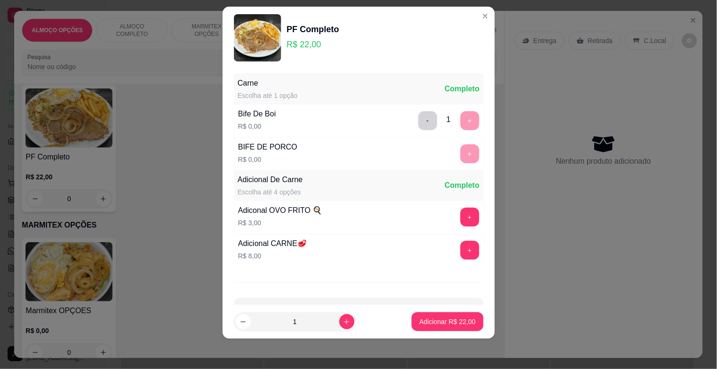
scroll to position [34, 0]
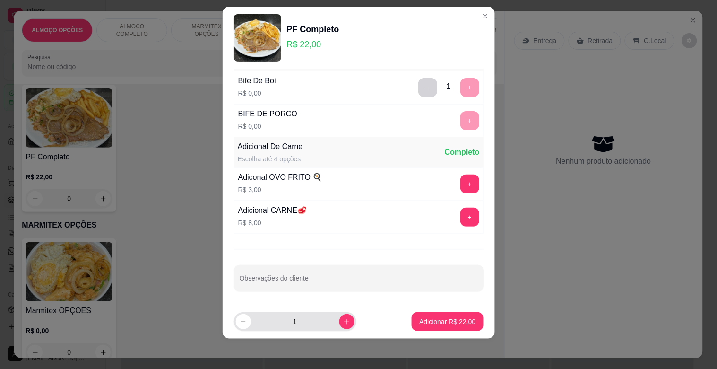
click at [328, 320] on input "1" at bounding box center [295, 321] width 88 height 19
click at [343, 320] on icon "increase-product-quantity" at bounding box center [346, 321] width 7 height 7
click at [242, 323] on icon "decrease-product-quantity" at bounding box center [243, 321] width 7 height 7
type input "2"
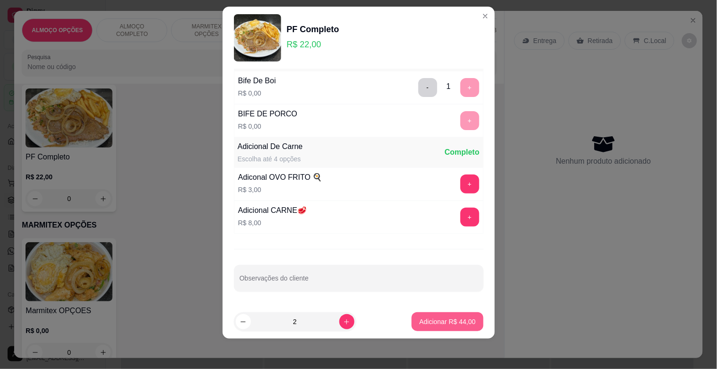
click at [443, 322] on p "Adicionar R$ 44,00" at bounding box center [447, 321] width 56 height 9
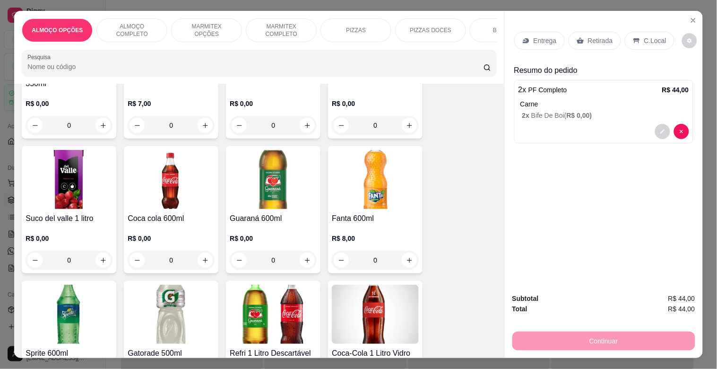
scroll to position [1339, 0]
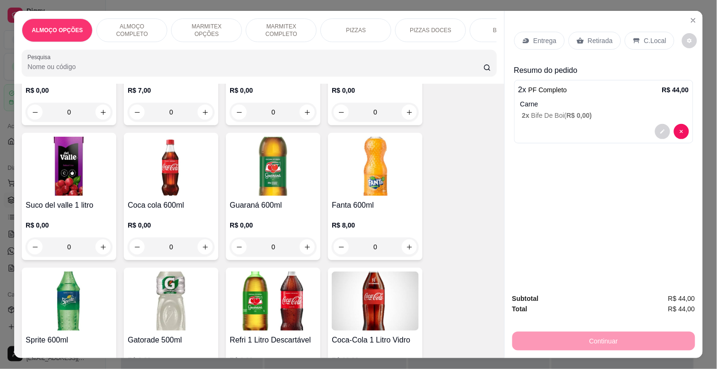
click at [191, 203] on h4 "Coca cola 600ml" at bounding box center [171, 205] width 87 height 11
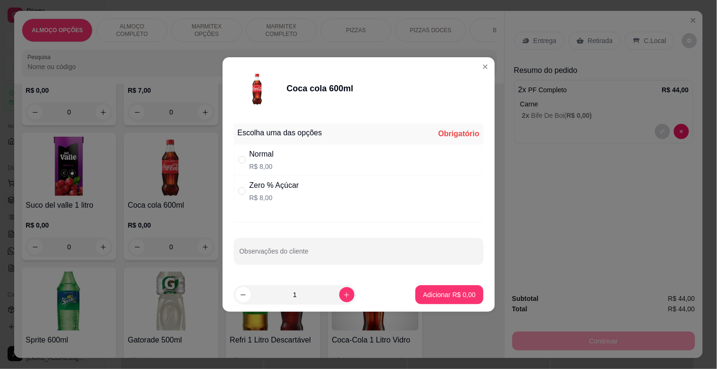
click at [291, 161] on div "Normal R$ 8,00" at bounding box center [359, 159] width 250 height 31
radio input "true"
click at [460, 291] on p "Adicionar R$ 8,00" at bounding box center [449, 294] width 51 height 9
type input "1"
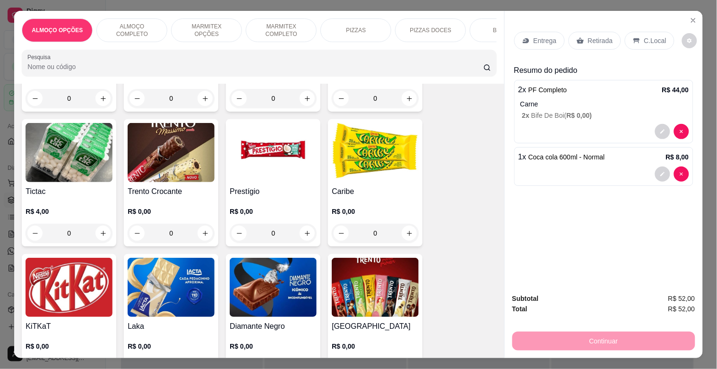
scroll to position [3682, 0]
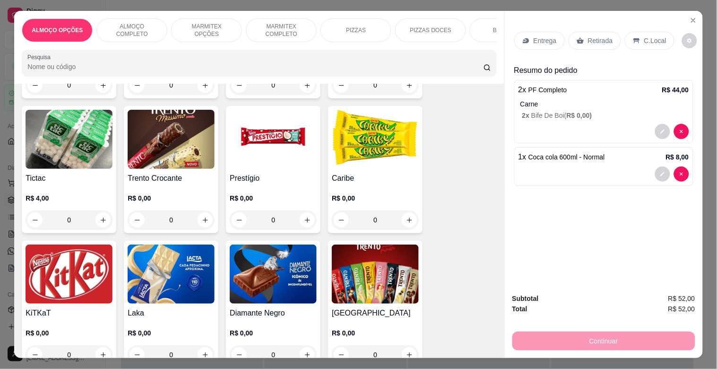
click at [364, 264] on img at bounding box center [375, 274] width 87 height 59
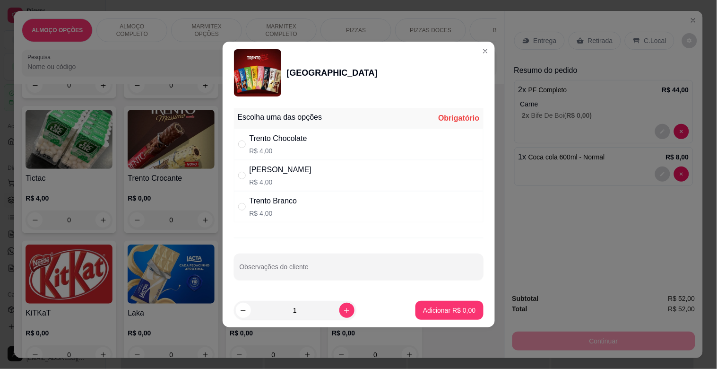
click at [311, 179] on div "Trento Maracujá R$ 4,00" at bounding box center [359, 175] width 250 height 31
radio input "true"
click at [340, 315] on button "increase-product-quantity" at bounding box center [347, 310] width 15 height 15
type input "2"
click at [450, 305] on button "Adicionar R$ 8,00" at bounding box center [450, 310] width 68 height 19
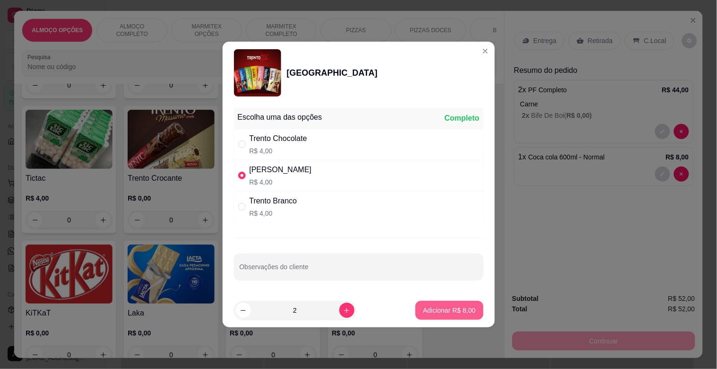
type input "2"
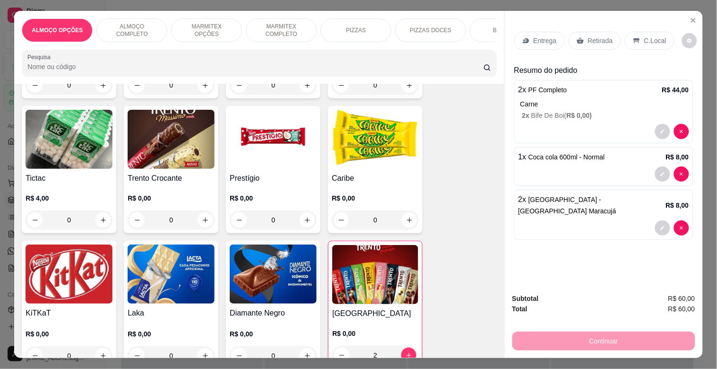
click at [645, 36] on p "C.Local" at bounding box center [656, 40] width 22 height 9
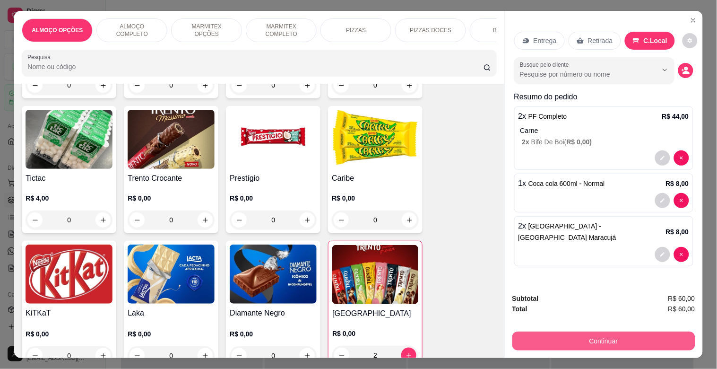
click at [628, 332] on button "Continuar" at bounding box center [604, 341] width 183 height 19
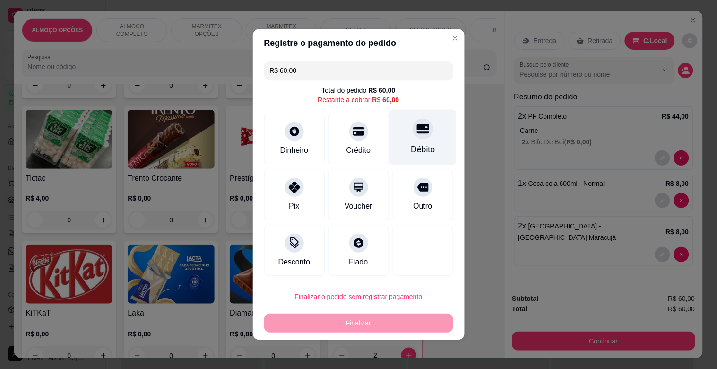
click at [403, 135] on div "Débito" at bounding box center [423, 137] width 67 height 55
type input "R$ 0,00"
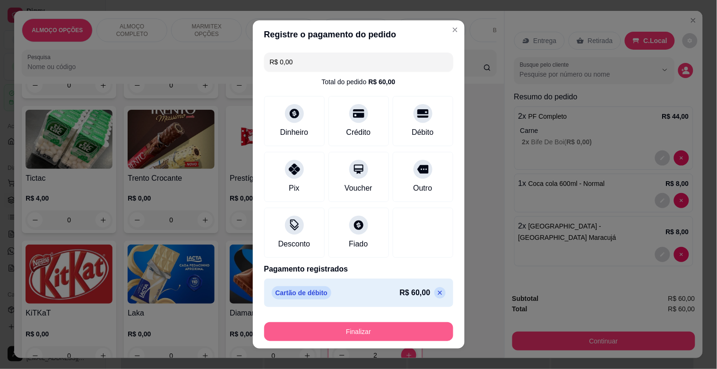
click at [388, 325] on button "Finalizar" at bounding box center [358, 331] width 189 height 19
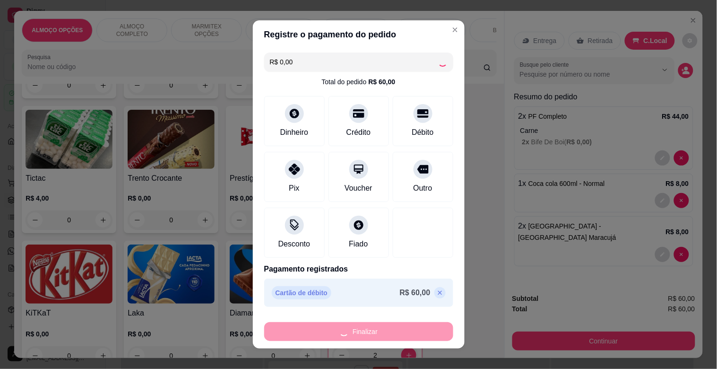
type input "0"
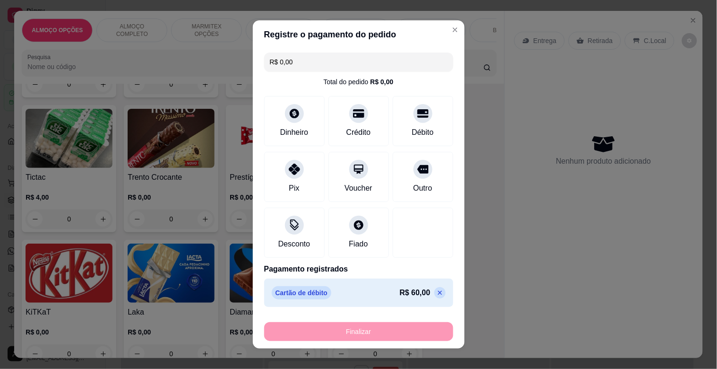
type input "-R$ 60,00"
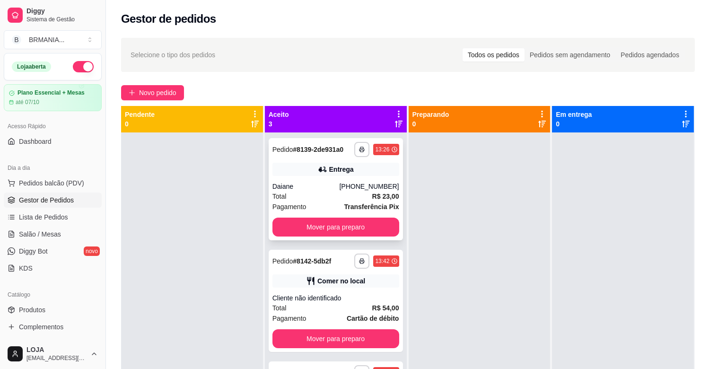
click at [338, 192] on div "Total R$ 23,00" at bounding box center [335, 196] width 127 height 10
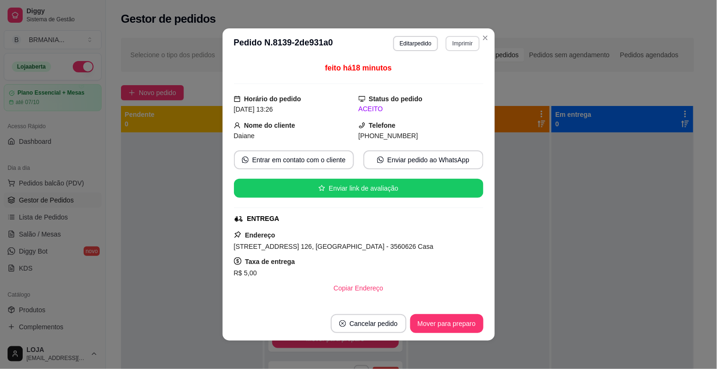
click at [453, 39] on button "Imprimir" at bounding box center [463, 43] width 34 height 15
click at [443, 78] on button "IMPRESSORA" at bounding box center [443, 77] width 69 height 15
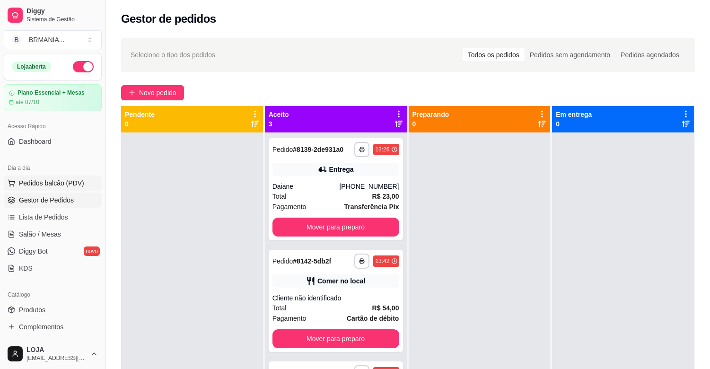
click at [69, 183] on span "Pedidos balcão (PDV)" at bounding box center [51, 182] width 65 height 9
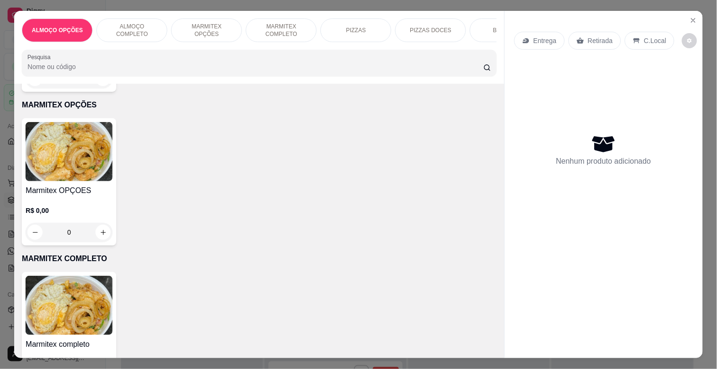
scroll to position [254, 0]
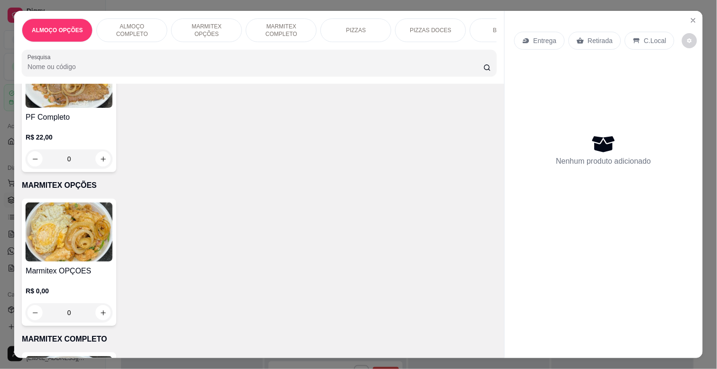
click at [48, 132] on div "R$ 22,00 0" at bounding box center [69, 145] width 87 height 45
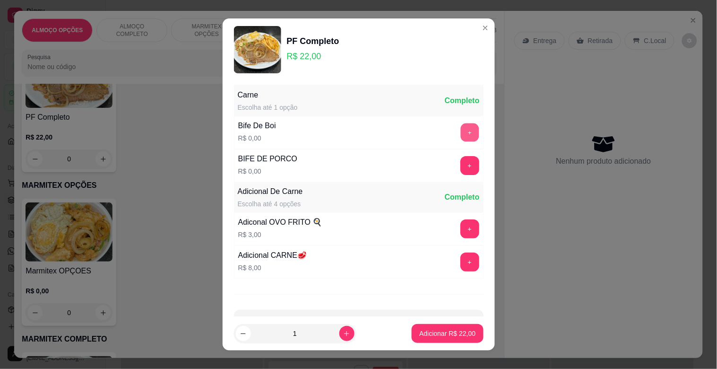
click at [461, 138] on button "+" at bounding box center [470, 132] width 18 height 18
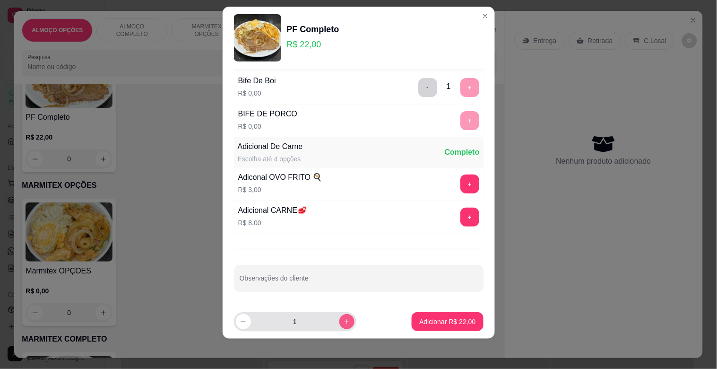
click at [343, 319] on icon "increase-product-quantity" at bounding box center [346, 321] width 7 height 7
type input "2"
click at [437, 324] on p "Adicionar R$ 44,00" at bounding box center [447, 321] width 56 height 9
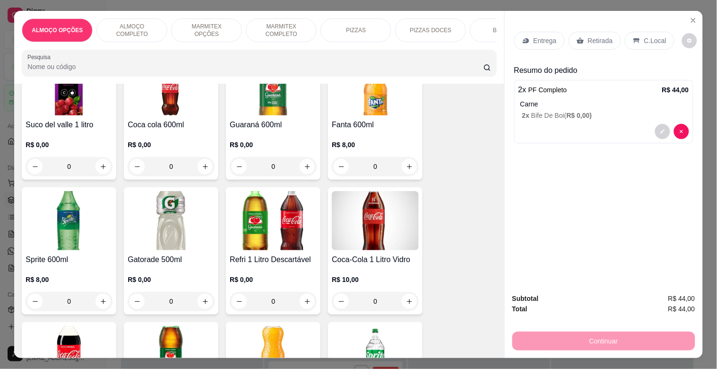
scroll to position [1459, 0]
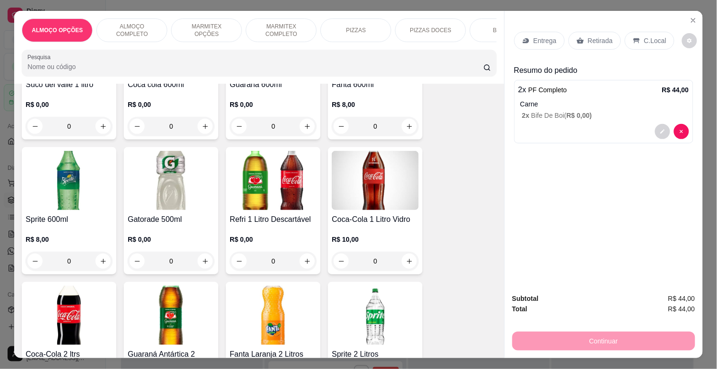
click at [53, 186] on img at bounding box center [69, 180] width 87 height 59
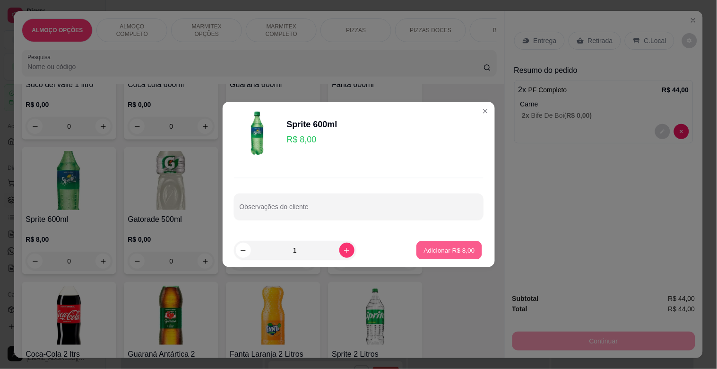
click at [452, 251] on p "Adicionar R$ 8,00" at bounding box center [449, 249] width 51 height 9
type input "1"
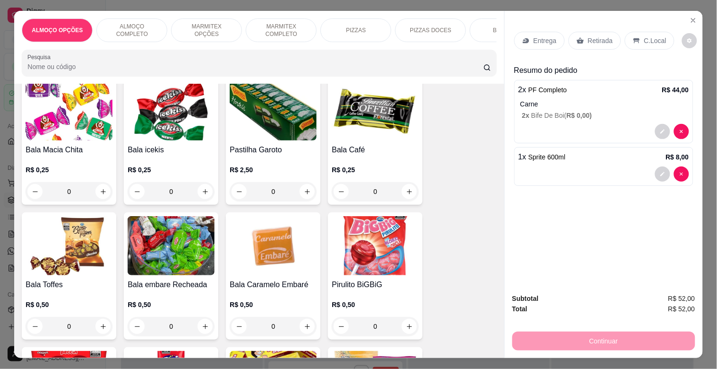
scroll to position [3174, 0]
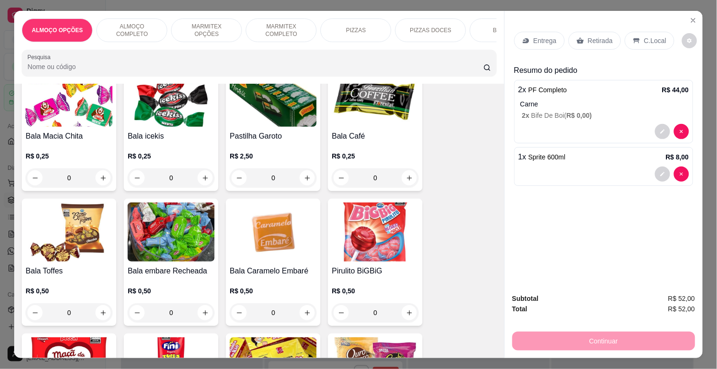
click at [270, 237] on img at bounding box center [273, 231] width 87 height 59
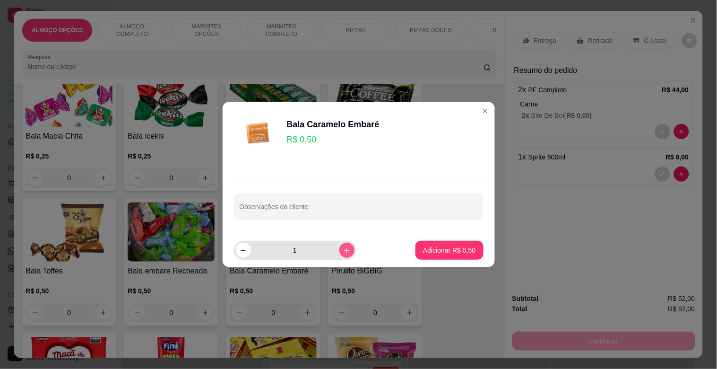
click at [343, 249] on icon "increase-product-quantity" at bounding box center [346, 250] width 7 height 7
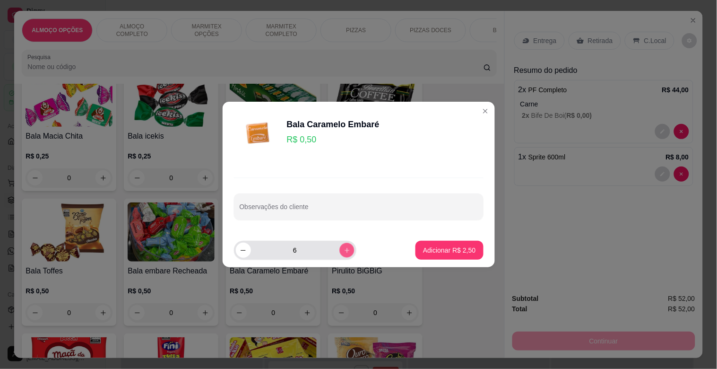
click at [343, 249] on icon "increase-product-quantity" at bounding box center [346, 250] width 7 height 7
click at [344, 249] on icon "increase-product-quantity" at bounding box center [346, 250] width 7 height 7
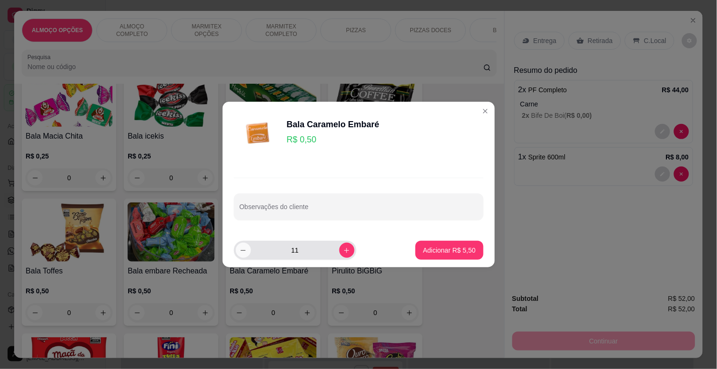
click at [240, 252] on icon "decrease-product-quantity" at bounding box center [243, 250] width 7 height 7
type input "10"
click at [461, 250] on p "Adicionar R$ 5,00" at bounding box center [449, 249] width 51 height 9
type input "10"
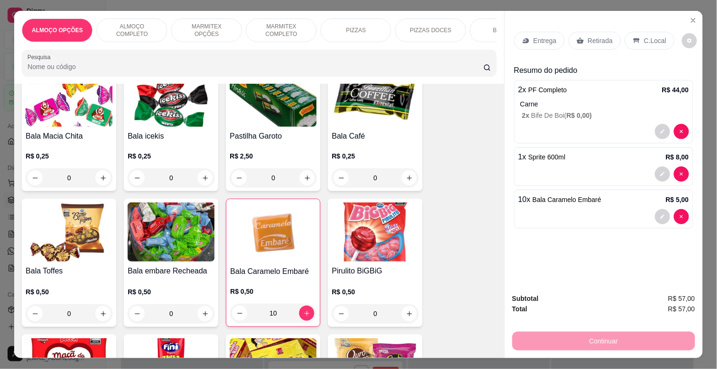
click at [642, 32] on div "C.Local" at bounding box center [650, 41] width 50 height 18
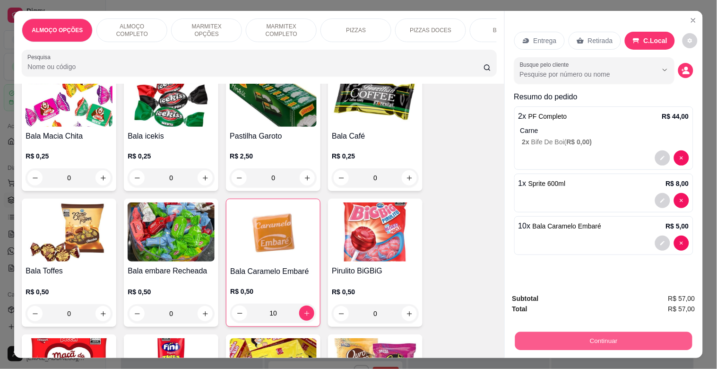
click at [626, 335] on button "Continuar" at bounding box center [603, 341] width 177 height 18
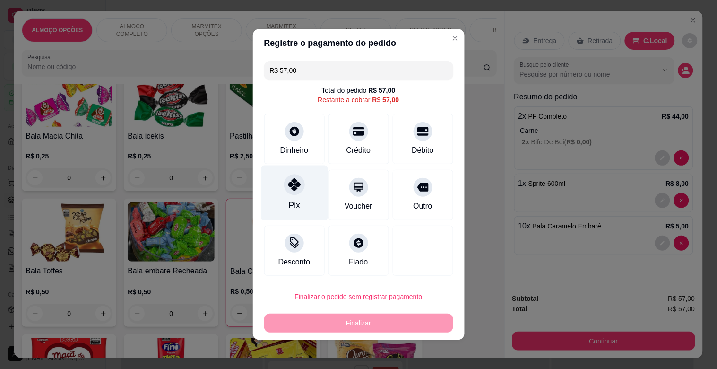
click at [302, 201] on div "Pix" at bounding box center [294, 193] width 67 height 55
type input "R$ 0,00"
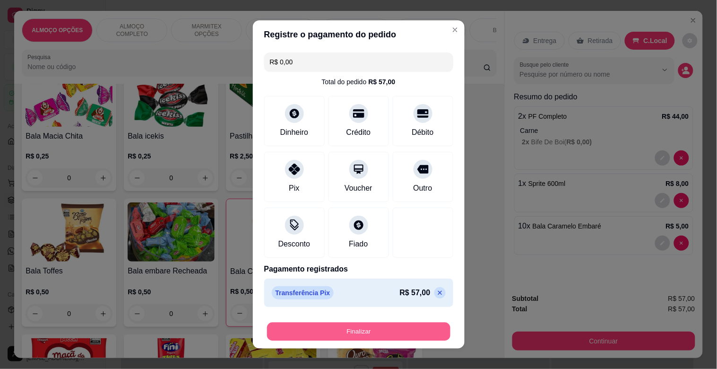
click at [357, 328] on button "Finalizar" at bounding box center [358, 332] width 183 height 18
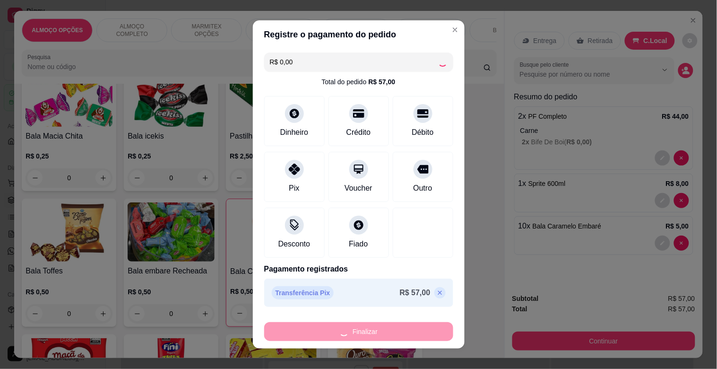
type input "0"
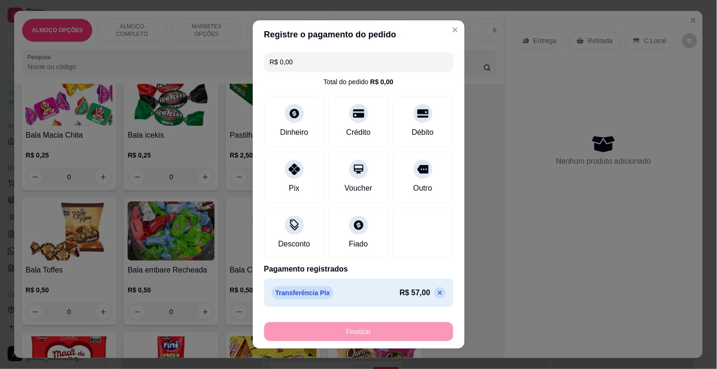
type input "-R$ 57,00"
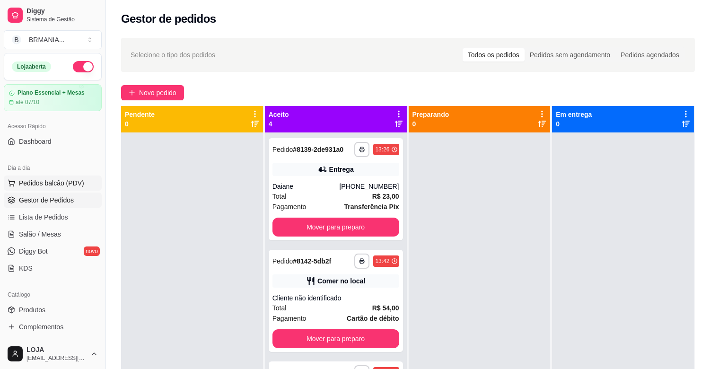
click at [60, 177] on button "Pedidos balcão (PDV)" at bounding box center [53, 182] width 98 height 15
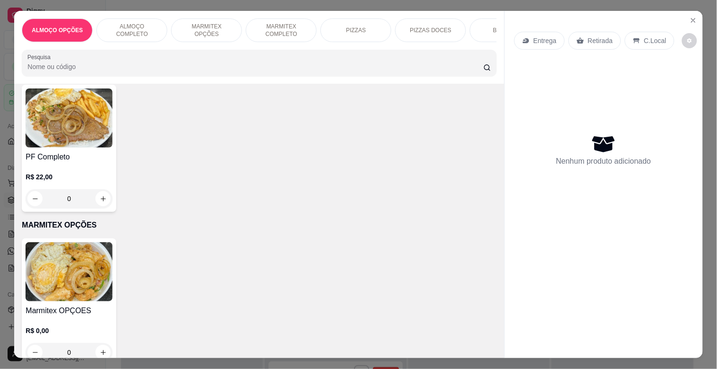
scroll to position [295, 0]
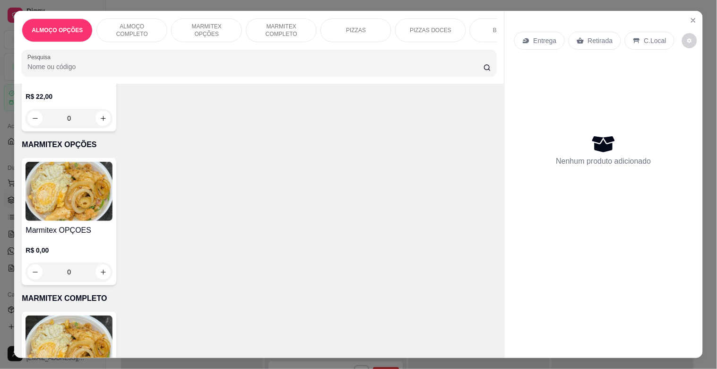
click at [107, 99] on p "R$ 22,00" at bounding box center [69, 96] width 87 height 9
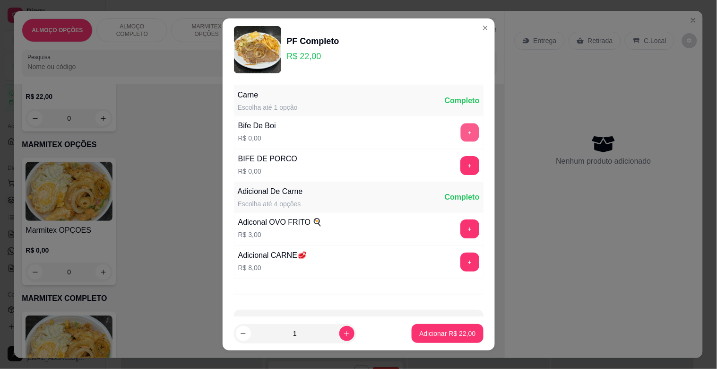
click at [461, 135] on button "+" at bounding box center [470, 132] width 18 height 18
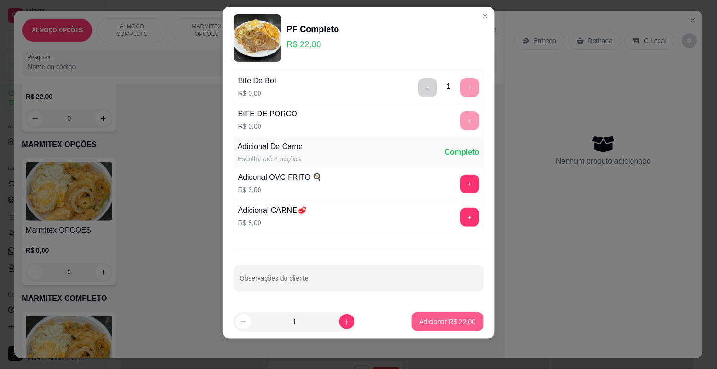
click at [452, 315] on button "Adicionar R$ 22,00" at bounding box center [447, 321] width 71 height 19
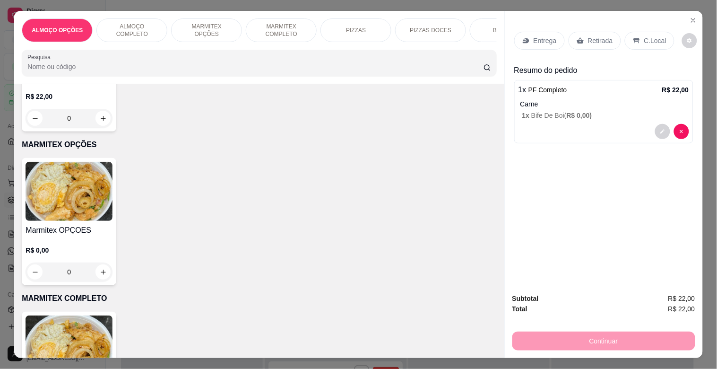
click at [653, 36] on p "C.Local" at bounding box center [656, 40] width 22 height 9
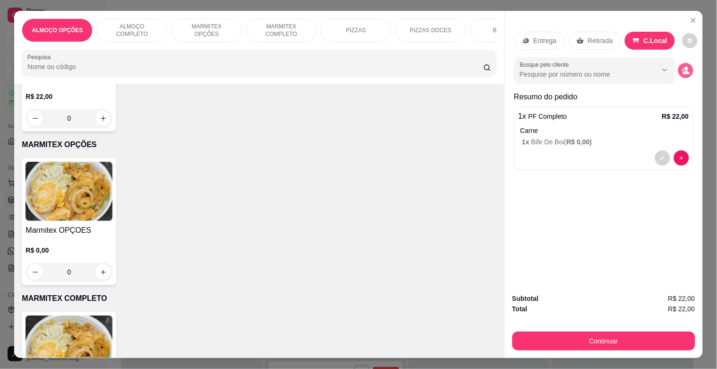
click at [683, 71] on icon "decrease-product-quantity" at bounding box center [686, 72] width 7 height 3
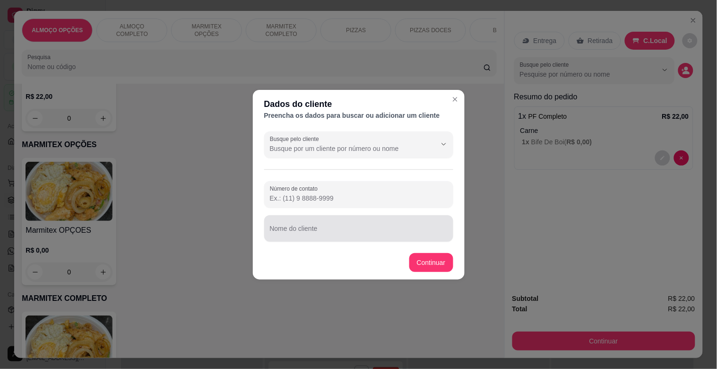
click at [336, 225] on div at bounding box center [359, 228] width 178 height 19
type input "marcelo (regina)"
click at [424, 267] on div "Marmitex OPÇOES R$ 0,00 0" at bounding box center [259, 221] width 475 height 127
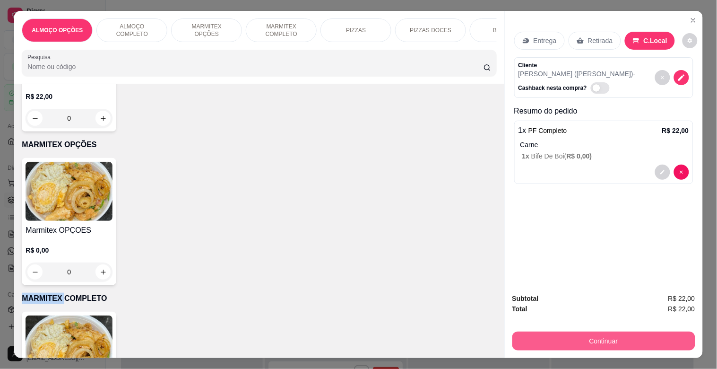
click at [602, 340] on button "Continuar" at bounding box center [604, 341] width 183 height 19
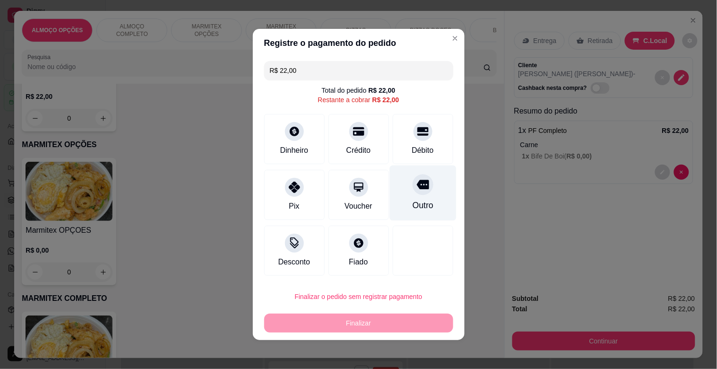
click at [429, 208] on div "Outro" at bounding box center [423, 193] width 67 height 55
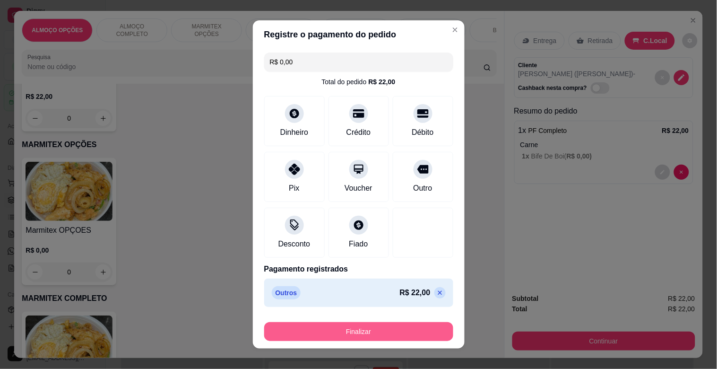
click at [406, 334] on button "Finalizar" at bounding box center [358, 331] width 189 height 19
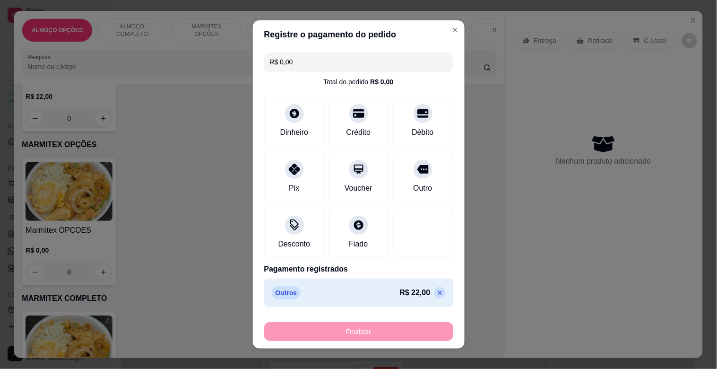
type input "-R$ 22,00"
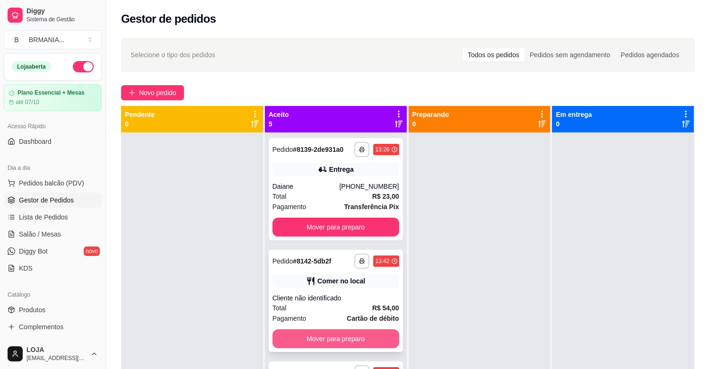
click at [333, 340] on button "Mover para preparo" at bounding box center [335, 338] width 127 height 19
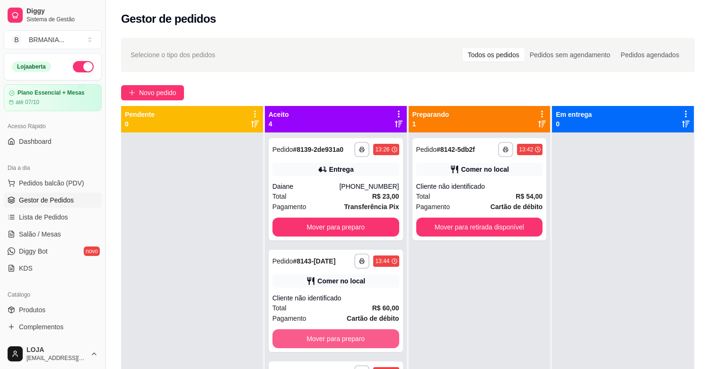
click at [333, 340] on button "Mover para preparo" at bounding box center [335, 338] width 127 height 19
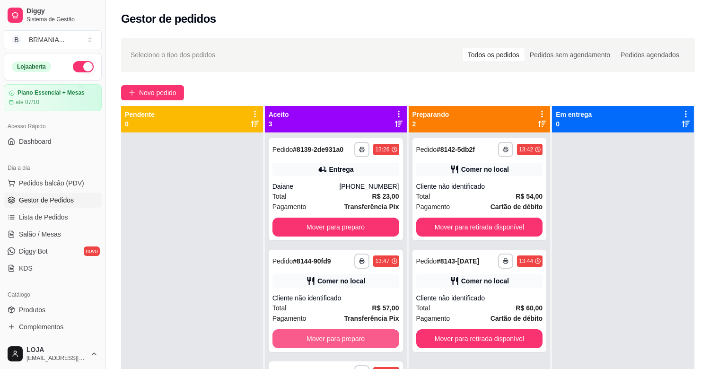
click at [333, 340] on button "Mover para preparo" at bounding box center [335, 338] width 127 height 19
click at [333, 340] on button "Mover para preparo" at bounding box center [335, 339] width 123 height 18
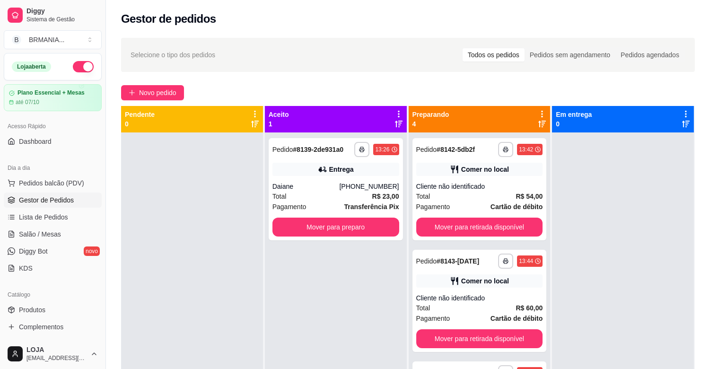
click at [333, 340] on div "**********" at bounding box center [336, 316] width 142 height 369
click at [453, 226] on button "Mover para retirada disponível" at bounding box center [479, 227] width 123 height 18
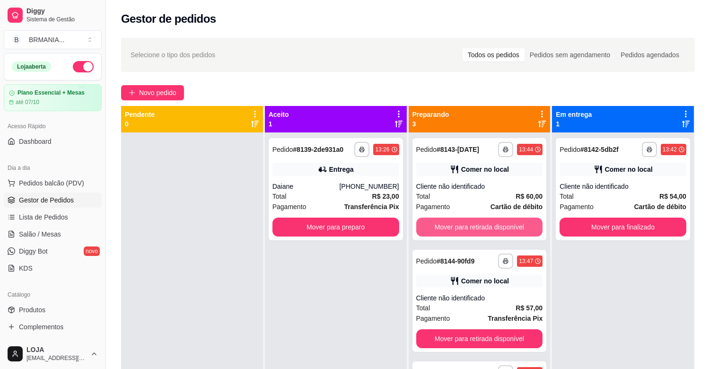
click at [453, 226] on button "Mover para retirada disponível" at bounding box center [479, 227] width 127 height 19
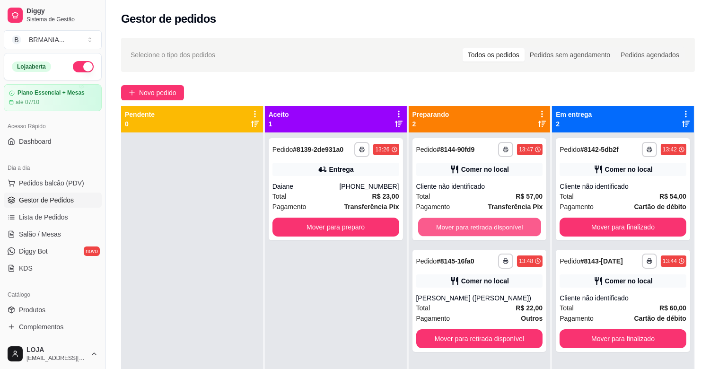
click at [453, 226] on button "Mover para retirada disponível" at bounding box center [479, 227] width 123 height 18
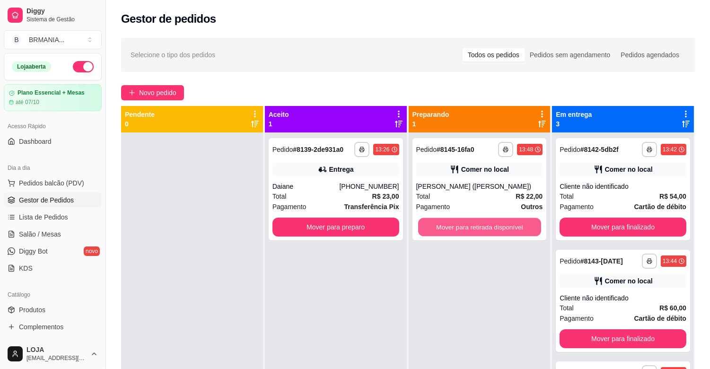
click at [453, 226] on button "Mover para retirada disponível" at bounding box center [479, 227] width 123 height 18
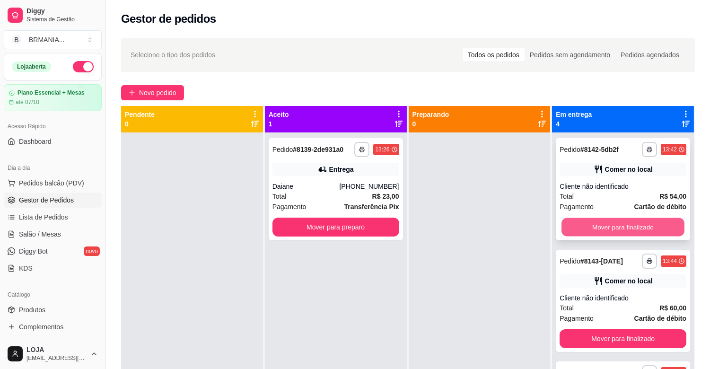
click at [589, 228] on button "Mover para finalizado" at bounding box center [622, 227] width 123 height 18
click at [590, 229] on button "Mover para finalizado" at bounding box center [622, 227] width 127 height 19
click at [590, 329] on button "Mover para finalizado" at bounding box center [622, 338] width 127 height 19
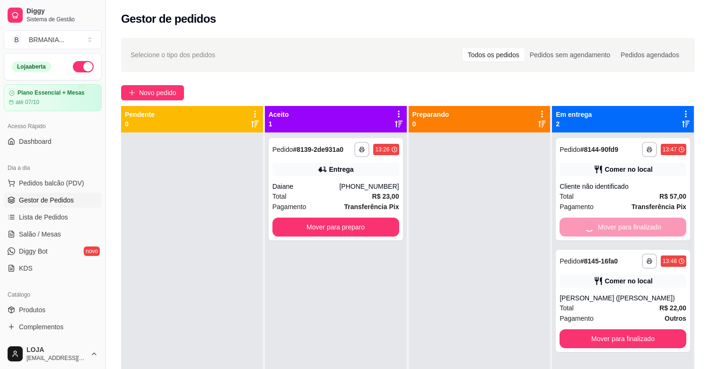
click at [590, 329] on button "Mover para finalizado" at bounding box center [622, 338] width 127 height 19
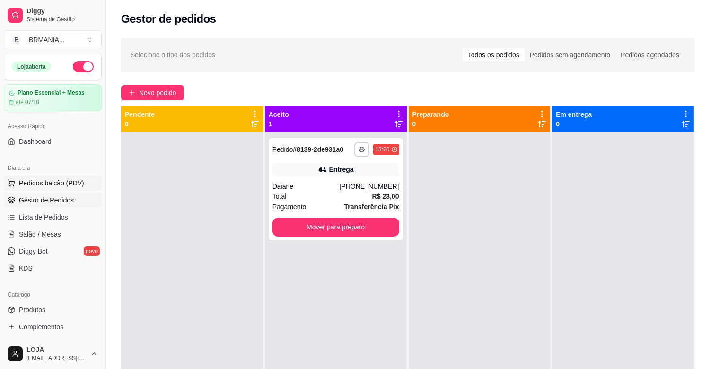
click at [76, 181] on span "Pedidos balcão (PDV)" at bounding box center [51, 182] width 65 height 9
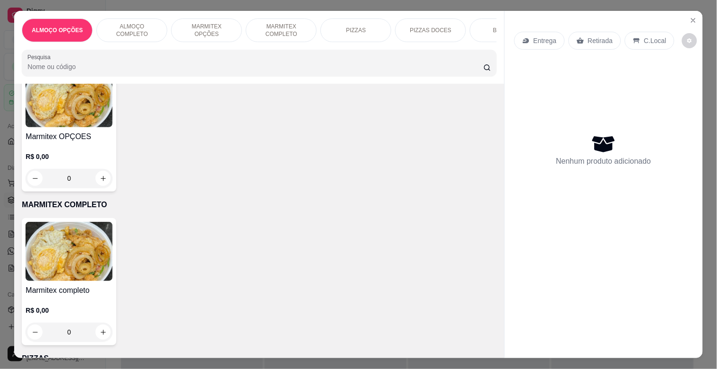
scroll to position [401, 0]
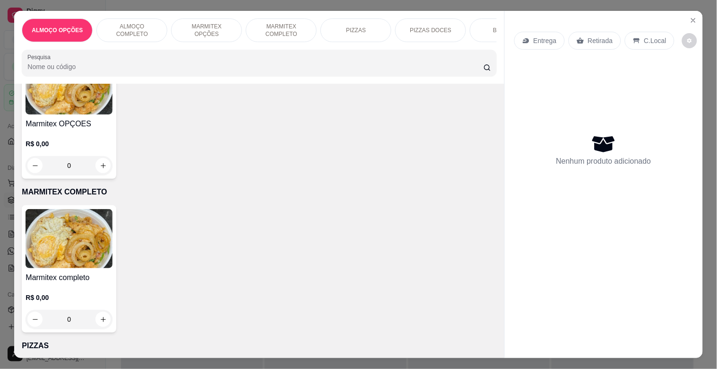
click at [84, 124] on h4 "Marmitex OPÇOES" at bounding box center [69, 123] width 87 height 11
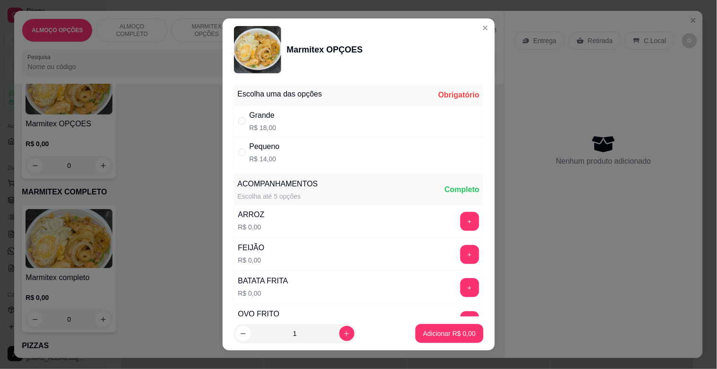
click at [285, 147] on div "Pequeno R$ 14,00" at bounding box center [359, 152] width 250 height 31
radio input "true"
click at [461, 218] on button "+" at bounding box center [470, 221] width 18 height 18
click at [461, 252] on button "+" at bounding box center [470, 254] width 19 height 19
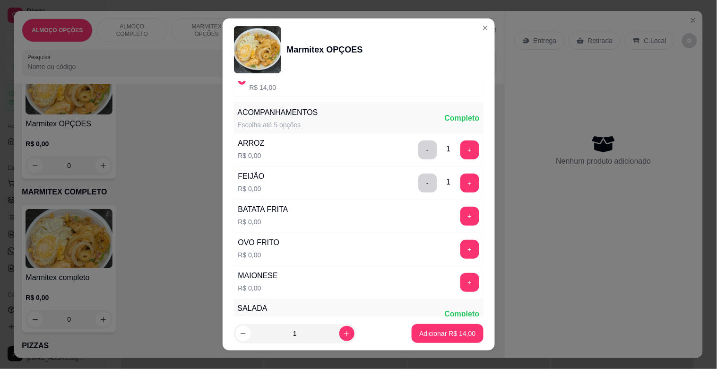
scroll to position [82, 0]
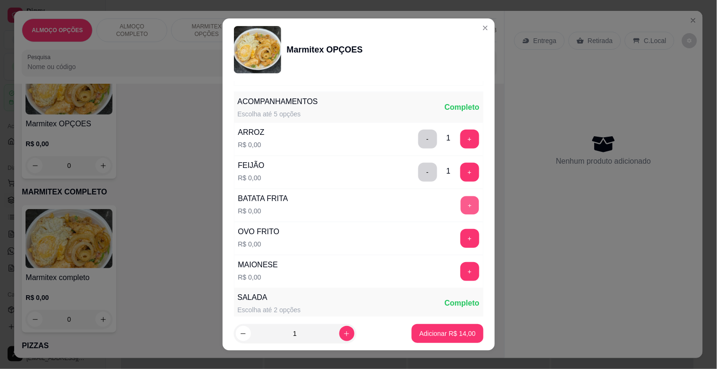
click at [461, 202] on button "+" at bounding box center [470, 205] width 18 height 18
click at [461, 270] on button "+" at bounding box center [470, 271] width 18 height 18
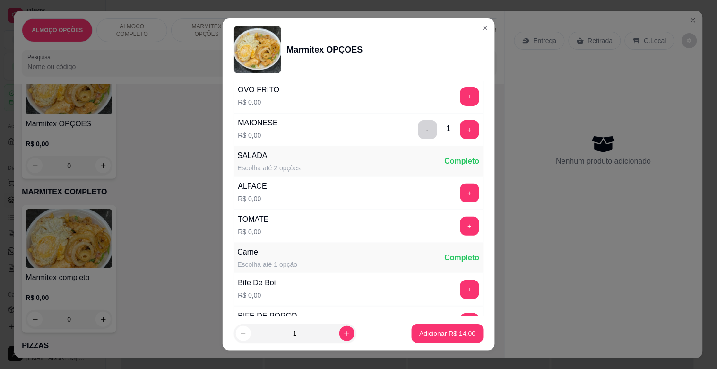
scroll to position [235, 0]
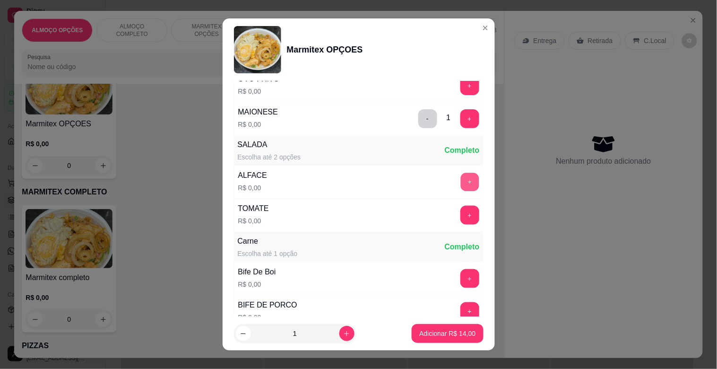
click at [461, 178] on button "+" at bounding box center [470, 182] width 18 height 18
click at [461, 215] on button "+" at bounding box center [470, 215] width 18 height 18
click at [461, 275] on button "+" at bounding box center [470, 278] width 19 height 19
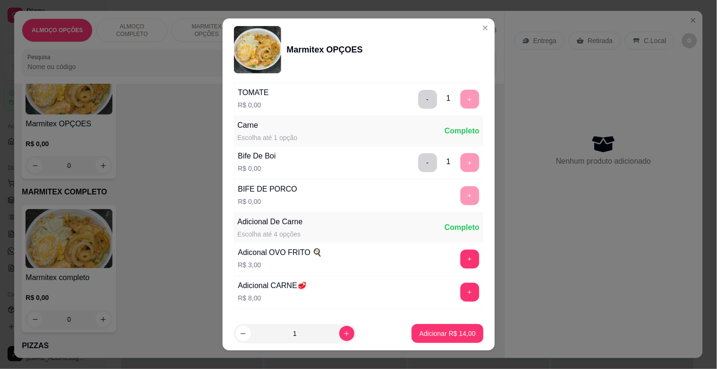
scroll to position [368, 0]
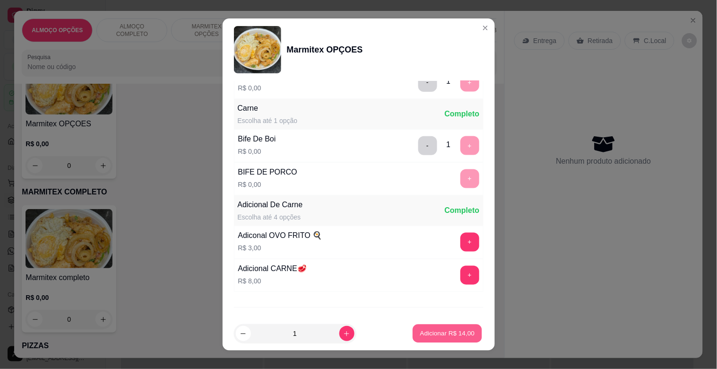
click at [455, 329] on p "Adicionar R$ 14,00" at bounding box center [447, 333] width 55 height 9
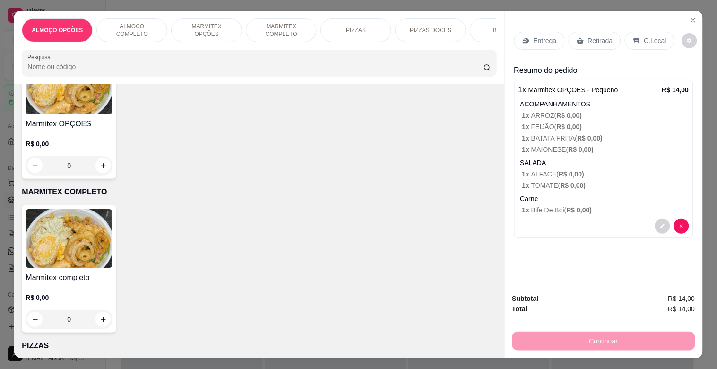
click at [79, 142] on div "R$ 0,00 0" at bounding box center [69, 152] width 87 height 45
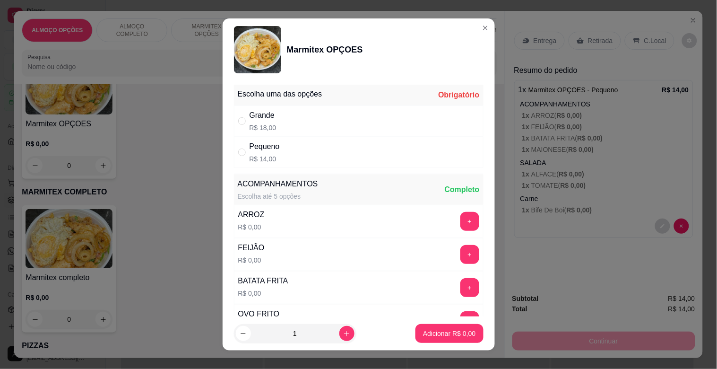
click at [278, 152] on div "Pequeno R$ 14,00" at bounding box center [359, 152] width 250 height 31
radio input "true"
click at [461, 218] on button "+" at bounding box center [470, 221] width 19 height 19
click at [461, 257] on button "+" at bounding box center [470, 254] width 19 height 19
click at [461, 285] on button "+" at bounding box center [470, 287] width 19 height 19
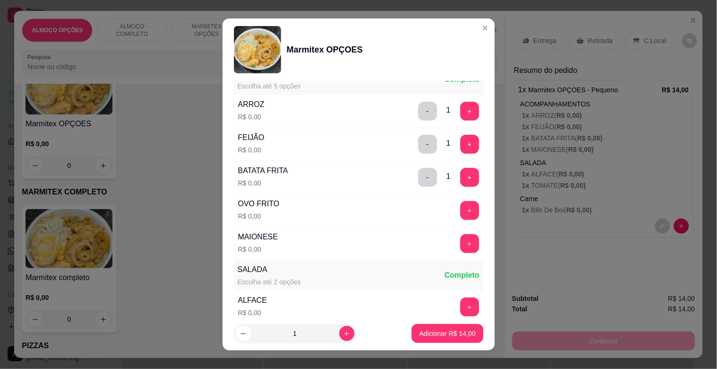
scroll to position [112, 0]
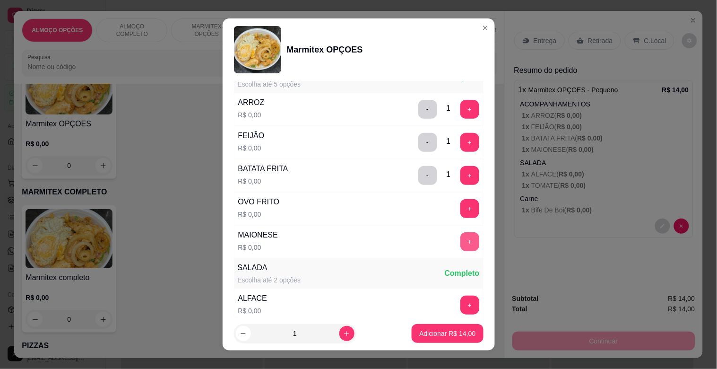
click at [461, 239] on button "+" at bounding box center [470, 241] width 19 height 19
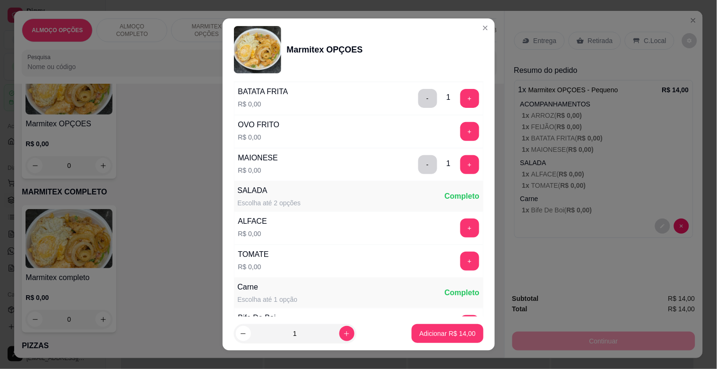
scroll to position [234, 0]
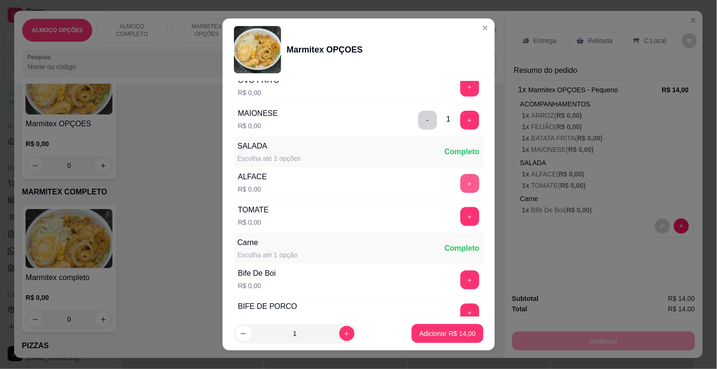
click at [461, 185] on button "+" at bounding box center [470, 183] width 19 height 19
click at [461, 211] on button "+" at bounding box center [470, 217] width 18 height 18
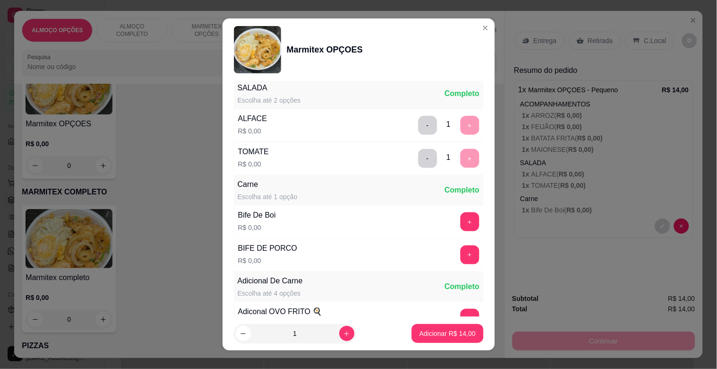
scroll to position [305, 0]
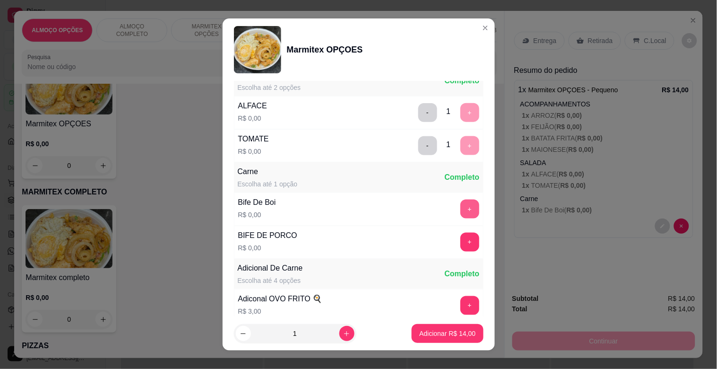
click at [461, 207] on button "+" at bounding box center [470, 209] width 19 height 19
click at [456, 328] on button "Adicionar R$ 14,00" at bounding box center [448, 333] width 70 height 18
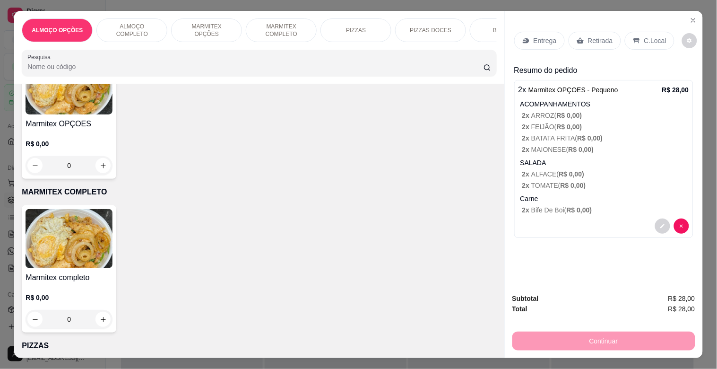
click at [541, 36] on p "Entrega" at bounding box center [545, 40] width 23 height 9
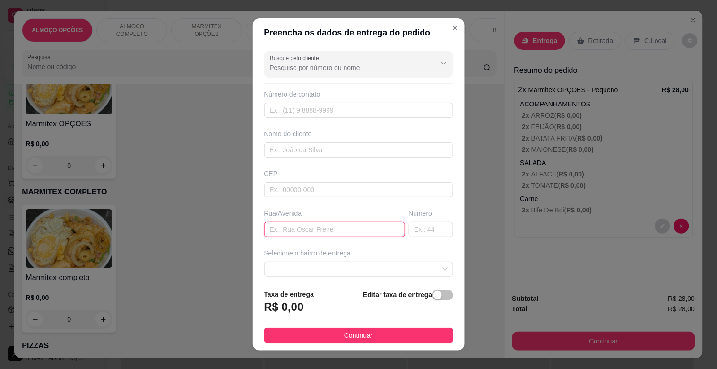
click at [313, 223] on input "text" at bounding box center [334, 229] width 141 height 15
type input "rua 51"
click at [409, 228] on input "text" at bounding box center [431, 229] width 44 height 15
click at [332, 268] on span at bounding box center [359, 269] width 178 height 14
type input "188"
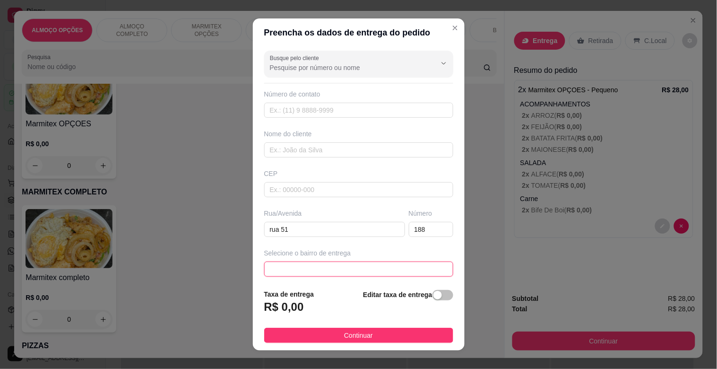
click at [332, 268] on span at bounding box center [359, 269] width 178 height 14
click at [337, 270] on span at bounding box center [359, 269] width 178 height 14
click at [294, 266] on span at bounding box center [359, 269] width 178 height 14
click at [278, 261] on div "Selecione o bairro de entrega 688d6e0c7da91a043bd5cd54 688d6e2f7da91a043bd5cd57…" at bounding box center [358, 262] width 193 height 28
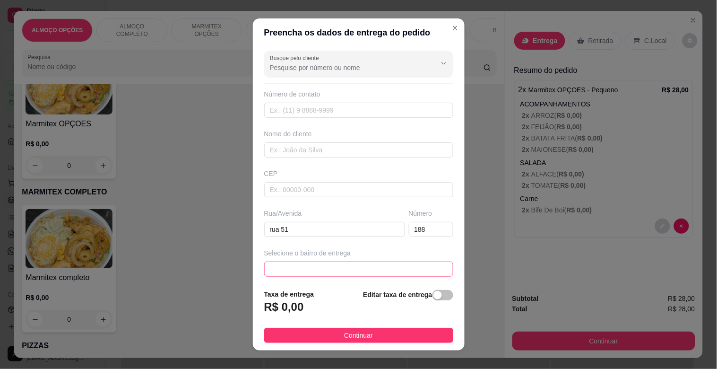
click at [427, 266] on span at bounding box center [359, 269] width 178 height 14
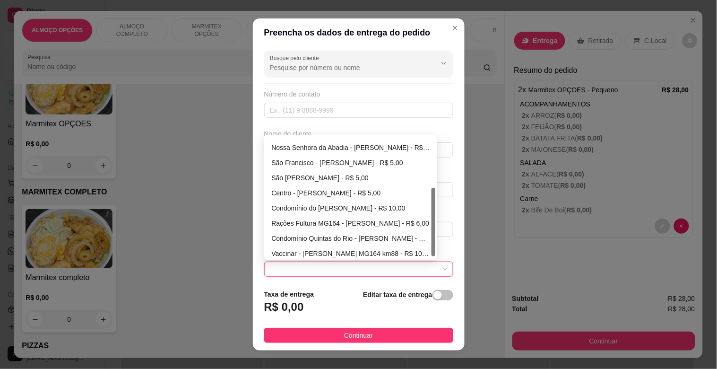
scroll to position [91, 0]
drag, startPoint x: 430, startPoint y: 169, endPoint x: 438, endPoint y: 242, distance: 72.8
click at [438, 242] on div "Busque pelo cliente Número de contato Nome do cliente CEP Rua/Avenida rua 51 Nú…" at bounding box center [359, 164] width 212 height 235
click at [355, 263] on span at bounding box center [359, 269] width 178 height 14
click at [357, 263] on span at bounding box center [359, 269] width 178 height 14
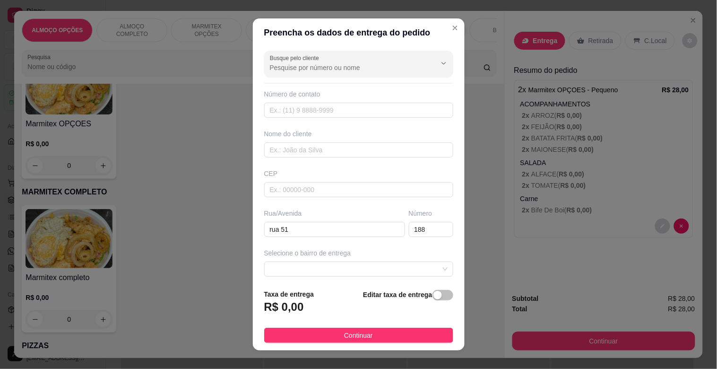
click at [370, 336] on button "Continuar" at bounding box center [358, 335] width 189 height 15
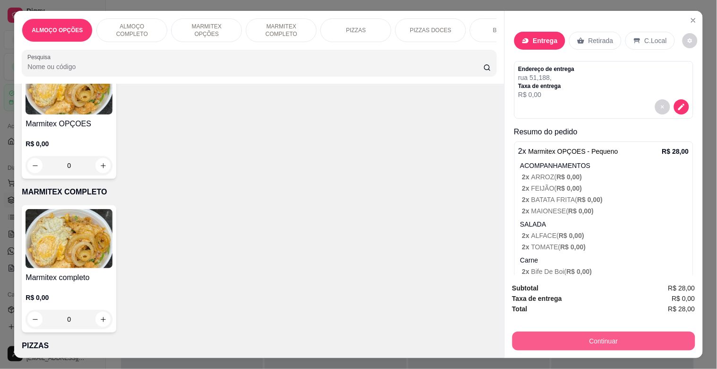
click at [560, 335] on button "Continuar" at bounding box center [604, 341] width 183 height 19
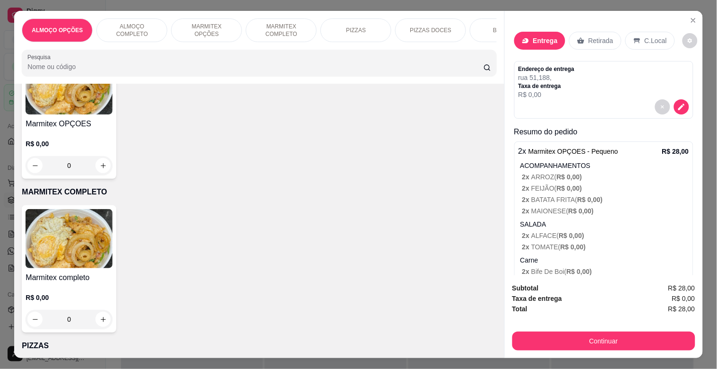
click at [559, 91] on p "R$ 0,00" at bounding box center [547, 94] width 56 height 9
click at [678, 105] on icon "decrease-product-quantity" at bounding box center [682, 107] width 9 height 9
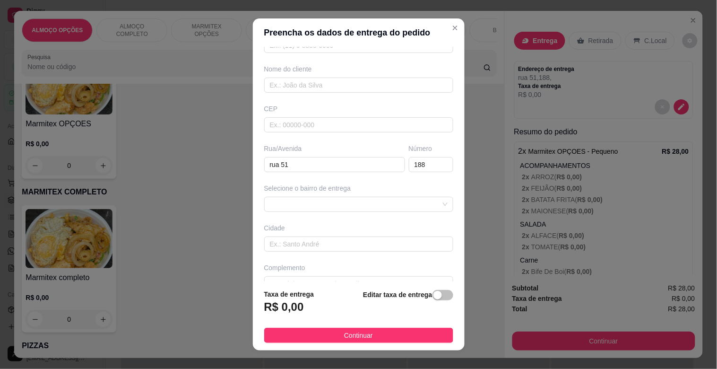
scroll to position [84, 0]
click at [461, 280] on section "Preencha os dados de entrega do pedido Busque pelo cliente Número de contato No…" at bounding box center [359, 184] width 212 height 332
click at [293, 304] on h3 "R$ 0,00" at bounding box center [284, 306] width 40 height 15
click at [280, 310] on h3 "R$ 0,00" at bounding box center [284, 306] width 40 height 15
click at [305, 305] on div "R$ 0,00" at bounding box center [289, 309] width 50 height 21
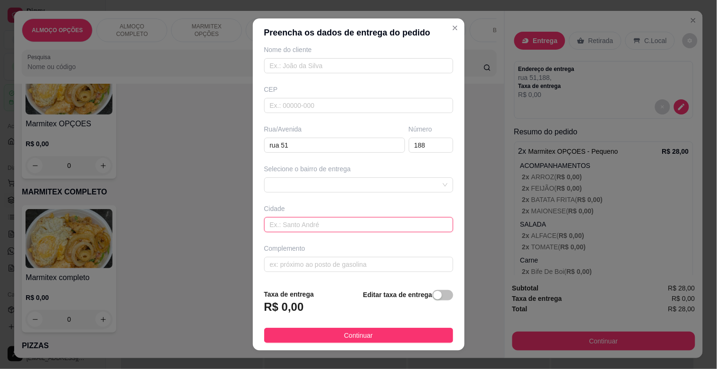
click at [339, 225] on input "text" at bounding box center [358, 224] width 189 height 15
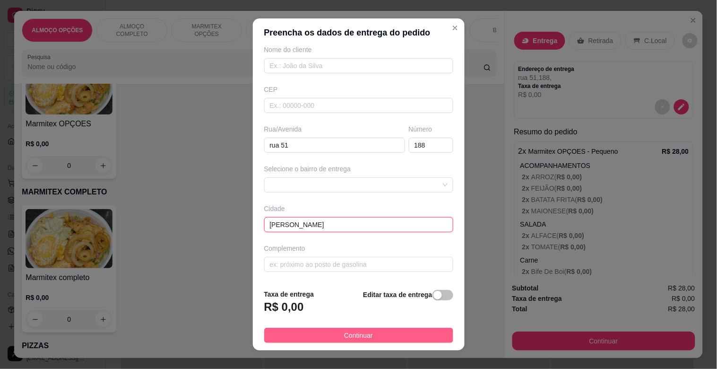
type input "martinho campos"
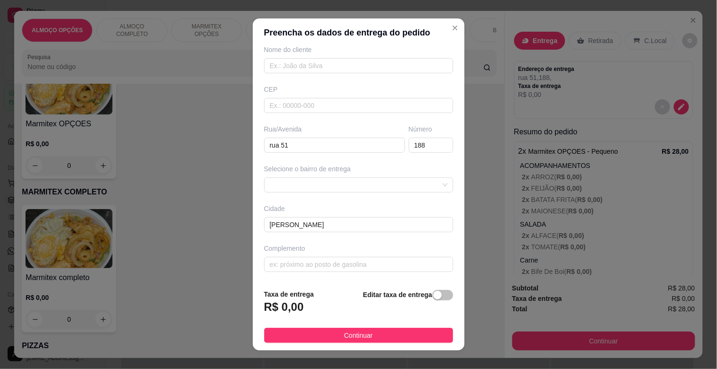
click at [330, 338] on button "Continuar" at bounding box center [358, 335] width 189 height 15
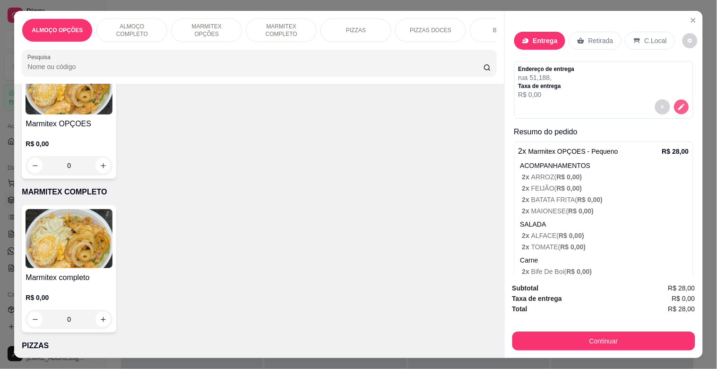
click at [675, 104] on button "decrease-product-quantity" at bounding box center [681, 107] width 15 height 15
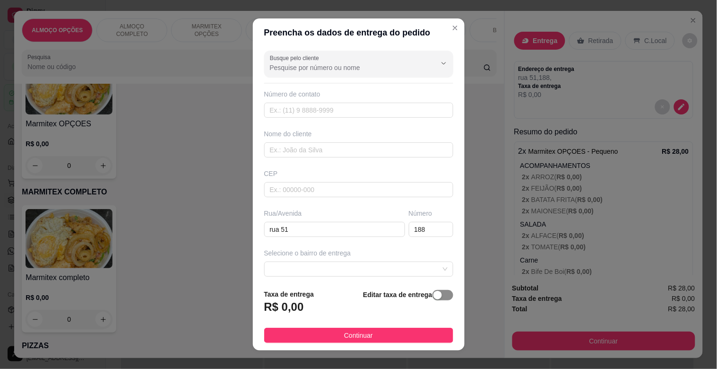
click at [434, 296] on div "button" at bounding box center [438, 295] width 9 height 9
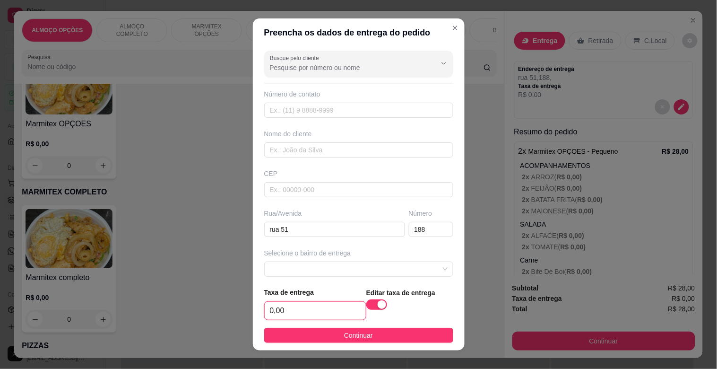
click at [302, 309] on input "0,00" at bounding box center [315, 311] width 101 height 18
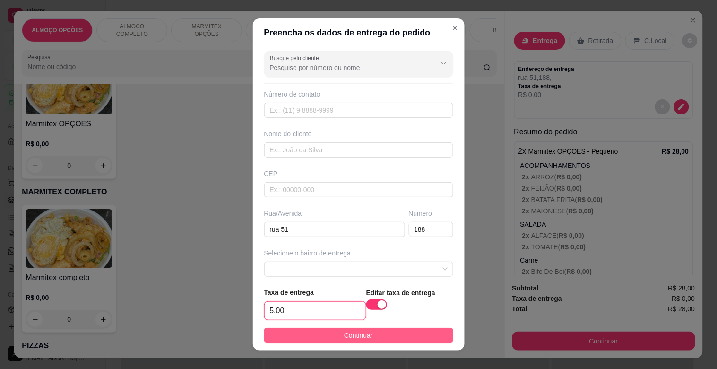
type input "5,00"
click at [376, 338] on button "Continuar" at bounding box center [358, 335] width 189 height 15
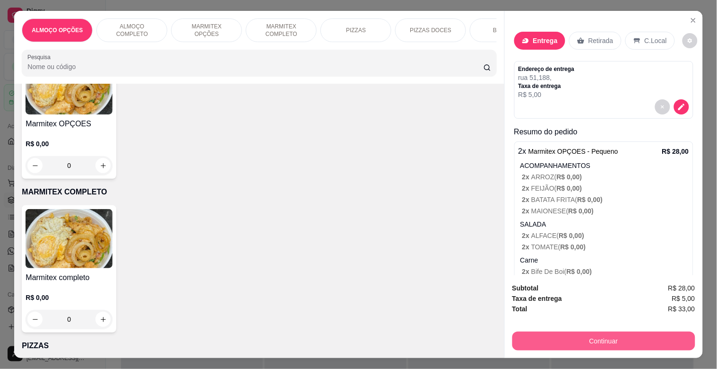
click at [597, 338] on button "Continuar" at bounding box center [604, 341] width 183 height 19
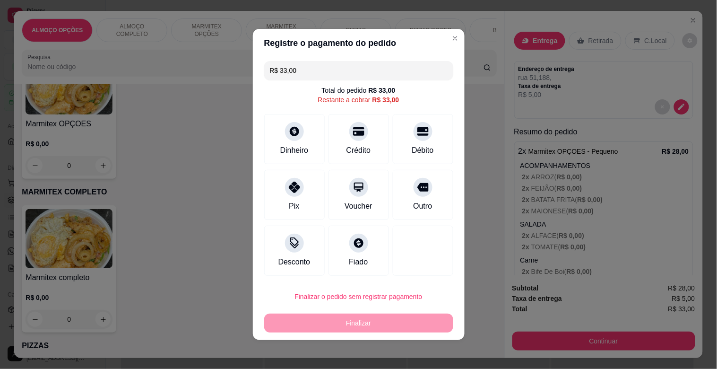
drag, startPoint x: 296, startPoint y: 187, endPoint x: 319, endPoint y: 257, distance: 73.7
click at [295, 187] on div at bounding box center [294, 187] width 19 height 19
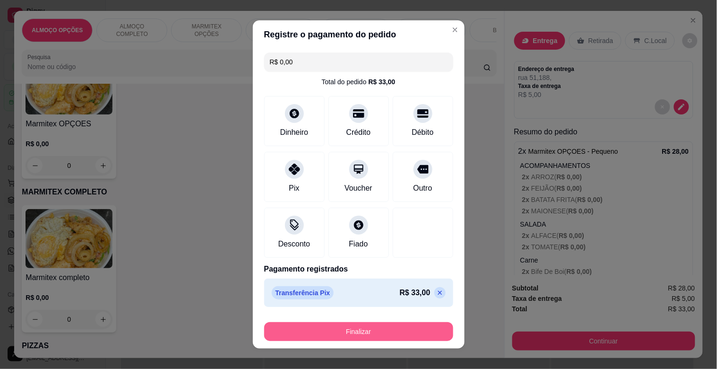
click at [363, 328] on button "Finalizar" at bounding box center [358, 331] width 189 height 19
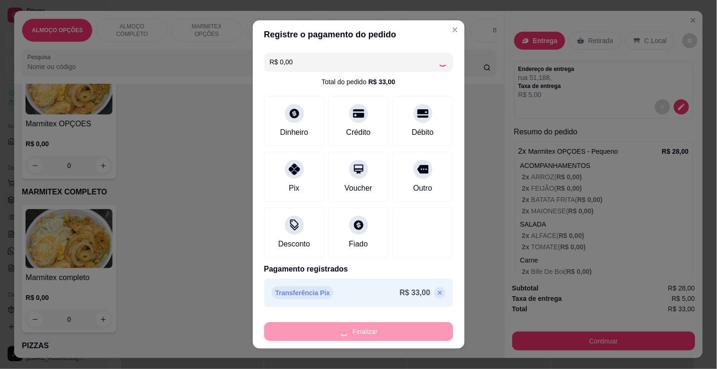
type input "-R$ 33,00"
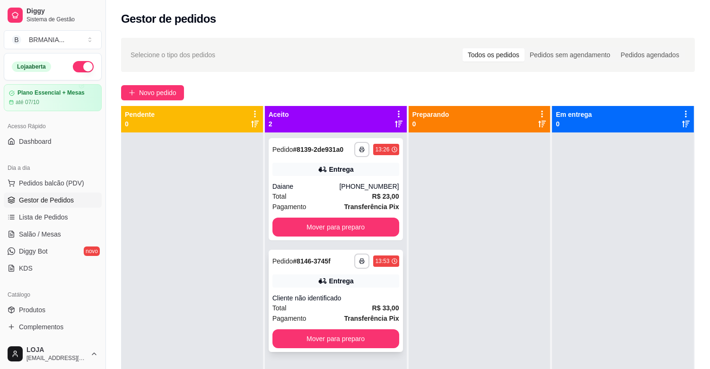
click at [346, 293] on div "Cliente não identificado" at bounding box center [335, 297] width 127 height 9
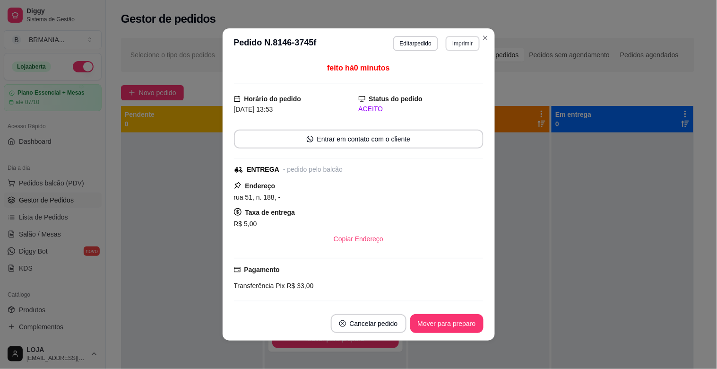
click at [468, 42] on button "Imprimir" at bounding box center [463, 43] width 34 height 15
click at [449, 76] on button "IMPRESSORA" at bounding box center [443, 77] width 69 height 15
click at [449, 76] on div "Escolha a impressora IMPRESSORA" at bounding box center [443, 70] width 78 height 32
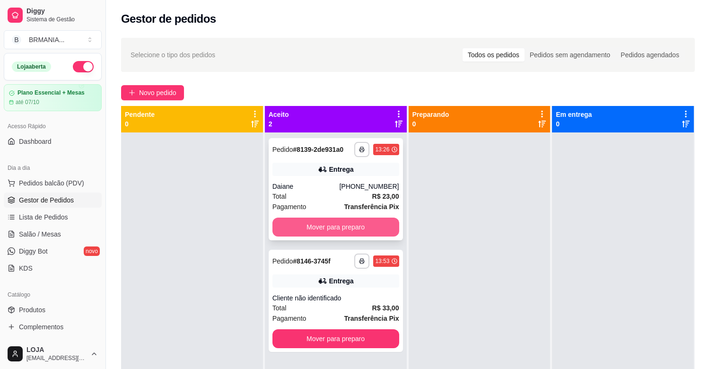
click at [384, 225] on button "Mover para preparo" at bounding box center [335, 227] width 127 height 19
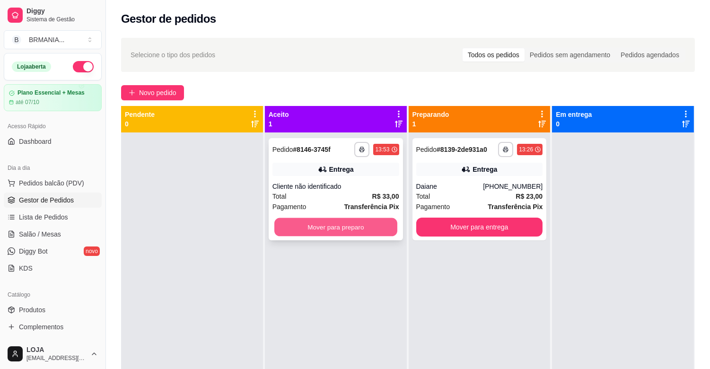
click at [377, 222] on button "Mover para preparo" at bounding box center [335, 227] width 123 height 18
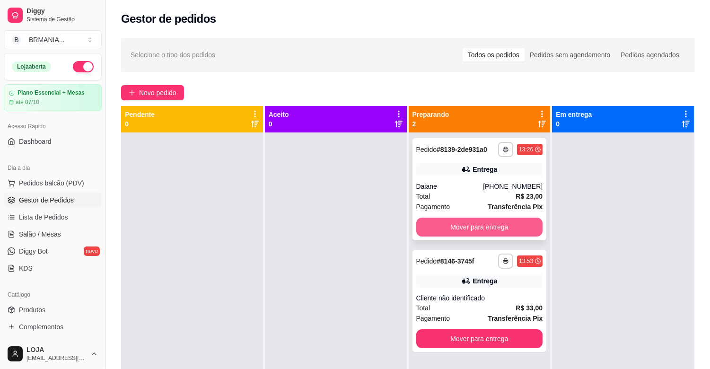
click at [467, 229] on button "Mover para entrega" at bounding box center [479, 227] width 127 height 19
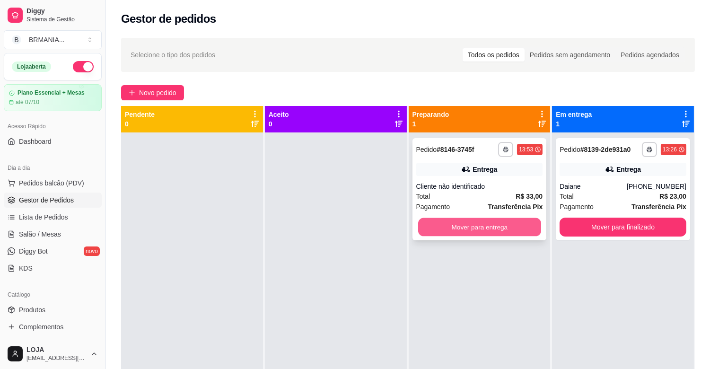
click at [467, 227] on button "Mover para entrega" at bounding box center [479, 227] width 123 height 18
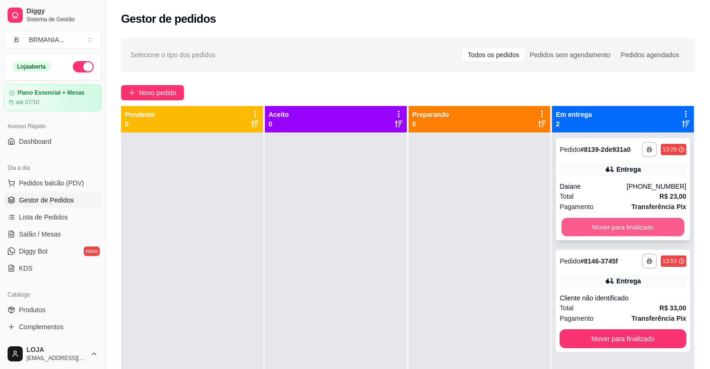
click at [629, 227] on button "Mover para finalizado" at bounding box center [622, 227] width 123 height 18
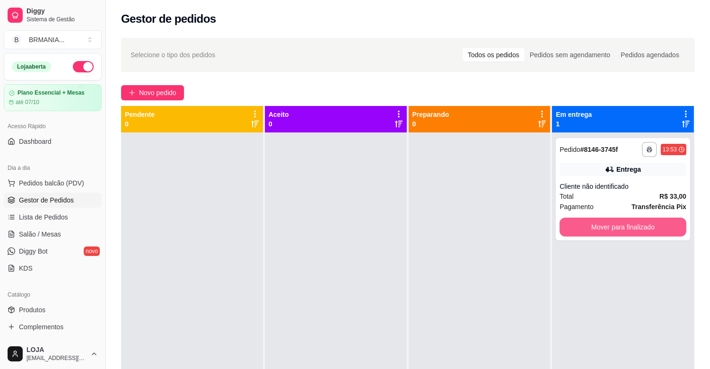
click at [630, 226] on button "Mover para finalizado" at bounding box center [622, 227] width 127 height 19
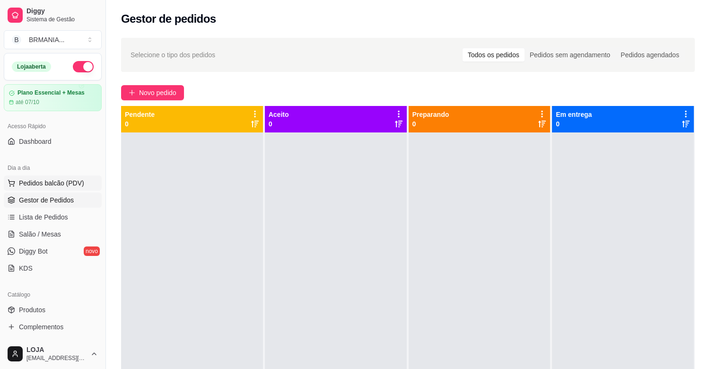
click at [70, 186] on span "Pedidos balcão (PDV)" at bounding box center [51, 182] width 65 height 9
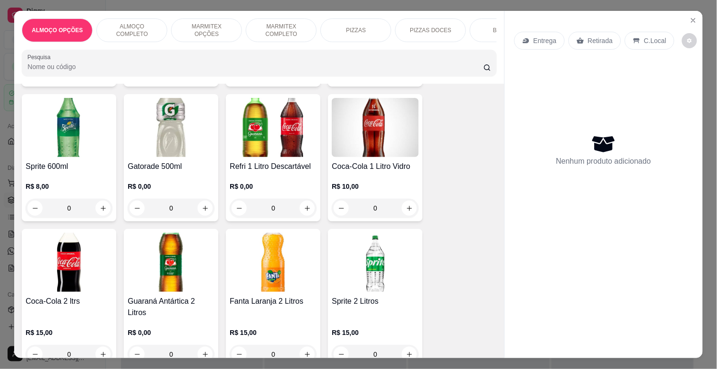
scroll to position [1539, 0]
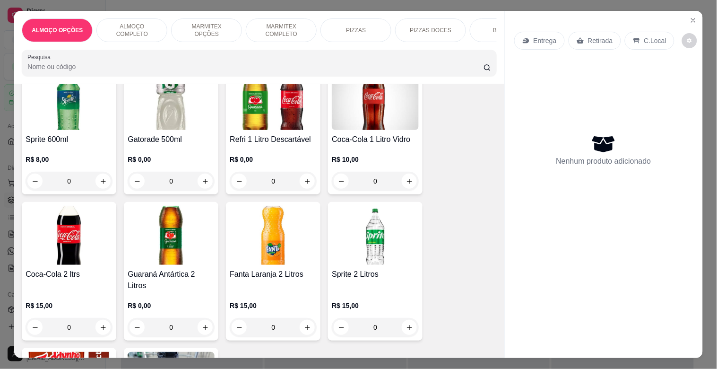
click at [68, 253] on img at bounding box center [69, 235] width 87 height 59
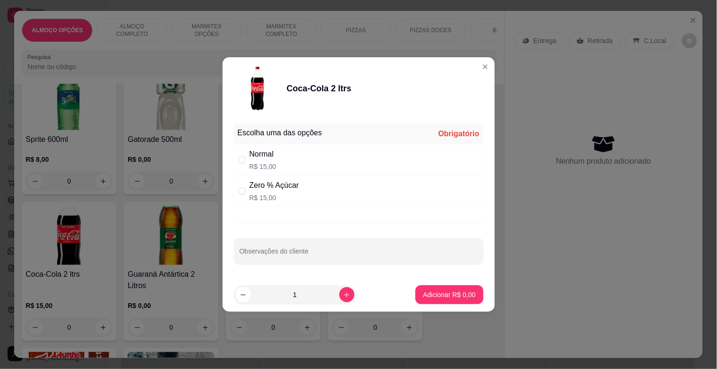
click at [250, 167] on p "R$ 15,00" at bounding box center [263, 166] width 27 height 9
radio input "true"
click at [438, 297] on p "Adicionar R$ 15,00" at bounding box center [447, 294] width 56 height 9
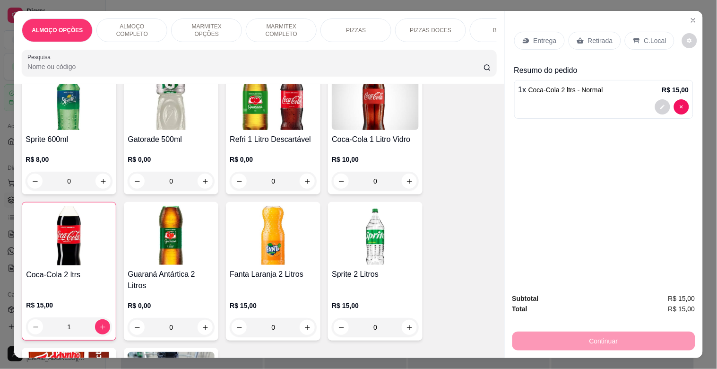
type input "1"
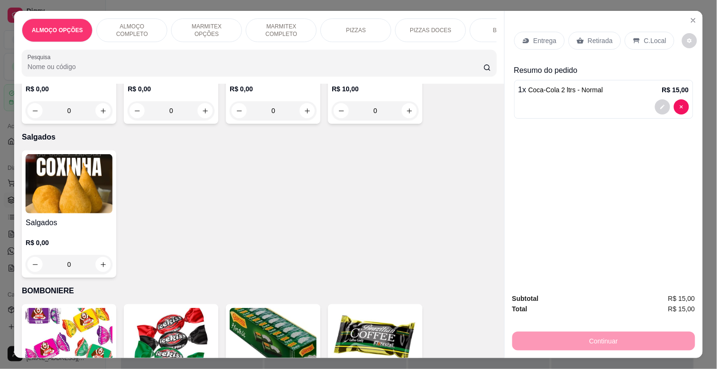
scroll to position [2945, 0]
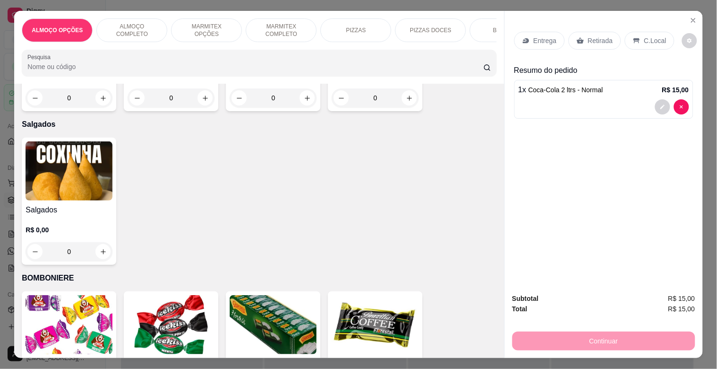
click at [94, 204] on h4 "Salgados" at bounding box center [69, 209] width 87 height 11
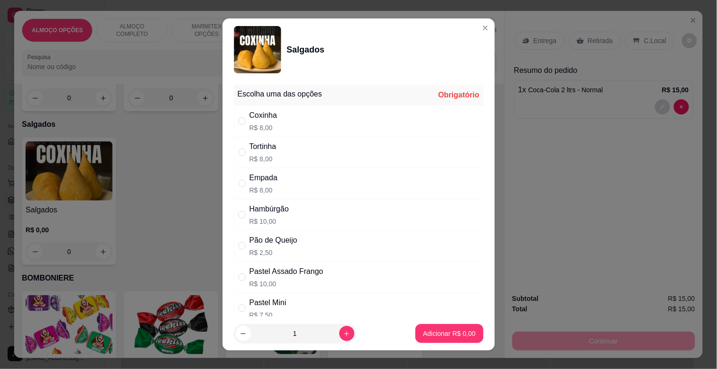
click at [278, 213] on div "Hambúrgão" at bounding box center [270, 208] width 40 height 11
radio input "true"
click at [441, 336] on p "Adicionar R$ 10,00" at bounding box center [447, 333] width 56 height 9
type input "1"
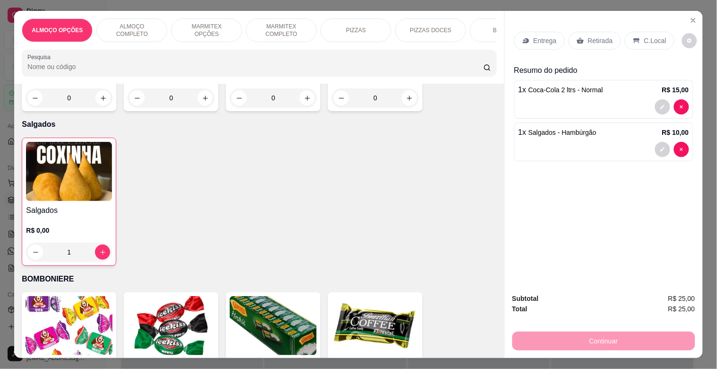
click at [40, 162] on img at bounding box center [69, 171] width 86 height 59
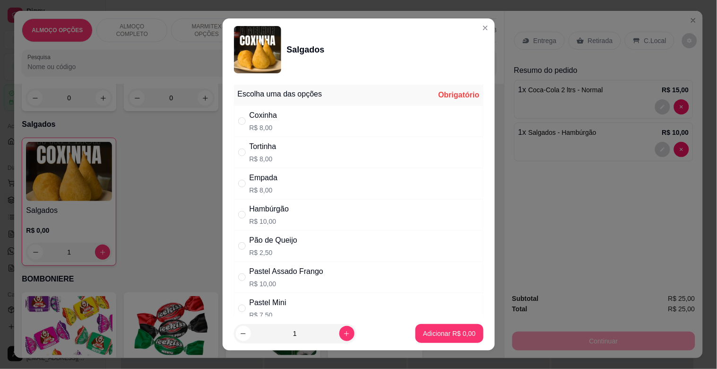
click at [289, 155] on div "Tortinha R$ 8,00" at bounding box center [359, 152] width 250 height 31
radio input "true"
click at [456, 337] on p "Adicionar R$ 8,00" at bounding box center [449, 333] width 51 height 9
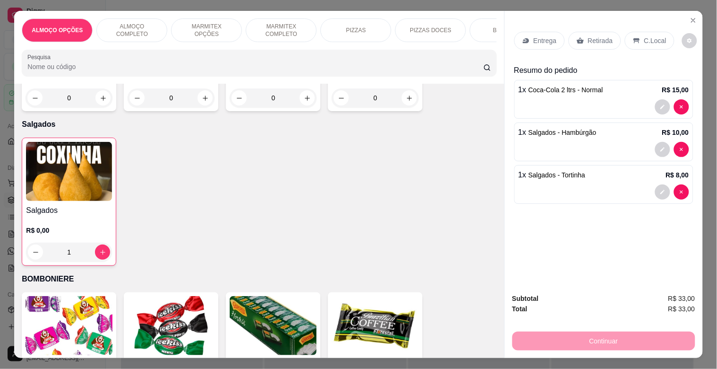
drag, startPoint x: 585, startPoint y: 35, endPoint x: 606, endPoint y: 109, distance: 76.7
click at [588, 36] on p "Retirada" at bounding box center [600, 40] width 25 height 9
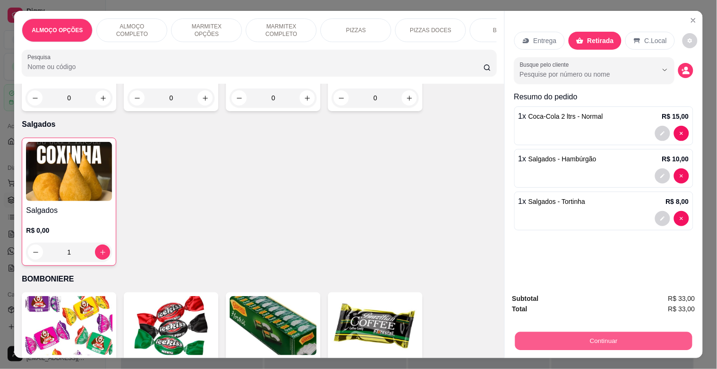
click at [600, 341] on button "Continuar" at bounding box center [603, 341] width 177 height 18
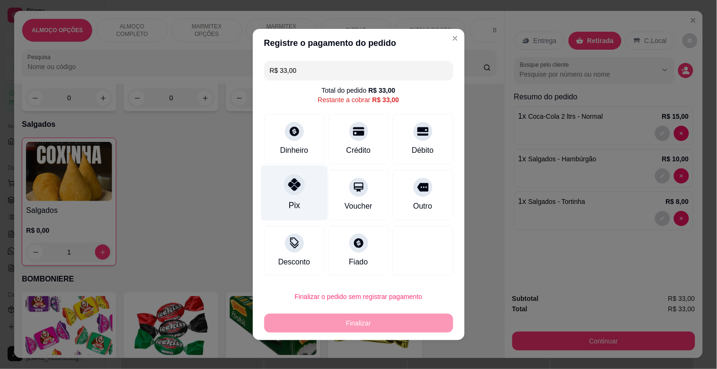
click at [299, 186] on div at bounding box center [294, 184] width 21 height 21
type input "R$ 0,00"
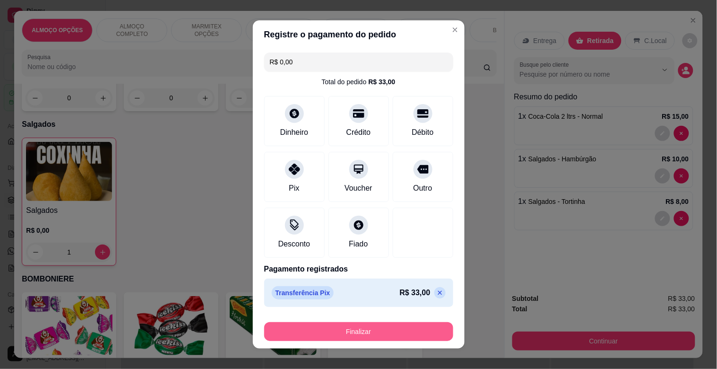
click at [381, 334] on button "Finalizar" at bounding box center [358, 331] width 189 height 19
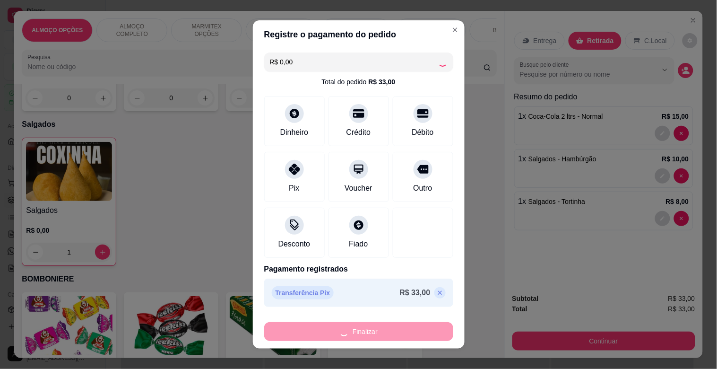
type input "0"
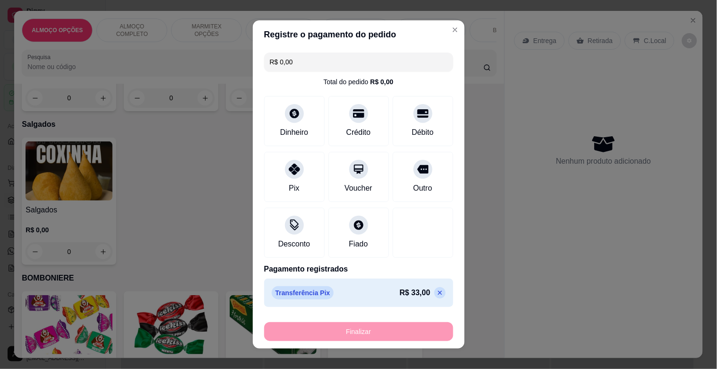
type input "-R$ 33,00"
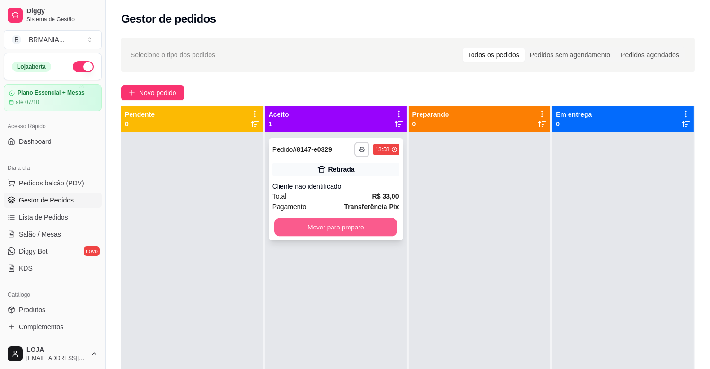
click at [328, 226] on button "Mover para preparo" at bounding box center [335, 227] width 123 height 18
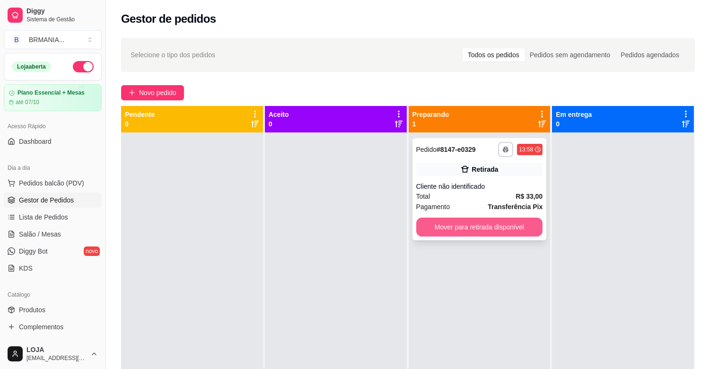
click at [515, 228] on button "Mover para retirada disponível" at bounding box center [479, 227] width 127 height 19
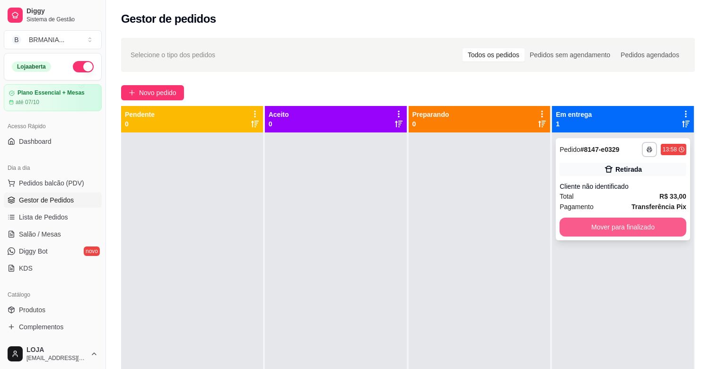
click at [598, 229] on button "Mover para finalizado" at bounding box center [622, 227] width 127 height 19
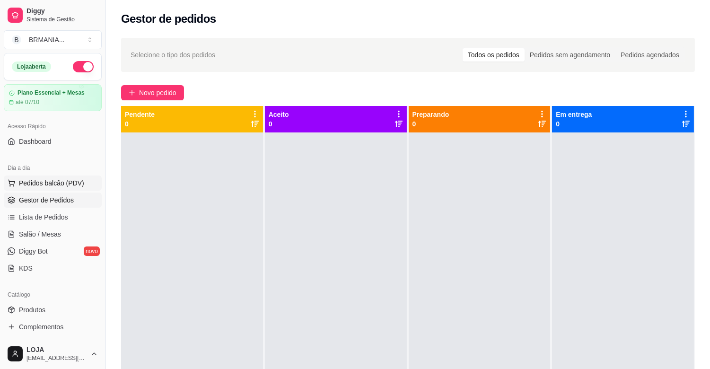
click at [60, 181] on span "Pedidos balcão (PDV)" at bounding box center [51, 182] width 65 height 9
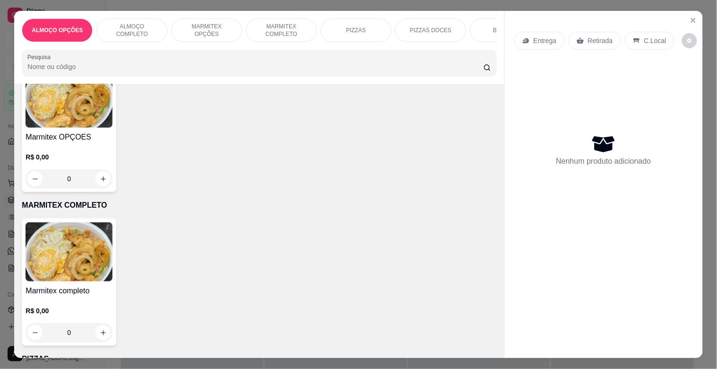
scroll to position [388, 0]
drag, startPoint x: 88, startPoint y: 276, endPoint x: 313, endPoint y: 186, distance: 241.9
click at [88, 276] on img at bounding box center [69, 251] width 87 height 59
click at [65, 273] on img at bounding box center [69, 251] width 87 height 59
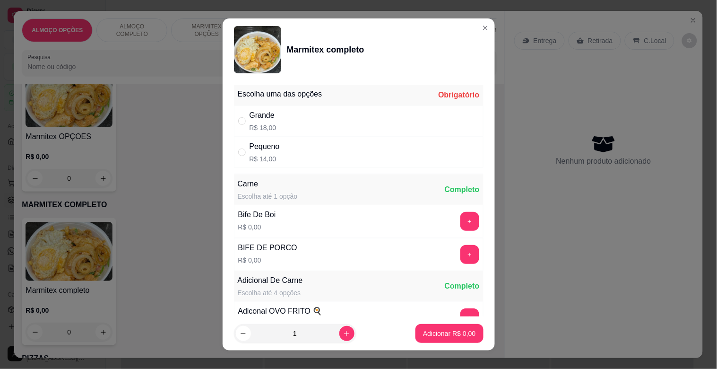
click at [352, 115] on div "Grande R$ 18,00" at bounding box center [359, 120] width 250 height 31
radio input "true"
click at [461, 217] on button "+" at bounding box center [470, 221] width 18 height 18
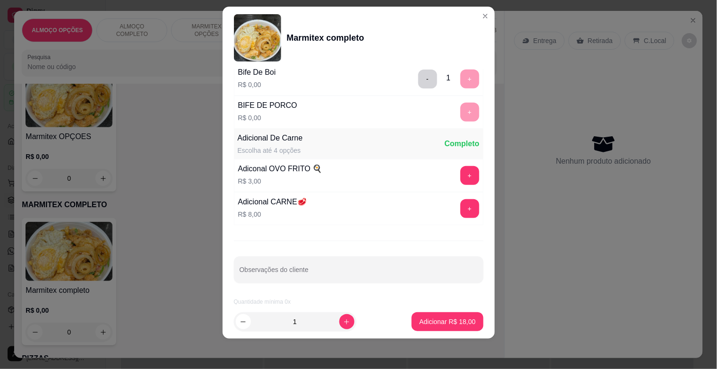
scroll to position [132, 0]
click at [425, 325] on p "Adicionar R$ 18,00" at bounding box center [447, 321] width 55 height 9
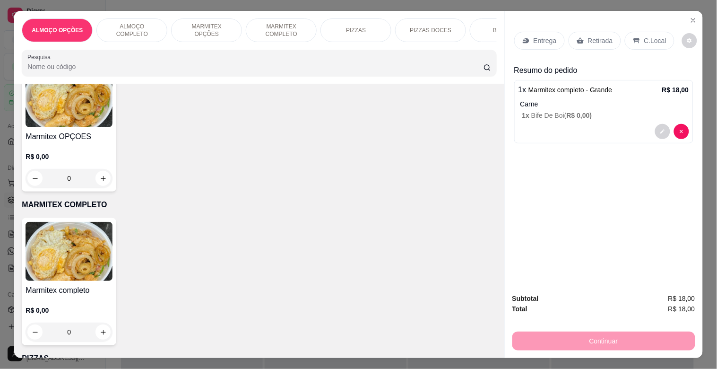
drag, startPoint x: 579, startPoint y: 38, endPoint x: 560, endPoint y: 82, distance: 48.3
click at [580, 38] on icon at bounding box center [581, 41] width 8 height 8
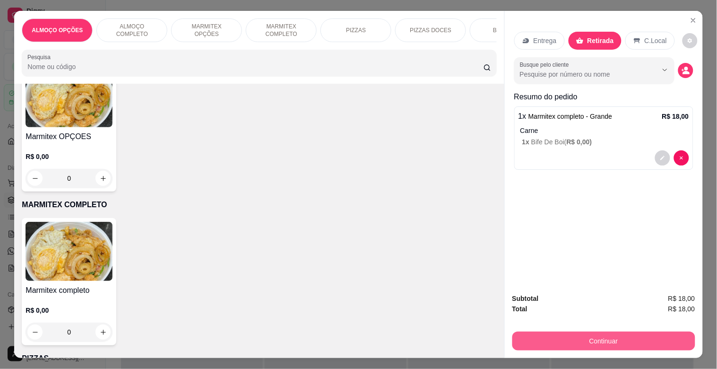
click at [595, 337] on button "Continuar" at bounding box center [604, 341] width 183 height 19
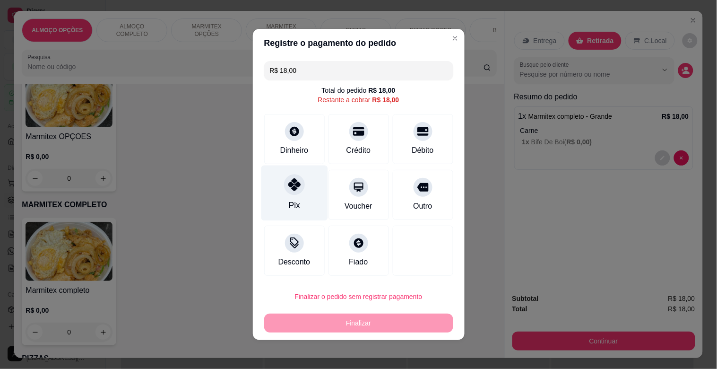
click at [294, 207] on div "Pix" at bounding box center [293, 205] width 11 height 12
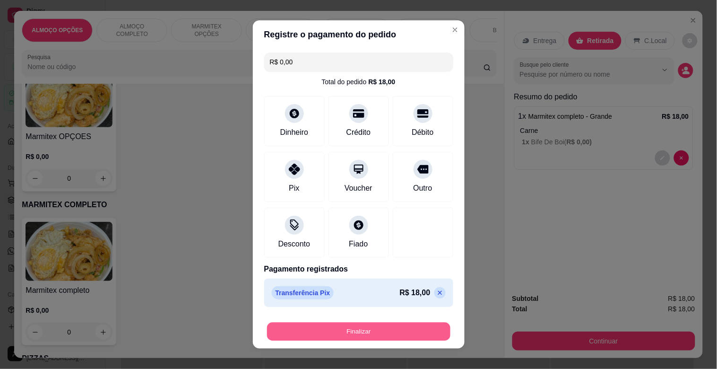
click at [353, 334] on button "Finalizar" at bounding box center [358, 332] width 183 height 18
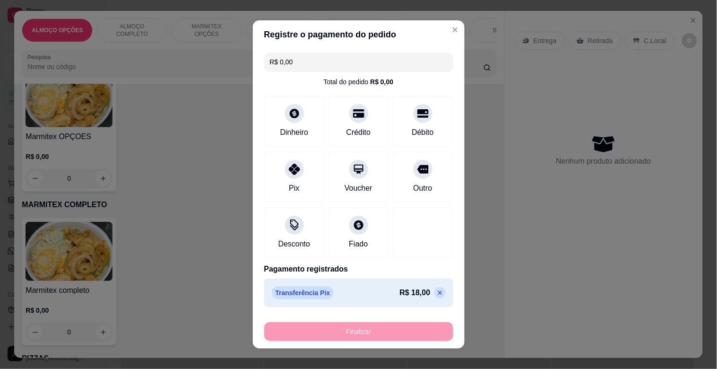
type input "-R$ 18,00"
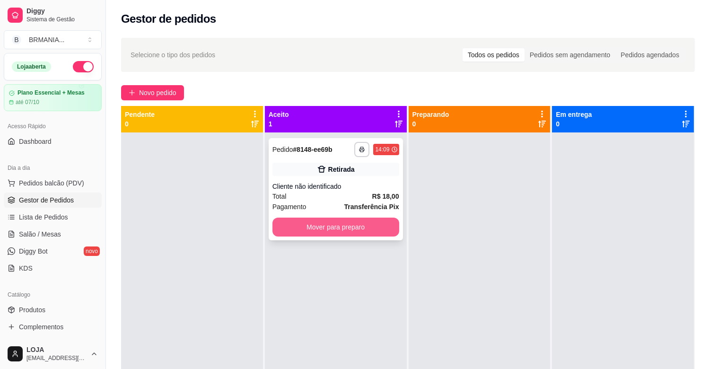
click at [322, 223] on button "Mover para preparo" at bounding box center [335, 227] width 127 height 19
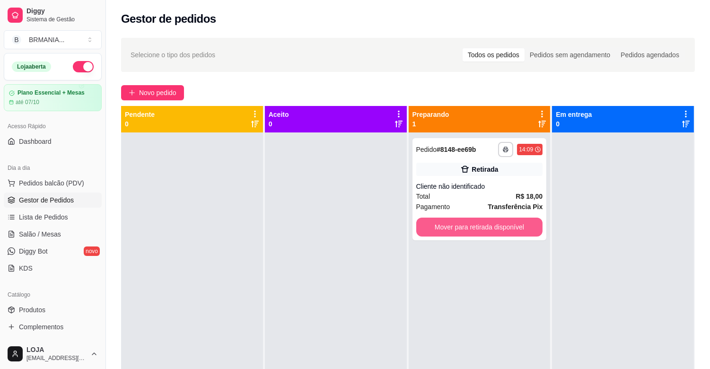
click at [455, 225] on button "Mover para retirada disponível" at bounding box center [479, 227] width 127 height 19
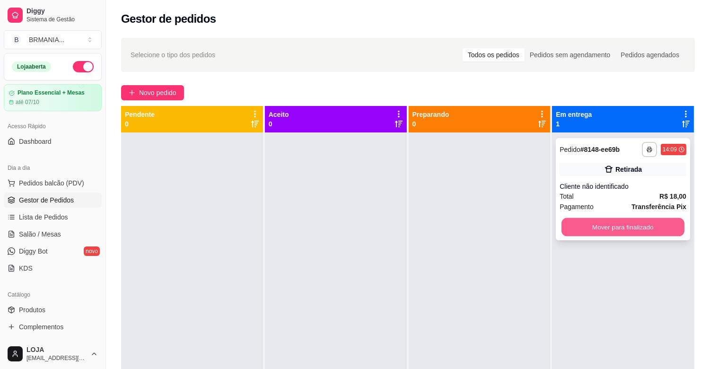
click at [594, 229] on button "Mover para finalizado" at bounding box center [622, 227] width 123 height 18
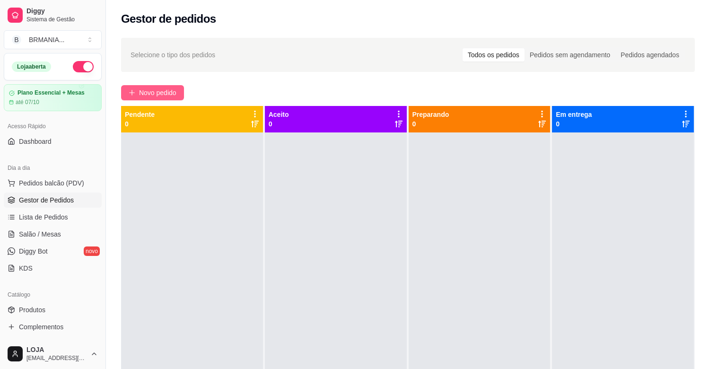
click at [142, 91] on span "Novo pedido" at bounding box center [157, 92] width 37 height 10
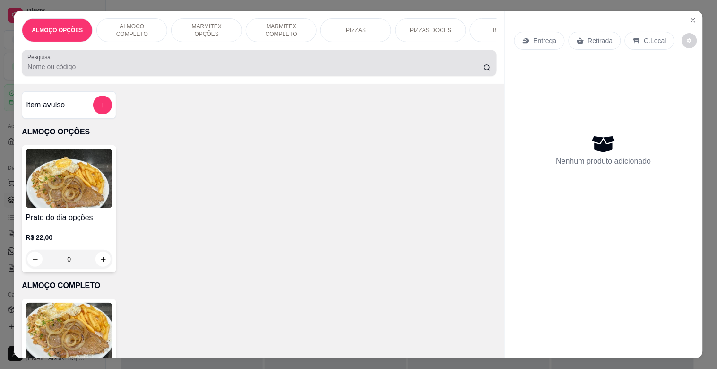
click at [204, 57] on div "Pesquisa" at bounding box center [259, 63] width 475 height 26
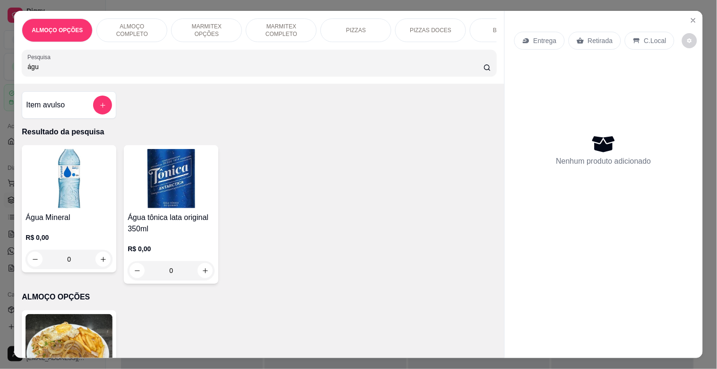
type input "águ"
click at [79, 168] on img at bounding box center [69, 178] width 87 height 59
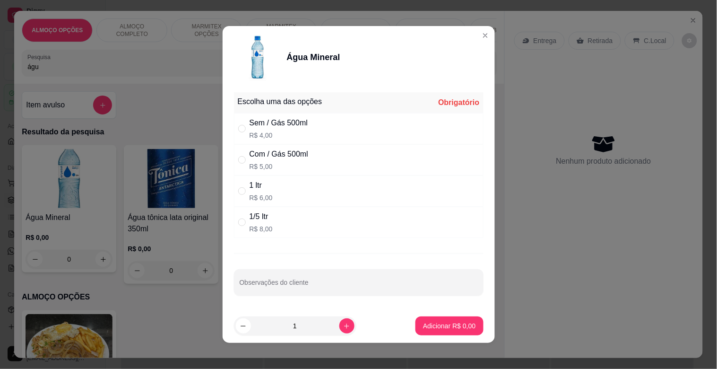
click at [294, 163] on p "R$ 5,00" at bounding box center [279, 166] width 59 height 9
radio input "true"
click at [442, 324] on p "Adicionar R$ 5,00" at bounding box center [449, 325] width 52 height 9
type input "1"
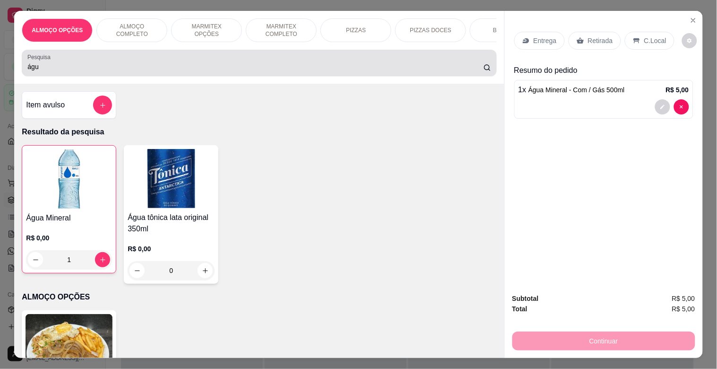
drag, startPoint x: 126, startPoint y: 65, endPoint x: 131, endPoint y: 70, distance: 6.4
click at [126, 67] on input "águ" at bounding box center [255, 66] width 456 height 9
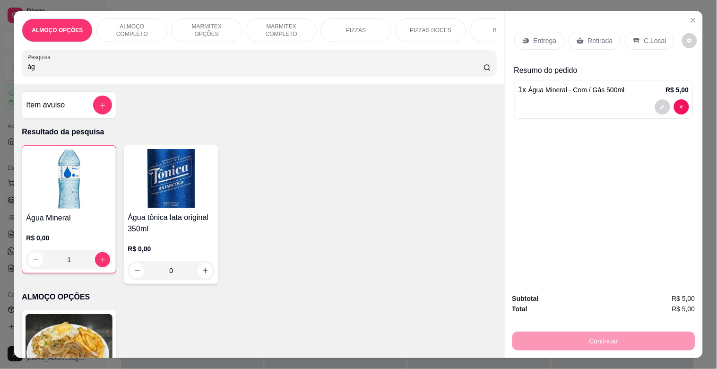
type input "á"
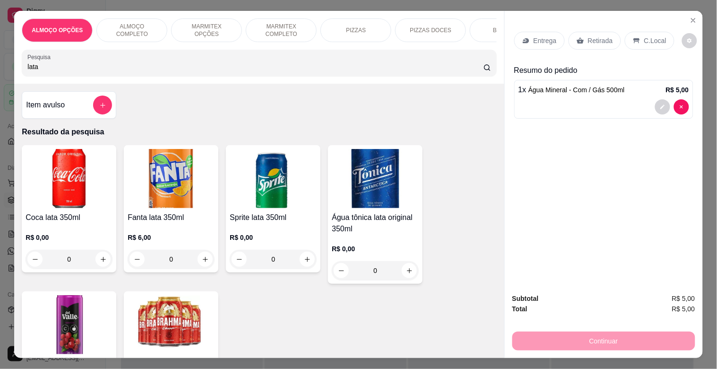
type input "lata"
click at [54, 213] on div "Coca lata 350ml R$ 0,00 0" at bounding box center [69, 208] width 95 height 127
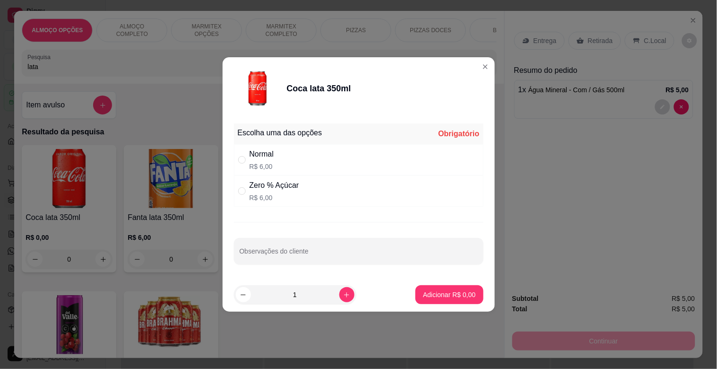
click at [353, 195] on div "Zero % Açúcar R$ 6,00" at bounding box center [359, 190] width 250 height 31
radio input "true"
click at [443, 301] on button "Adicionar R$ 6,00" at bounding box center [450, 295] width 66 height 18
type input "1"
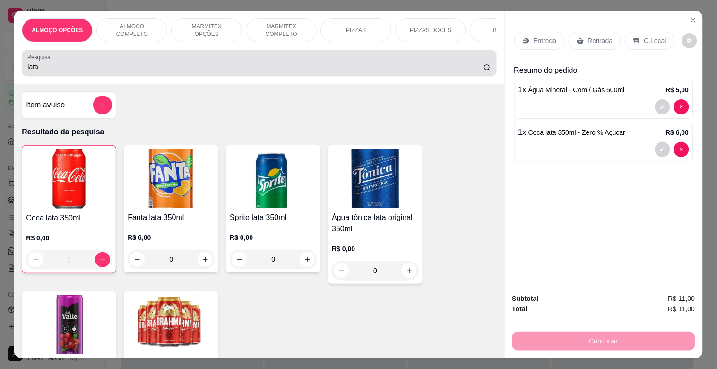
click at [73, 76] on div "Pesquisa lata" at bounding box center [259, 63] width 475 height 26
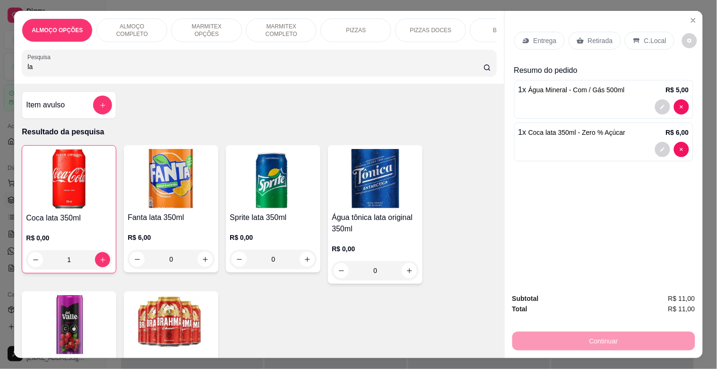
type input "l"
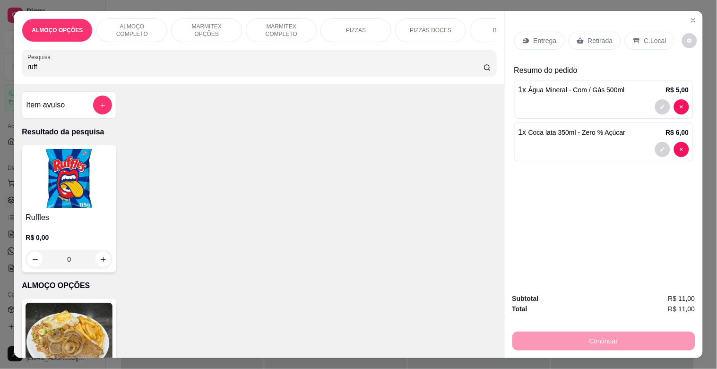
type input "ruff"
click at [97, 184] on img at bounding box center [69, 178] width 87 height 59
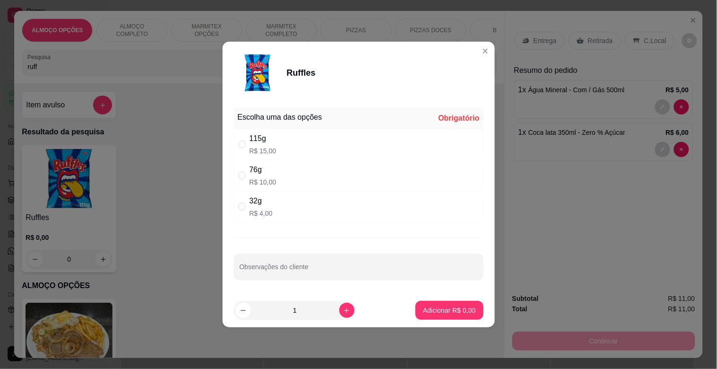
click at [276, 155] on div "115g R$ 15,00" at bounding box center [359, 144] width 250 height 31
radio input "true"
click at [431, 306] on p "Adicionar R$ 15,00" at bounding box center [447, 310] width 55 height 9
type input "1"
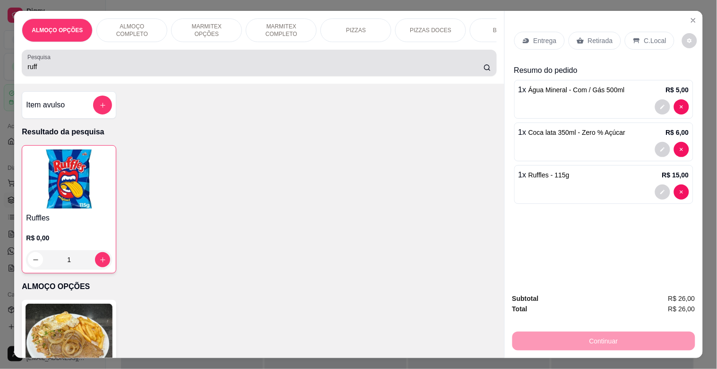
click at [187, 54] on div "Pesquisa ruff" at bounding box center [259, 63] width 475 height 26
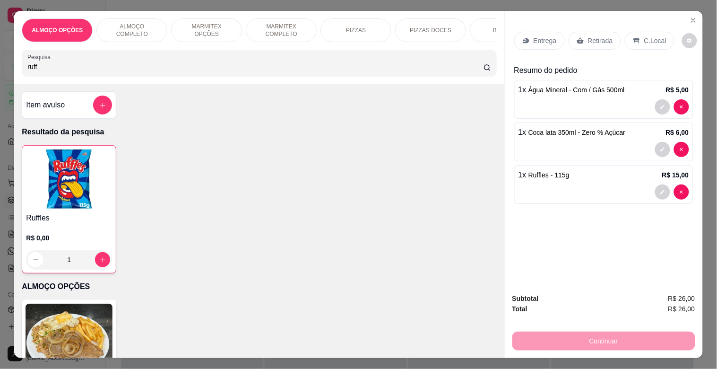
click at [593, 36] on p "Retirada" at bounding box center [600, 40] width 25 height 9
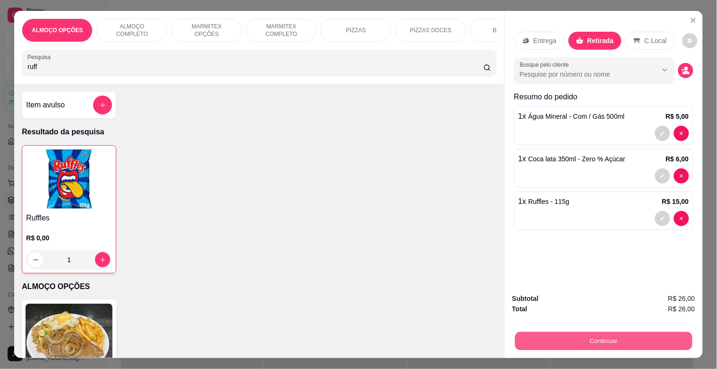
click at [617, 339] on button "Continuar" at bounding box center [603, 341] width 177 height 18
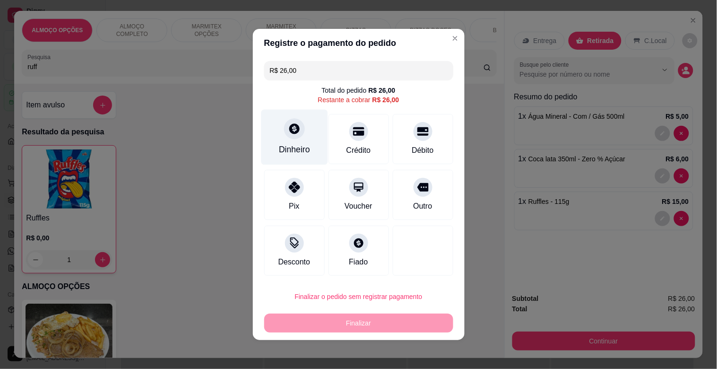
click at [296, 138] on div "Dinheiro" at bounding box center [294, 137] width 67 height 55
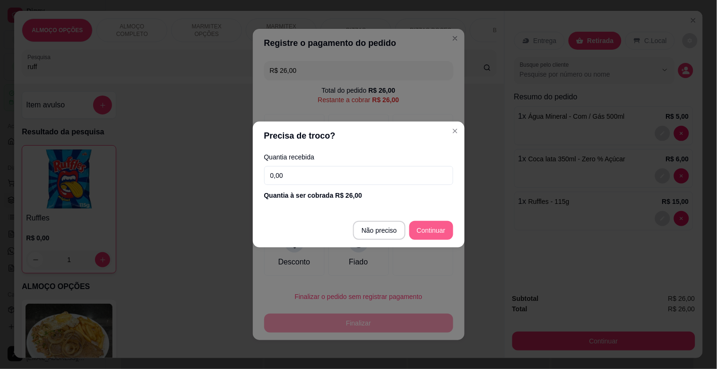
type input "R$ 0,00"
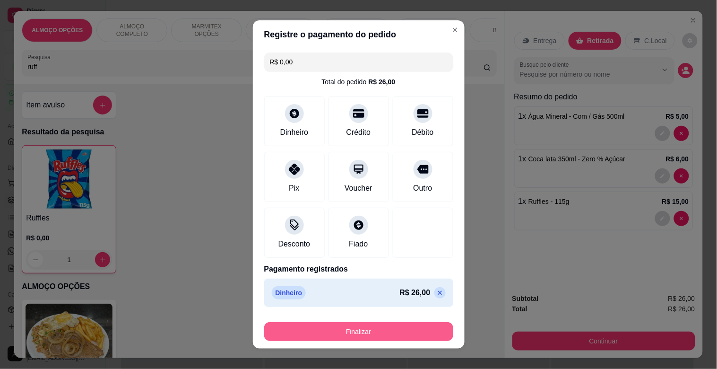
click at [405, 325] on button "Finalizar" at bounding box center [358, 331] width 189 height 19
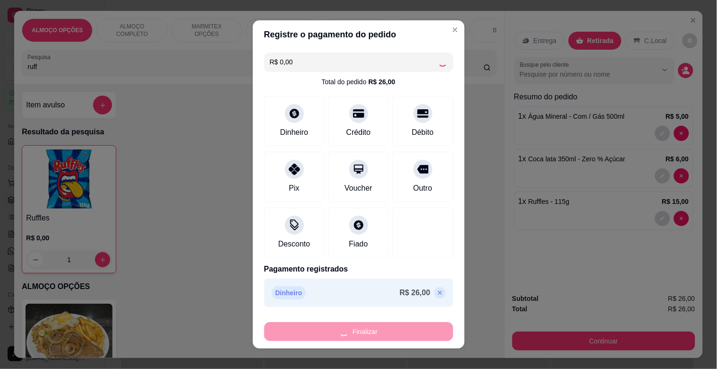
type input "0"
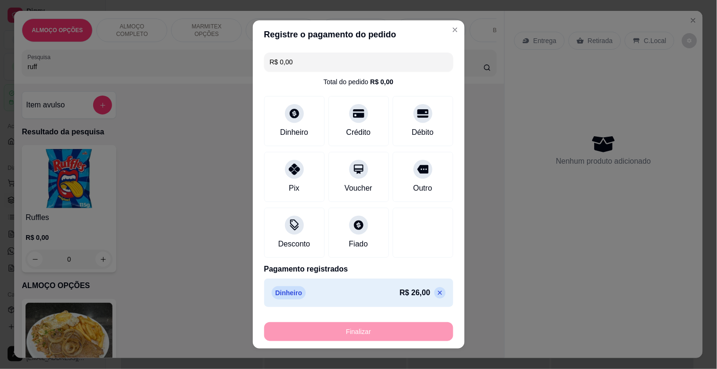
type input "-R$ 26,00"
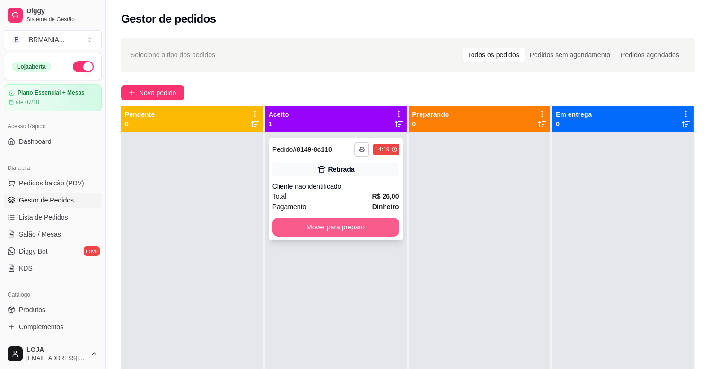
click at [374, 229] on button "Mover para preparo" at bounding box center [335, 227] width 127 height 19
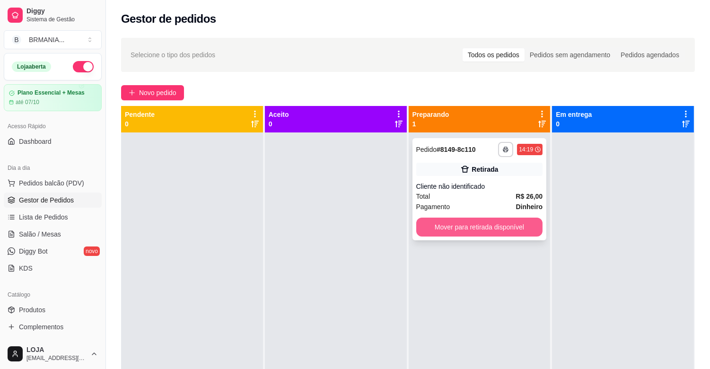
click at [493, 225] on button "Mover para retirada disponível" at bounding box center [479, 227] width 127 height 19
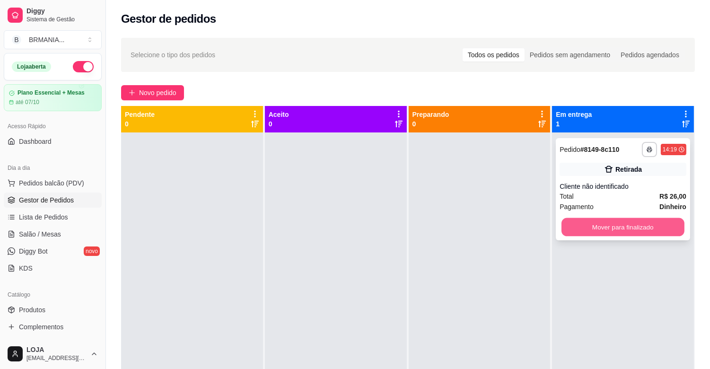
click at [576, 226] on button "Mover para finalizado" at bounding box center [622, 227] width 123 height 18
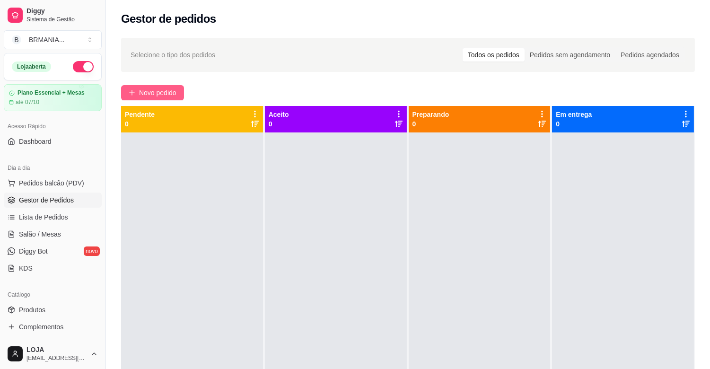
click at [165, 87] on span "Novo pedido" at bounding box center [157, 92] width 37 height 10
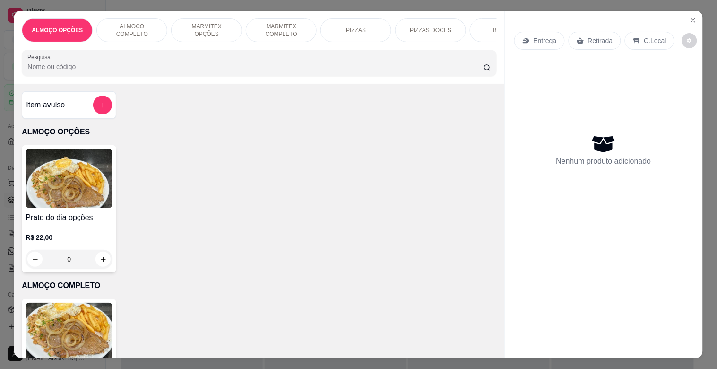
click at [152, 28] on p "ALMOÇO COMPLETO" at bounding box center [132, 30] width 55 height 15
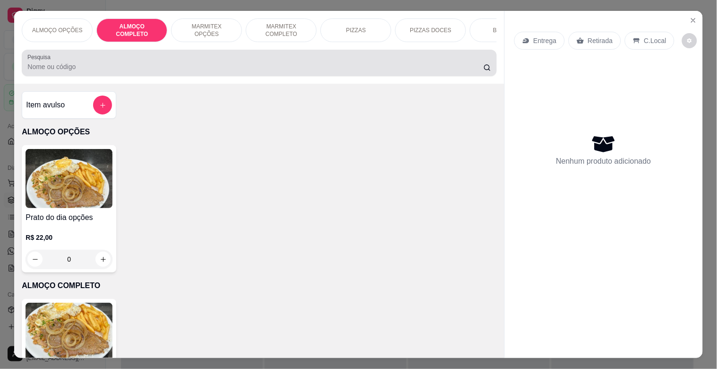
scroll to position [23, 0]
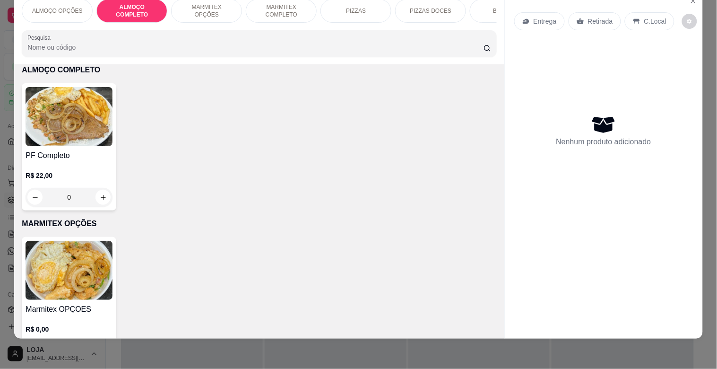
click at [210, 7] on div "MARMITEX OPÇÕES" at bounding box center [206, 11] width 71 height 24
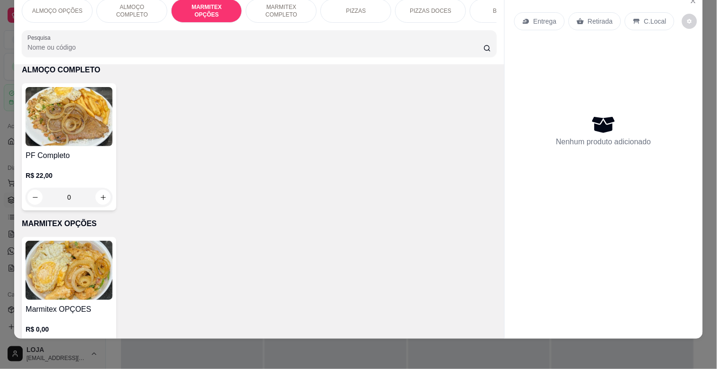
scroll to position [350, 0]
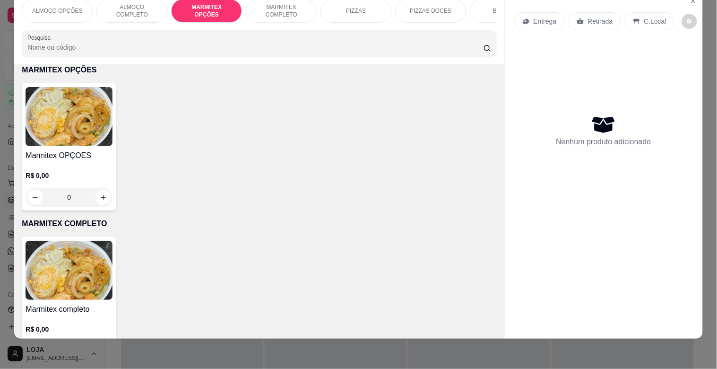
click at [88, 152] on h4 "Marmitex OPÇOES" at bounding box center [69, 155] width 87 height 11
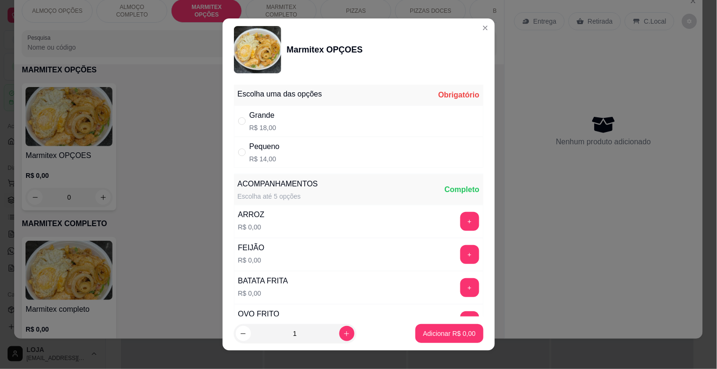
click at [244, 150] on div "" at bounding box center [243, 152] width 11 height 10
radio input "true"
click at [443, 338] on p "Adicionar R$ 14,00" at bounding box center [447, 333] width 55 height 9
type input "1"
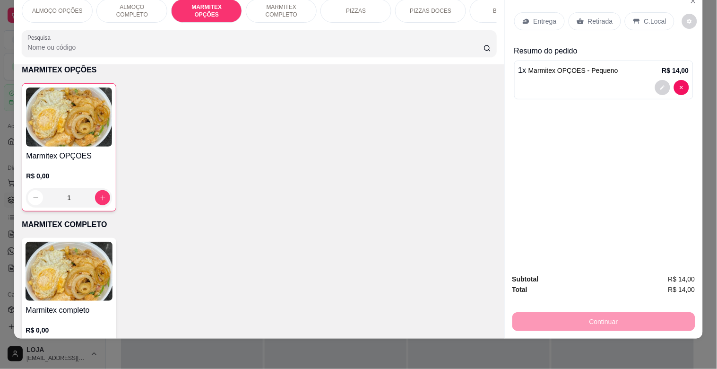
click at [604, 17] on p "Retirada" at bounding box center [600, 21] width 25 height 9
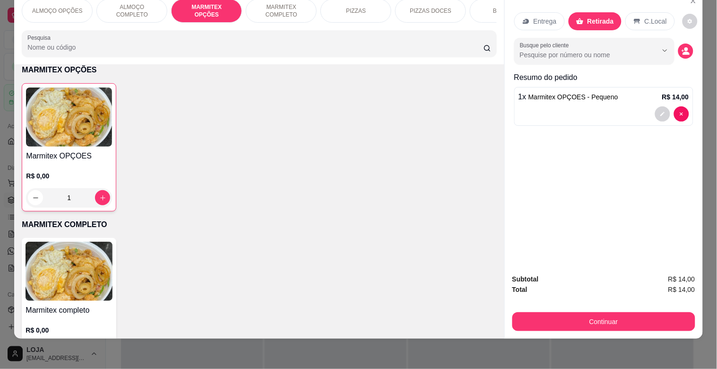
click at [603, 301] on div "Subtotal R$ 14,00 Total R$ 14,00 Continuar" at bounding box center [604, 302] width 183 height 57
click at [604, 310] on div "Continuar" at bounding box center [604, 320] width 183 height 21
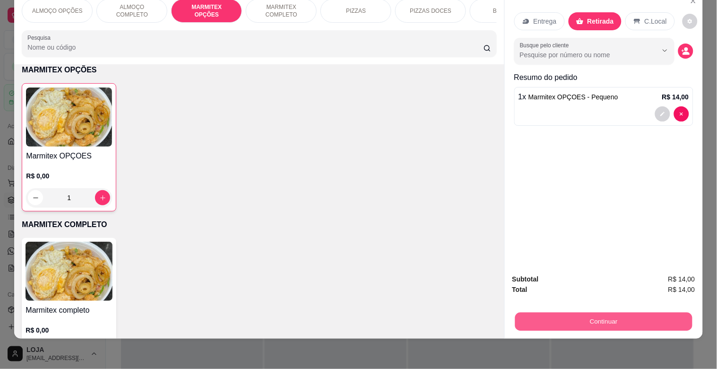
click at [608, 312] on button "Continuar" at bounding box center [603, 321] width 177 height 18
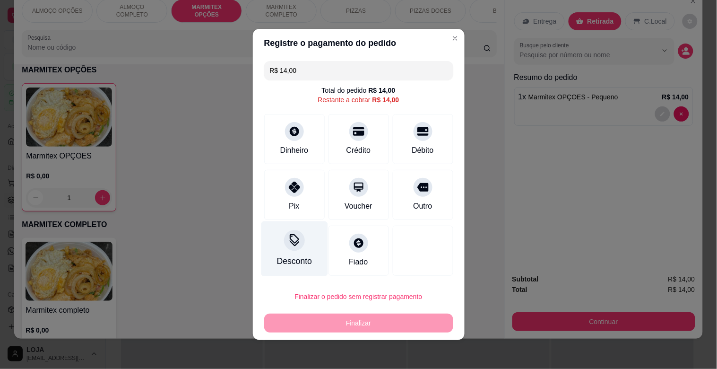
click at [278, 236] on div "Desconto" at bounding box center [294, 248] width 67 height 55
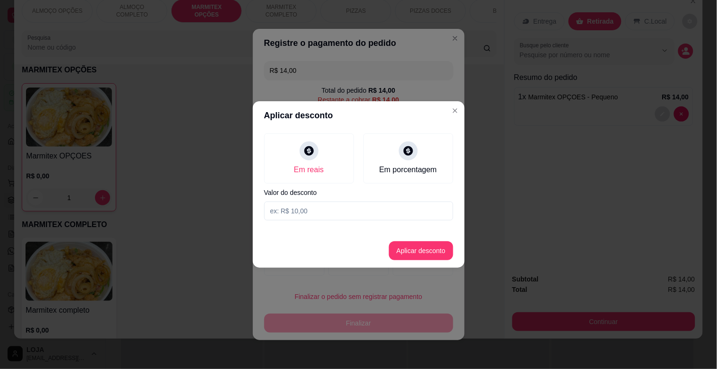
click at [341, 213] on input at bounding box center [358, 210] width 189 height 19
type input "2,00"
click at [433, 263] on footer "Aplicar desconto" at bounding box center [359, 251] width 212 height 34
click at [393, 253] on footer "Aplicar desconto" at bounding box center [359, 251] width 212 height 34
click at [403, 248] on button "Aplicar desconto" at bounding box center [421, 250] width 64 height 19
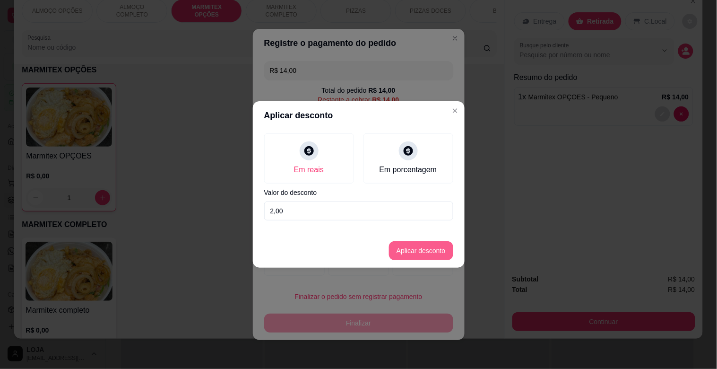
click at [406, 248] on div at bounding box center [423, 251] width 61 height 50
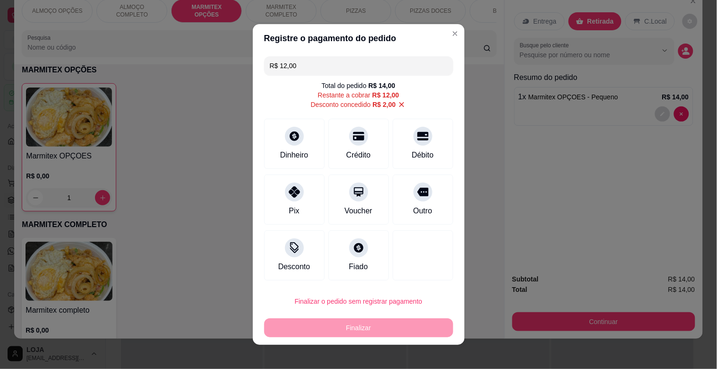
click at [399, 340] on footer "Finalizar o pedido sem registrar pagamento Finalizar" at bounding box center [359, 314] width 212 height 61
click at [284, 190] on div at bounding box center [294, 189] width 21 height 21
type input "R$ 0,00"
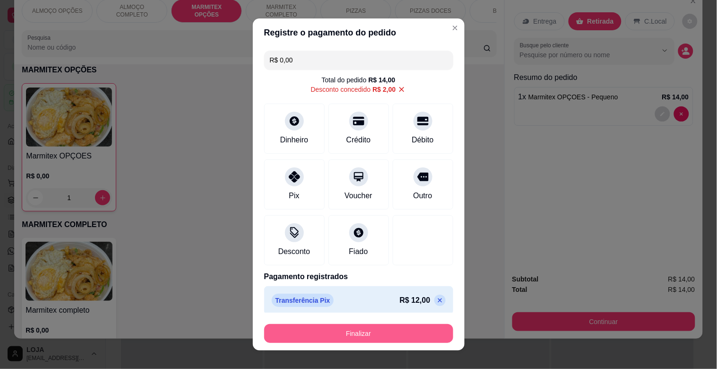
click at [352, 332] on button "Finalizar" at bounding box center [358, 333] width 189 height 19
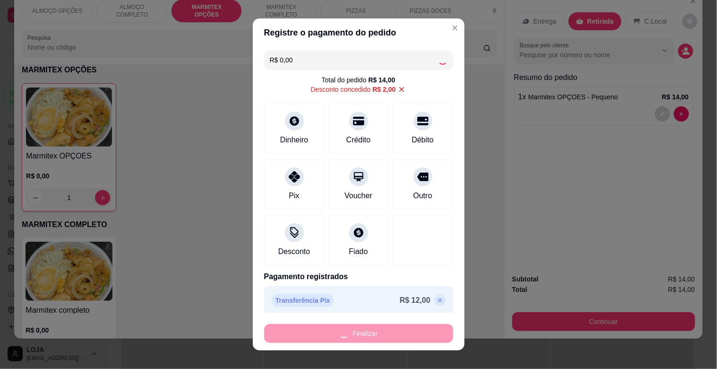
type input "0"
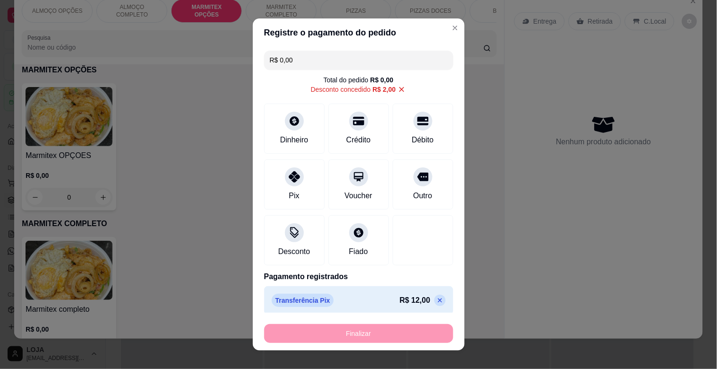
type input "-R$ 14,00"
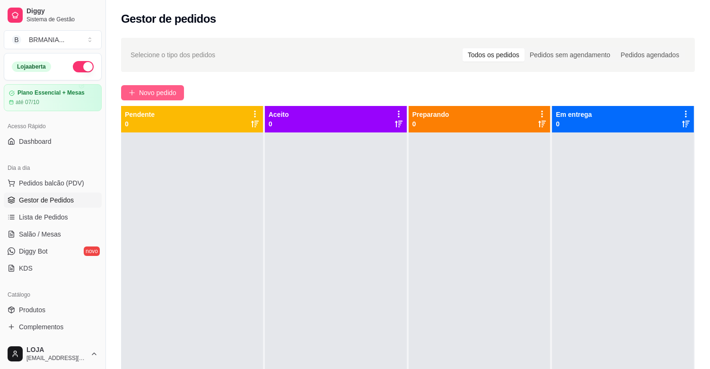
click at [143, 92] on span "Novo pedido" at bounding box center [157, 92] width 37 height 10
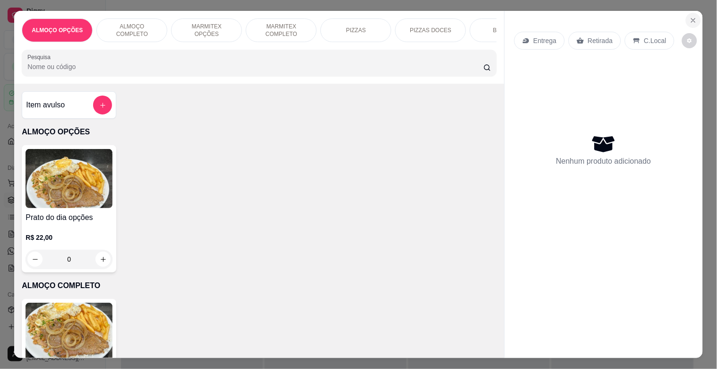
click at [692, 17] on icon "Close" at bounding box center [694, 21] width 8 height 8
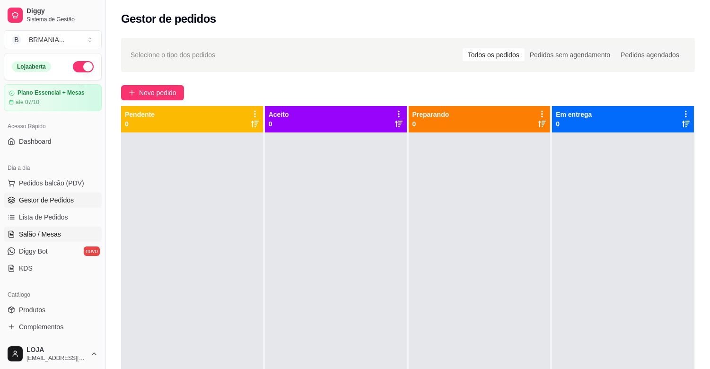
click at [50, 231] on span "Salão / Mesas" at bounding box center [40, 233] width 42 height 9
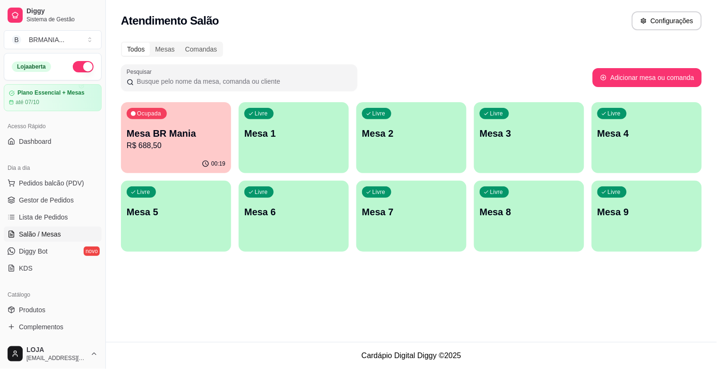
click at [158, 134] on p "Mesa BR Mania" at bounding box center [176, 133] width 99 height 13
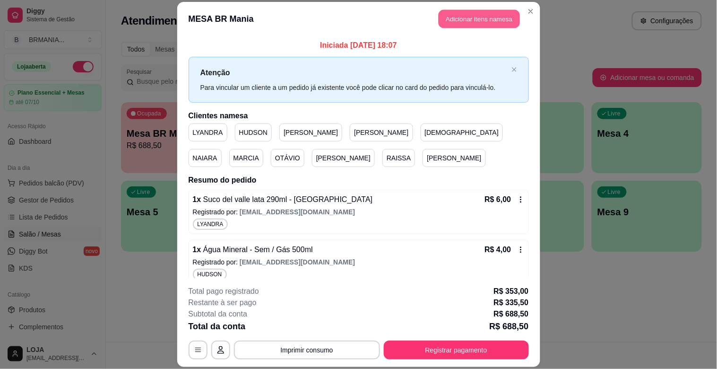
click at [482, 24] on button "Adicionar itens na mesa" at bounding box center [479, 19] width 81 height 18
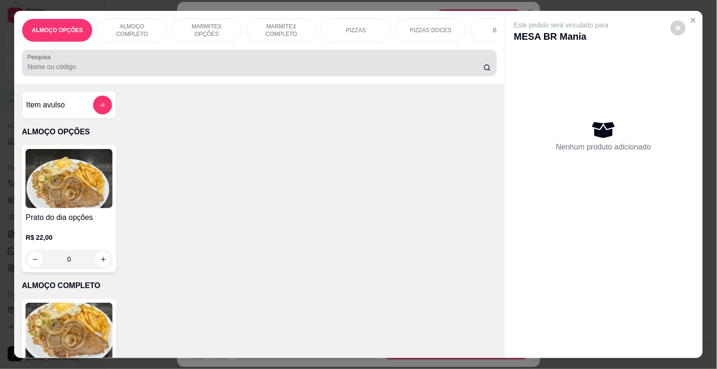
drag, startPoint x: 152, startPoint y: 79, endPoint x: 157, endPoint y: 78, distance: 4.8
click at [154, 76] on div "Pesquisa" at bounding box center [259, 63] width 475 height 26
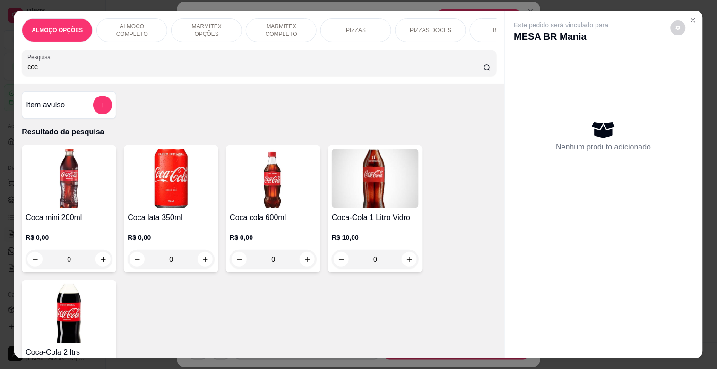
type input "coc"
click at [76, 327] on img at bounding box center [69, 313] width 87 height 59
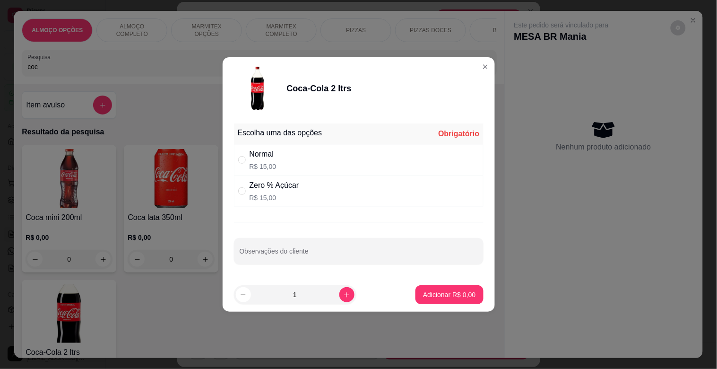
click at [289, 172] on div "Normal R$ 15,00" at bounding box center [359, 159] width 250 height 31
radio input "true"
click at [445, 300] on button "Adicionar R$ 15,00" at bounding box center [447, 294] width 71 height 19
type input "1"
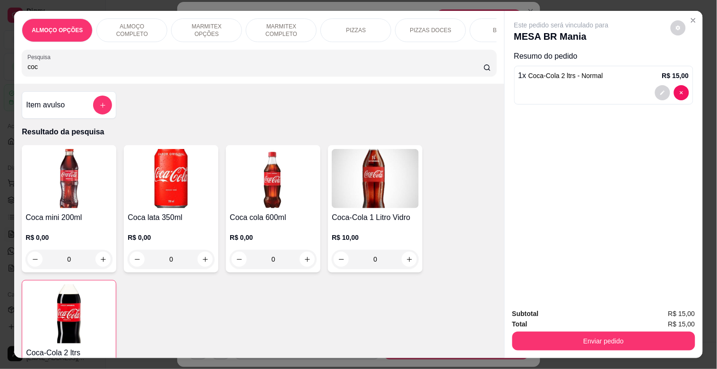
click at [593, 329] on div "Enviar pedido" at bounding box center [604, 339] width 183 height 21
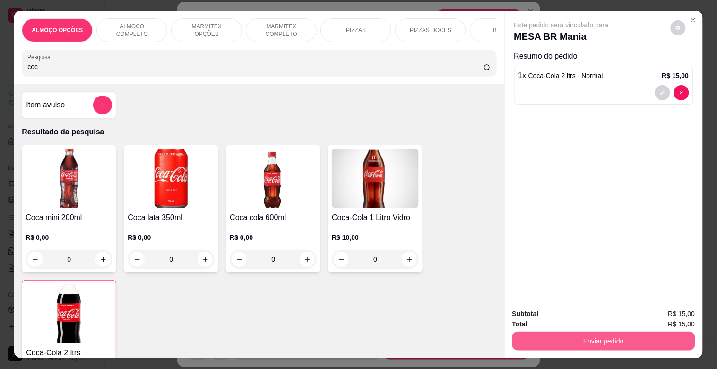
click at [587, 332] on button "Enviar pedido" at bounding box center [604, 341] width 183 height 19
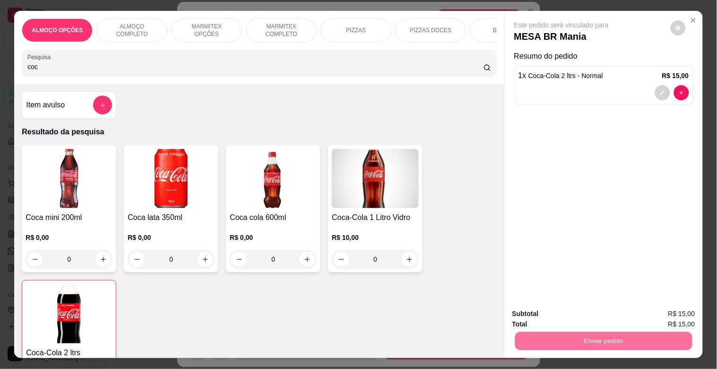
click at [653, 312] on button "Sim, quero registrar" at bounding box center [662, 314] width 70 height 18
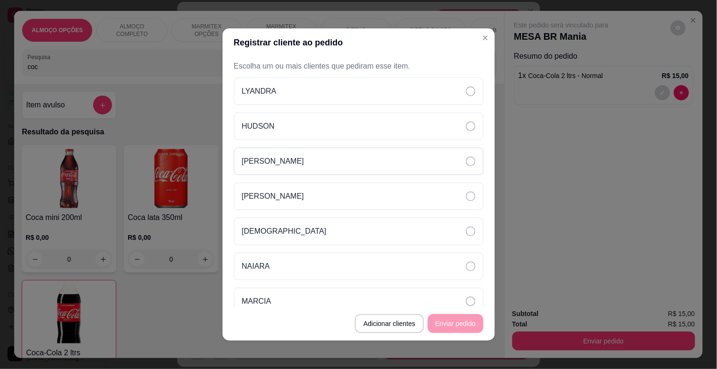
click at [270, 166] on div "IGOR" at bounding box center [359, 161] width 250 height 27
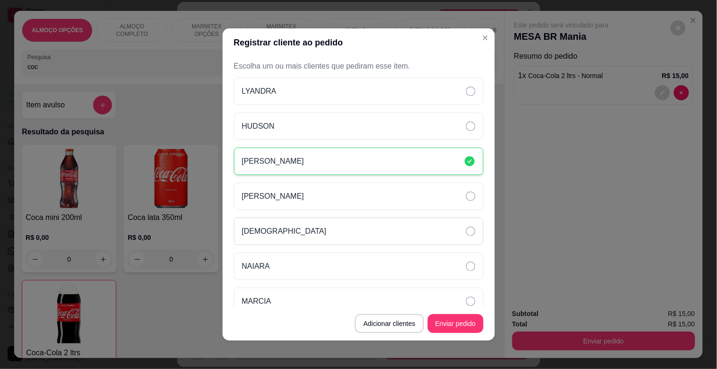
click at [261, 237] on div "THAIS" at bounding box center [359, 231] width 250 height 27
click at [286, 268] on div "NAIARA" at bounding box center [359, 266] width 250 height 27
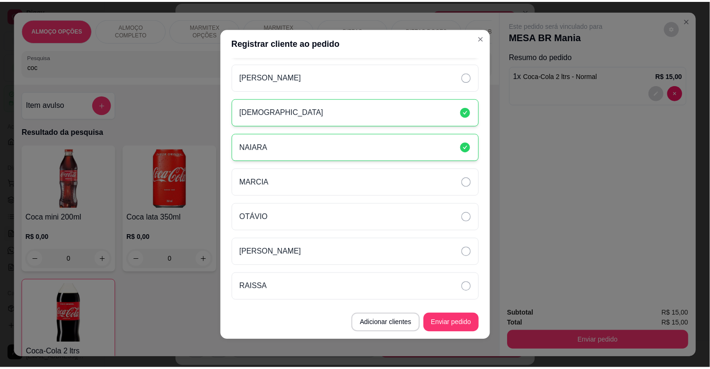
scroll to position [136, 0]
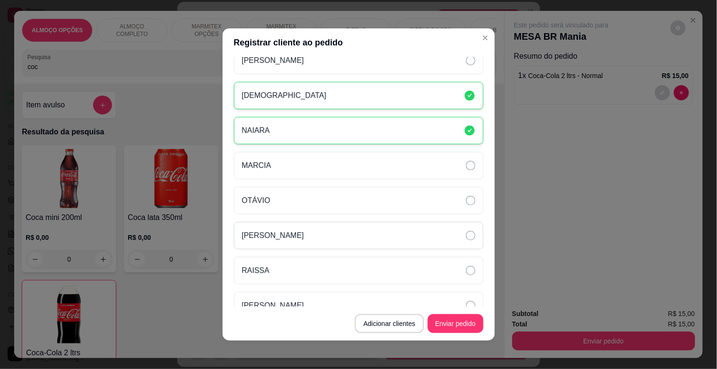
drag, startPoint x: 313, startPoint y: 212, endPoint x: 313, endPoint y: 226, distance: 14.2
click at [313, 214] on div "OTÁVIO" at bounding box center [359, 200] width 250 height 27
click at [278, 276] on div "RAISSA" at bounding box center [359, 270] width 250 height 27
click at [466, 269] on icon at bounding box center [470, 270] width 9 height 9
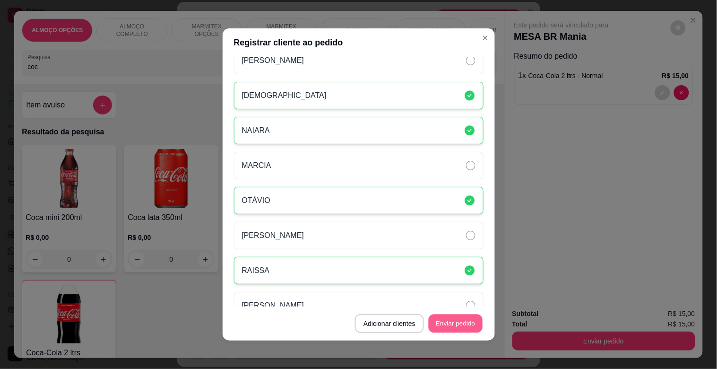
click at [465, 327] on button "Enviar pedido" at bounding box center [456, 324] width 54 height 18
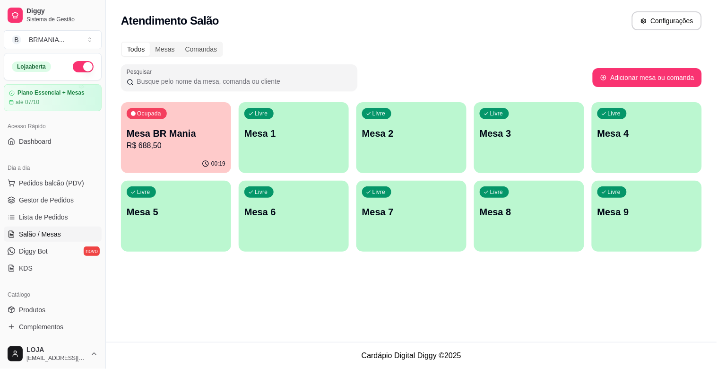
drag, startPoint x: 37, startPoint y: 192, endPoint x: 39, endPoint y: 197, distance: 6.1
click at [37, 192] on ul "Pedidos balcão (PDV) Gestor de Pedidos Lista de Pedidos Salão / Mesas Diggy Bot…" at bounding box center [53, 225] width 98 height 100
click at [40, 197] on span "Gestor de Pedidos" at bounding box center [46, 199] width 55 height 9
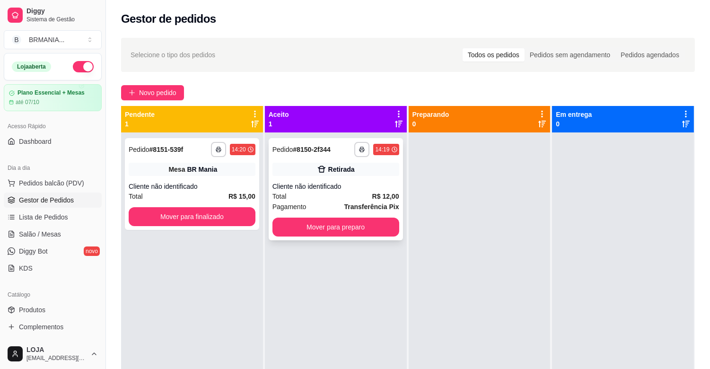
click at [350, 235] on button "Mover para preparo" at bounding box center [335, 227] width 127 height 19
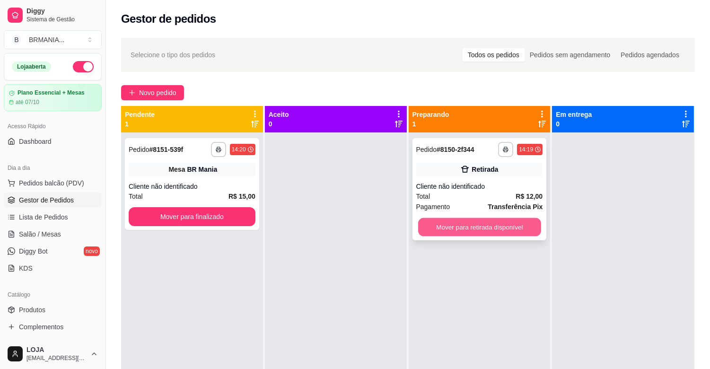
click at [450, 222] on button "Mover para retirada disponível" at bounding box center [479, 227] width 123 height 18
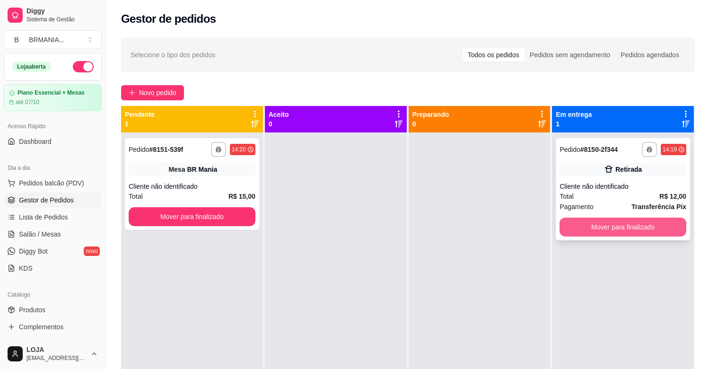
click at [577, 234] on button "Mover para finalizado" at bounding box center [622, 227] width 127 height 19
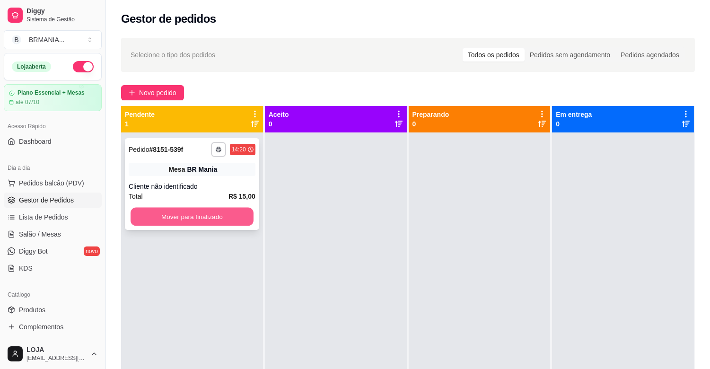
click at [234, 219] on button "Mover para finalizado" at bounding box center [192, 217] width 123 height 18
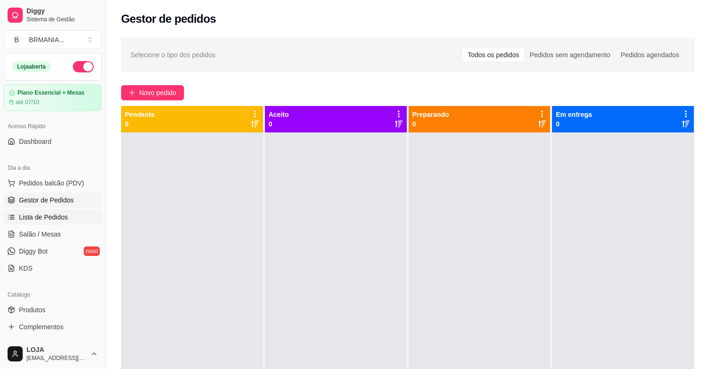
click at [53, 210] on link "Lista de Pedidos" at bounding box center [53, 217] width 98 height 15
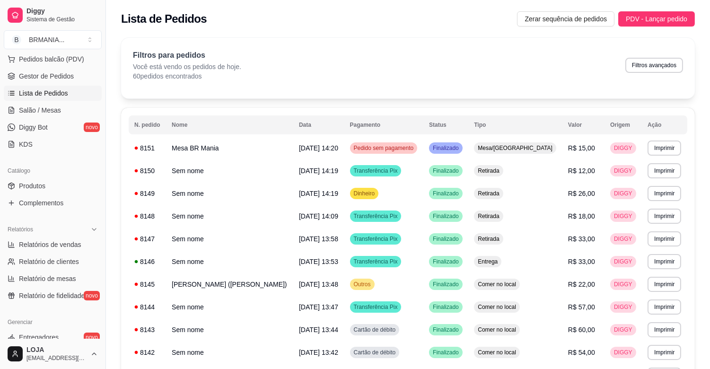
scroll to position [125, 0]
click at [69, 247] on span "Relatórios de vendas" at bounding box center [50, 243] width 62 height 9
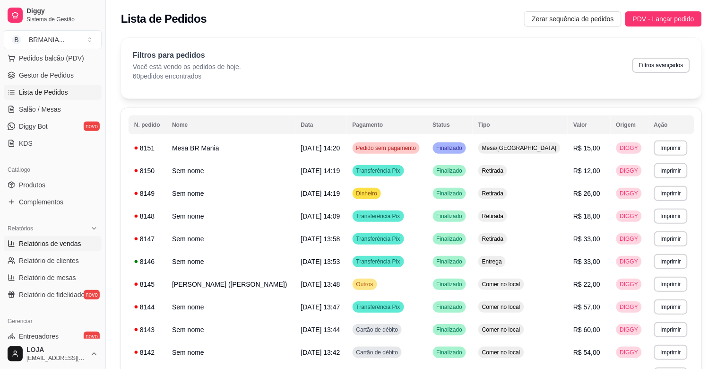
select select "ALL"
select select "0"
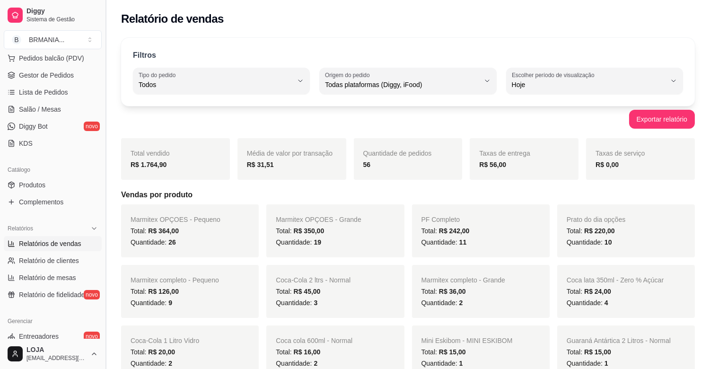
click at [102, 129] on button "Toggle Sidebar" at bounding box center [106, 184] width 8 height 369
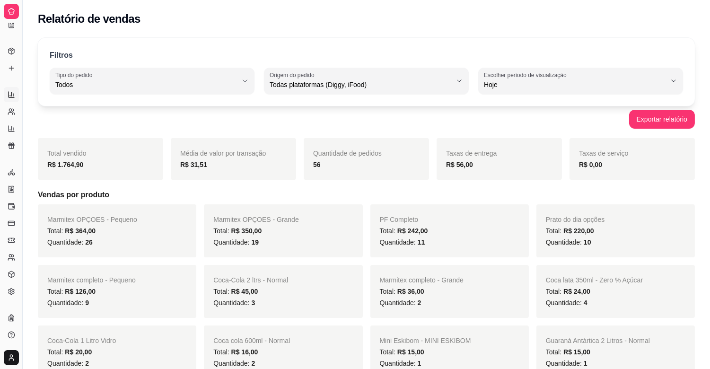
scroll to position [62, 0]
click at [11, 34] on icon at bounding box center [12, 34] width 4 height 0
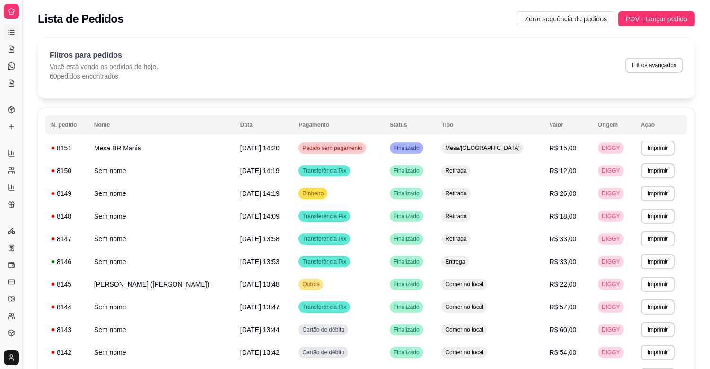
click at [21, 31] on button "Toggle Sidebar" at bounding box center [22, 184] width 8 height 369
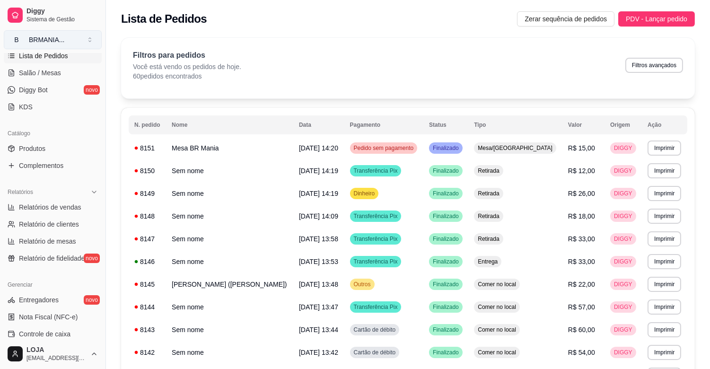
scroll to position [155, 0]
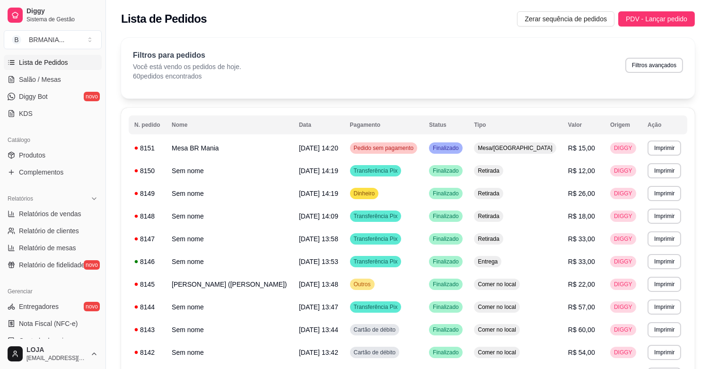
click at [100, 139] on div "Diggy Sistema de Gestão B BRMANIA ... Loja aberta Plano Essencial + Mesas até 0…" at bounding box center [52, 184] width 105 height 369
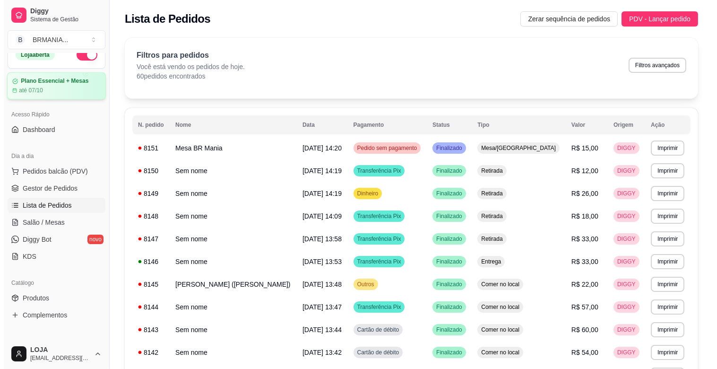
scroll to position [10, 0]
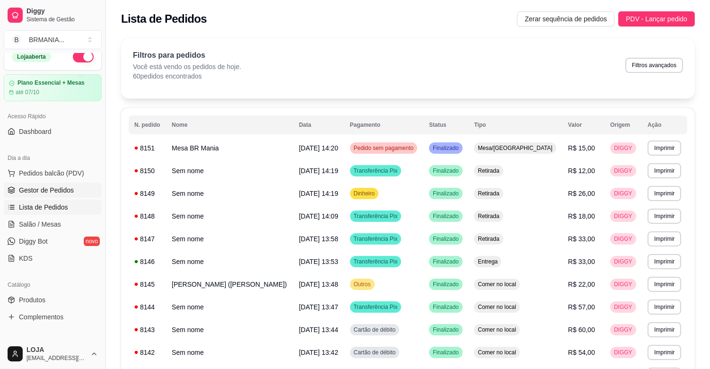
click at [30, 185] on span "Gestor de Pedidos" at bounding box center [46, 189] width 55 height 9
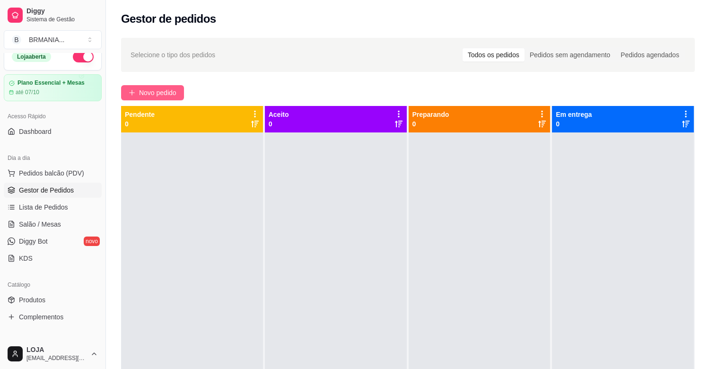
click at [152, 87] on span "Novo pedido" at bounding box center [157, 92] width 37 height 10
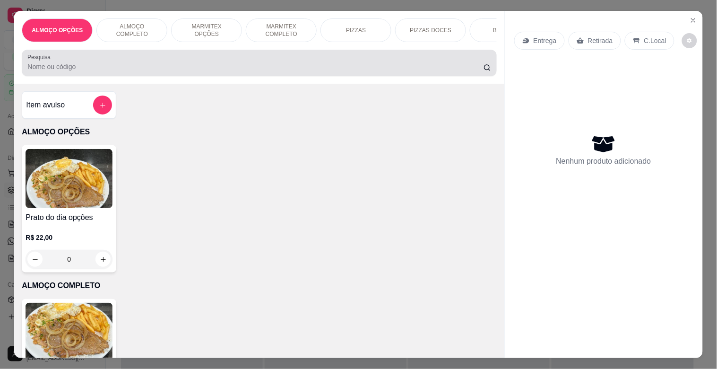
click at [228, 62] on div at bounding box center [258, 62] width 463 height 19
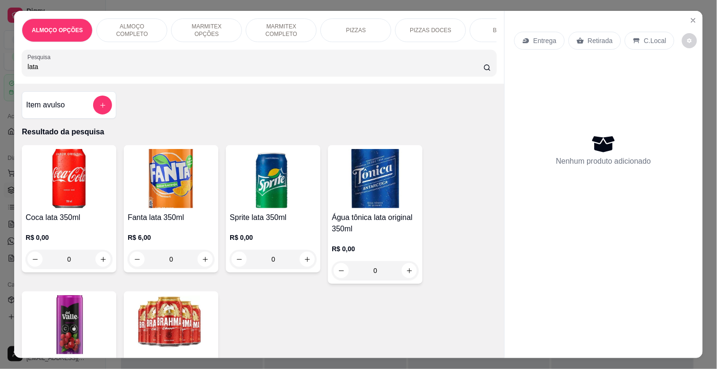
click at [76, 180] on img at bounding box center [69, 178] width 87 height 59
click at [189, 76] on div "Pesquisa lata" at bounding box center [259, 63] width 475 height 26
type input "l"
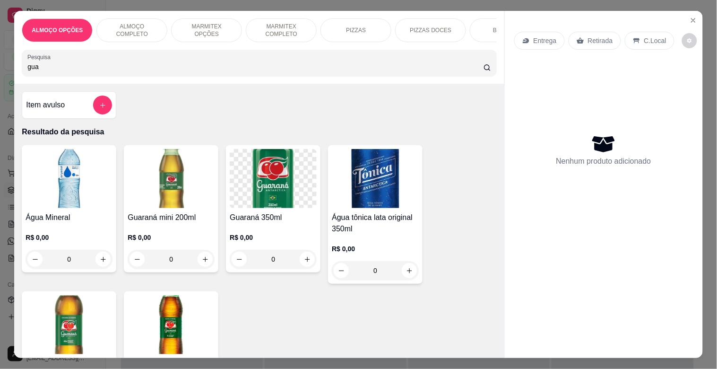
type input "gua"
click at [233, 186] on img at bounding box center [273, 178] width 87 height 59
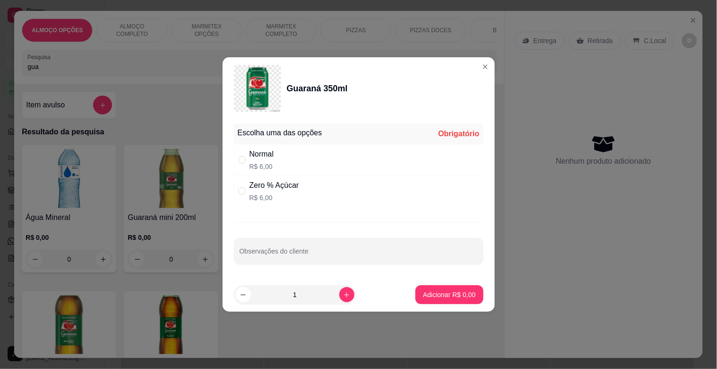
click at [295, 167] on div "Normal R$ 6,00" at bounding box center [359, 159] width 250 height 31
radio input "true"
click at [442, 287] on button "Adicionar R$ 6,00" at bounding box center [450, 295] width 66 height 18
type input "1"
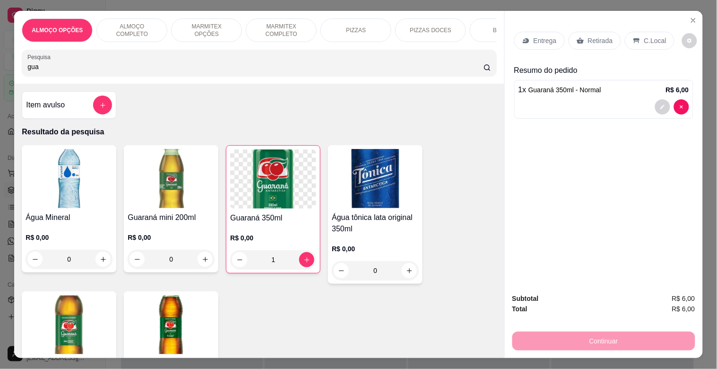
click at [592, 39] on p "Retirada" at bounding box center [600, 40] width 25 height 9
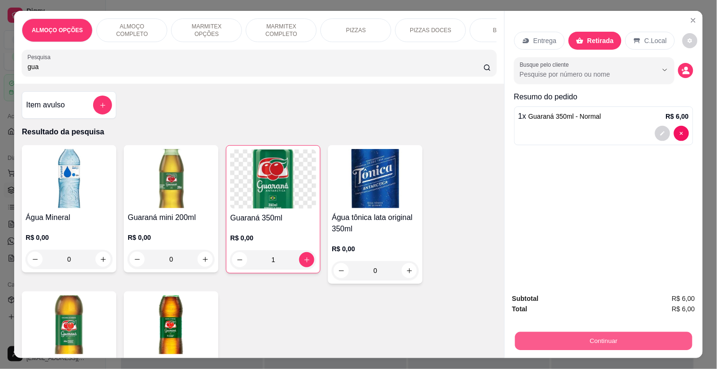
click at [586, 339] on button "Continuar" at bounding box center [603, 341] width 177 height 18
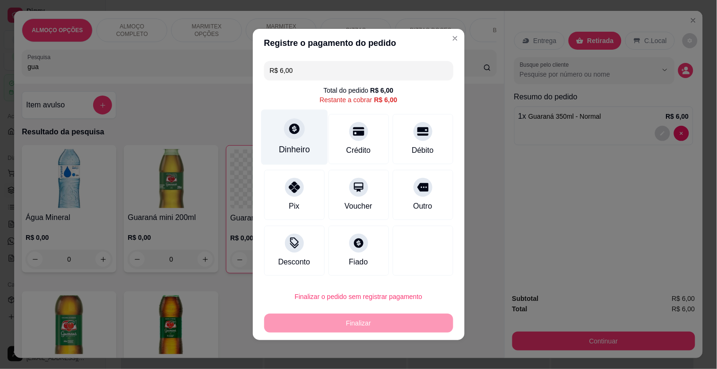
click at [284, 134] on div at bounding box center [294, 128] width 21 height 21
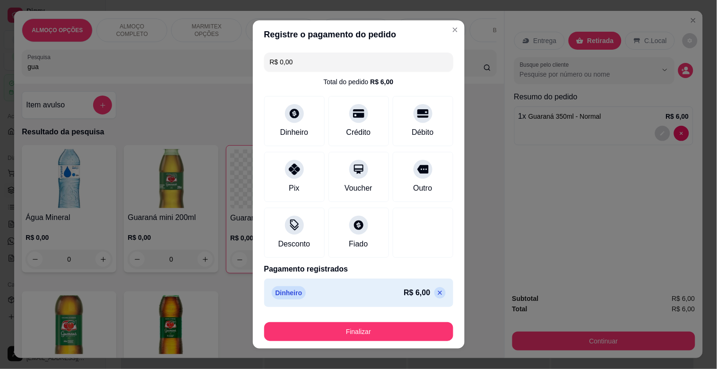
type input "R$ 0,00"
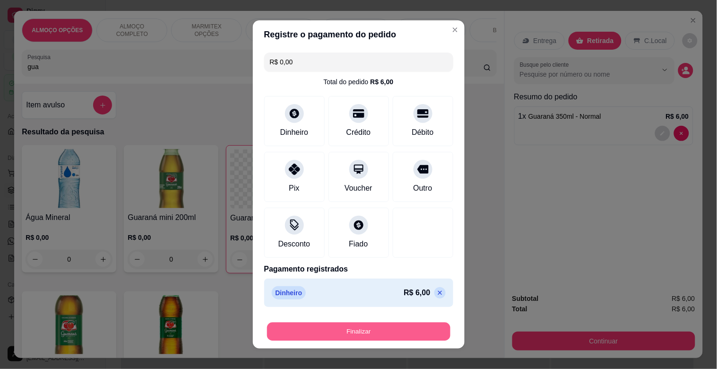
click at [403, 325] on button "Finalizar" at bounding box center [358, 332] width 183 height 18
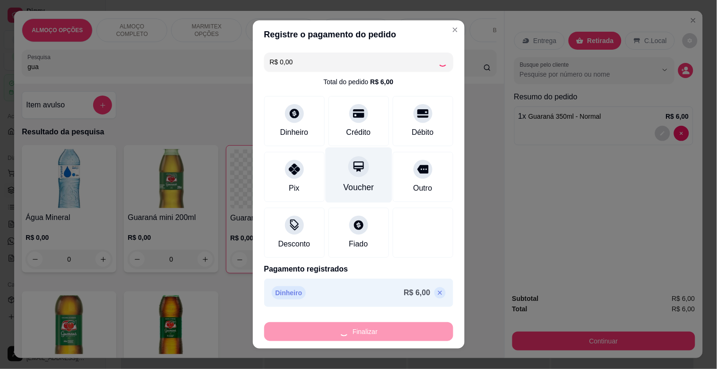
type input "0"
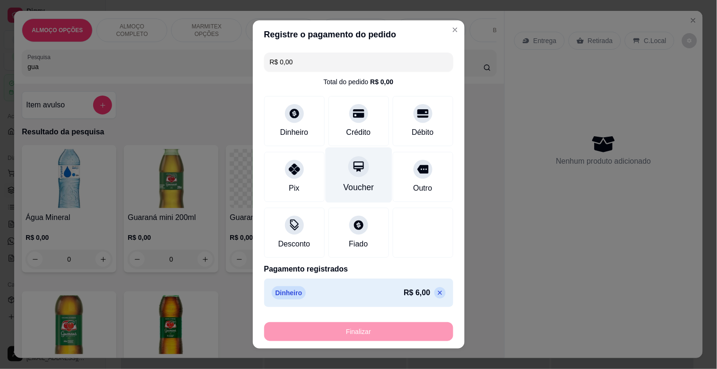
type input "-R$ 6,00"
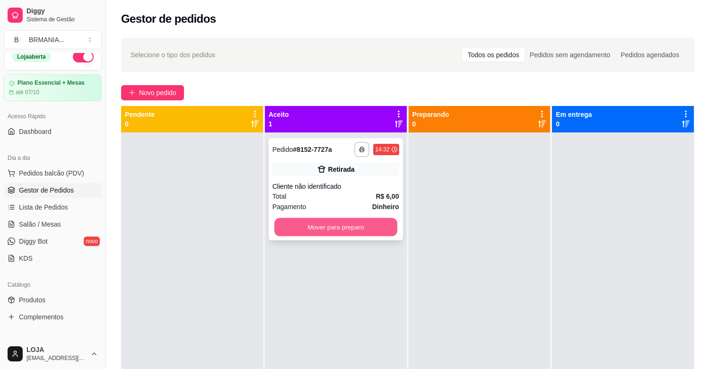
click at [337, 221] on button "Mover para preparo" at bounding box center [335, 227] width 123 height 18
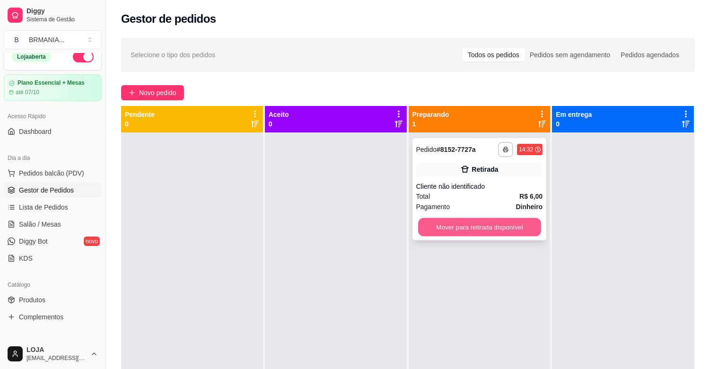
click at [481, 229] on button "Mover para retirada disponível" at bounding box center [479, 227] width 123 height 18
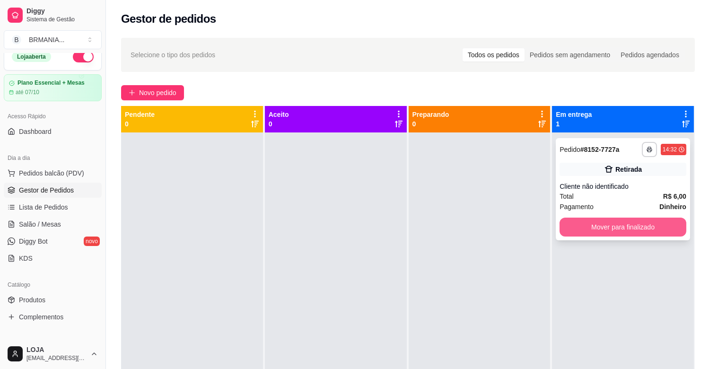
click at [587, 226] on button "Mover para finalizado" at bounding box center [622, 227] width 127 height 19
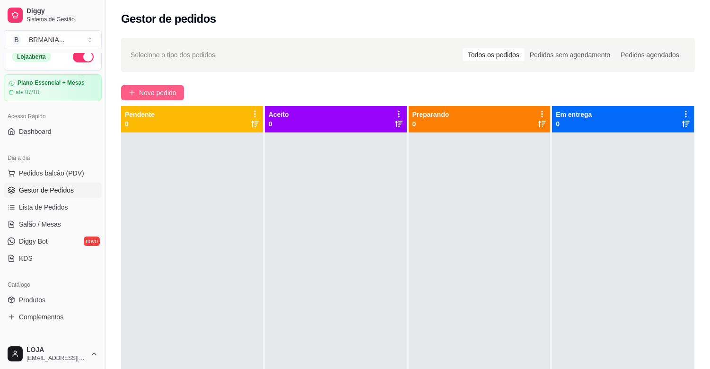
click at [156, 95] on span "Novo pedido" at bounding box center [157, 92] width 37 height 10
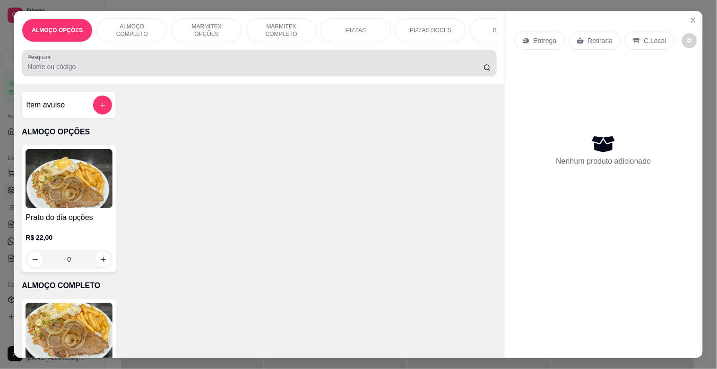
click at [192, 57] on div at bounding box center [258, 62] width 463 height 19
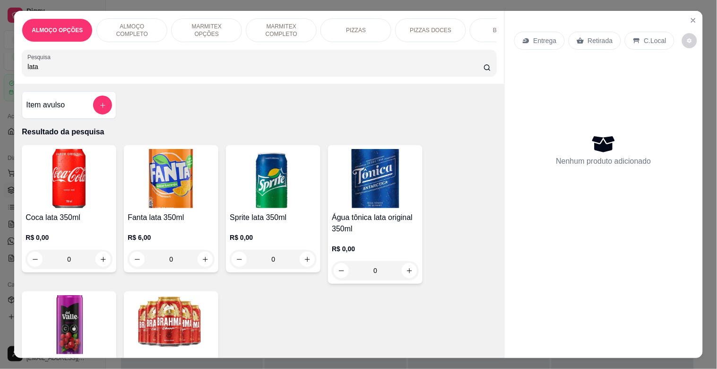
type input "lata"
click at [182, 319] on img at bounding box center [171, 324] width 87 height 59
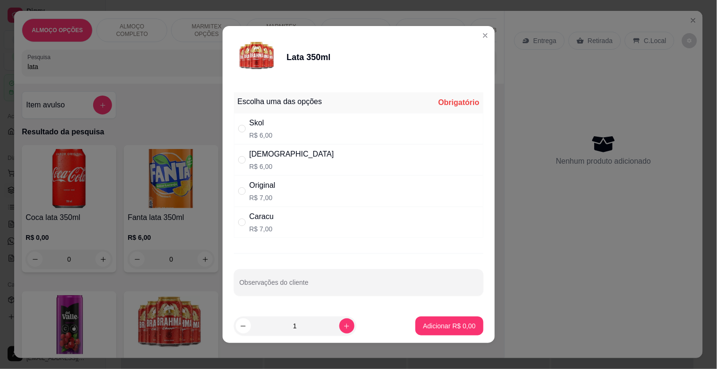
click at [291, 154] on div "Brahma R$ 6,00" at bounding box center [359, 159] width 250 height 31
radio input "true"
click at [343, 324] on icon "increase-product-quantity" at bounding box center [346, 326] width 7 height 7
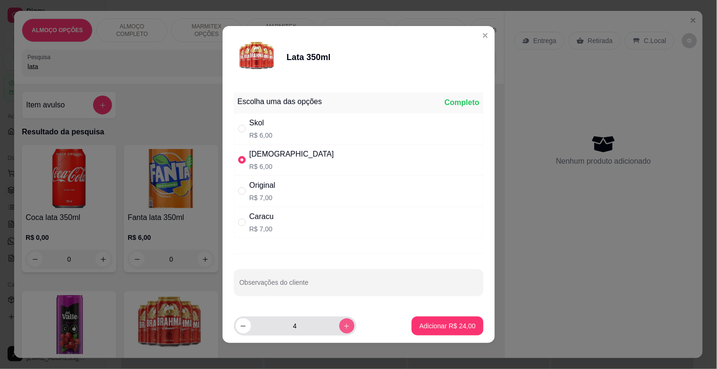
click at [343, 323] on icon "increase-product-quantity" at bounding box center [346, 326] width 7 height 7
type input "5"
click at [421, 327] on p "Adicionar R$ 30,00" at bounding box center [447, 325] width 55 height 9
type input "5"
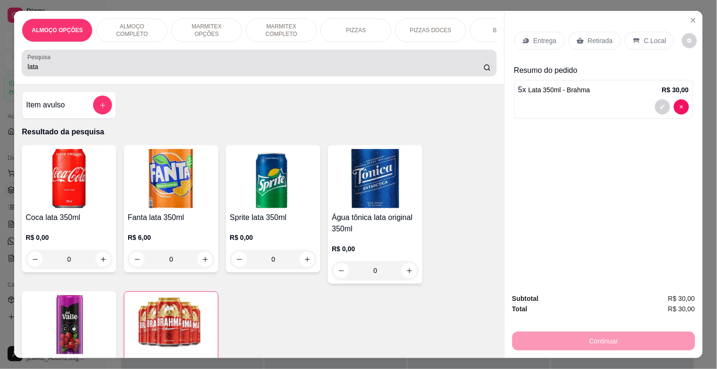
click at [64, 69] on input "lata" at bounding box center [255, 66] width 456 height 9
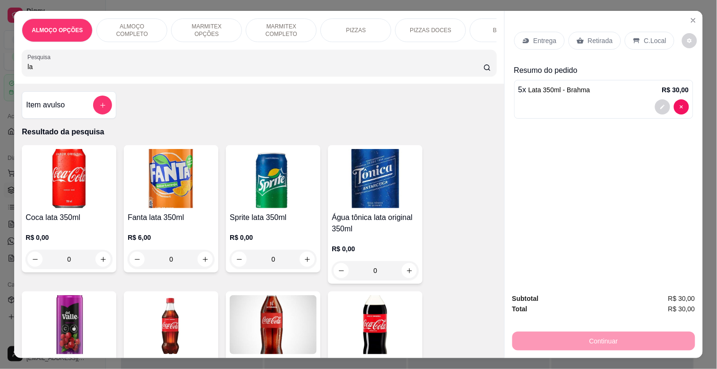
type input "l"
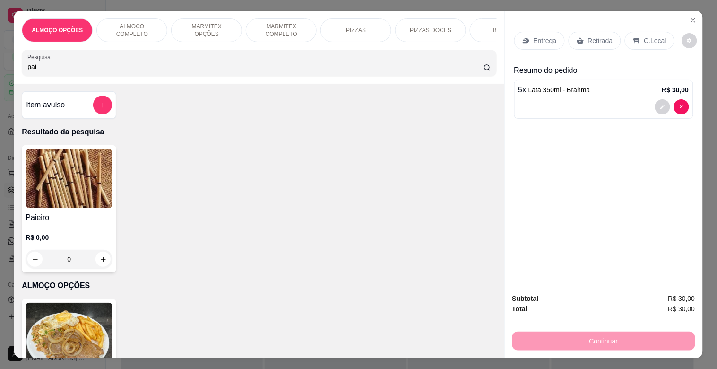
type input "pai"
click at [83, 194] on img at bounding box center [69, 178] width 87 height 59
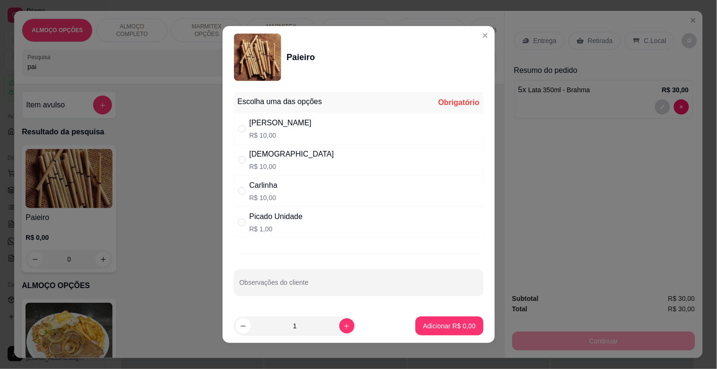
click at [262, 163] on p "R$ 10,00" at bounding box center [292, 166] width 85 height 9
radio input "true"
click at [443, 314] on footer "1 Adicionar R$ 10,00" at bounding box center [359, 326] width 272 height 34
click at [443, 319] on button "Adicionar R$ 10,00" at bounding box center [447, 325] width 71 height 19
type input "1"
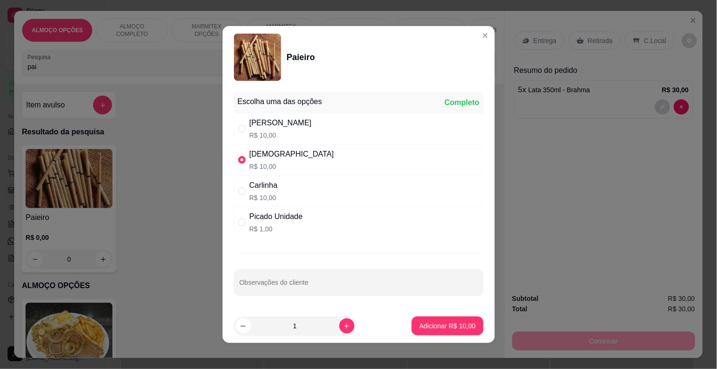
type input "1"
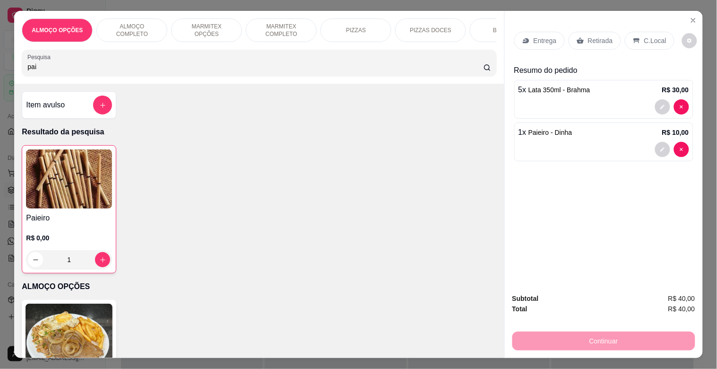
click at [443, 323] on div "Prato do dia opções R$ 22,00 0" at bounding box center [259, 363] width 475 height 127
click at [583, 32] on div "Retirada" at bounding box center [595, 41] width 52 height 18
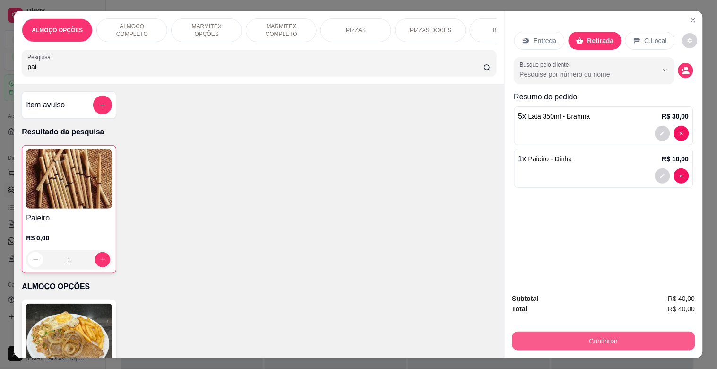
click at [625, 346] on div "Continuar" at bounding box center [604, 339] width 183 height 21
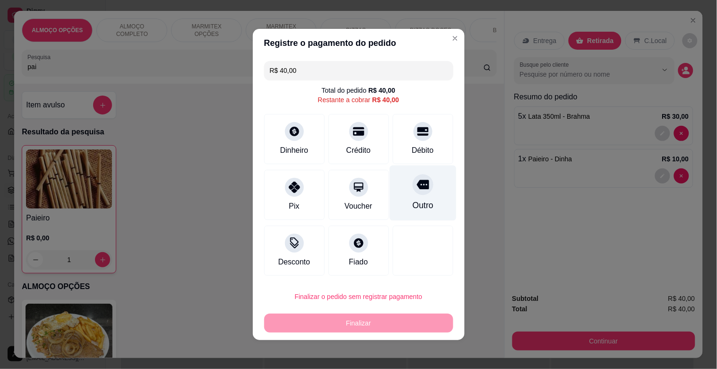
click at [415, 193] on div at bounding box center [423, 184] width 21 height 21
type input "R$ 0,00"
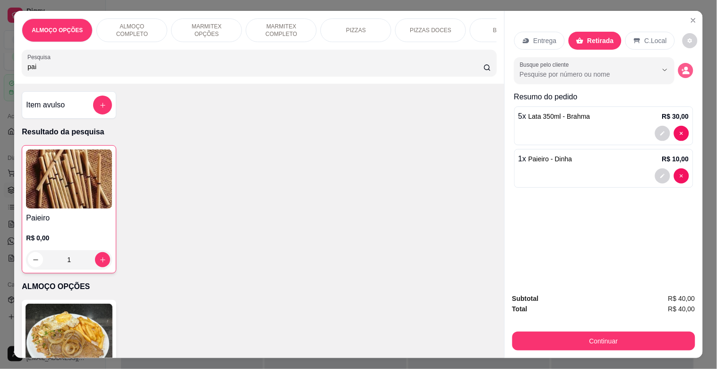
click at [682, 66] on icon "decrease-product-quantity" at bounding box center [686, 70] width 9 height 9
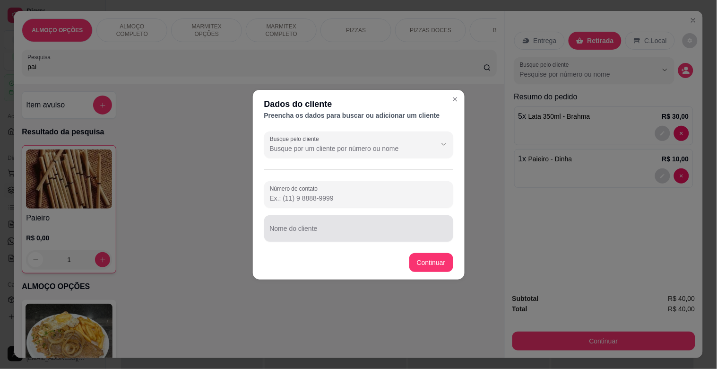
click at [330, 242] on section "Dados do cliente Preencha os dados para buscar ou adicionar um cliente Busque p…" at bounding box center [359, 185] width 212 height 190
click at [331, 233] on input "Nome do cliente" at bounding box center [359, 231] width 178 height 9
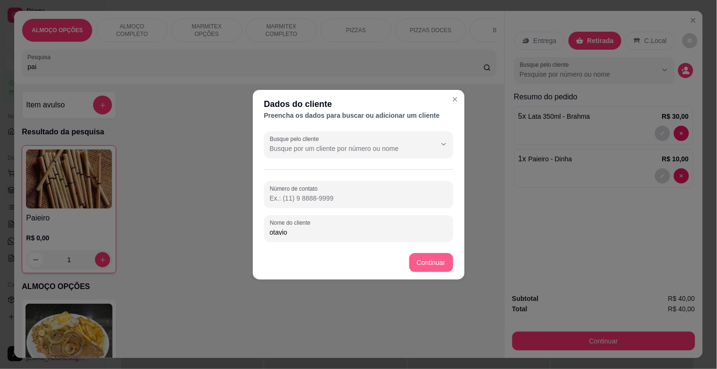
type input "otavio"
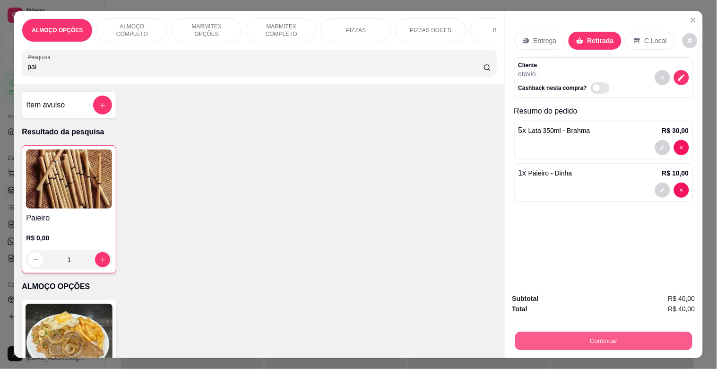
click at [571, 332] on button "Continuar" at bounding box center [603, 341] width 177 height 18
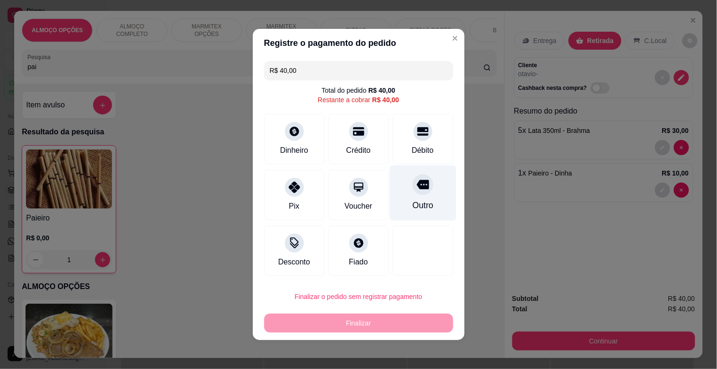
click at [413, 194] on div at bounding box center [423, 184] width 21 height 21
type input "R$ 0,00"
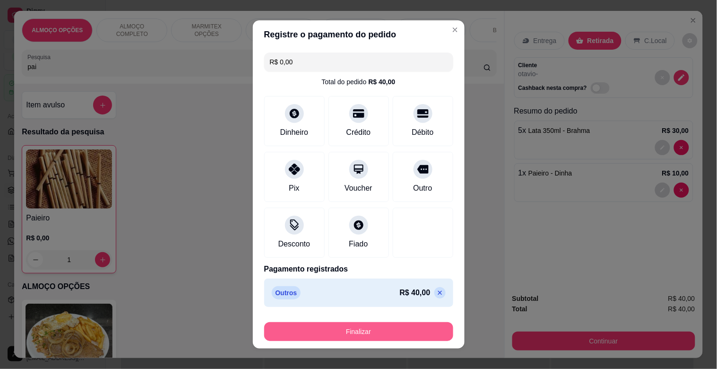
click at [401, 330] on button "Finalizar" at bounding box center [358, 331] width 189 height 19
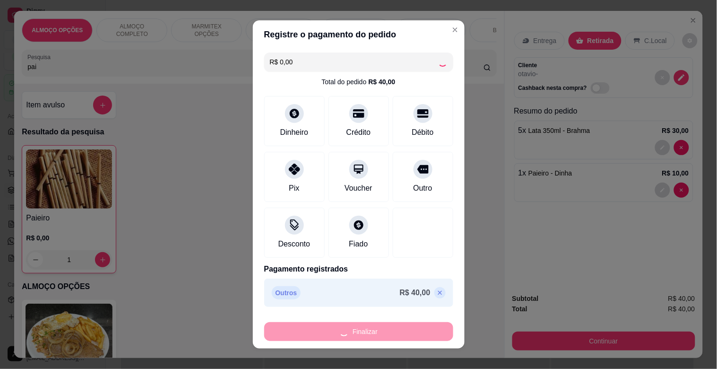
type input "0"
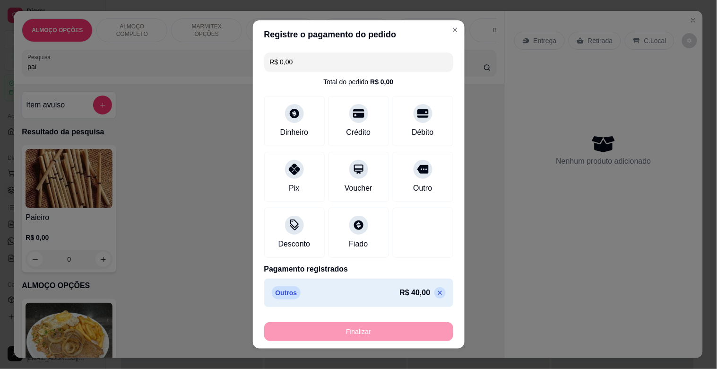
type input "-R$ 40,00"
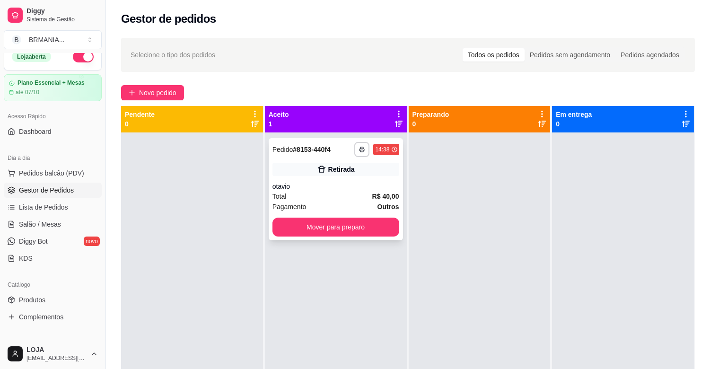
click at [371, 187] on div "otavio" at bounding box center [335, 186] width 127 height 9
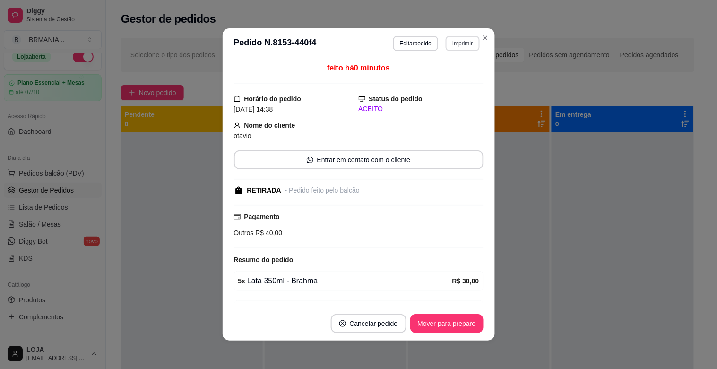
click at [446, 41] on button "Imprimir" at bounding box center [463, 43] width 34 height 15
click at [454, 78] on button "IMPRESSORA" at bounding box center [443, 77] width 69 height 15
click at [452, 325] on button "Mover para preparo" at bounding box center [447, 323] width 73 height 19
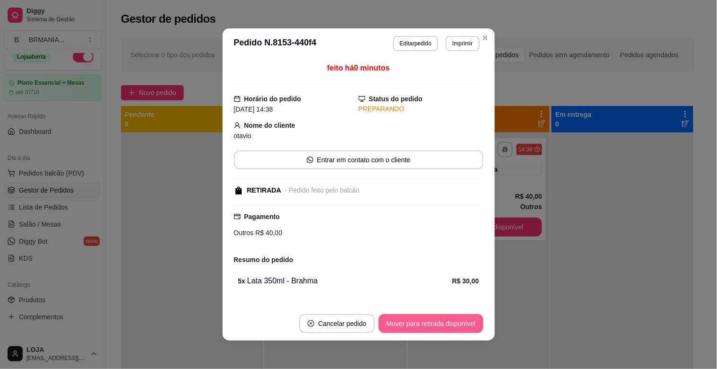
click at [451, 325] on button "Mover para retirada disponível" at bounding box center [431, 323] width 105 height 19
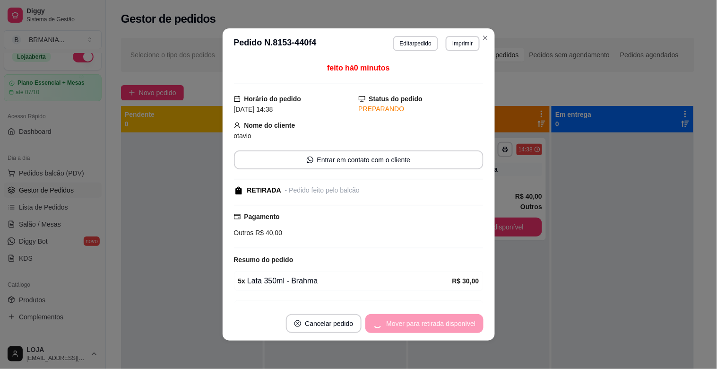
click at [451, 325] on div "Mover para retirada disponível" at bounding box center [425, 323] width 118 height 19
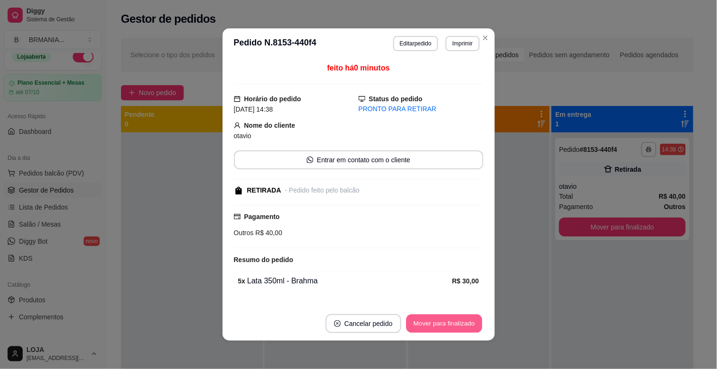
click at [449, 325] on button "Mover para finalizado" at bounding box center [444, 324] width 76 height 18
click at [448, 325] on div "Mover para finalizado" at bounding box center [438, 323] width 92 height 19
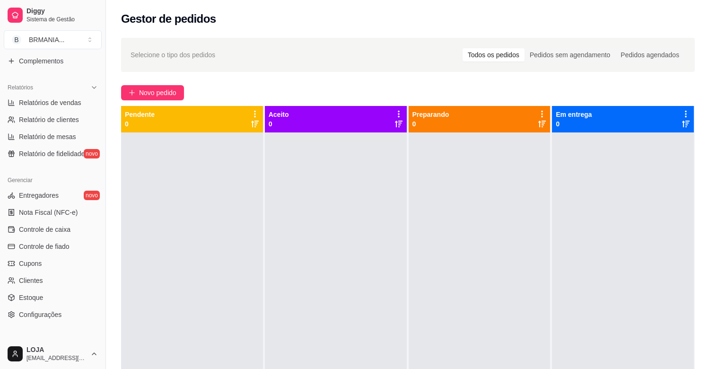
scroll to position [271, 0]
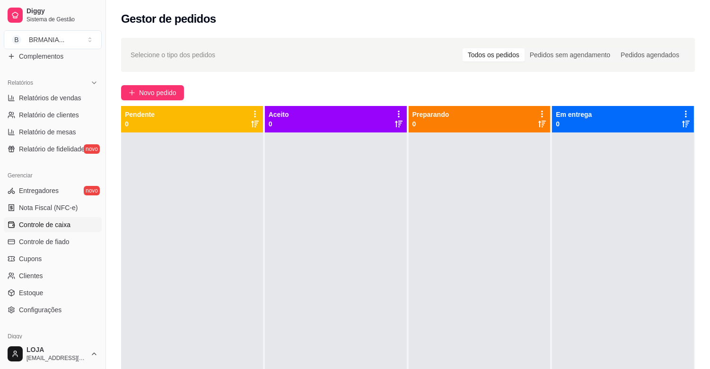
click at [44, 228] on span "Controle de caixa" at bounding box center [45, 224] width 52 height 9
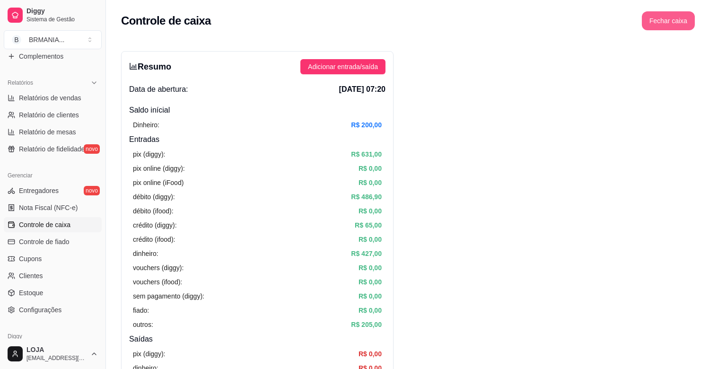
click at [679, 15] on button "Fechar caixa" at bounding box center [668, 20] width 53 height 19
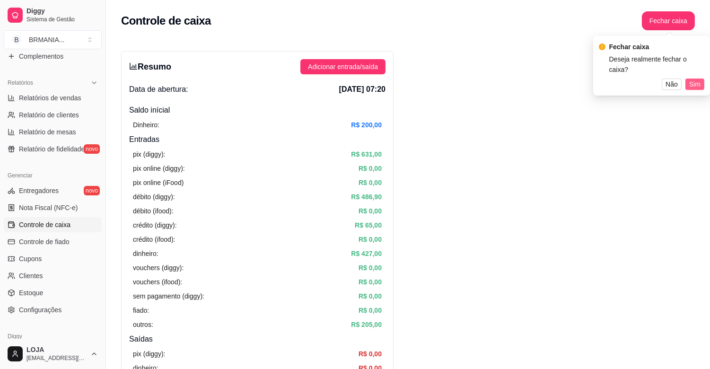
click at [700, 79] on span "Sim" at bounding box center [694, 84] width 11 height 10
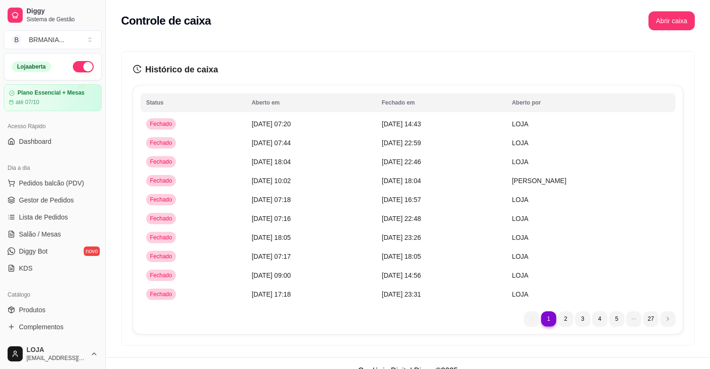
click at [73, 69] on button "button" at bounding box center [83, 66] width 21 height 11
